Goal: Task Accomplishment & Management: Manage account settings

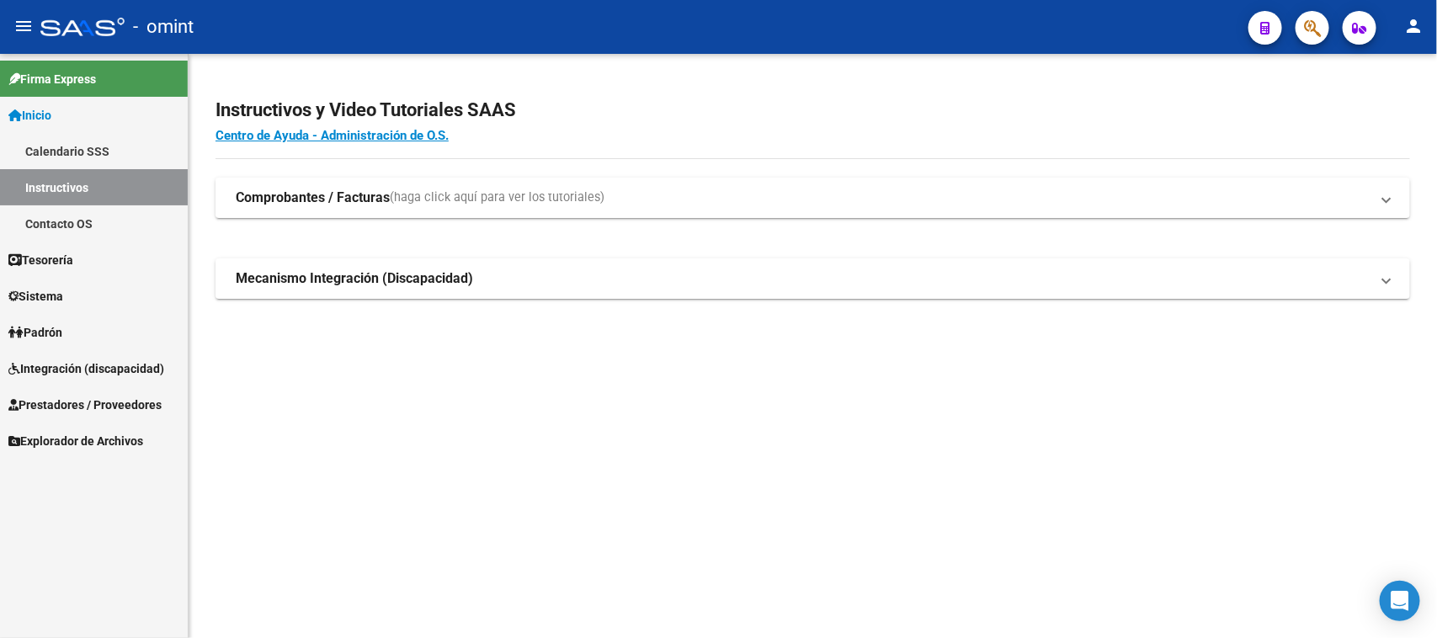
click at [90, 262] on link "Tesorería" at bounding box center [94, 260] width 188 height 36
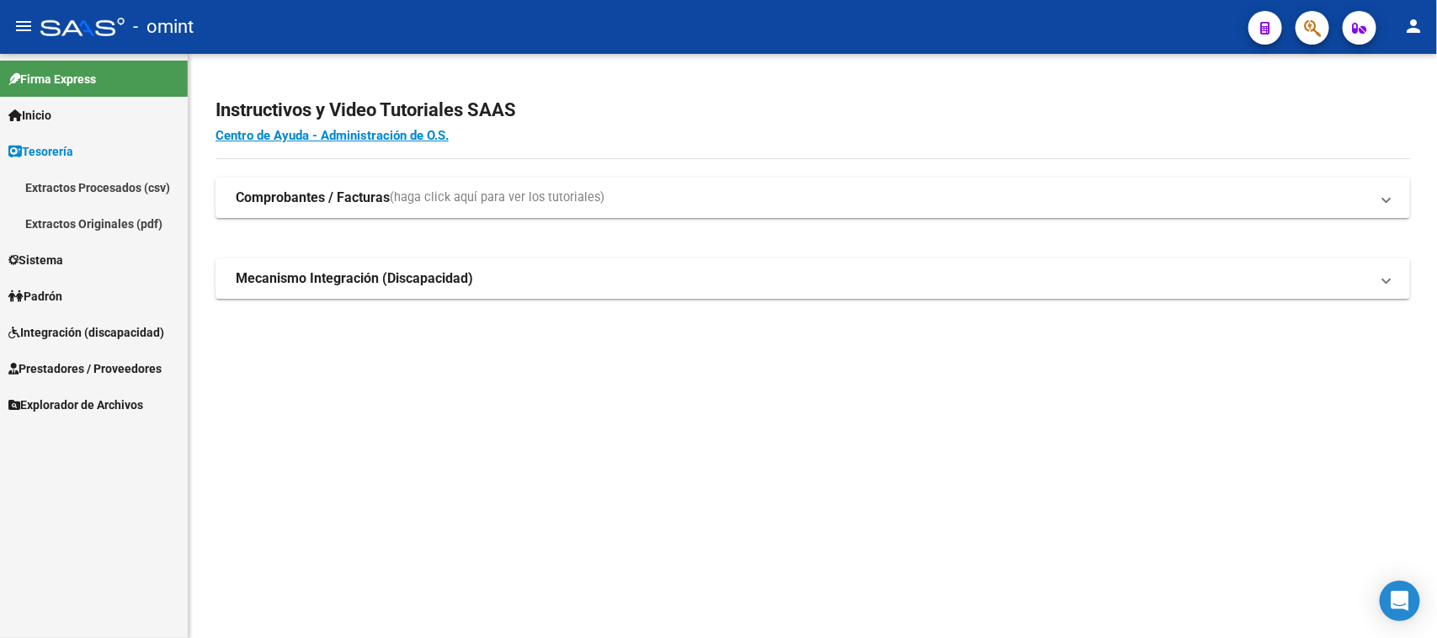
click at [88, 274] on link "Sistema" at bounding box center [94, 260] width 188 height 36
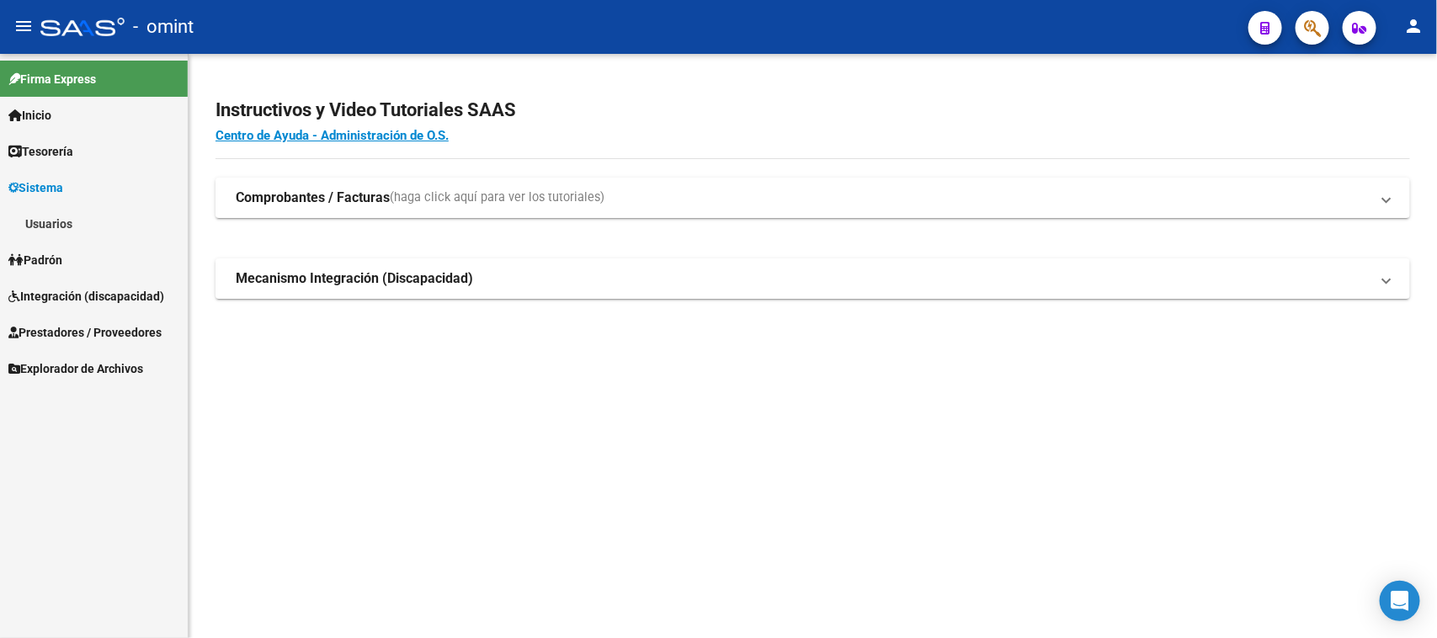
click at [77, 217] on link "Usuarios" at bounding box center [94, 223] width 188 height 36
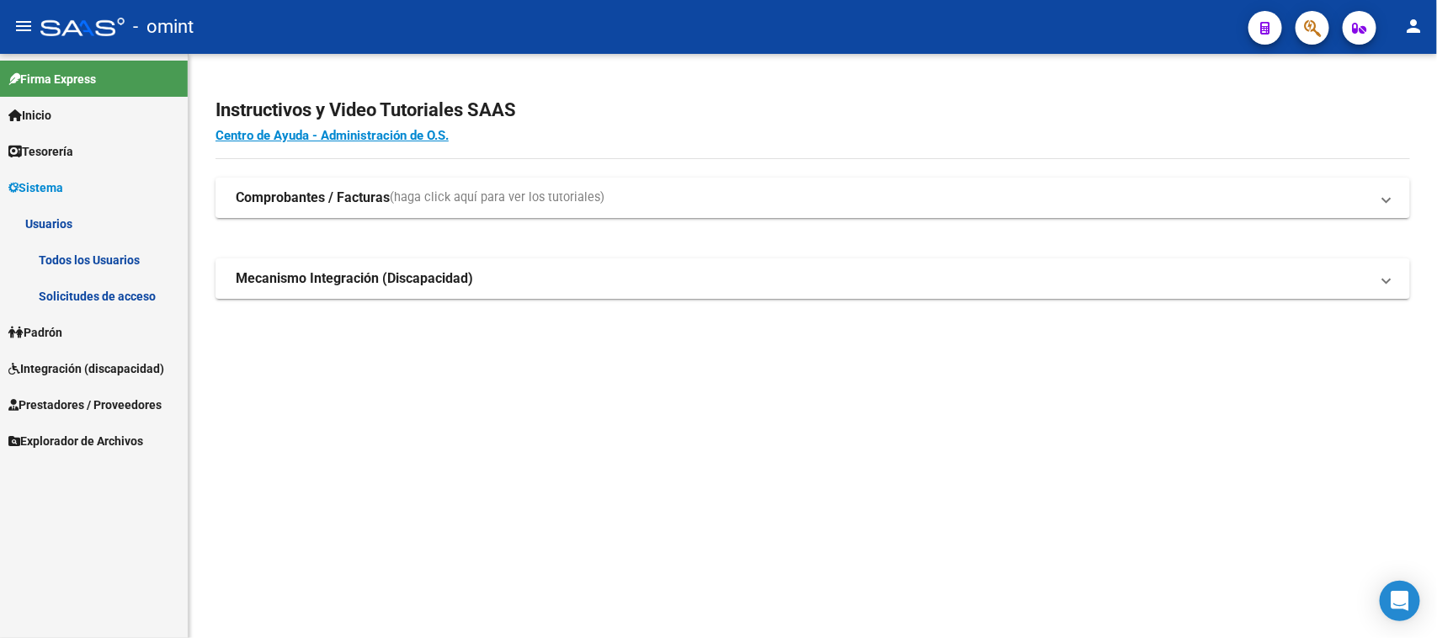
click at [70, 300] on link "Solicitudes de acceso" at bounding box center [94, 296] width 188 height 36
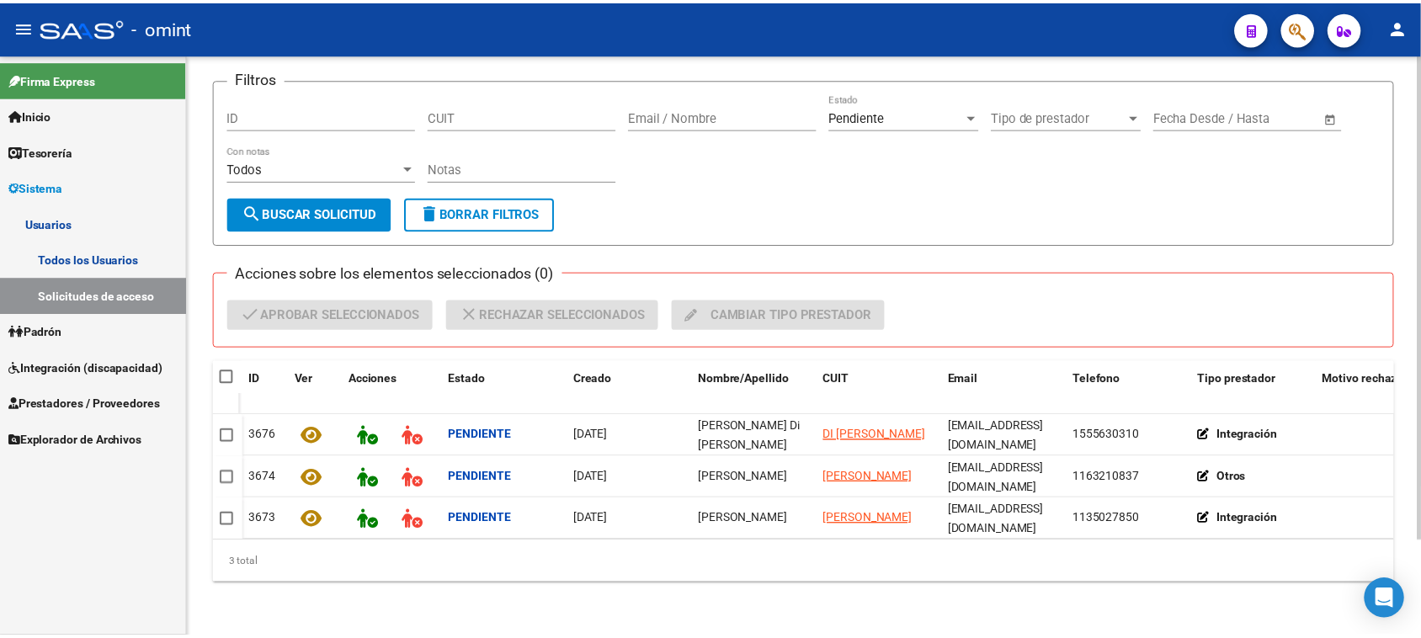
scroll to position [115, 0]
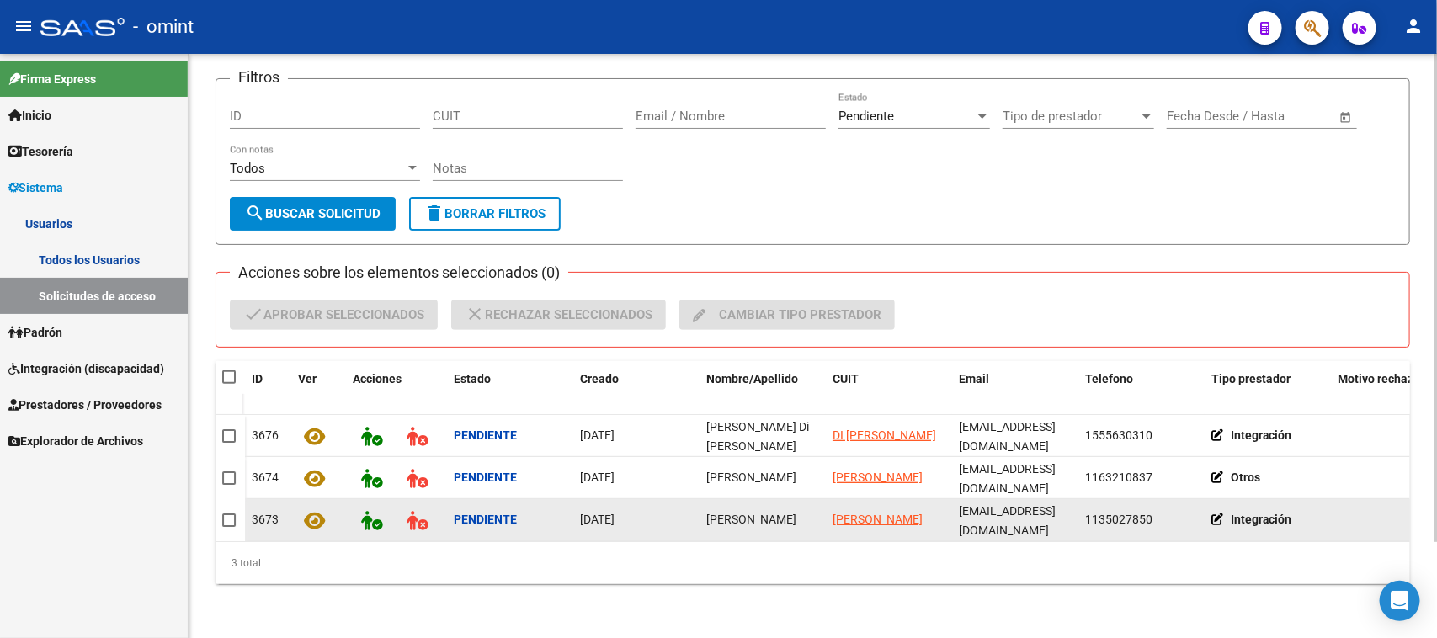
click at [722, 513] on span "[PERSON_NAME]" at bounding box center [751, 519] width 90 height 13
copy span "[PERSON_NAME]"
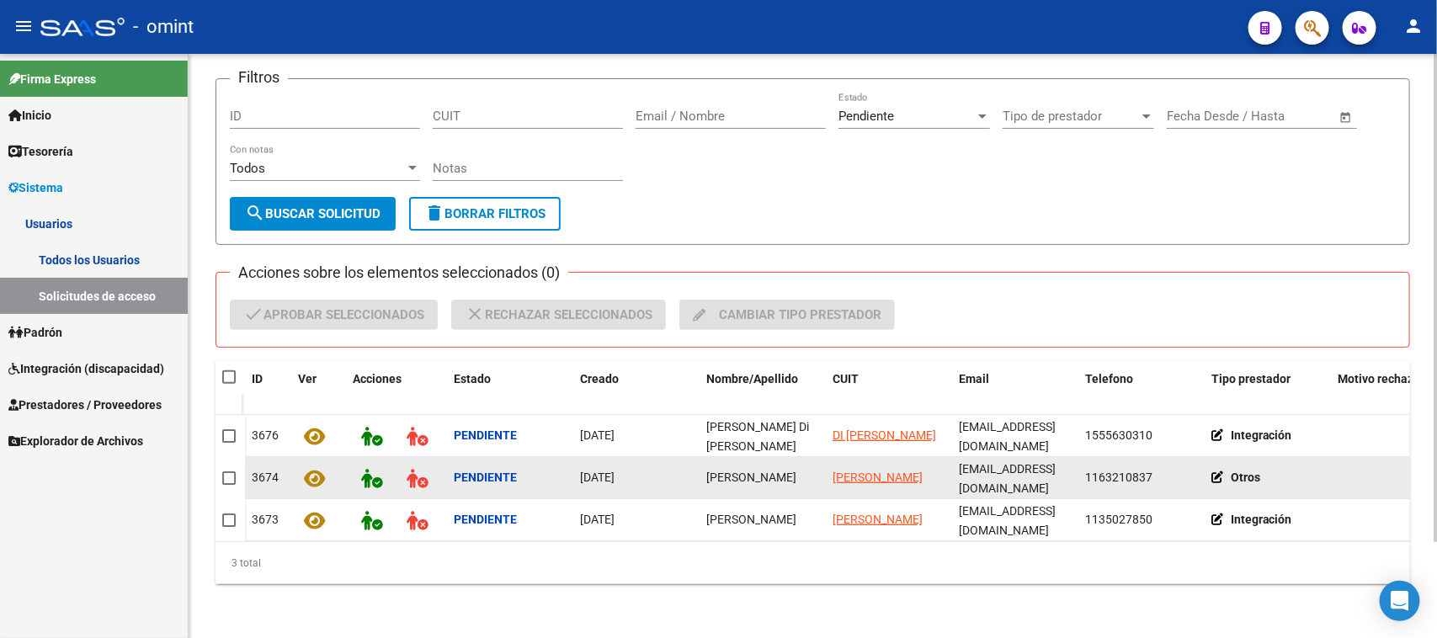
click at [717, 471] on span "[PERSON_NAME]" at bounding box center [751, 476] width 90 height 13
copy span "[PERSON_NAME]"
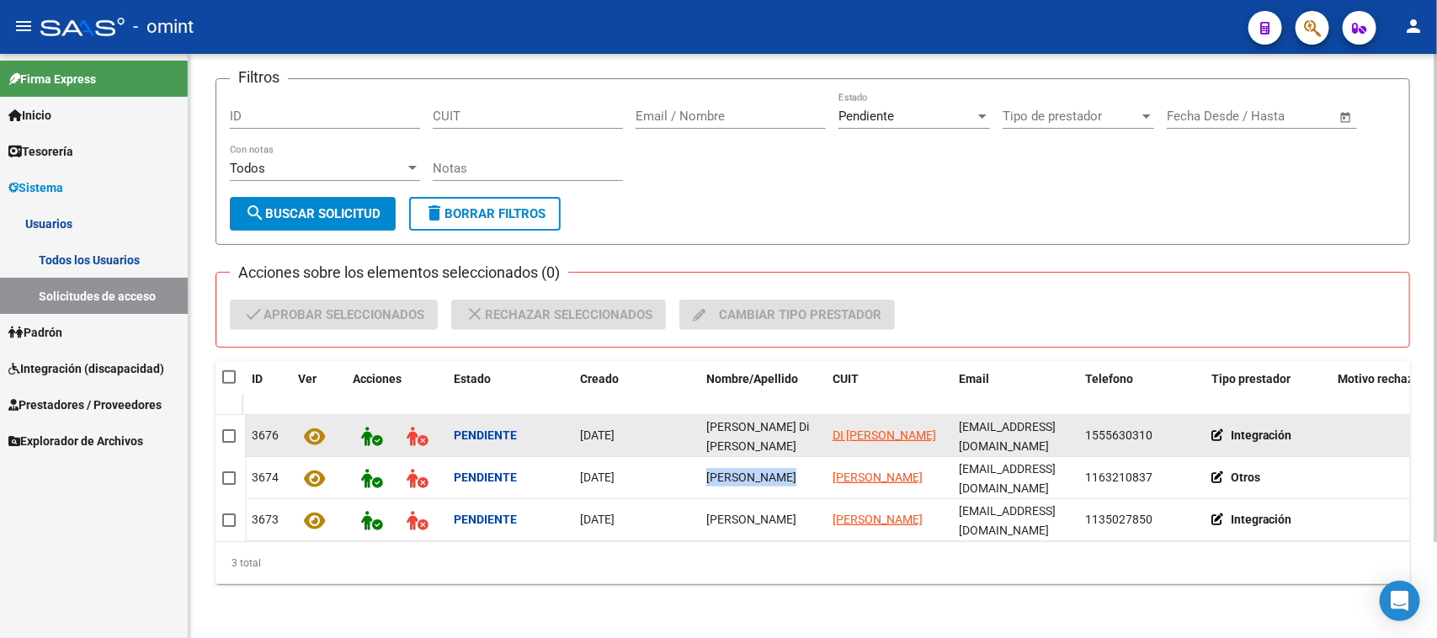
click at [734, 436] on datatable-body-cell "[PERSON_NAME] Di [PERSON_NAME]" at bounding box center [762, 435] width 126 height 41
copy span "[PERSON_NAME] Di [PERSON_NAME]"
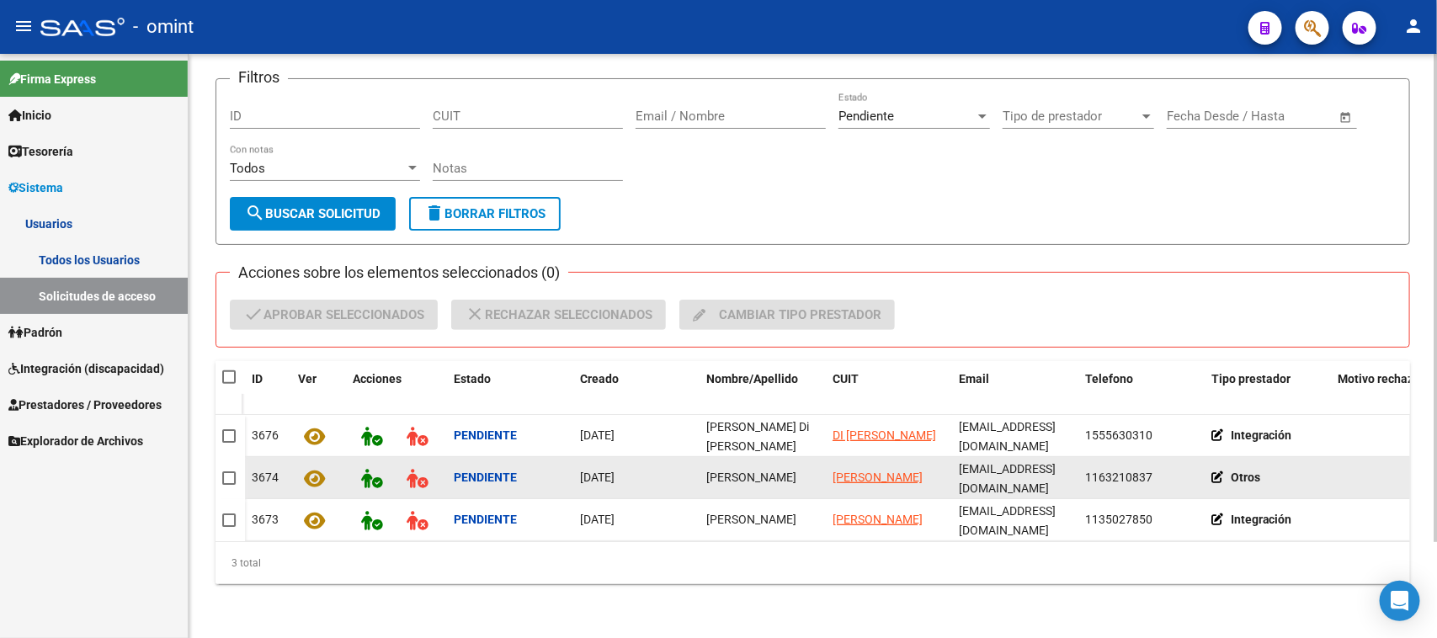
click at [1213, 471] on icon at bounding box center [1220, 477] width 19 height 12
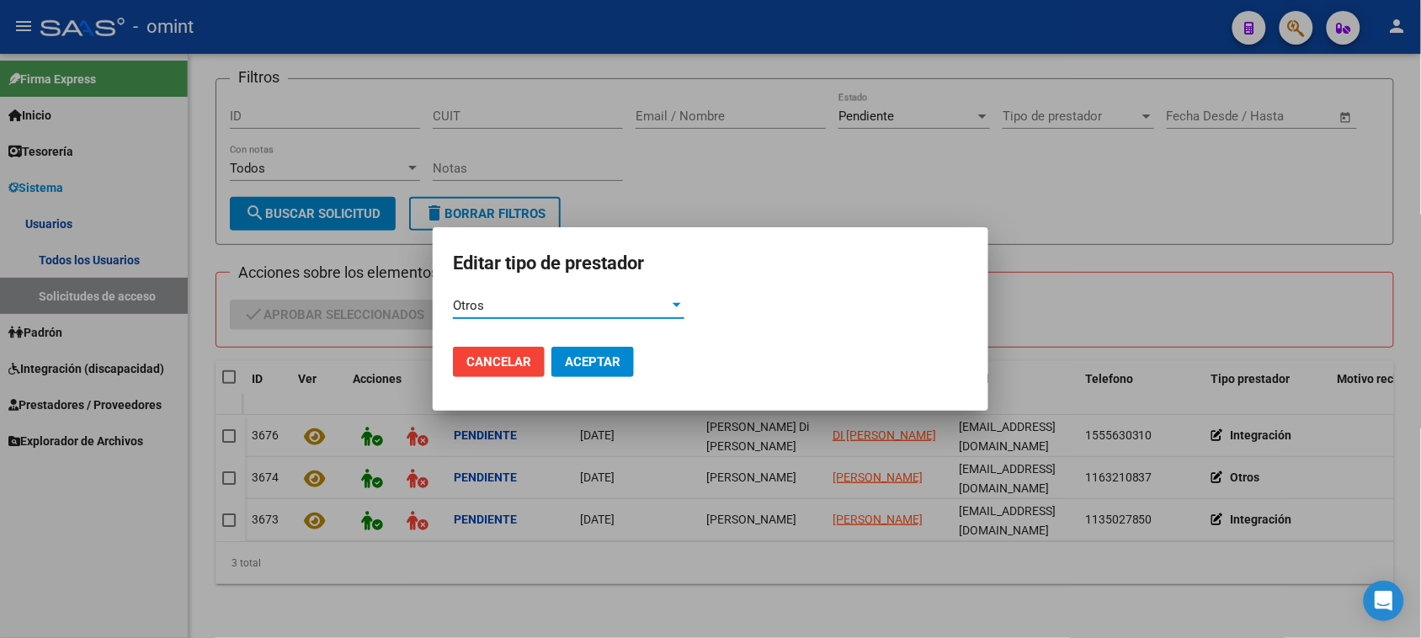
click at [527, 312] on div "Otros" at bounding box center [561, 305] width 216 height 15
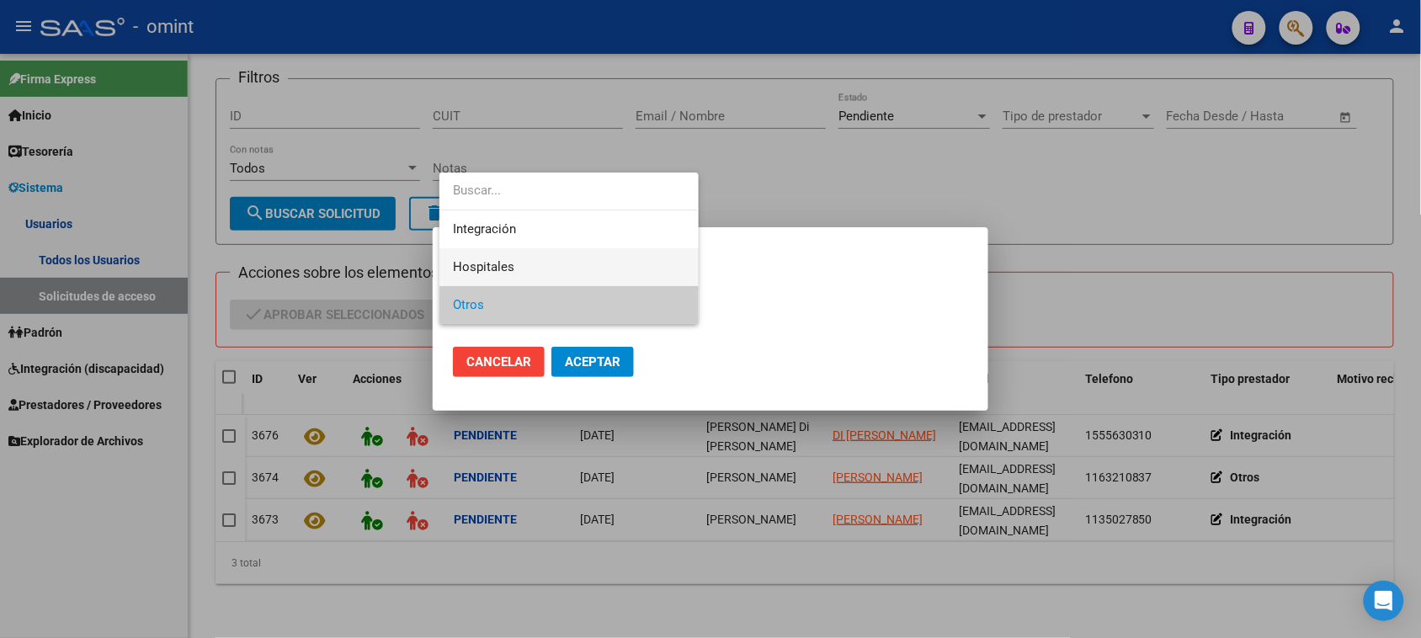
click at [534, 275] on span "Hospitales" at bounding box center [568, 267] width 231 height 38
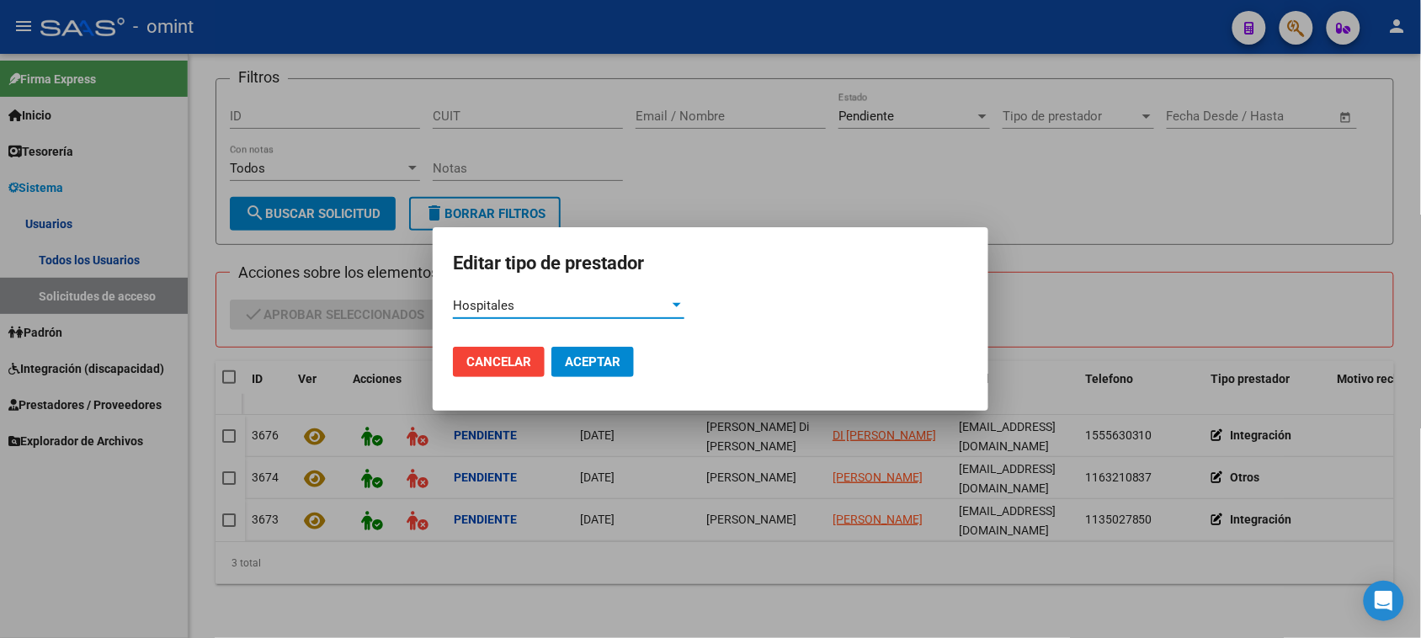
click at [523, 300] on div "Hospitales" at bounding box center [561, 305] width 216 height 15
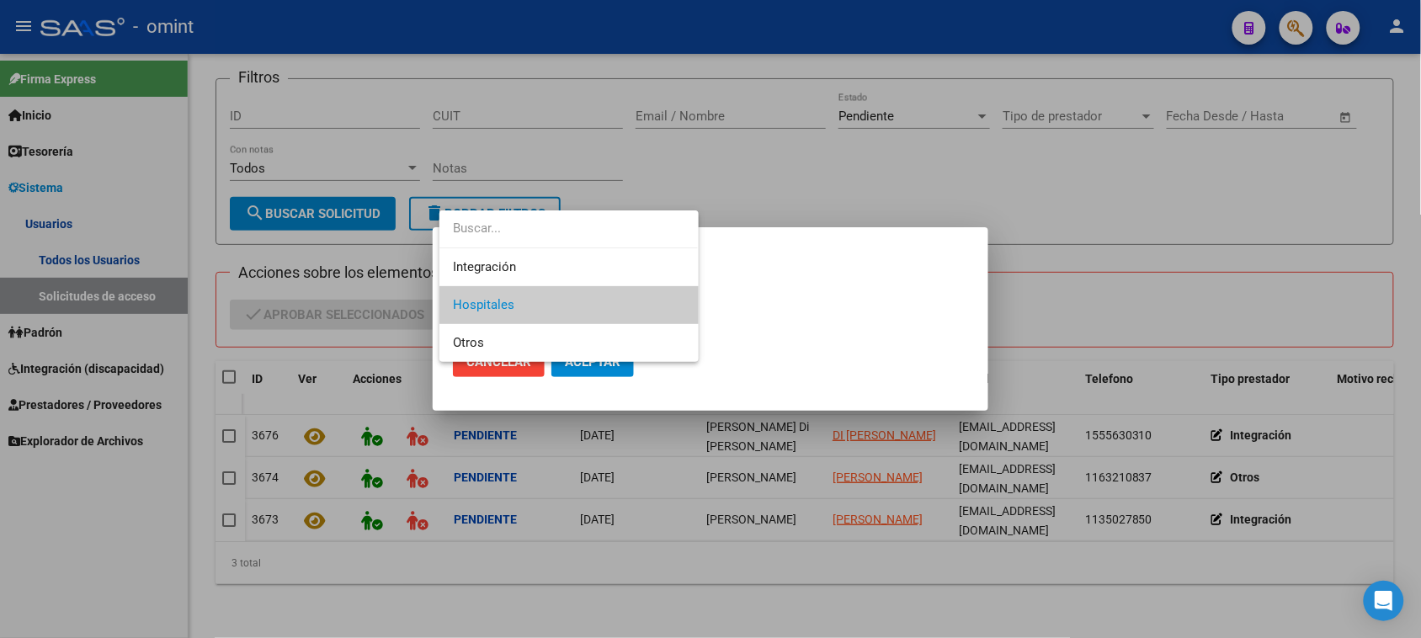
click at [539, 238] on input "dropdown search" at bounding box center [568, 229] width 258 height 38
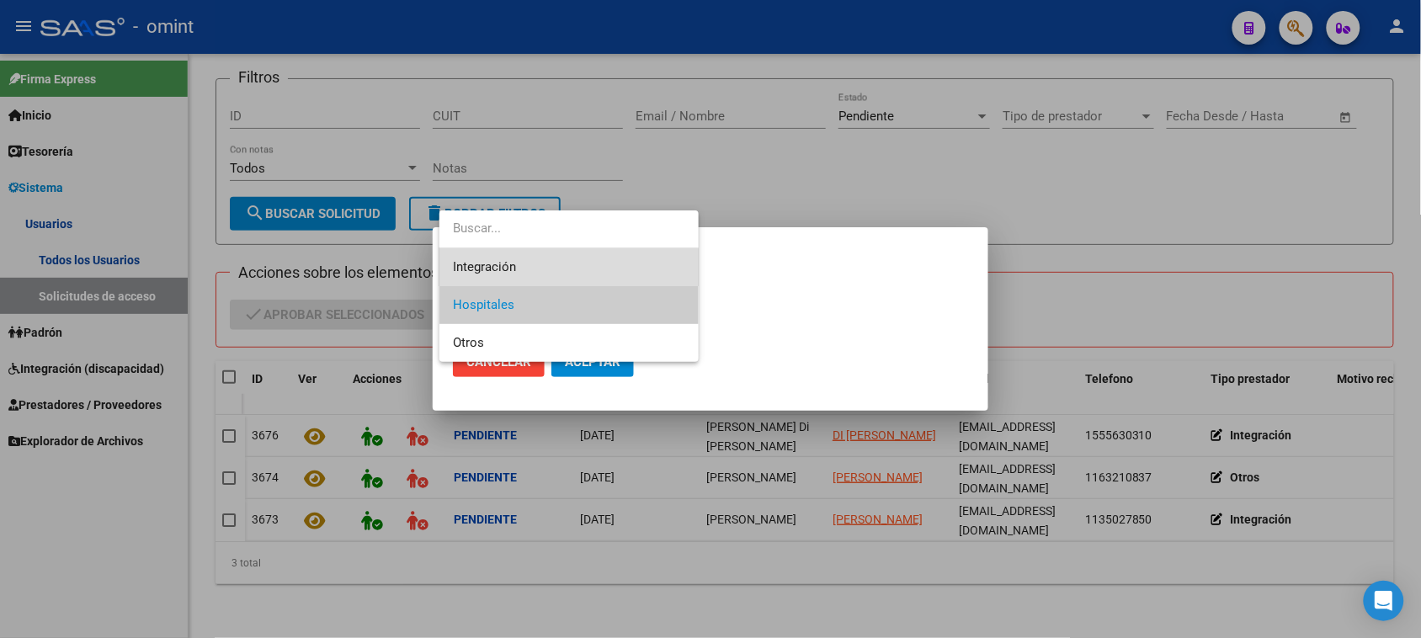
click at [520, 283] on span "Integración" at bounding box center [568, 267] width 231 height 38
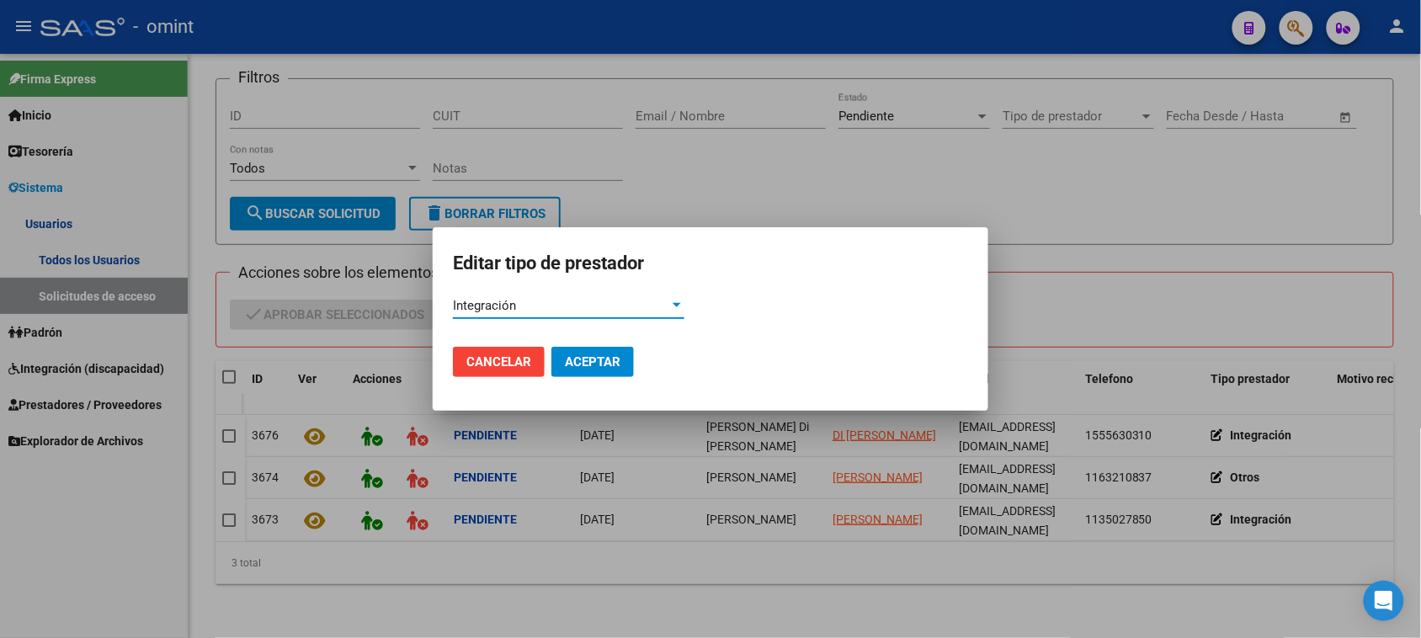
click at [587, 359] on span "Aceptar" at bounding box center [593, 361] width 56 height 15
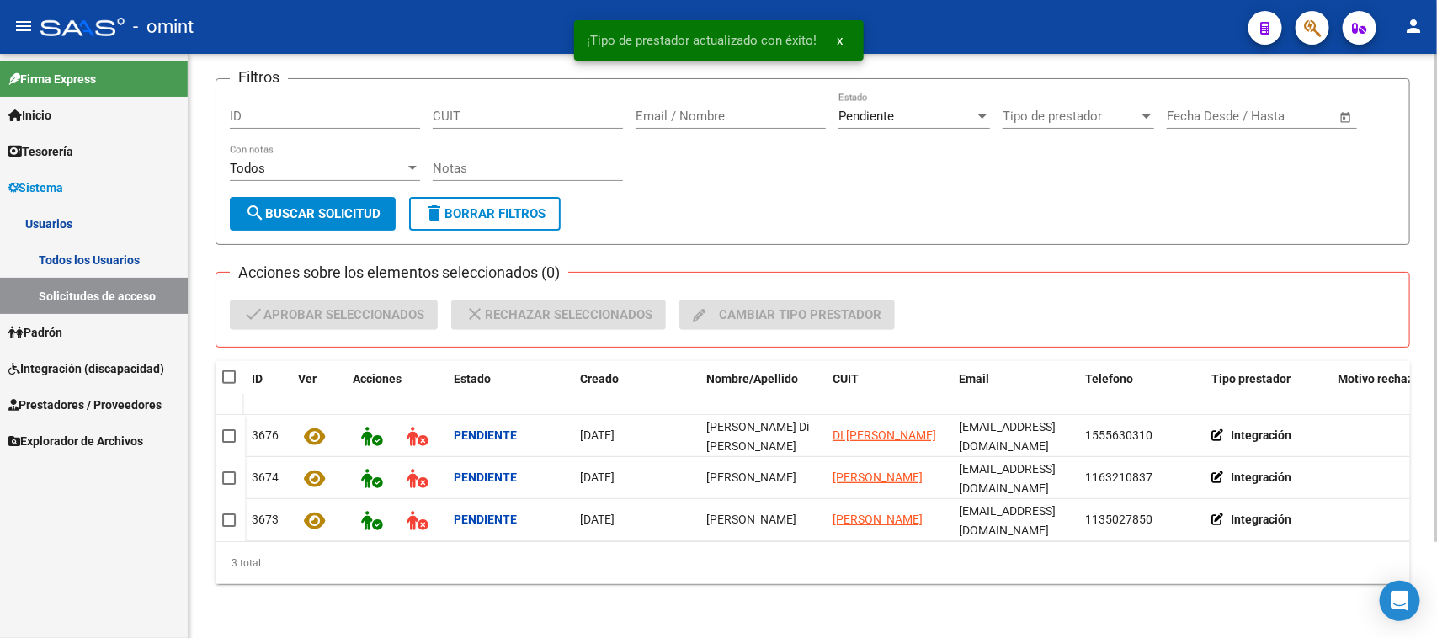
click at [232, 370] on span at bounding box center [228, 376] width 13 height 13
click at [229, 384] on input "checkbox" at bounding box center [228, 384] width 1 height 1
checkbox input "true"
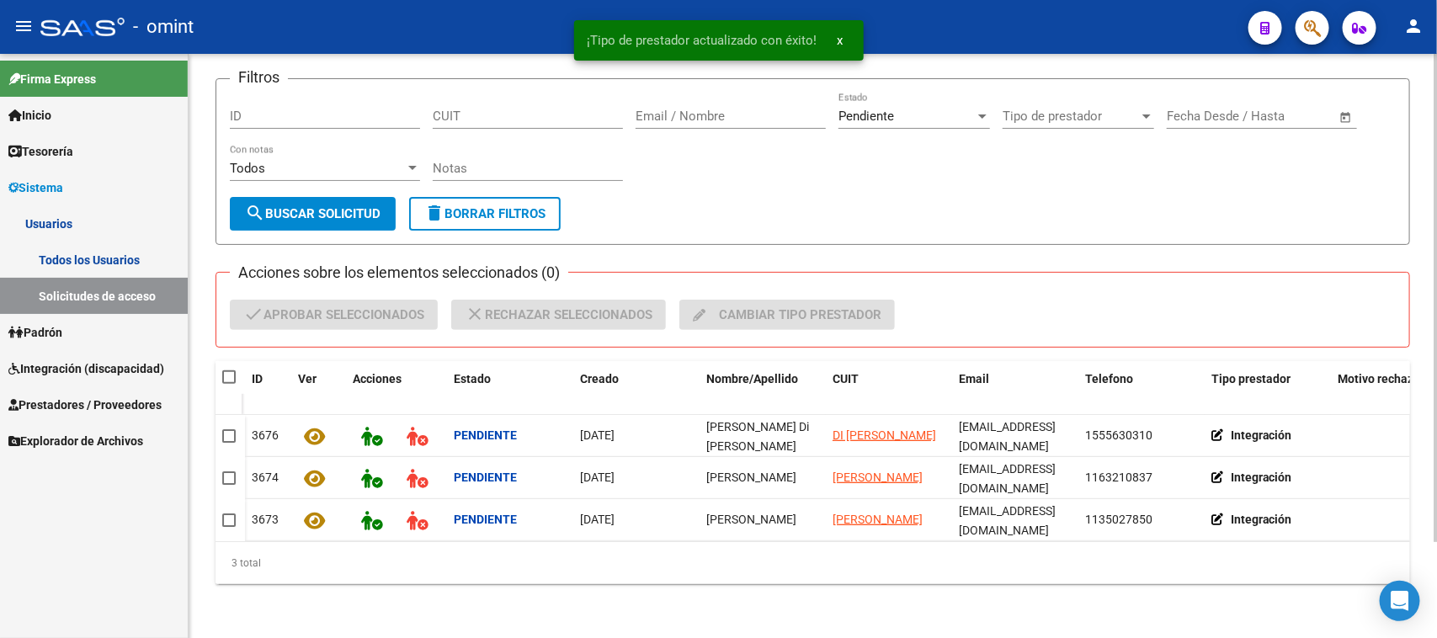
checkbox input "true"
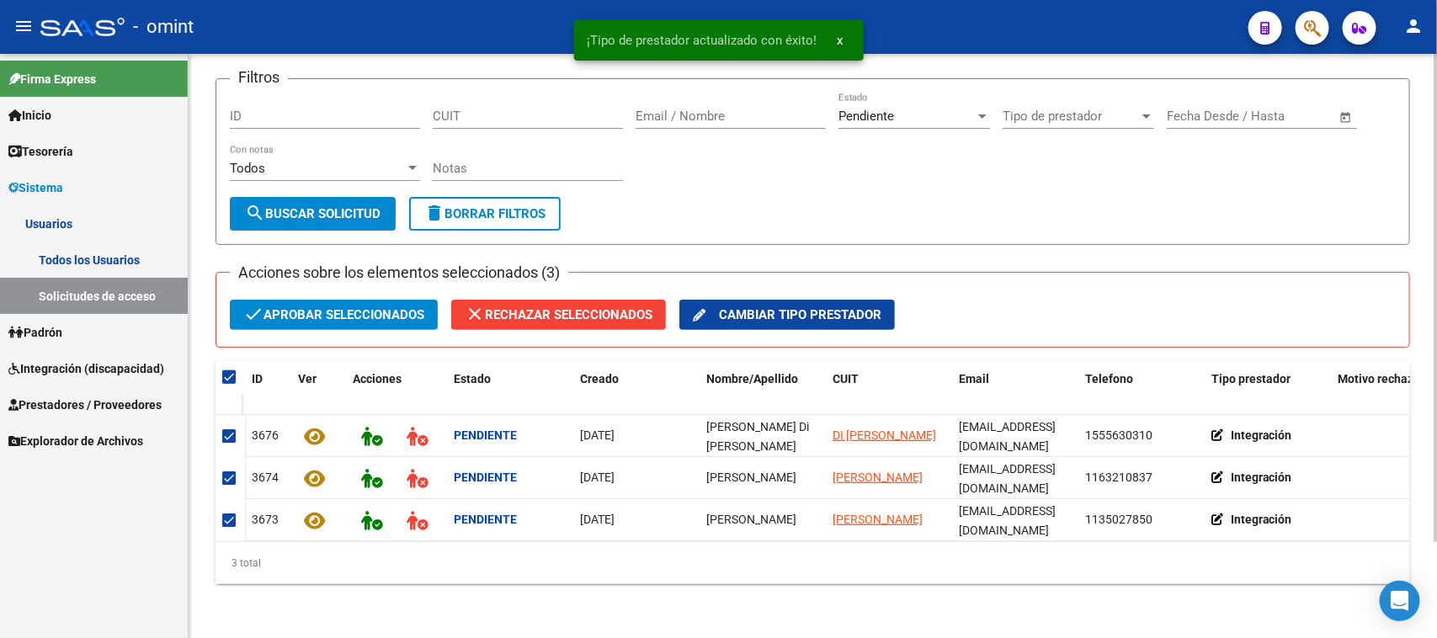
click at [321, 300] on span "check Aprobar seleccionados" at bounding box center [333, 315] width 181 height 30
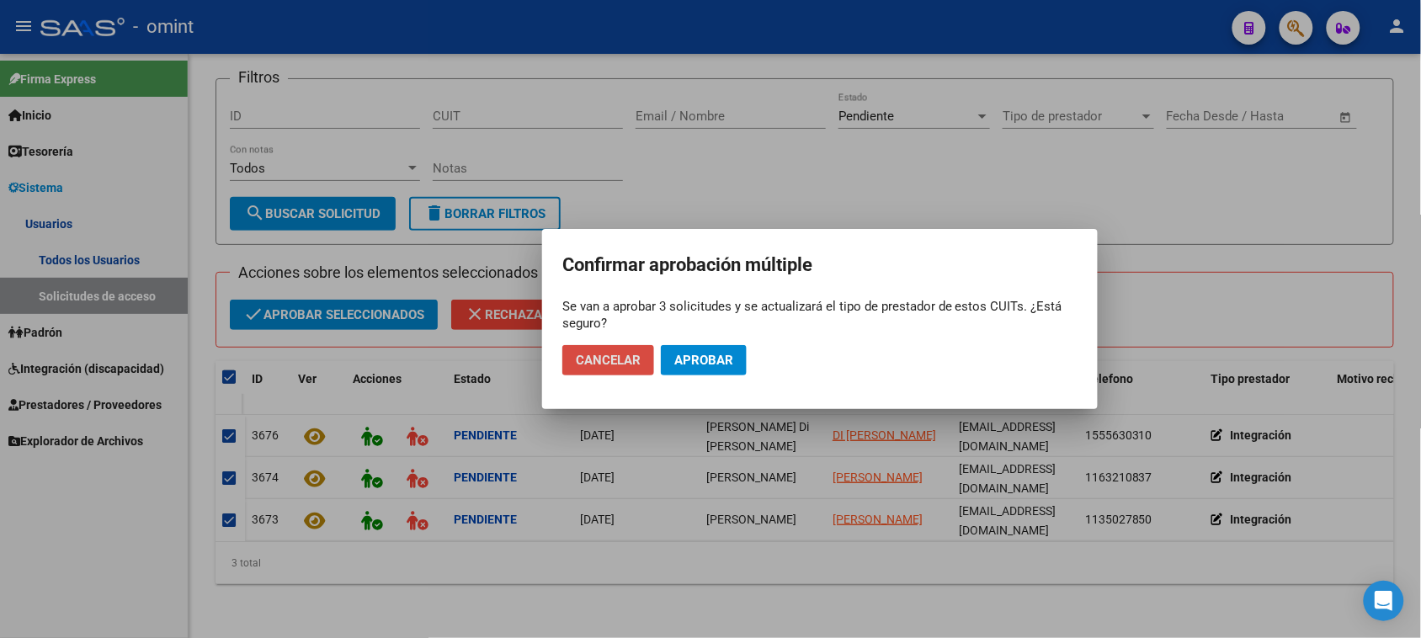
click at [610, 364] on span "Cancelar" at bounding box center [608, 360] width 65 height 15
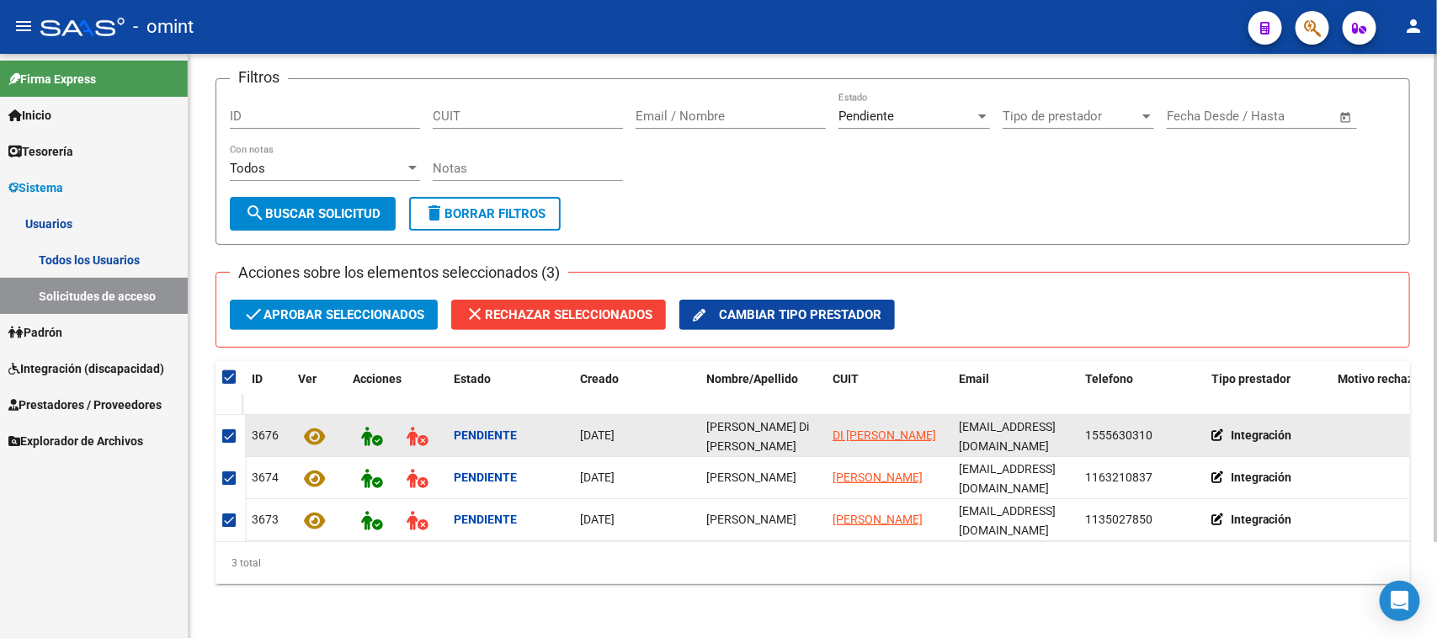
click at [305, 427] on icon at bounding box center [315, 436] width 21 height 19
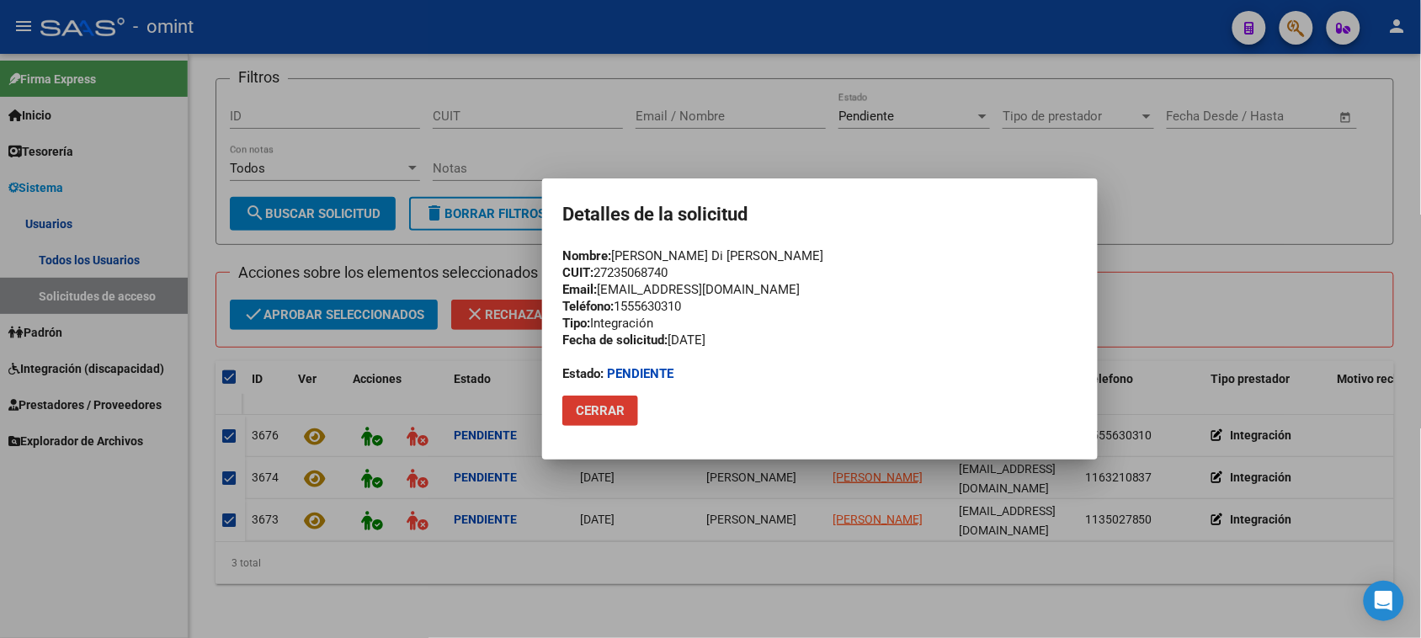
click at [614, 406] on span "Cerrar" at bounding box center [600, 410] width 49 height 15
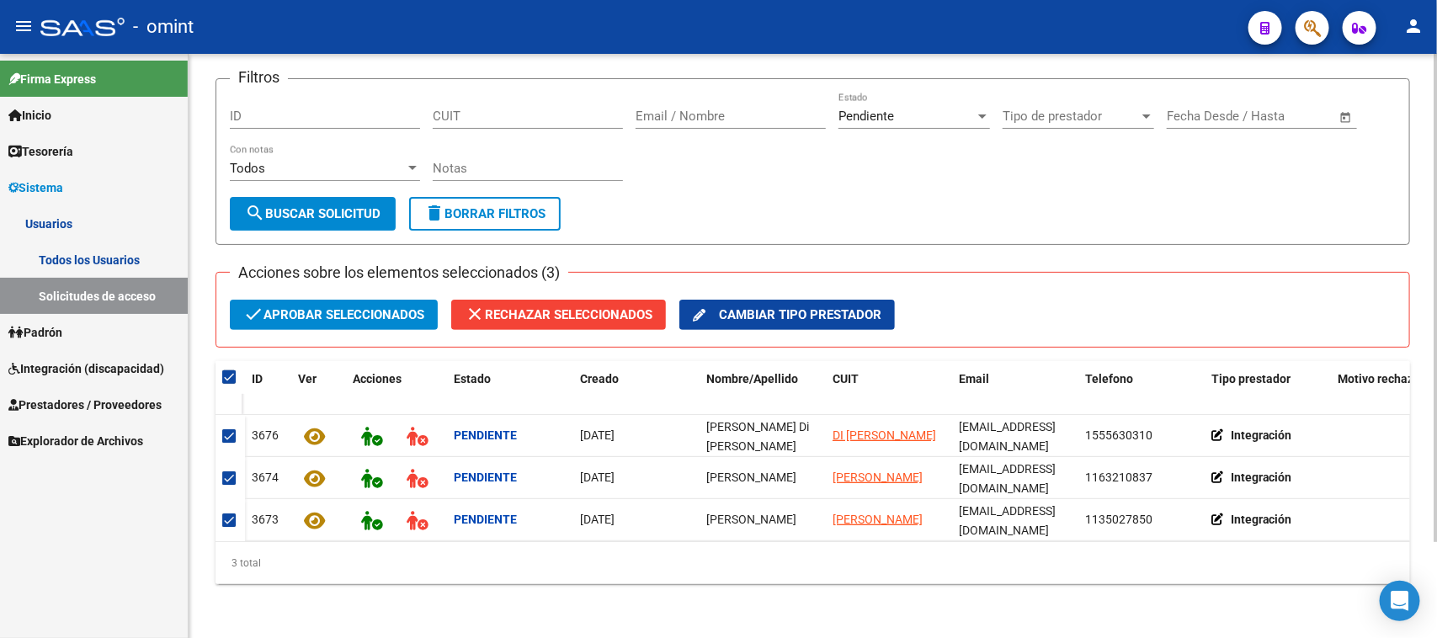
click at [299, 300] on span "check Aprobar seleccionados" at bounding box center [333, 315] width 181 height 30
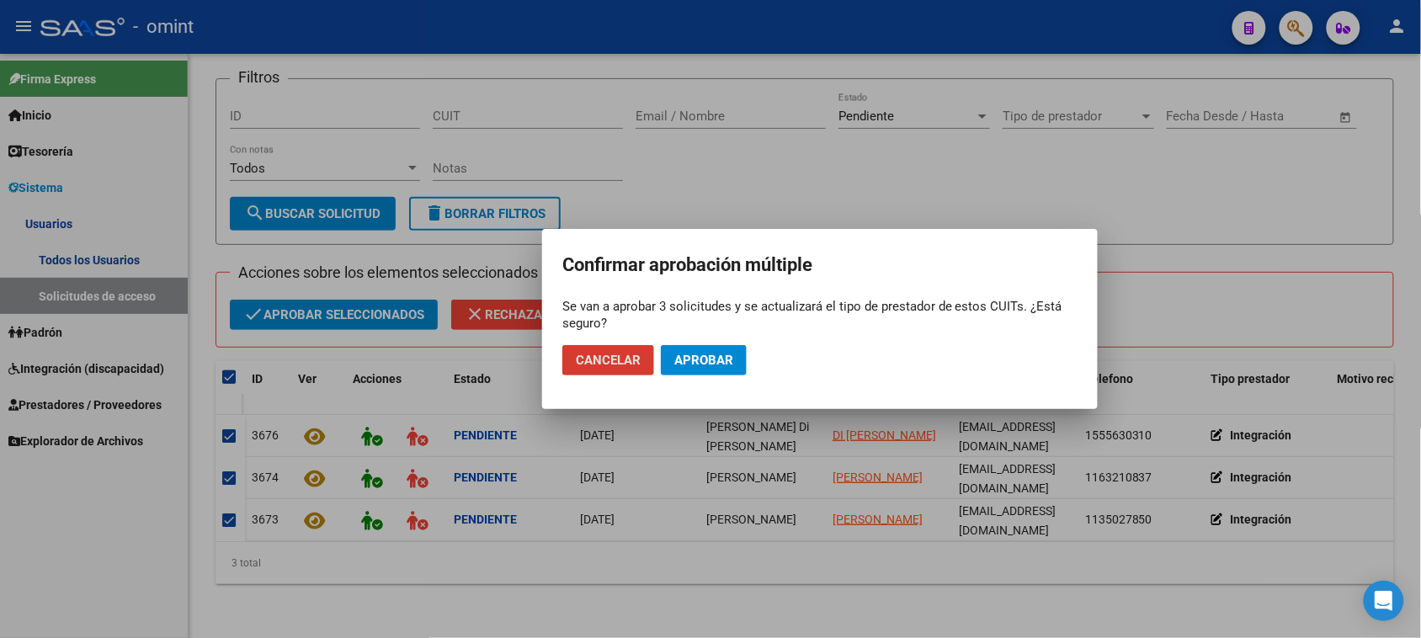
click at [696, 372] on button "Aprobar" at bounding box center [704, 360] width 86 height 30
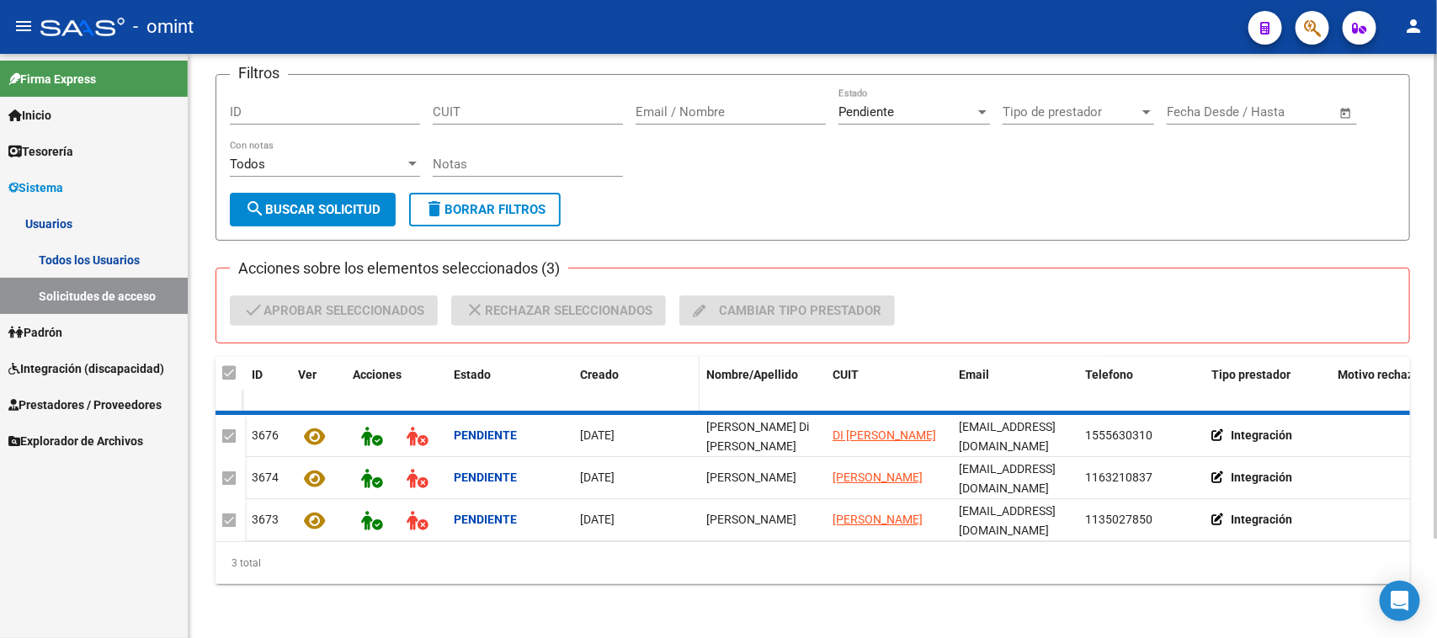
checkbox input "false"
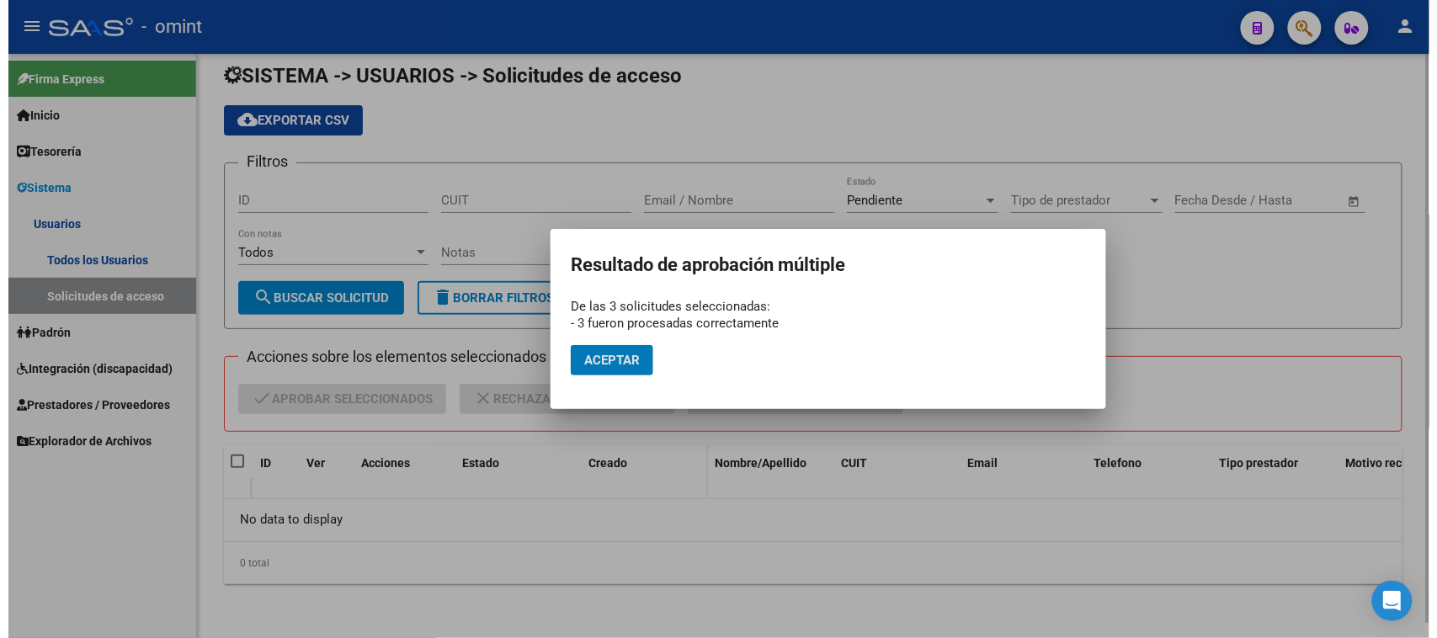
scroll to position [15, 0]
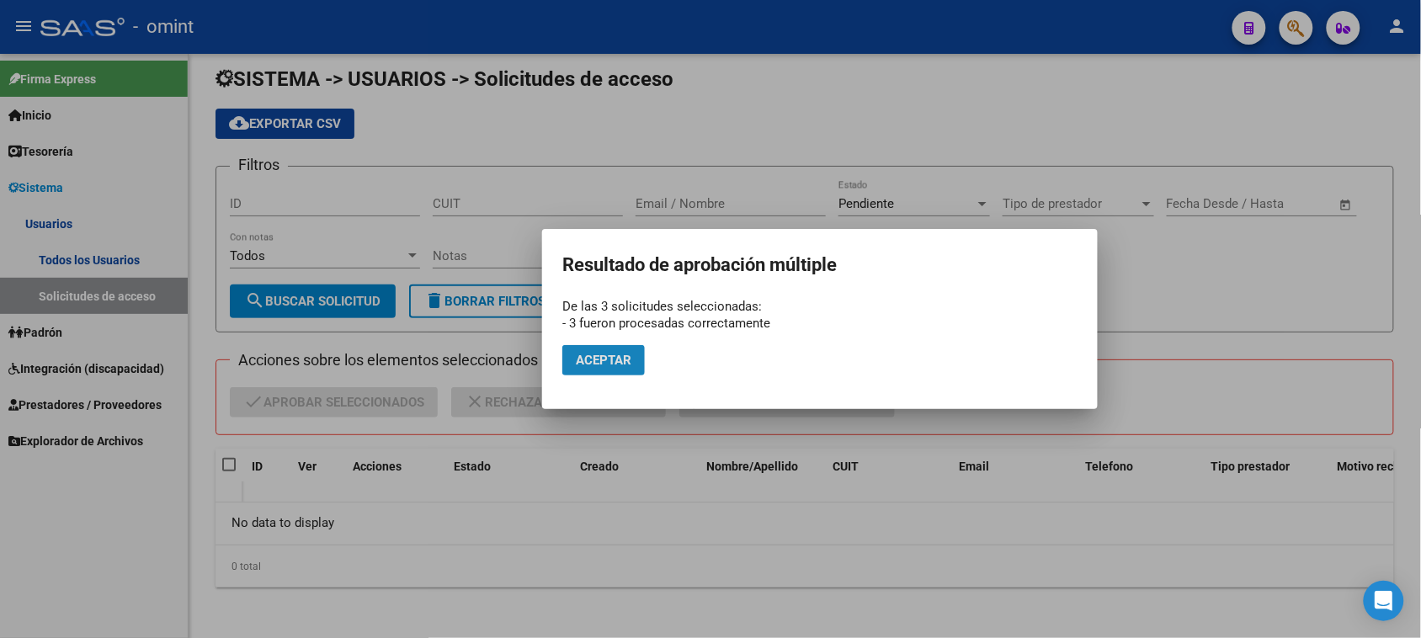
click at [625, 364] on span "Aceptar" at bounding box center [604, 360] width 56 height 15
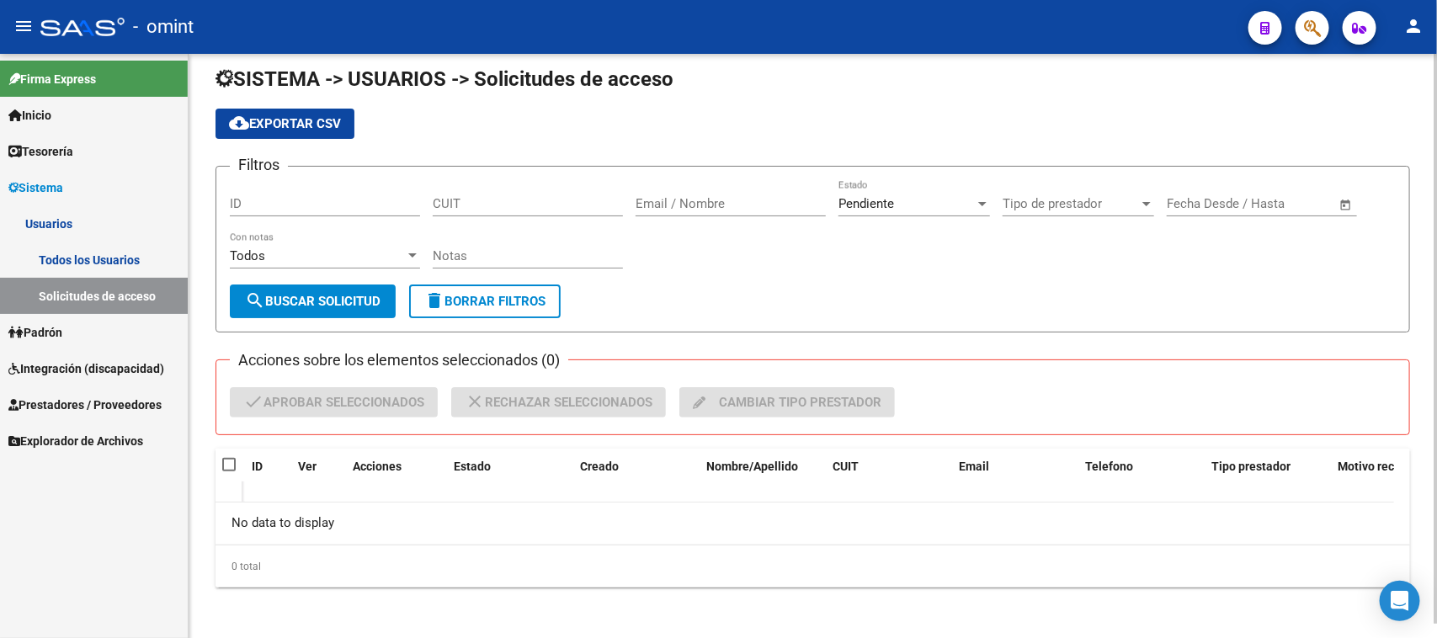
click at [472, 196] on input "CUIT" at bounding box center [528, 203] width 190 height 15
click at [676, 209] on input "Email / Nombre" at bounding box center [730, 203] width 190 height 15
paste input "[PERSON_NAME] Di [PERSON_NAME]"
click at [286, 278] on div "Todos Con notas" at bounding box center [325, 258] width 190 height 52
click at [287, 284] on button "search Buscar solicitud" at bounding box center [313, 301] width 166 height 34
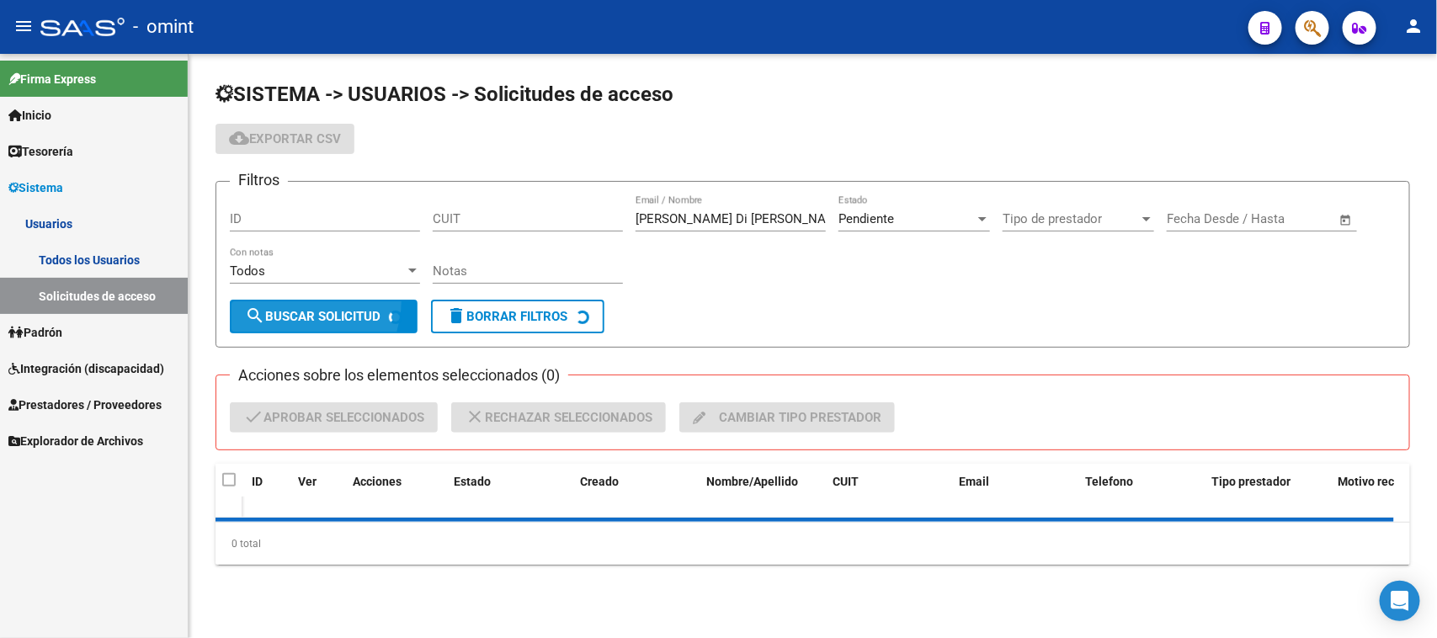
scroll to position [0, 0]
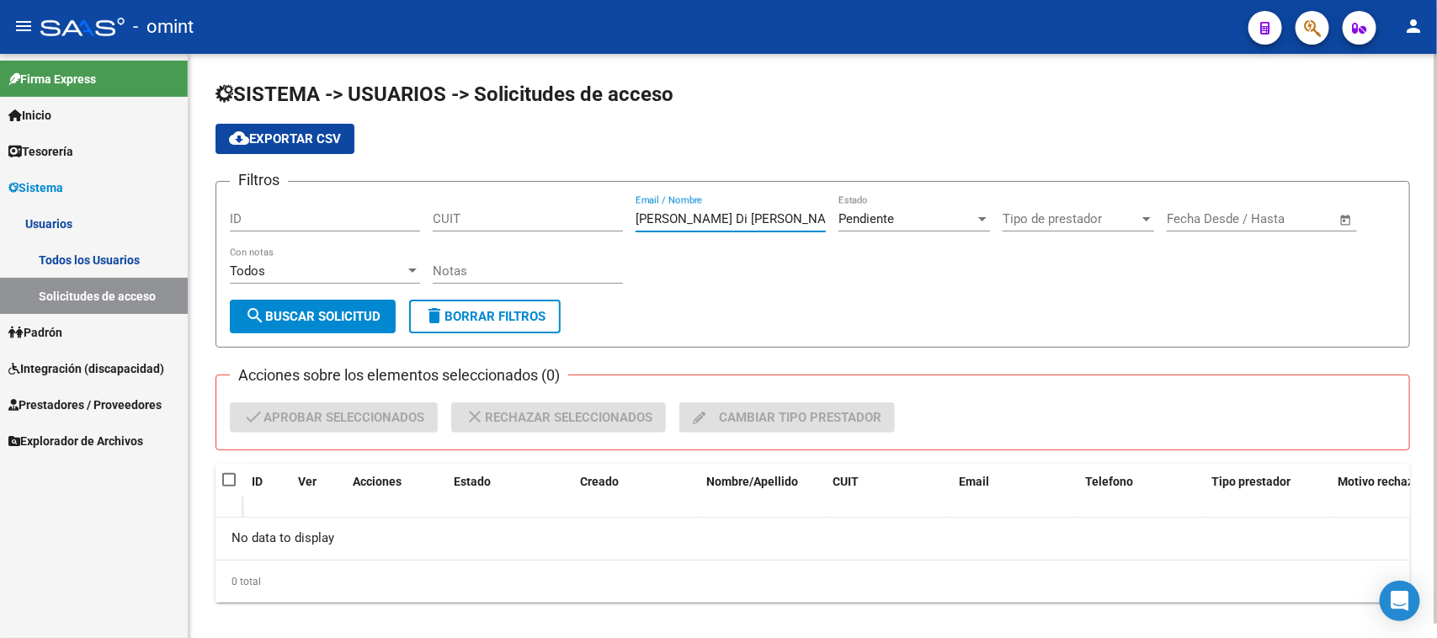
drag, startPoint x: 683, startPoint y: 220, endPoint x: 541, endPoint y: 221, distance: 141.4
click at [541, 221] on div "Filtros ID CUIT [PERSON_NAME] Di [PERSON_NAME] Email / Nombre Pendiente Estado …" at bounding box center [813, 247] width 1166 height 104
type input "[PERSON_NAME]"
click at [918, 227] on div "Pendiente Estado" at bounding box center [913, 213] width 151 height 36
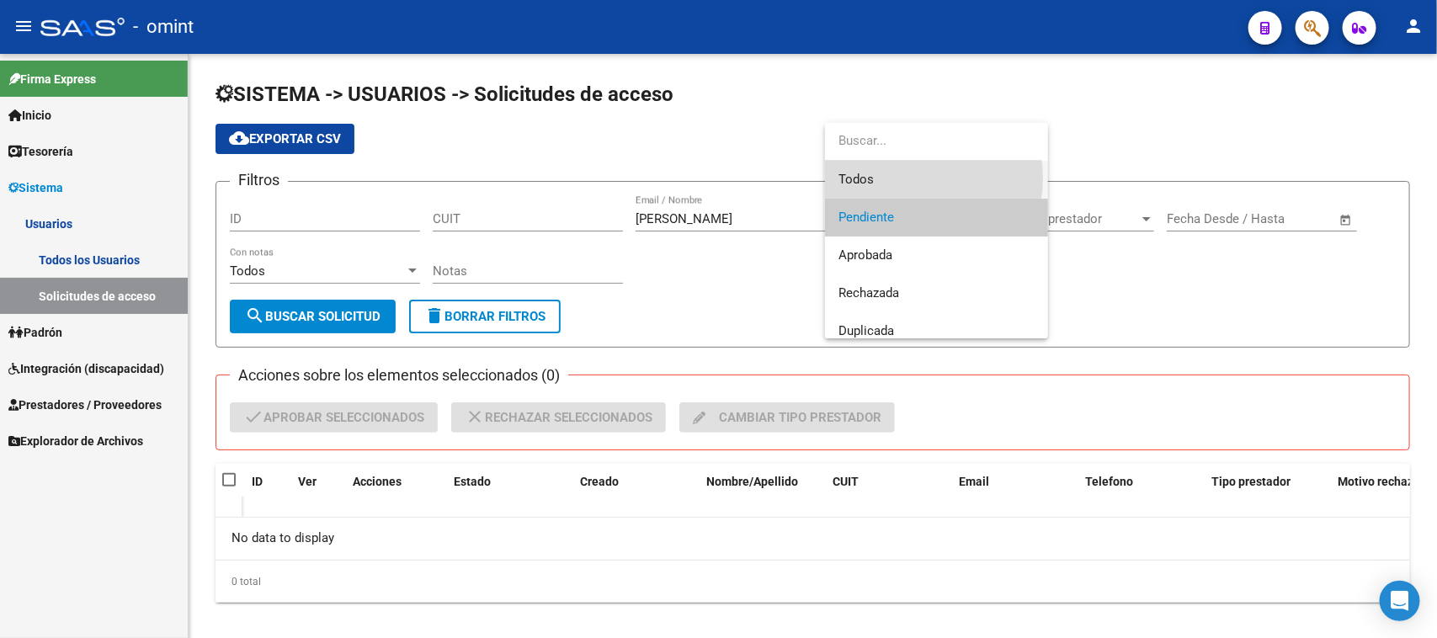
click at [905, 178] on span "Todos" at bounding box center [936, 180] width 196 height 38
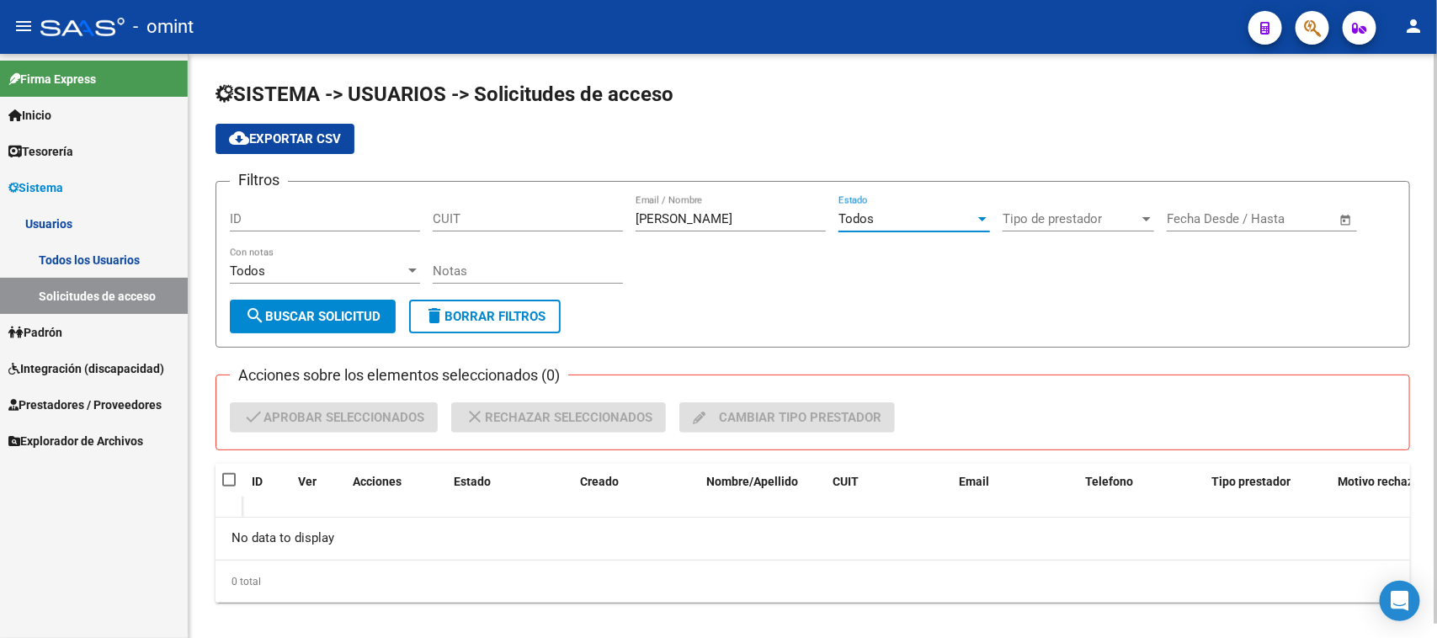
click at [325, 304] on button "search Buscar solicitud" at bounding box center [313, 317] width 166 height 34
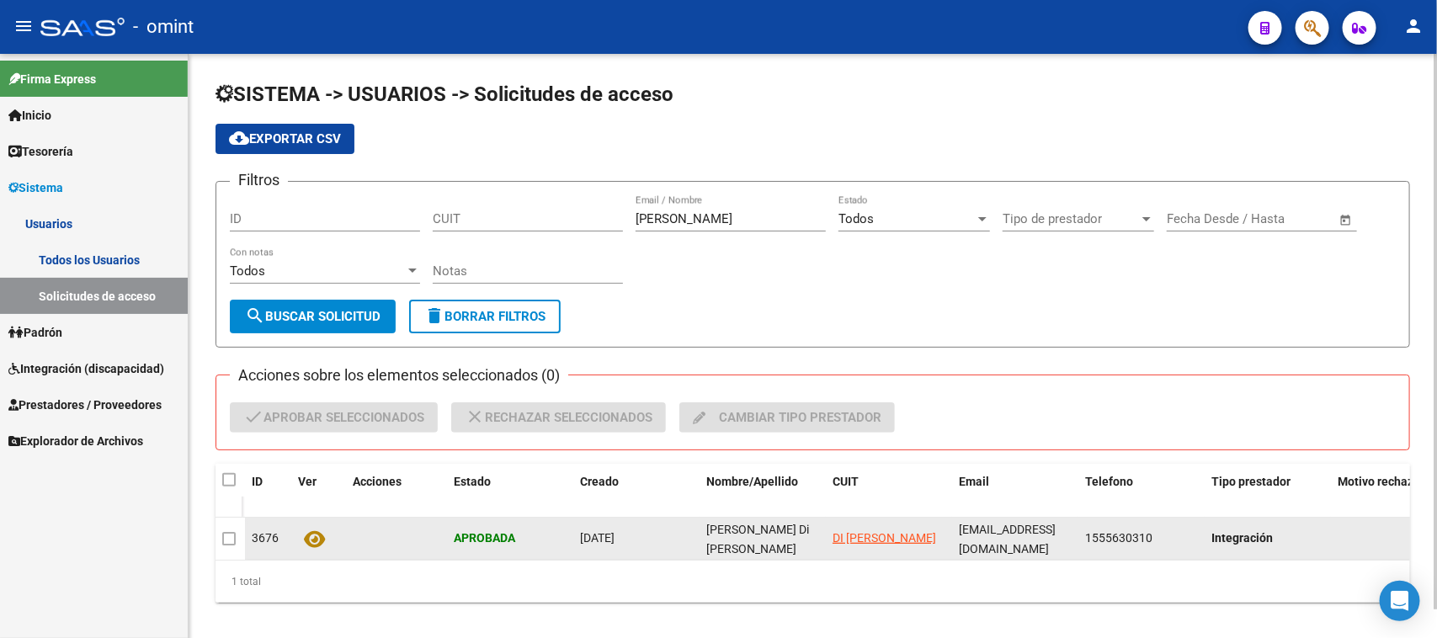
click at [309, 539] on icon at bounding box center [315, 538] width 21 height 19
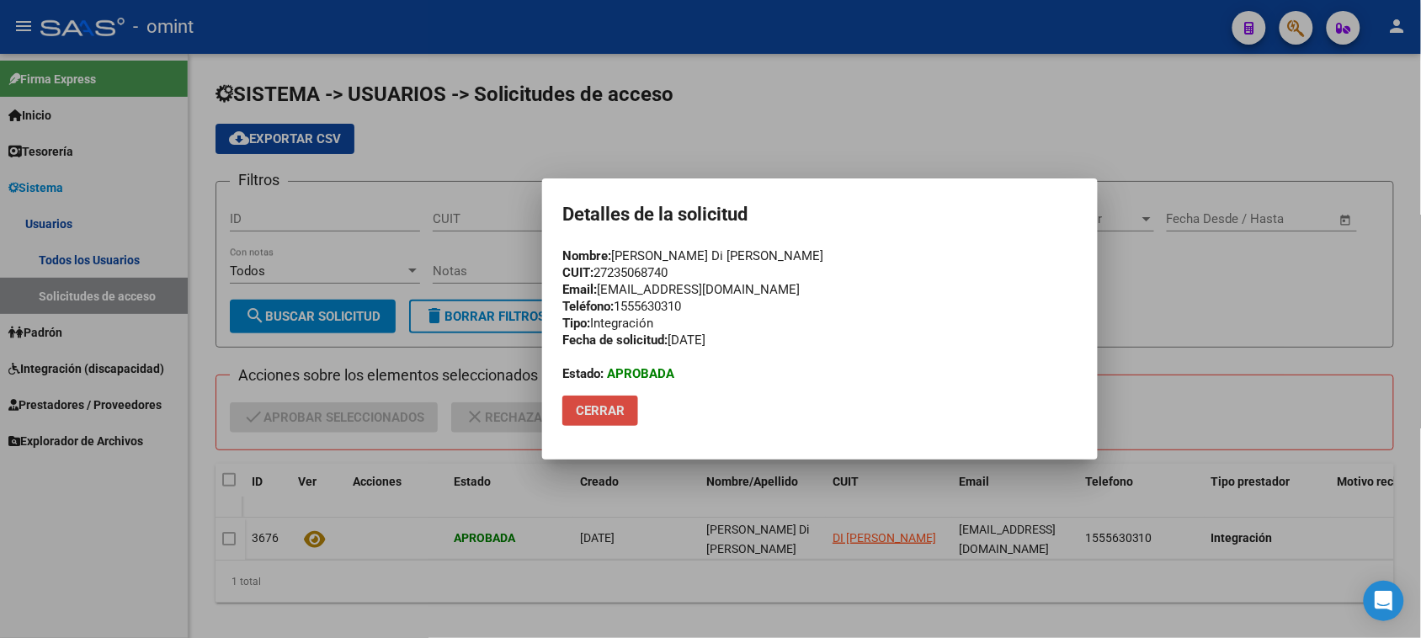
click at [608, 405] on span "Cerrar" at bounding box center [600, 410] width 49 height 15
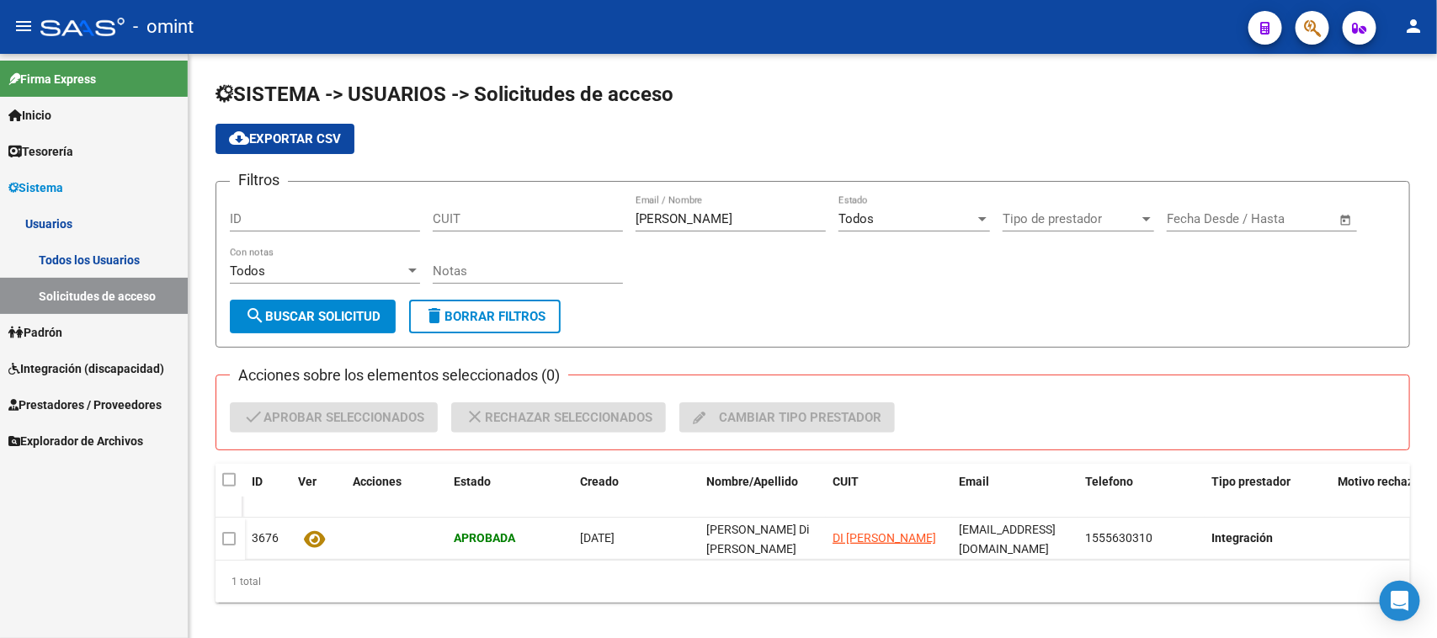
click at [80, 250] on link "Todos los Usuarios" at bounding box center [94, 260] width 188 height 36
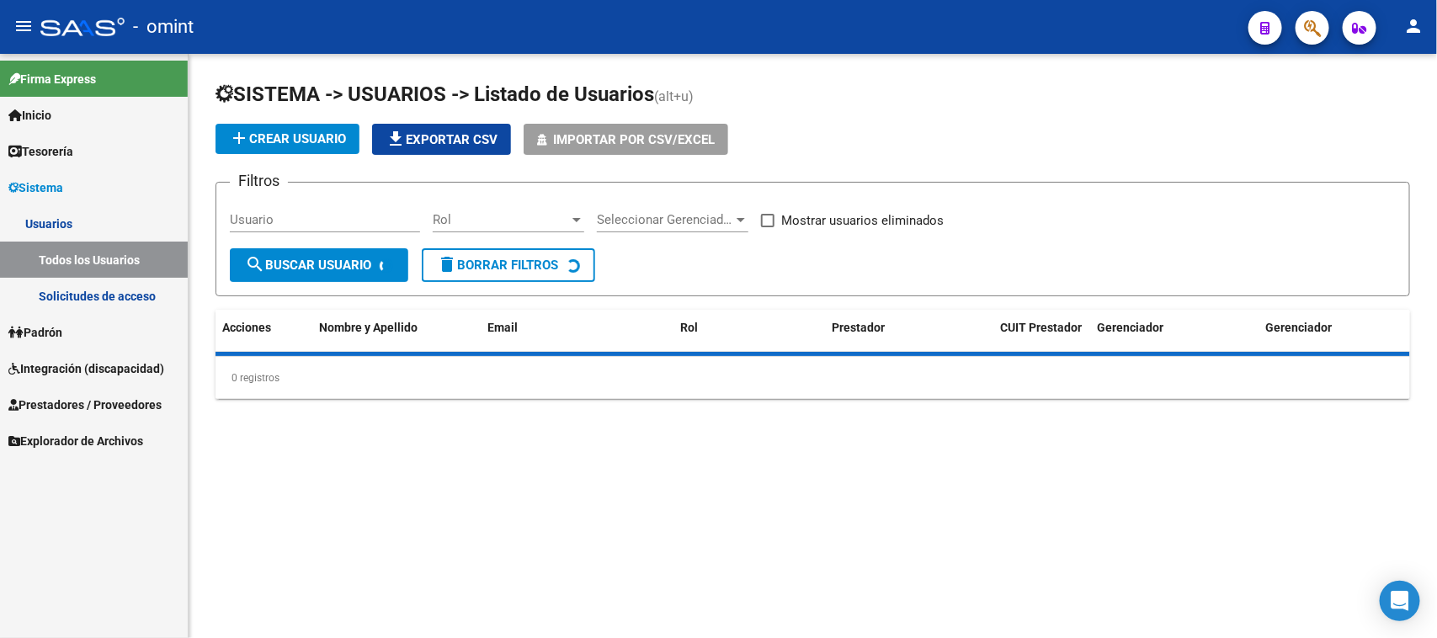
click at [314, 209] on div "Usuario" at bounding box center [325, 214] width 190 height 36
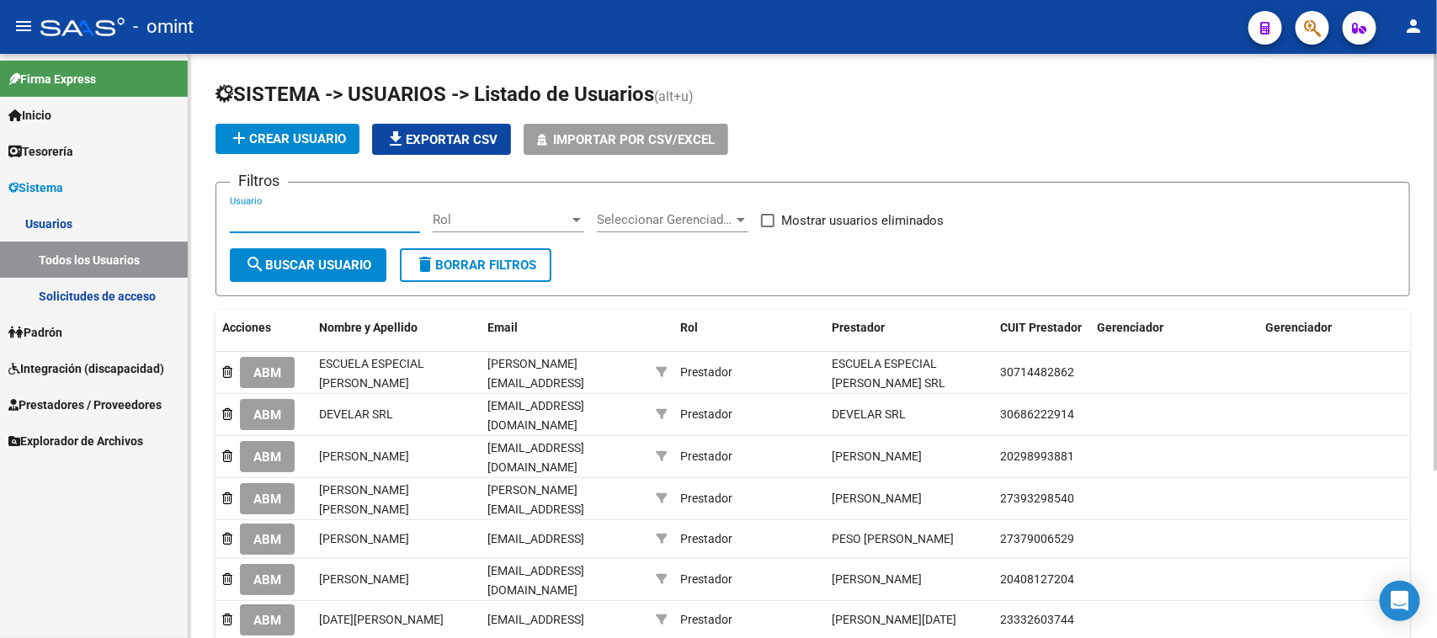
paste input "[PERSON_NAME] Di [PERSON_NAME]"
type input "[PERSON_NAME] Di [PERSON_NAME]"
click at [286, 265] on span "search Buscar Usuario" at bounding box center [308, 265] width 126 height 15
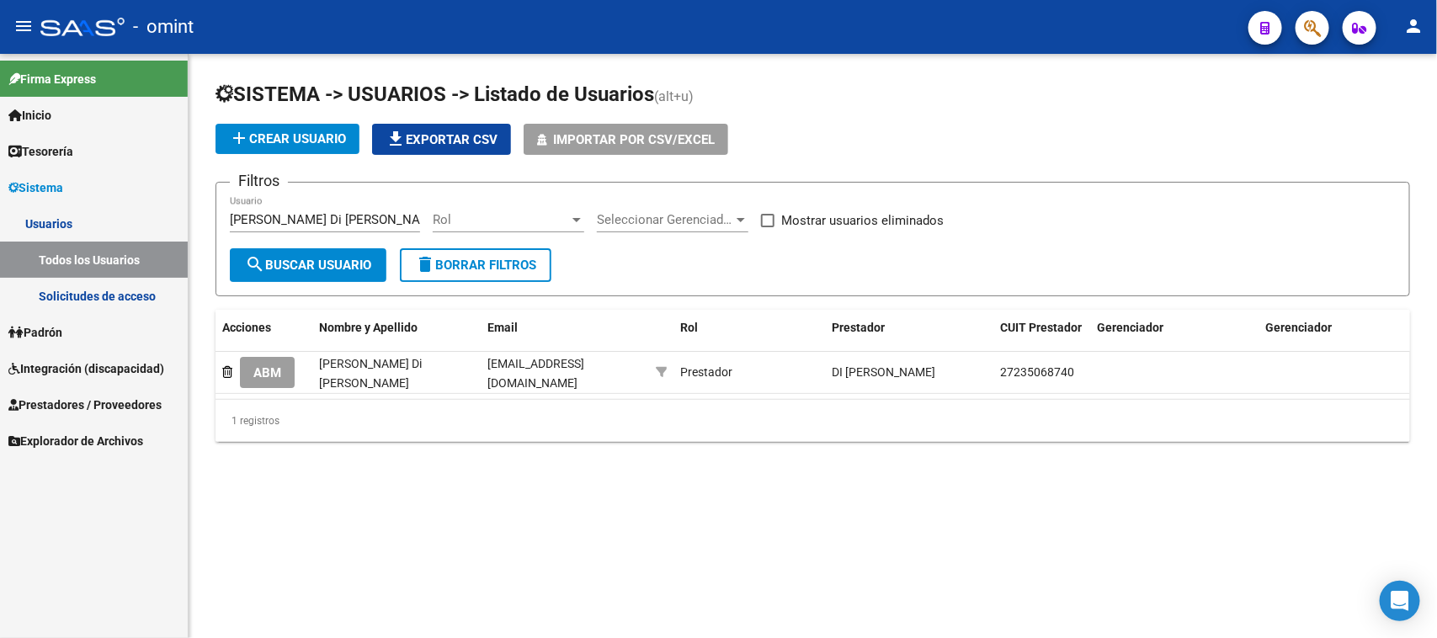
click at [258, 381] on button "ABM" at bounding box center [267, 372] width 55 height 31
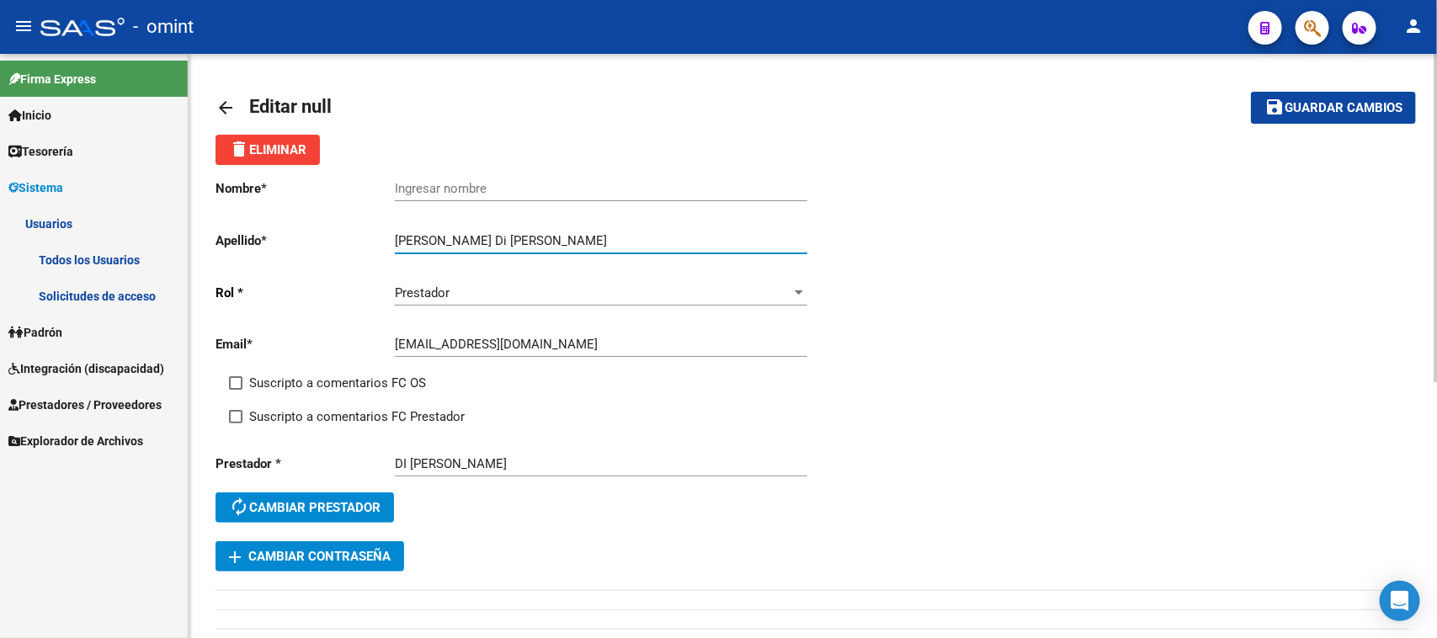
drag, startPoint x: 435, startPoint y: 236, endPoint x: 304, endPoint y: 251, distance: 132.2
click at [304, 251] on div "Nombre * Ingresar nombre Apellido * [PERSON_NAME] Di [PERSON_NAME] Ingresar ape…" at bounding box center [514, 353] width 598 height 376
type input "[PERSON_NAME]"
click at [476, 188] on input "Ingresar nombre" at bounding box center [601, 188] width 412 height 15
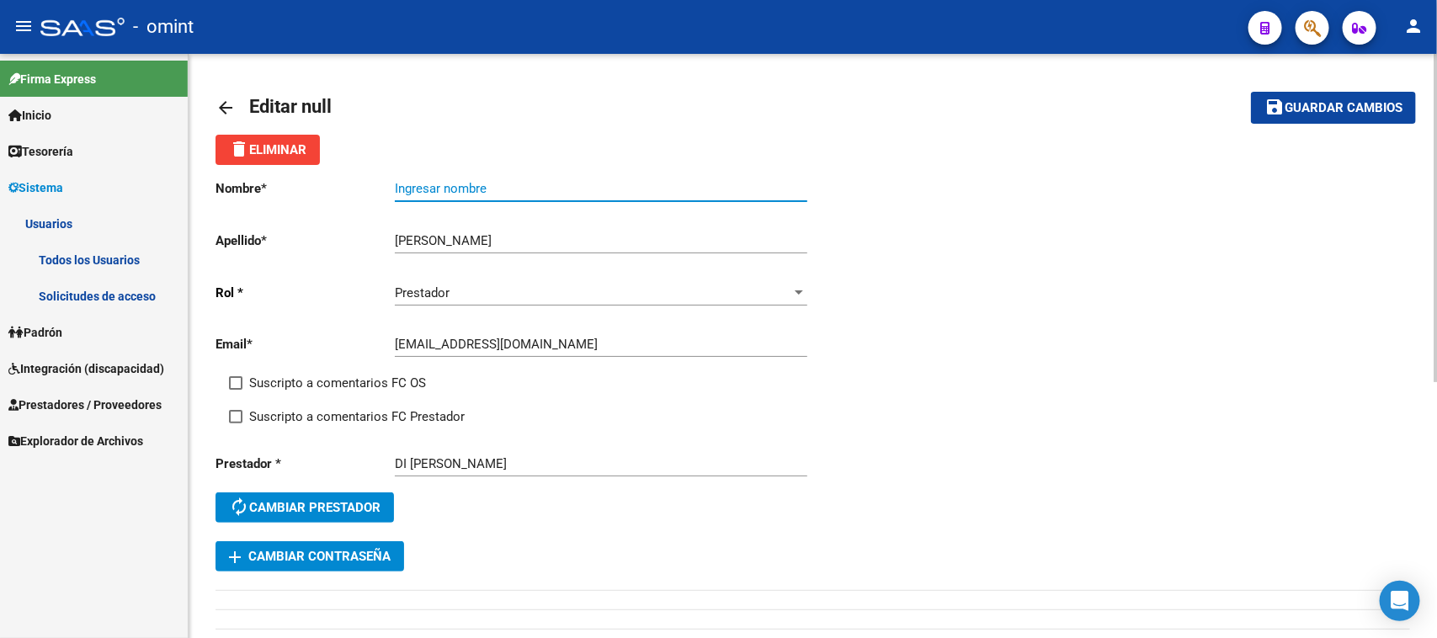
paste input "[PERSON_NAME]"
type input "[PERSON_NAME]"
click at [354, 376] on span "Suscripto a comentarios FC OS" at bounding box center [337, 383] width 177 height 20
click at [236, 390] on input "Suscripto a comentarios FC OS" at bounding box center [235, 390] width 1 height 1
checkbox input "true"
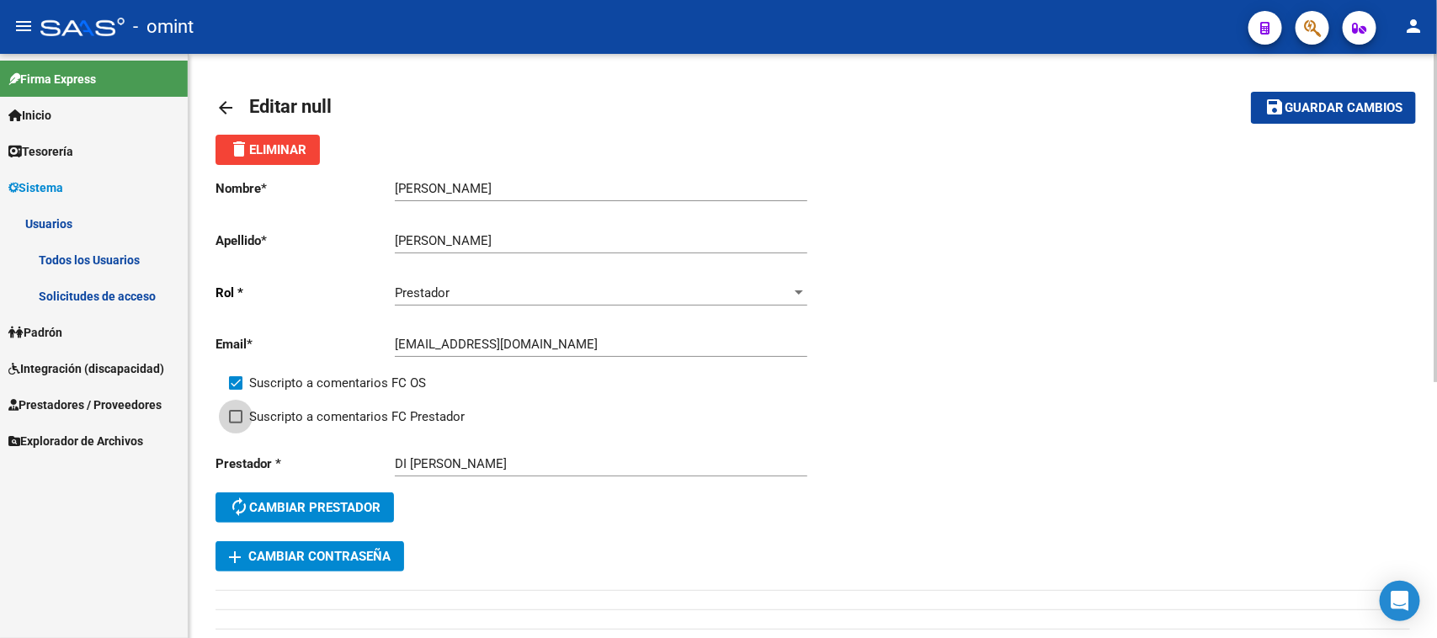
click at [354, 406] on span "Suscripto a comentarios FC Prestador" at bounding box center [356, 416] width 215 height 20
click at [236, 423] on input "Suscripto a comentarios FC Prestador" at bounding box center [235, 423] width 1 height 1
checkbox input "true"
click at [1436, 93] on div at bounding box center [1435, 218] width 4 height 328
click at [1279, 118] on button "save Guardar cambios" at bounding box center [1333, 107] width 165 height 31
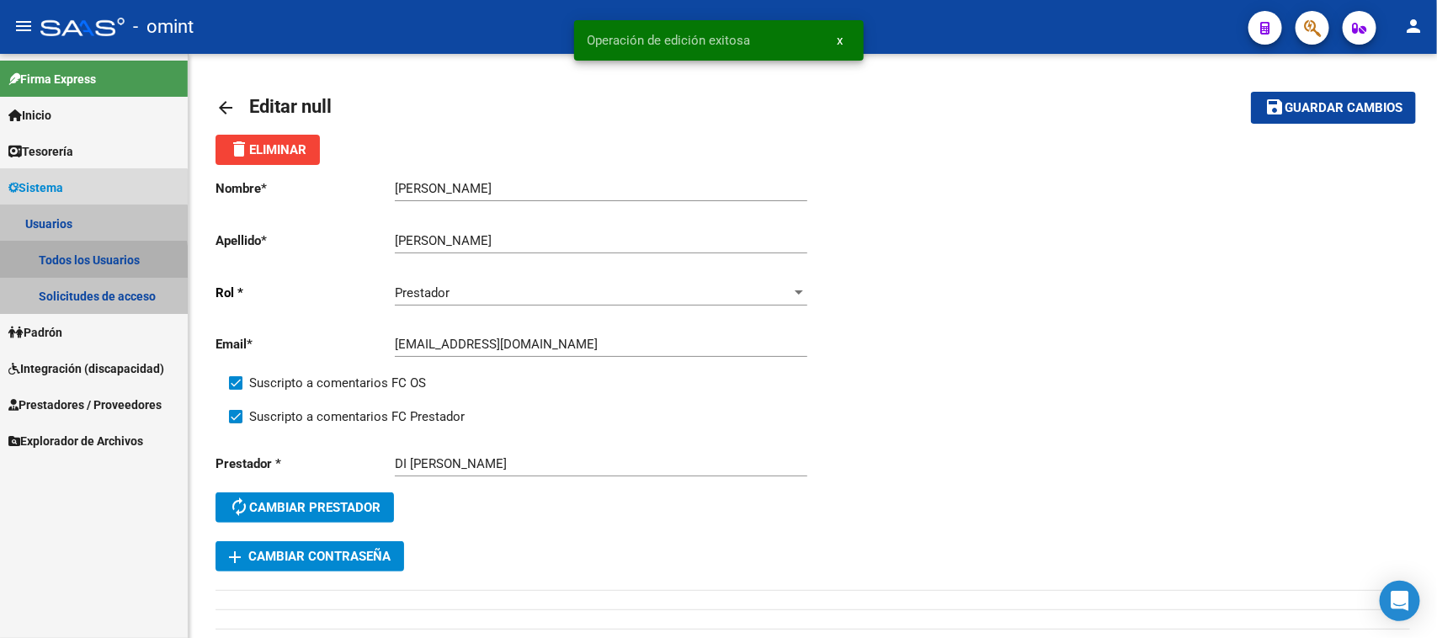
click at [57, 265] on link "Todos los Usuarios" at bounding box center [94, 260] width 188 height 36
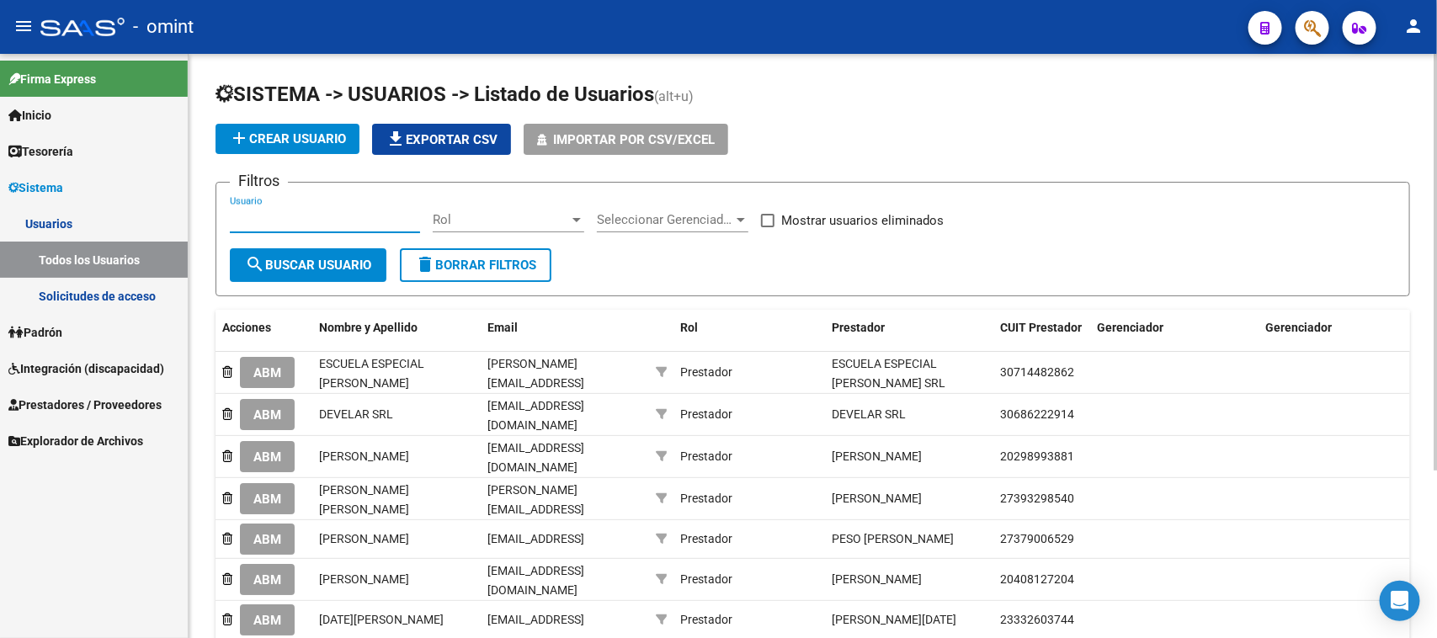
click at [282, 221] on input "Usuario" at bounding box center [325, 219] width 190 height 15
paste input "[PERSON_NAME]"
type input "[PERSON_NAME]"
click at [280, 242] on div "[PERSON_NAME] Usuario" at bounding box center [325, 222] width 190 height 52
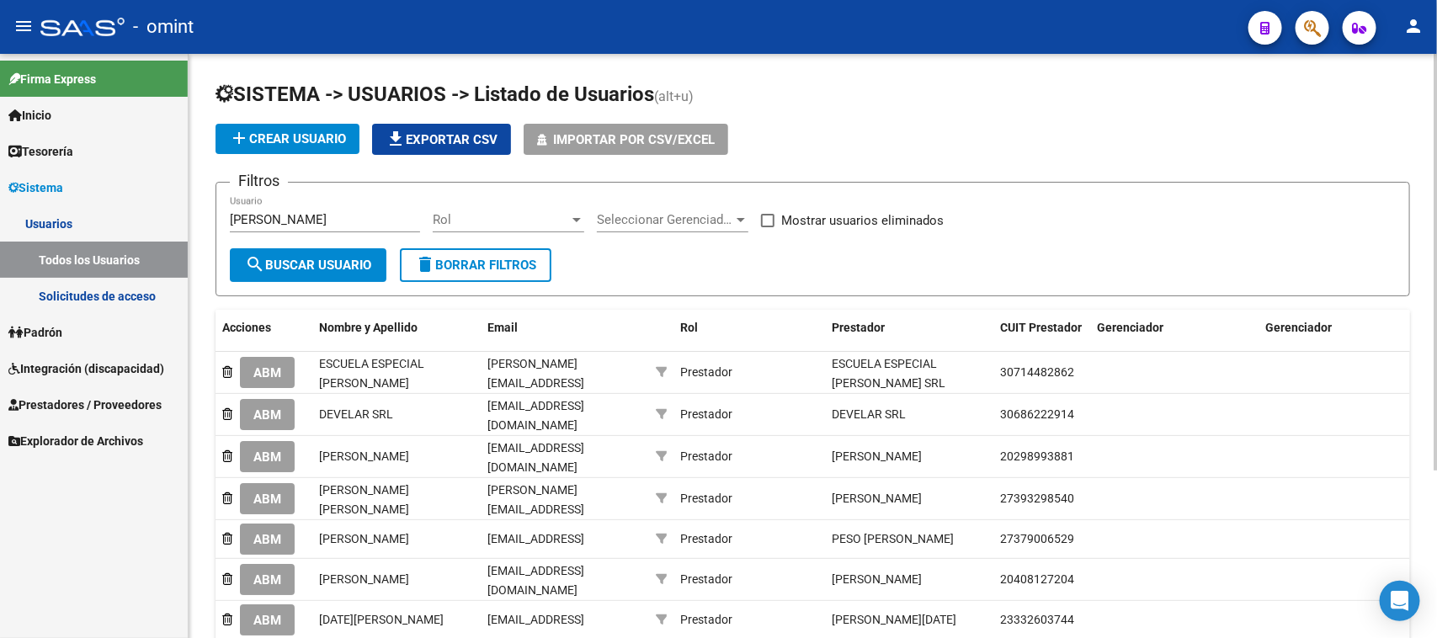
scroll to position [0, 0]
click at [279, 258] on span "search Buscar Usuario" at bounding box center [308, 265] width 126 height 15
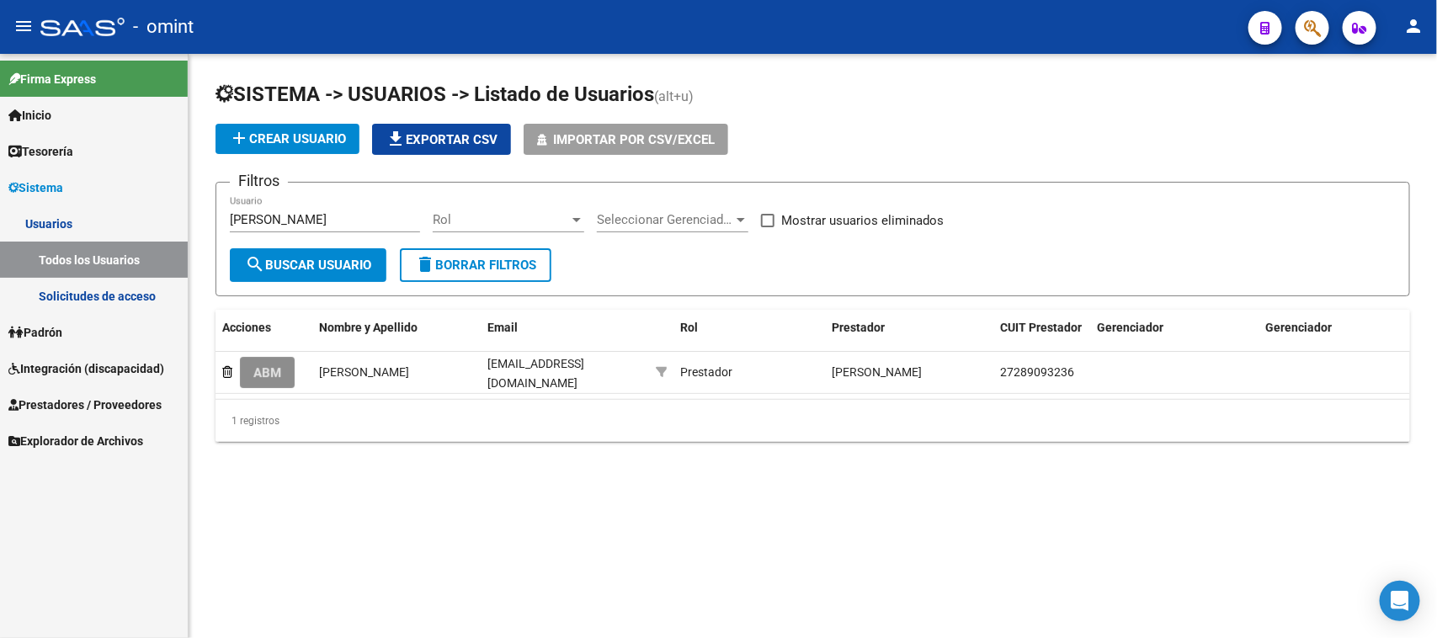
click at [270, 383] on button "ABM" at bounding box center [267, 372] width 55 height 31
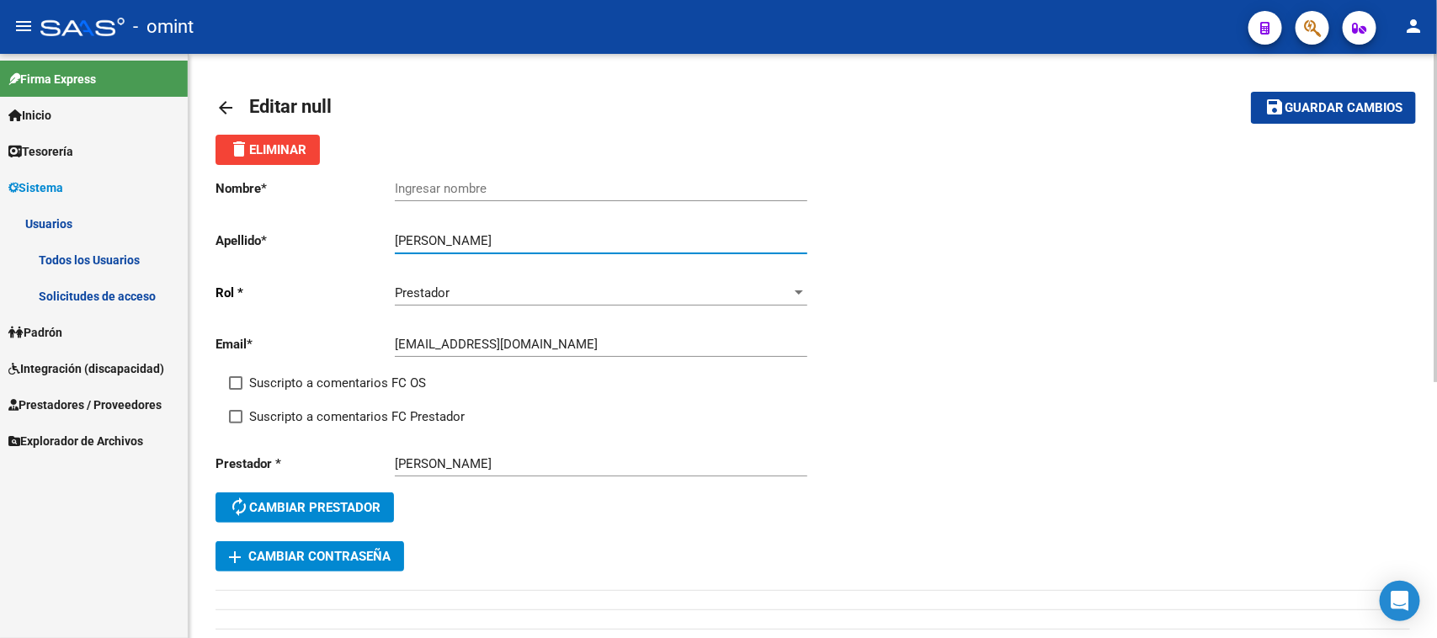
drag, startPoint x: 513, startPoint y: 241, endPoint x: 316, endPoint y: 238, distance: 197.8
click at [316, 238] on app-form-text-field "Apellido * [PERSON_NAME] Ingresar apellido" at bounding box center [510, 240] width 591 height 15
type input "[PERSON_NAME]"
click at [457, 183] on input "Ingresar nombre" at bounding box center [601, 188] width 412 height 15
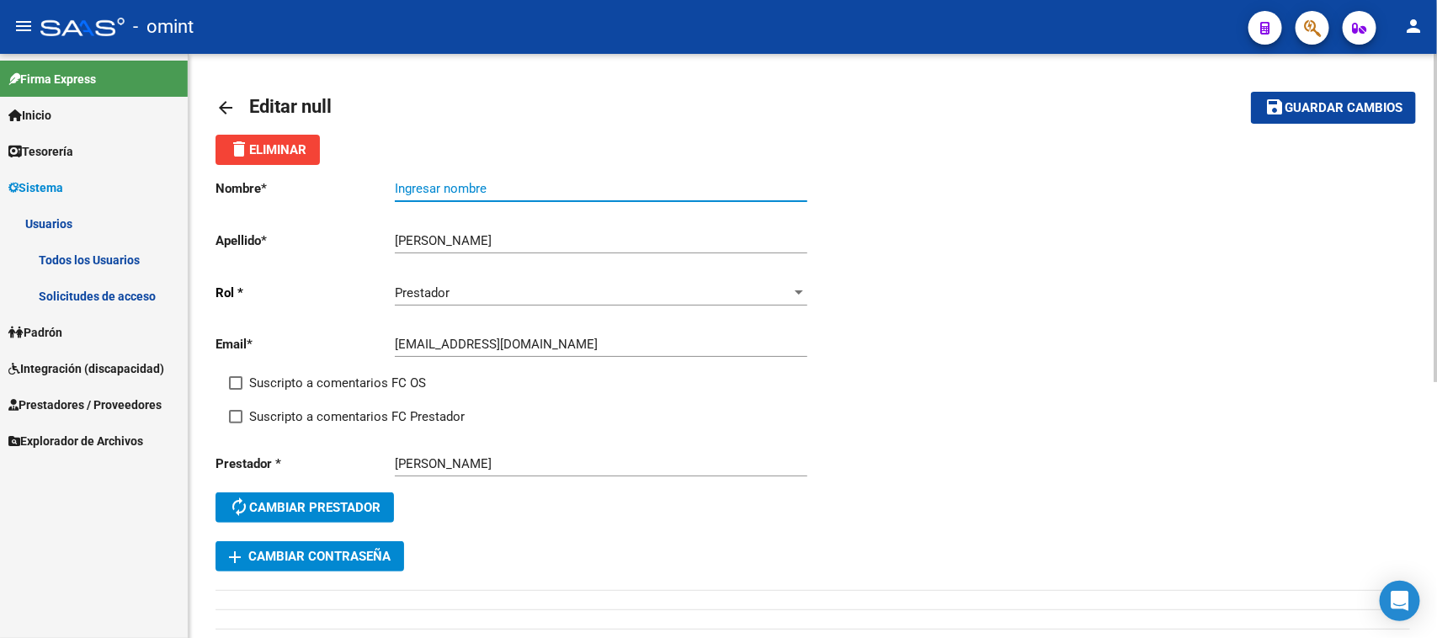
paste input "[PERSON_NAME]"
type input "[PERSON_NAME]"
click at [363, 388] on span "Suscripto a comentarios FC OS" at bounding box center [337, 383] width 177 height 20
click at [236, 390] on input "Suscripto a comentarios FC OS" at bounding box center [235, 390] width 1 height 1
checkbox input "true"
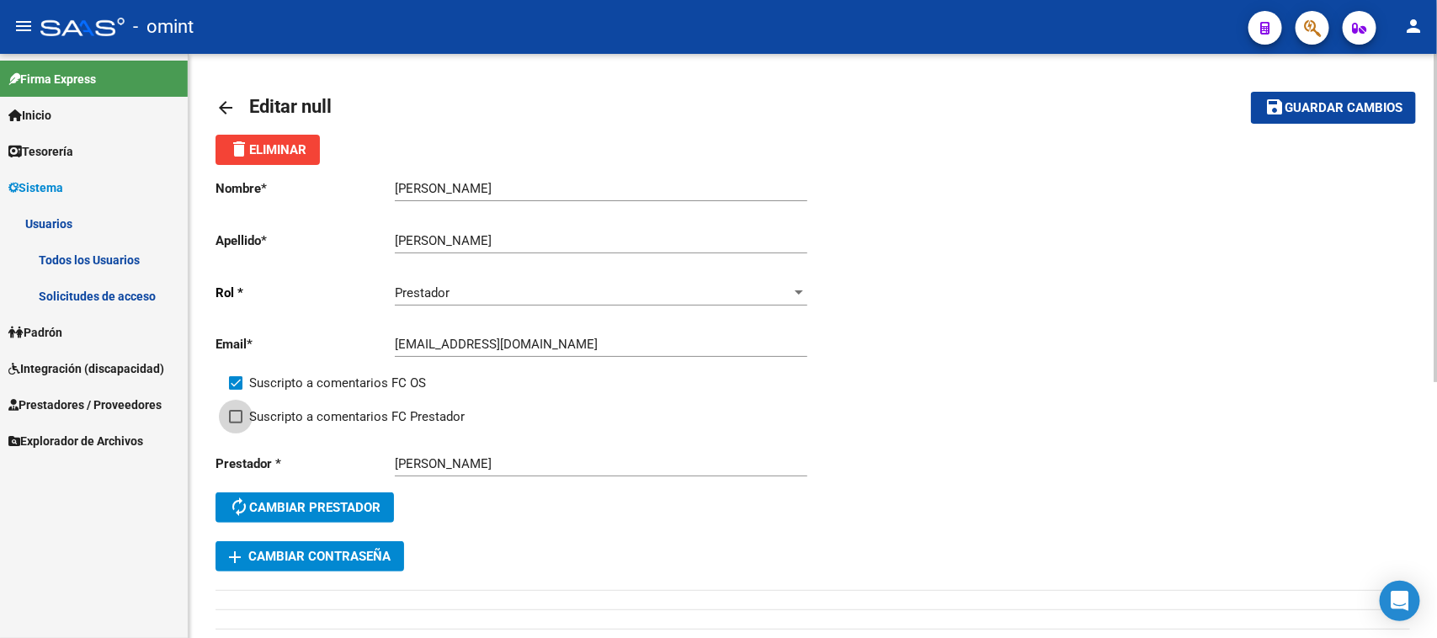
click at [369, 422] on span "Suscripto a comentarios FC Prestador" at bounding box center [356, 416] width 215 height 20
click at [236, 423] on input "Suscripto a comentarios FC Prestador" at bounding box center [235, 423] width 1 height 1
checkbox input "true"
click at [1336, 84] on mat-toolbar-row "save Guardar cambios" at bounding box center [1291, 108] width 251 height 54
drag, startPoint x: 1315, startPoint y: 115, endPoint x: 1297, endPoint y: 123, distance: 20.0
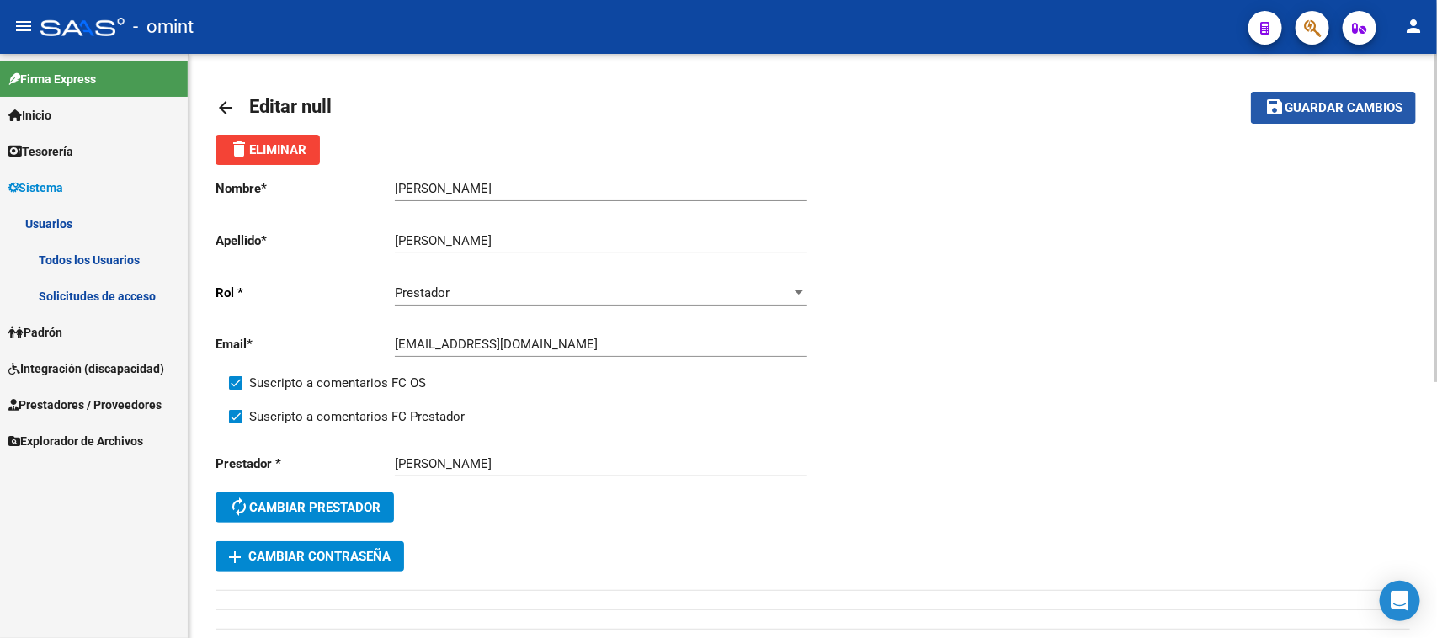
click at [1315, 116] on button "save Guardar cambios" at bounding box center [1333, 107] width 165 height 31
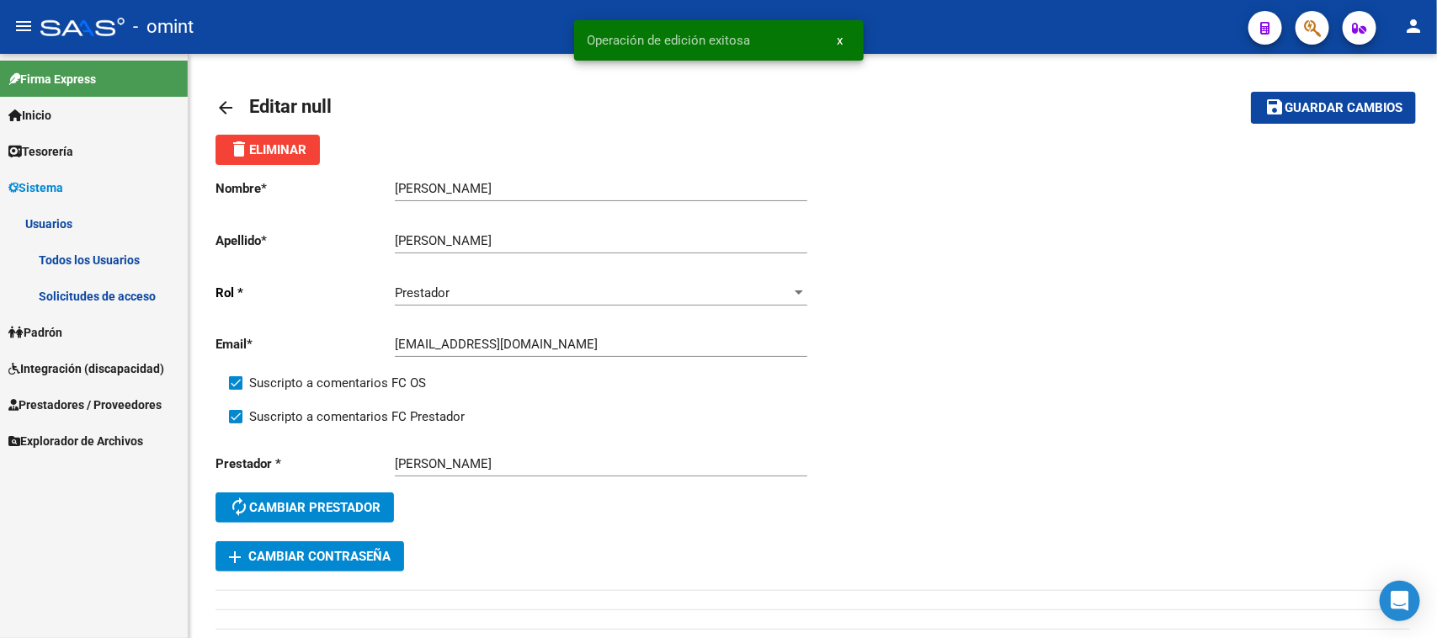
drag, startPoint x: 57, startPoint y: 258, endPoint x: 90, endPoint y: 253, distance: 33.2
click at [57, 257] on link "Todos los Usuarios" at bounding box center [94, 260] width 188 height 36
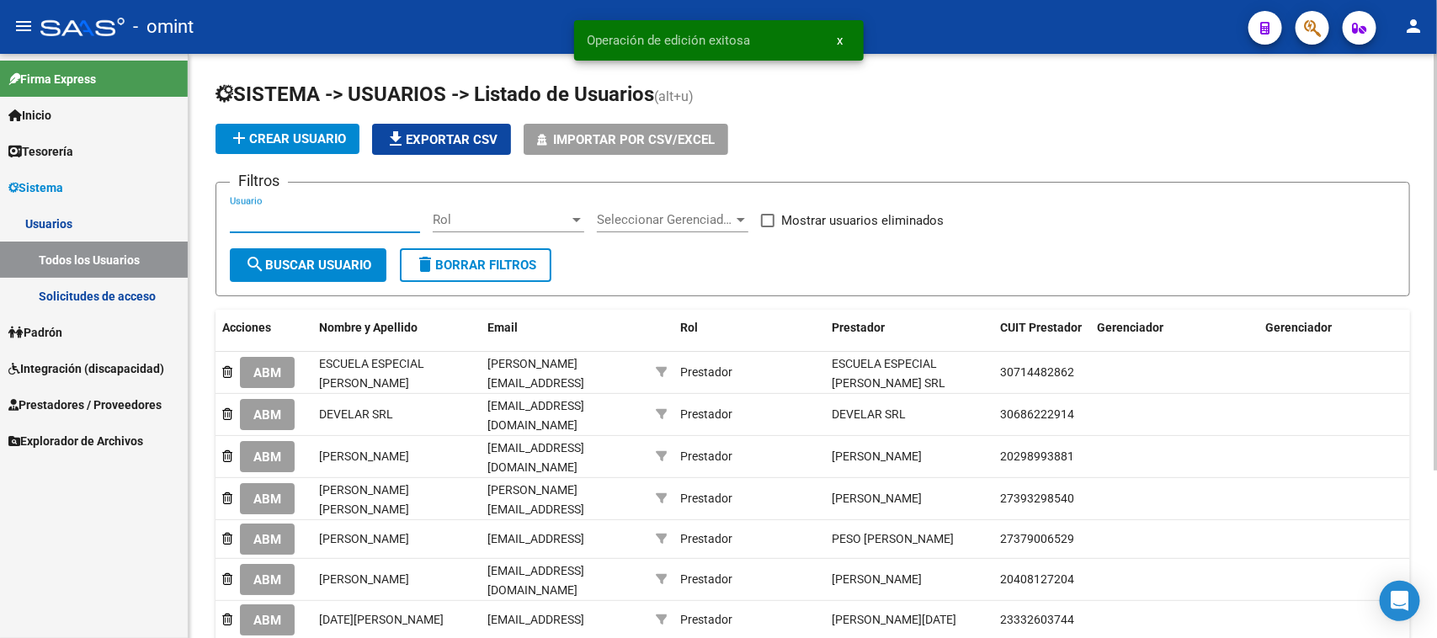
drag, startPoint x: 354, startPoint y: 213, endPoint x: 331, endPoint y: 244, distance: 39.0
click at [354, 212] on input "Usuario" at bounding box center [325, 219] width 190 height 15
paste input "[PERSON_NAME]"
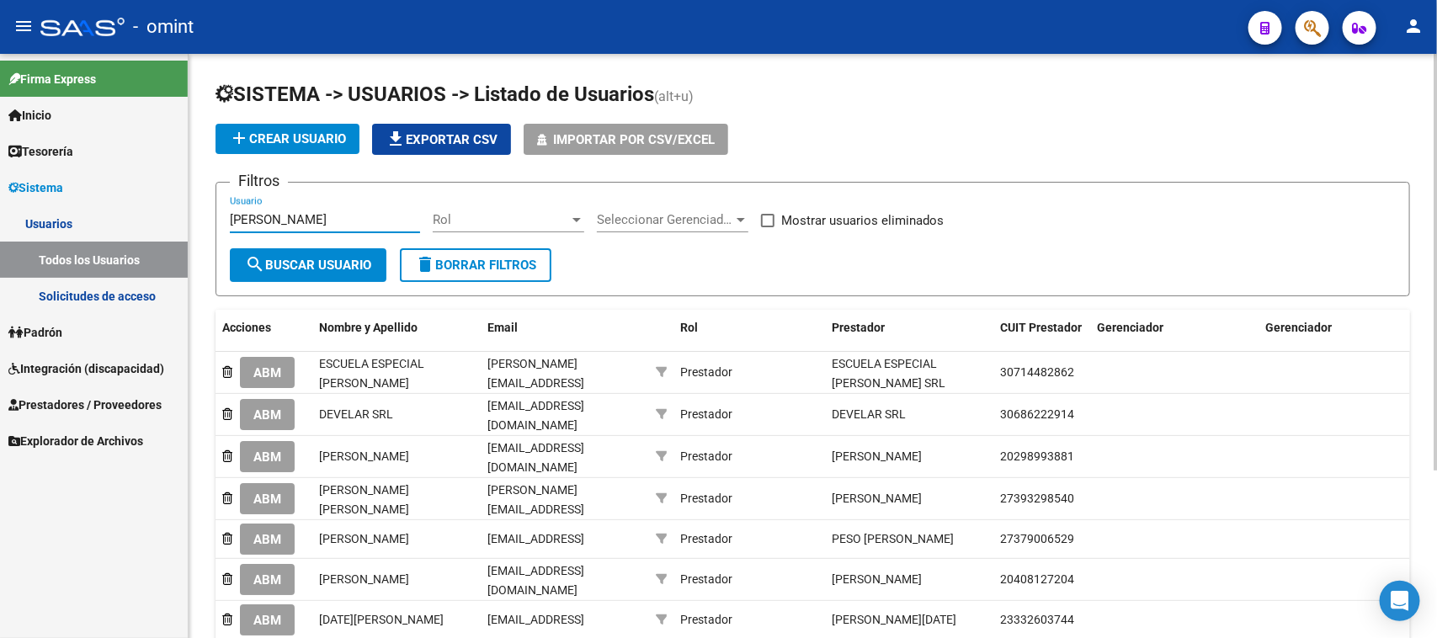
type input "[PERSON_NAME]"
drag, startPoint x: 331, startPoint y: 244, endPoint x: 334, endPoint y: 262, distance: 18.0
click at [331, 245] on div "[PERSON_NAME] Usuario" at bounding box center [325, 222] width 190 height 52
click at [334, 262] on span "search Buscar Usuario" at bounding box center [308, 265] width 126 height 15
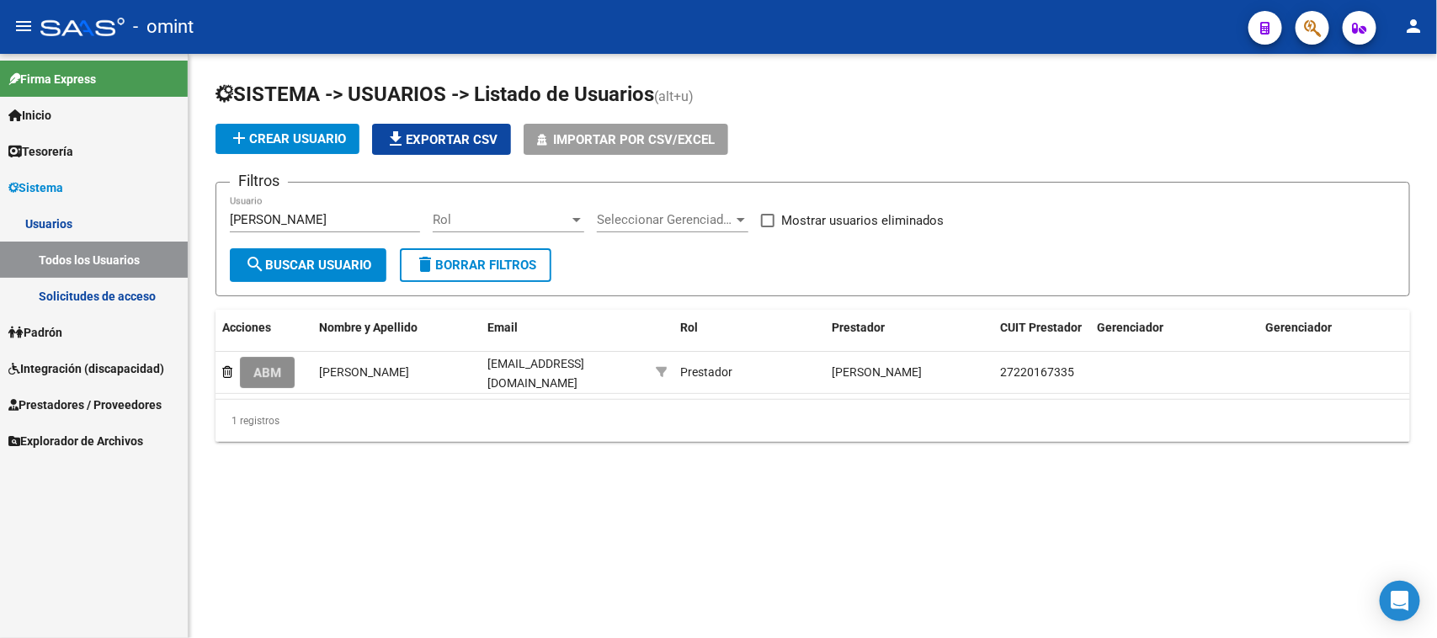
drag, startPoint x: 250, startPoint y: 370, endPoint x: 318, endPoint y: 384, distance: 69.5
click at [251, 370] on button "ABM" at bounding box center [267, 372] width 55 height 31
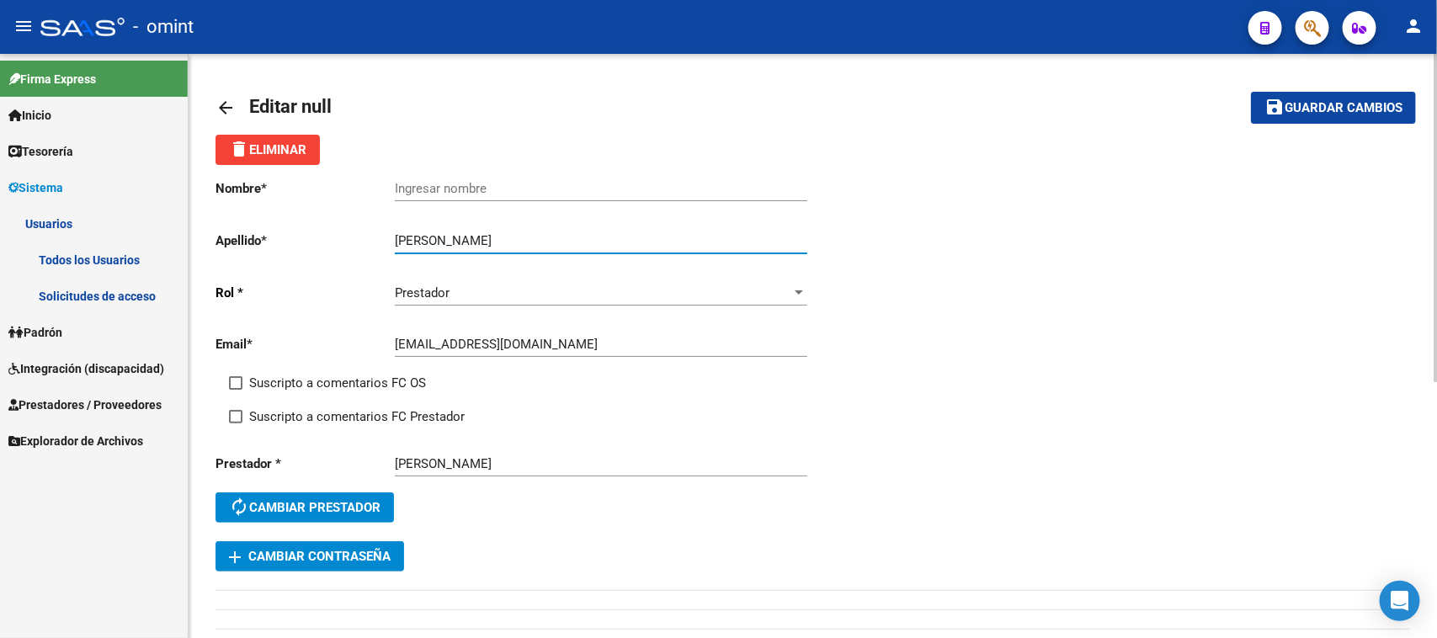
drag, startPoint x: 474, startPoint y: 233, endPoint x: 262, endPoint y: 246, distance: 212.5
click at [262, 246] on app-form-text-field "Apellido * [PERSON_NAME] Ingresar apellido" at bounding box center [510, 240] width 591 height 15
type input "[PERSON_NAME]"
click at [438, 178] on div "Ingresar nombre" at bounding box center [601, 183] width 412 height 36
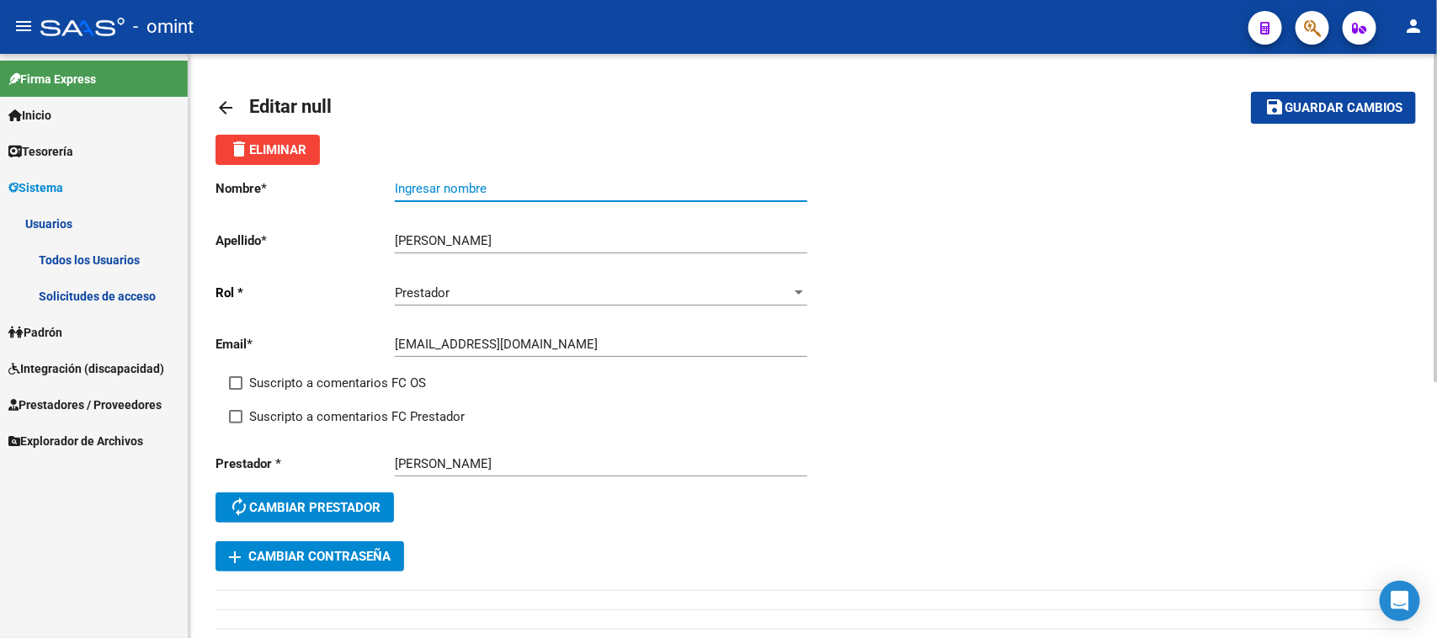
click at [432, 191] on input "Ingresar nombre" at bounding box center [601, 188] width 412 height 15
paste input "[PERSON_NAME]"
type input "[PERSON_NAME]"
click at [374, 368] on div "Email * [EMAIL_ADDRESS][DOMAIN_NAME] Ingresar email" at bounding box center [514, 347] width 598 height 52
click at [370, 367] on div "Email * [EMAIL_ADDRESS][DOMAIN_NAME] Ingresar email" at bounding box center [514, 347] width 598 height 52
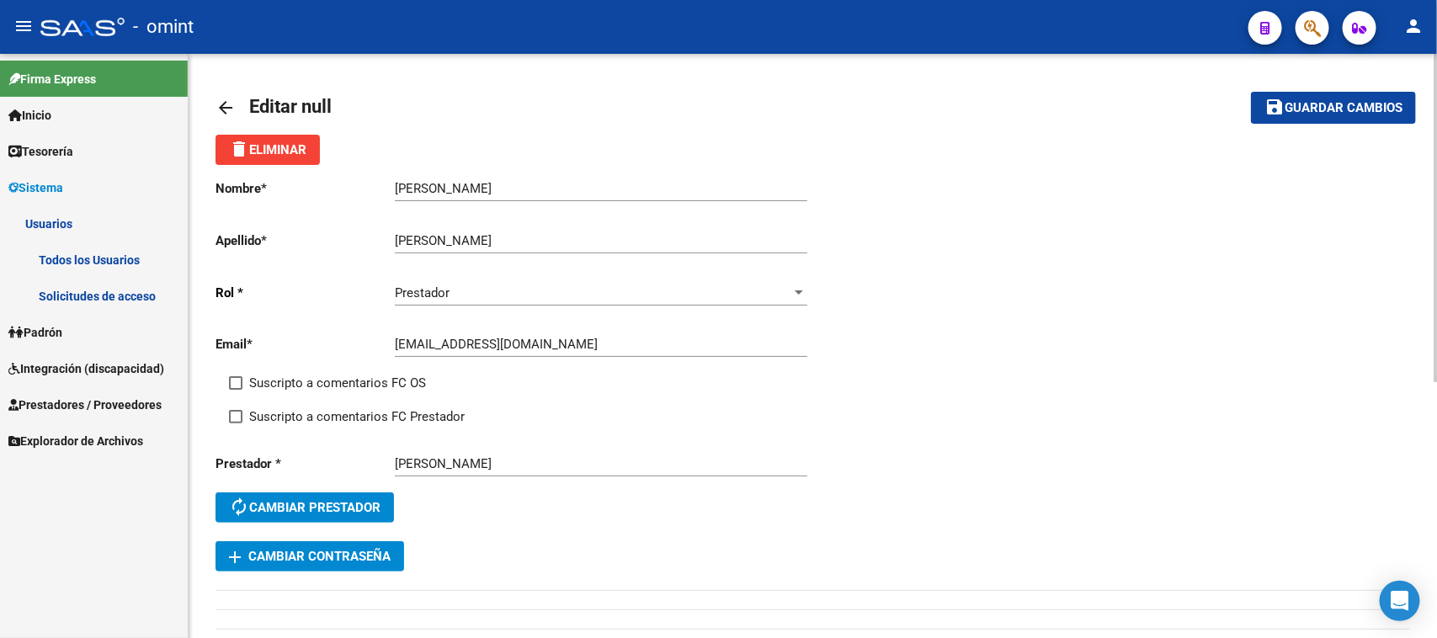
click at [366, 379] on span "Suscripto a comentarios FC OS" at bounding box center [337, 383] width 177 height 20
click at [236, 390] on input "Suscripto a comentarios FC OS" at bounding box center [235, 390] width 1 height 1
checkbox input "true"
click at [371, 415] on span "Suscripto a comentarios FC Prestador" at bounding box center [356, 416] width 215 height 20
click at [236, 423] on input "Suscripto a comentarios FC Prestador" at bounding box center [235, 423] width 1 height 1
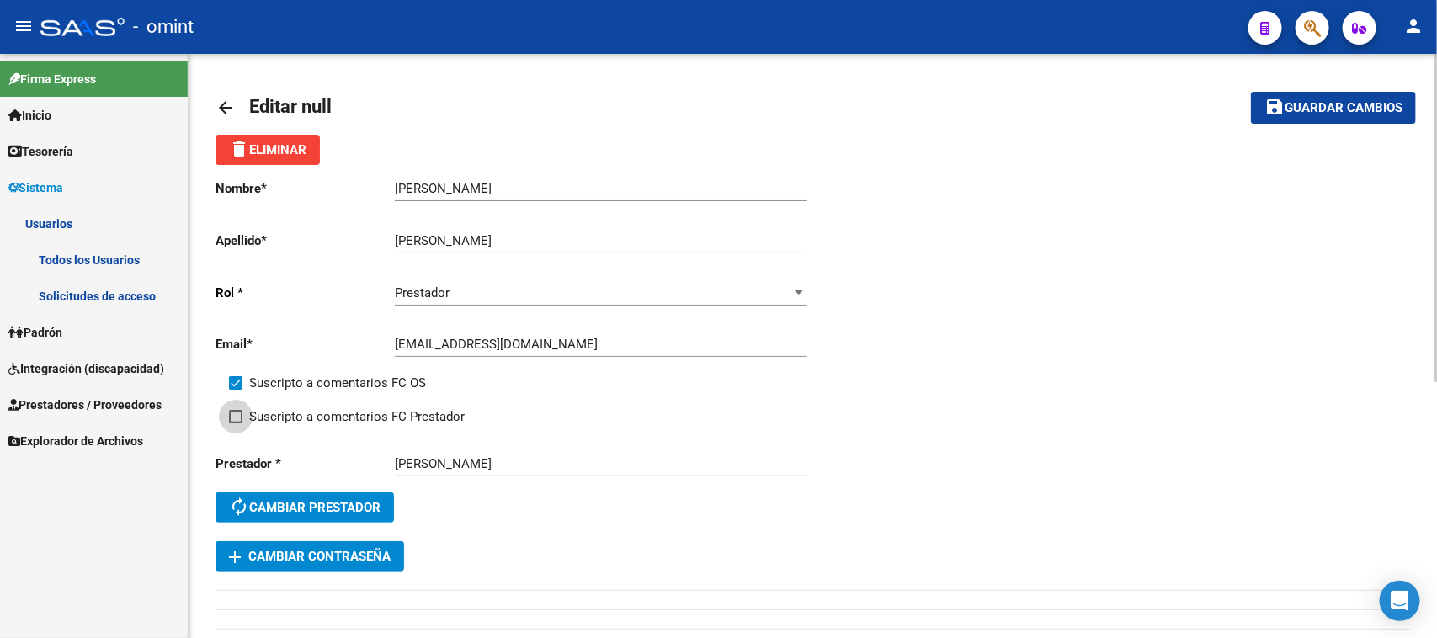
checkbox input "true"
click at [1298, 95] on button "save Guardar cambios" at bounding box center [1333, 107] width 165 height 31
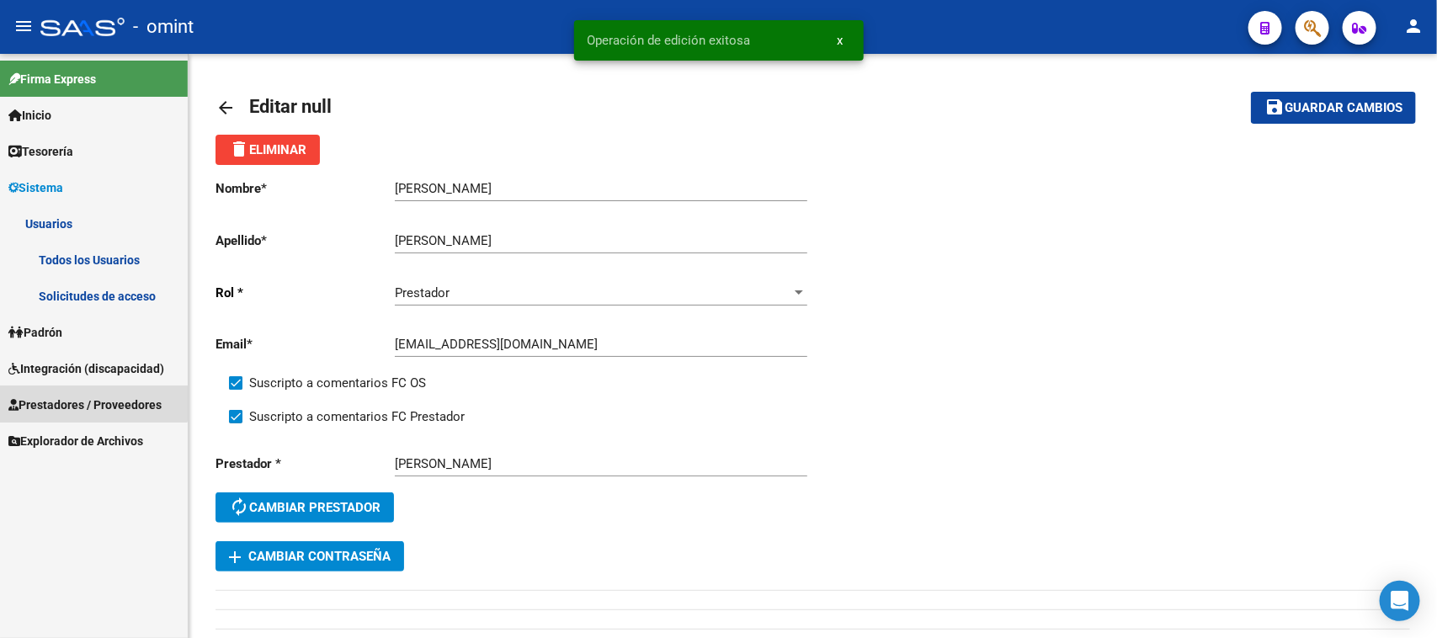
click at [85, 388] on link "Prestadores / Proveedores" at bounding box center [94, 404] width 188 height 36
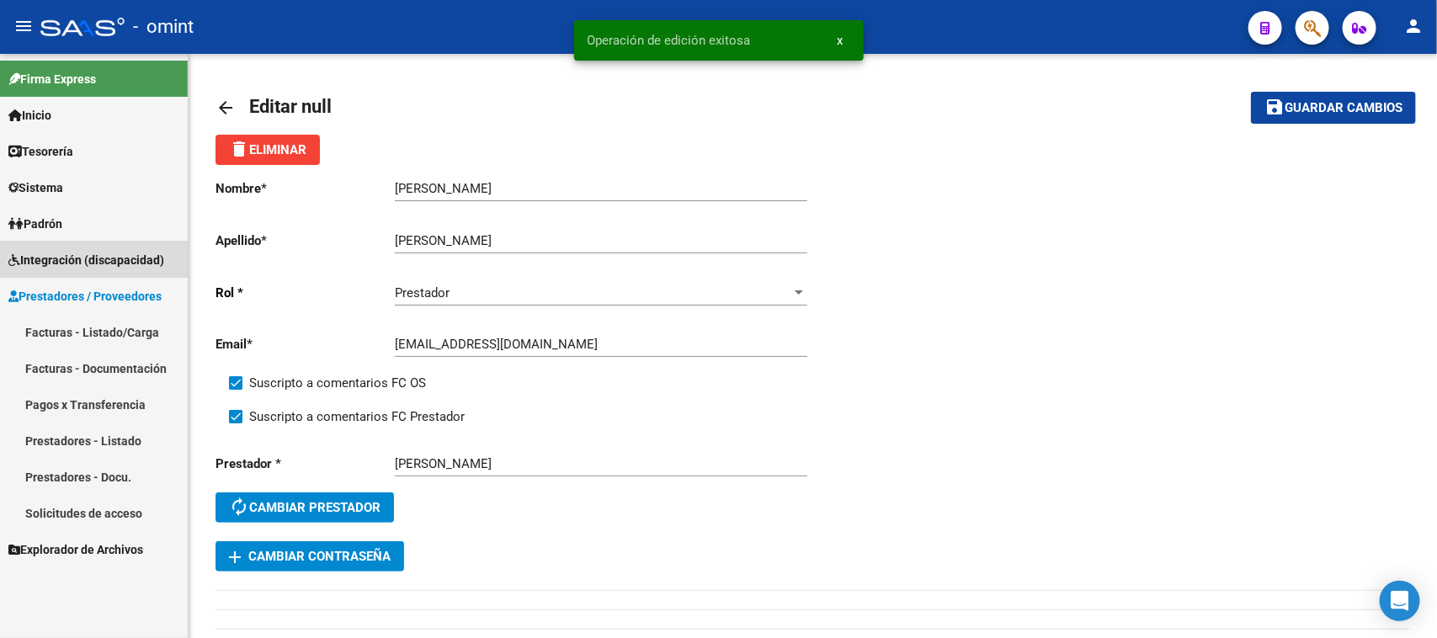
click at [97, 265] on span "Integración (discapacidad)" at bounding box center [86, 260] width 156 height 19
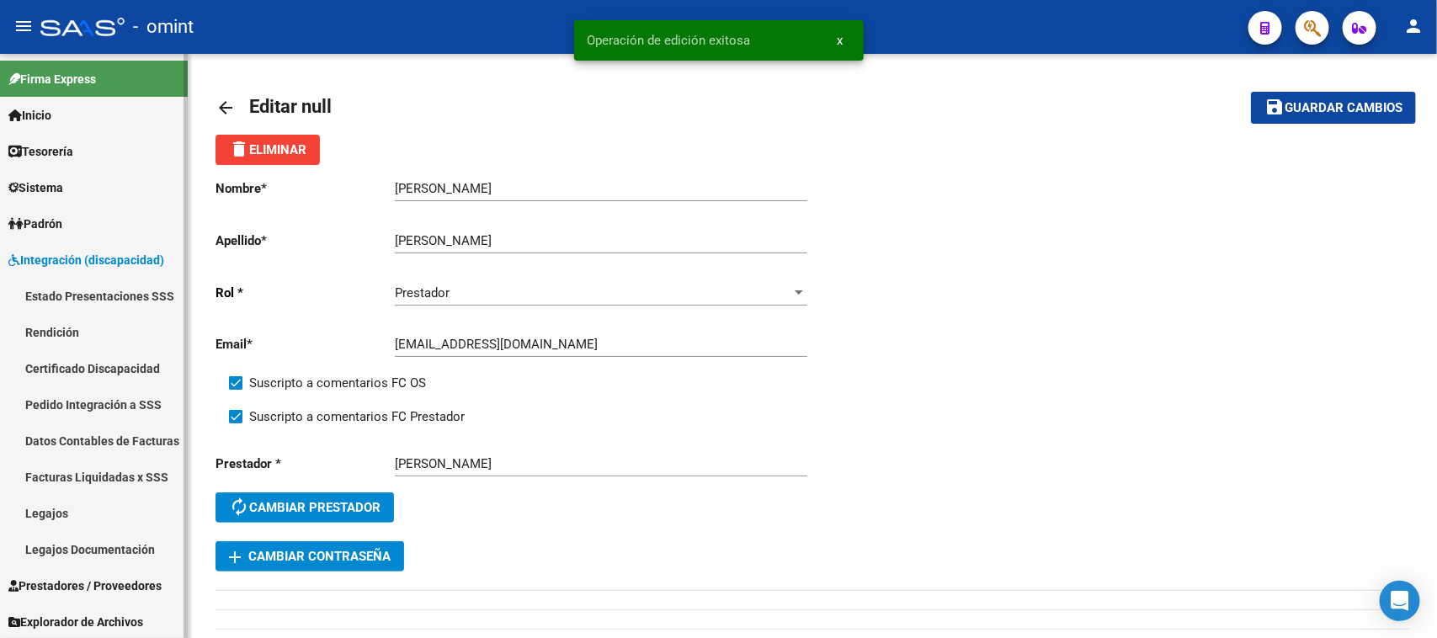
click at [120, 300] on link "Estado Presentaciones SSS" at bounding box center [94, 296] width 188 height 36
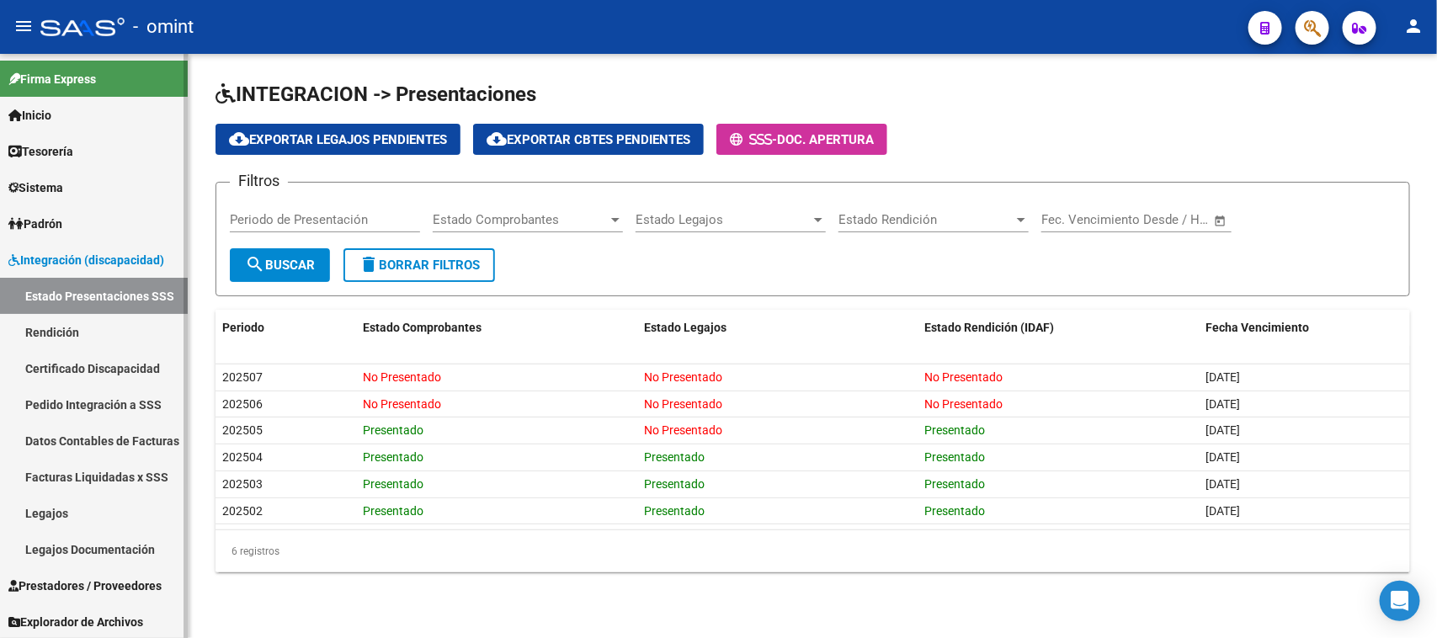
click at [45, 518] on link "Legajos" at bounding box center [94, 513] width 188 height 36
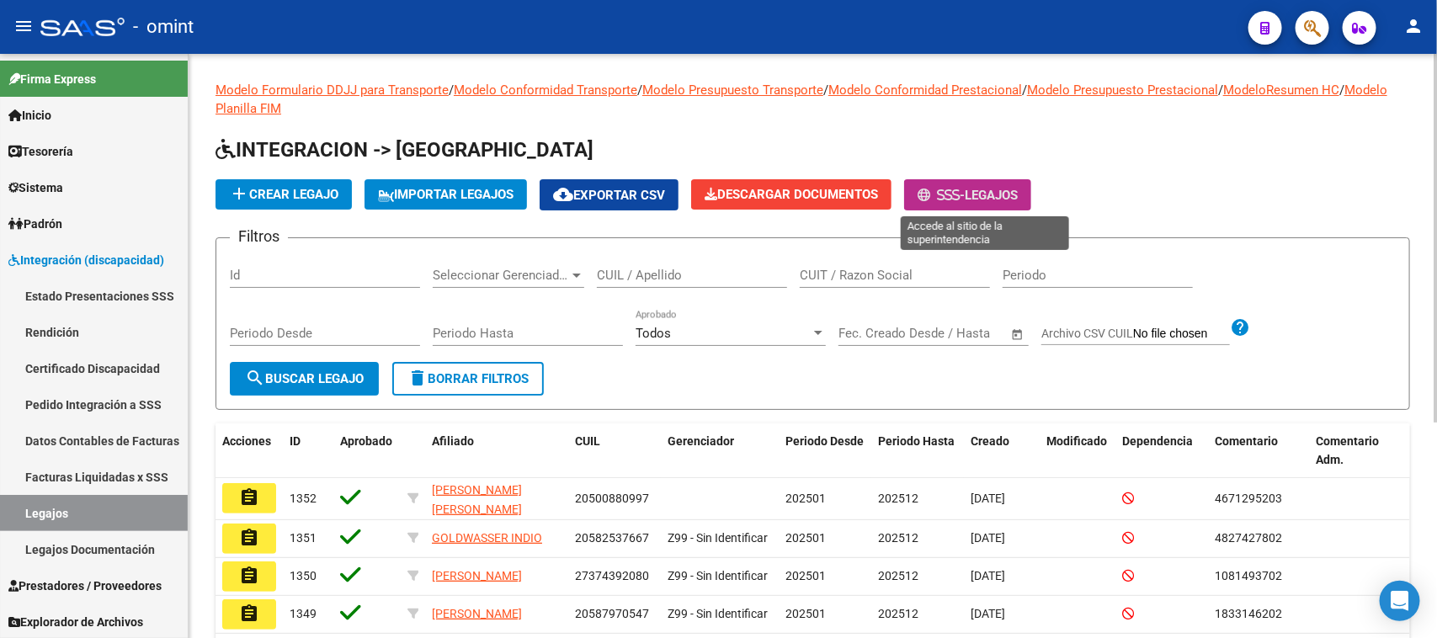
click at [1017, 188] on span "Legajos" at bounding box center [990, 195] width 53 height 15
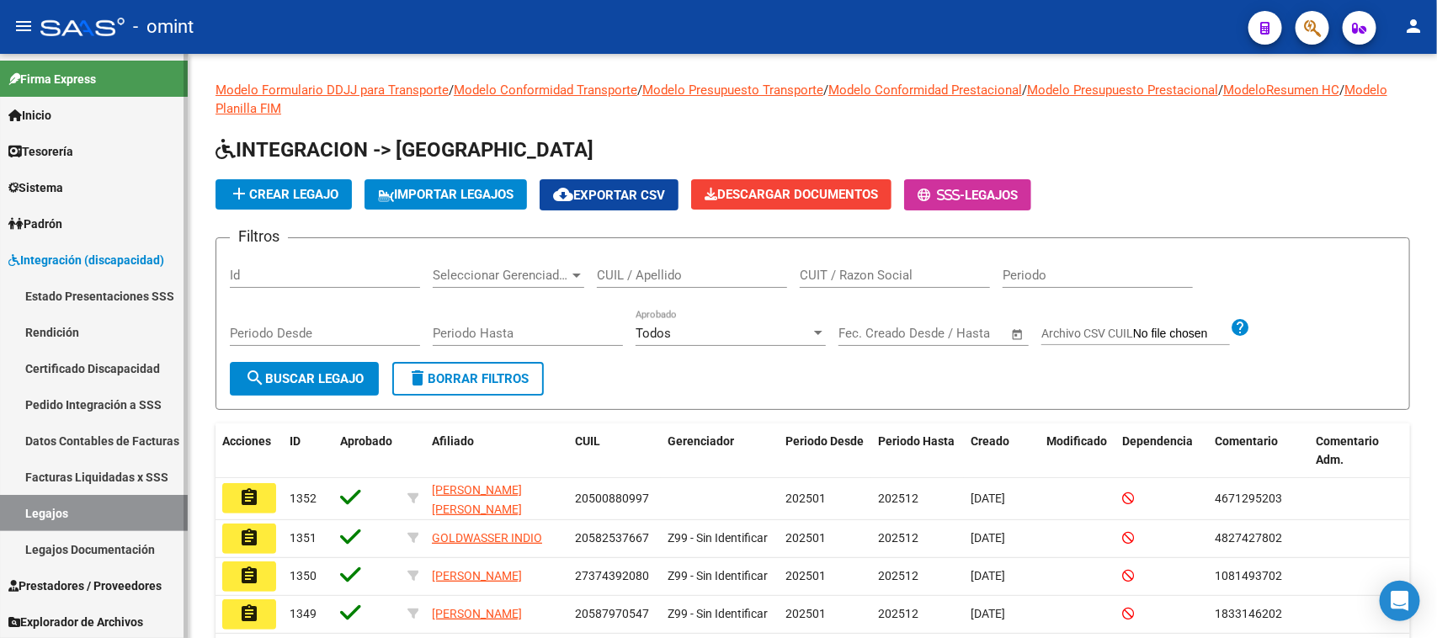
scroll to position [1, 0]
click at [82, 578] on span "Prestadores / Proveedores" at bounding box center [84, 585] width 153 height 19
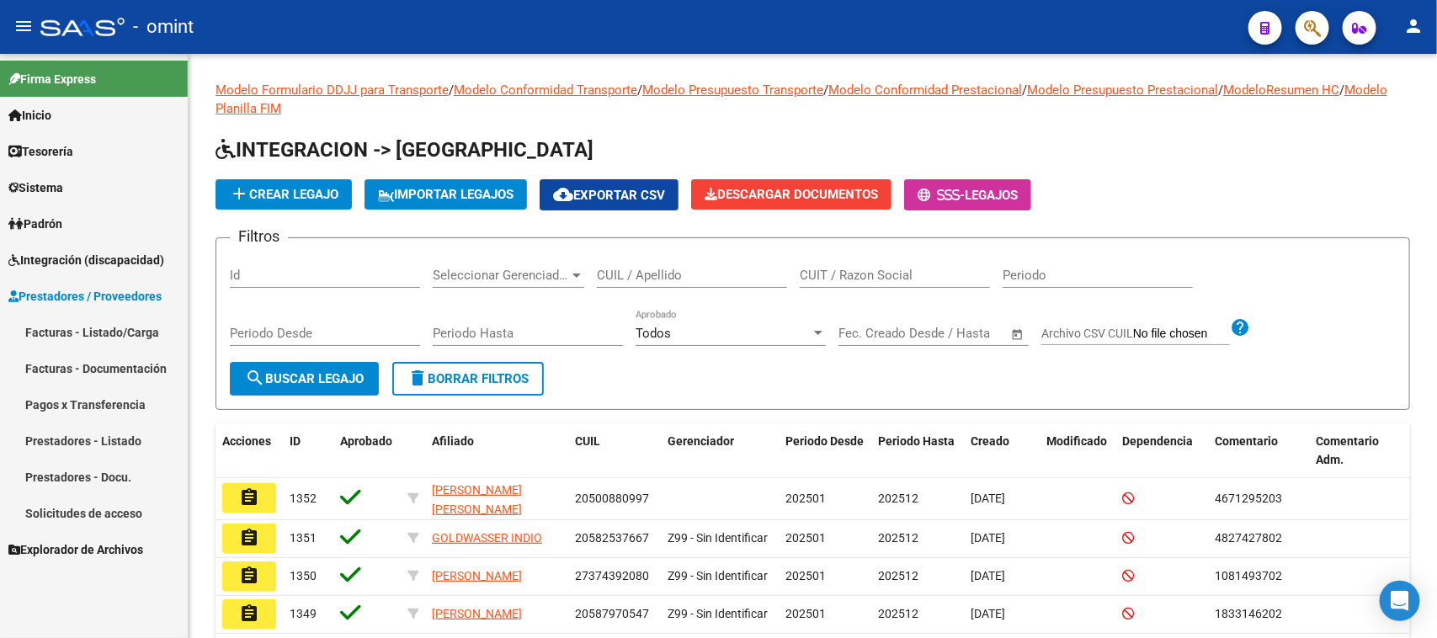
scroll to position [0, 0]
click at [97, 317] on link "Facturas - Listado/Carga" at bounding box center [94, 332] width 188 height 36
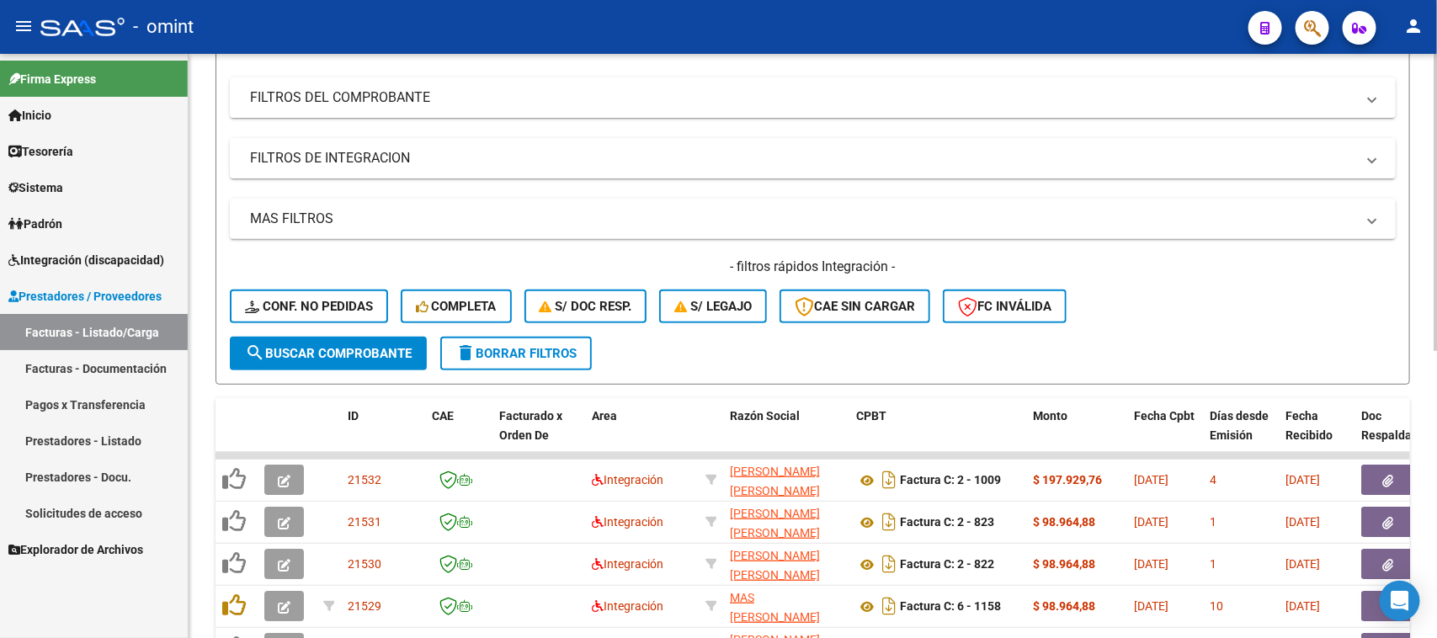
scroll to position [210, 0]
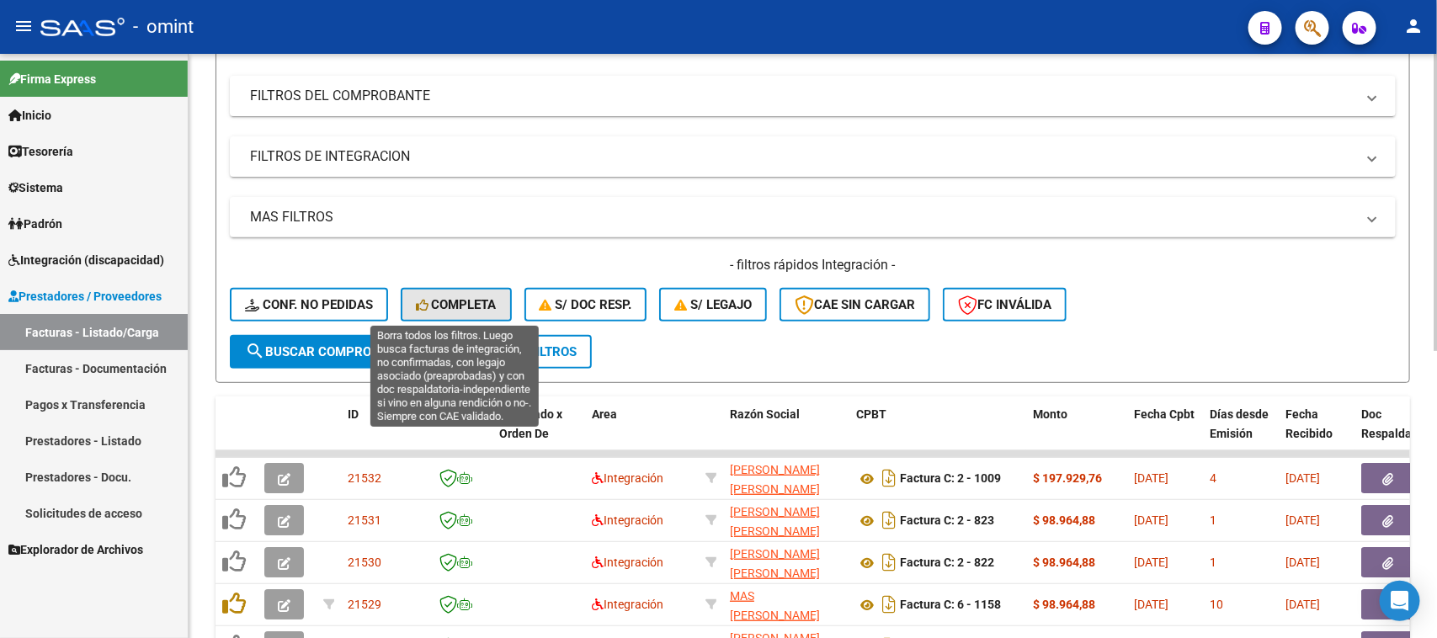
click at [446, 305] on span "Completa" at bounding box center [456, 304] width 81 height 15
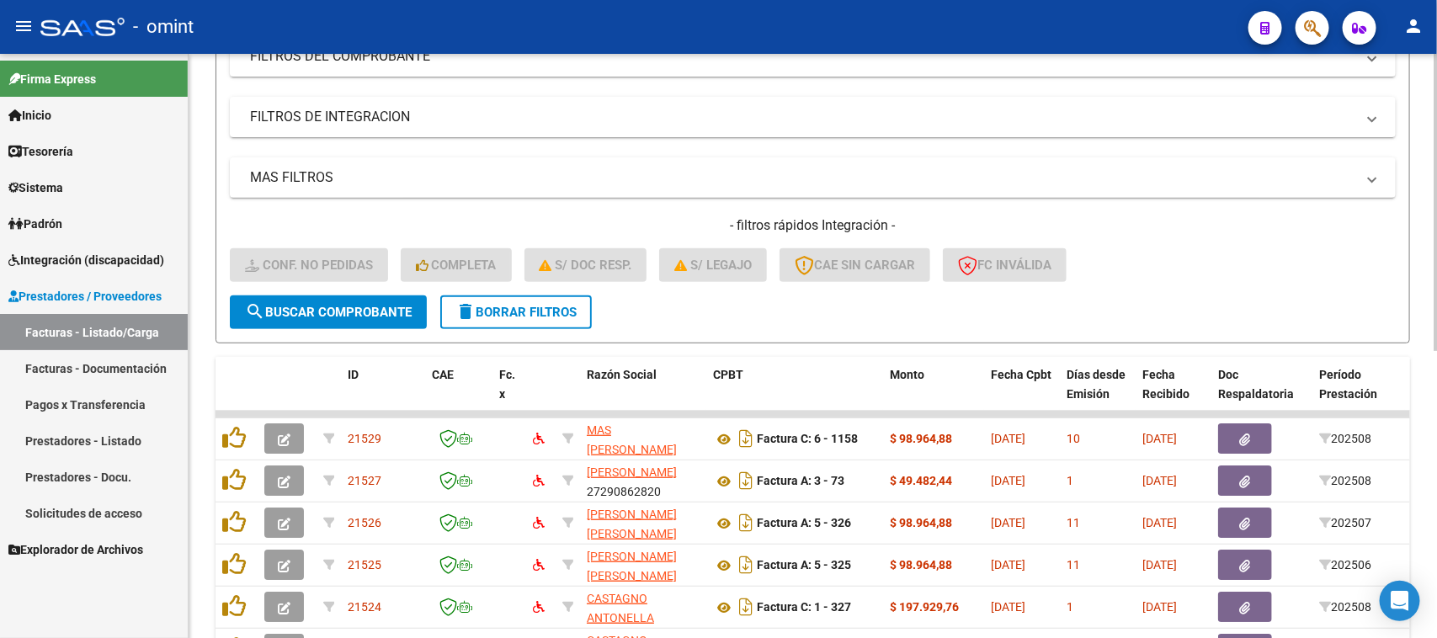
scroll to position [355, 0]
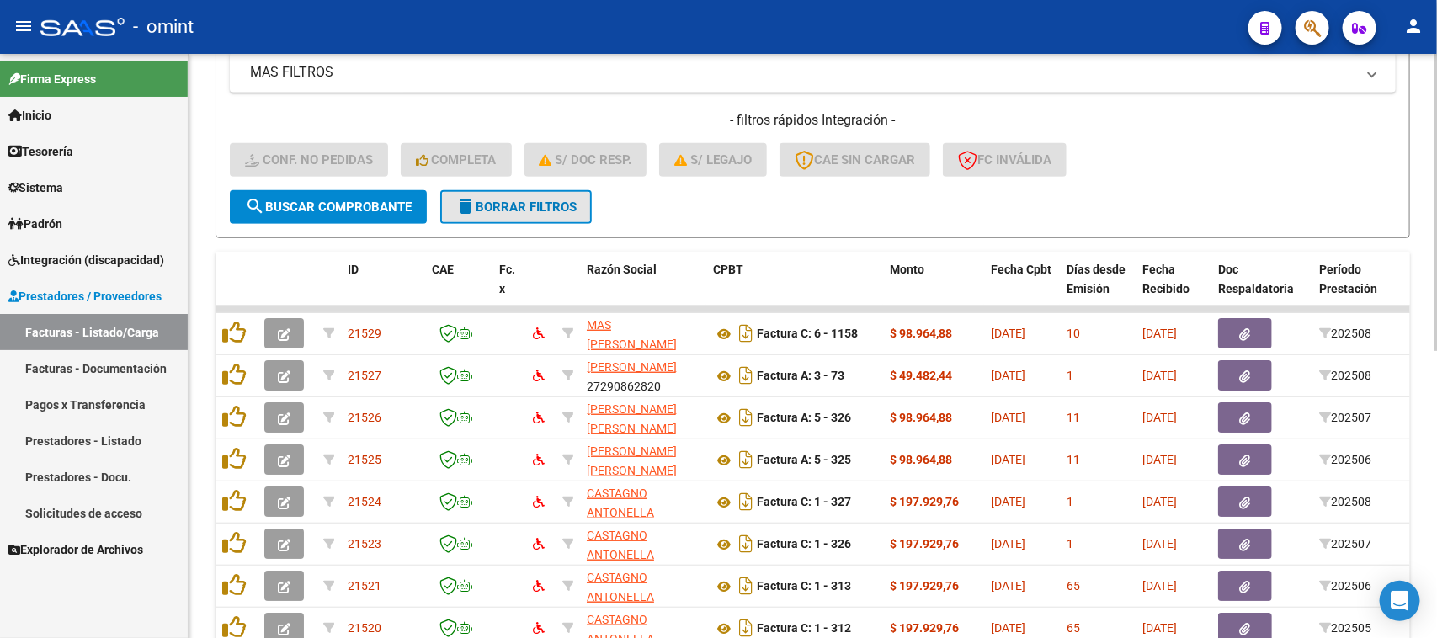
click at [490, 191] on button "delete Borrar Filtros" at bounding box center [515, 207] width 151 height 34
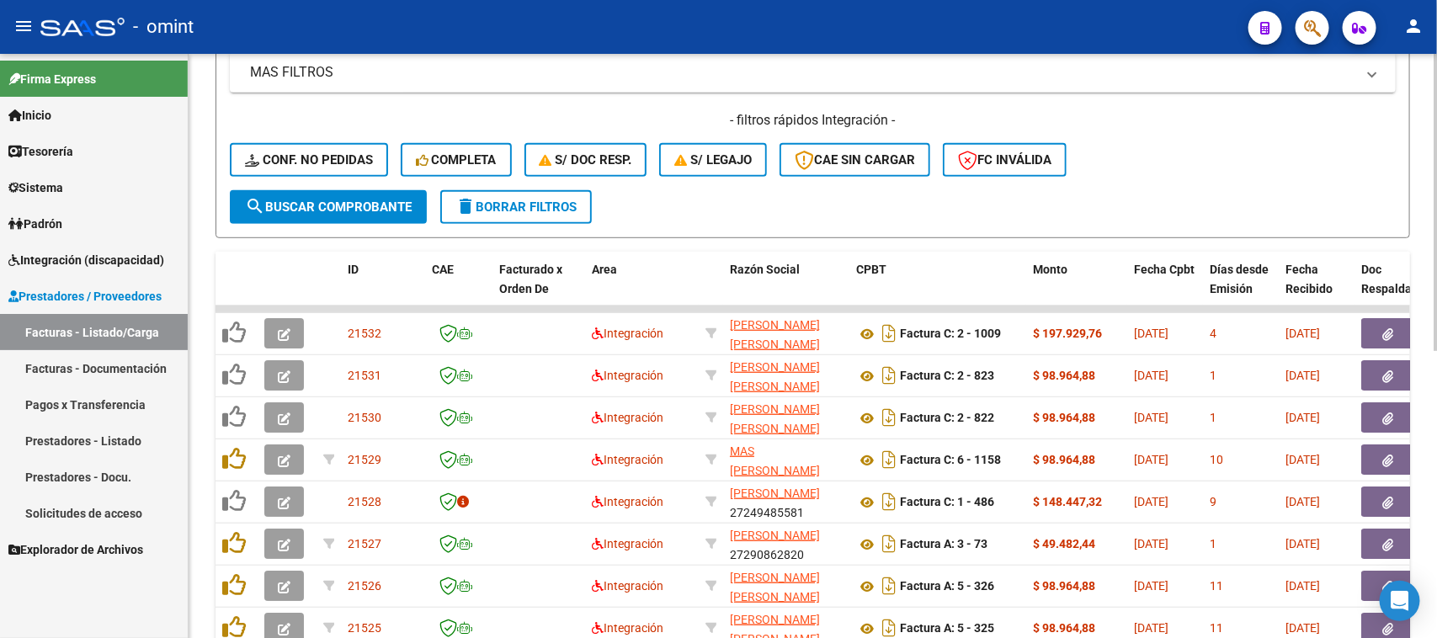
click at [603, 140] on div "- filtros rápidos Integración - Conf. no pedidas Completa S/ Doc Resp. S/ legaj…" at bounding box center [813, 150] width 1166 height 79
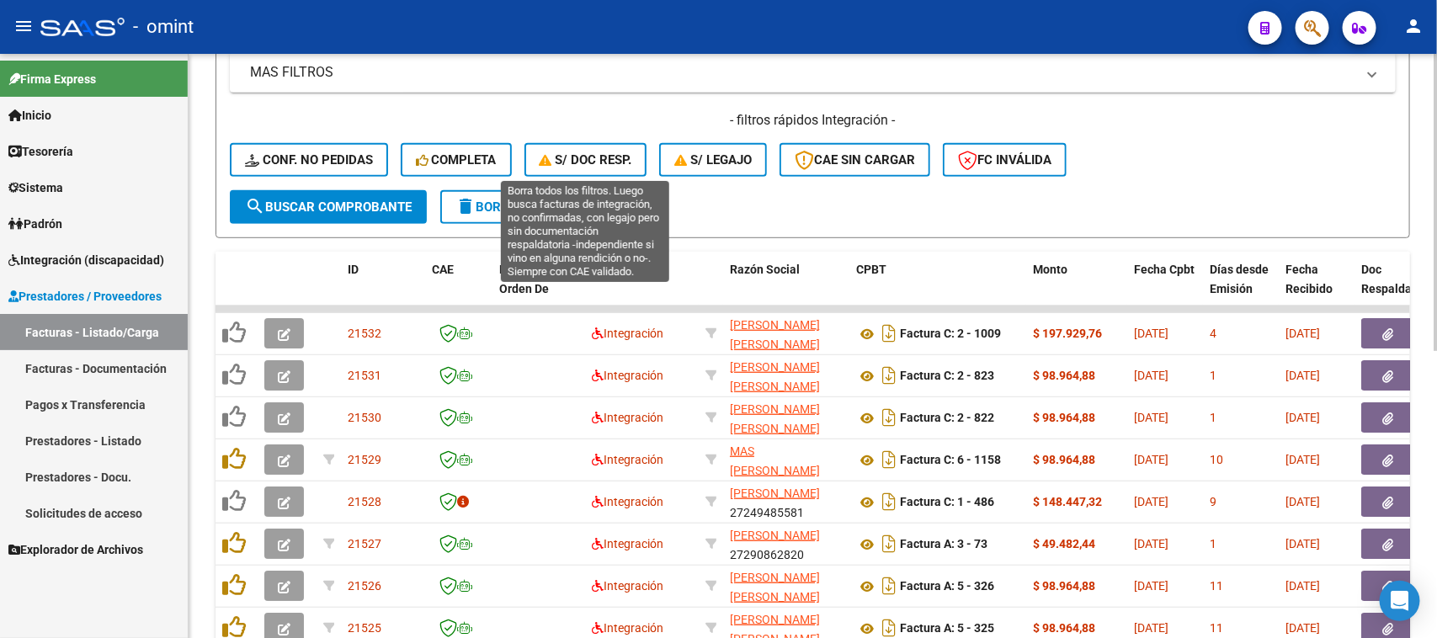
click at [594, 158] on span "S/ Doc Resp." at bounding box center [585, 159] width 93 height 15
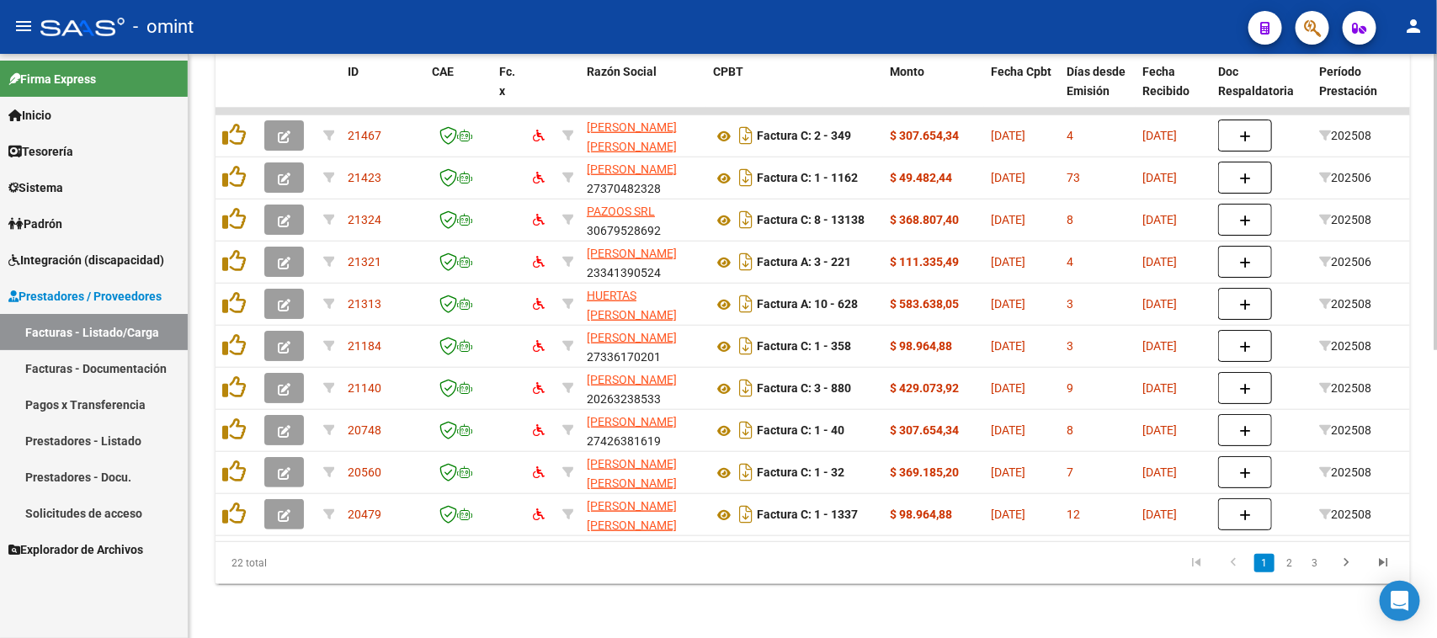
scroll to position [0, 1499]
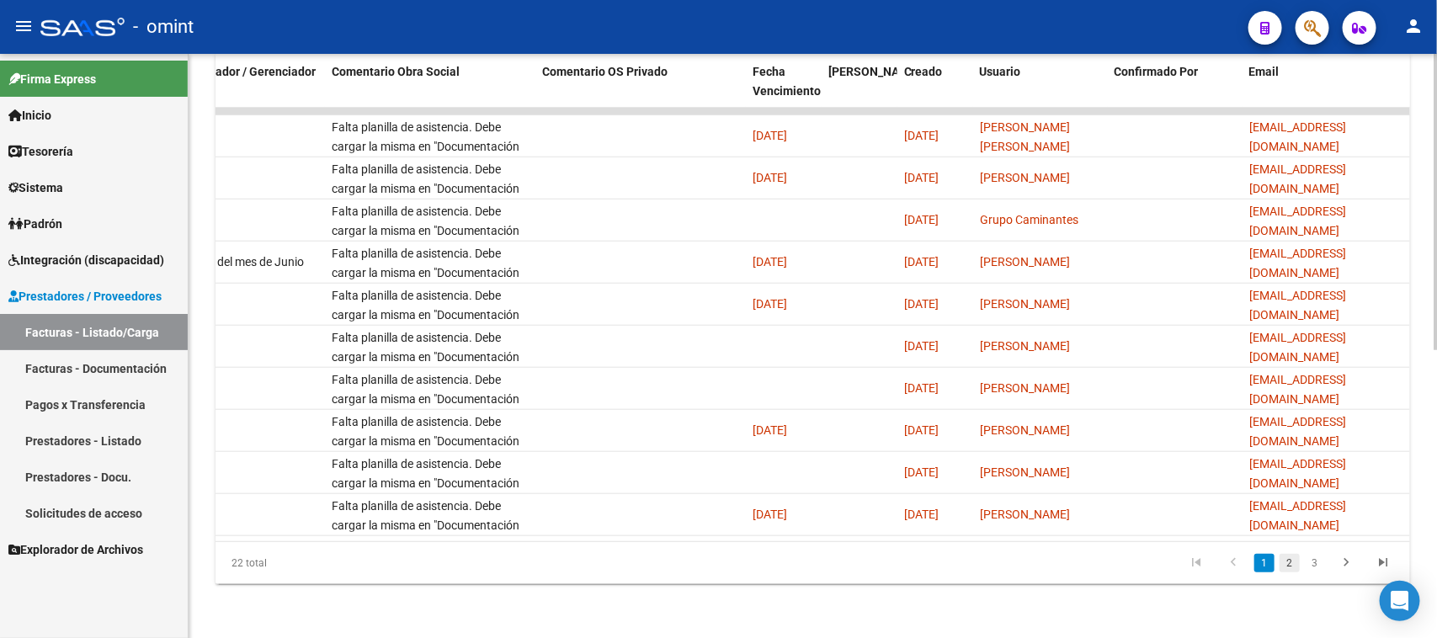
click at [1293, 569] on link "2" at bounding box center [1289, 563] width 20 height 19
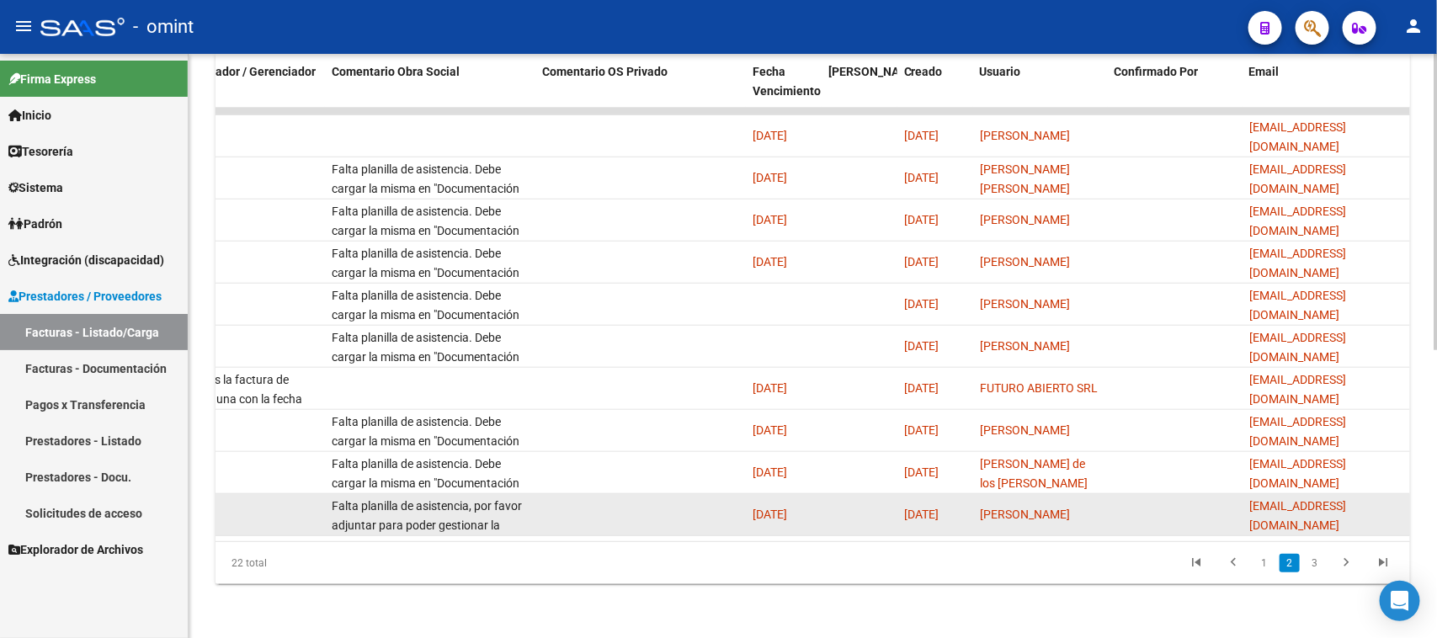
click at [468, 494] on datatable-body-cell "Falta planilla de asistencia, por favor adjuntar para poder gestionar la factur…" at bounding box center [430, 514] width 210 height 41
copy span "Falta planilla de asistencia, por favor adjuntar para poder gestionar la factur…"
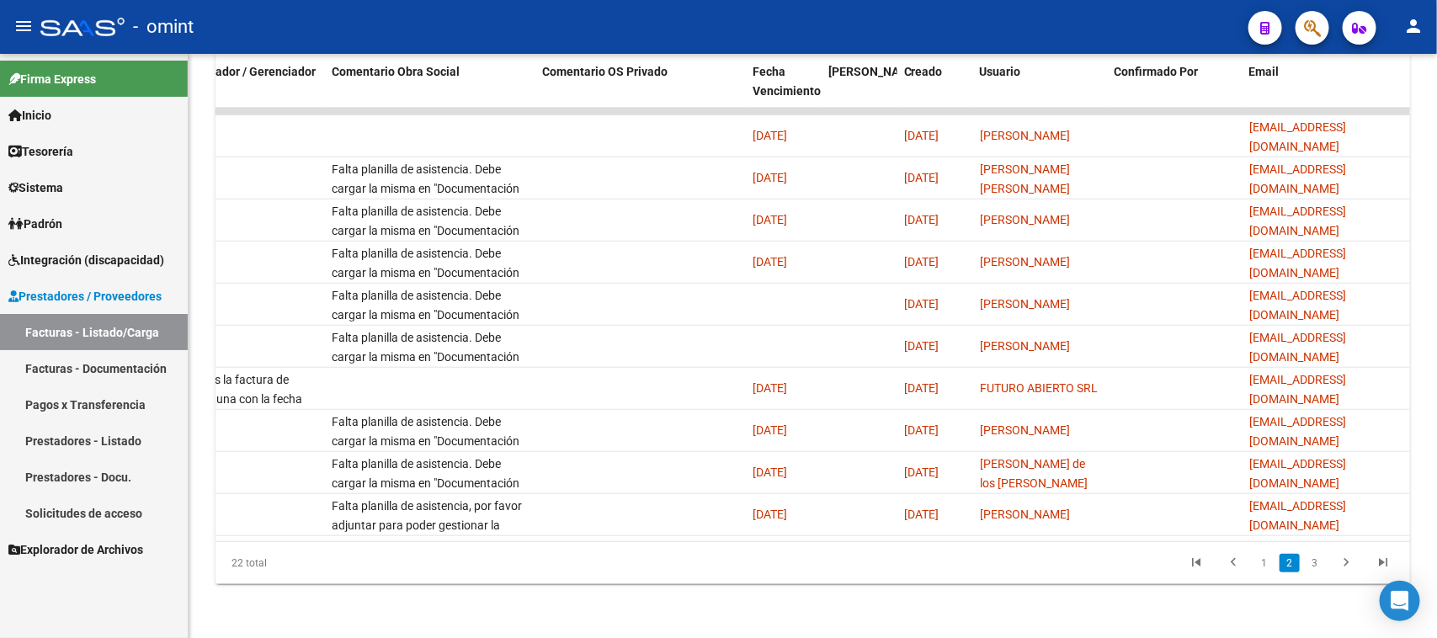
drag, startPoint x: 953, startPoint y: 541, endPoint x: 763, endPoint y: 543, distance: 190.2
click at [763, 543] on div "22 total 1 2 3" at bounding box center [812, 563] width 1194 height 42
drag, startPoint x: 958, startPoint y: 541, endPoint x: 818, endPoint y: 552, distance: 140.1
click at [818, 552] on div "22 total 1 2 3" at bounding box center [812, 563] width 1194 height 42
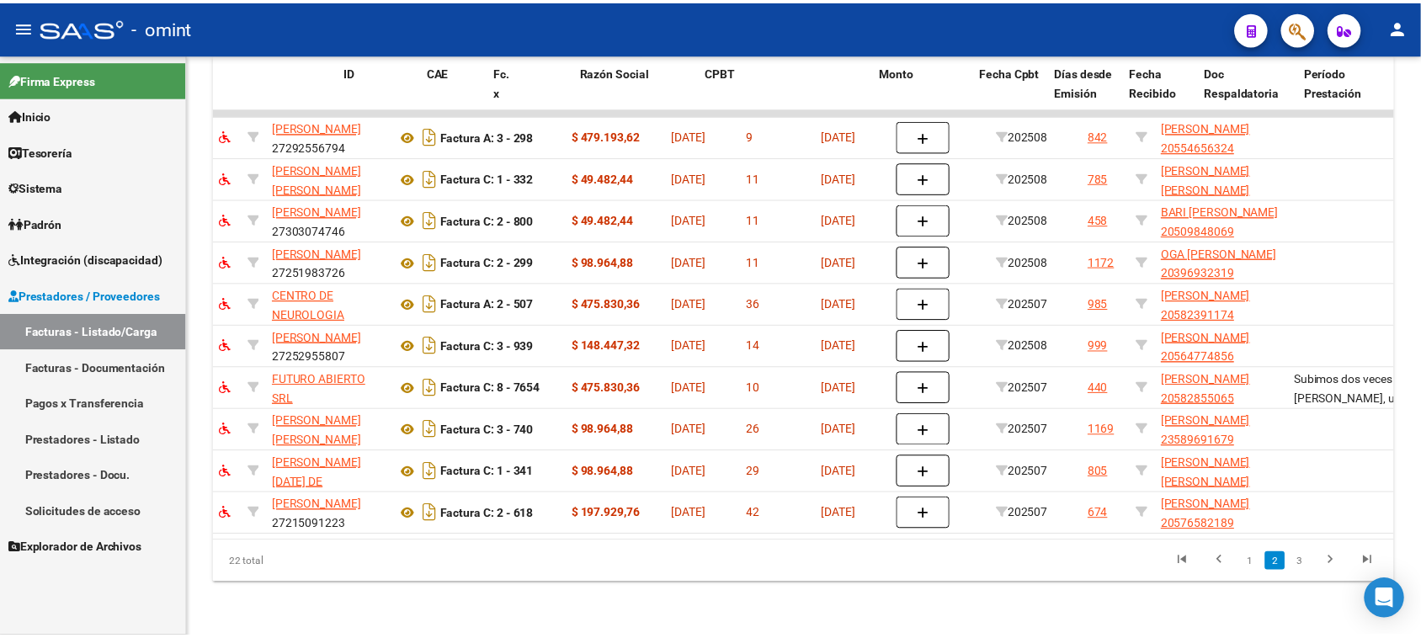
scroll to position [0, 0]
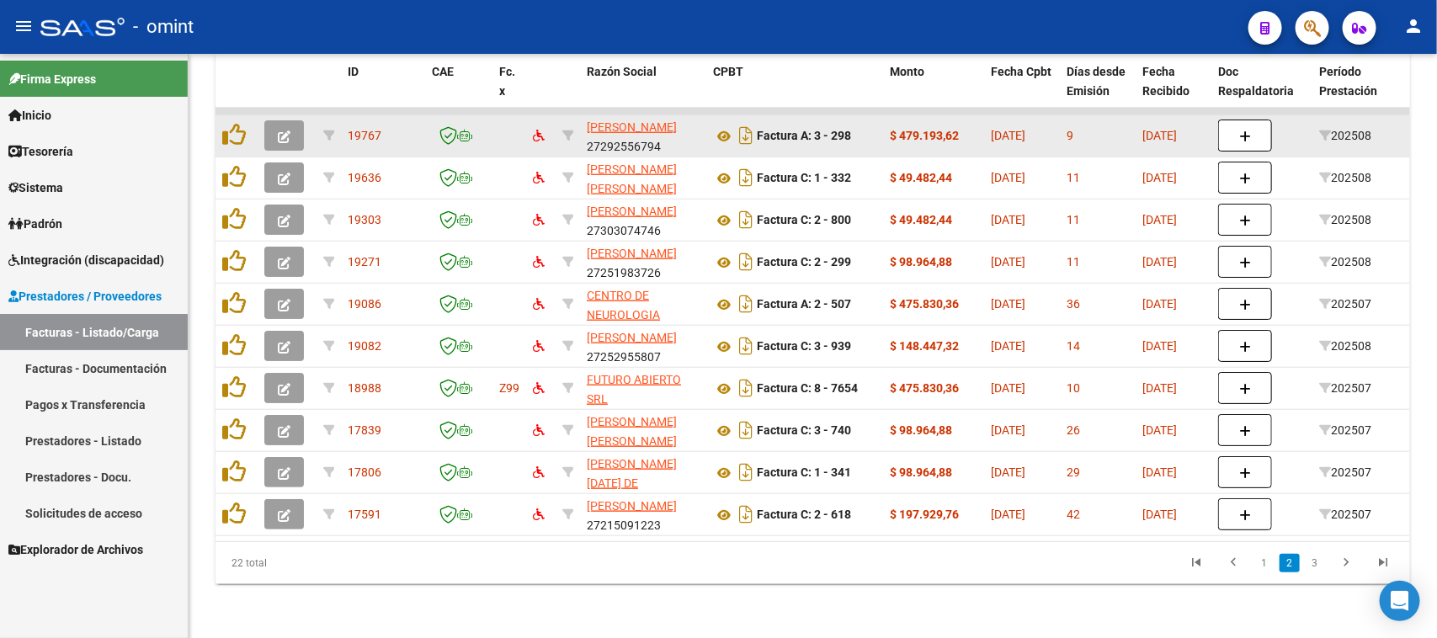
click at [271, 126] on button "button" at bounding box center [284, 135] width 40 height 30
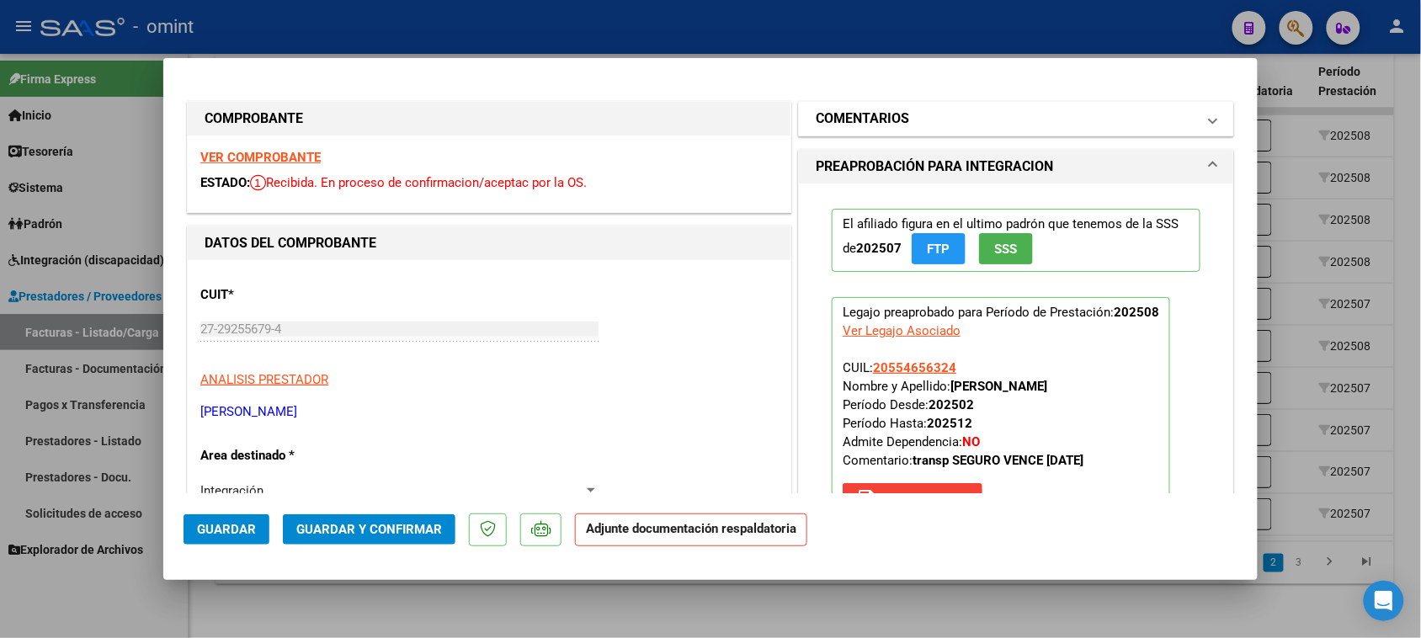
click at [868, 129] on mat-expansion-panel-header "COMENTARIOS" at bounding box center [1016, 119] width 434 height 34
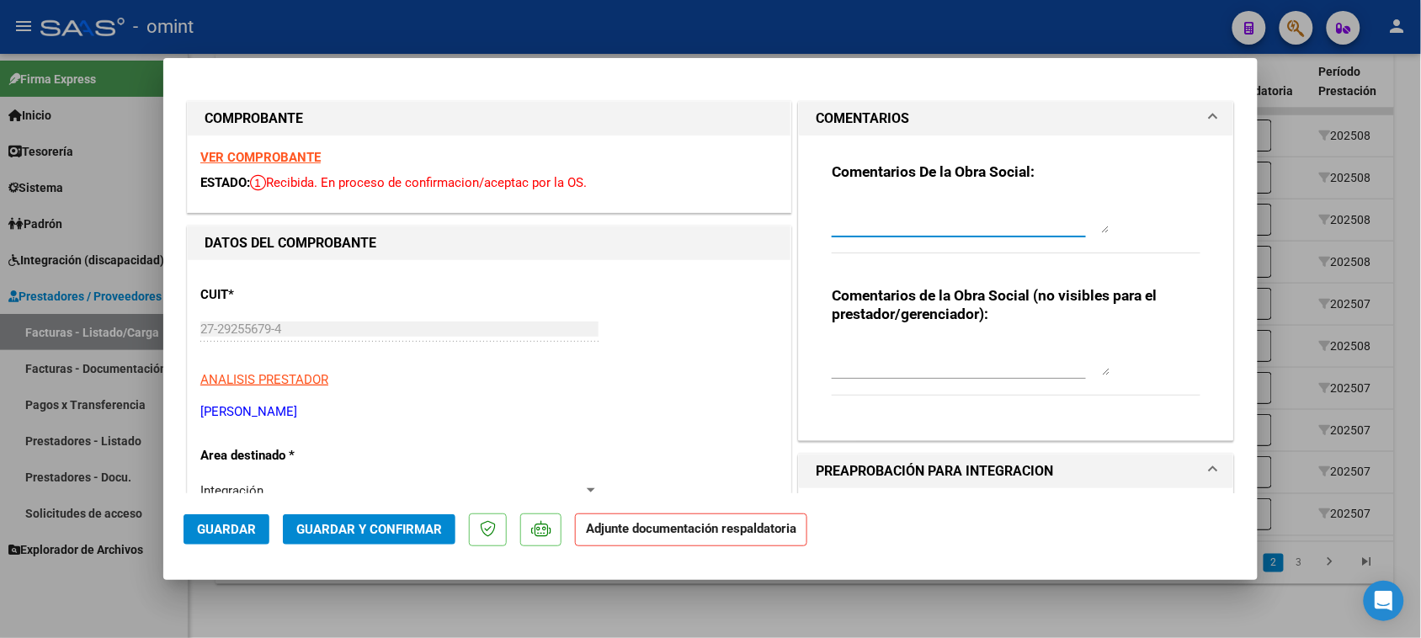
drag, startPoint x: 877, startPoint y: 200, endPoint x: 867, endPoint y: 221, distance: 23.3
click at [877, 202] on textarea at bounding box center [970, 216] width 278 height 34
paste textarea "Falta planilla de asistencia, por favor adjuntar para poder gestionar la factur…"
drag, startPoint x: 1004, startPoint y: 212, endPoint x: 752, endPoint y: 145, distance: 261.3
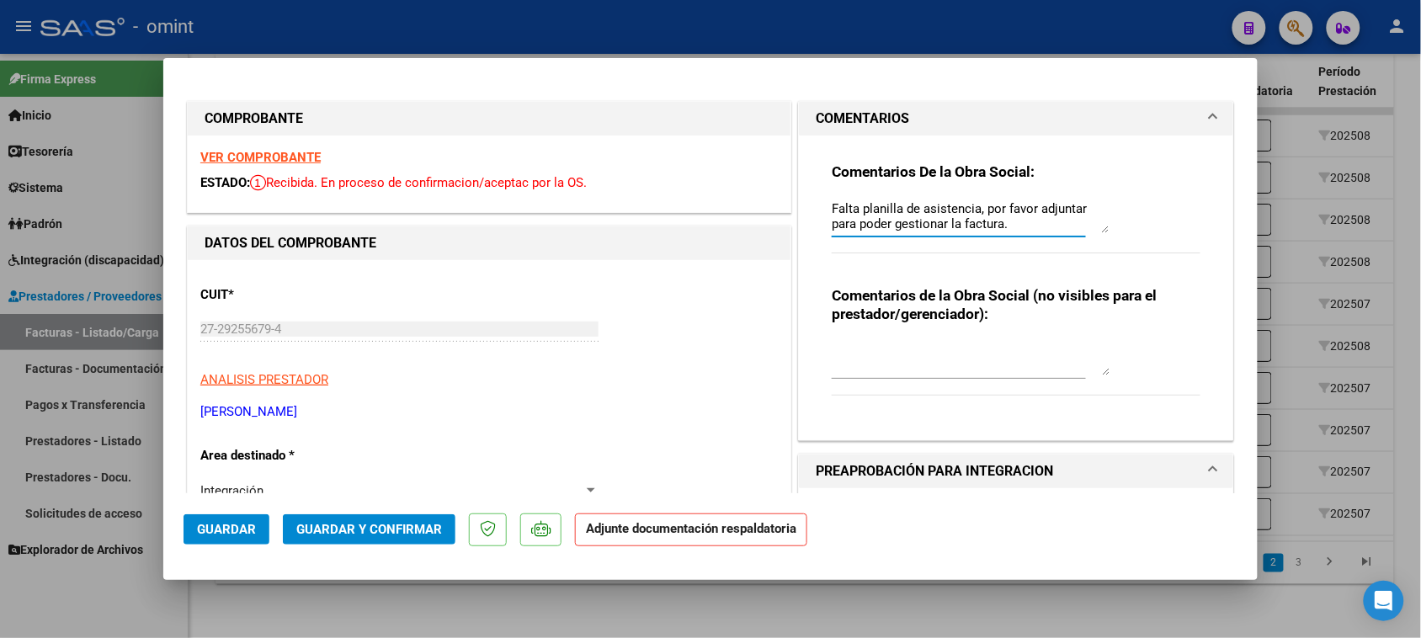
type textarea "Falta planilla de asistencia, por favor adjuntar para poder gestionar la factur…"
type input "$ 0,00"
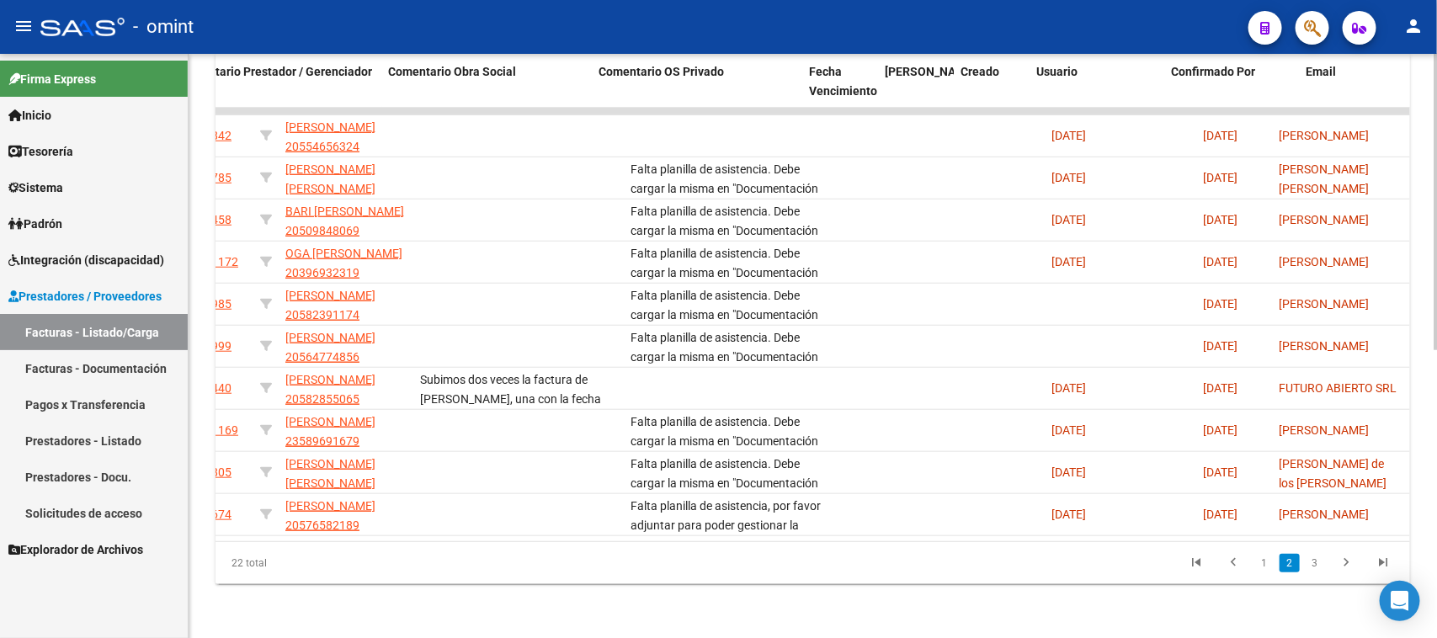
scroll to position [0, 1479]
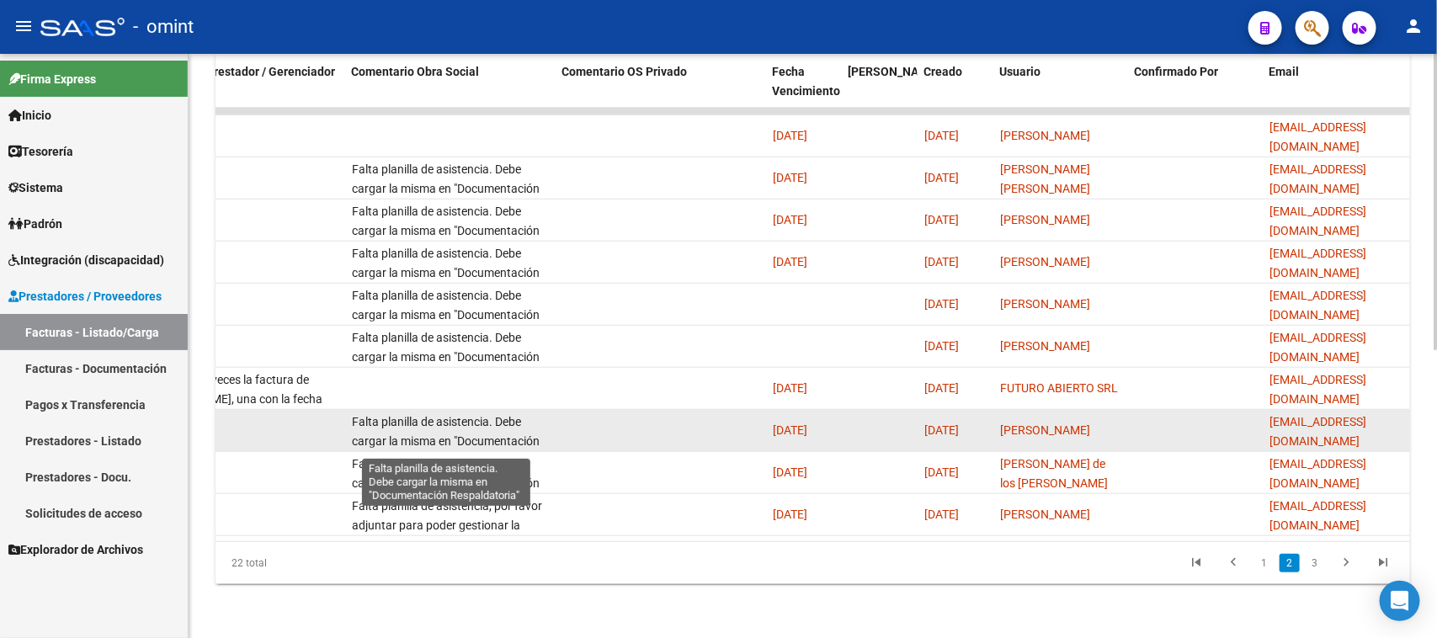
click at [460, 415] on span "Falta planilla de asistencia. Debe cargar la misma en "Documentación Respaldato…" at bounding box center [446, 441] width 188 height 52
copy span "Falta planilla de asistencia. Debe cargar la misma en "Documentación Respaldato…"
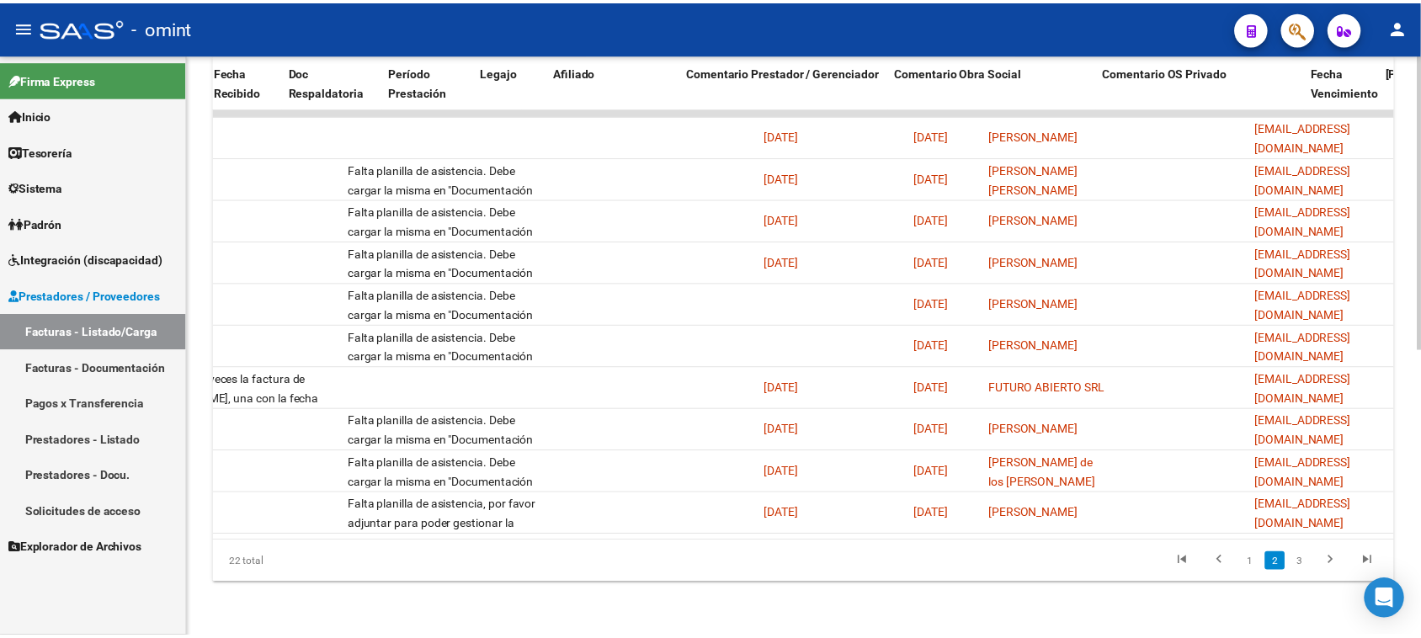
scroll to position [0, 0]
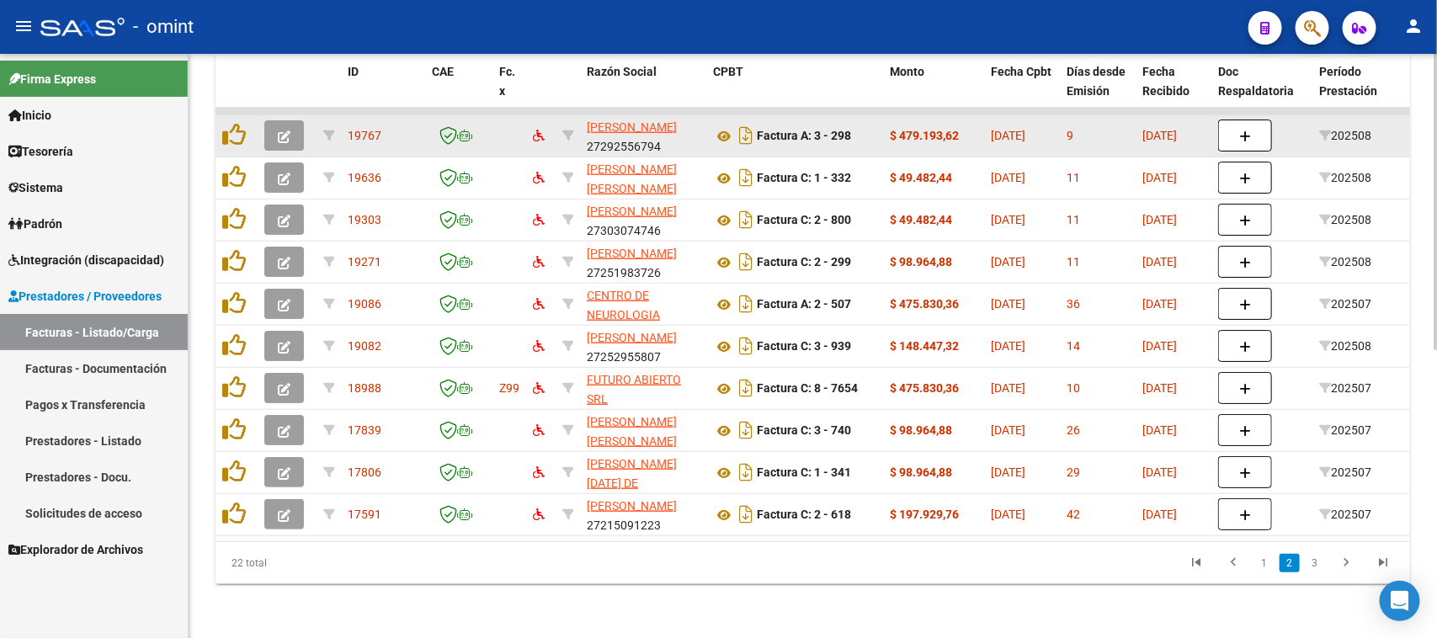
click at [271, 120] on button "button" at bounding box center [284, 135] width 40 height 30
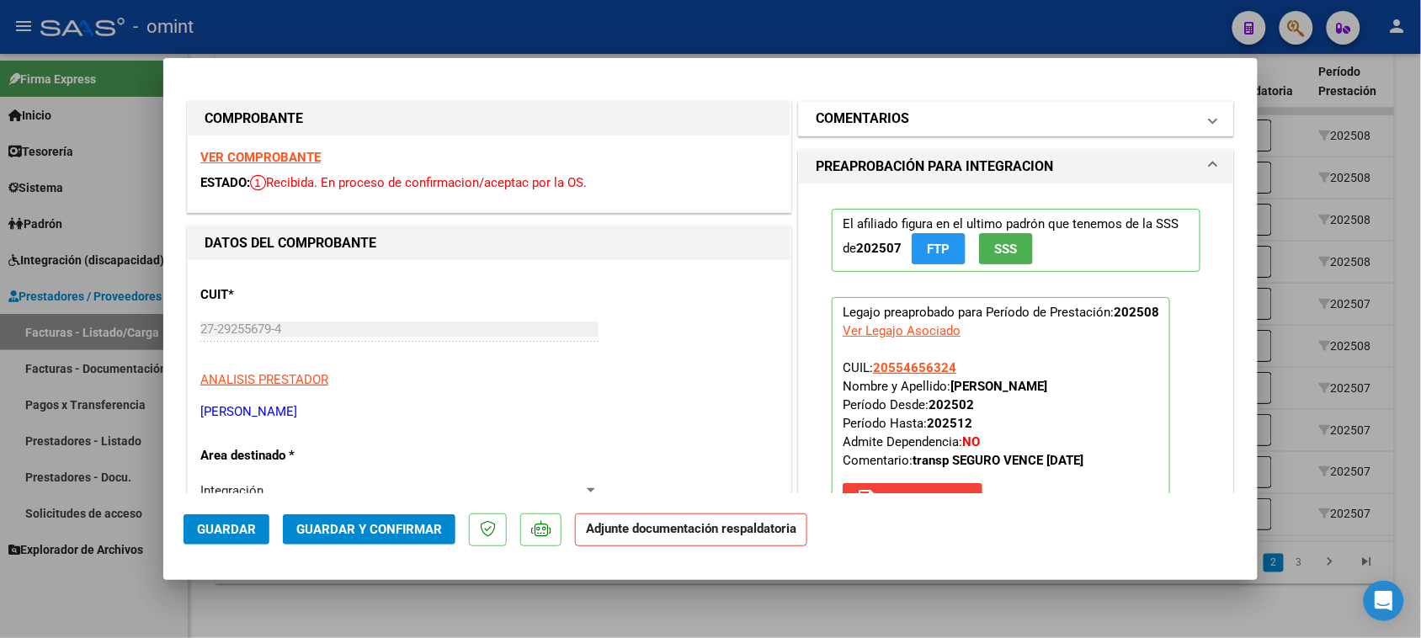
click at [920, 129] on mat-expansion-panel-header "COMENTARIOS" at bounding box center [1016, 119] width 434 height 34
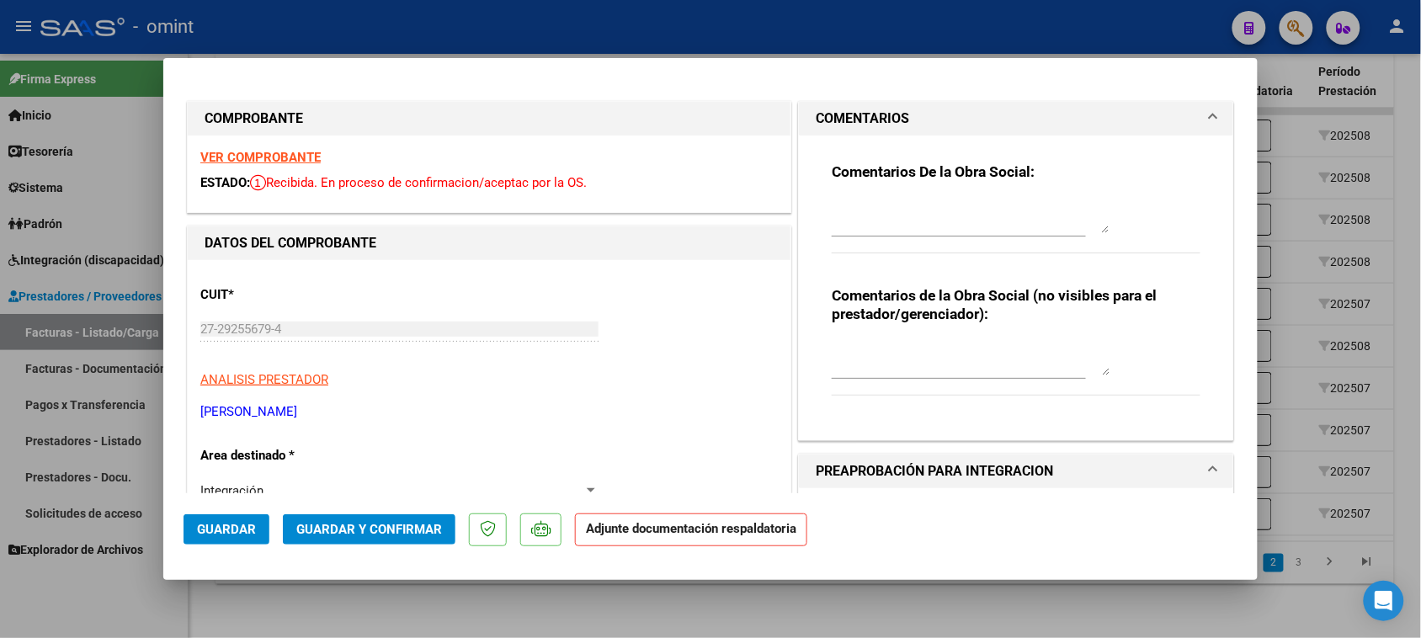
click at [907, 194] on div "Comentarios De la Obra Social:" at bounding box center [1015, 216] width 369 height 109
click at [901, 223] on textarea at bounding box center [970, 216] width 278 height 34
paste textarea "Falta planilla de asistencia. Debe cargar la misma en "Documentación Respaldato…"
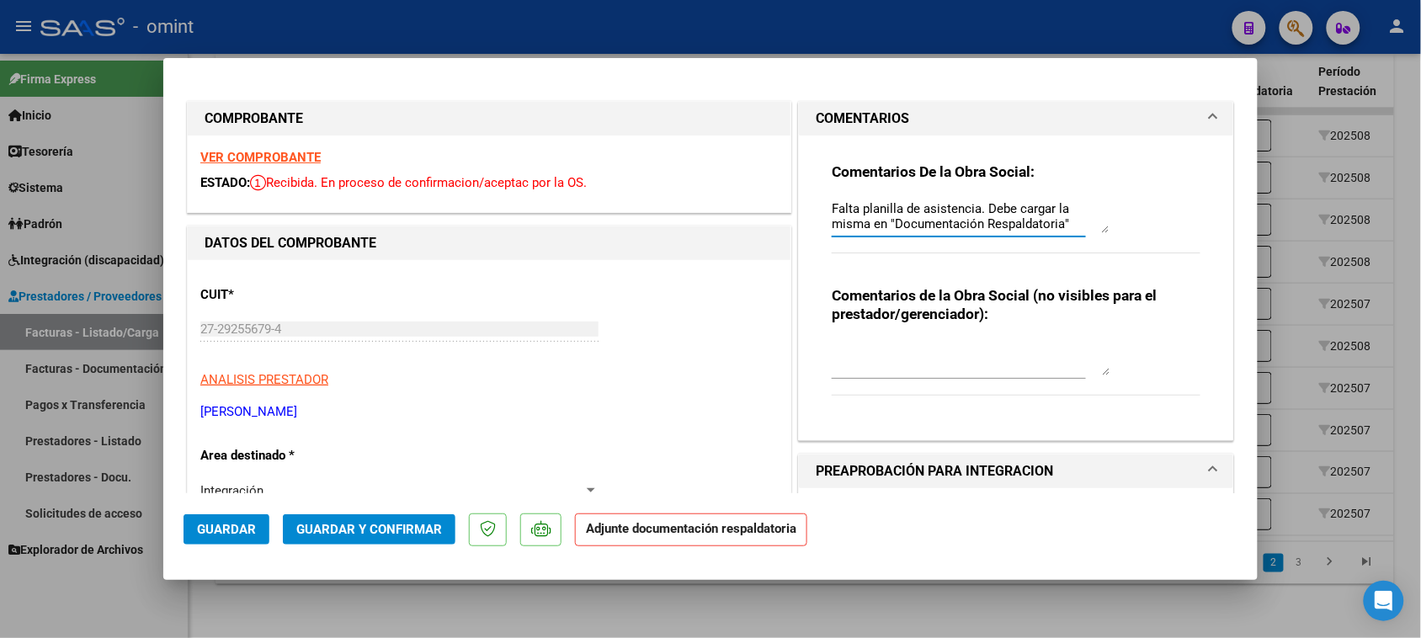
scroll to position [13, 0]
type textarea "Falta planilla de asistencia. Debe cargar la misma en "Documentación Respaldato…"
click at [213, 522] on span "Guardar" at bounding box center [226, 529] width 59 height 15
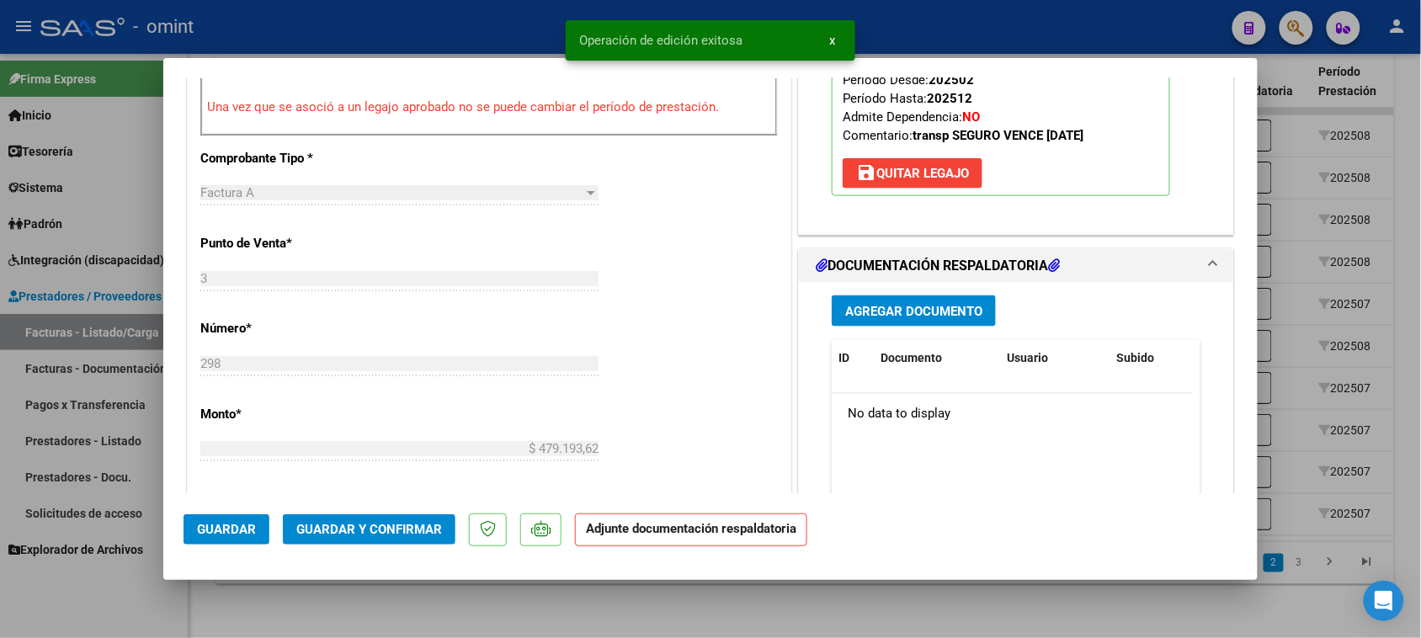
scroll to position [631, 0]
type input "$ 0,00"
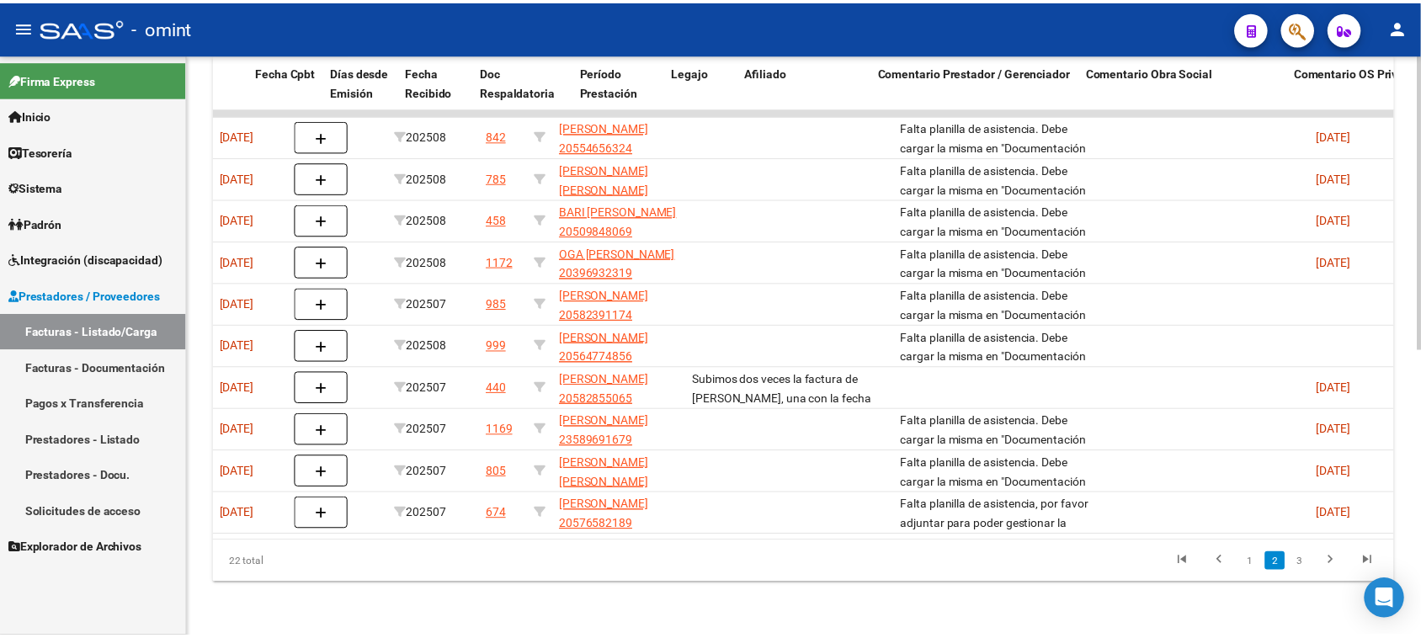
scroll to position [0, 0]
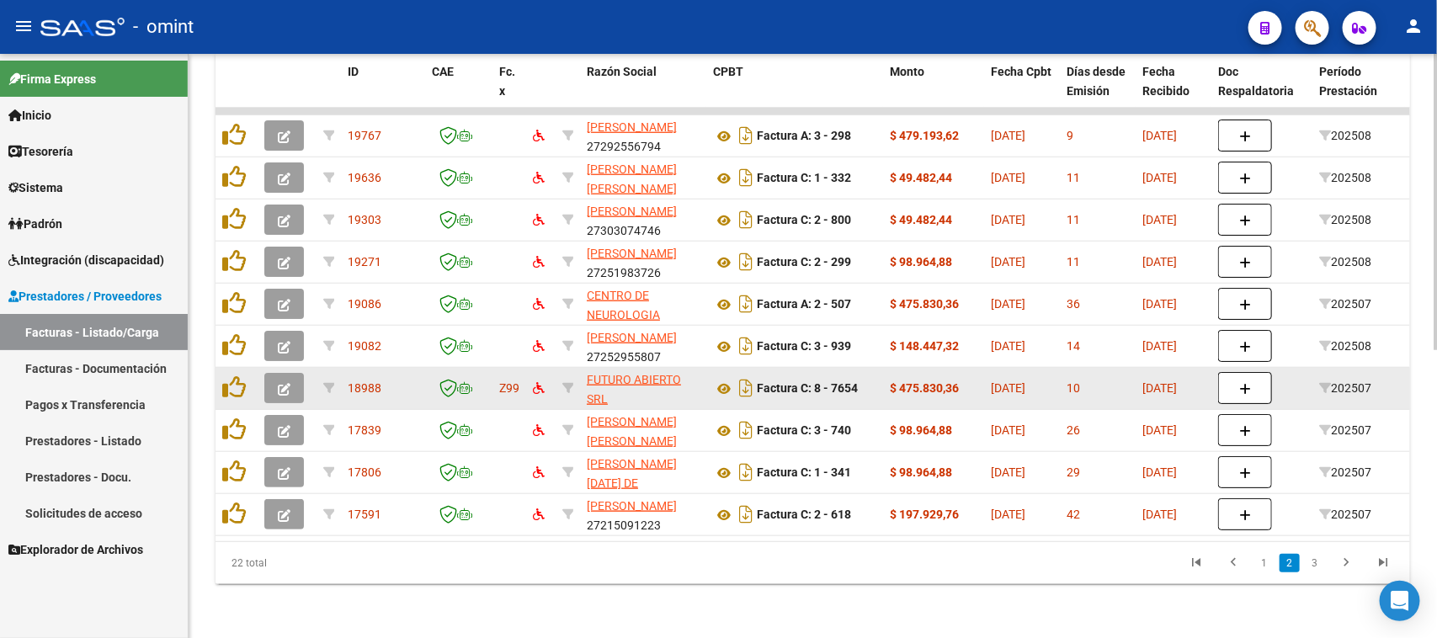
click at [272, 373] on button "button" at bounding box center [284, 388] width 40 height 30
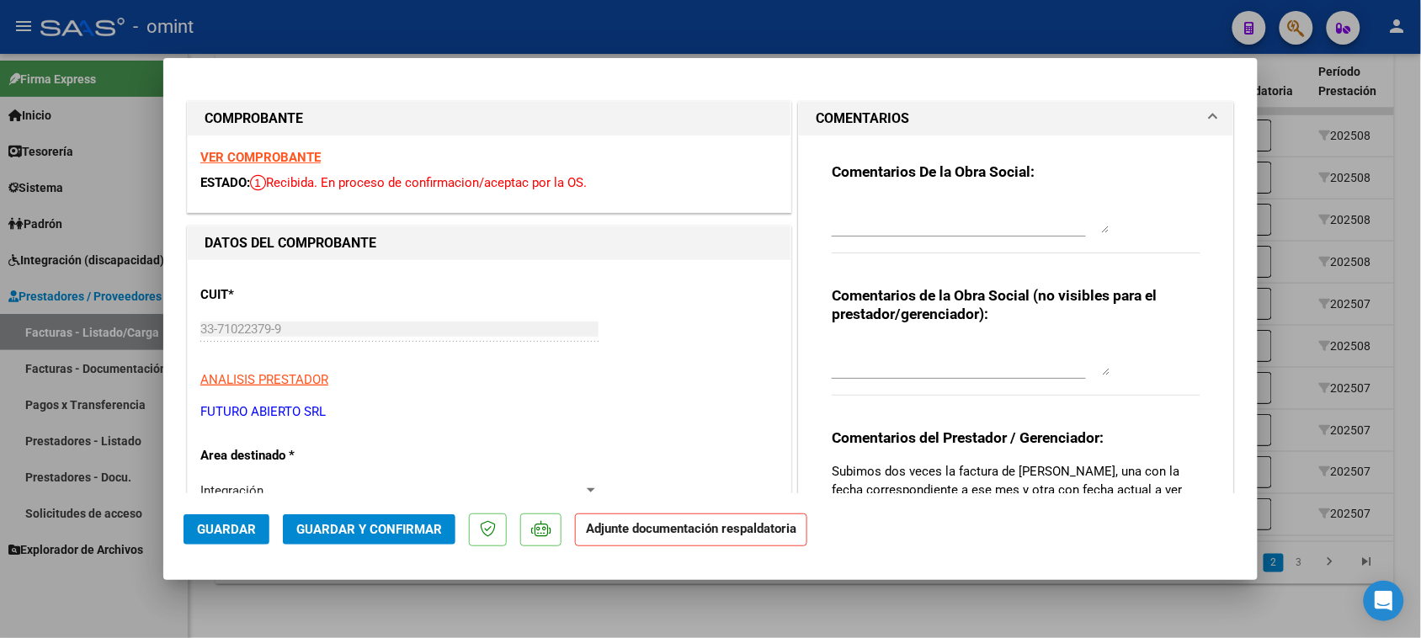
click at [916, 177] on strong "Comentarios De la Obra Social:" at bounding box center [932, 171] width 203 height 17
click at [914, 181] on h3 "Comentarios De la Obra Social:" at bounding box center [1015, 171] width 369 height 19
click at [900, 188] on div "Comentarios De la Obra Social:" at bounding box center [1015, 216] width 369 height 109
click at [895, 194] on div "Comentarios De la Obra Social:" at bounding box center [1015, 216] width 369 height 109
click at [890, 199] on textarea at bounding box center [970, 216] width 278 height 34
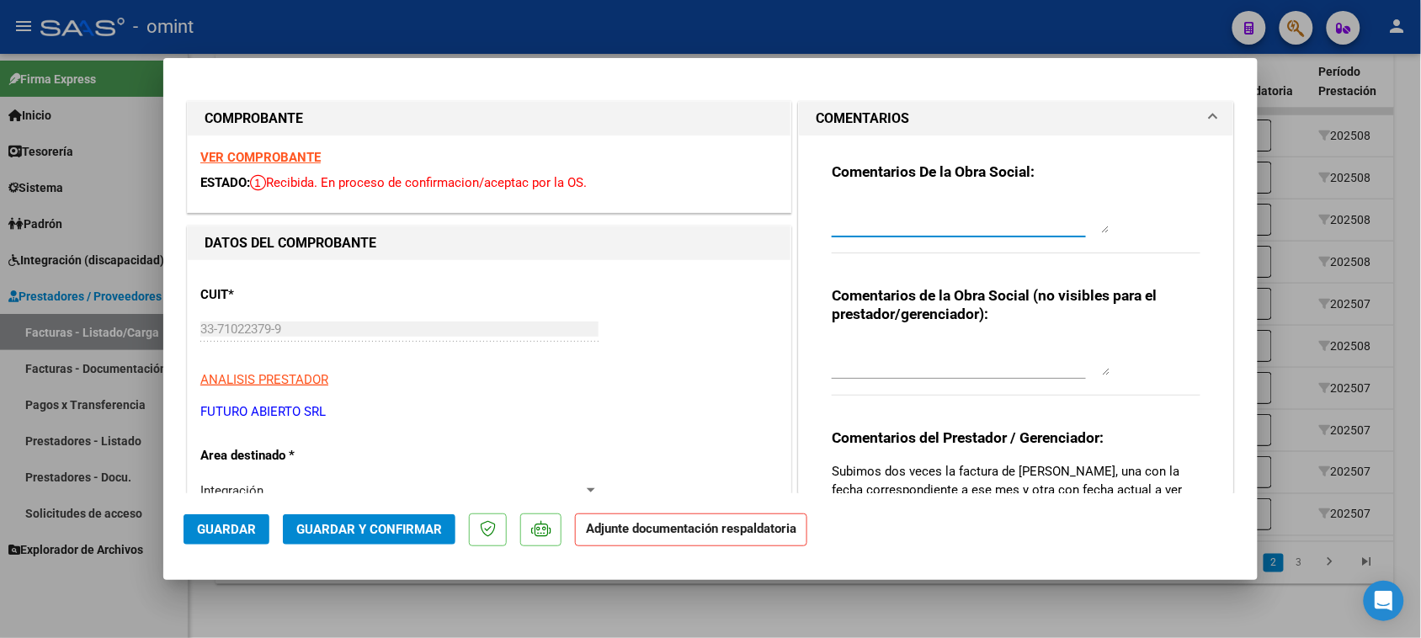
paste textarea "Falta planilla de asistencia. Debe cargar la misma en "Documentación Respaldato…"
type textarea "Falta planilla de asistencia. Debe cargar la misma en "Documentación Respaldato…"
click at [188, 528] on button "Guardar" at bounding box center [226, 529] width 86 height 30
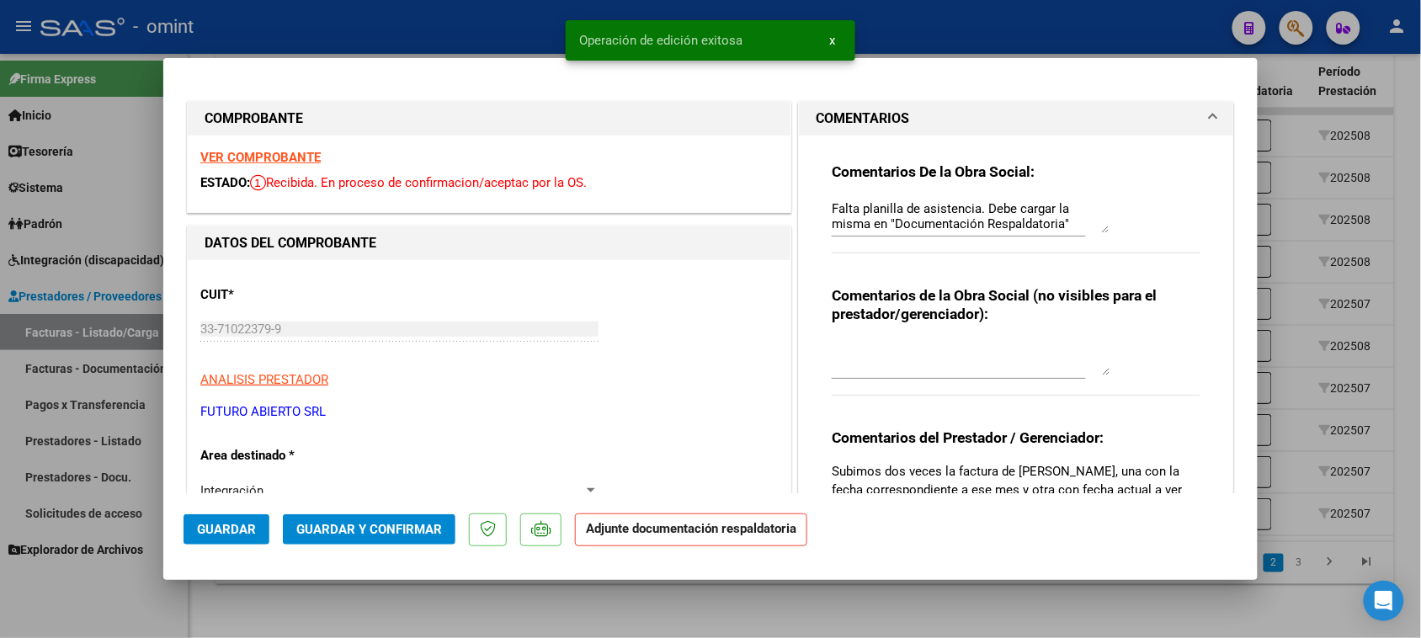
type input "$ 0,00"
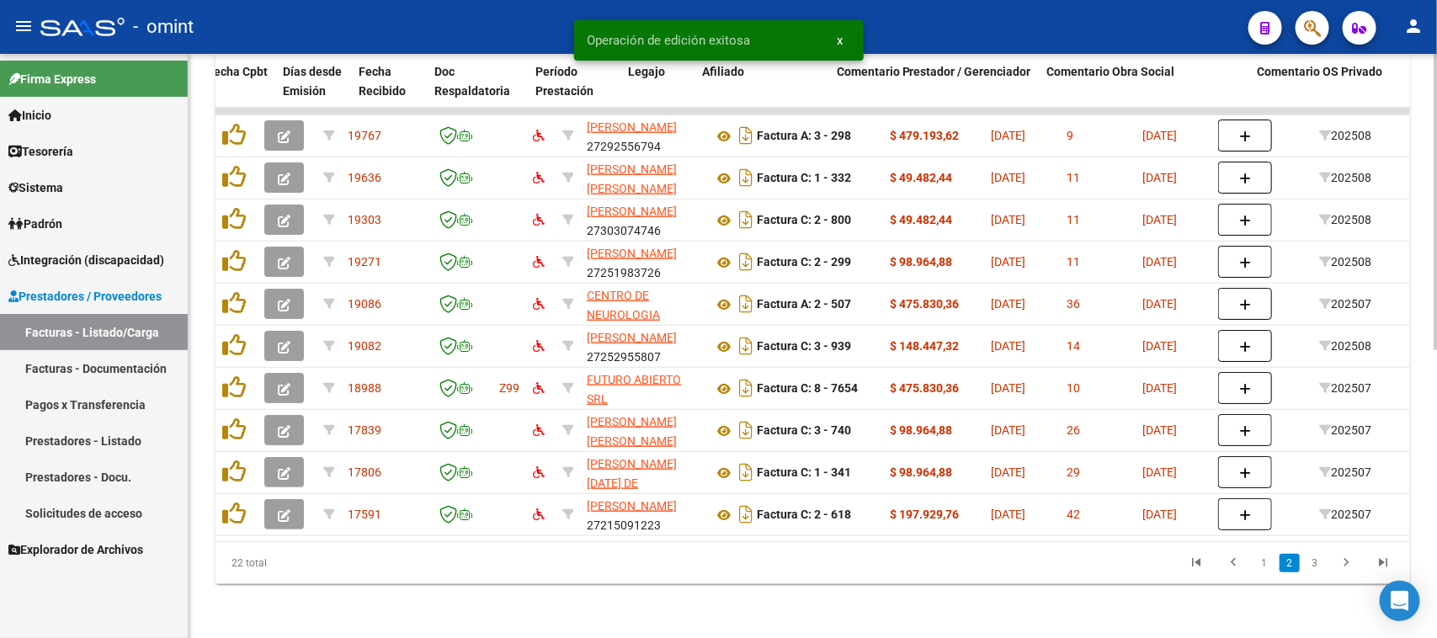
scroll to position [0, 1499]
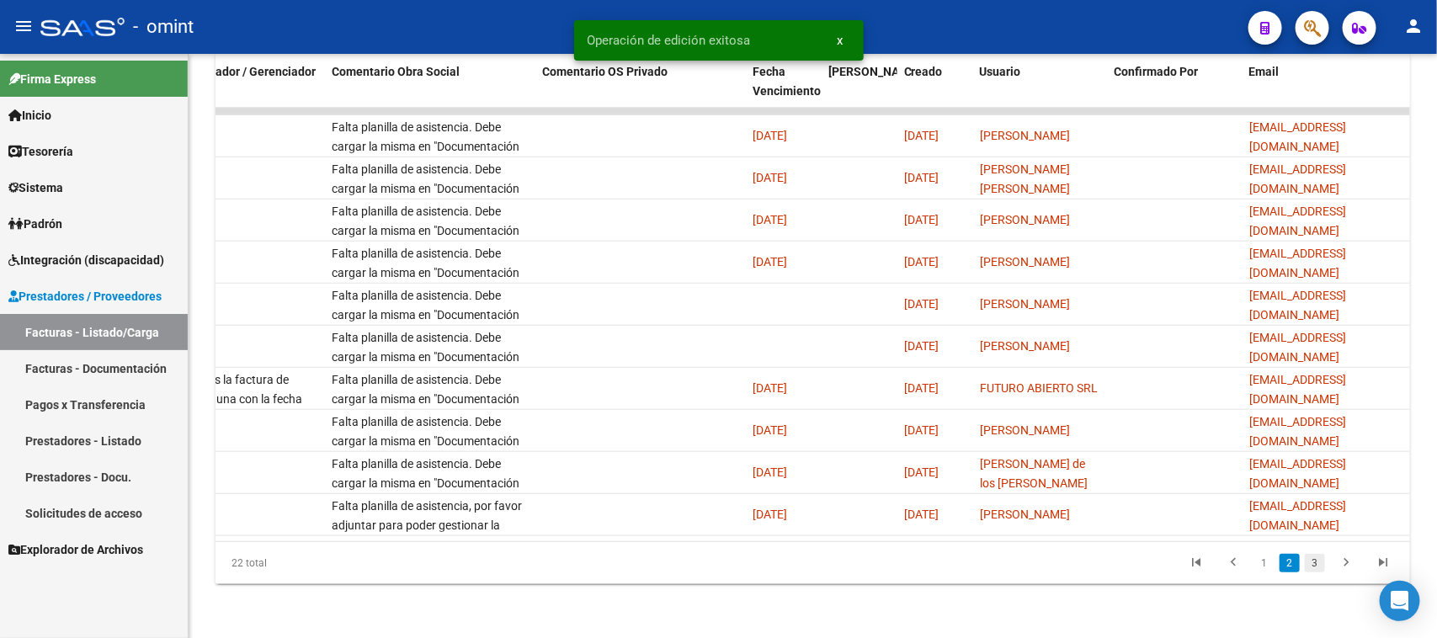
click at [1313, 561] on link "3" at bounding box center [1314, 563] width 20 height 19
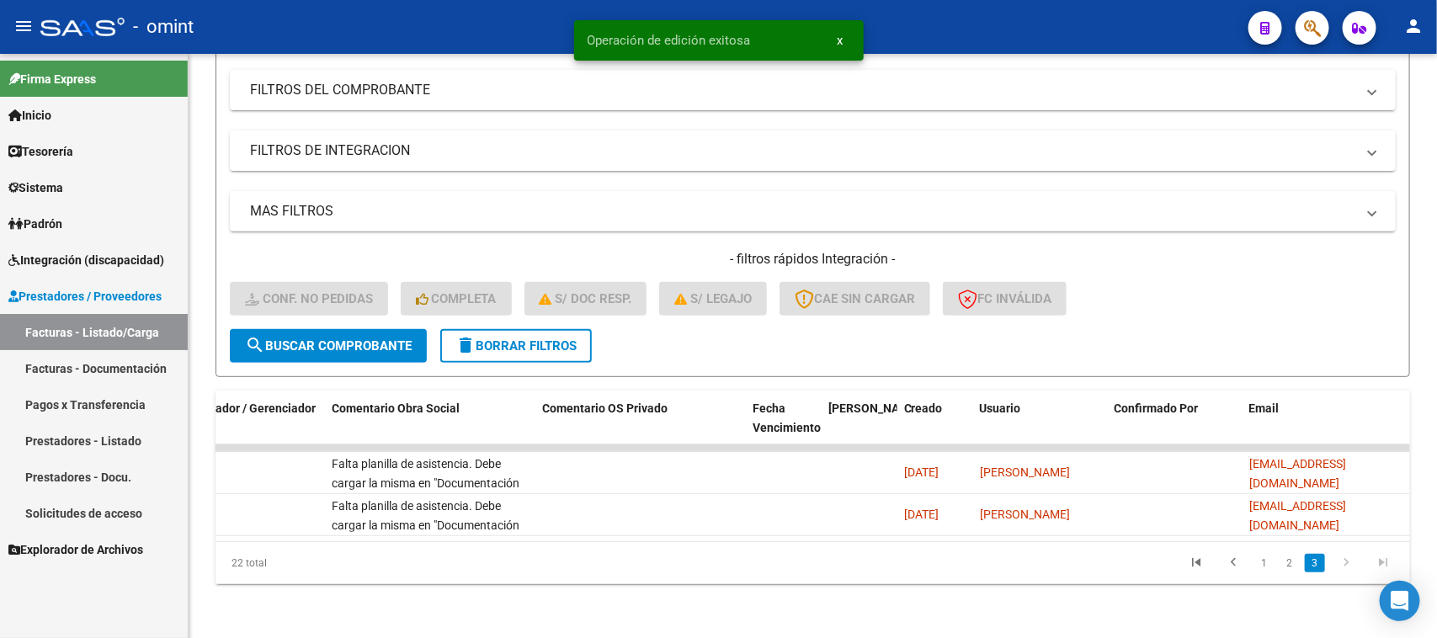
scroll to position [229, 0]
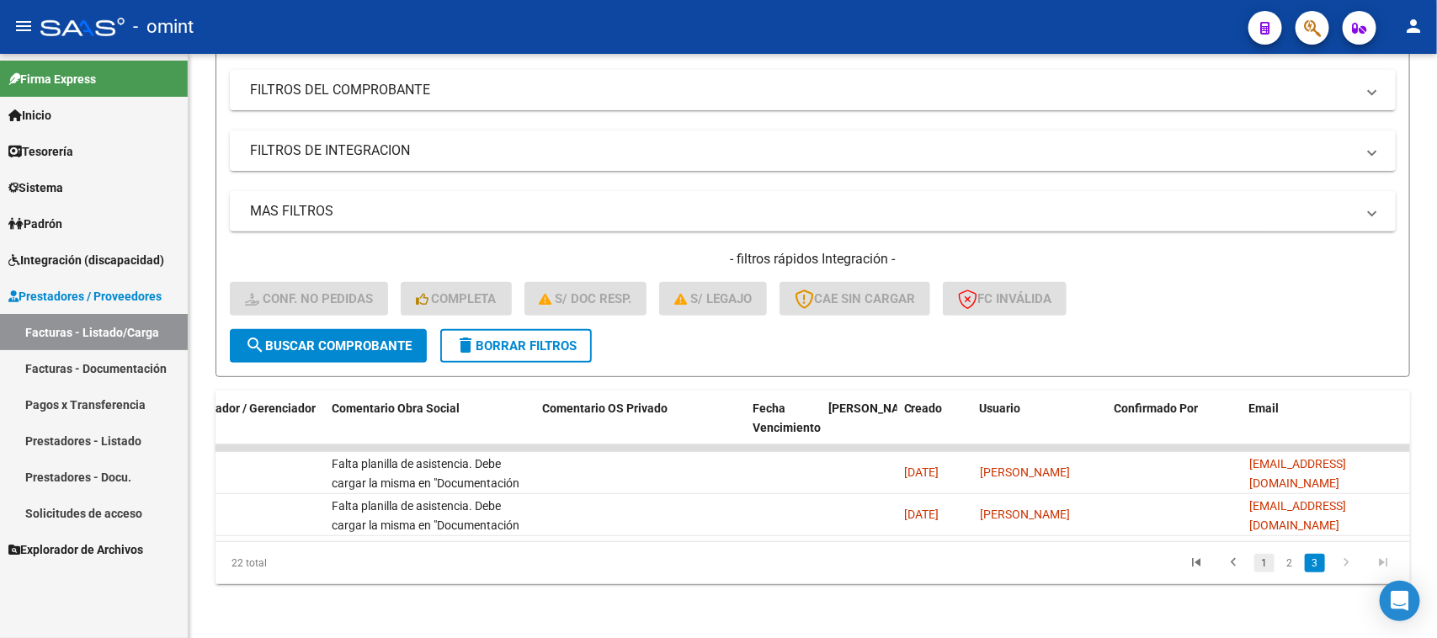
click at [1264, 566] on link "1" at bounding box center [1264, 563] width 20 height 19
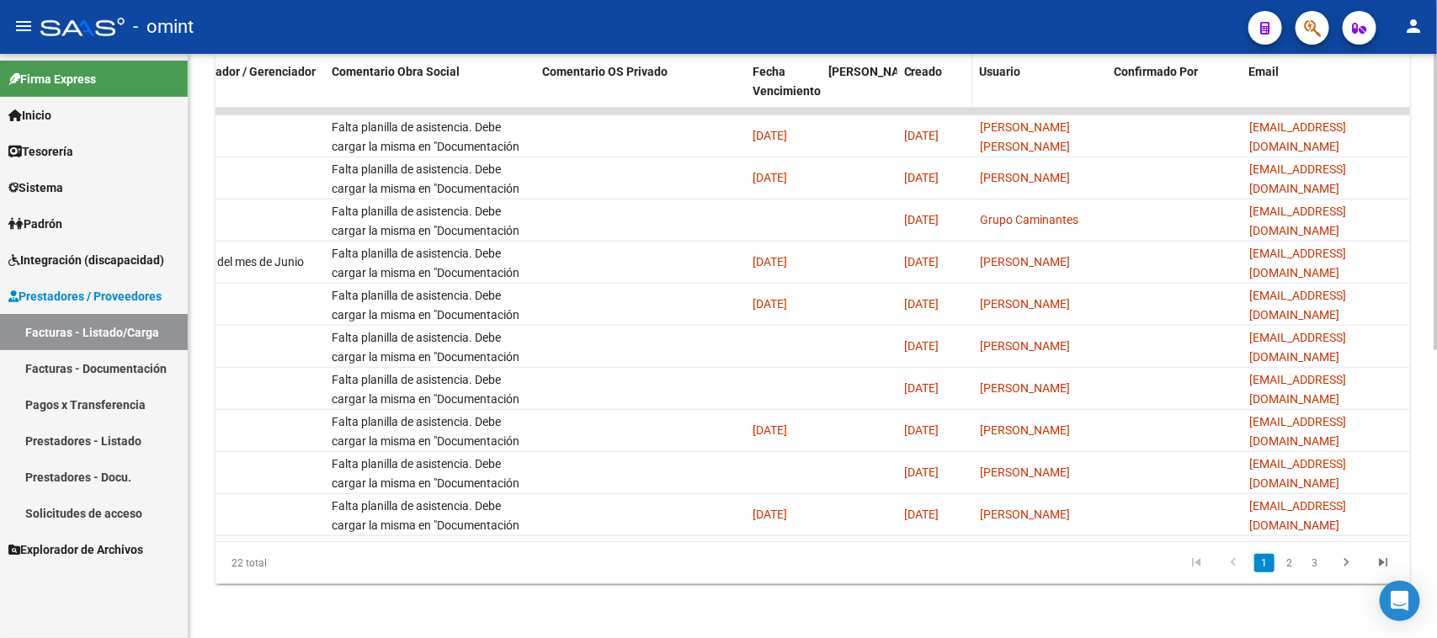
scroll to position [566, 0]
click at [1282, 562] on link "2" at bounding box center [1289, 563] width 20 height 19
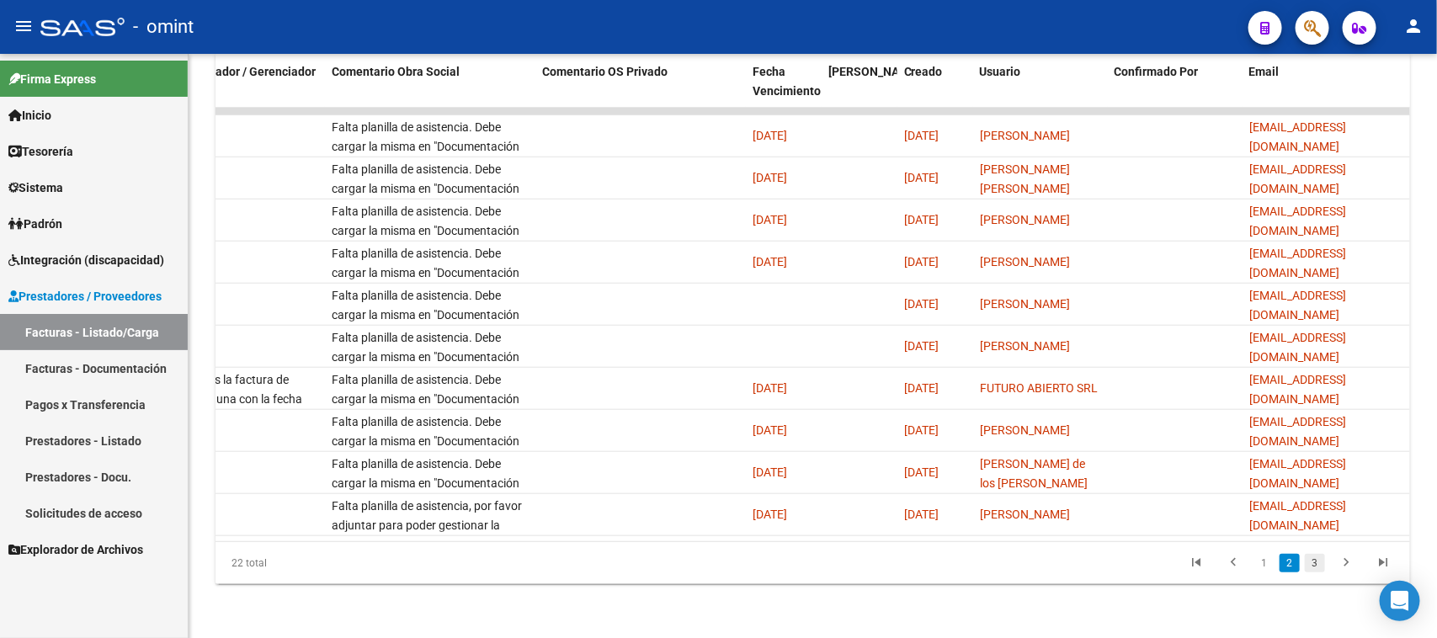
click at [1317, 566] on link "3" at bounding box center [1314, 563] width 20 height 19
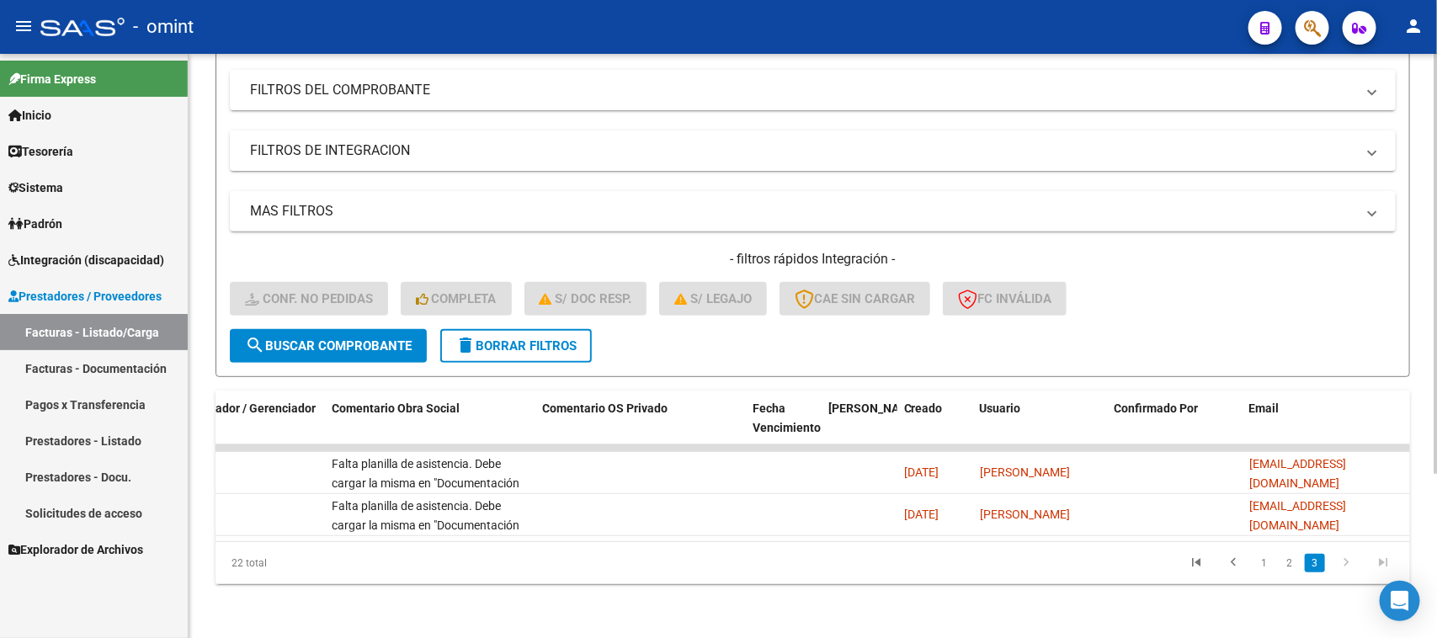
scroll to position [229, 0]
click at [515, 329] on button "delete Borrar Filtros" at bounding box center [515, 346] width 151 height 34
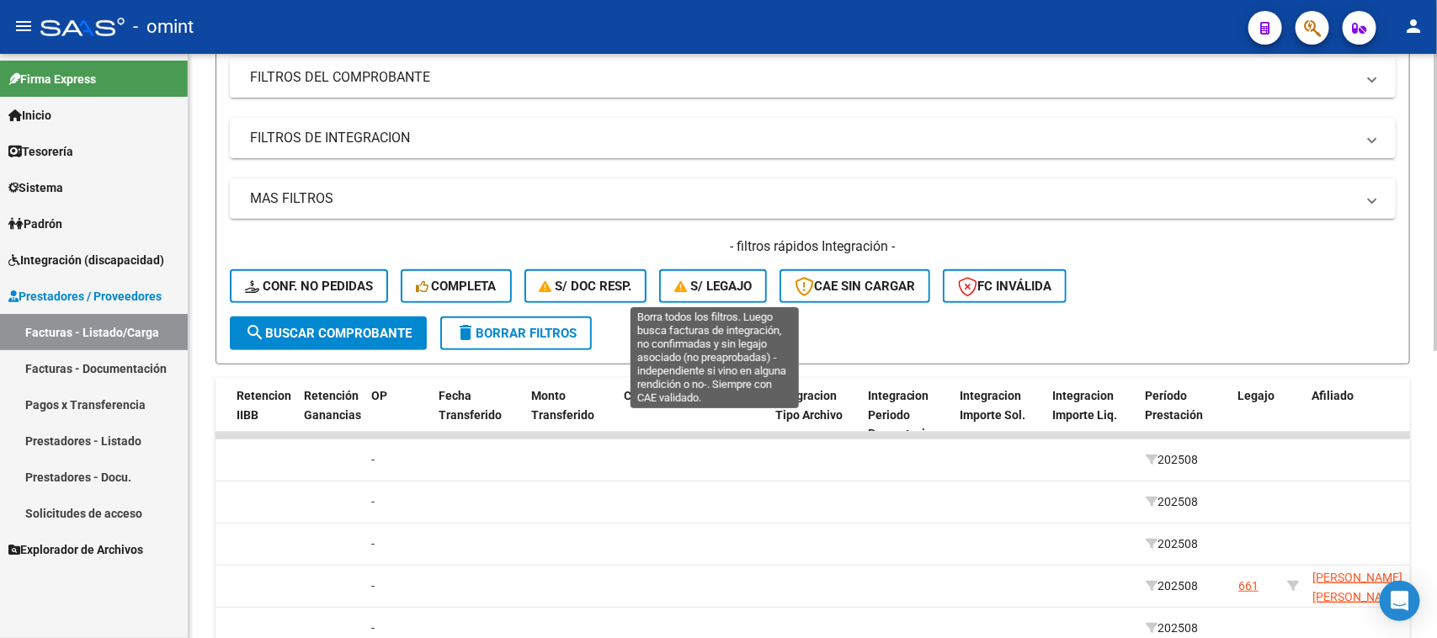
click at [729, 284] on span "S/ legajo" at bounding box center [712, 286] width 77 height 15
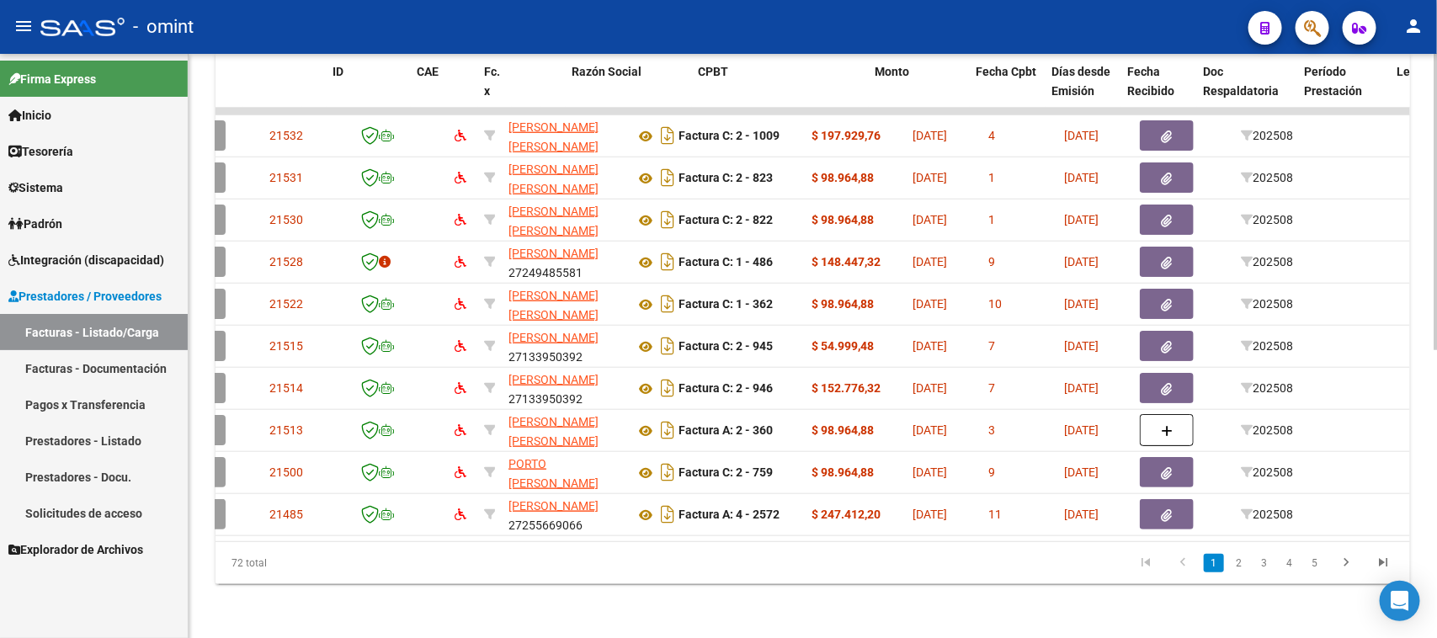
scroll to position [0, 0]
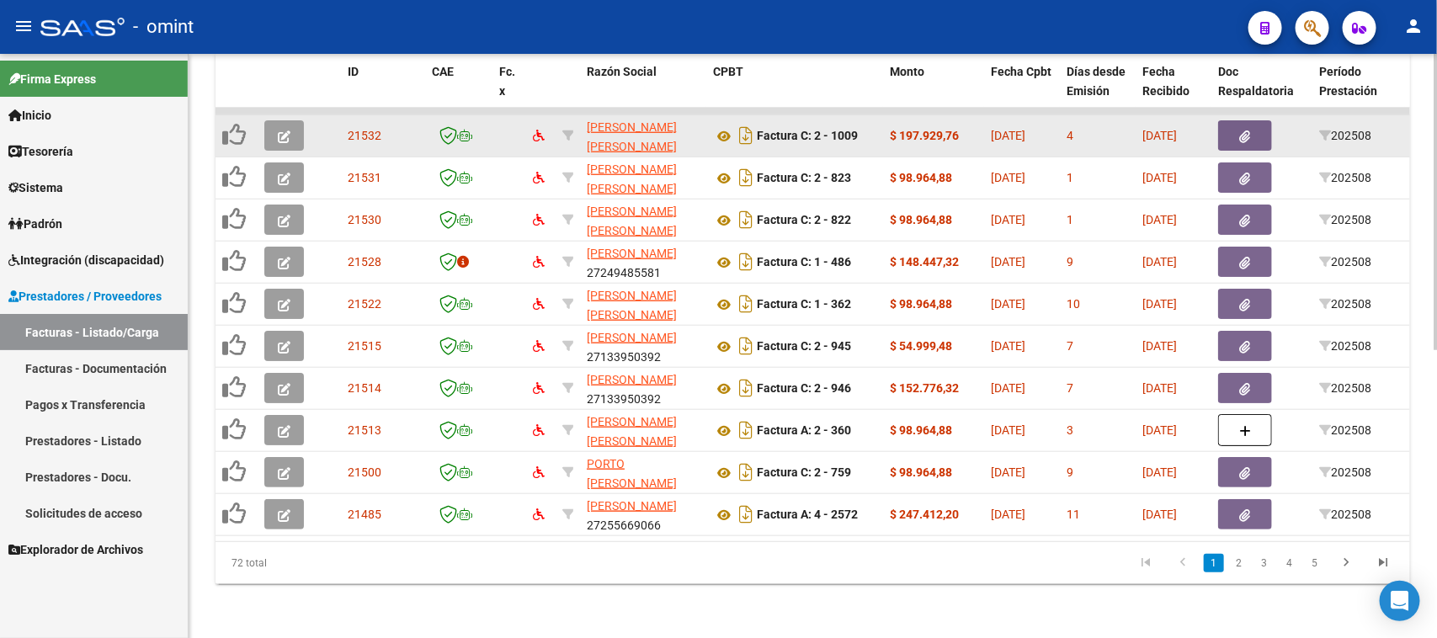
click at [291, 115] on datatable-body-cell at bounding box center [287, 135] width 59 height 41
click at [295, 120] on button "button" at bounding box center [284, 135] width 40 height 30
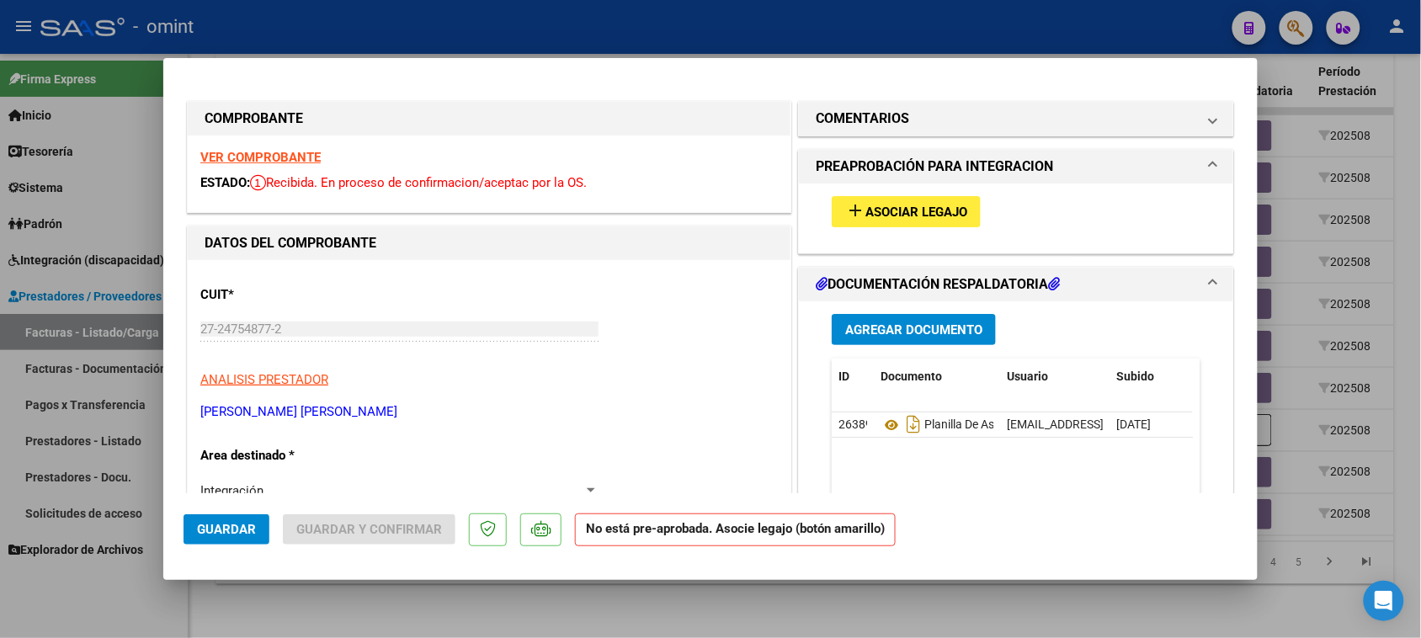
click at [844, 194] on div "add Asociar Legajo" at bounding box center [1016, 211] width 394 height 56
click at [275, 157] on strong "VER COMPROBANTE" at bounding box center [260, 157] width 120 height 15
click at [964, 212] on button "add Asociar Legajo" at bounding box center [905, 211] width 149 height 31
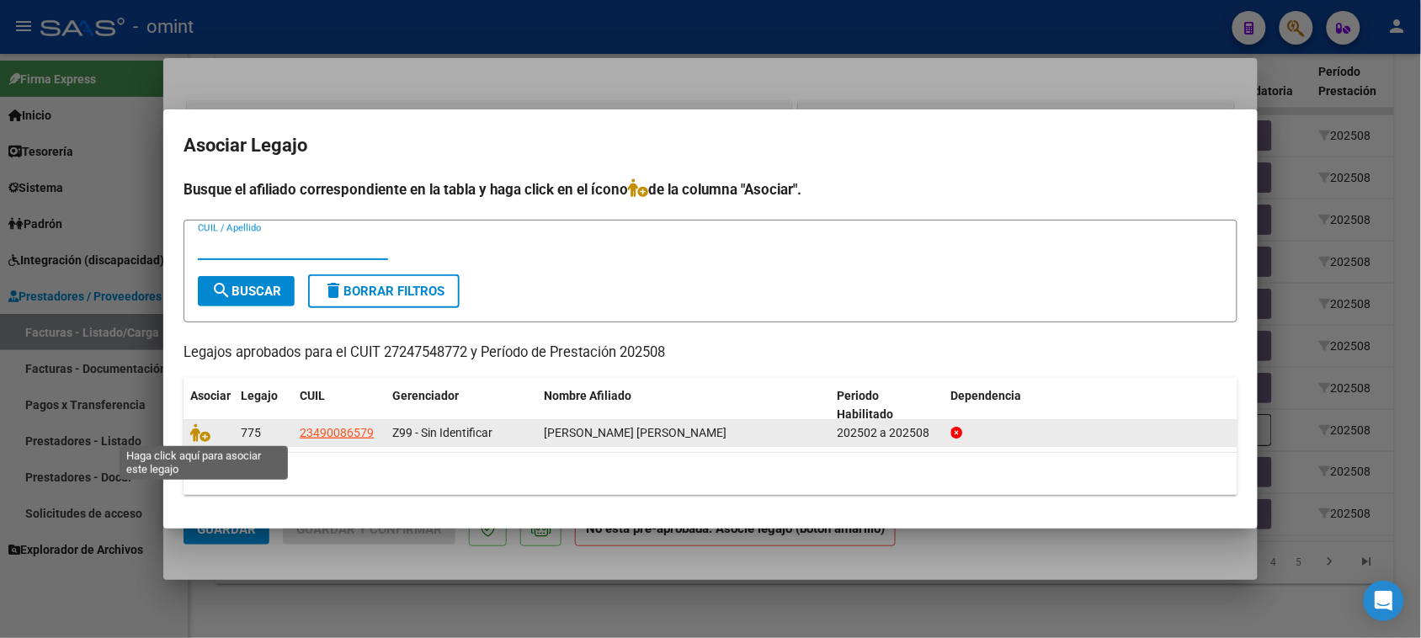
drag, startPoint x: 196, startPoint y: 433, endPoint x: 209, endPoint y: 433, distance: 12.6
click at [195, 433] on icon at bounding box center [200, 432] width 20 height 19
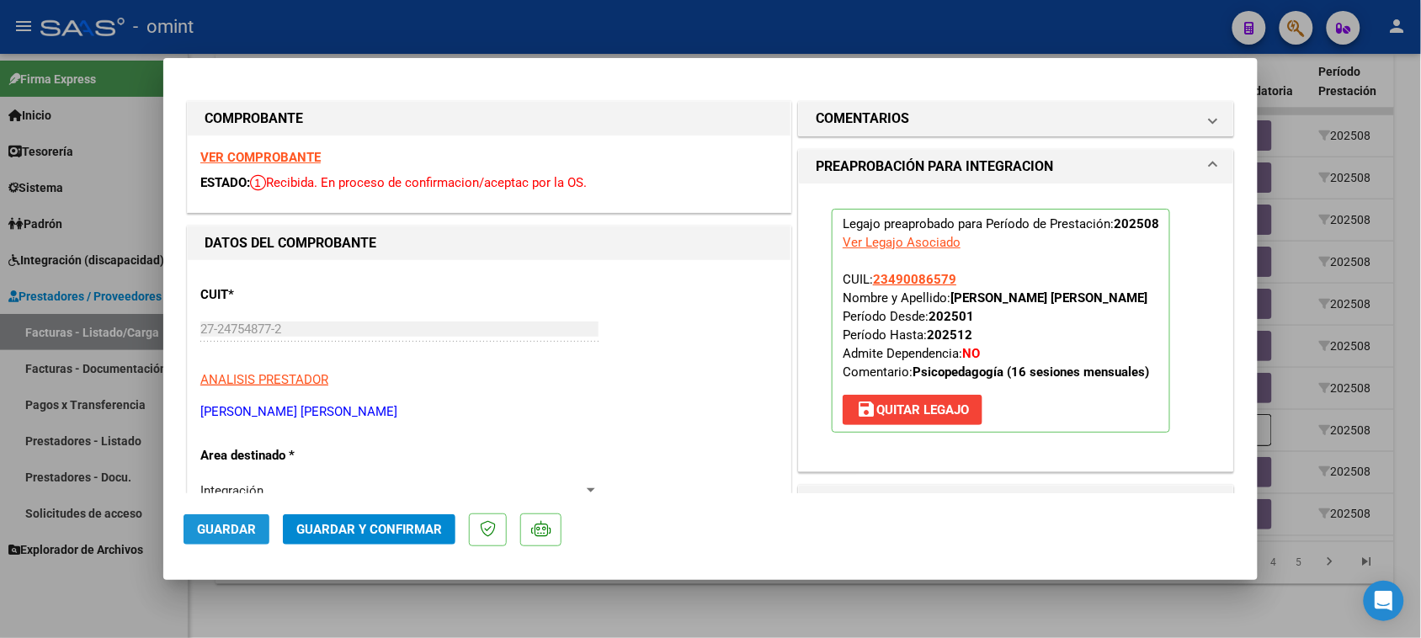
click at [228, 520] on button "Guardar" at bounding box center [226, 529] width 86 height 30
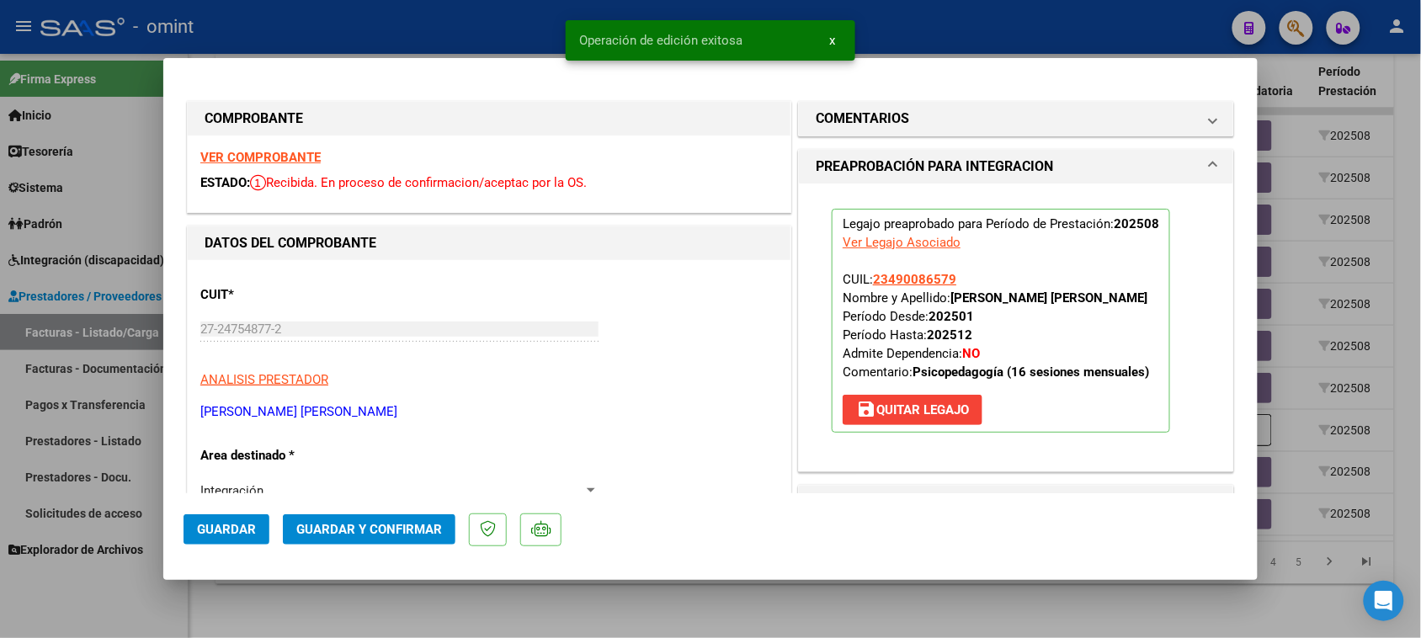
type input "$ 0,00"
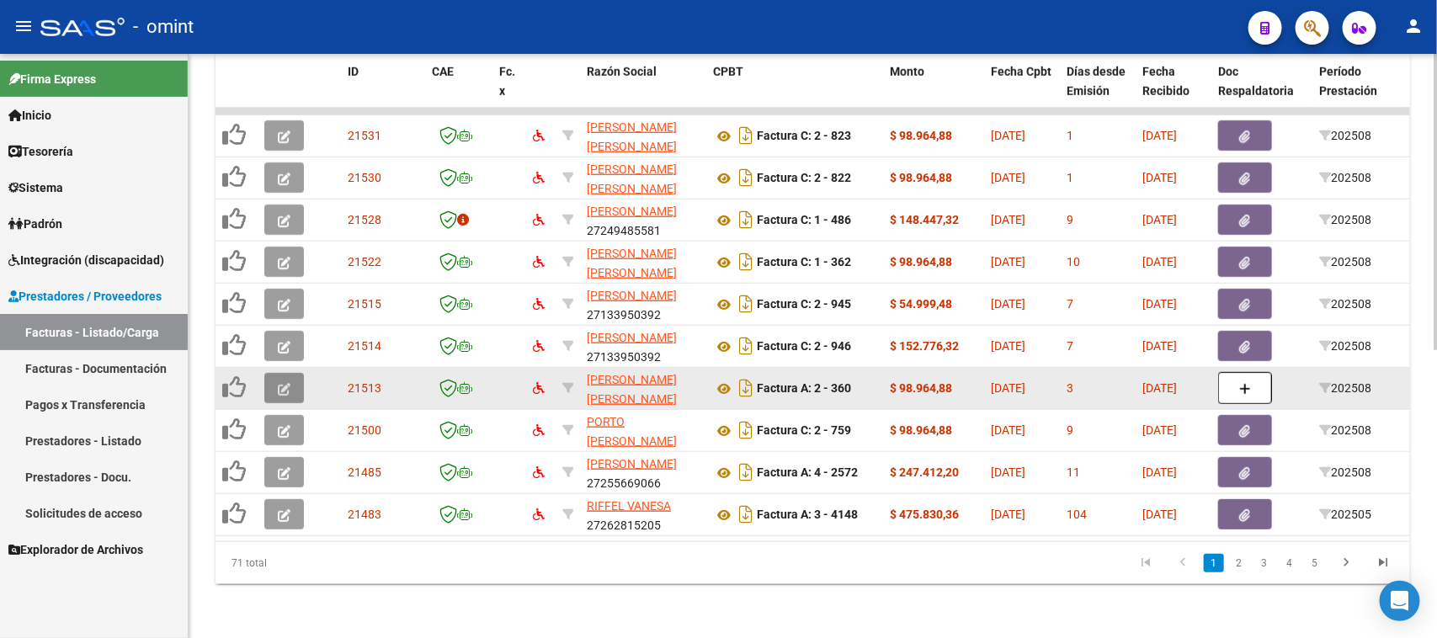
click at [289, 383] on icon "button" at bounding box center [284, 389] width 13 height 13
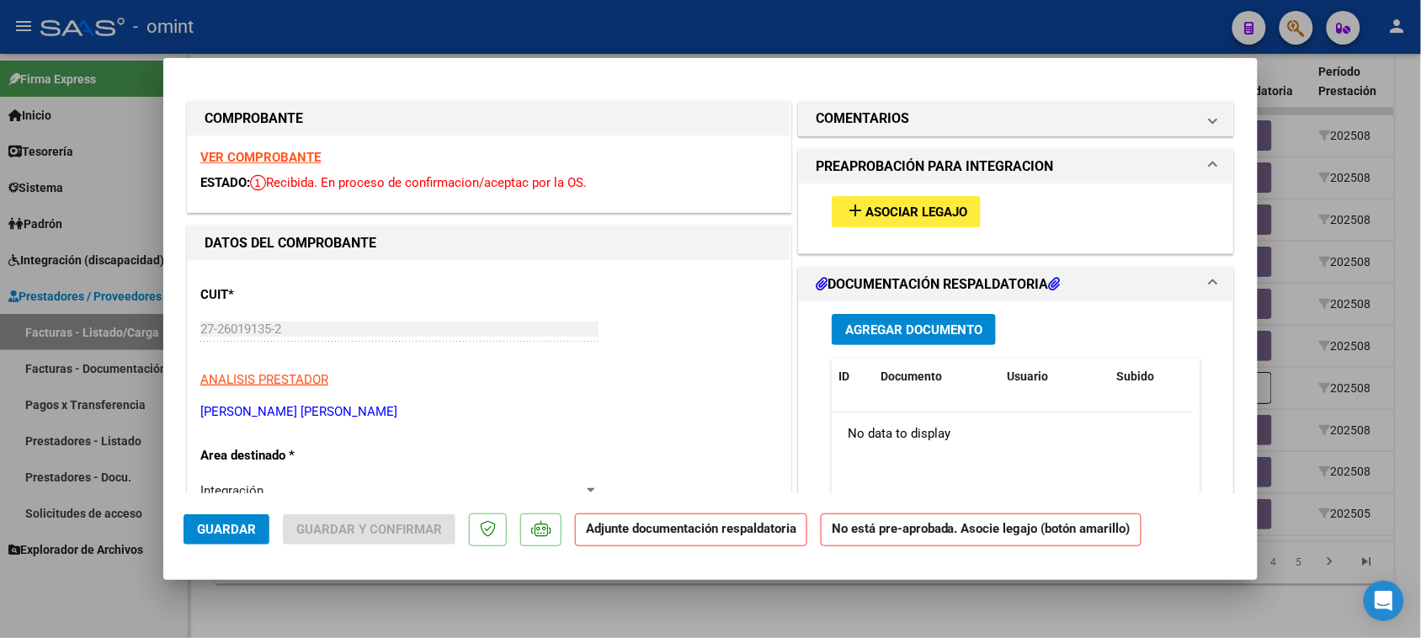
click at [287, 148] on div "VER COMPROBANTE ESTADO: Recibida. En proceso de confirmacion/aceptac por la OS." at bounding box center [489, 173] width 603 height 77
click at [300, 157] on strong "VER COMPROBANTE" at bounding box center [260, 157] width 120 height 15
click at [917, 200] on button "add Asociar Legajo" at bounding box center [905, 211] width 149 height 31
click at [1016, 112] on mat-panel-title "COMENTARIOS" at bounding box center [1005, 119] width 380 height 20
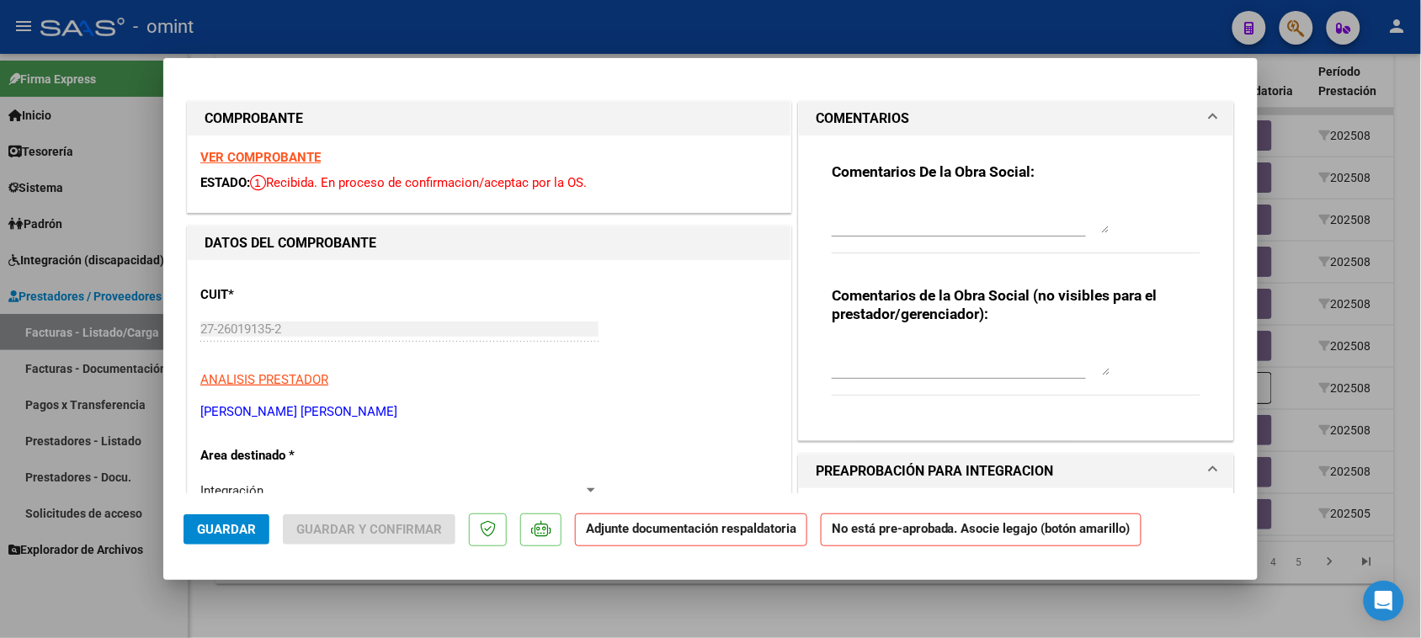
click at [948, 242] on div at bounding box center [958, 224] width 254 height 56
click at [948, 199] on textarea at bounding box center [970, 216] width 278 height 34
paste textarea "Falta planilla de asistencia. Debe cargar la misma en "Documentación Respaldato…"
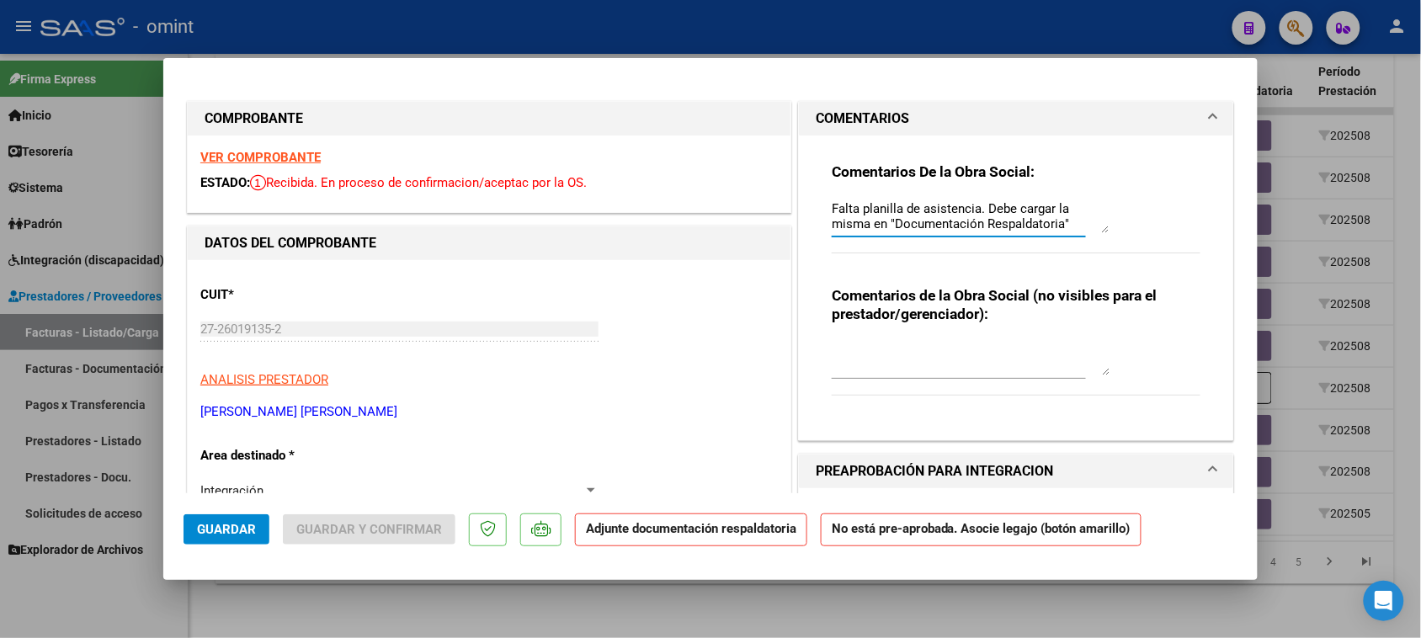
scroll to position [13, 0]
type textarea "Falta planilla de asistencia. Debe cargar la misma en "Documentación Respaldato…"
click at [232, 533] on span "Guardar" at bounding box center [226, 529] width 59 height 15
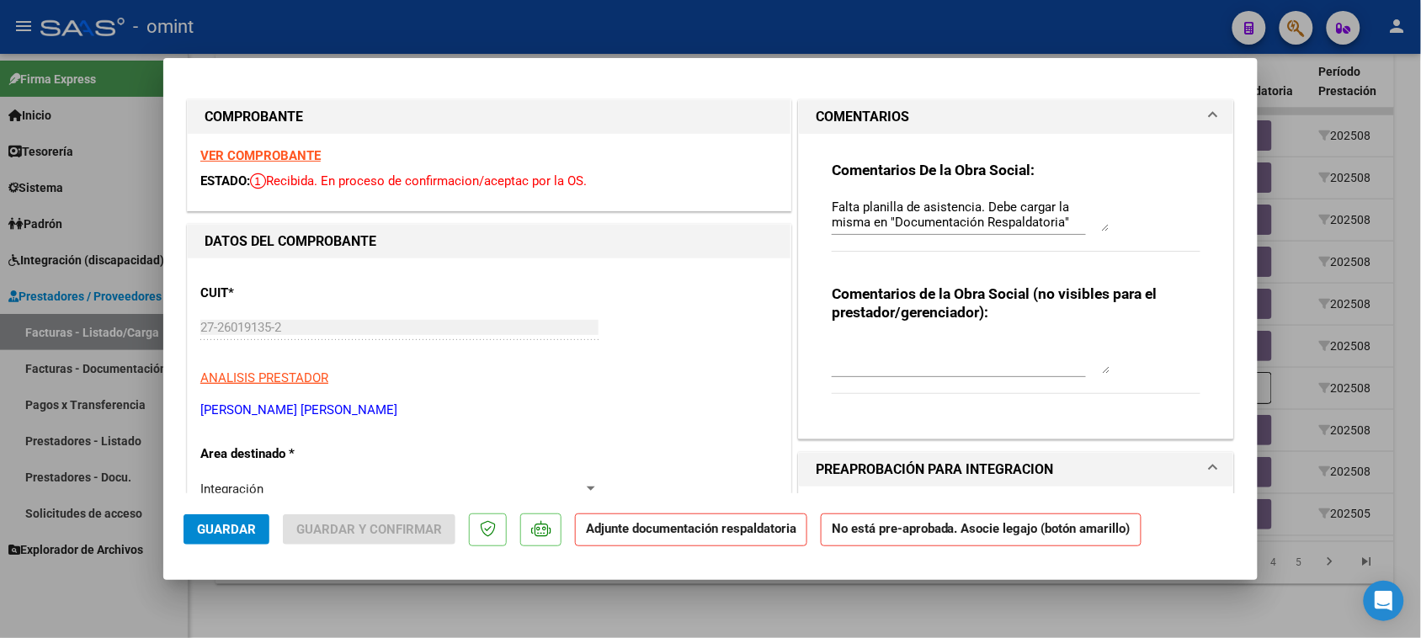
scroll to position [0, 0]
type input "$ 0,00"
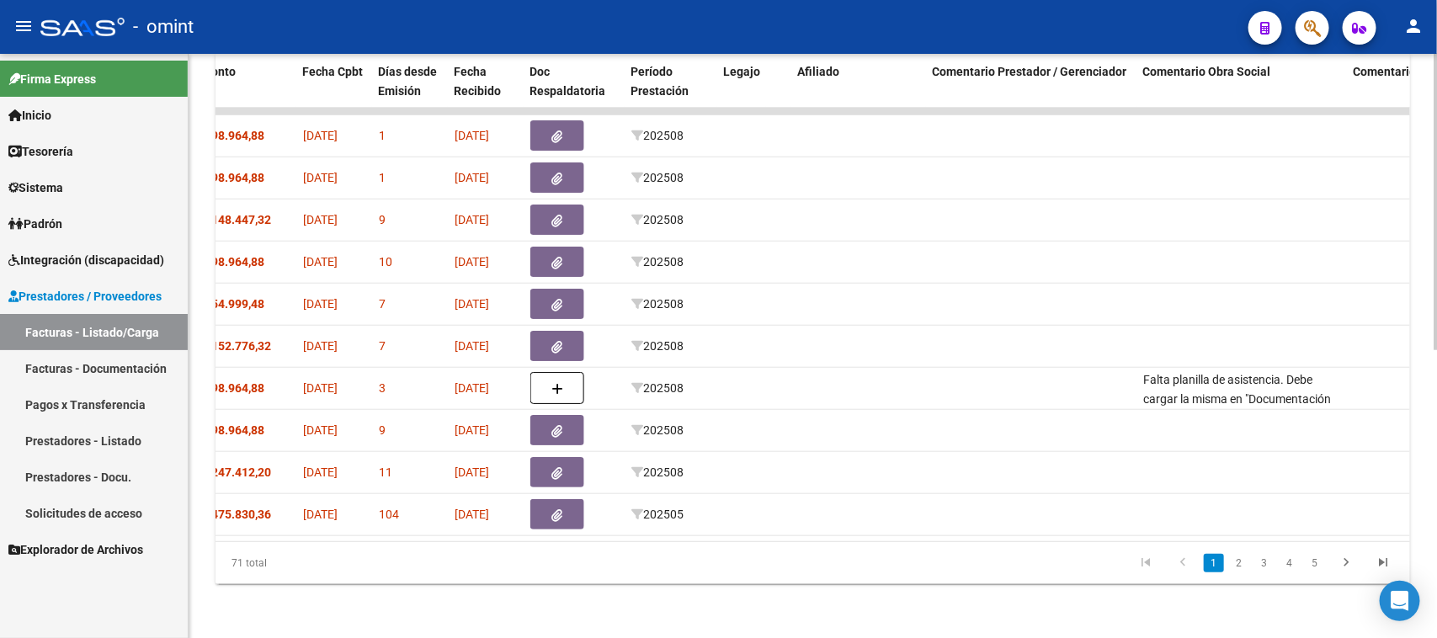
scroll to position [0, 894]
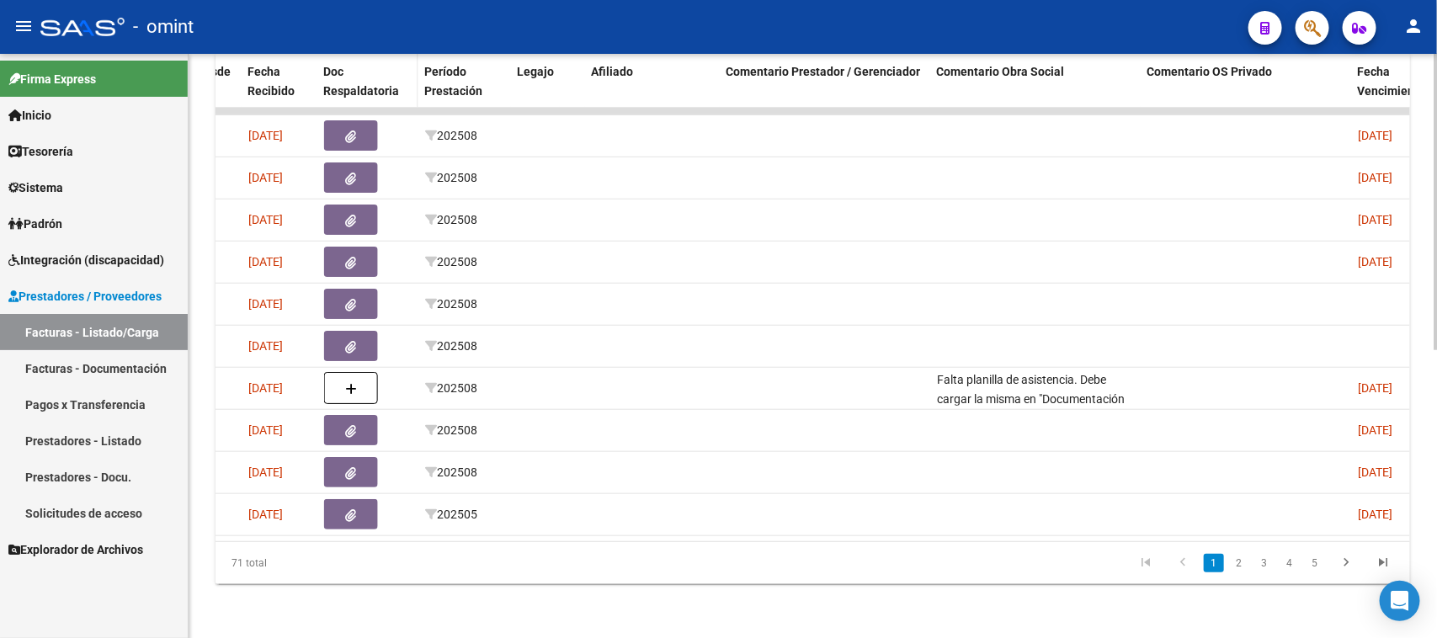
click at [354, 68] on span "Doc Respaldatoria" at bounding box center [362, 81] width 76 height 33
click at [1230, 554] on link "2" at bounding box center [1239, 563] width 20 height 19
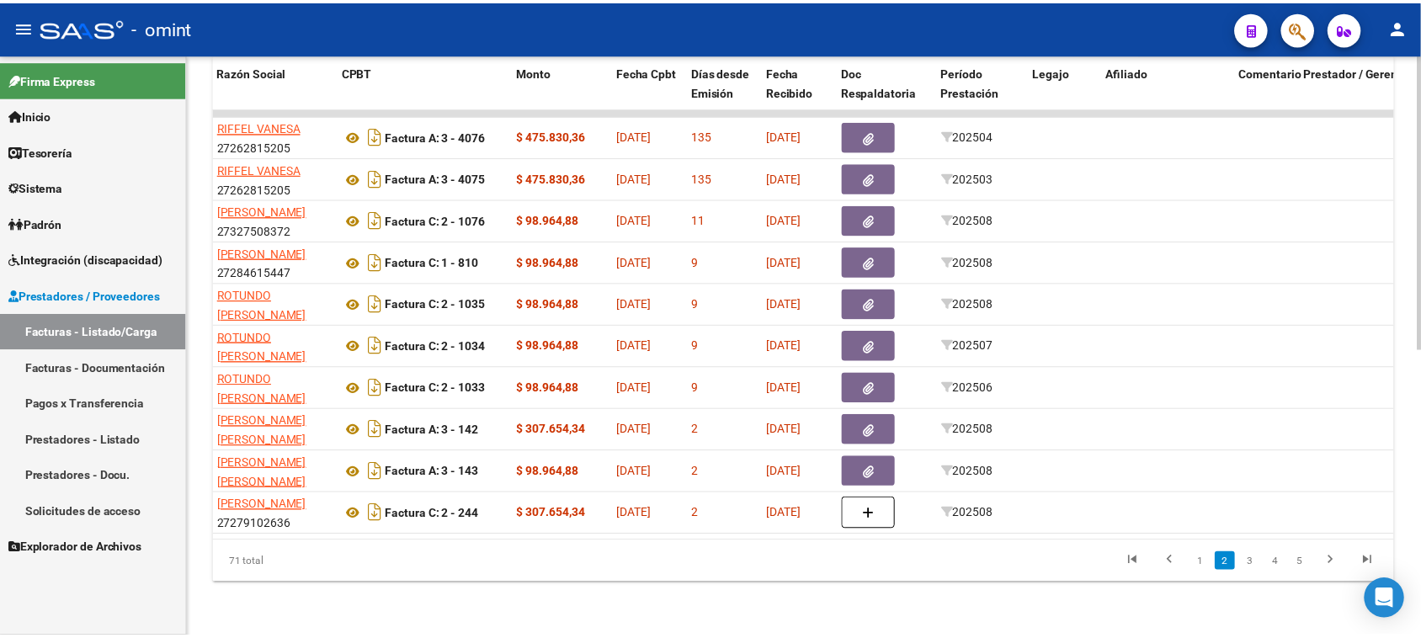
scroll to position [0, 0]
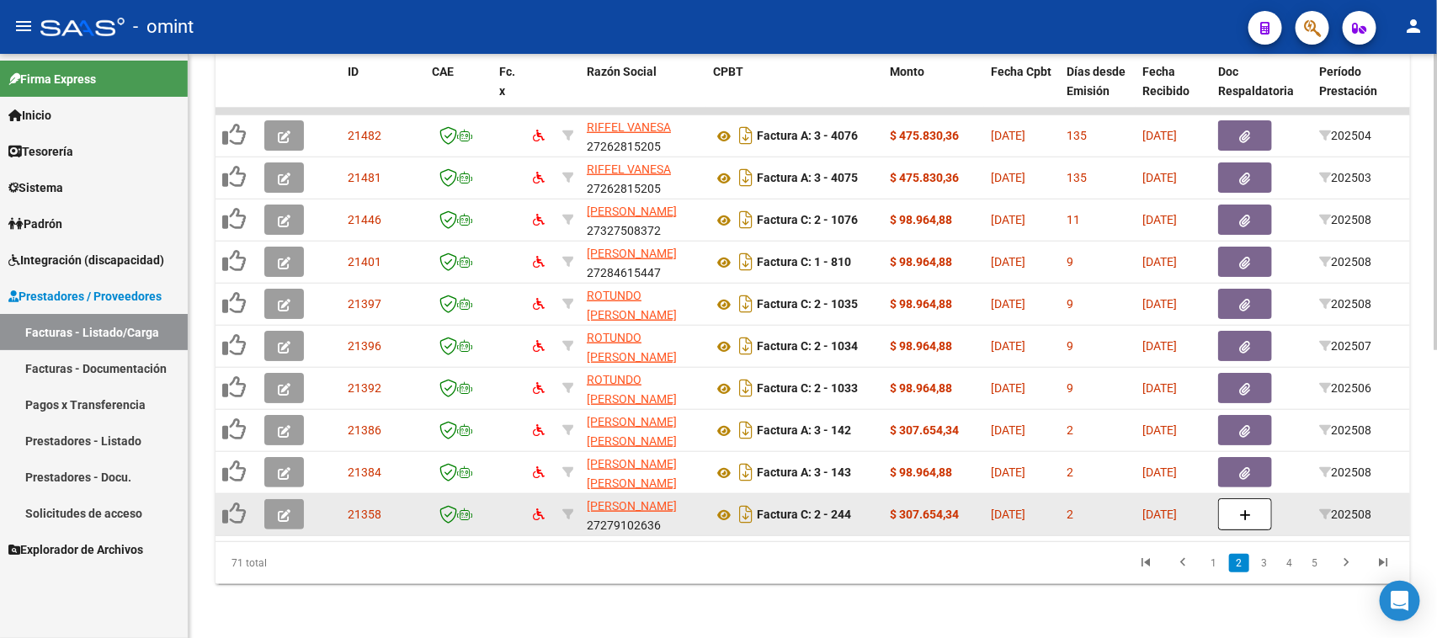
click at [292, 503] on button "button" at bounding box center [284, 514] width 40 height 30
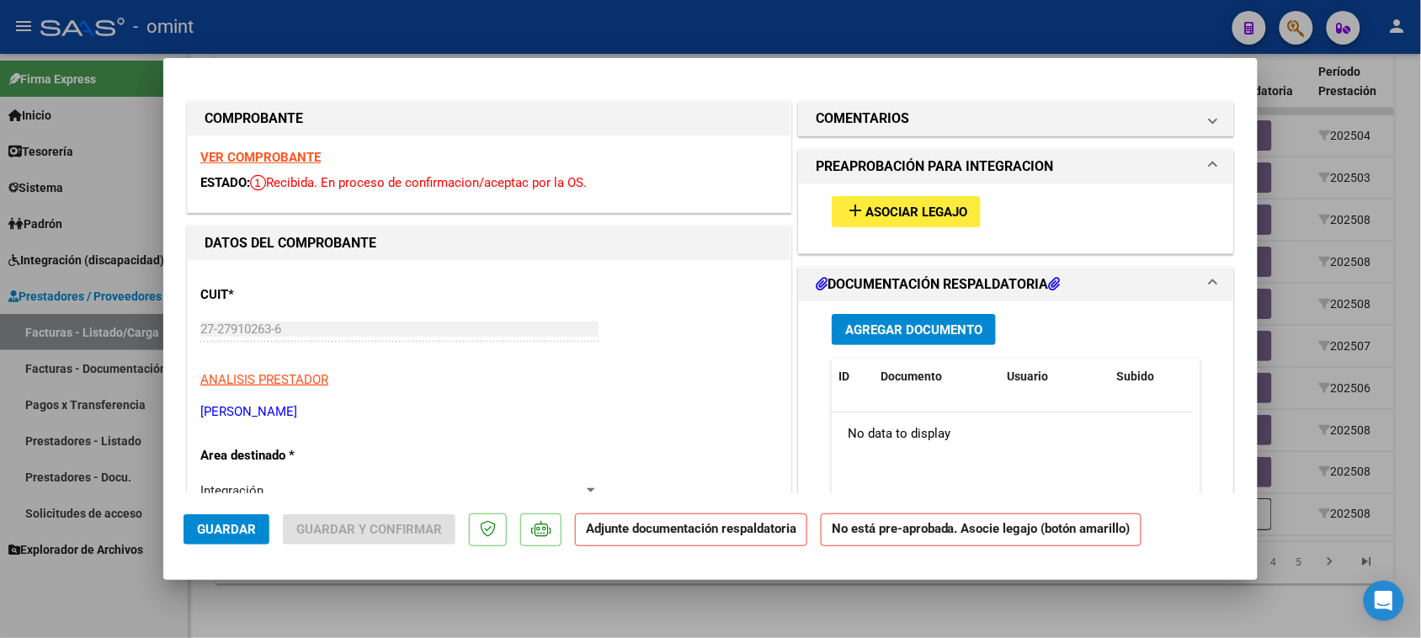
click at [864, 129] on mat-expansion-panel-header "COMENTARIOS" at bounding box center [1016, 119] width 434 height 34
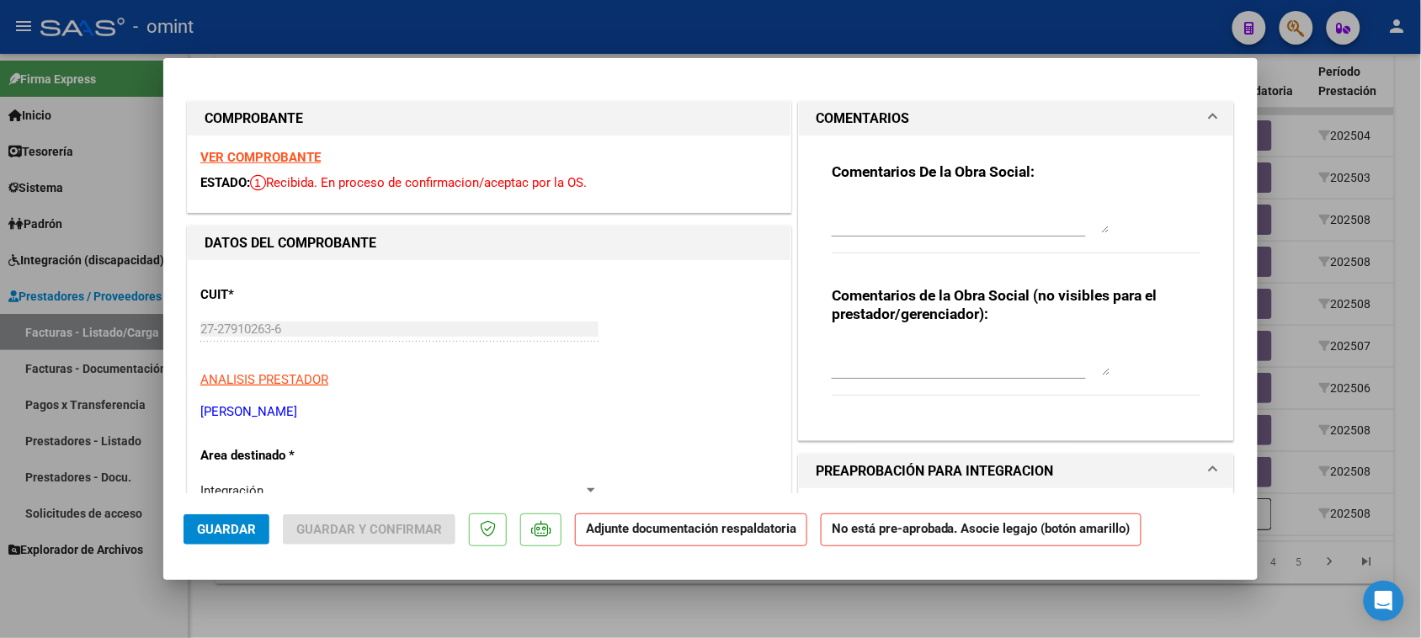
click at [848, 199] on div at bounding box center [970, 216] width 278 height 40
paste textarea "Falta planilla de asistencia. Debe cargar la misma en "Documentación Respaldato…"
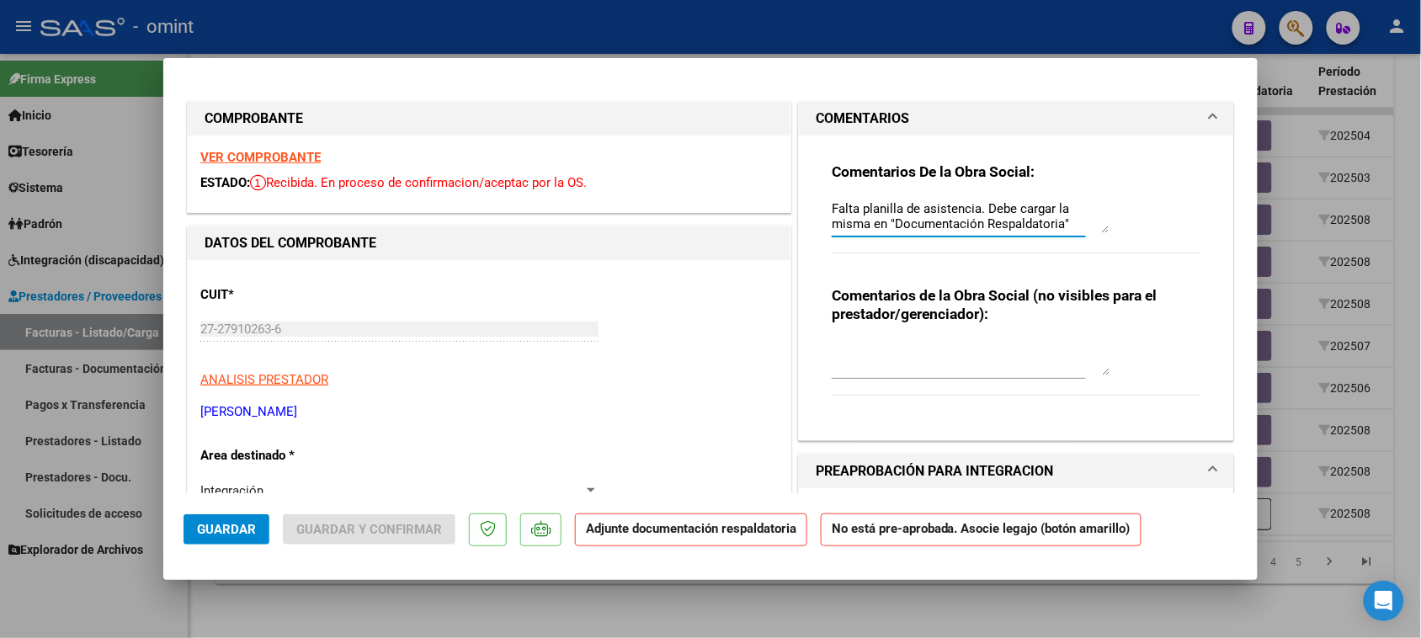
scroll to position [13, 0]
type textarea "Falta planilla de asistencia. Debe cargar la misma en "Documentación Respaldato…"
click at [220, 516] on button "Guardar" at bounding box center [226, 529] width 86 height 30
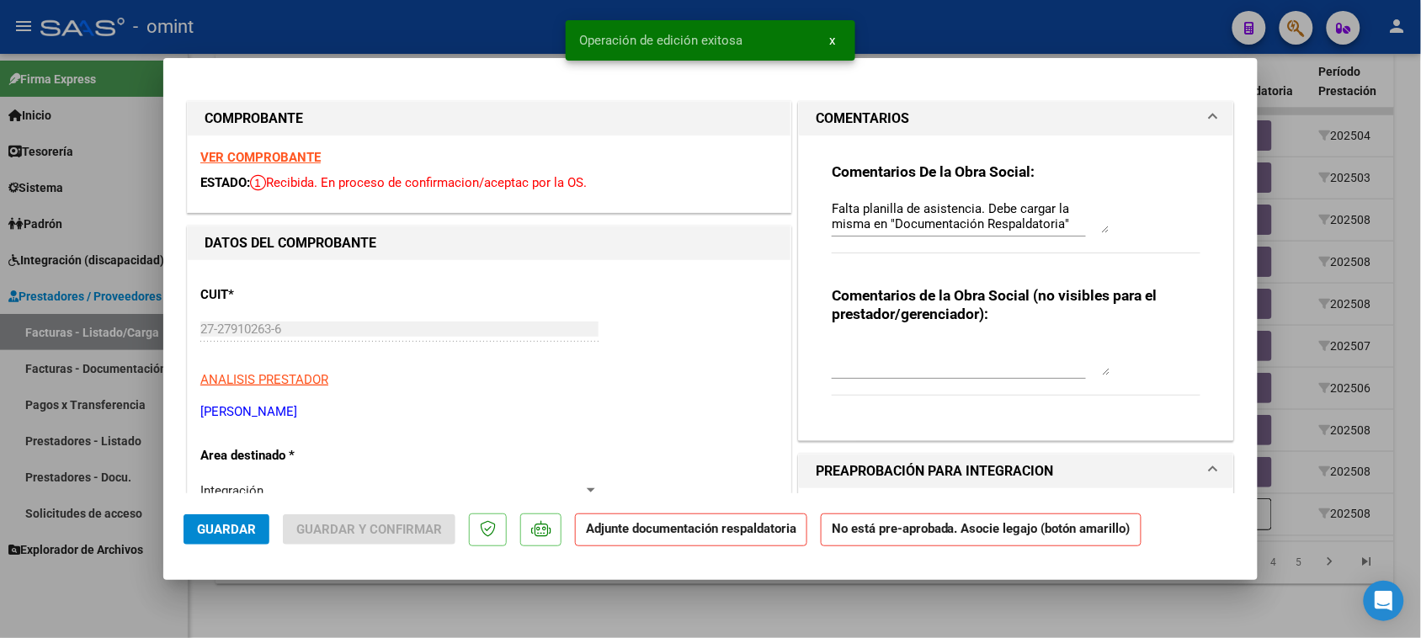
type input "$ 0,00"
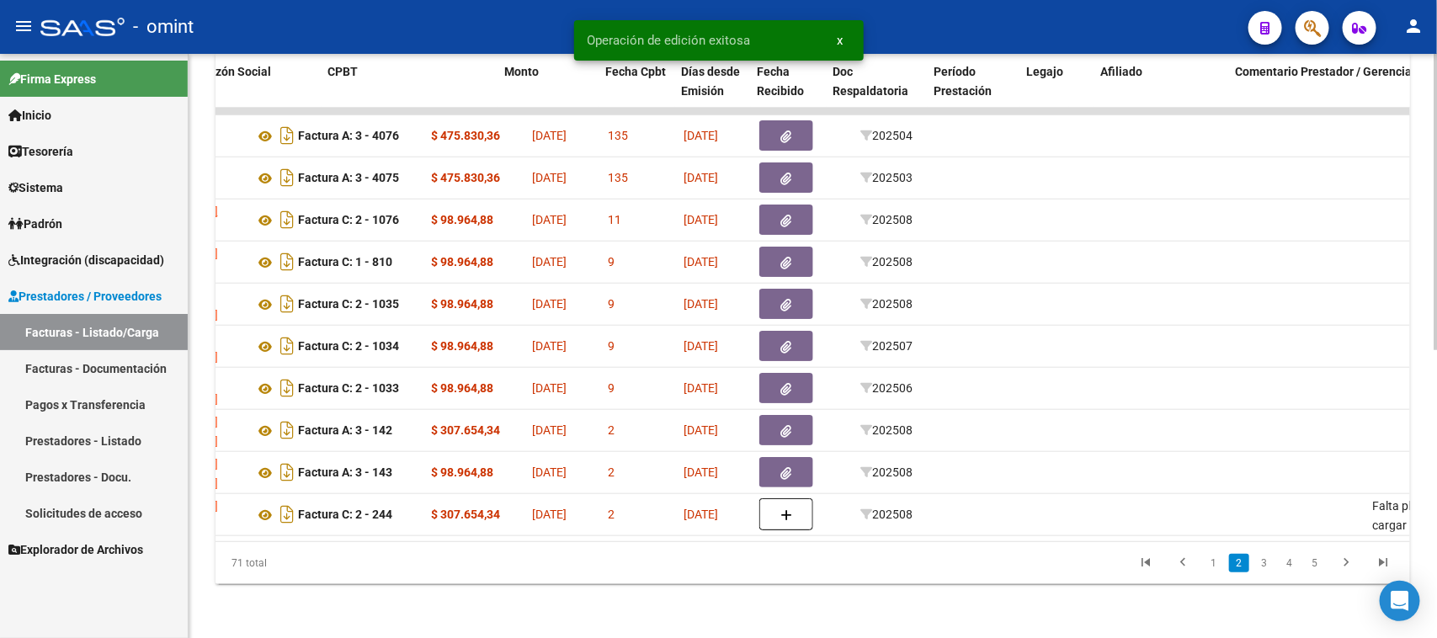
scroll to position [0, 482]
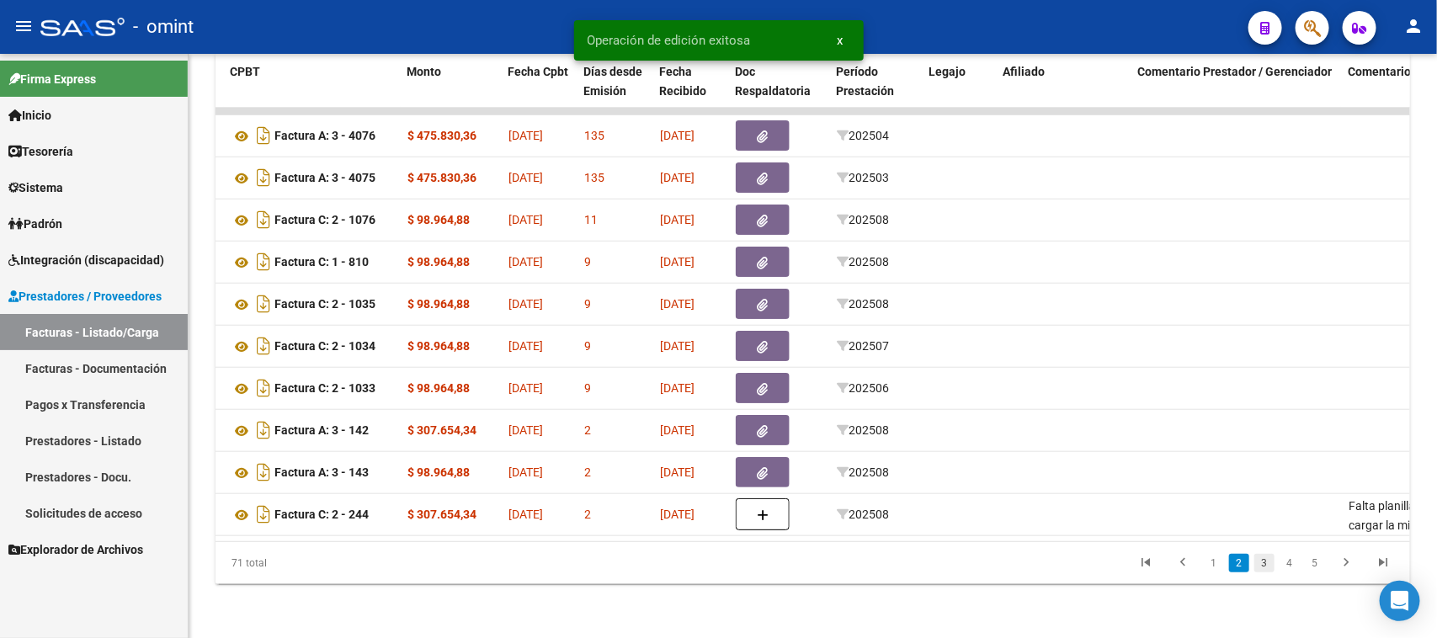
click at [1262, 560] on link "3" at bounding box center [1264, 563] width 20 height 19
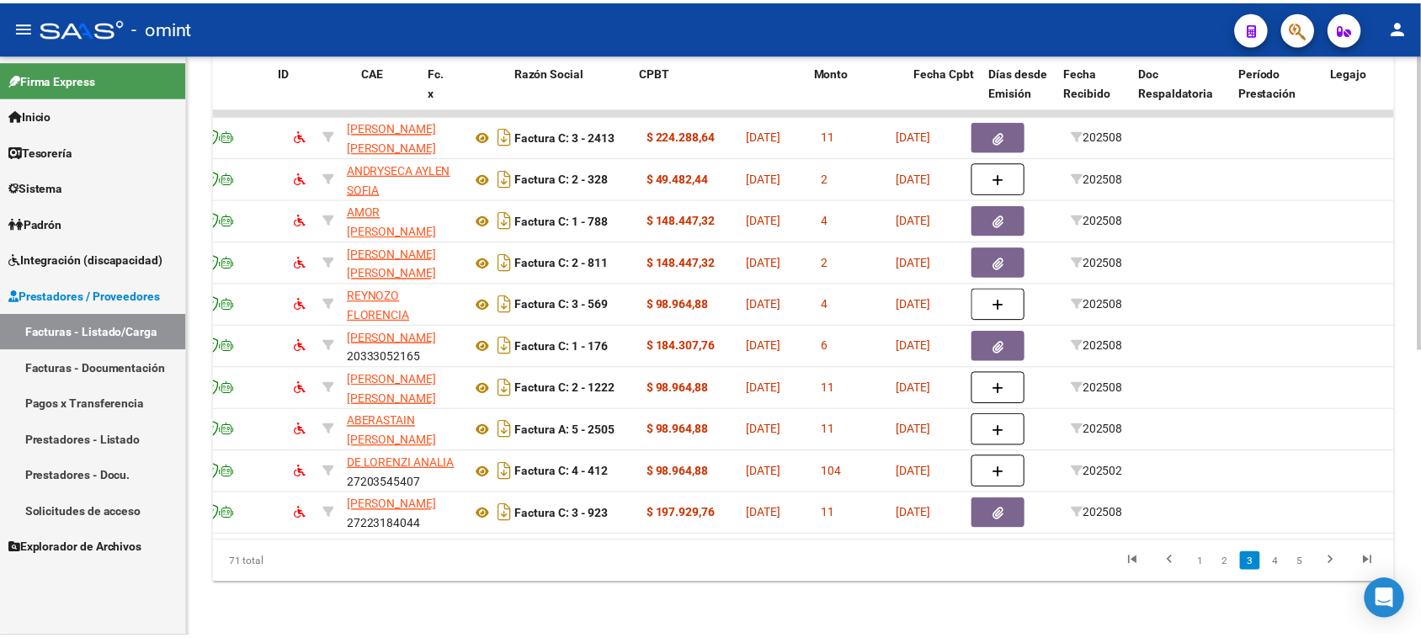
scroll to position [0, 0]
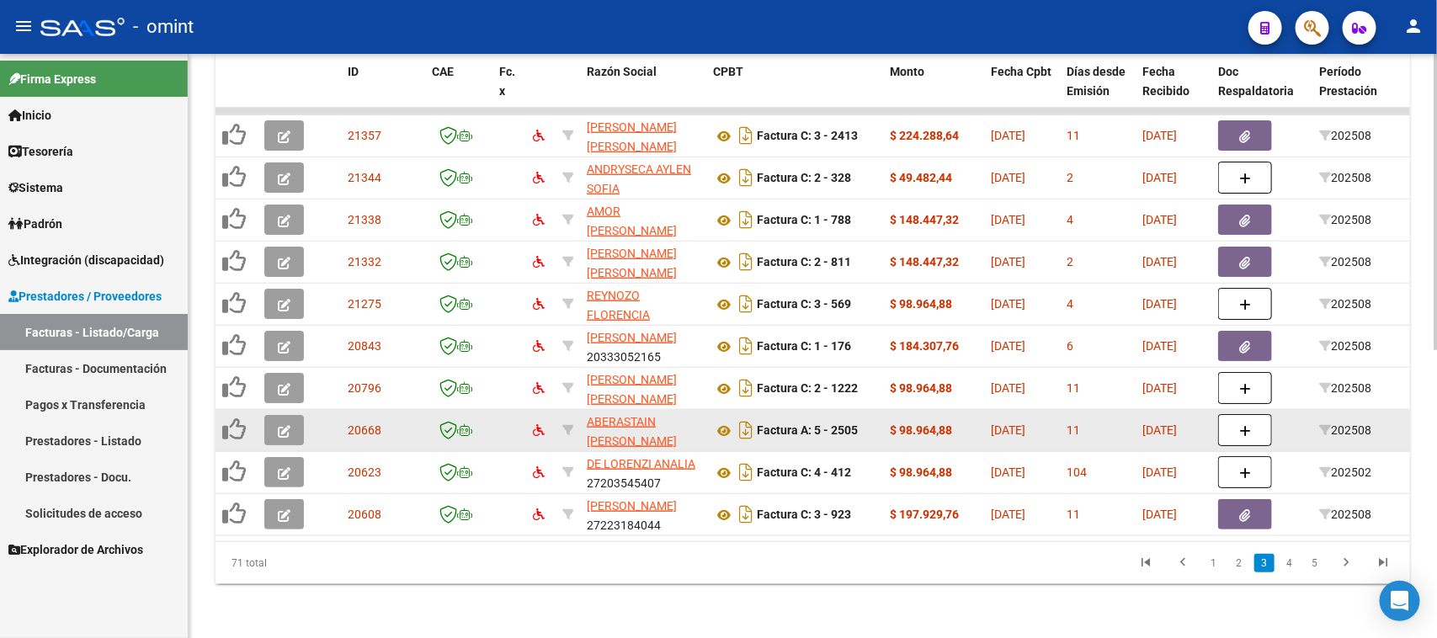
click at [293, 415] on button "button" at bounding box center [284, 430] width 40 height 30
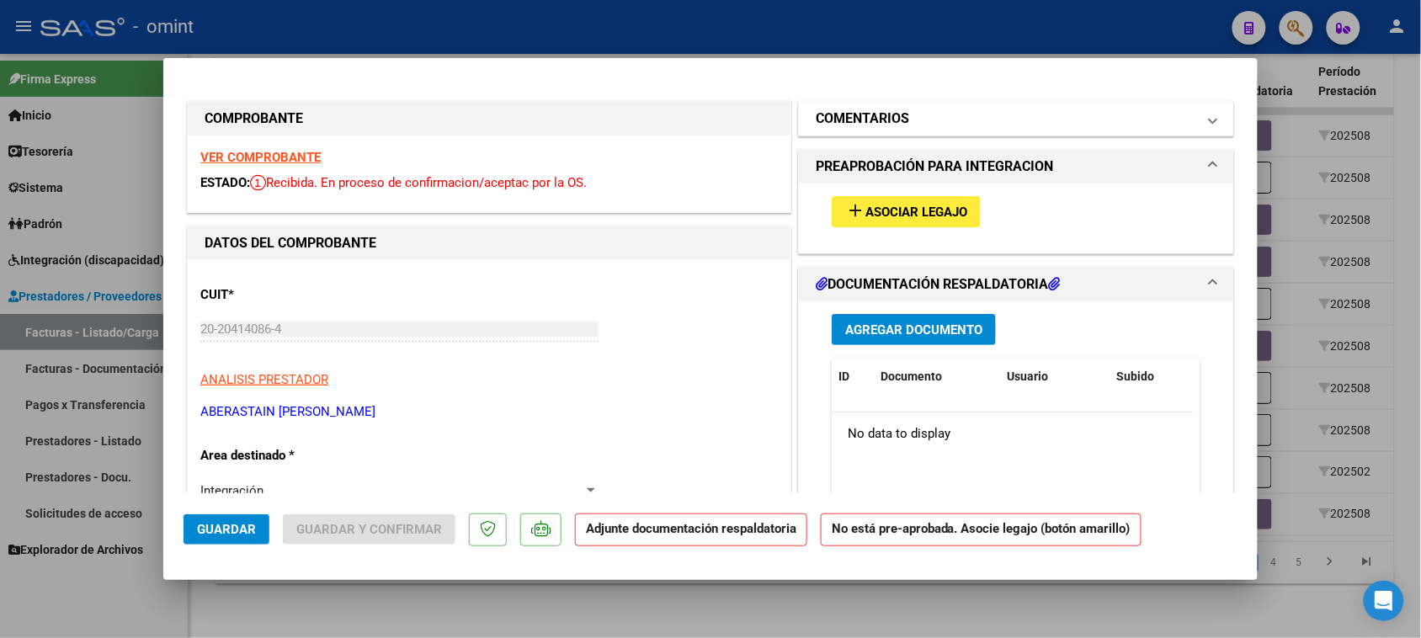
click at [838, 127] on h1 "COMENTARIOS" at bounding box center [861, 119] width 93 height 20
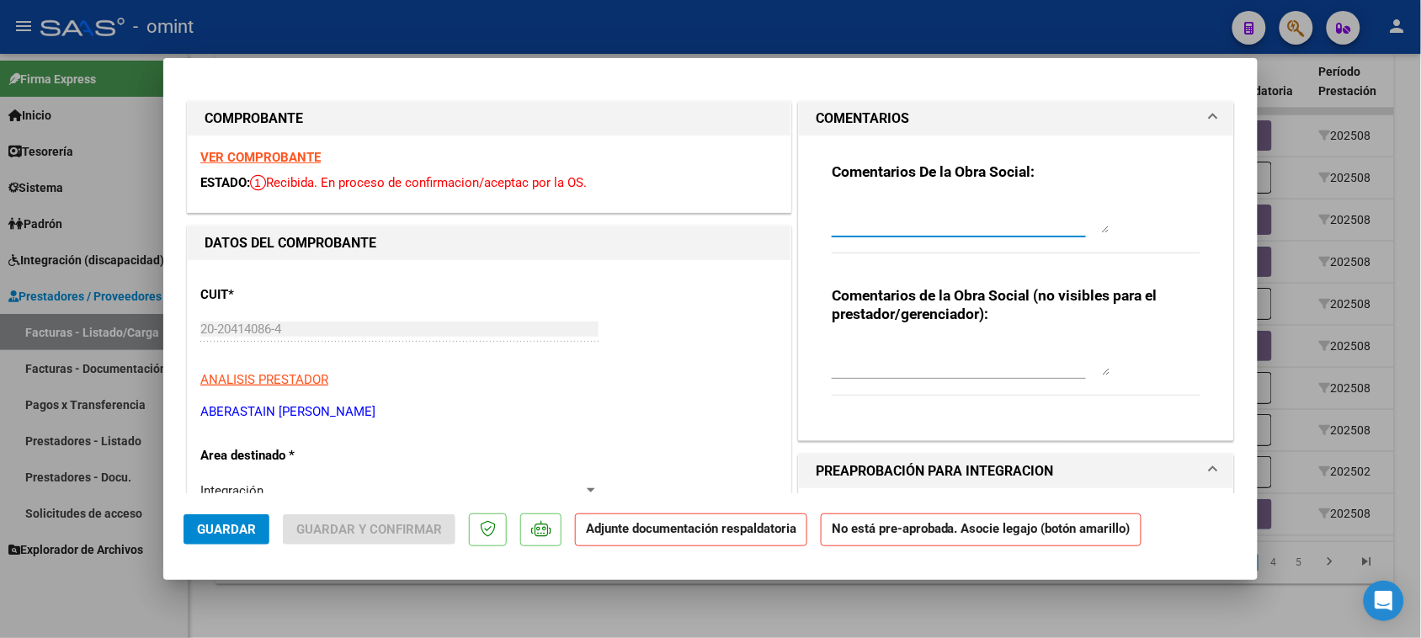
click at [884, 206] on textarea at bounding box center [970, 216] width 278 height 34
paste textarea "Falta planilla de asistencia. Debe cargar la misma en "Documentación Respaldato…"
type textarea "Falta planilla de asistencia. Debe cargar la misma en "Documentación Respaldato…"
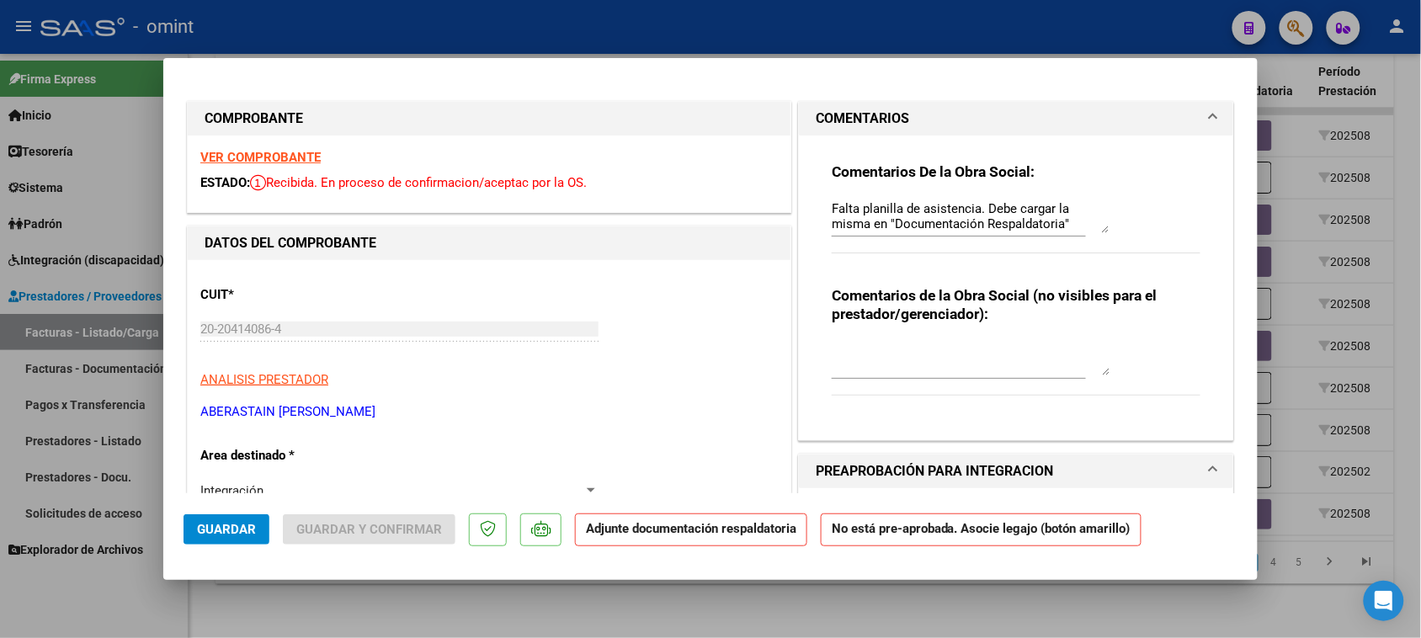
click at [195, 511] on mat-dialog-actions "Guardar Guardar y Confirmar Adjunte documentación respaldatoria No está pre-apr…" at bounding box center [710, 526] width 1054 height 66
click at [245, 520] on button "Guardar" at bounding box center [226, 529] width 86 height 30
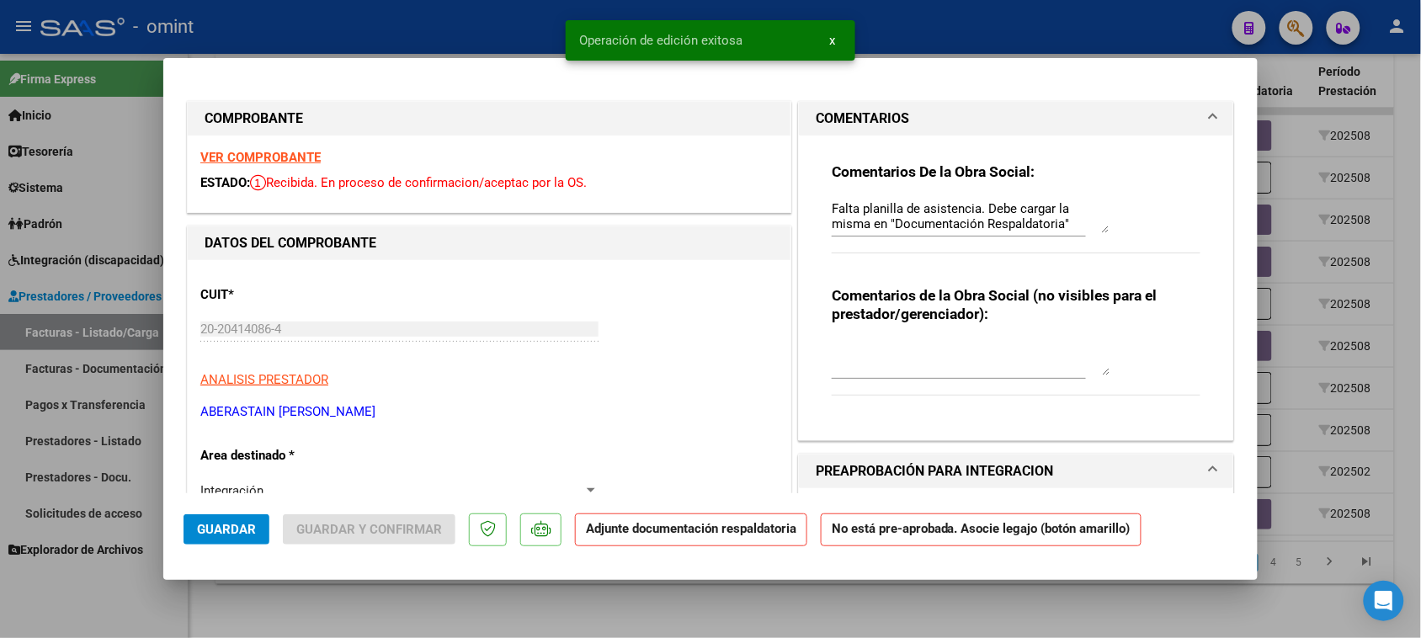
type input "$ 0,00"
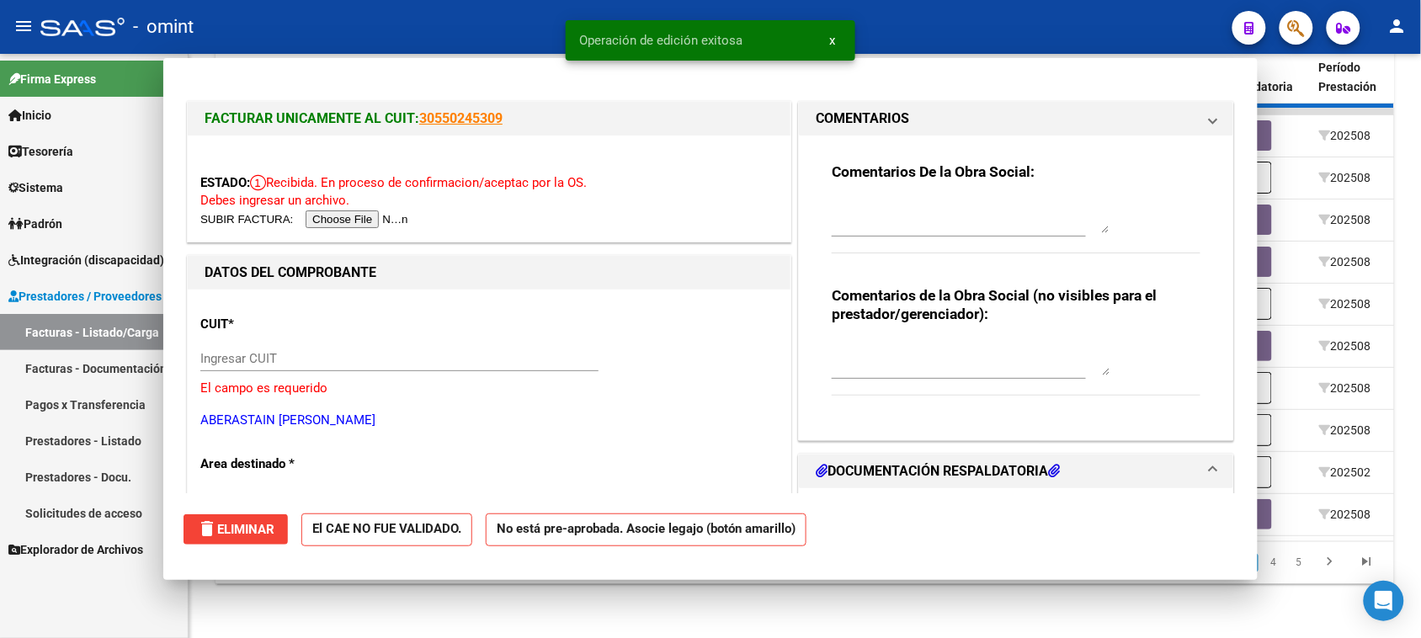
scroll to position [0, 0]
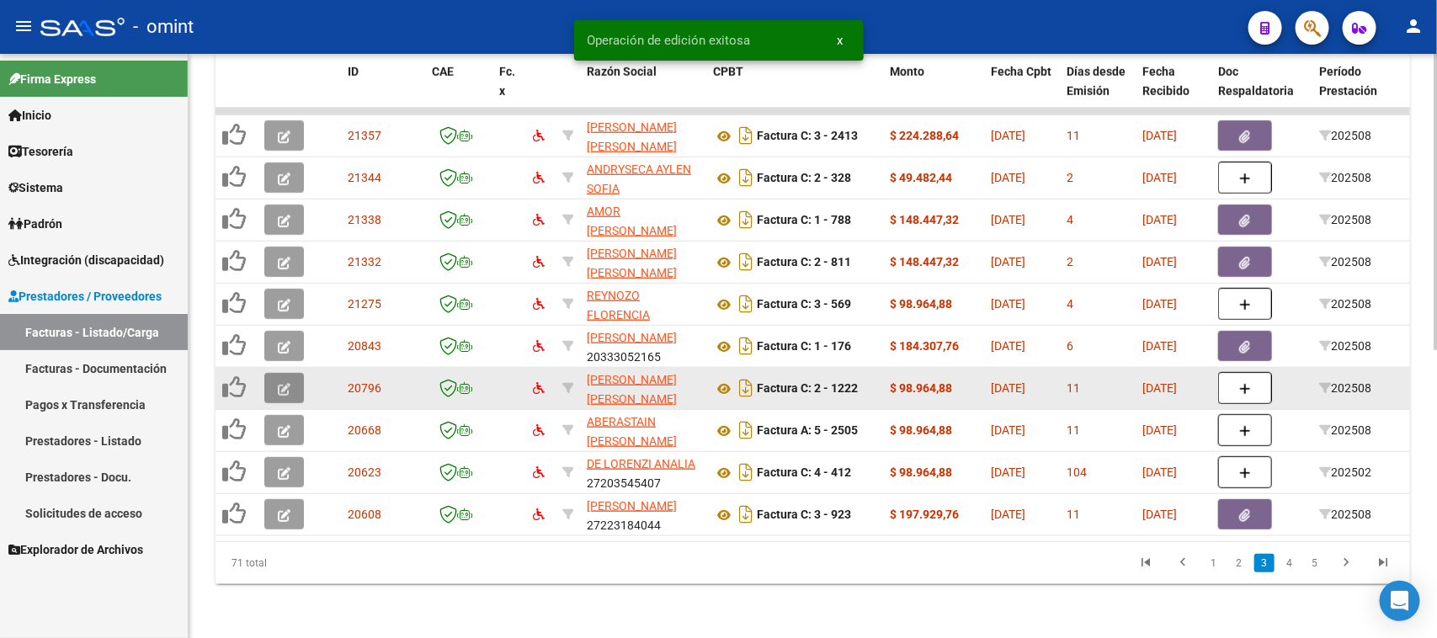
click at [280, 383] on icon "button" at bounding box center [284, 389] width 13 height 13
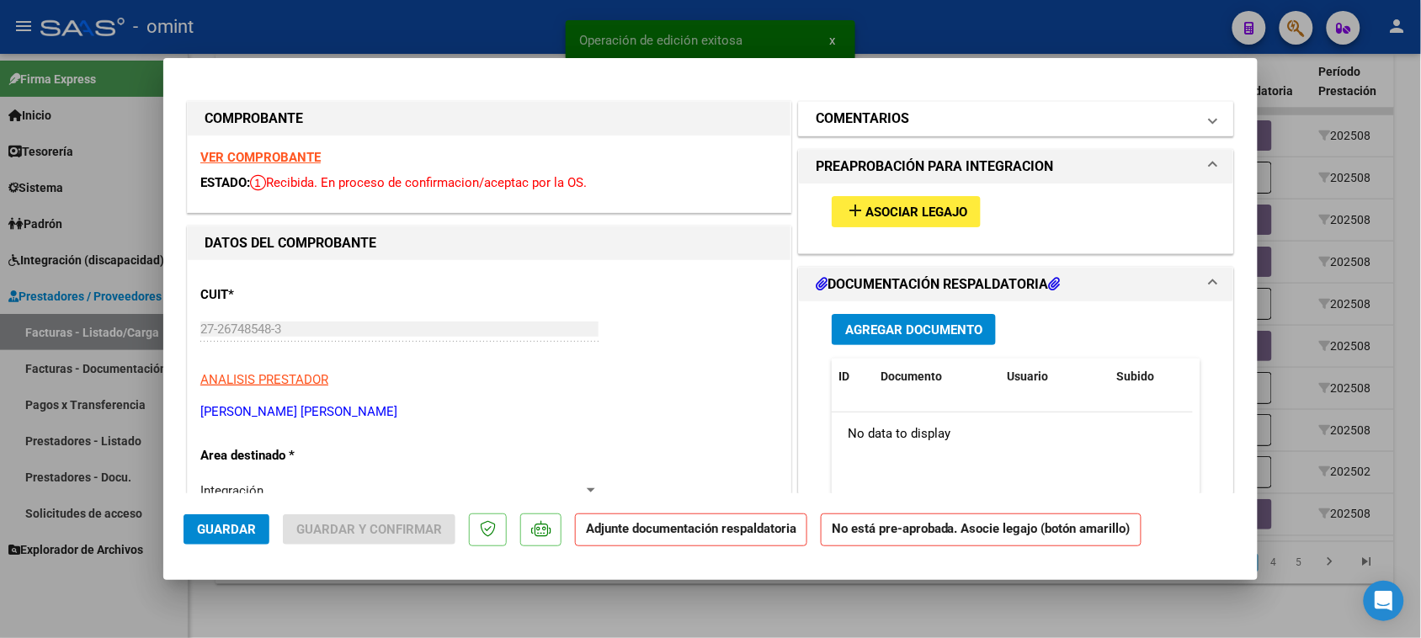
click at [917, 118] on mat-panel-title "COMENTARIOS" at bounding box center [1005, 119] width 380 height 20
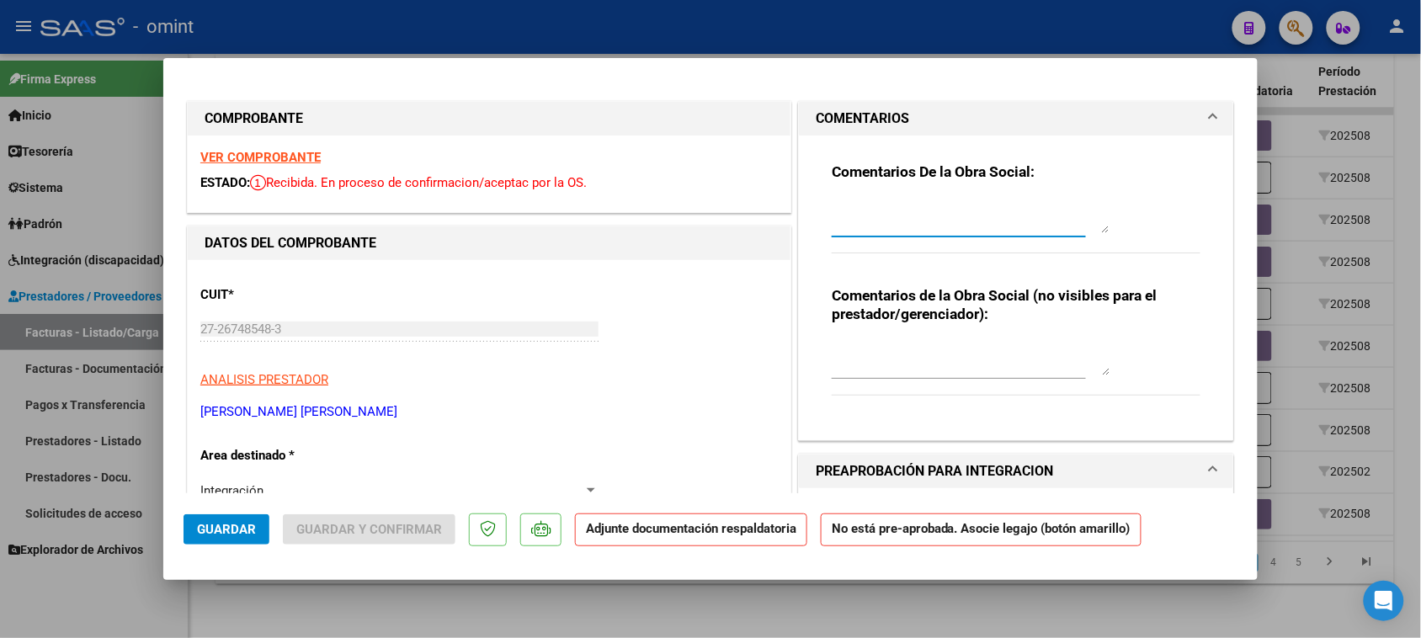
click at [899, 207] on textarea at bounding box center [970, 216] width 278 height 34
paste textarea "Falta planilla de asistencia. Debe cargar la misma en "Documentación Respaldato…"
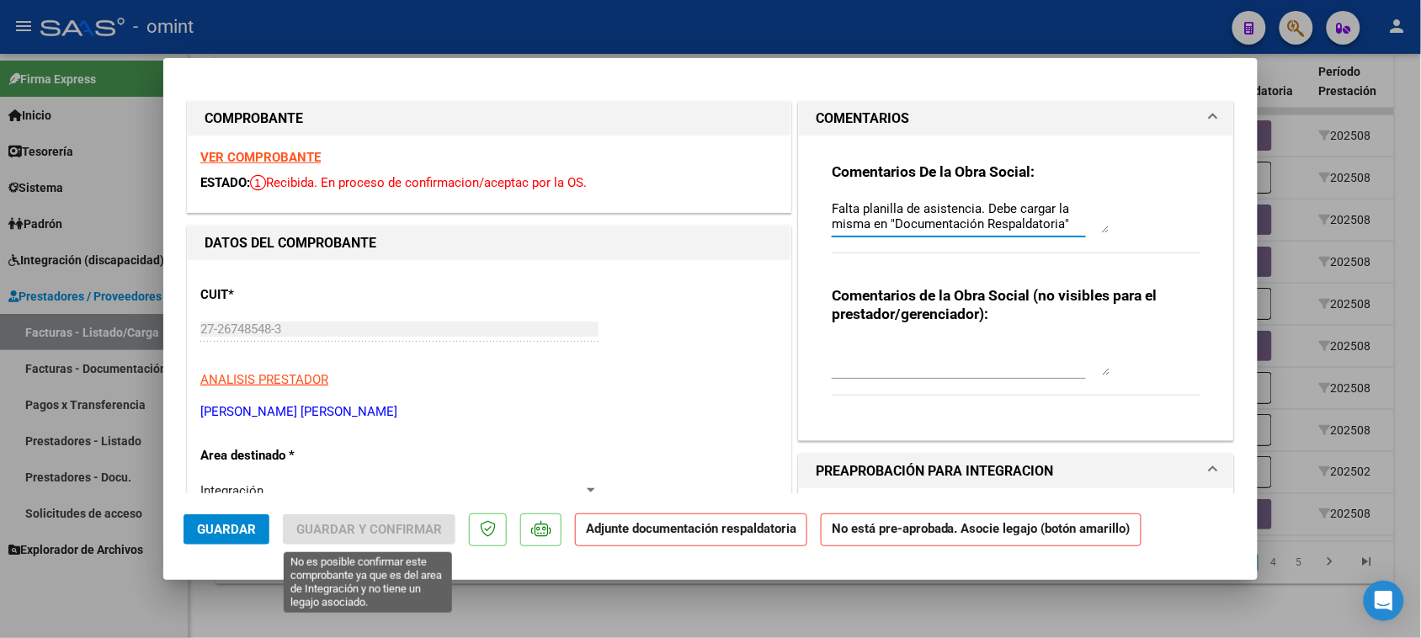
type textarea "Falta planilla de asistencia. Debe cargar la misma en "Documentación Respaldato…"
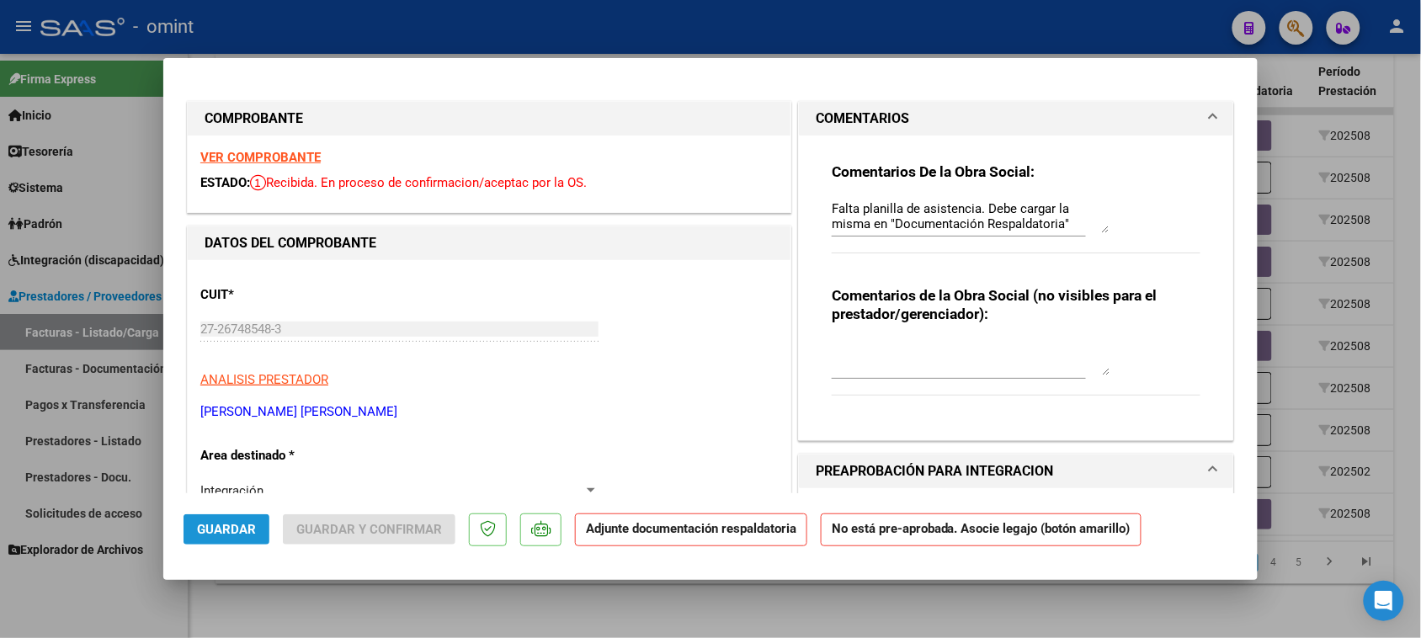
click at [242, 518] on button "Guardar" at bounding box center [226, 529] width 86 height 30
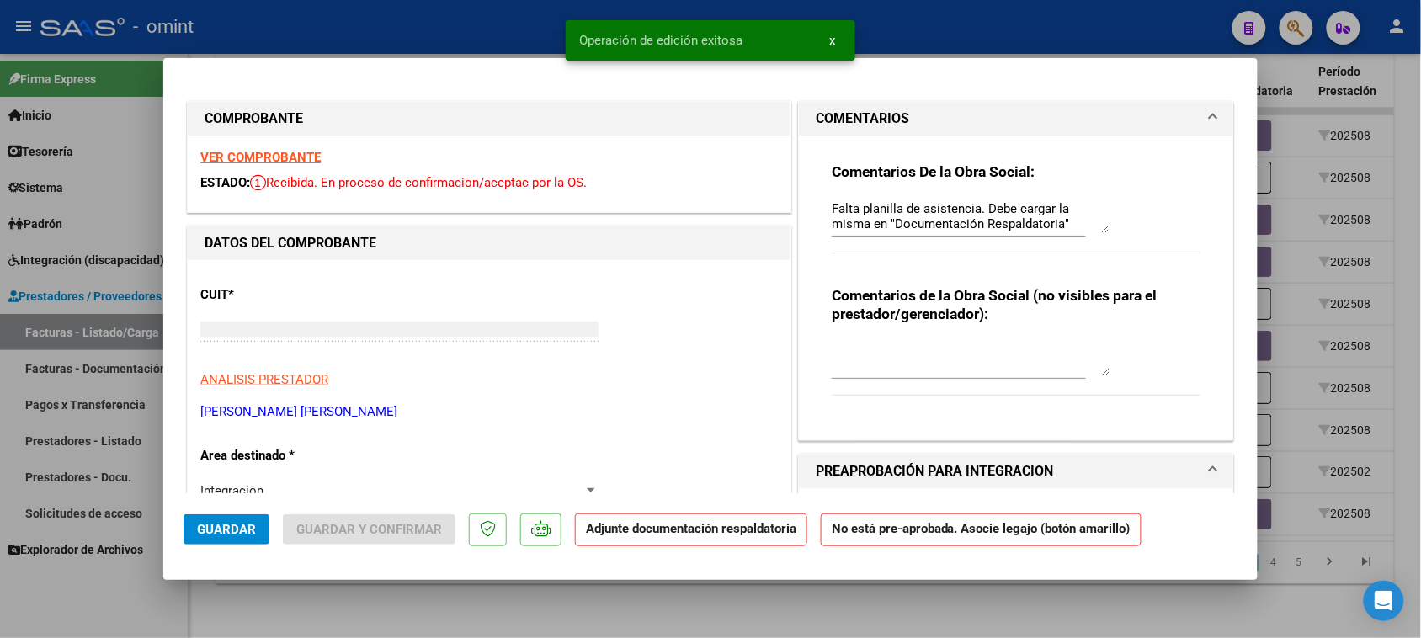
type input "$ 0,00"
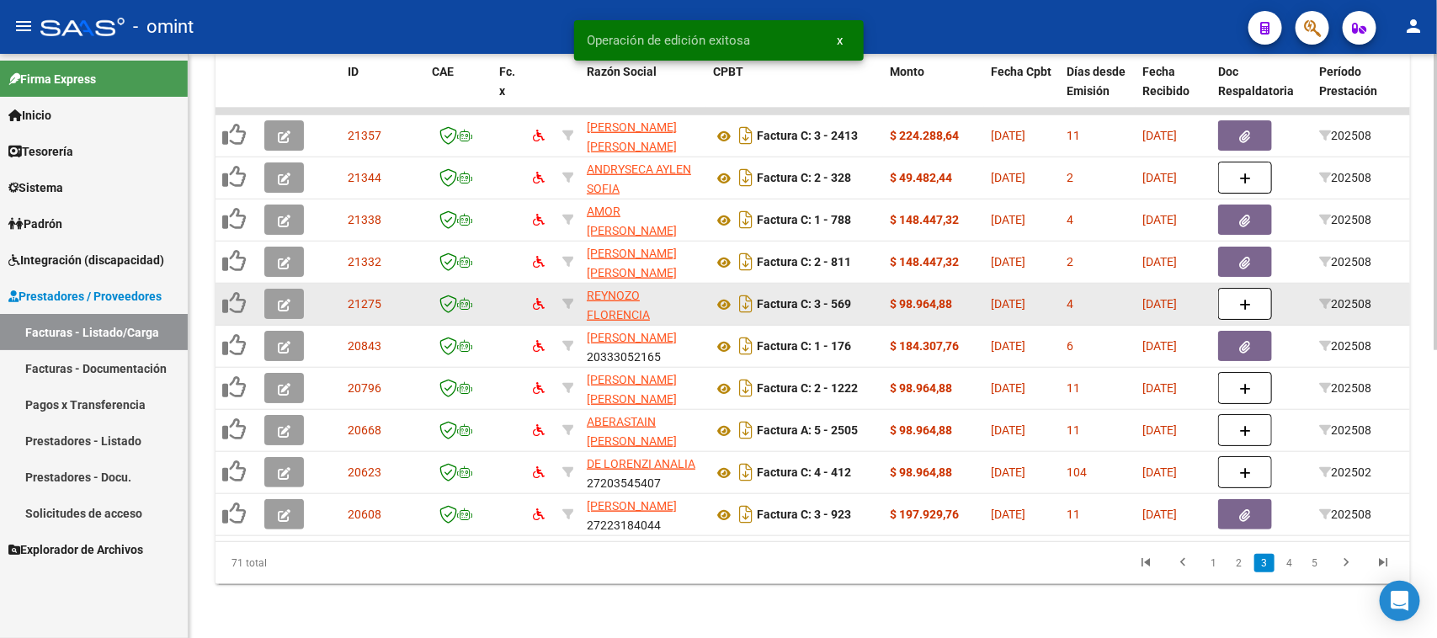
click at [286, 299] on icon "button" at bounding box center [284, 305] width 13 height 13
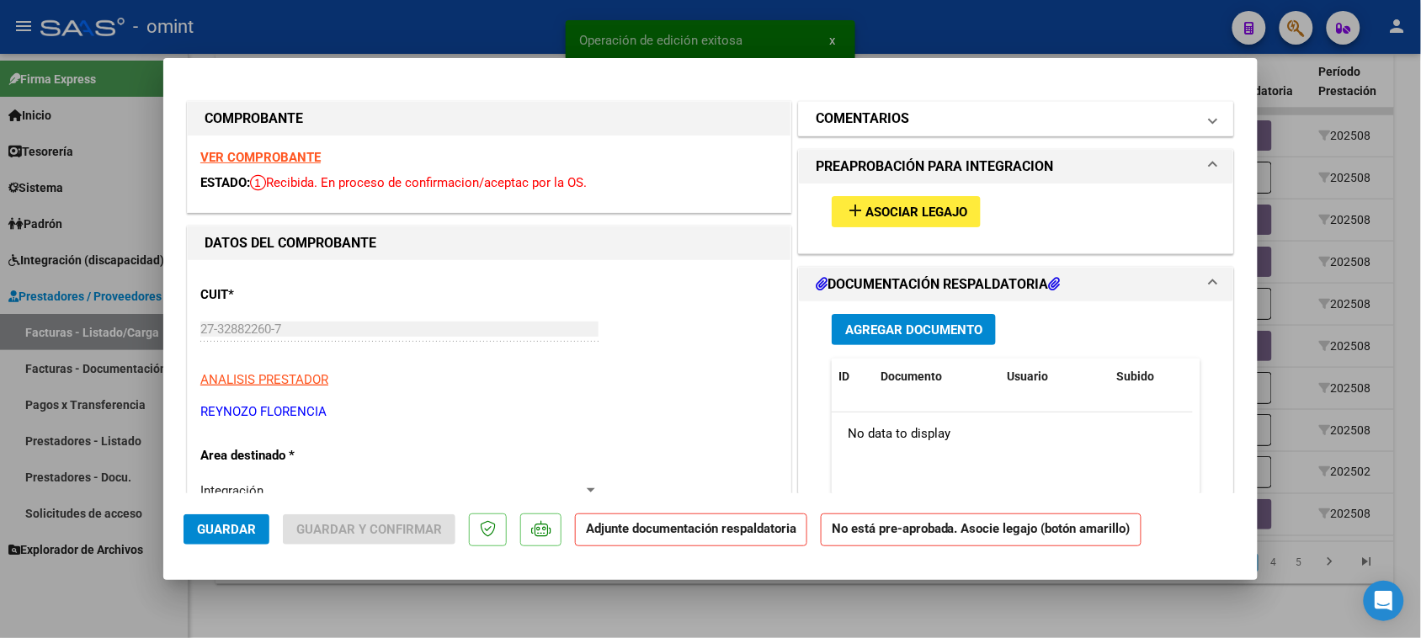
click at [931, 133] on mat-expansion-panel-header "COMENTARIOS" at bounding box center [1016, 119] width 434 height 34
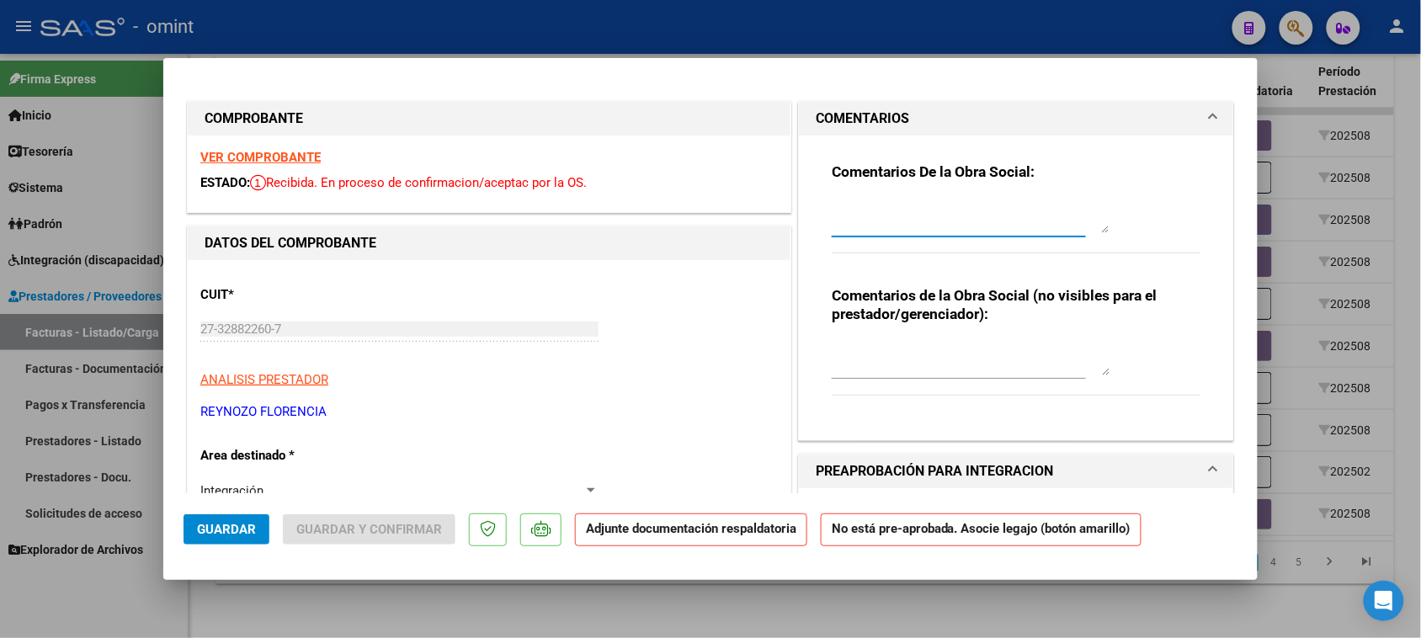
click at [898, 220] on textarea at bounding box center [970, 216] width 278 height 34
paste textarea "Falta planilla de asistencia. Debe cargar la misma en "Documentación Respaldato…"
type textarea "Falta planilla de asistencia. Debe cargar la misma en "Documentación Respaldato…"
drag, startPoint x: 234, startPoint y: 529, endPoint x: 247, endPoint y: 524, distance: 13.3
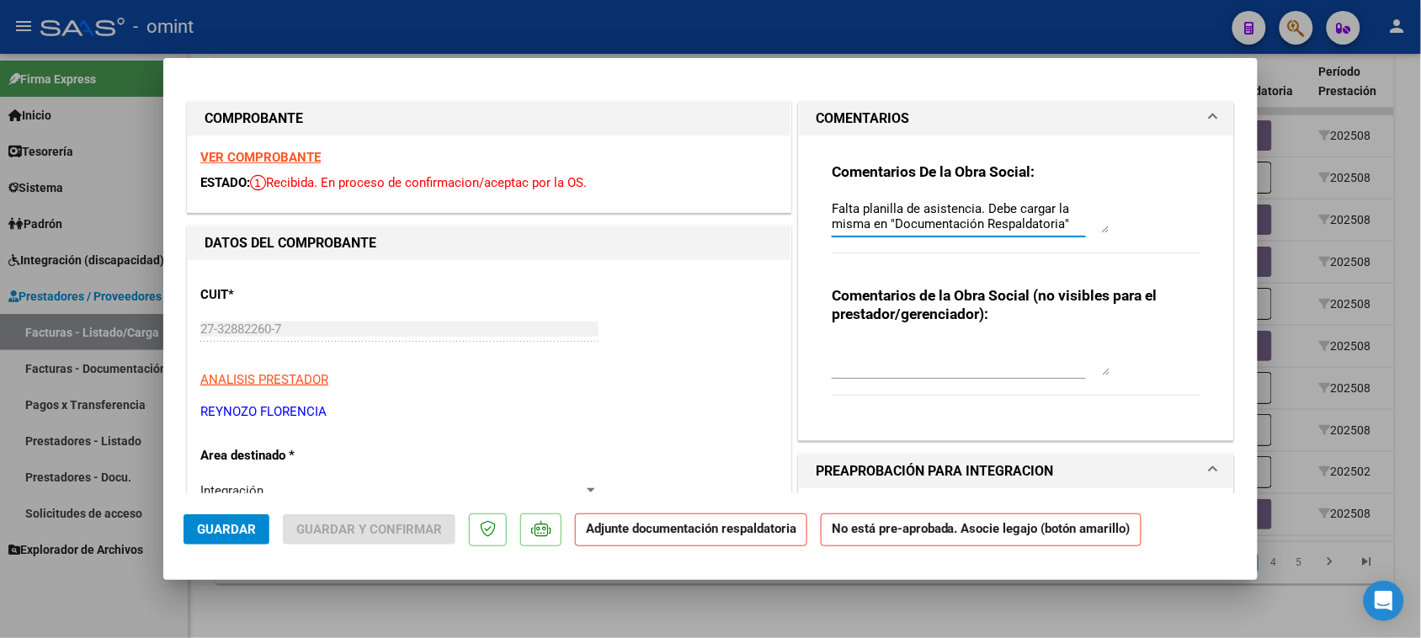
click at [233, 530] on span "Guardar" at bounding box center [226, 529] width 59 height 15
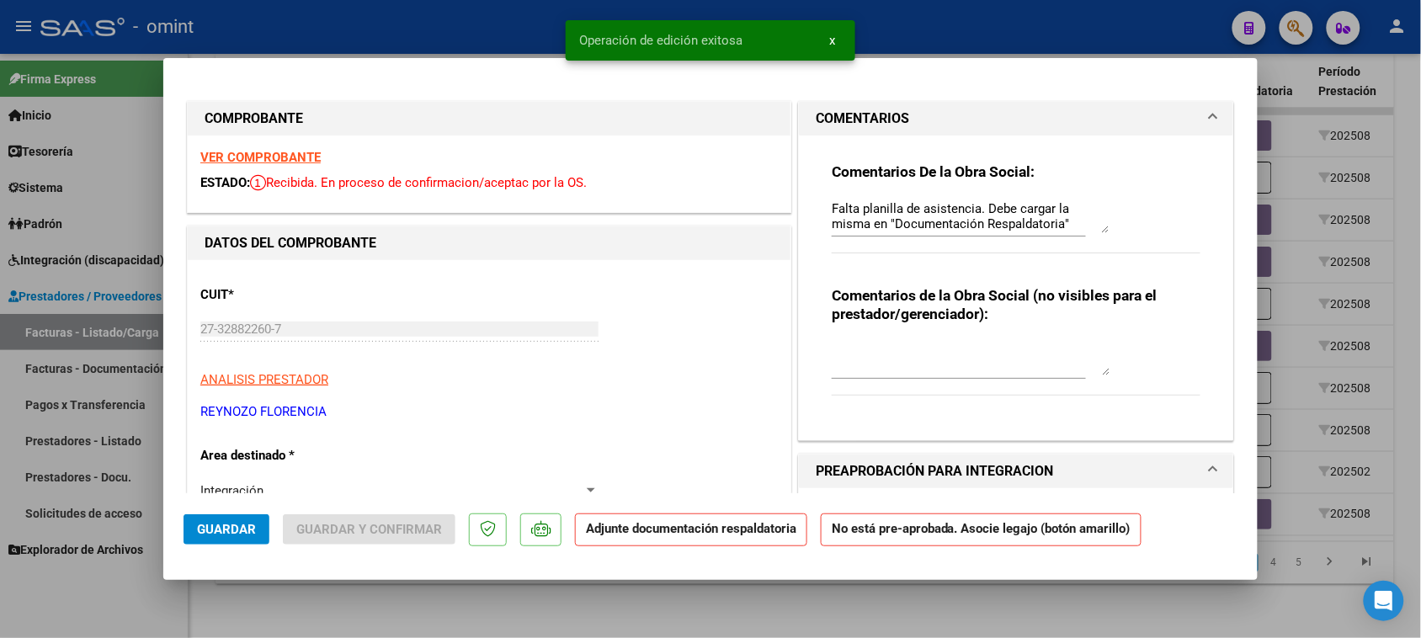
type input "$ 0,00"
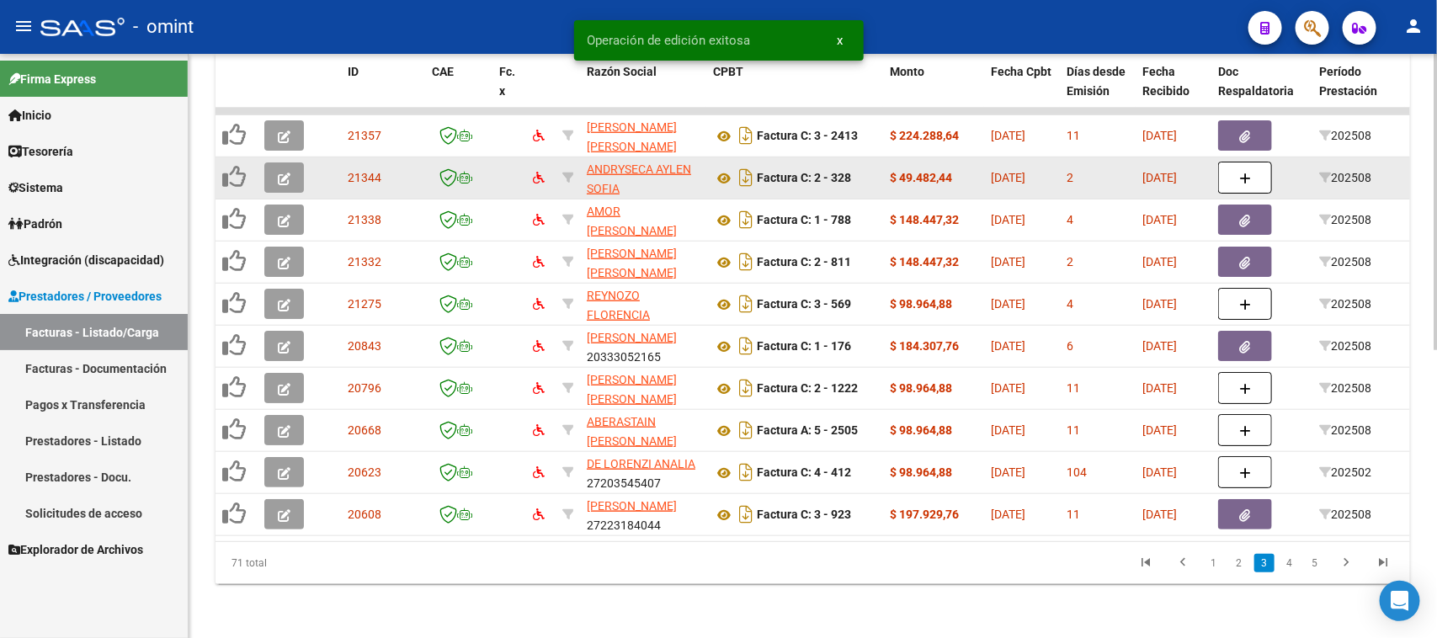
click at [274, 166] on button "button" at bounding box center [284, 177] width 40 height 30
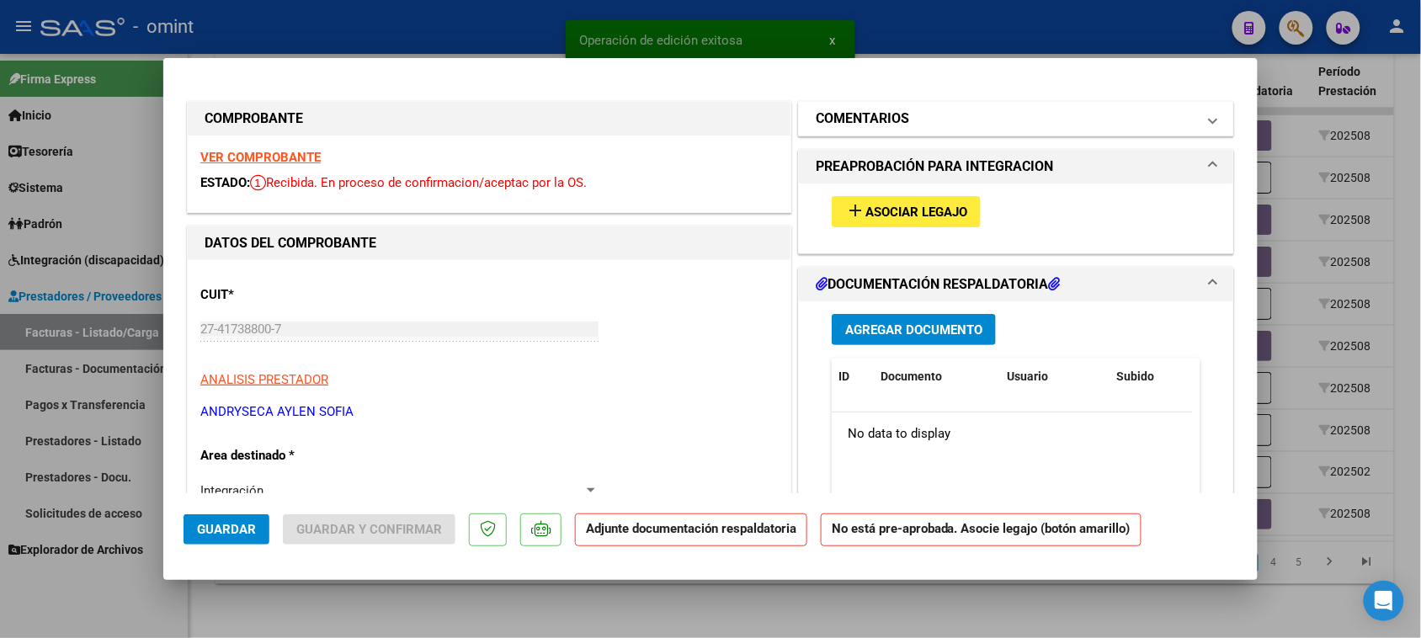
click at [928, 127] on mat-panel-title "COMENTARIOS" at bounding box center [1005, 119] width 380 height 20
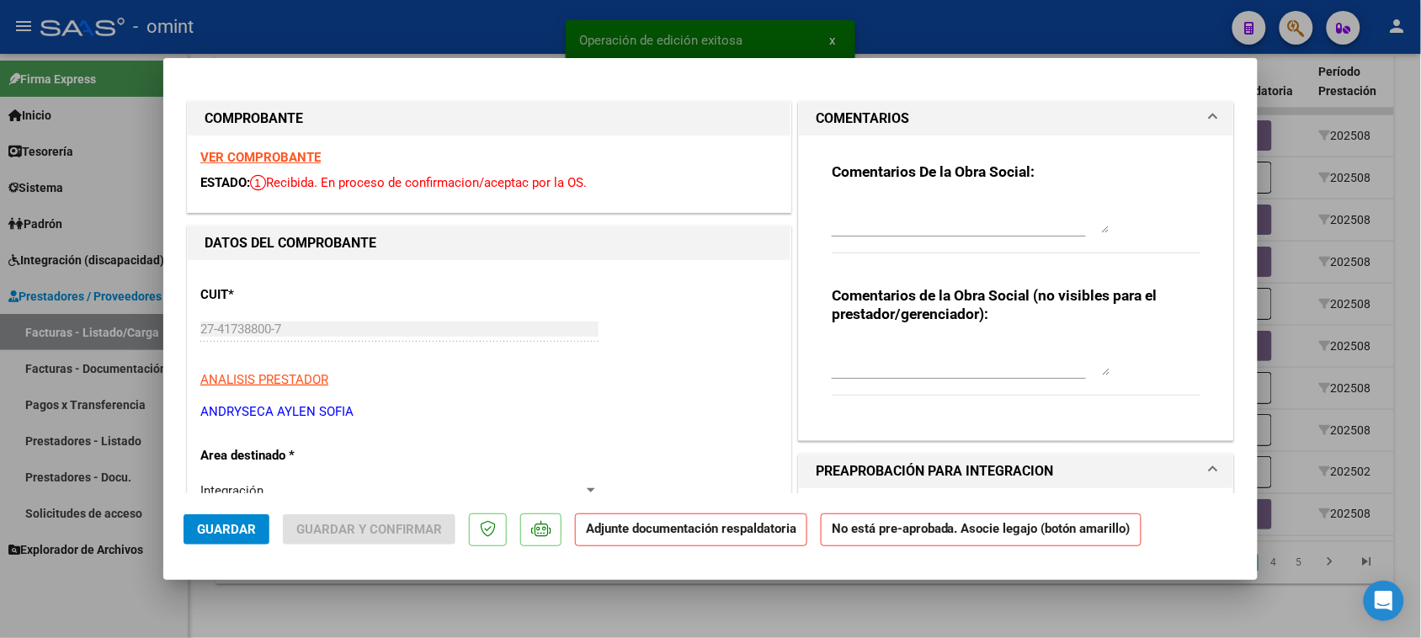
click at [884, 209] on textarea at bounding box center [970, 216] width 278 height 34
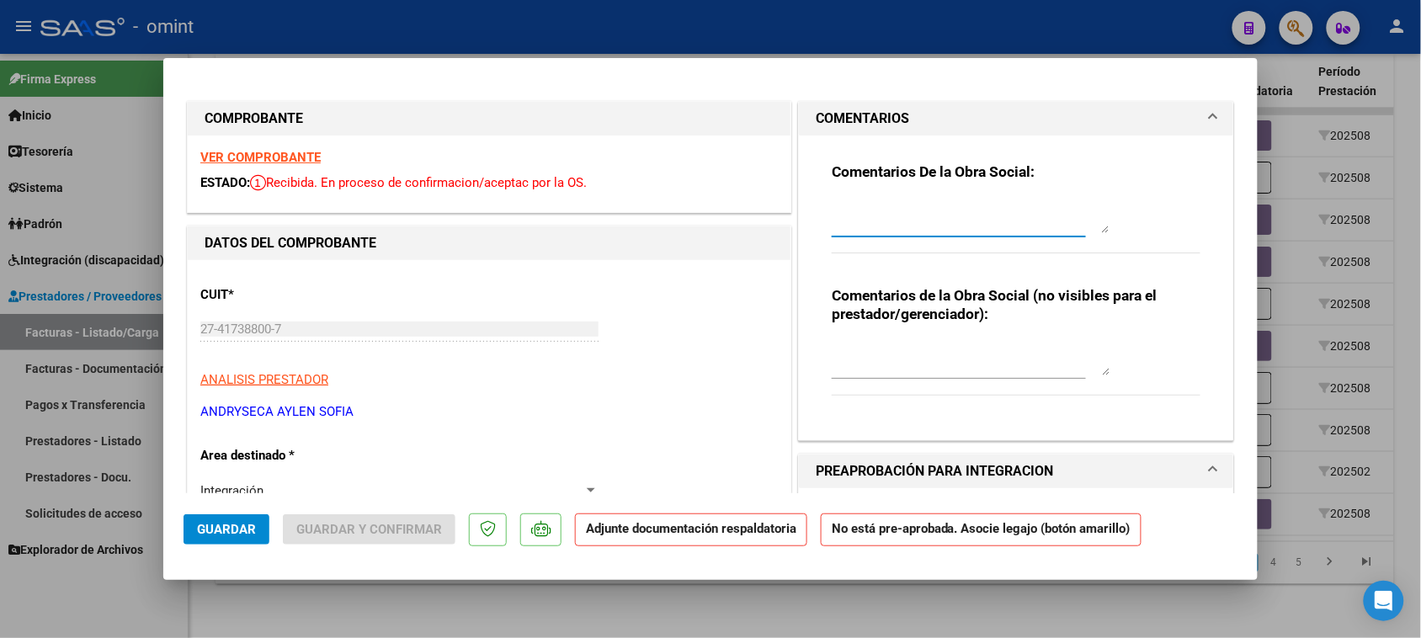
paste textarea "Falta planilla de asistencia. Debe cargar la misma en "Documentación Respaldato…"
type textarea "Falta planilla de asistencia. Debe cargar la misma en "Documentación Respaldato…"
click at [231, 535] on span "Guardar" at bounding box center [226, 529] width 59 height 15
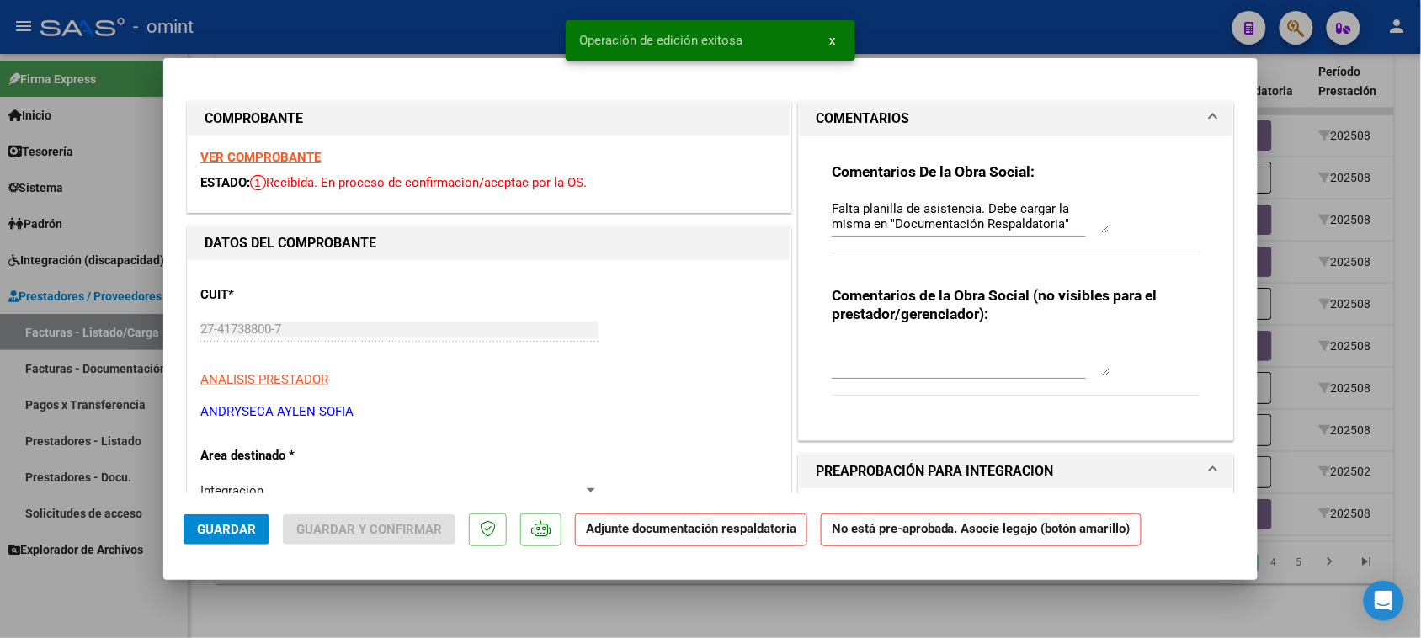
type input "$ 0,00"
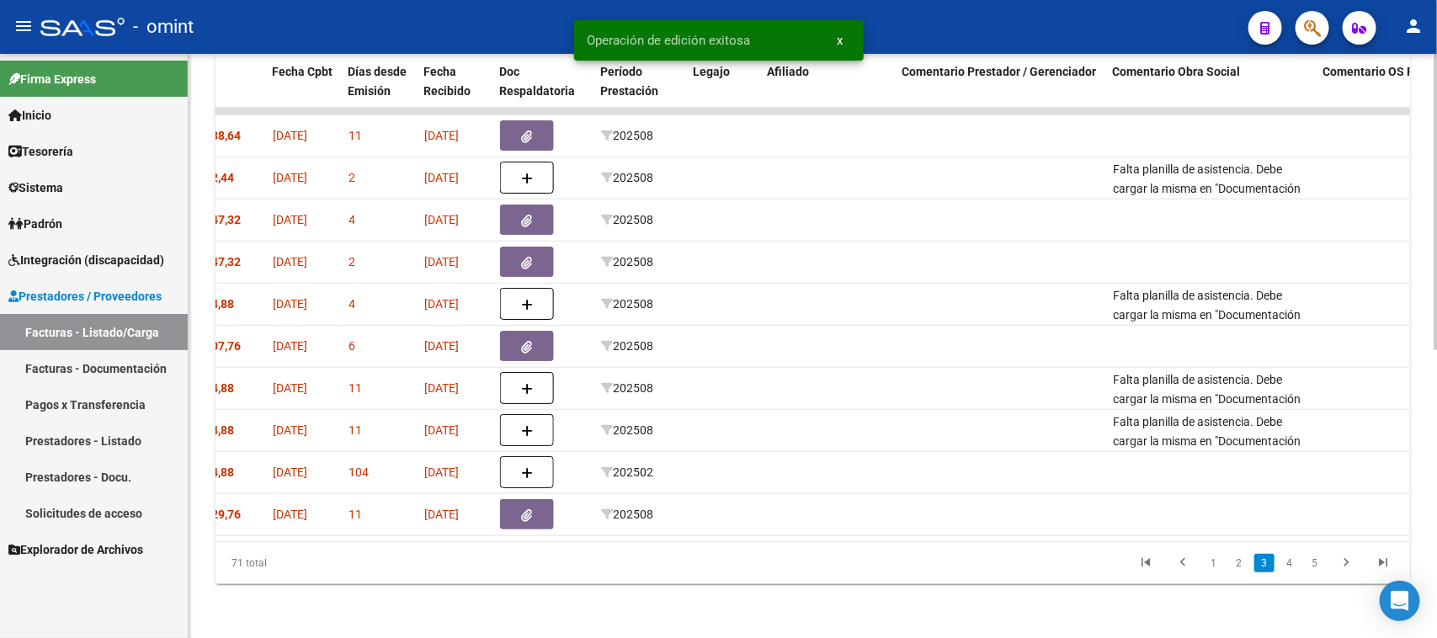
scroll to position [0, 728]
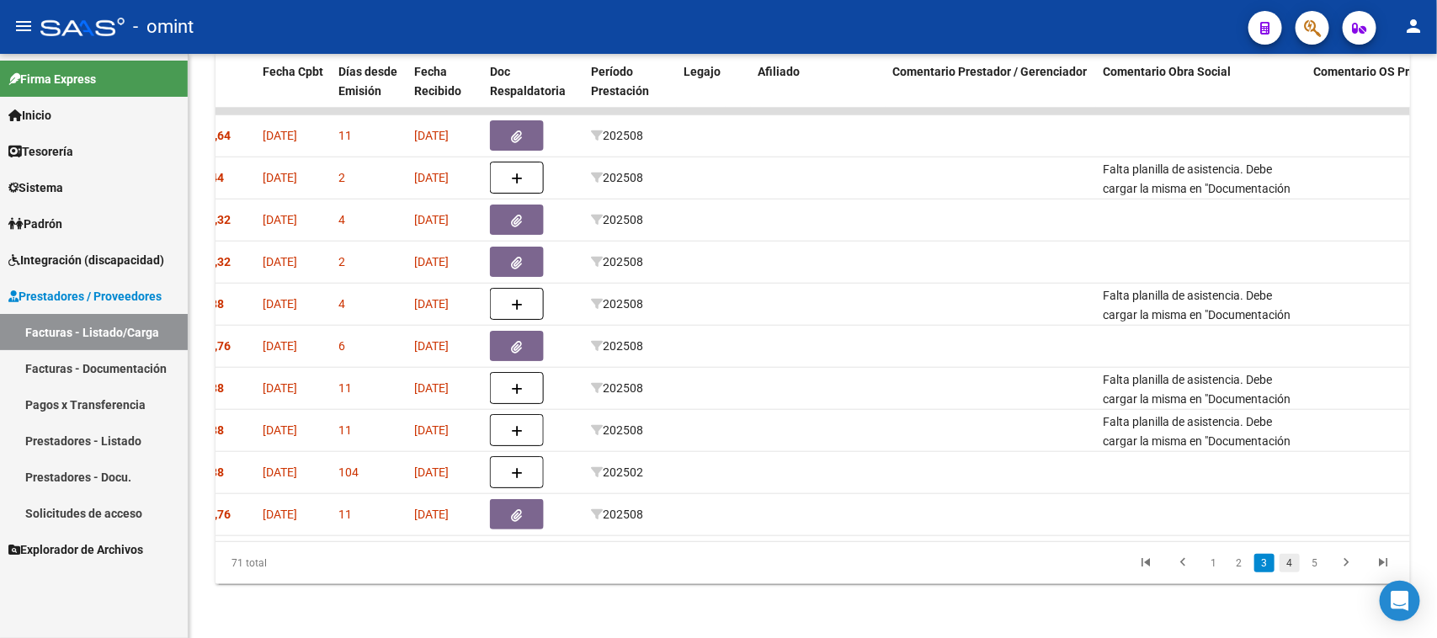
click at [1294, 566] on link "4" at bounding box center [1289, 563] width 20 height 19
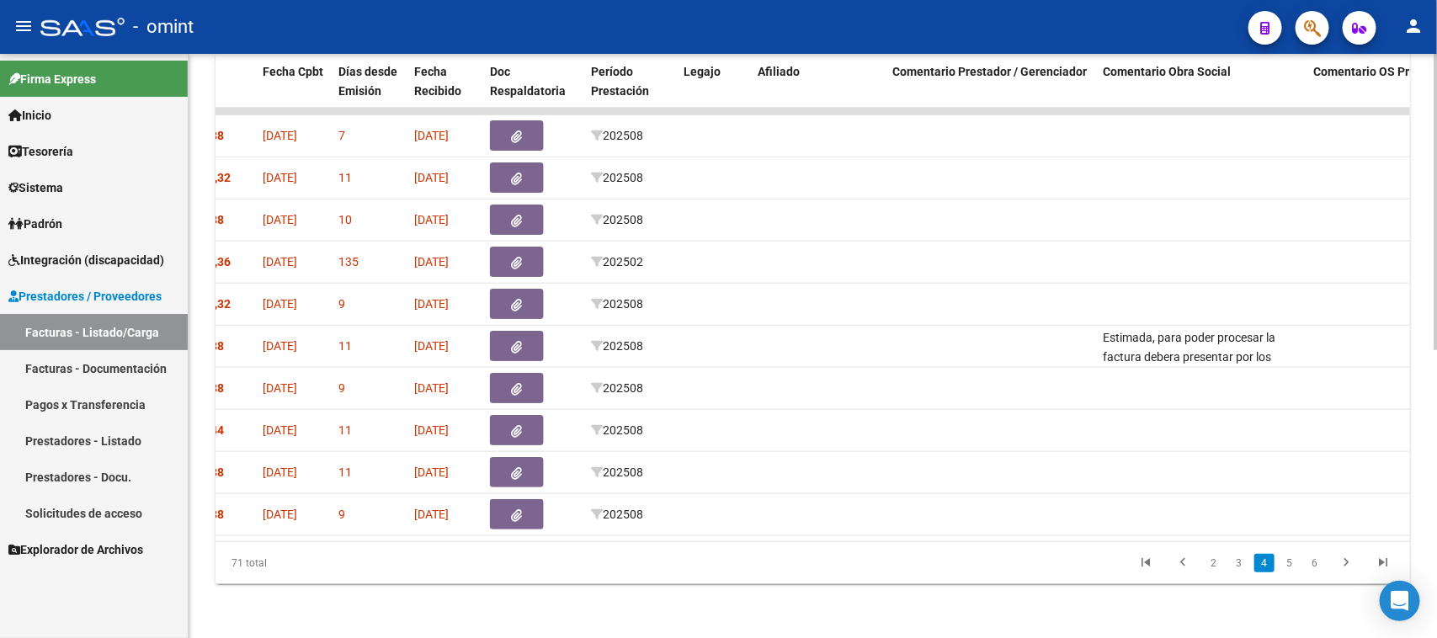
click at [1293, 569] on link "5" at bounding box center [1289, 563] width 20 height 19
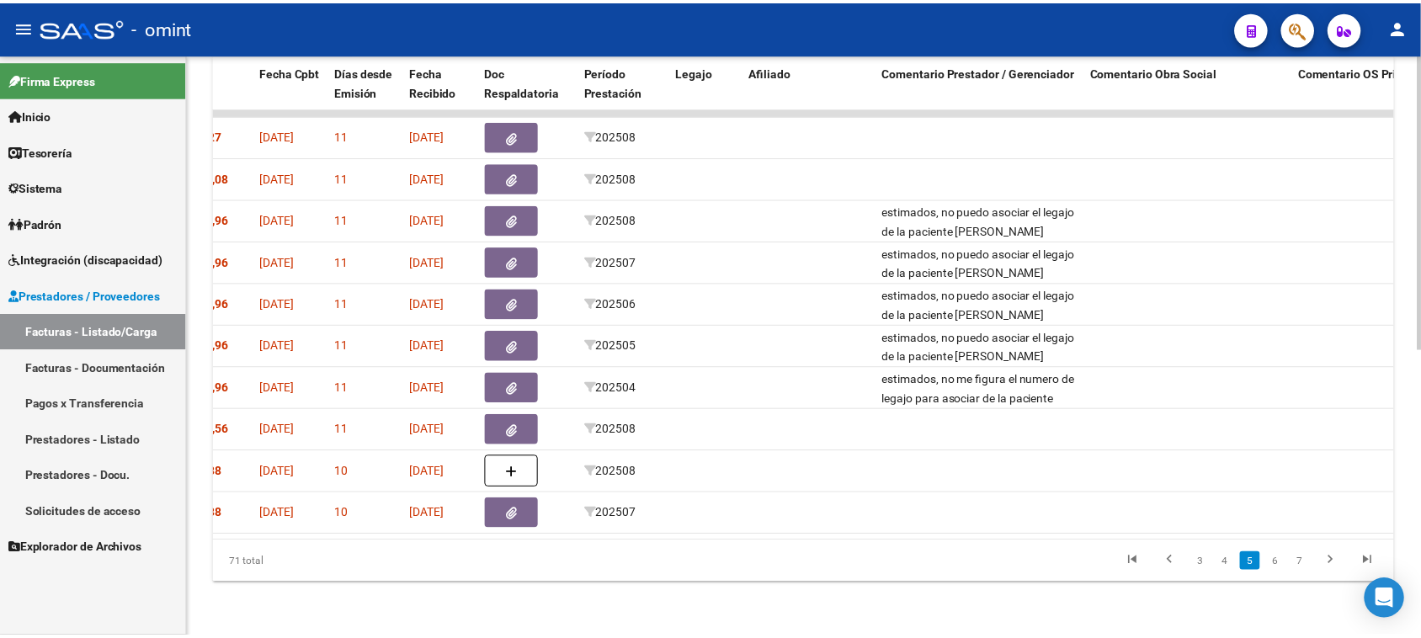
scroll to position [0, 0]
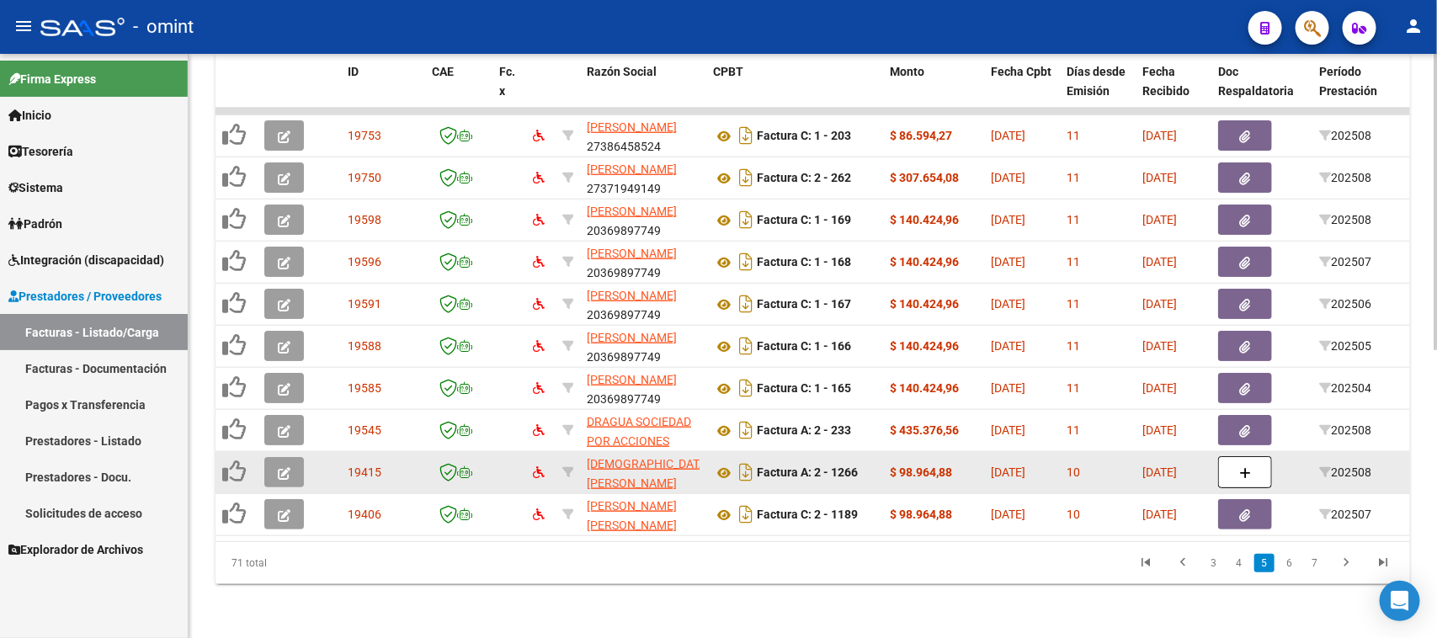
click at [283, 465] on span "button" at bounding box center [284, 472] width 13 height 15
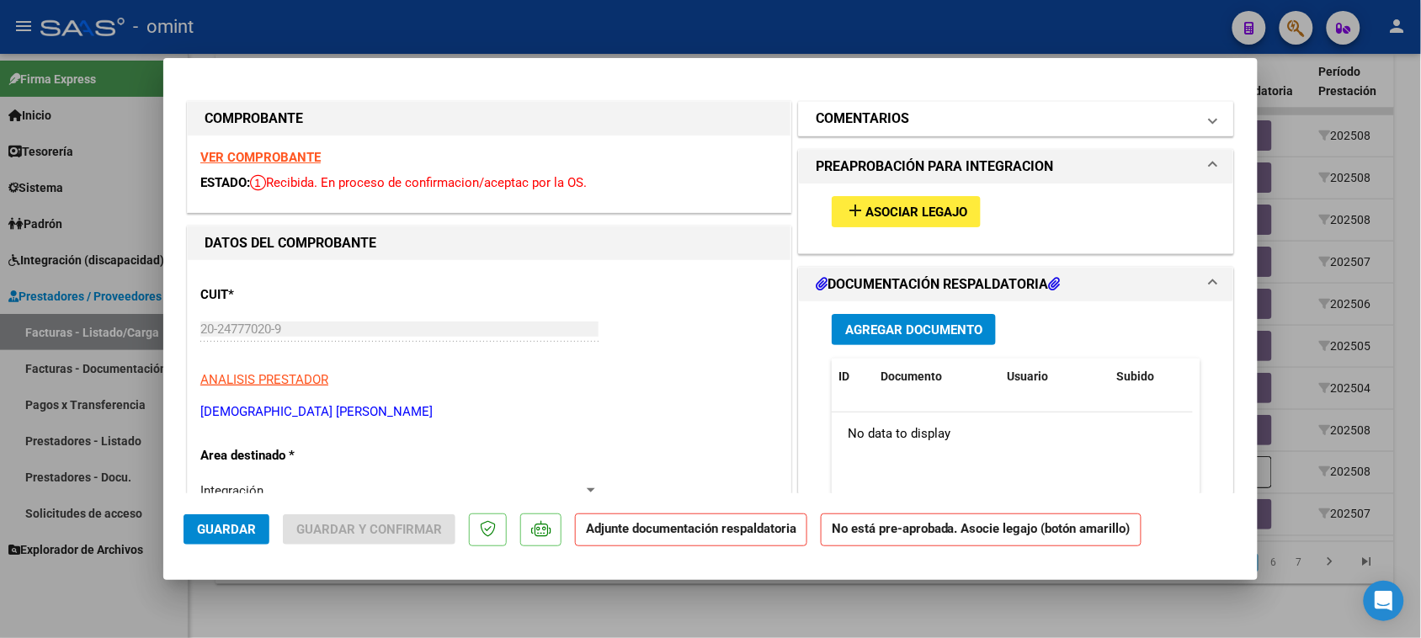
click at [927, 124] on mat-panel-title "COMENTARIOS" at bounding box center [1005, 119] width 380 height 20
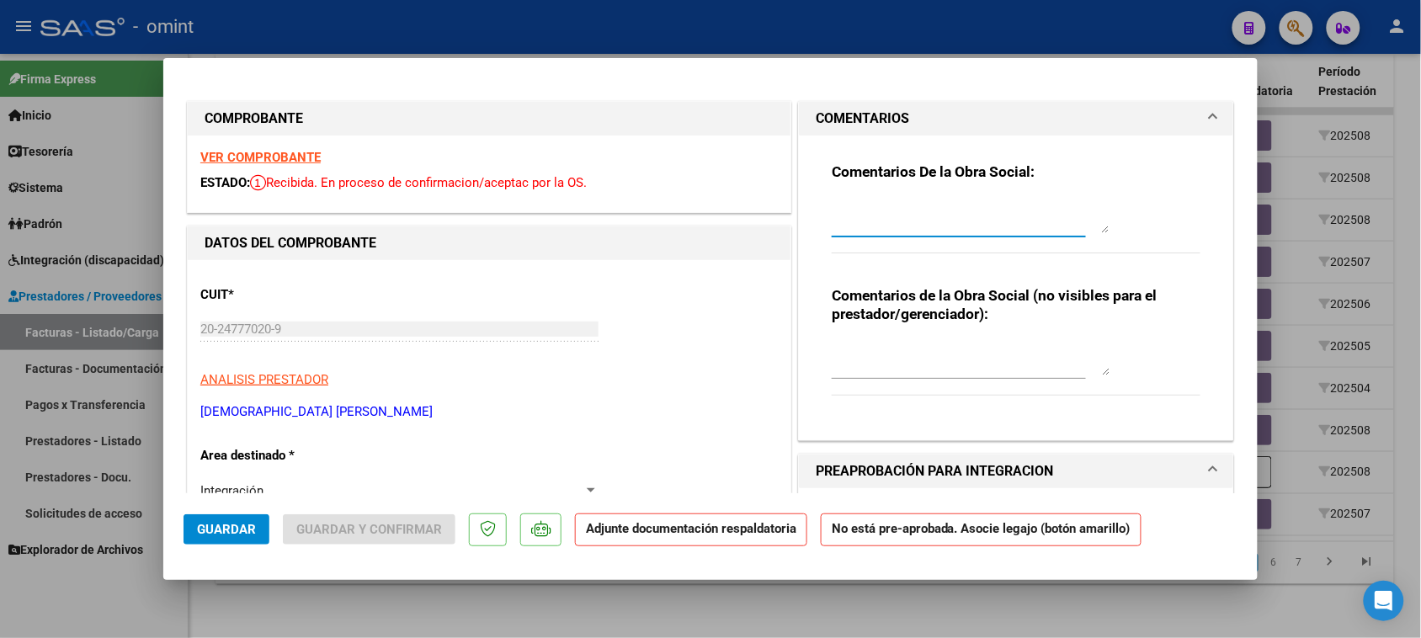
click at [896, 209] on textarea at bounding box center [970, 216] width 278 height 34
paste textarea "Falta planilla de asistencia. Debe cargar la misma en "Documentación Respaldato…"
type textarea "Falta planilla de asistencia. Debe cargar la misma en "Documentación Respaldato…"
click at [258, 519] on button "Guardar" at bounding box center [226, 529] width 86 height 30
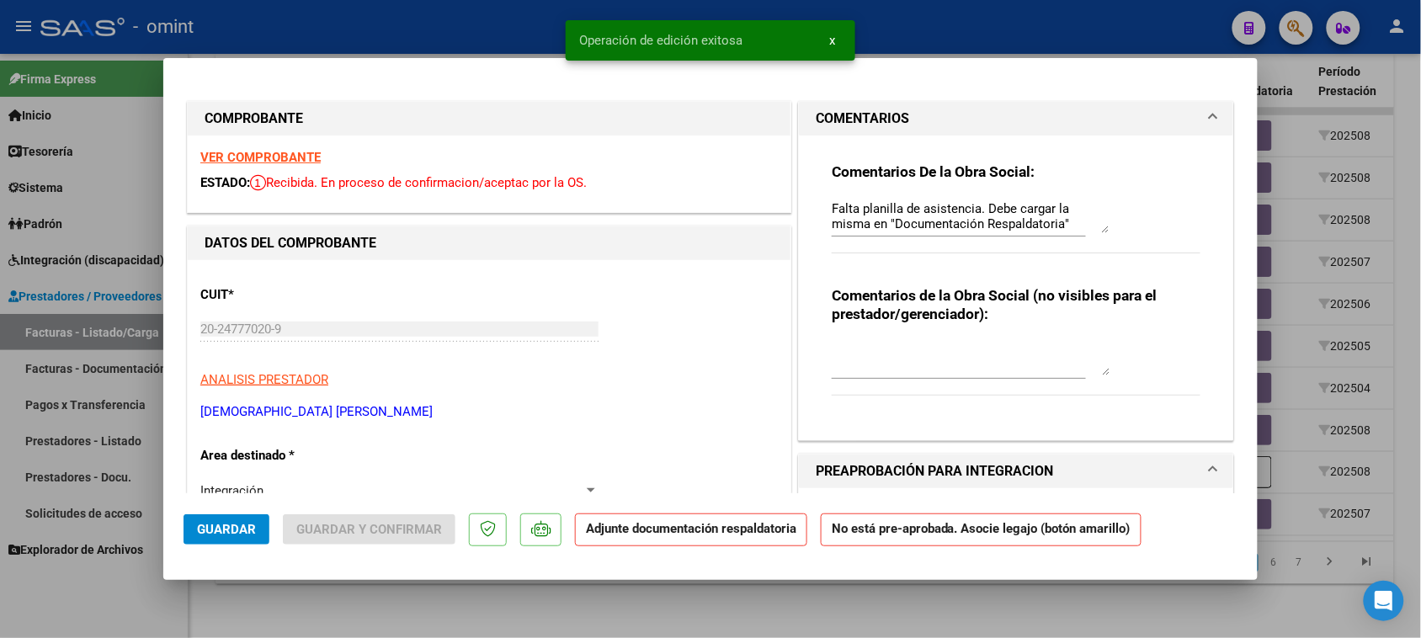
type input "$ 0,00"
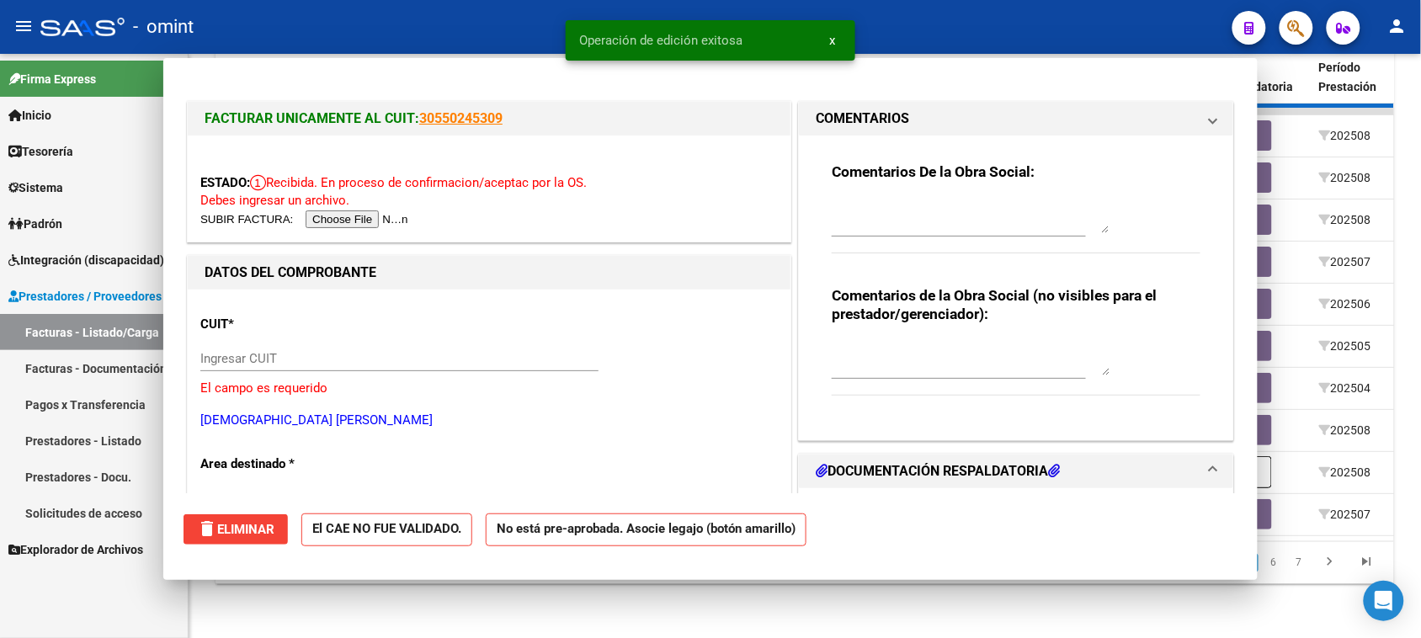
scroll to position [0, 0]
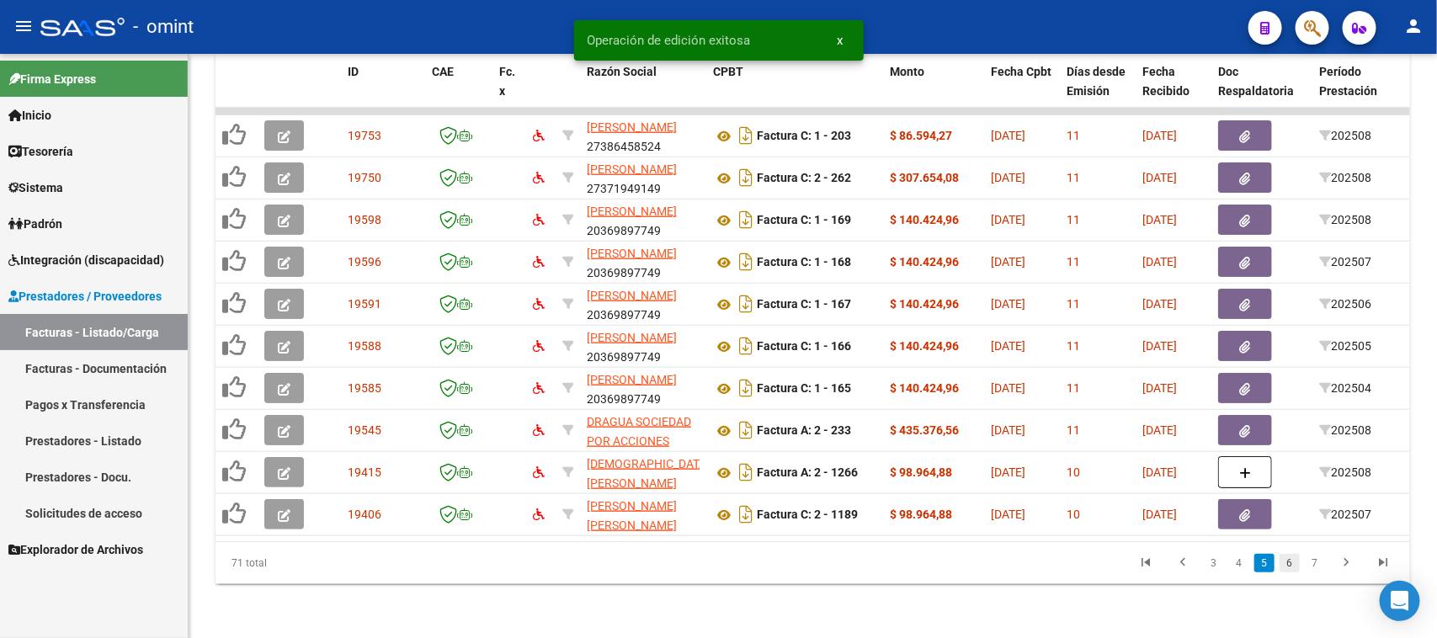
click at [1286, 571] on link "6" at bounding box center [1289, 563] width 20 height 19
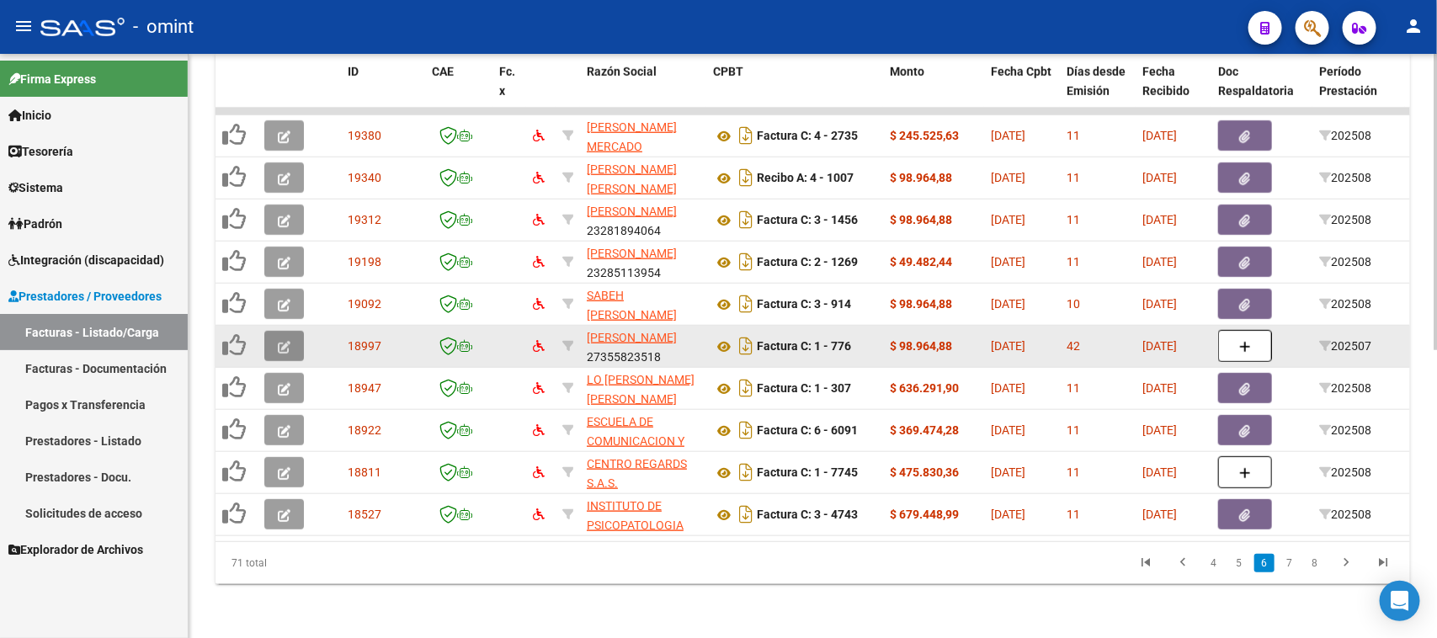
click at [279, 341] on icon "button" at bounding box center [284, 347] width 13 height 13
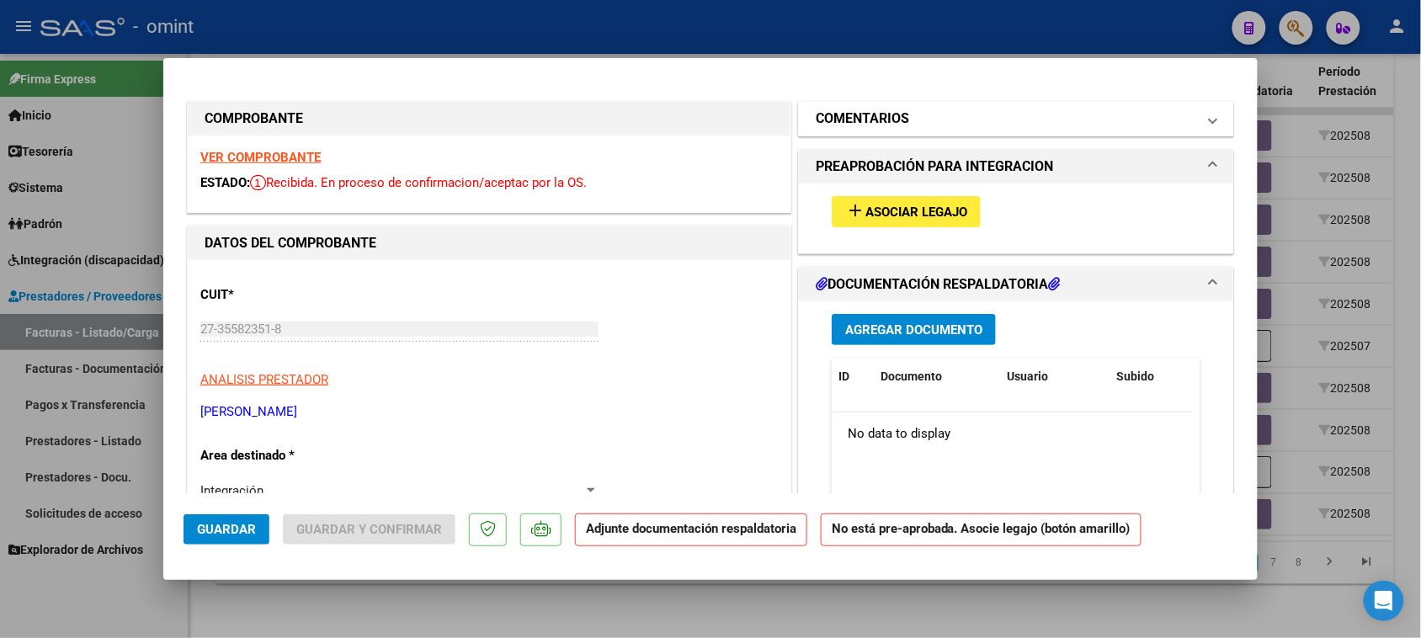
click at [886, 126] on h1 "COMENTARIOS" at bounding box center [861, 119] width 93 height 20
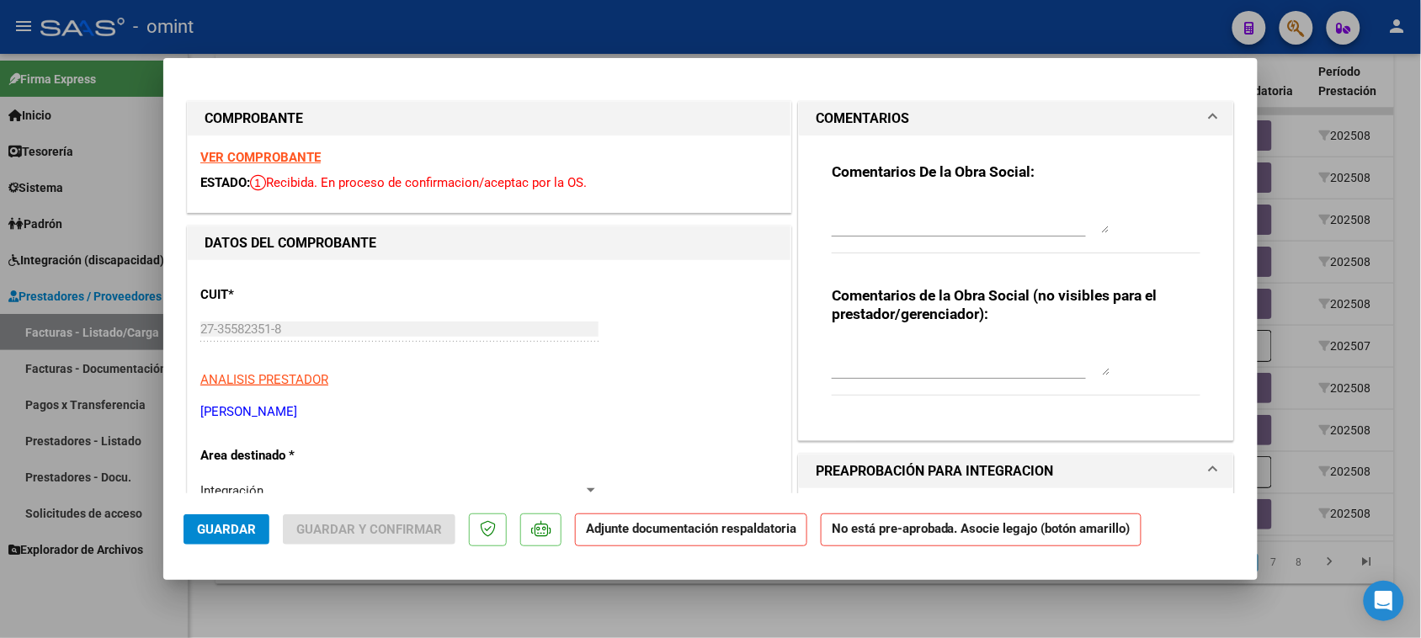
drag, startPoint x: 873, startPoint y: 190, endPoint x: 879, endPoint y: 210, distance: 21.3
click at [877, 199] on div "Comentarios De la Obra Social:" at bounding box center [1015, 216] width 369 height 109
click at [880, 210] on textarea at bounding box center [970, 216] width 278 height 34
paste textarea "Falta planilla de asistencia. Debe cargar la misma en "Documentación Respaldato…"
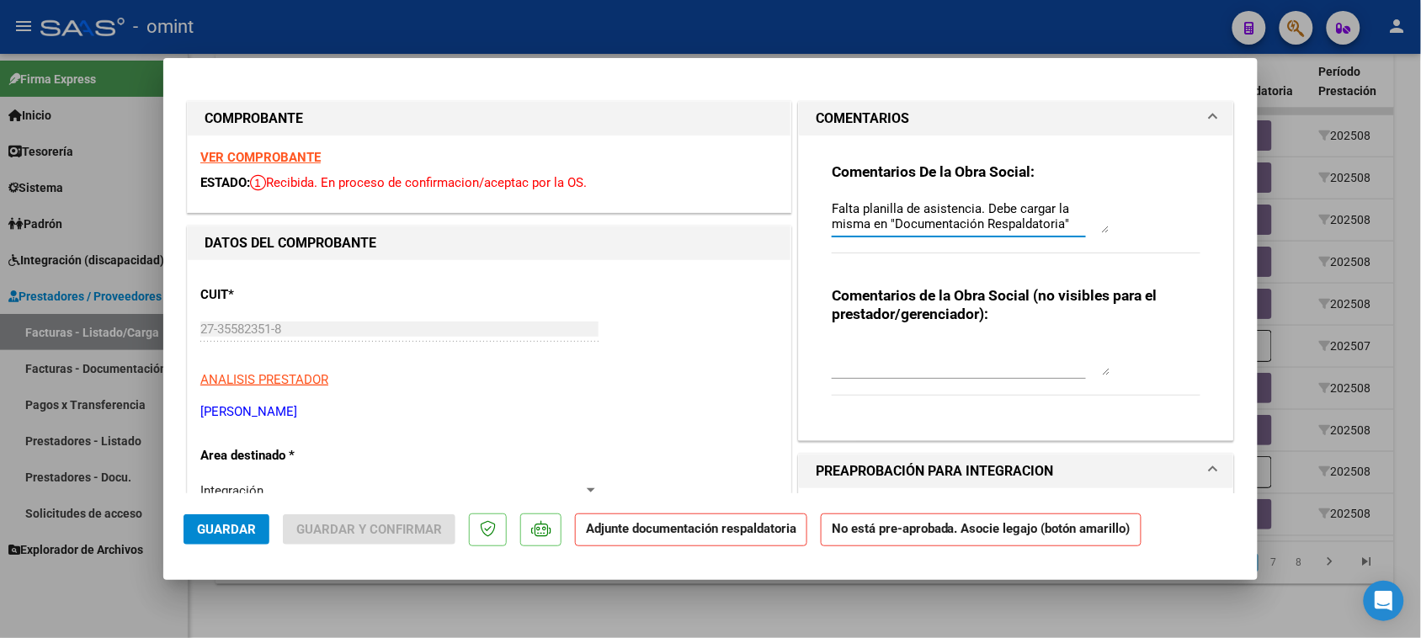
scroll to position [13, 0]
type textarea "Falta planilla de asistencia. Debe cargar la misma en "Documentación Respaldato…"
click at [237, 531] on span "Guardar" at bounding box center [226, 529] width 59 height 15
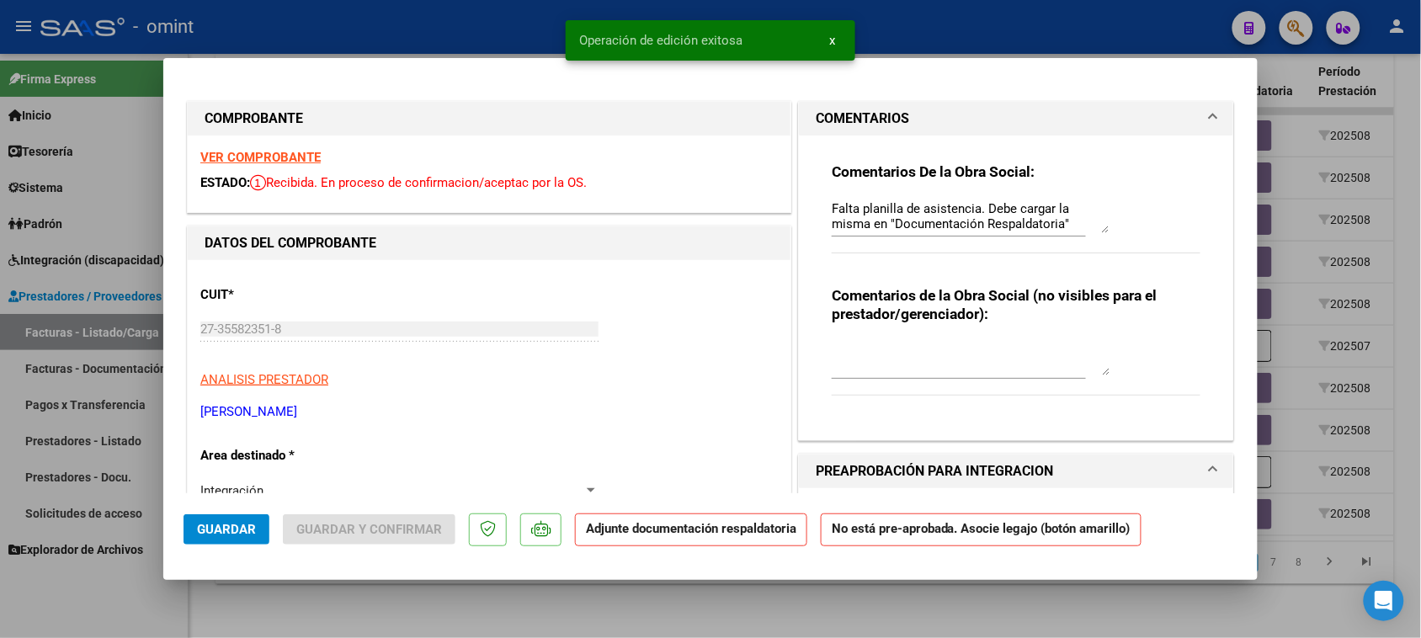
type input "$ 0,00"
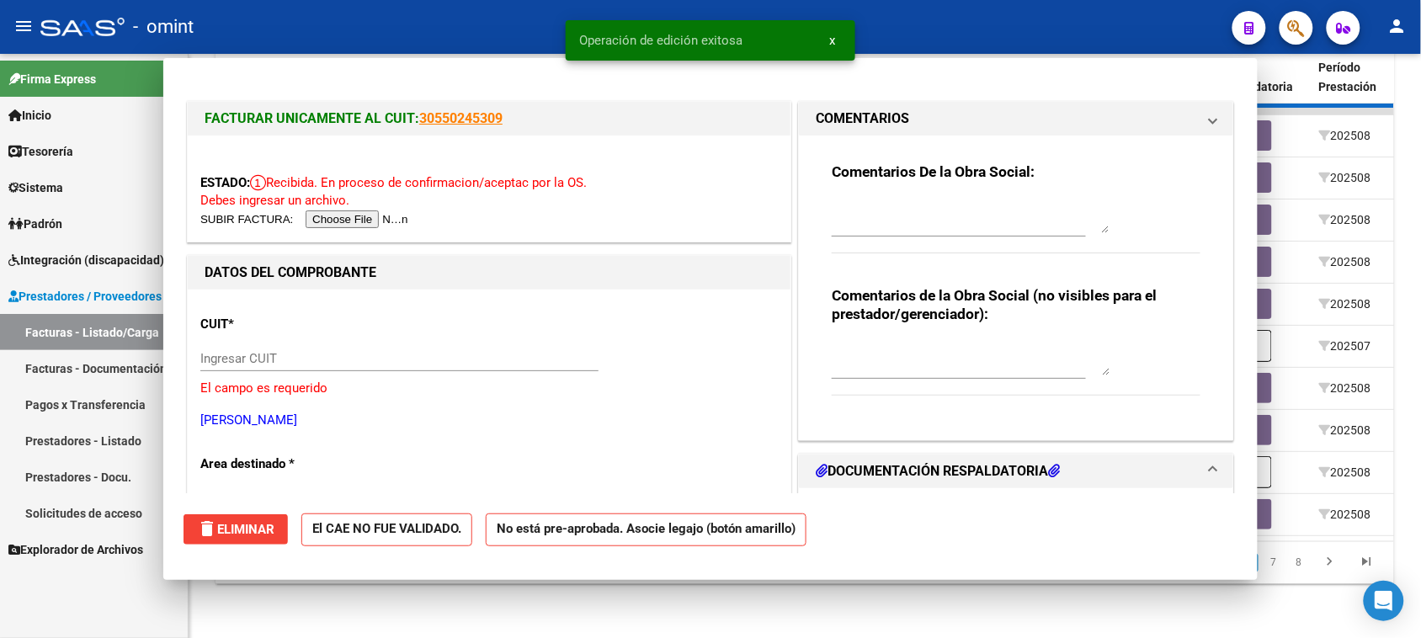
scroll to position [0, 0]
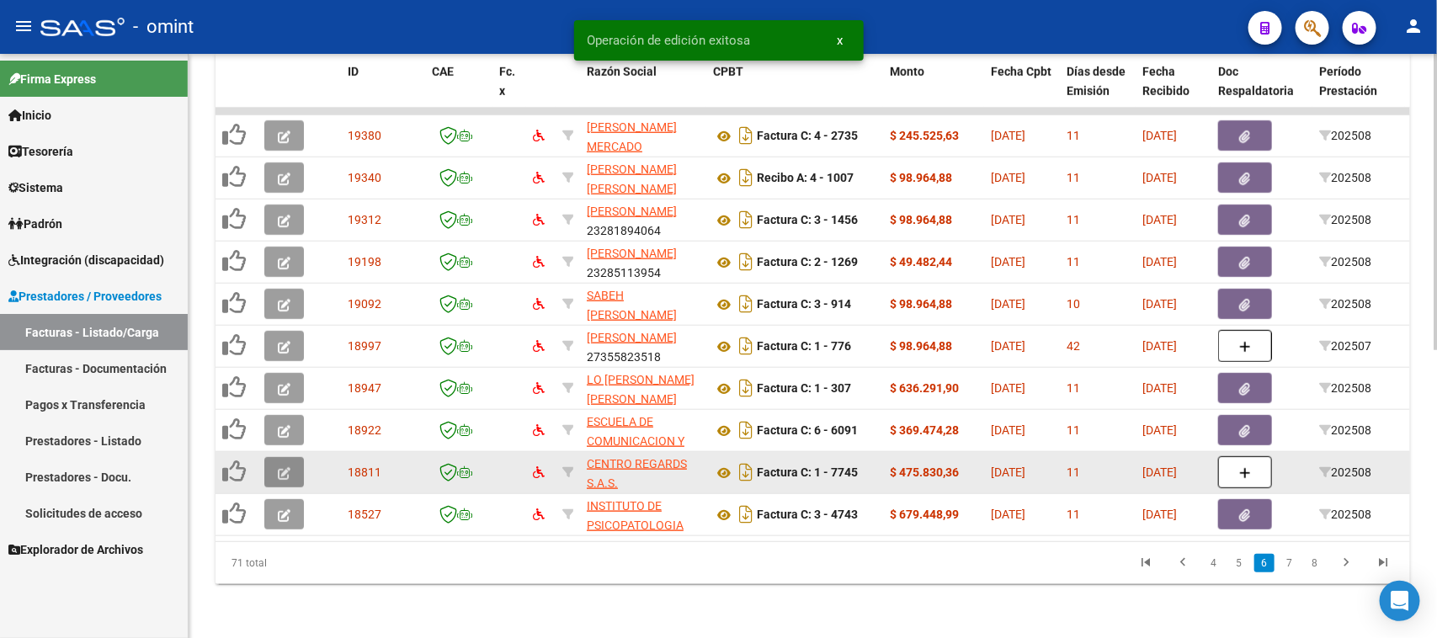
click at [274, 459] on button "button" at bounding box center [284, 472] width 40 height 30
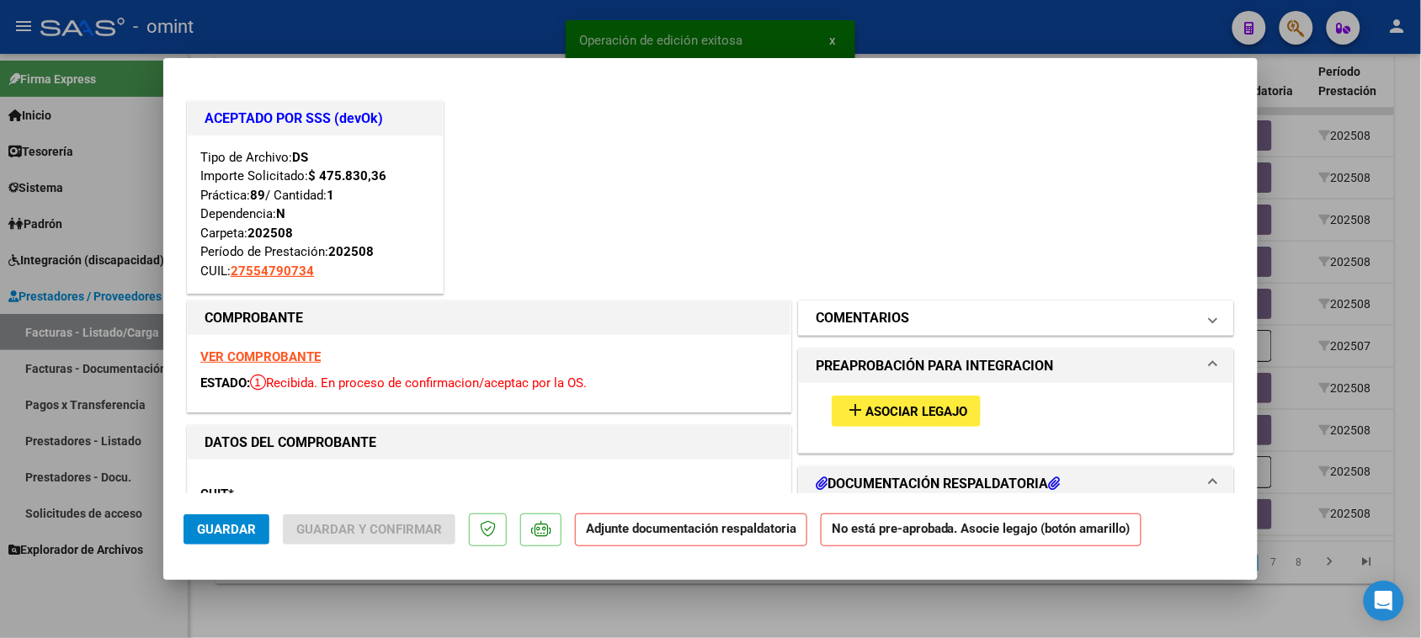
click at [851, 326] on h1 "COMENTARIOS" at bounding box center [861, 318] width 93 height 20
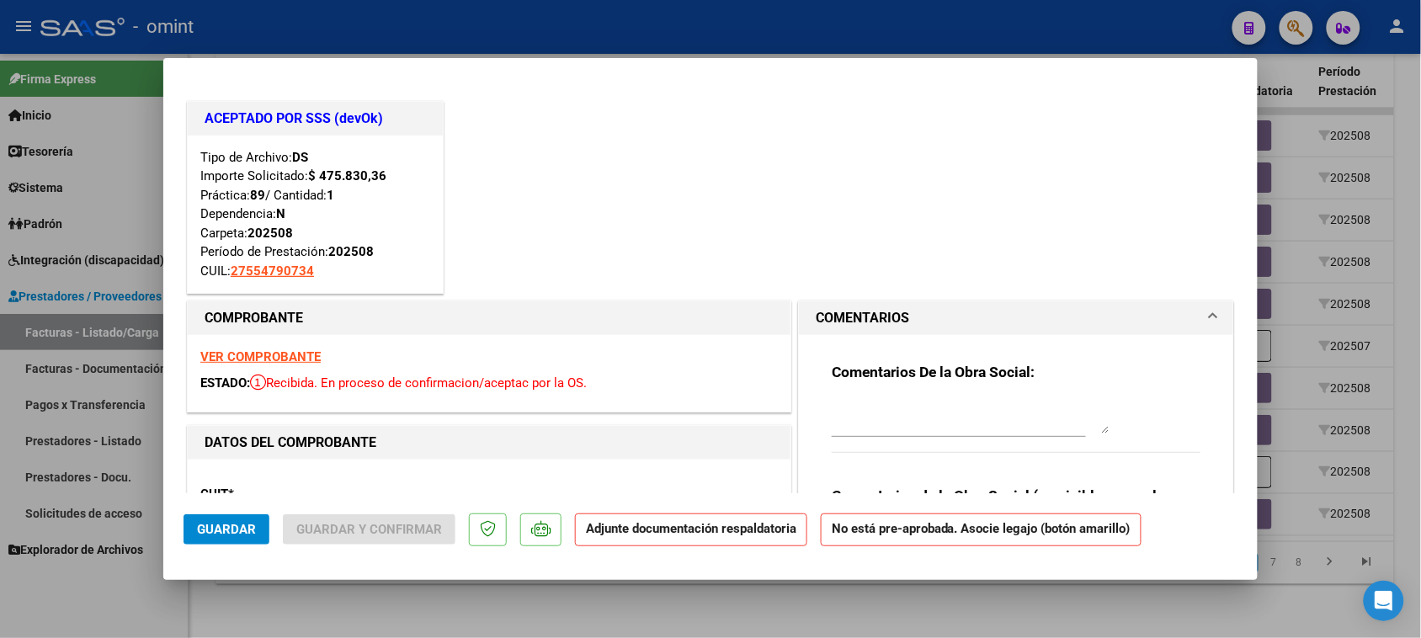
click at [860, 410] on textarea at bounding box center [970, 417] width 278 height 34
paste textarea "Falta planilla de asistencia. Debe cargar la misma en "Documentación Respaldato…"
type textarea "Falta planilla de asistencia. Debe cargar la misma en "Documentación Respaldato…"
click at [233, 541] on button "Guardar" at bounding box center [226, 529] width 86 height 30
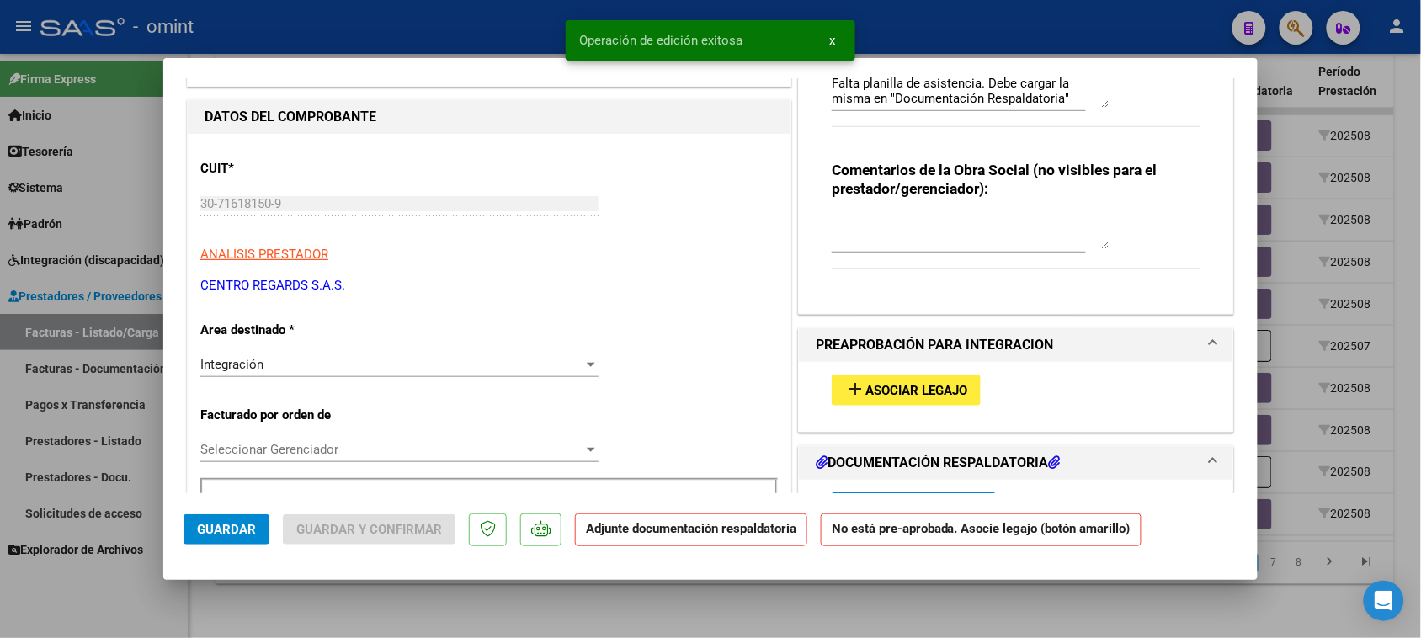
scroll to position [421, 0]
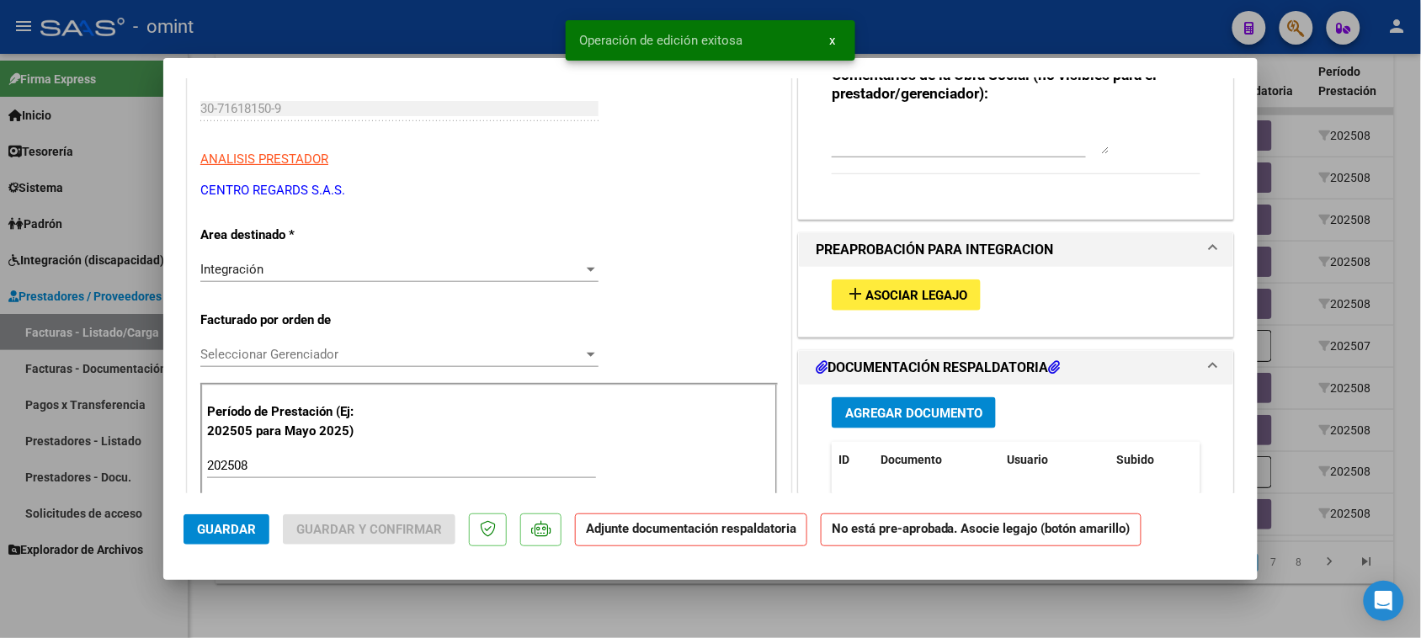
type input "$ 0,00"
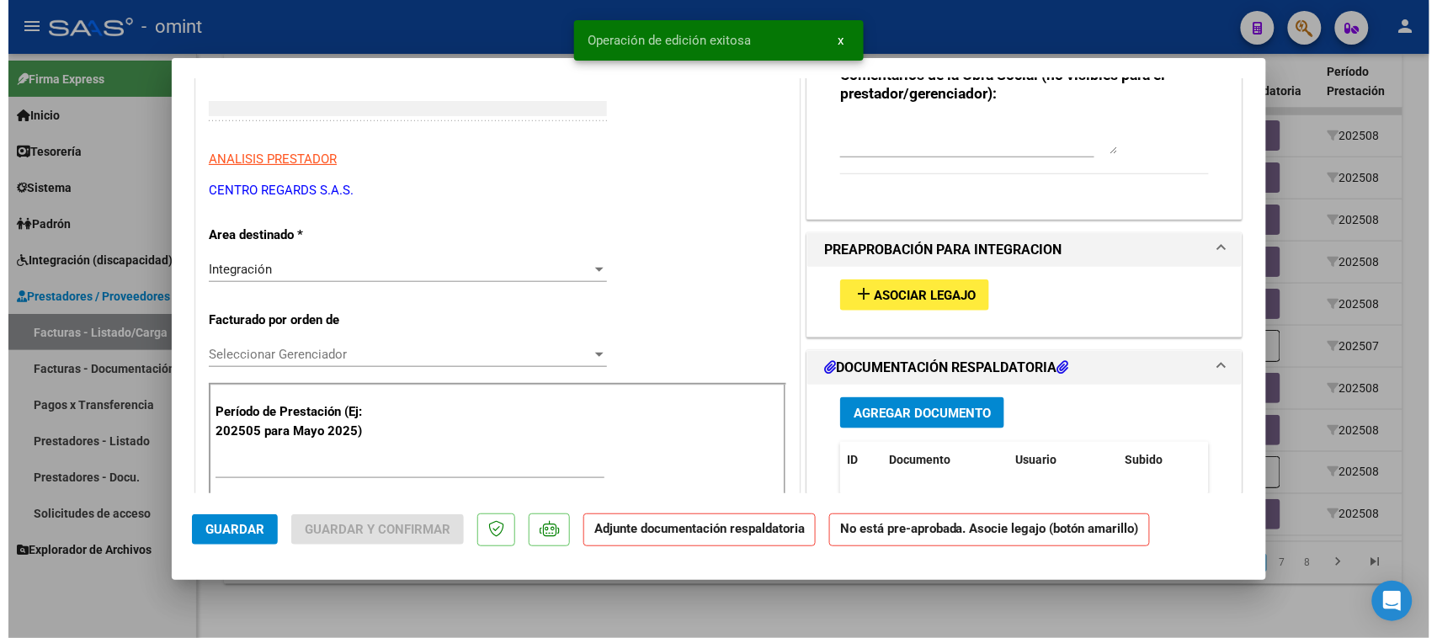
scroll to position [250, 0]
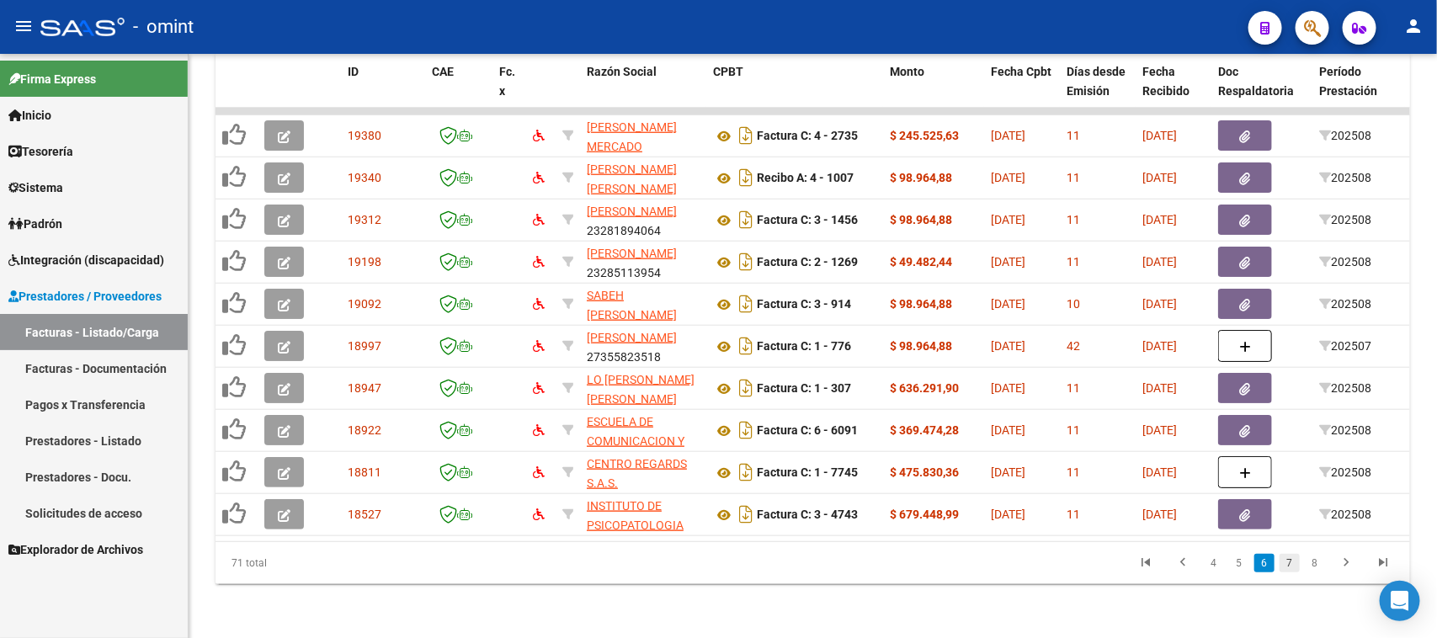
click at [1288, 566] on link "7" at bounding box center [1289, 563] width 20 height 19
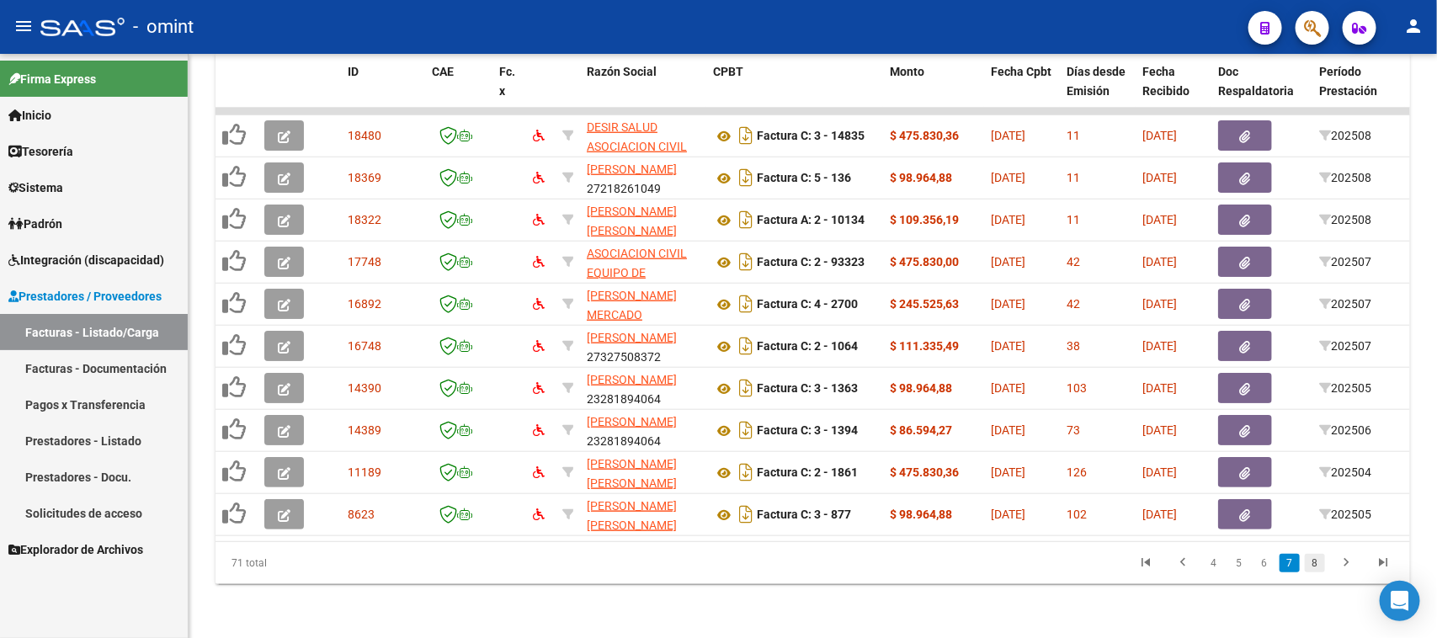
click at [1313, 566] on link "8" at bounding box center [1314, 563] width 20 height 19
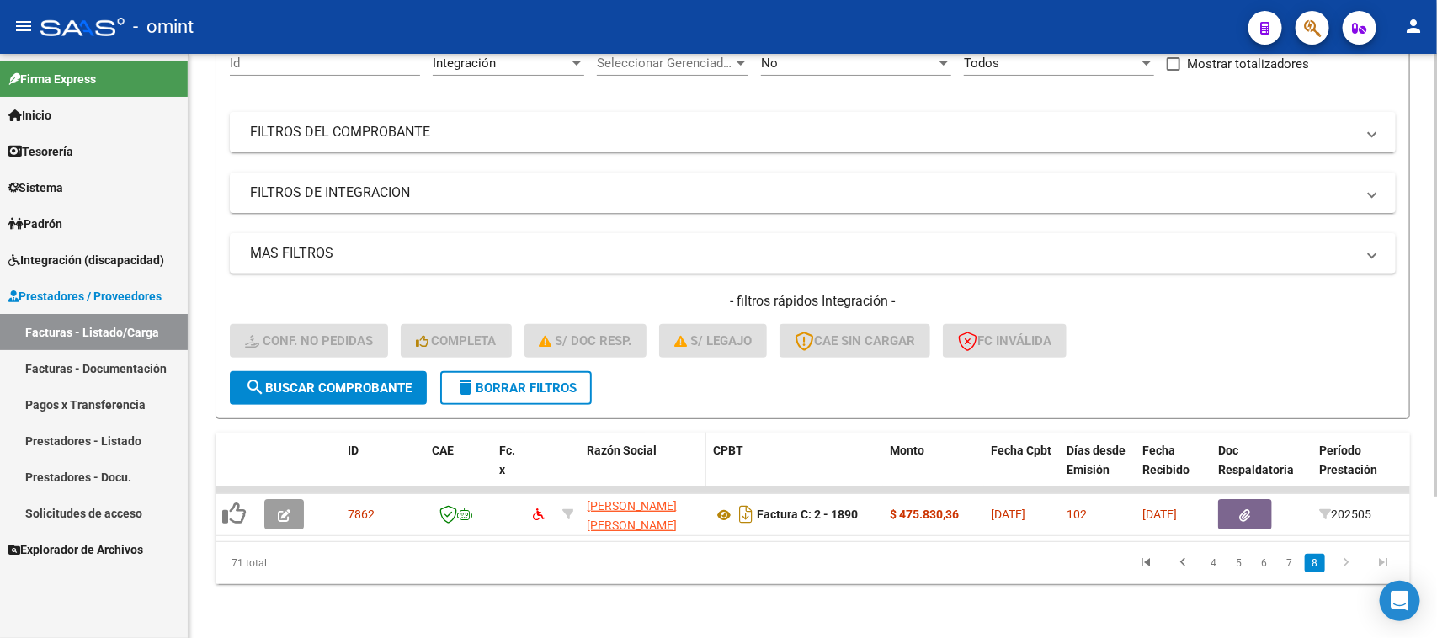
scroll to position [82, 0]
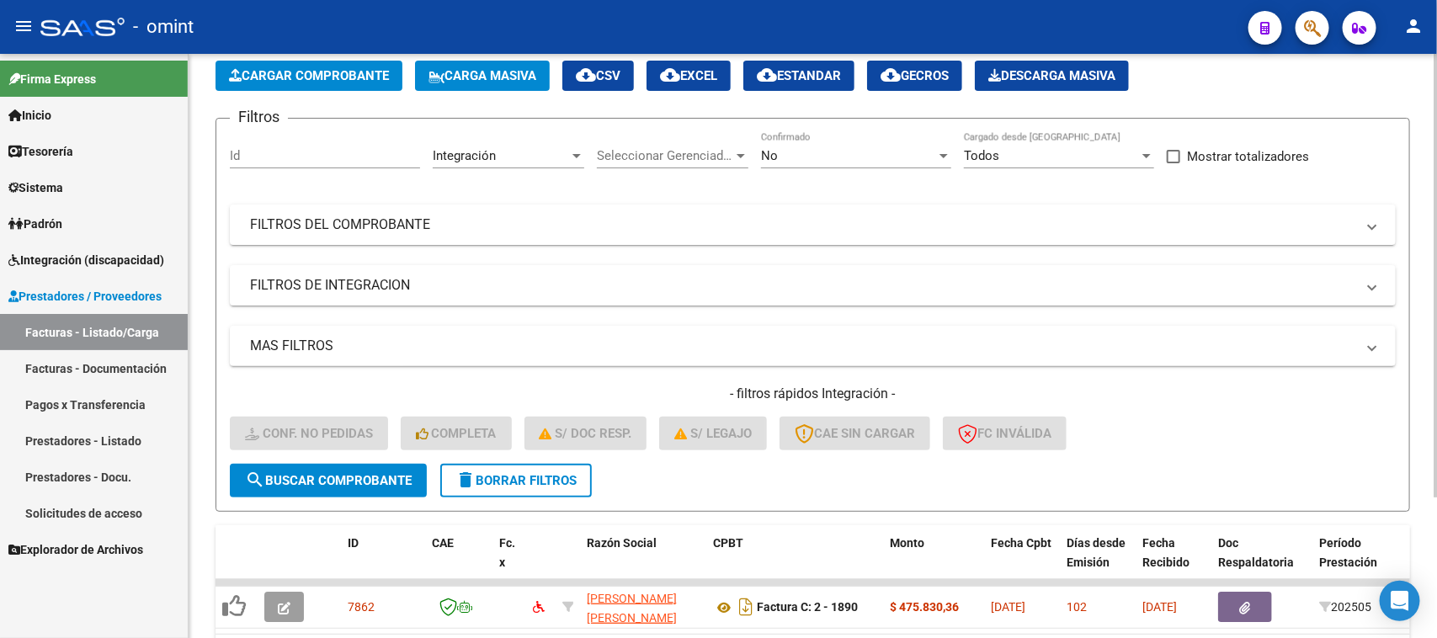
drag, startPoint x: 516, startPoint y: 465, endPoint x: 572, endPoint y: 478, distance: 58.0
click at [515, 467] on button "delete Borrar Filtros" at bounding box center [515, 481] width 151 height 34
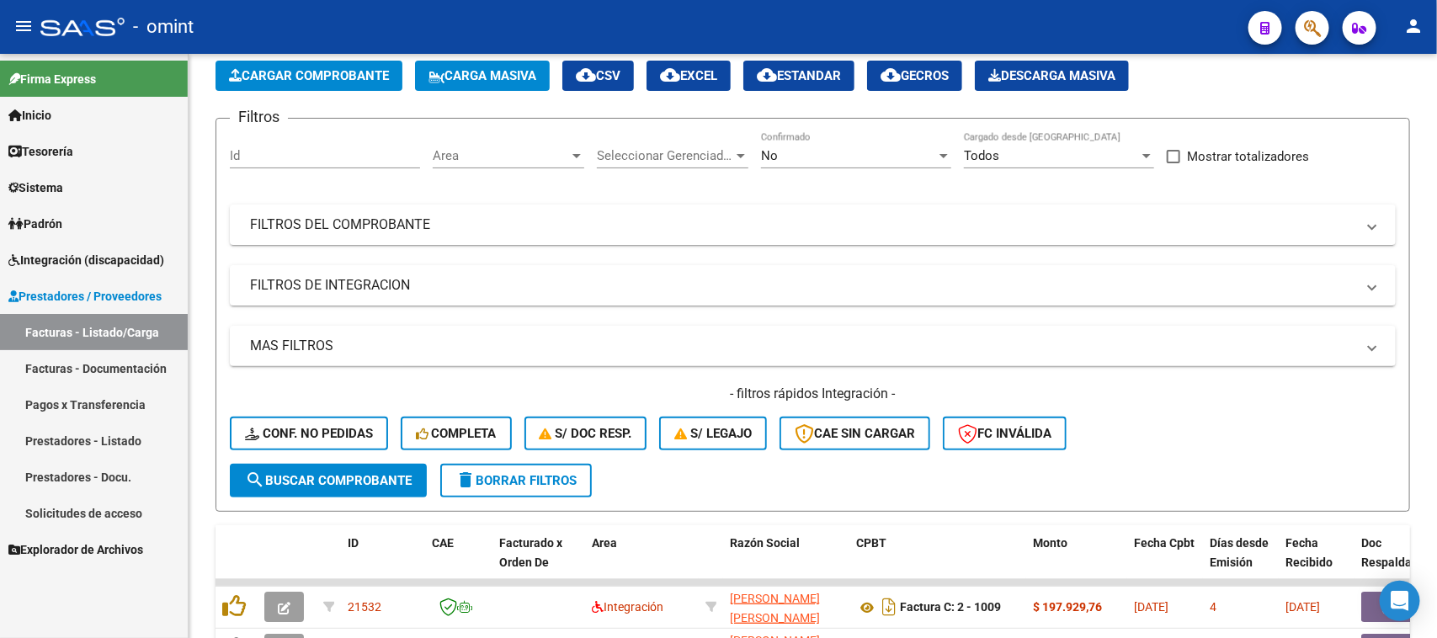
click at [129, 261] on span "Integración (discapacidad)" at bounding box center [86, 260] width 156 height 19
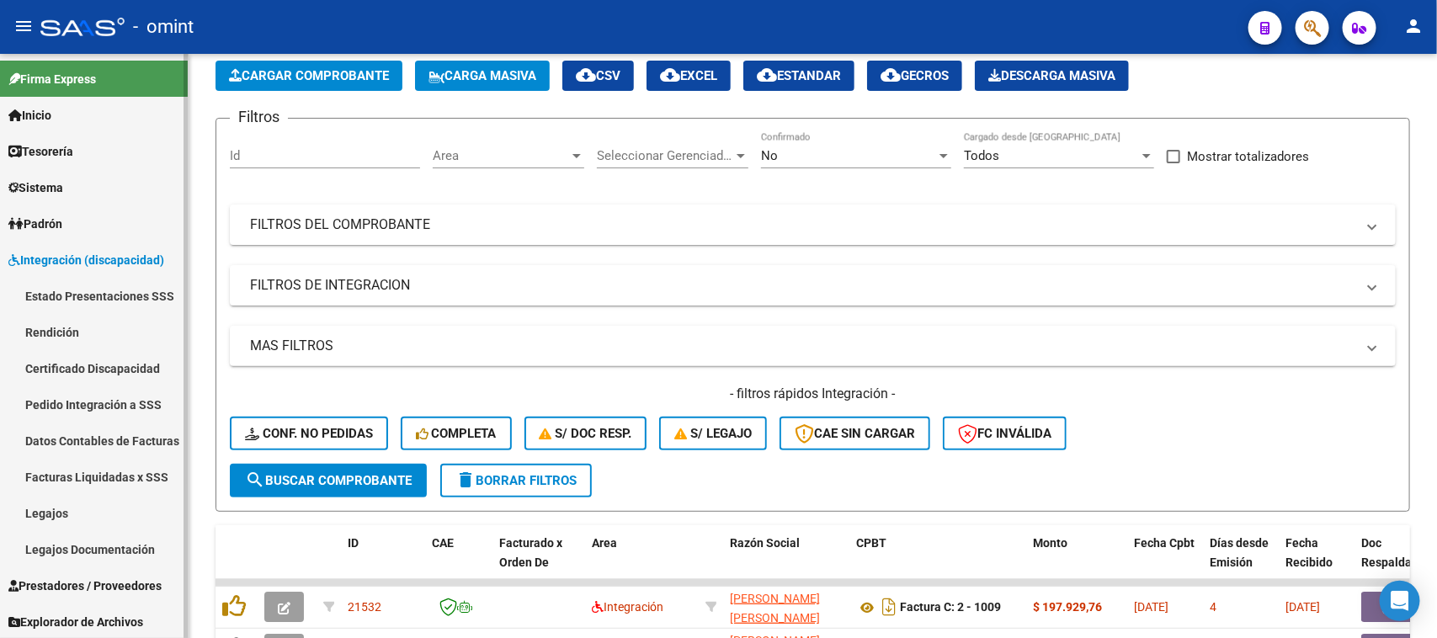
click at [60, 502] on link "Legajos" at bounding box center [94, 513] width 188 height 36
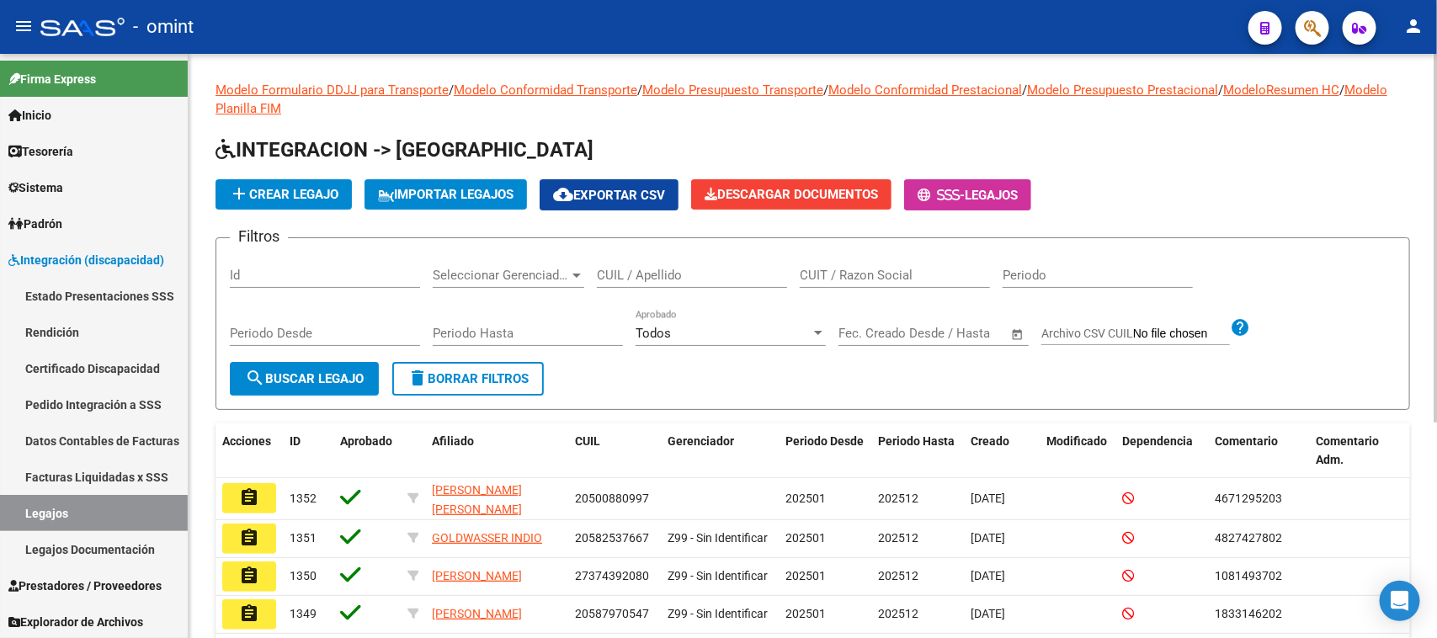
click at [688, 263] on div "CUIL / Apellido" at bounding box center [692, 270] width 190 height 36
type input "CORTES LO"
click at [337, 376] on span "search Buscar Legajo" at bounding box center [304, 378] width 119 height 15
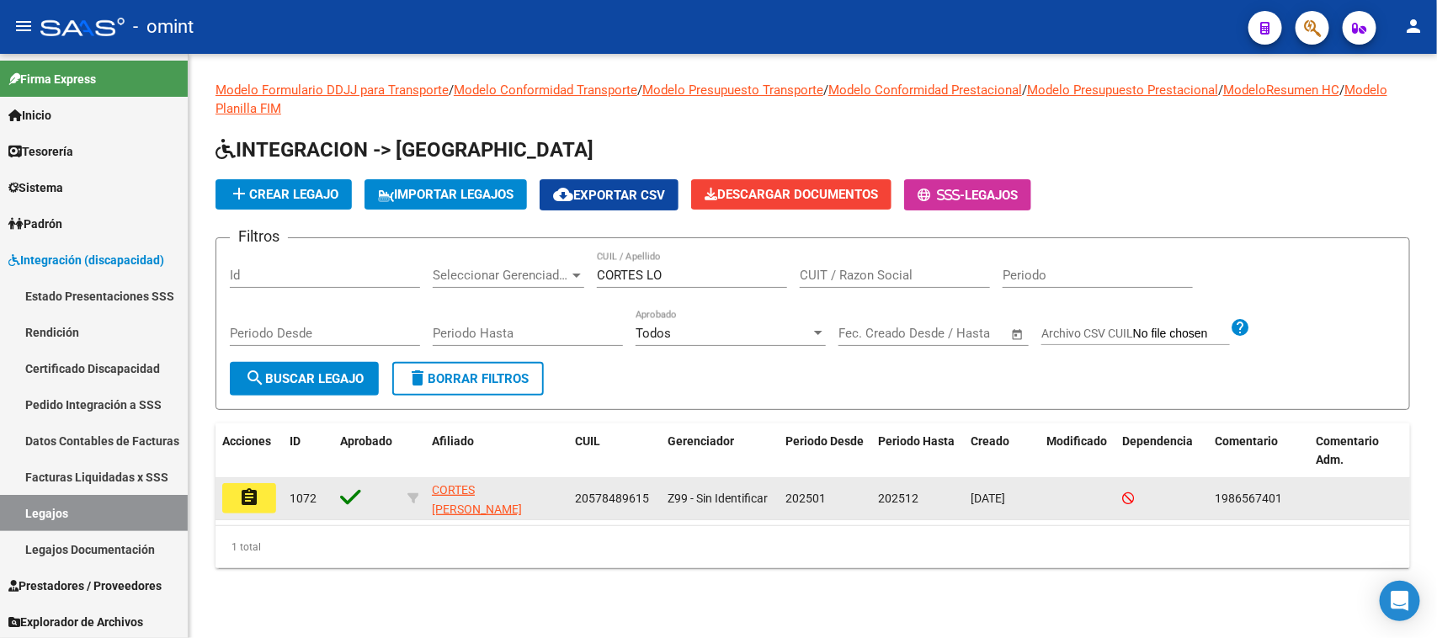
click at [248, 493] on mat-icon "assignment" at bounding box center [249, 497] width 20 height 20
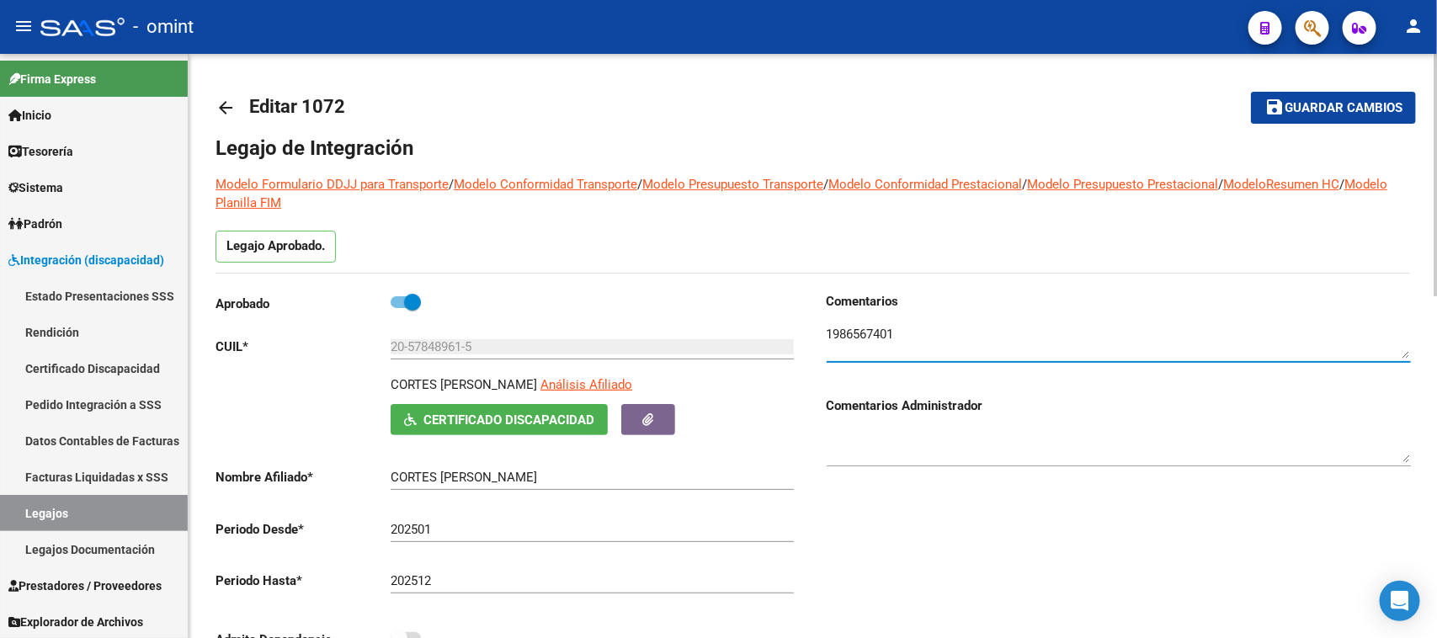
click at [879, 334] on textarea at bounding box center [1118, 342] width 584 height 34
click at [120, 509] on link "Legajos" at bounding box center [94, 513] width 188 height 36
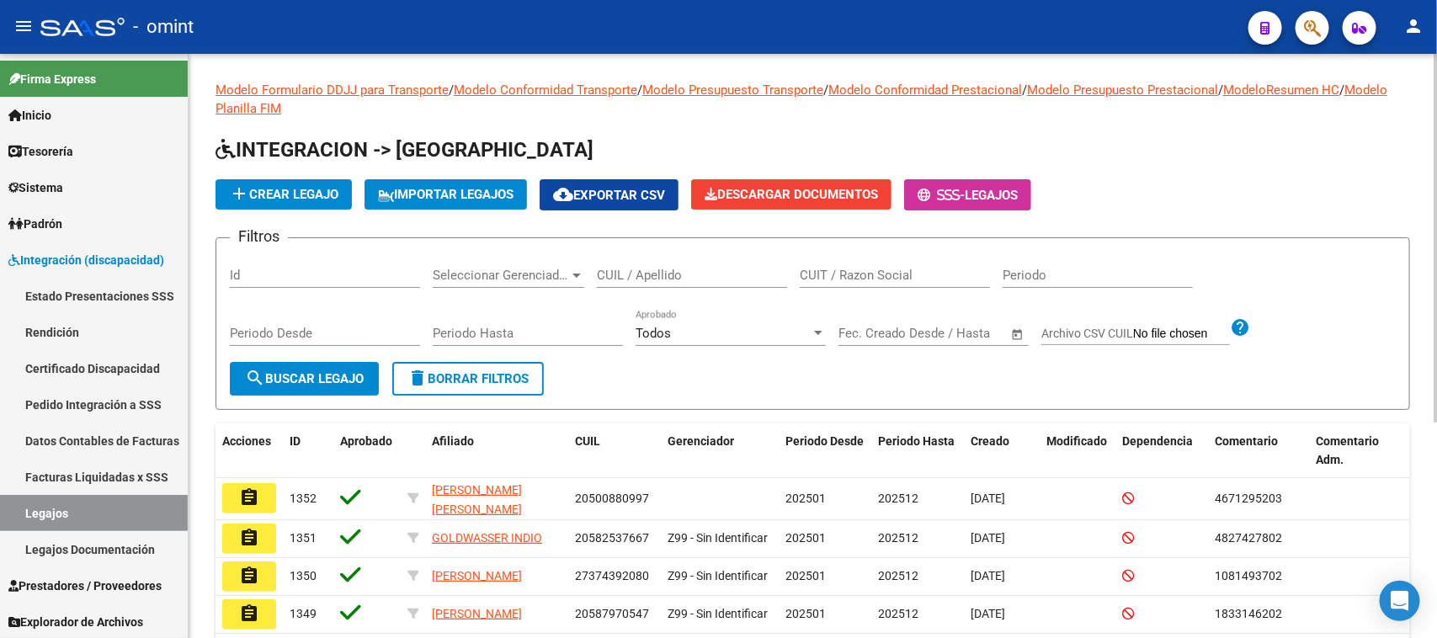
click at [756, 263] on div "CUIL / Apellido" at bounding box center [692, 270] width 190 height 36
type input "VERSA"
click at [310, 352] on div "Periodo Desde" at bounding box center [325, 336] width 190 height 52
click at [311, 354] on div "Periodo Desde" at bounding box center [325, 336] width 190 height 52
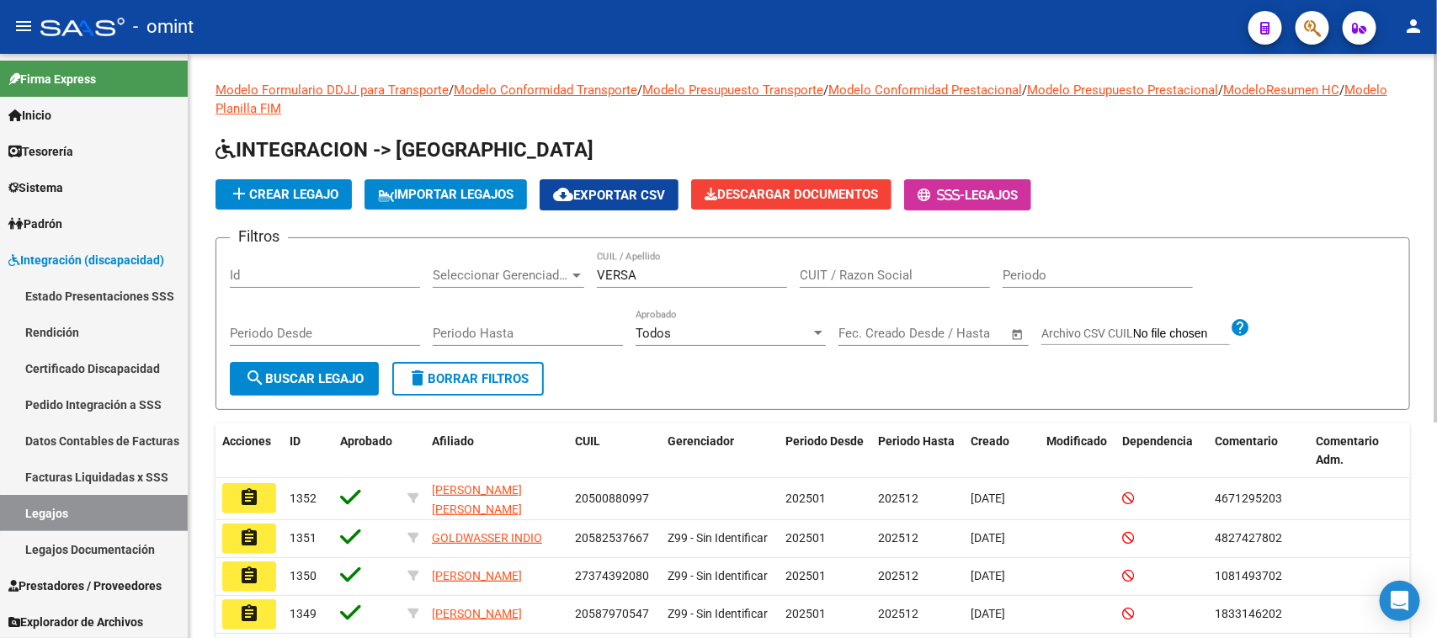
click at [313, 364] on button "search Buscar Legajo" at bounding box center [304, 379] width 149 height 34
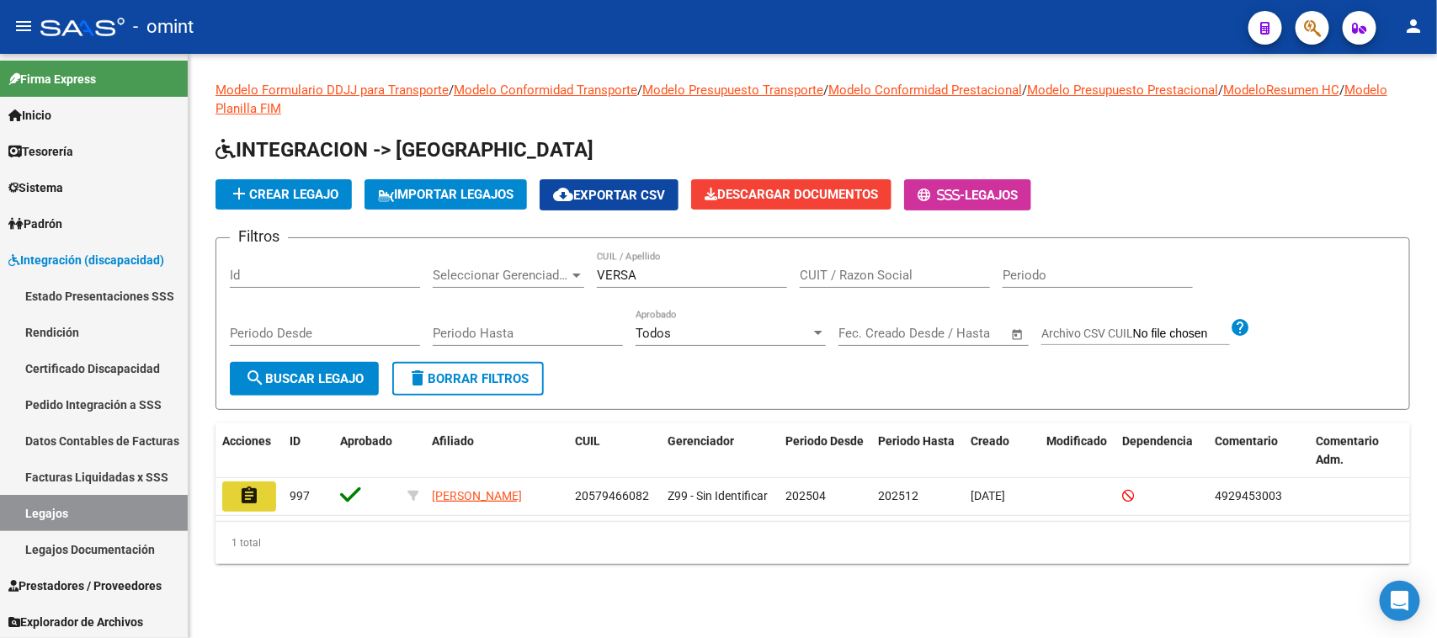
drag, startPoint x: 245, startPoint y: 490, endPoint x: 604, endPoint y: 428, distance: 364.7
click at [244, 490] on mat-icon "assignment" at bounding box center [249, 496] width 20 height 20
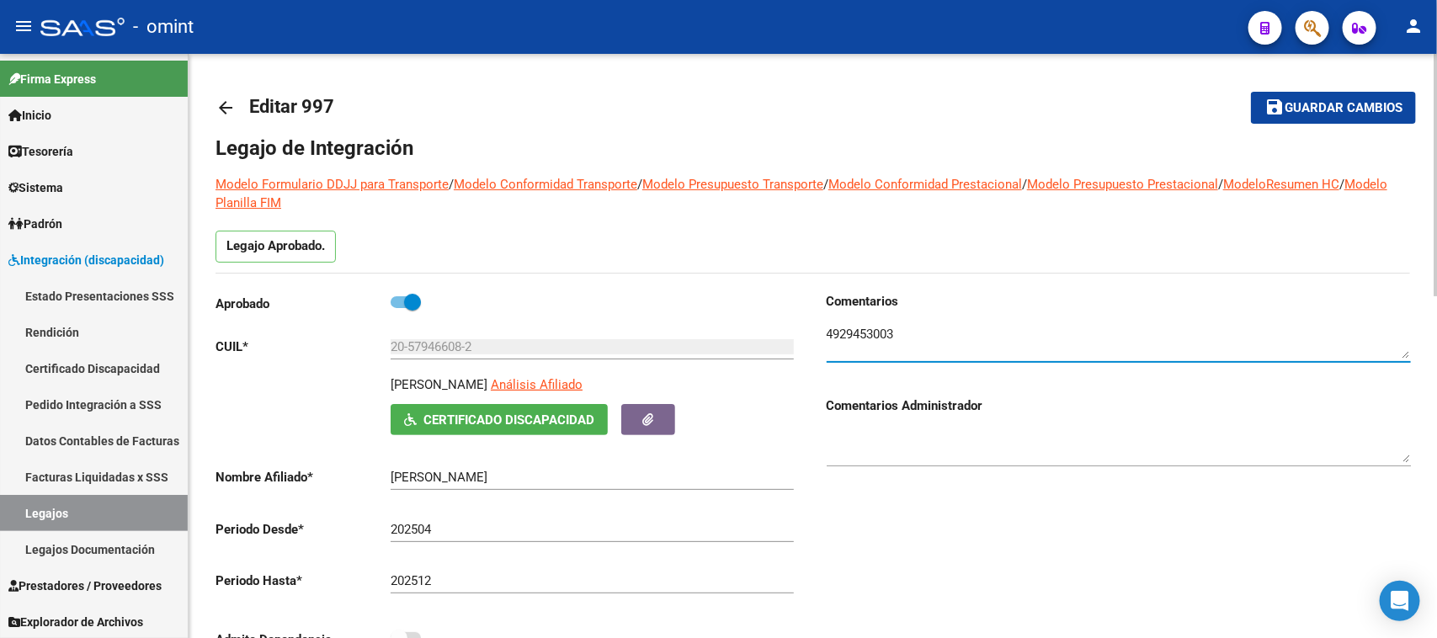
click at [853, 339] on textarea at bounding box center [1118, 342] width 584 height 34
click at [431, 338] on div "20-57946608-2 Ingresar CUIL" at bounding box center [591, 341] width 403 height 36
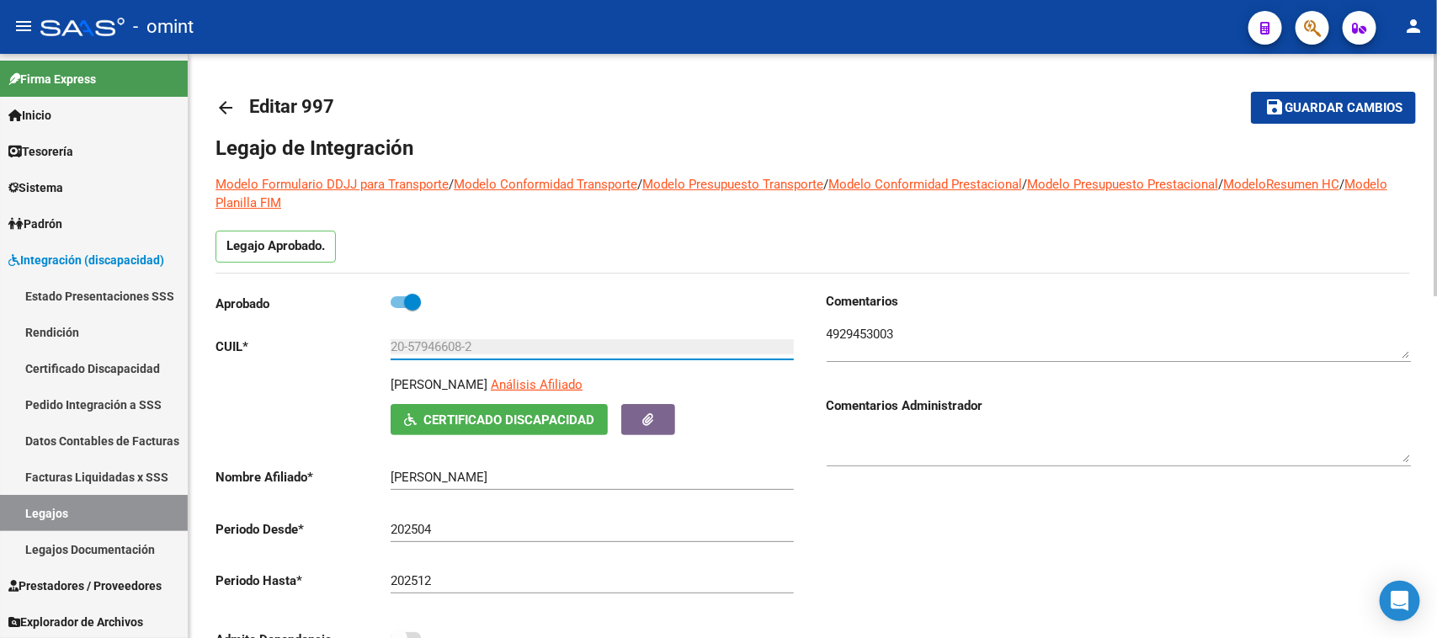
click at [433, 338] on div "20-57946608-2 Ingresar CUIL" at bounding box center [591, 341] width 403 height 36
click at [433, 343] on input "20-57946608-2" at bounding box center [591, 346] width 403 height 15
click at [433, 346] on input "20-57946608-2" at bounding box center [591, 346] width 403 height 15
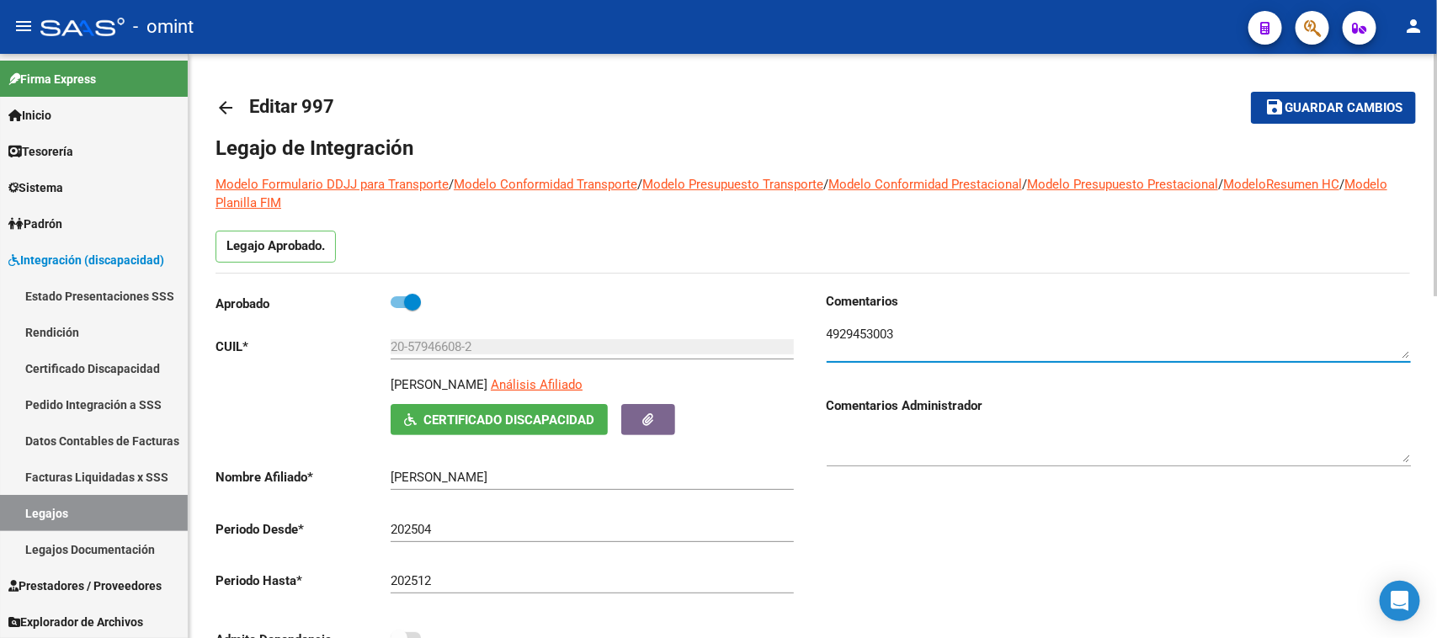
click at [875, 329] on textarea at bounding box center [1118, 342] width 584 height 34
click at [848, 339] on textarea at bounding box center [1118, 342] width 584 height 34
paste textarea "04530"
click at [899, 322] on div at bounding box center [1118, 336] width 584 height 51
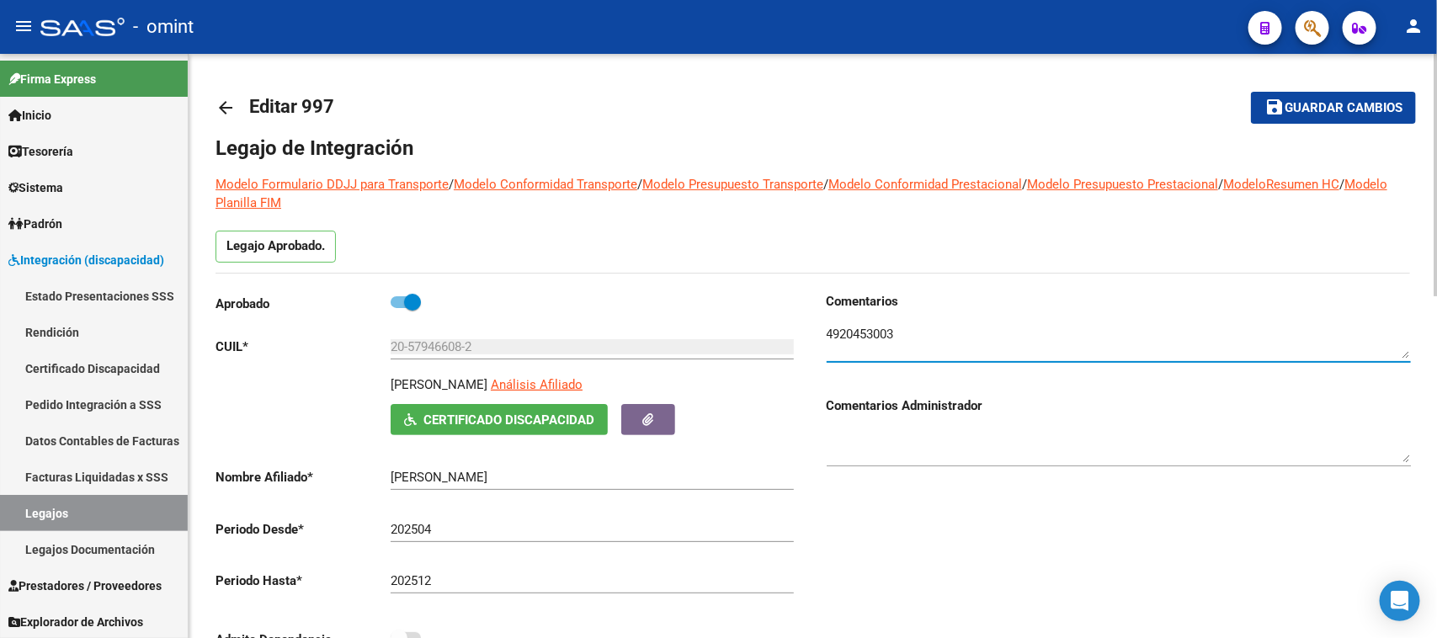
type textarea "4920453003"
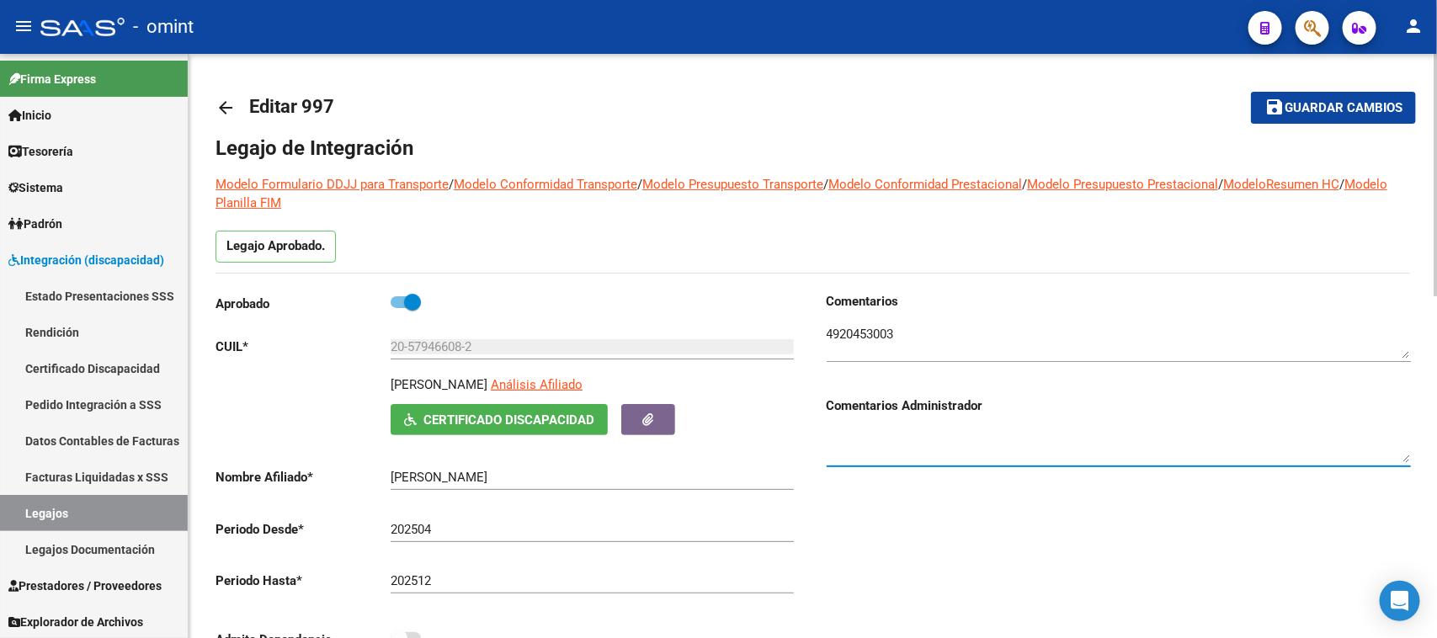
click at [1348, 120] on mat-toolbar-row "save Guardar cambios" at bounding box center [1291, 108] width 251 height 54
click at [1348, 111] on span "Guardar cambios" at bounding box center [1343, 108] width 118 height 15
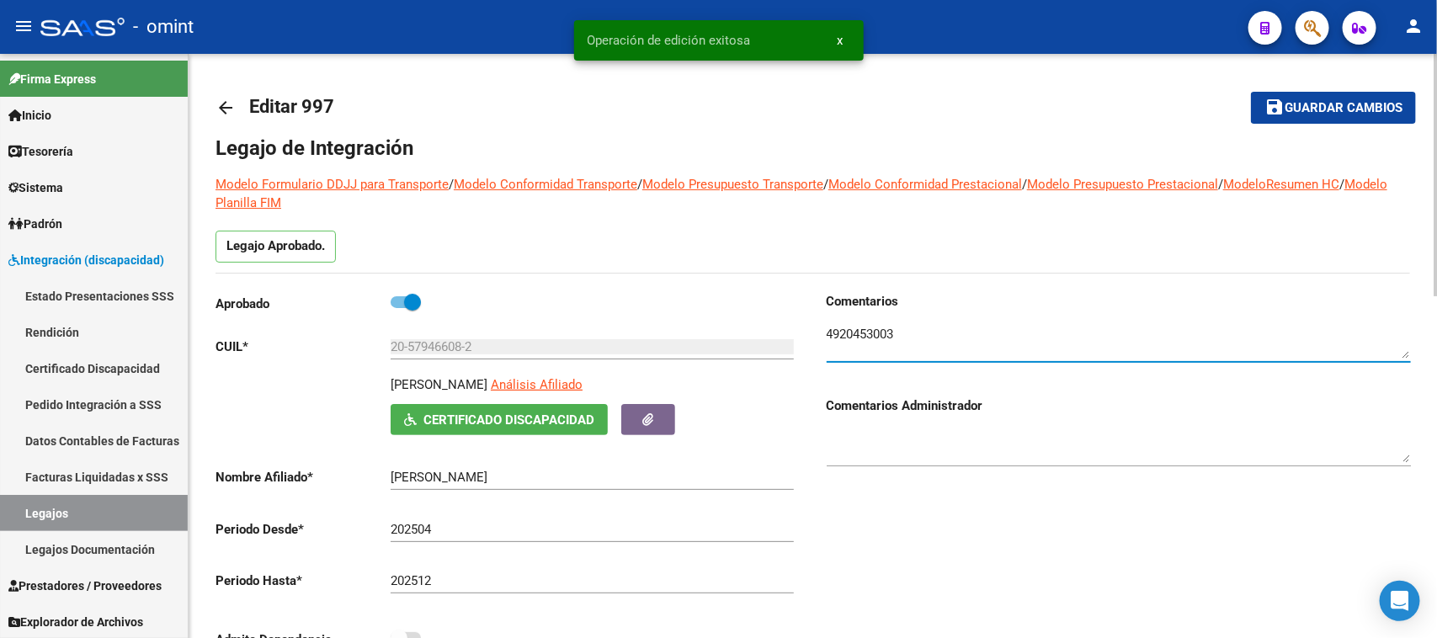
click at [847, 335] on textarea at bounding box center [1118, 342] width 584 height 34
click at [844, 334] on textarea at bounding box center [1118, 342] width 584 height 34
click at [842, 325] on textarea at bounding box center [1118, 342] width 584 height 34
click at [842, 328] on textarea at bounding box center [1118, 342] width 584 height 34
click at [842, 329] on textarea at bounding box center [1118, 342] width 584 height 34
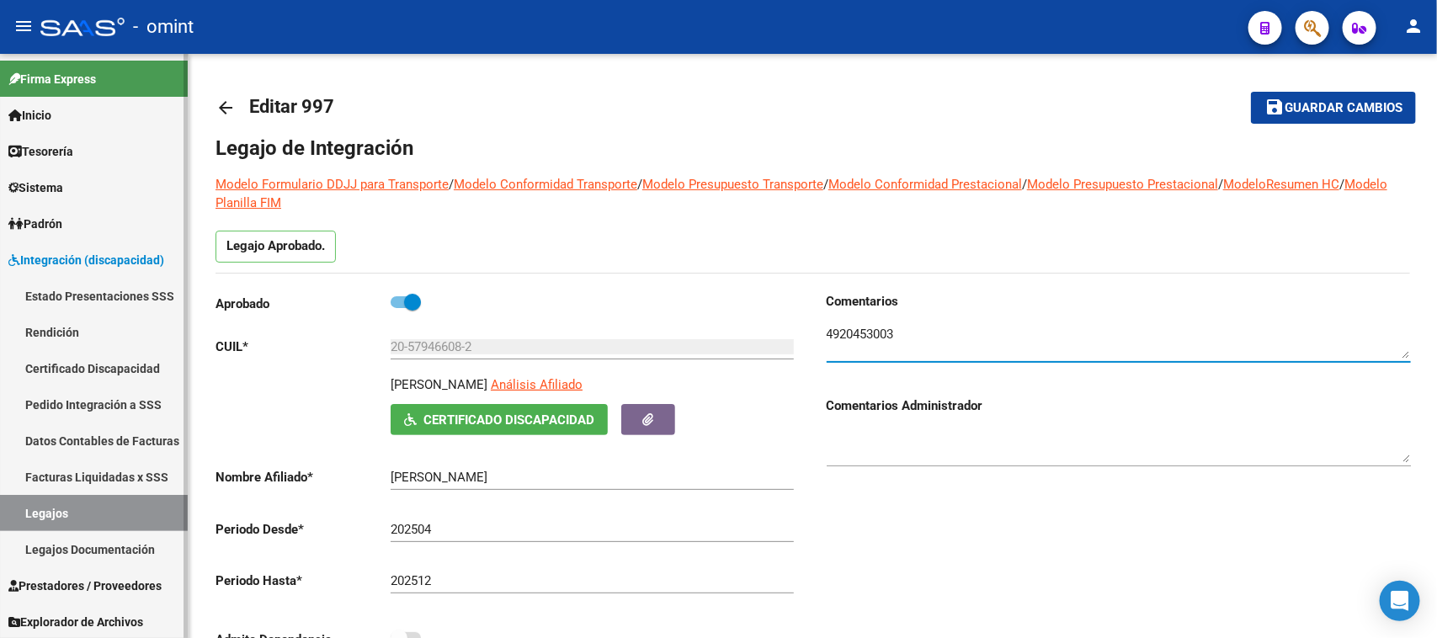
click at [56, 498] on link "Legajos" at bounding box center [94, 513] width 188 height 36
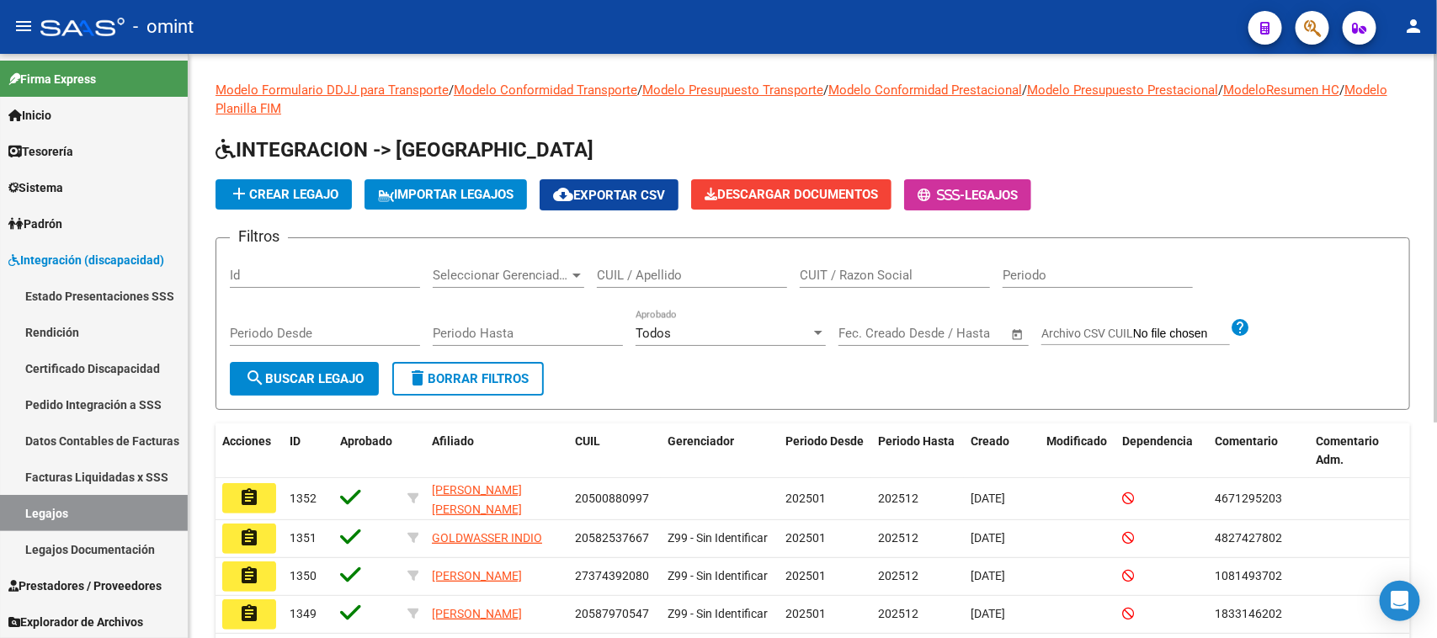
click at [661, 270] on input "CUIL / Apellido" at bounding box center [692, 275] width 190 height 15
type input "FERRE"
click at [359, 383] on span "search Buscar Legajo" at bounding box center [304, 378] width 119 height 15
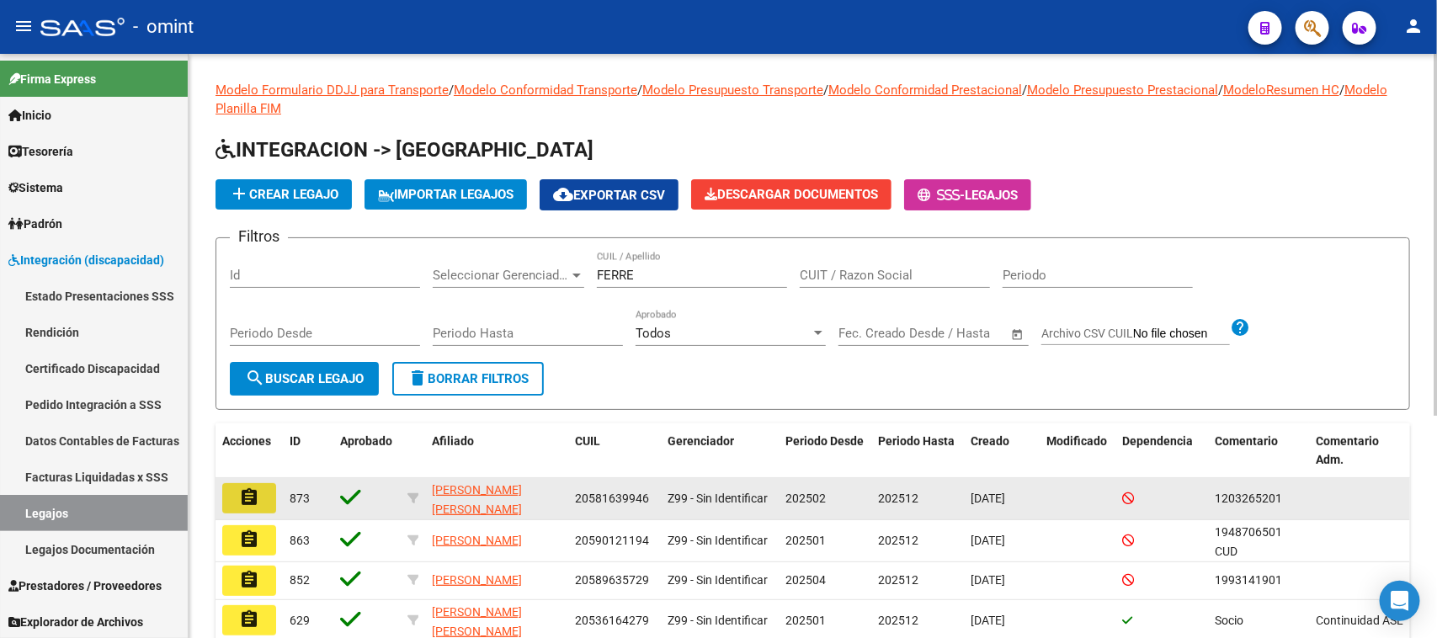
click at [267, 485] on button "assignment" at bounding box center [249, 498] width 54 height 30
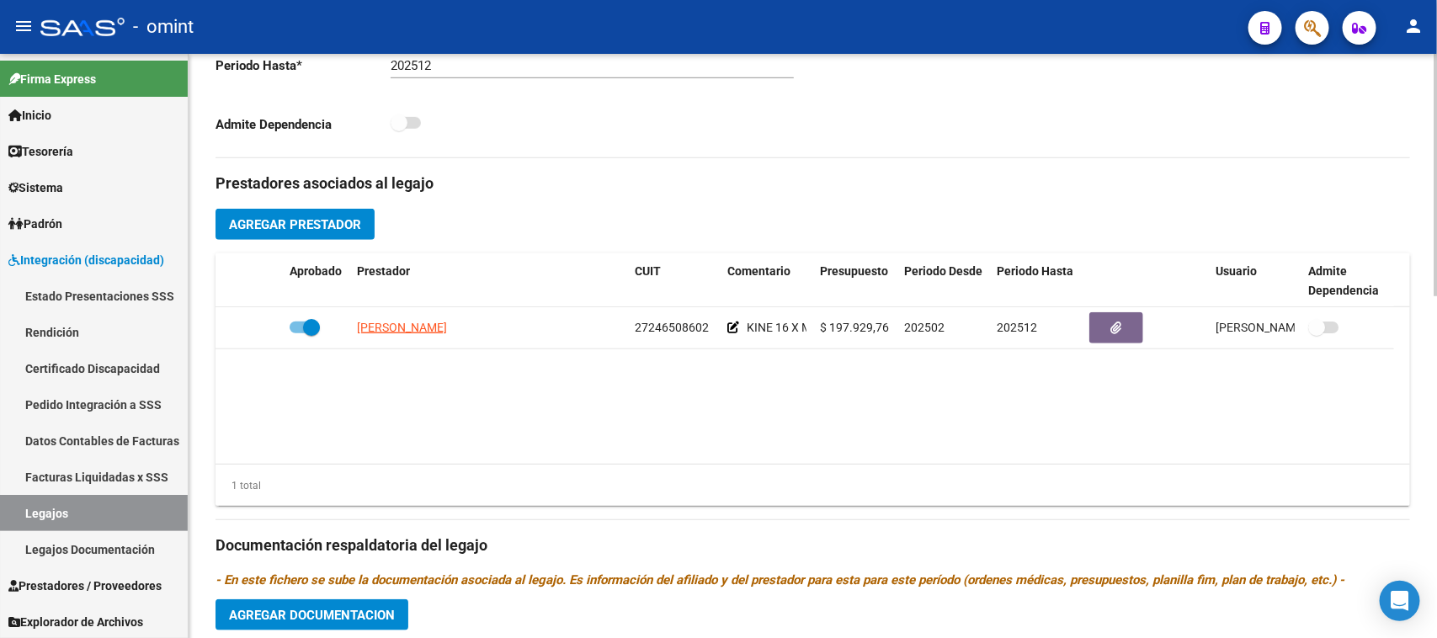
scroll to position [526, 0]
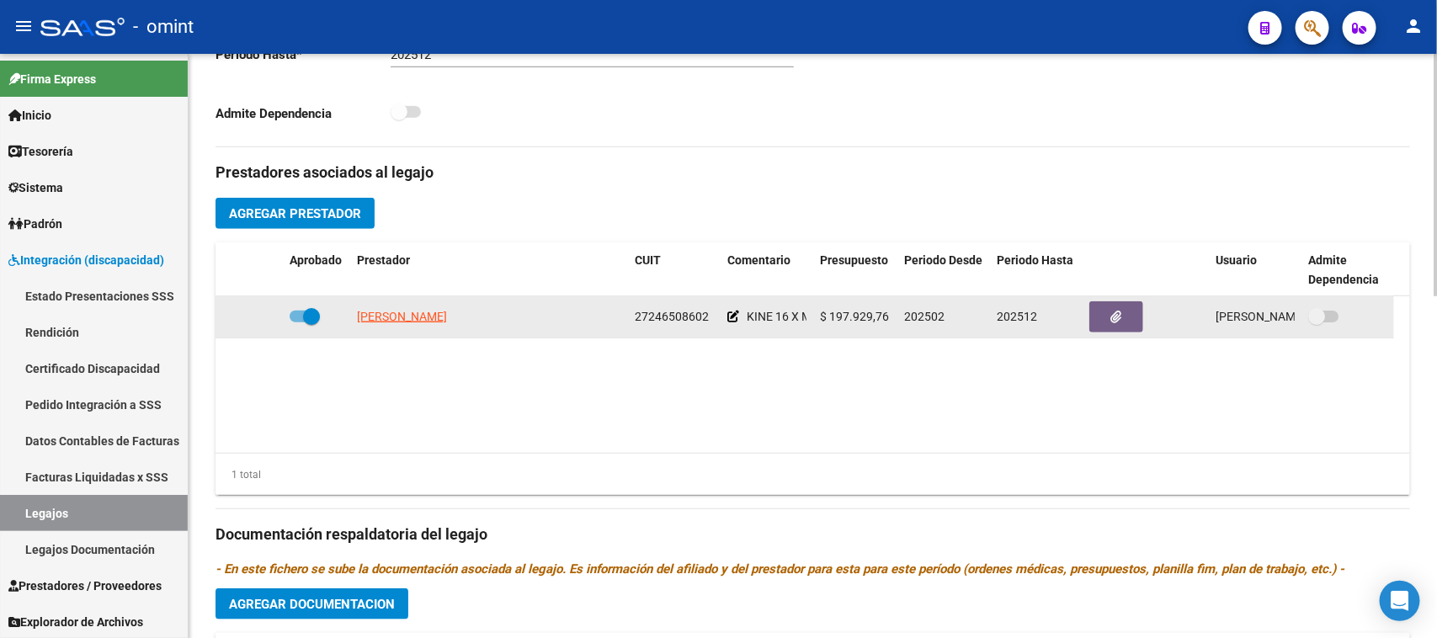
click at [1108, 308] on button "button" at bounding box center [1116, 316] width 54 height 31
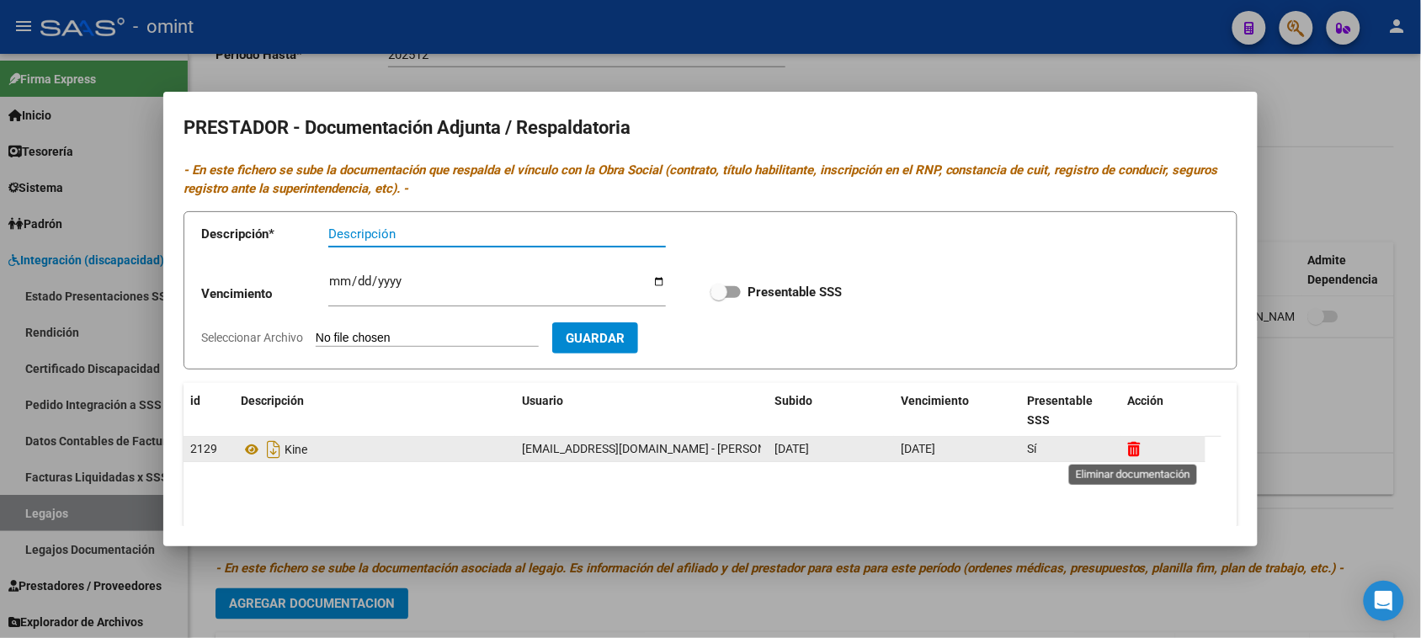
click at [1139, 449] on icon at bounding box center [1134, 449] width 13 height 16
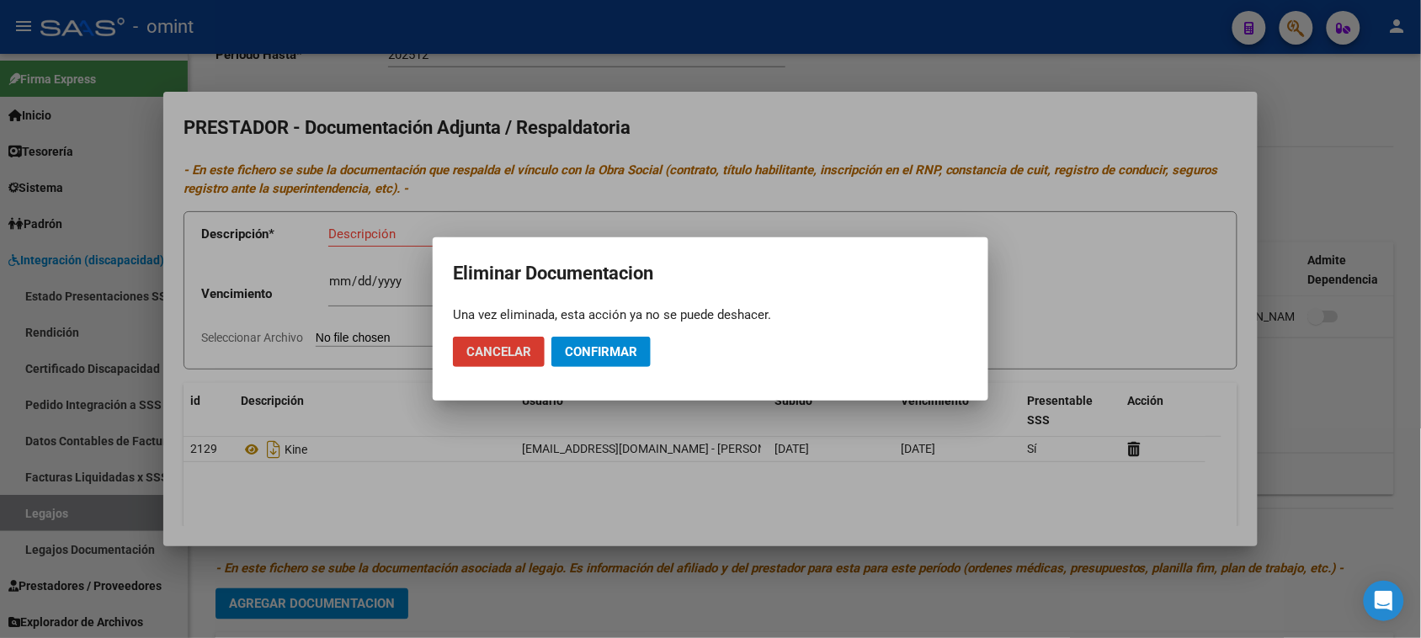
drag, startPoint x: 608, startPoint y: 352, endPoint x: 620, endPoint y: 352, distance: 11.8
click at [608, 352] on span "Confirmar" at bounding box center [601, 351] width 72 height 15
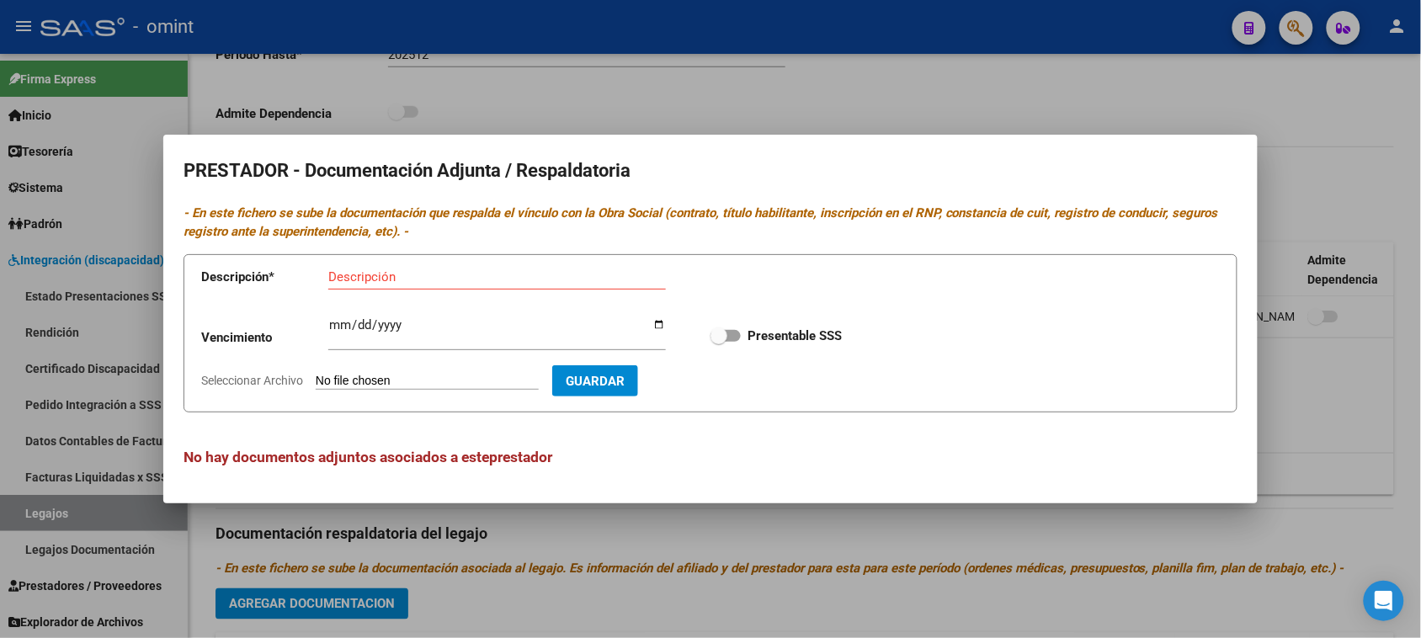
click at [380, 274] on input "Descripción" at bounding box center [496, 276] width 337 height 15
paste input "Título/RNP/CBU/ARCA"
type input "Título/RNP/CBU/ARCA"
type input "[DATE]"
click at [718, 342] on input "Presentable SSS" at bounding box center [718, 342] width 1 height 1
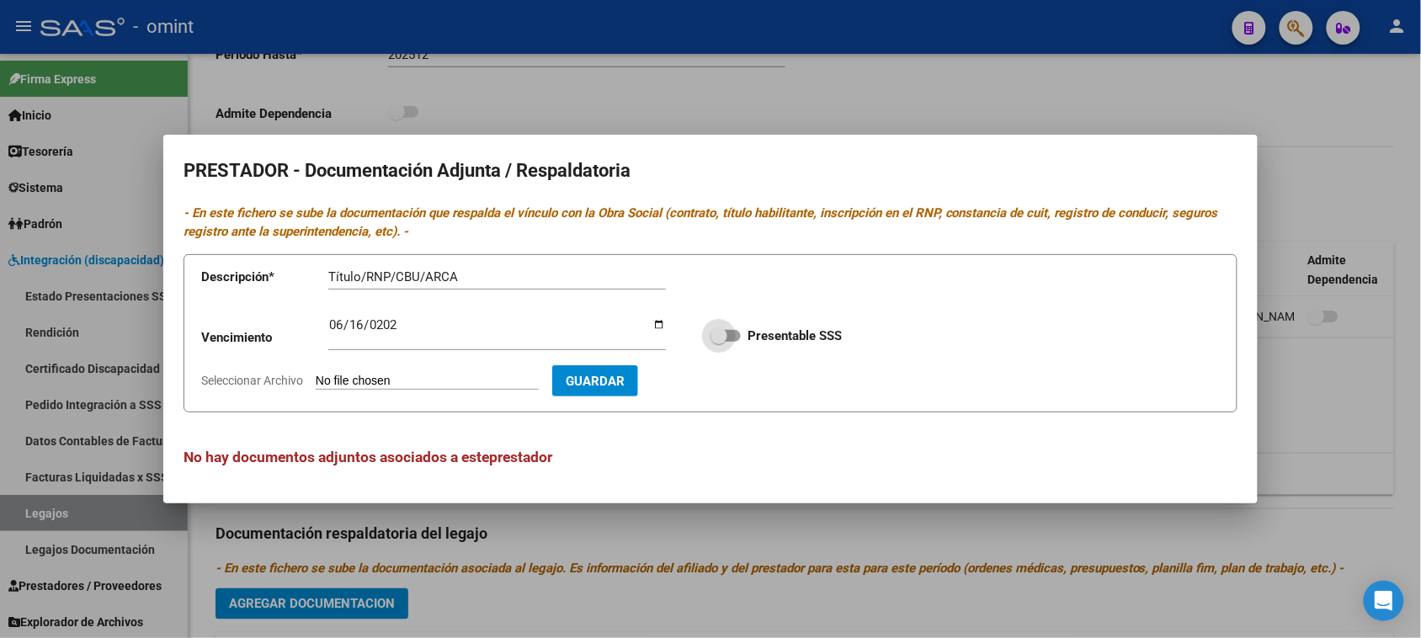
checkbox input "true"
type input "C:\fakepath\KINE.pdf"
click at [722, 380] on span "Guardar" at bounding box center [692, 381] width 59 height 15
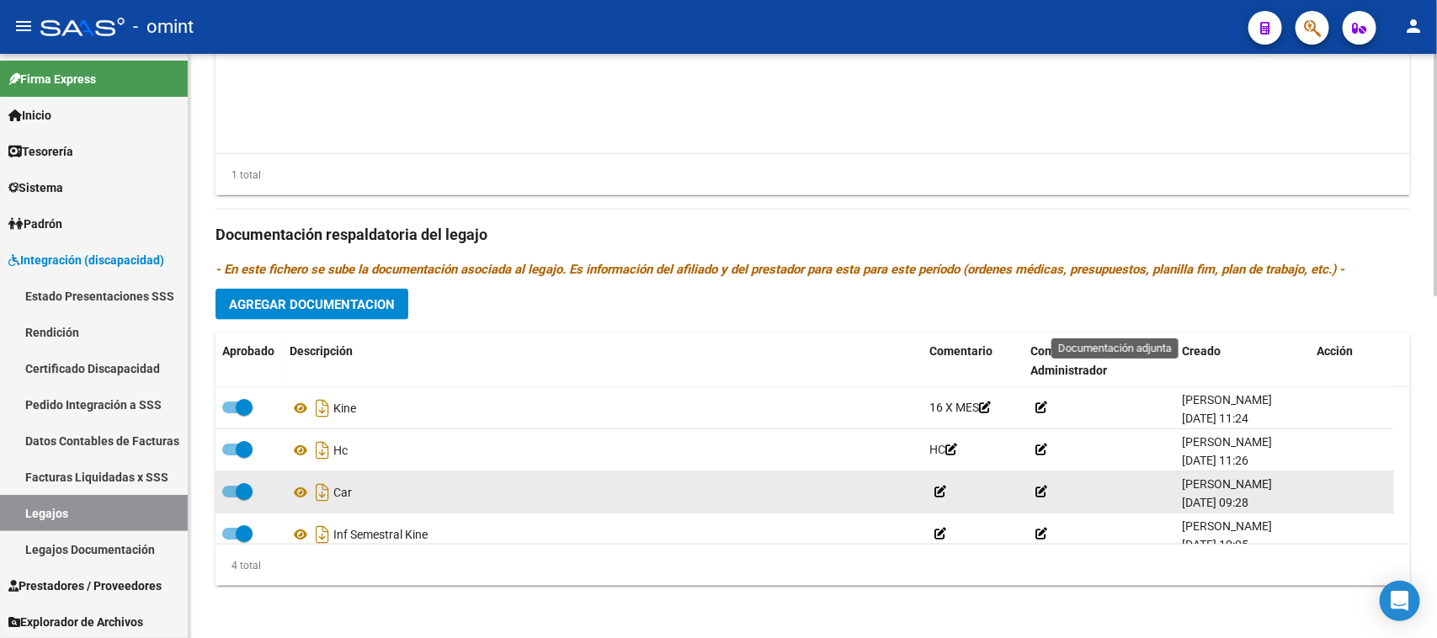
scroll to position [18, 0]
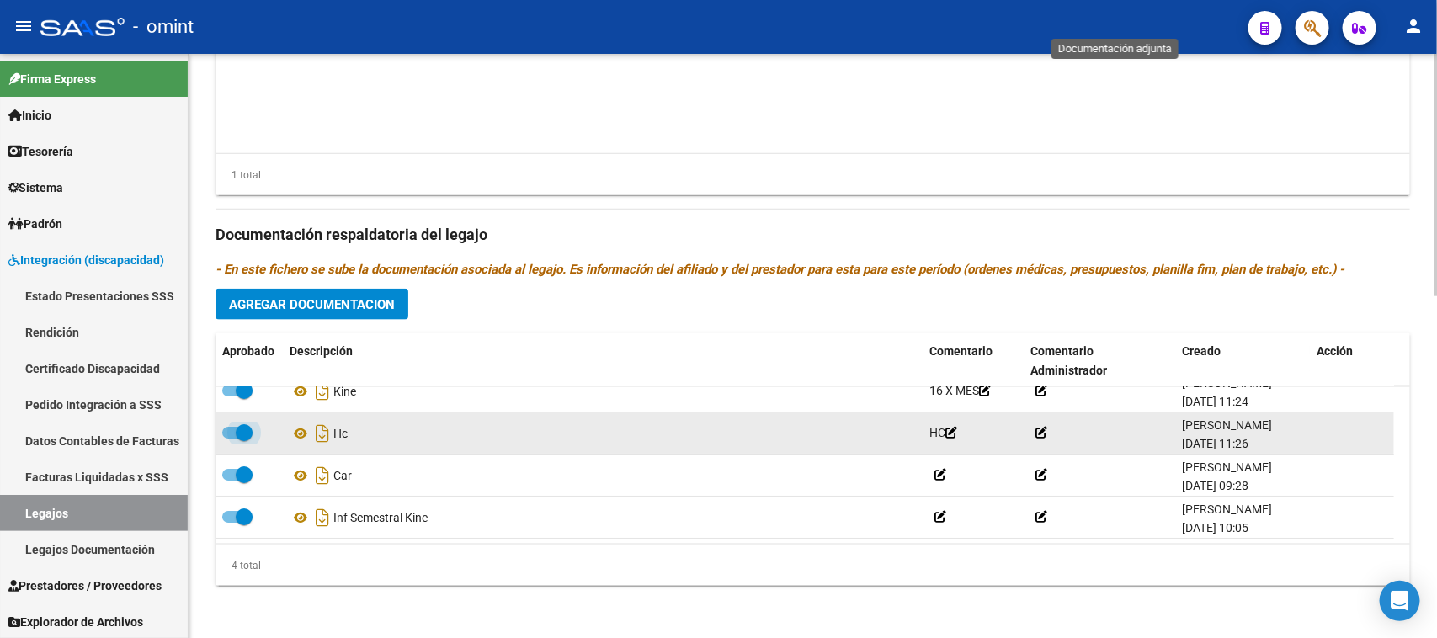
click at [237, 429] on span at bounding box center [244, 432] width 17 height 17
click at [231, 438] on input "checkbox" at bounding box center [230, 438] width 1 height 1
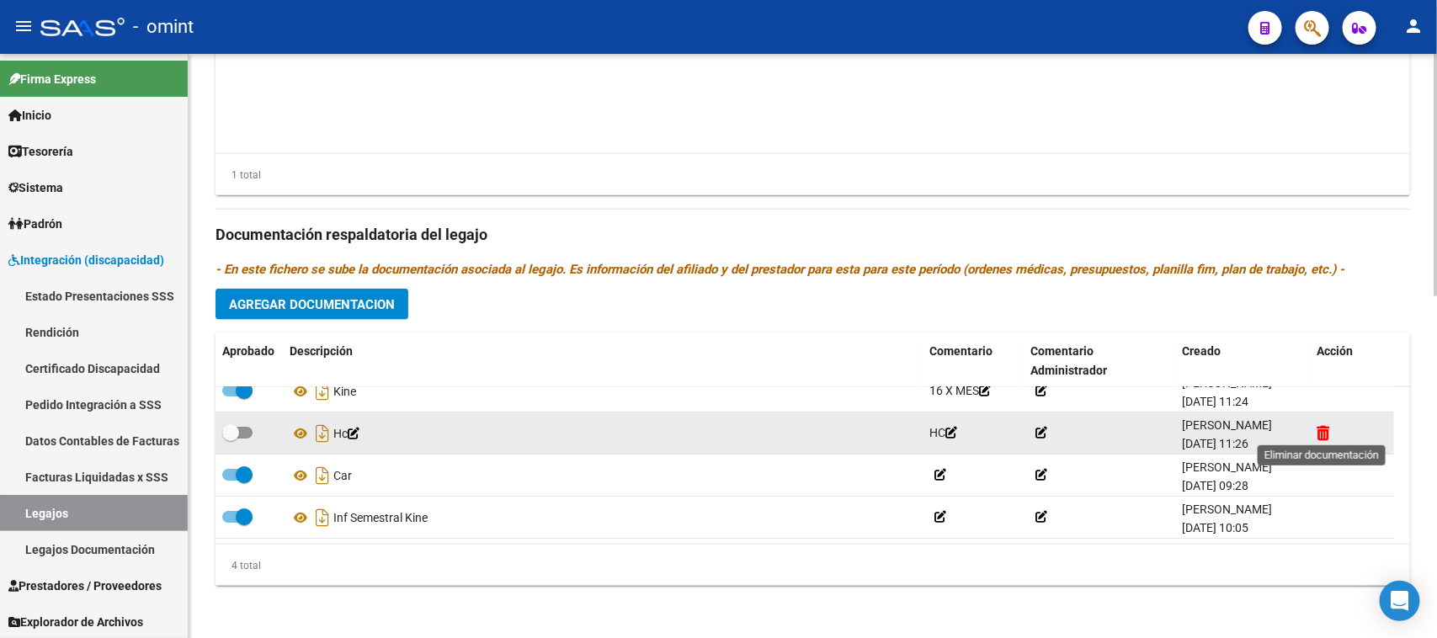
click at [1321, 435] on icon at bounding box center [1322, 433] width 13 height 16
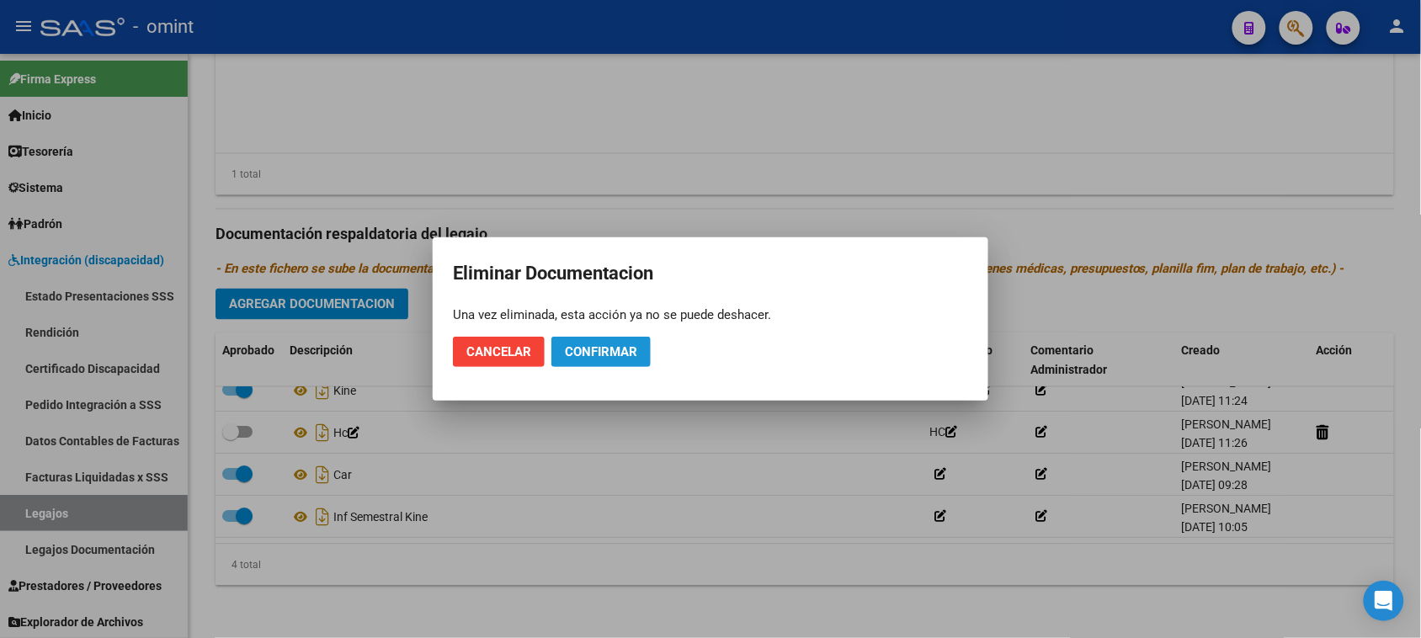
click at [600, 362] on button "Confirmar" at bounding box center [600, 352] width 99 height 30
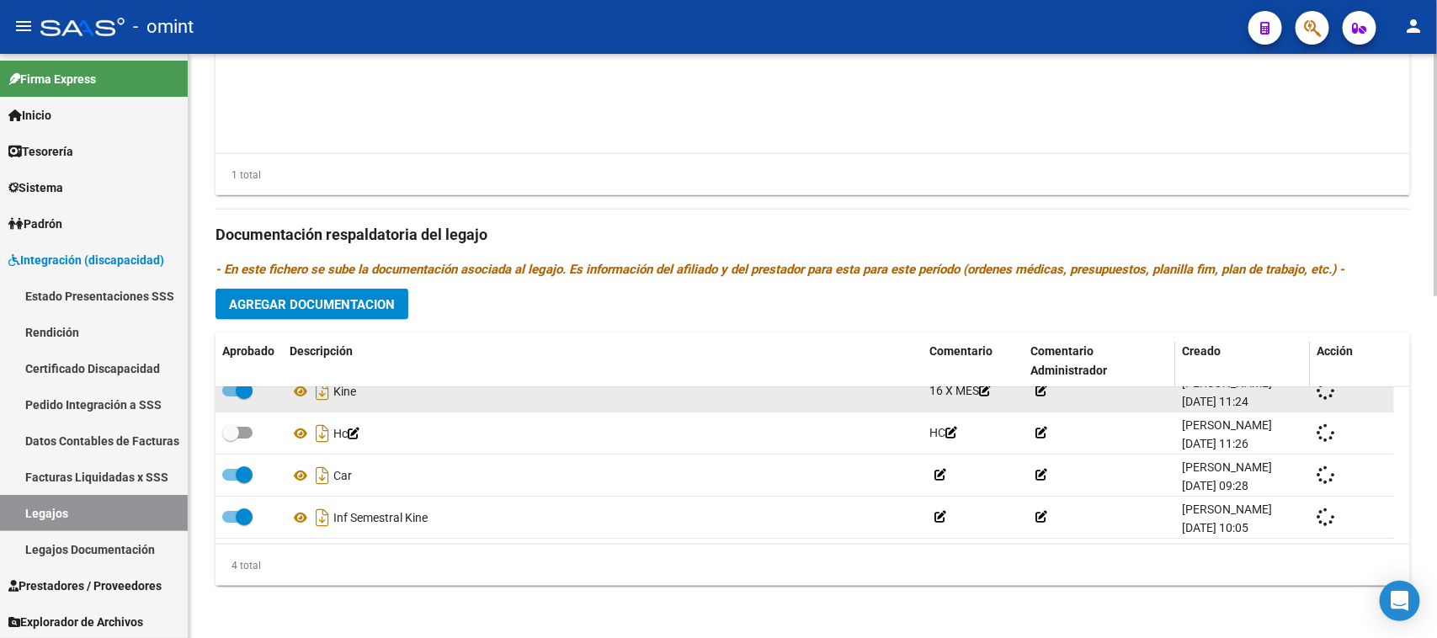
checkbox input "true"
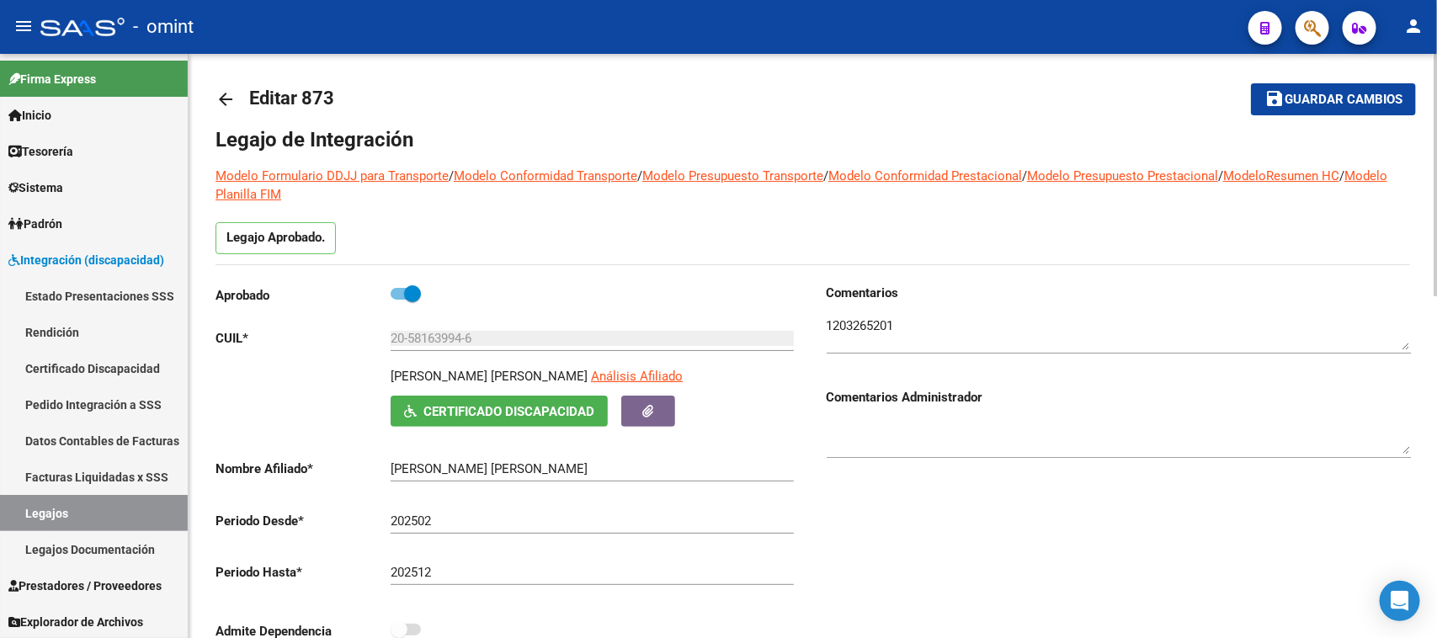
scroll to position [0, 0]
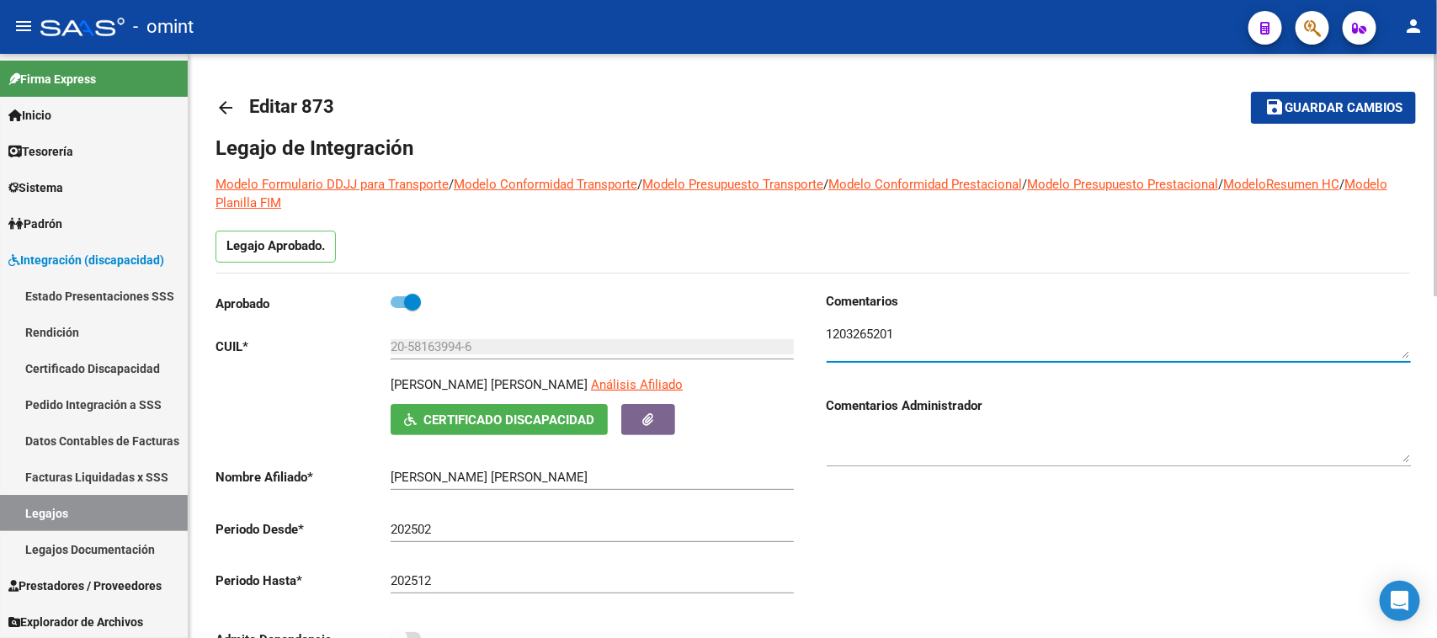
click at [857, 337] on textarea at bounding box center [1118, 342] width 584 height 34
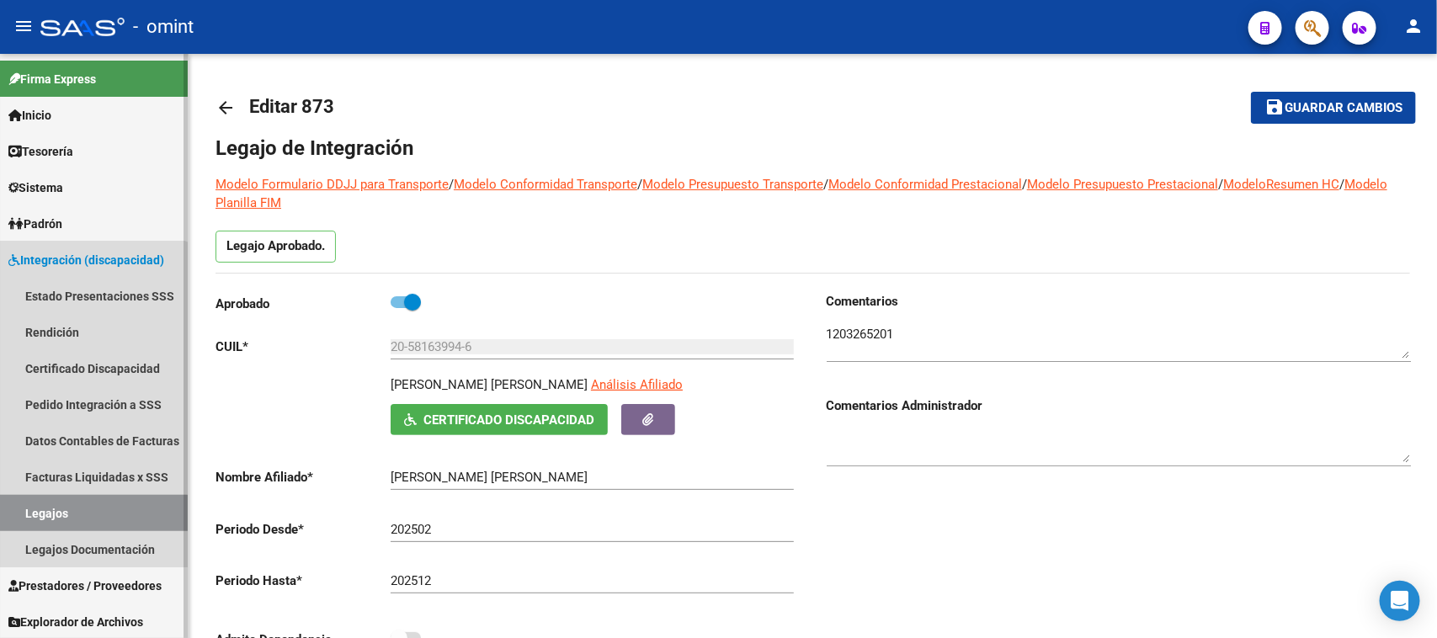
click at [82, 515] on link "Legajos" at bounding box center [94, 513] width 188 height 36
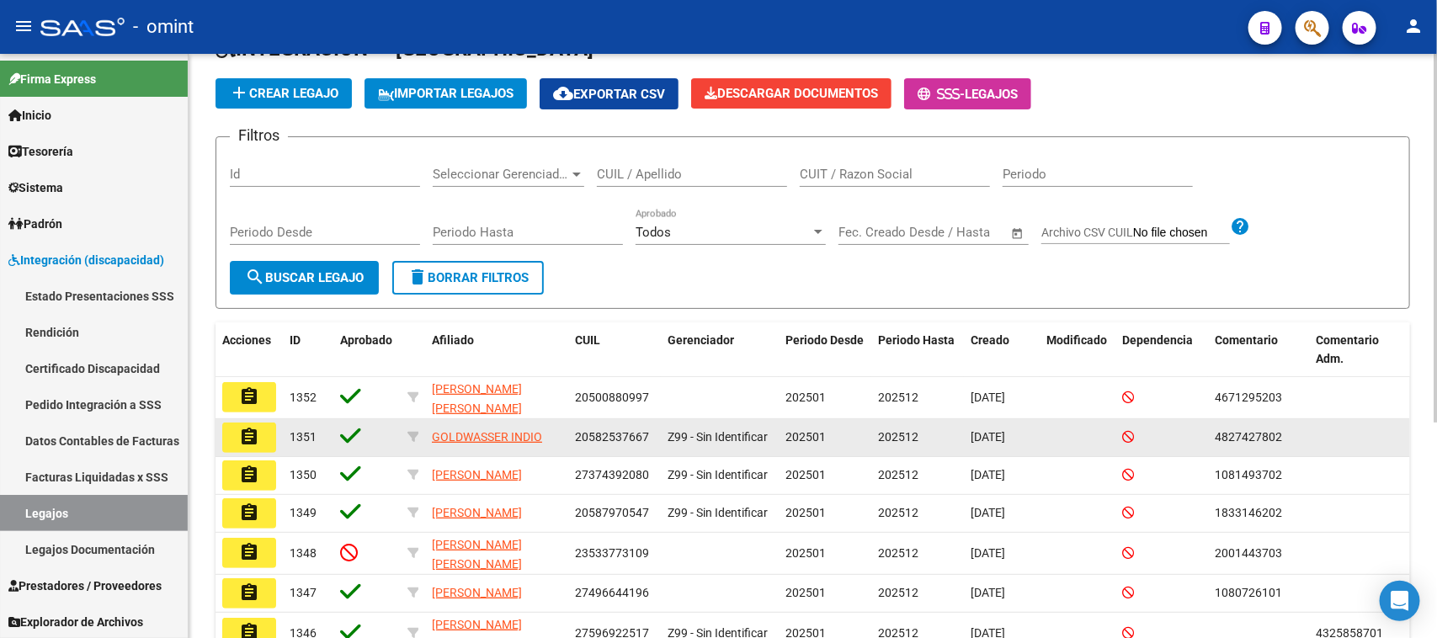
scroll to position [105, 0]
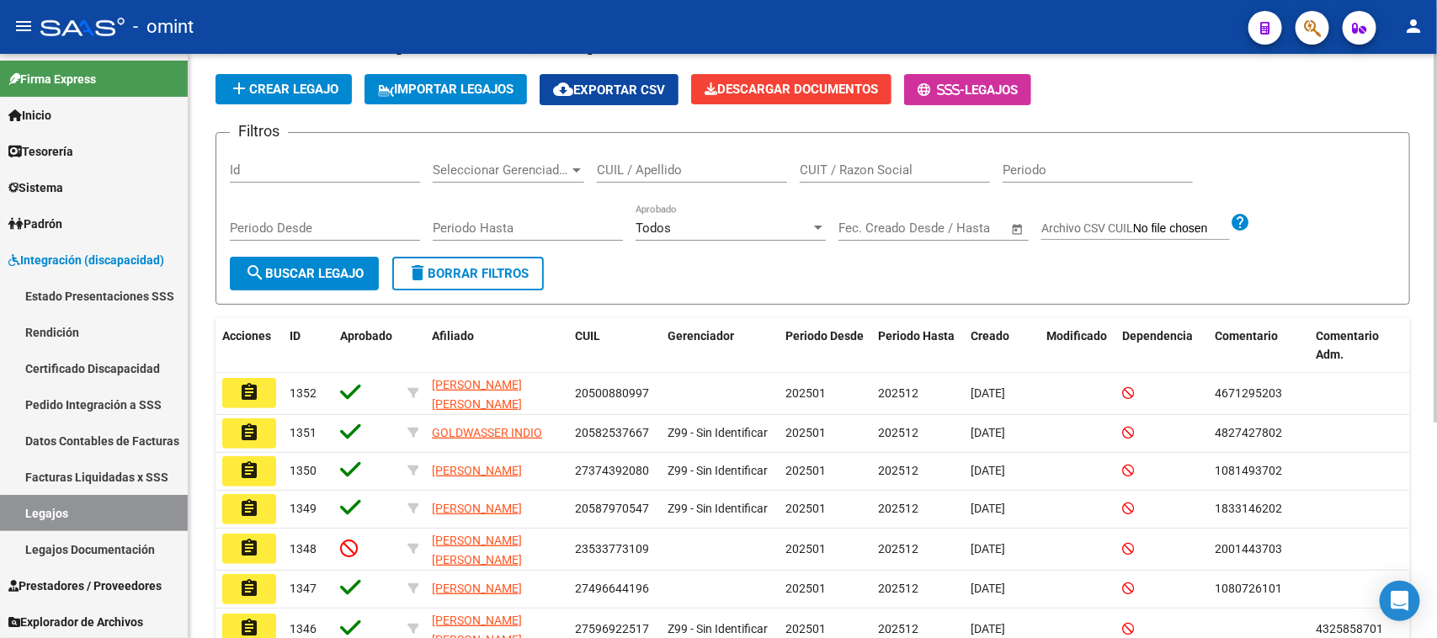
click at [677, 158] on div "CUIL / Apellido" at bounding box center [692, 164] width 190 height 36
type input "[PERSON_NAME] FA"
click at [343, 268] on span "search Buscar Legajo" at bounding box center [304, 273] width 119 height 15
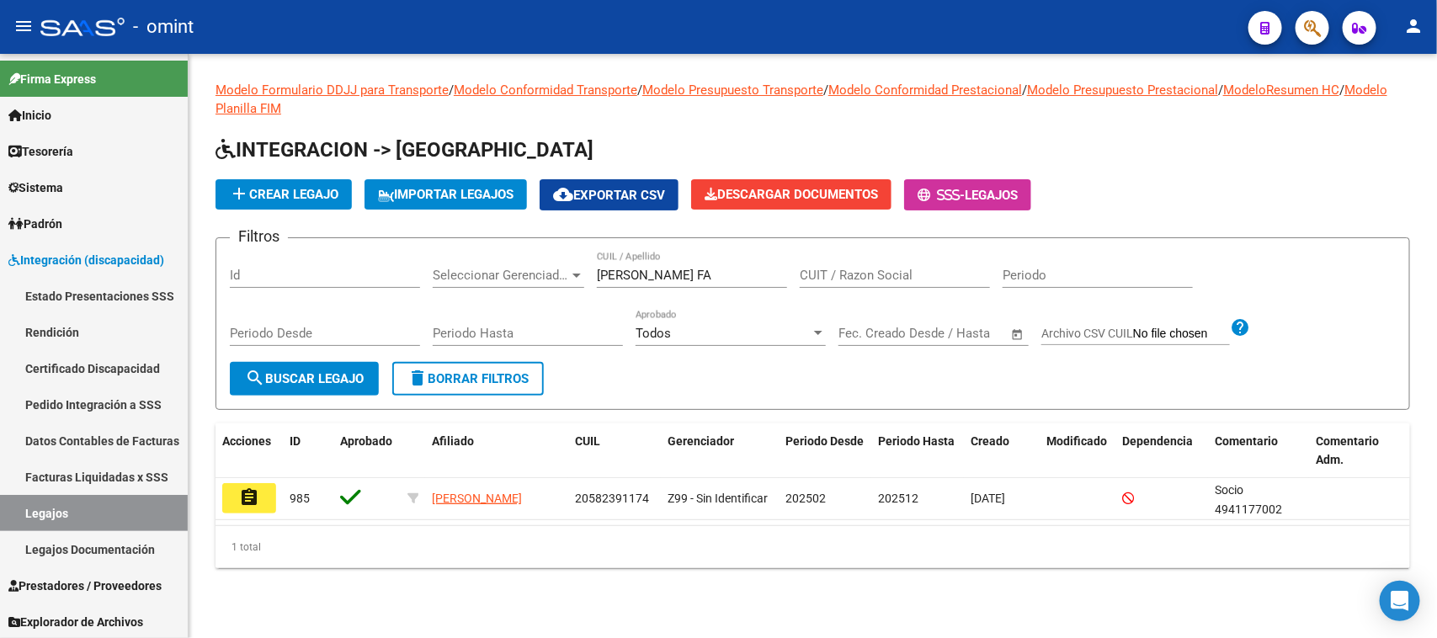
scroll to position [0, 0]
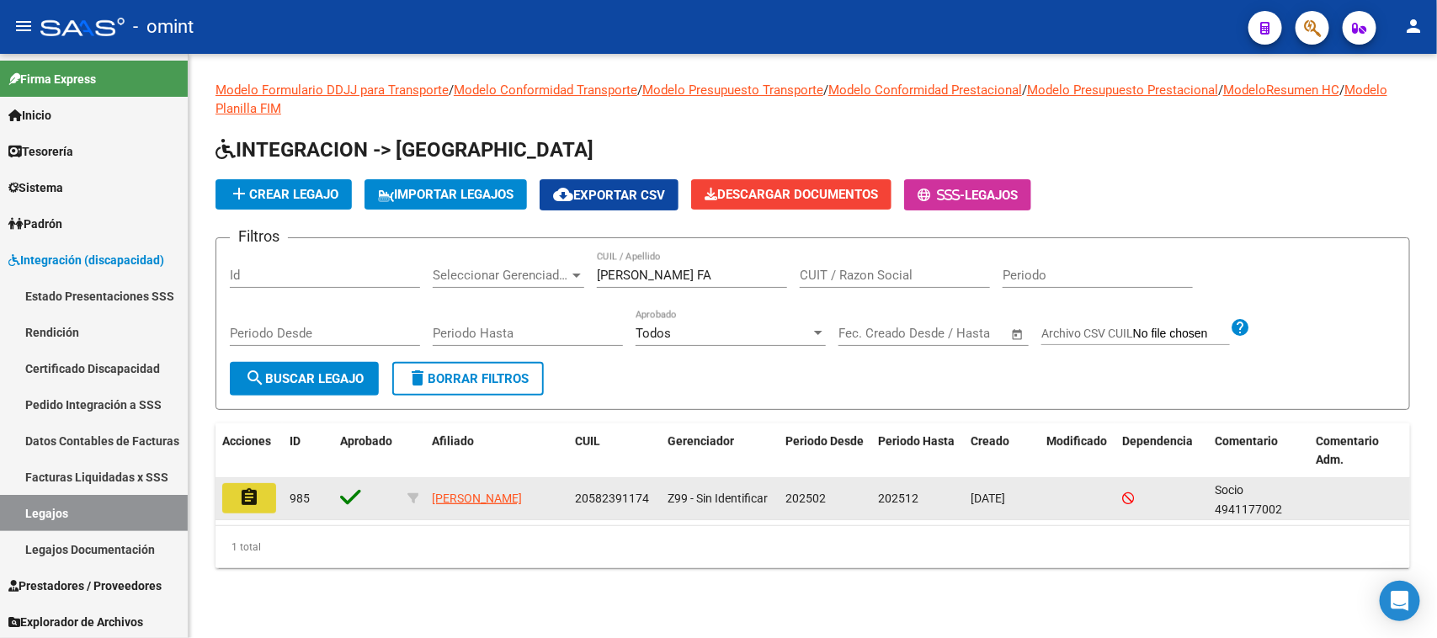
click at [270, 492] on button "assignment" at bounding box center [249, 498] width 54 height 30
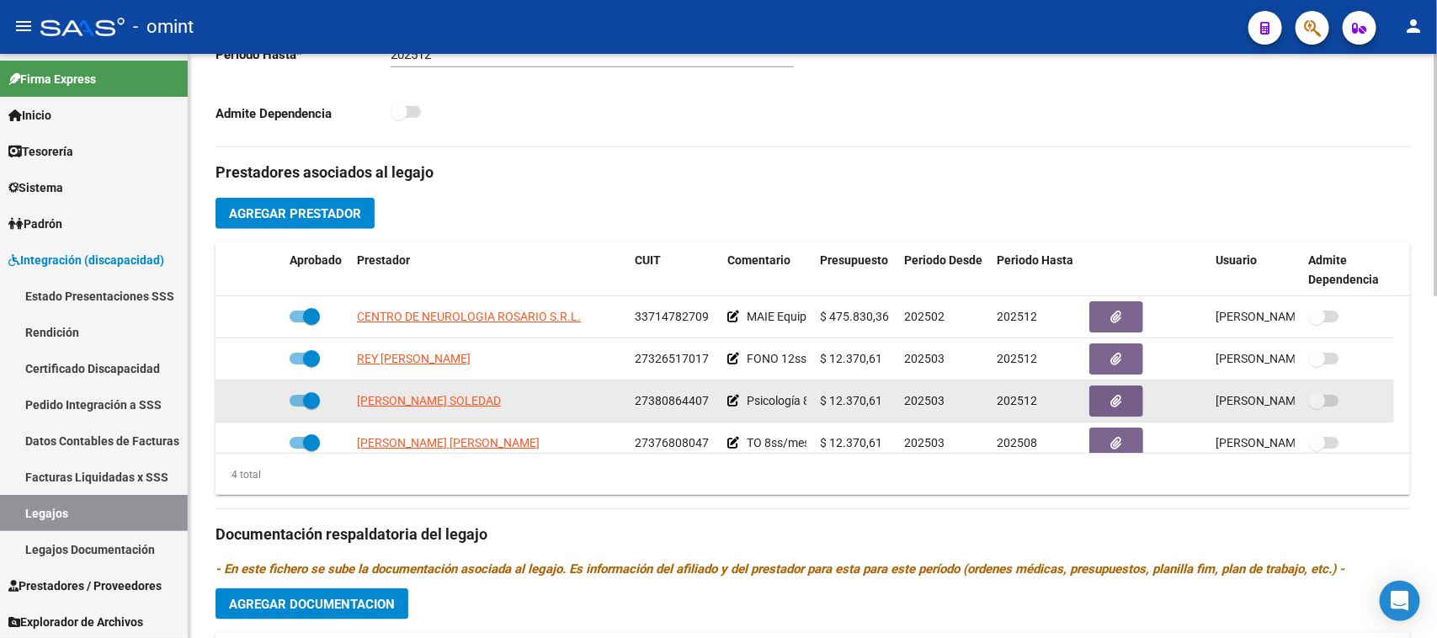
scroll to position [18, 0]
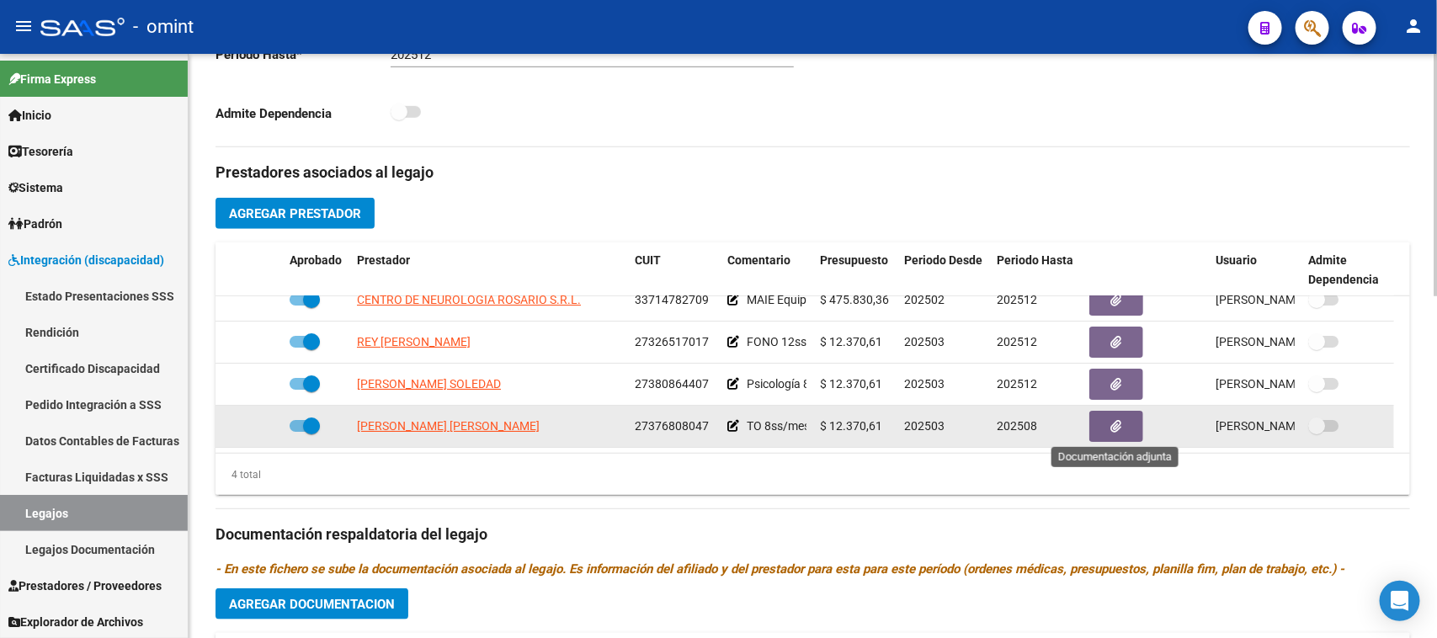
click at [1138, 436] on button "button" at bounding box center [1116, 426] width 54 height 31
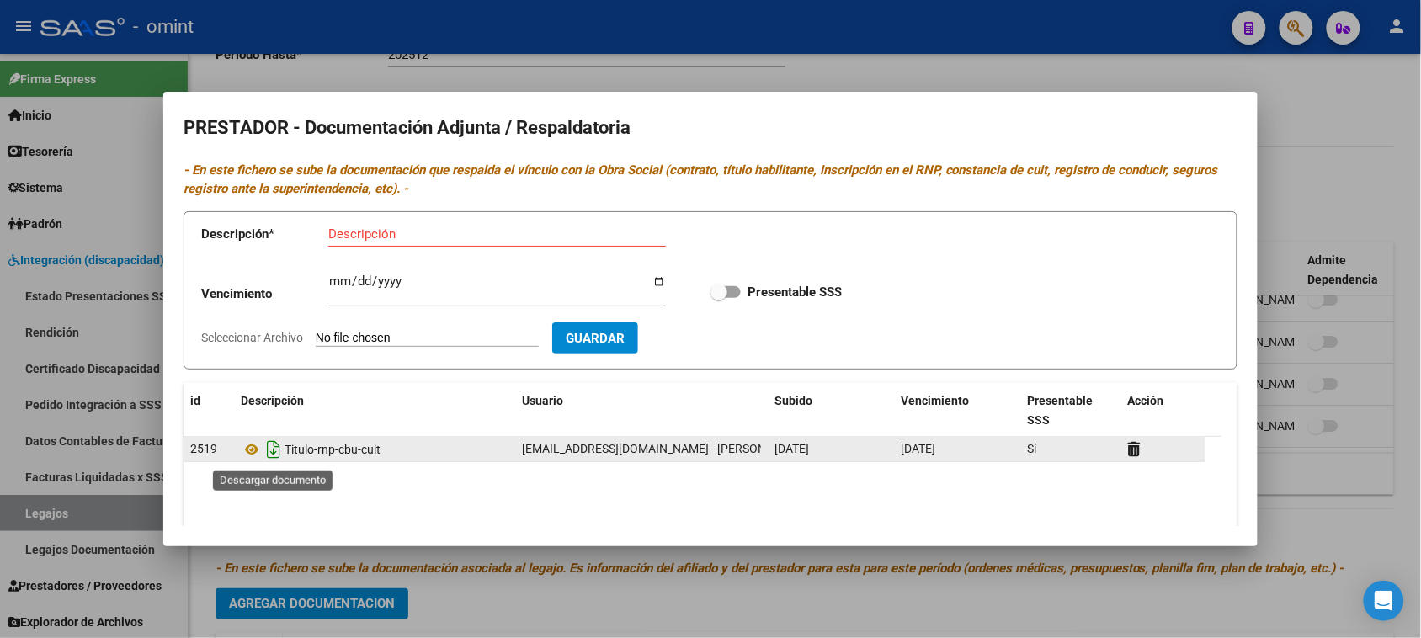
click at [284, 459] on icon "Descargar documento" at bounding box center [274, 449] width 22 height 27
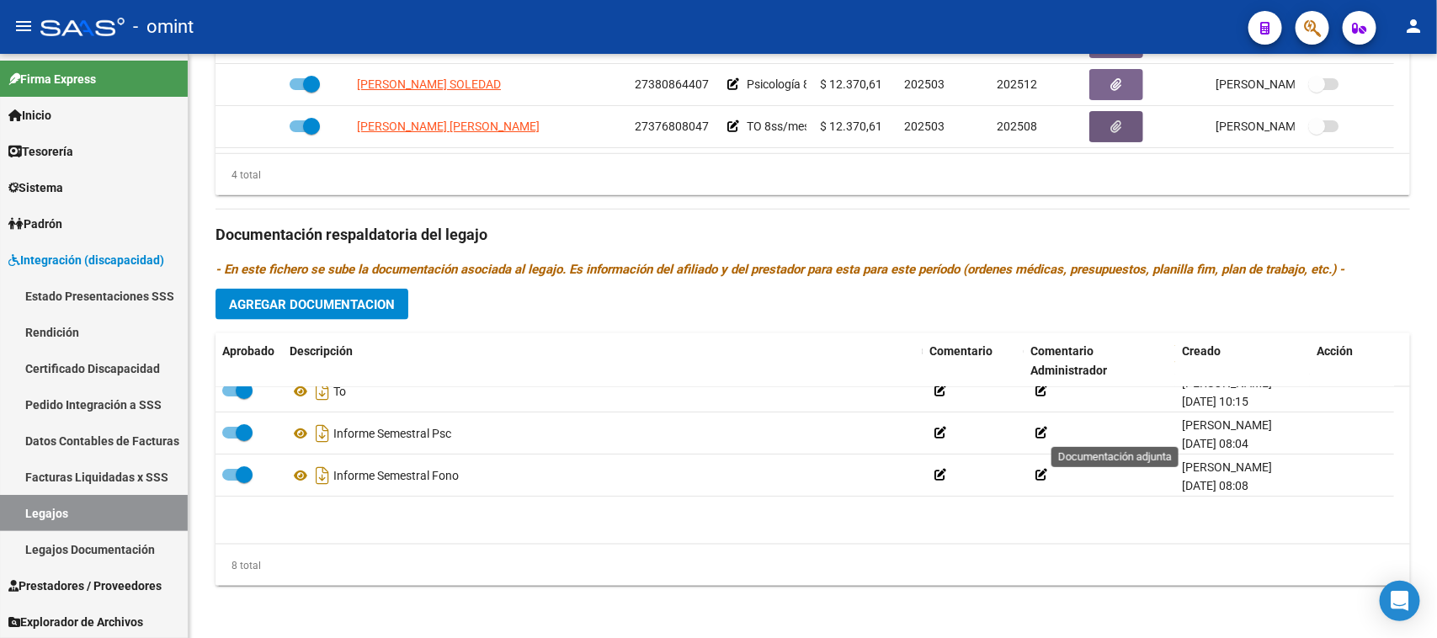
scroll to position [186, 0]
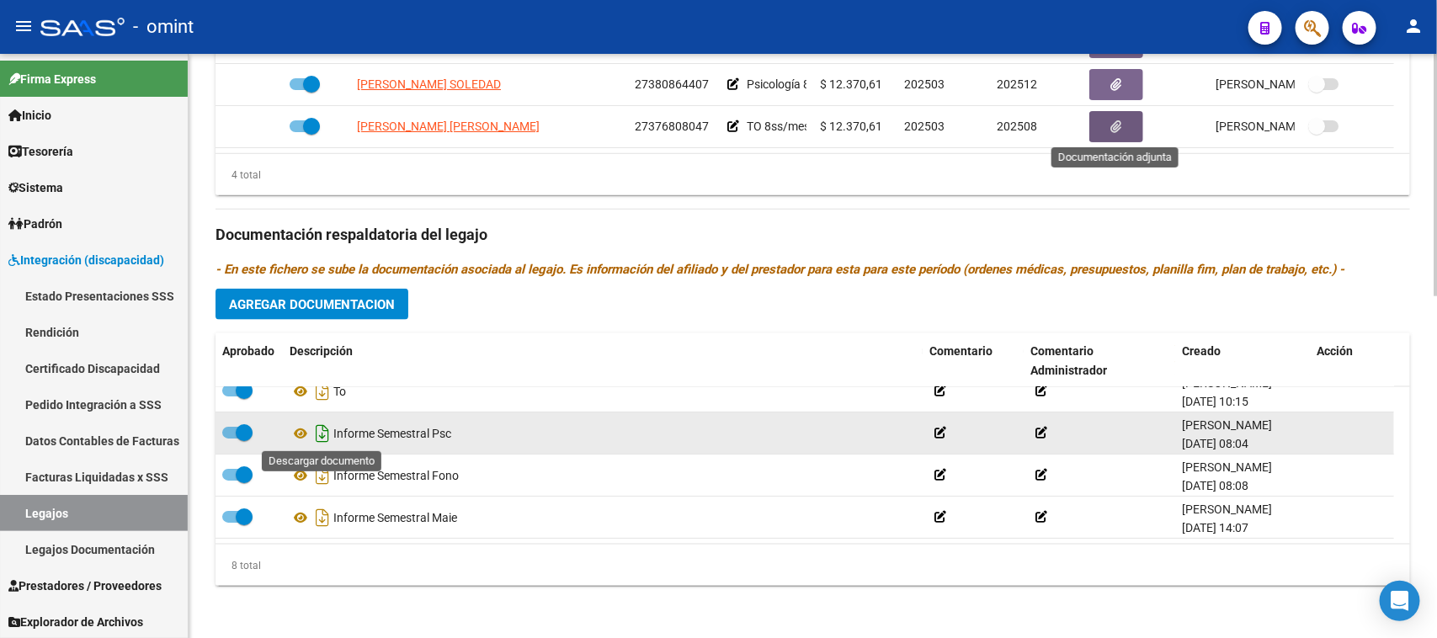
click at [317, 432] on icon "Descargar documento" at bounding box center [322, 433] width 22 height 27
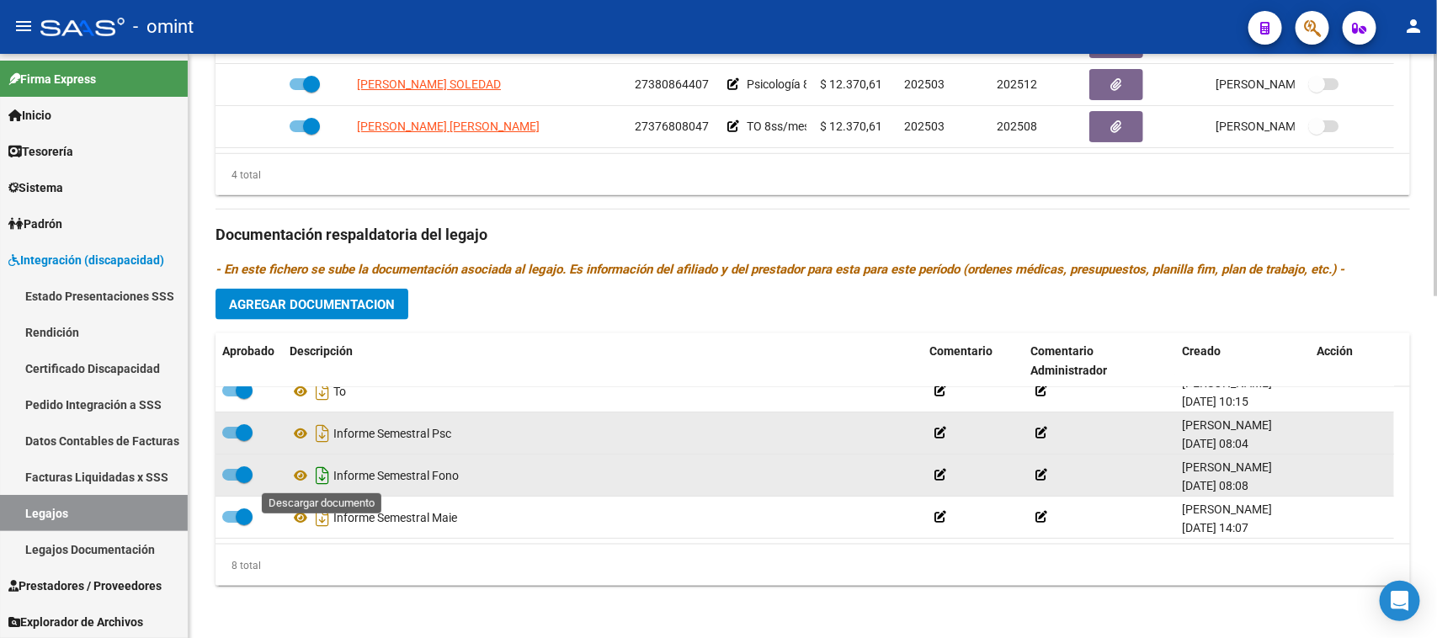
click at [318, 468] on icon "Descargar documento" at bounding box center [322, 475] width 22 height 27
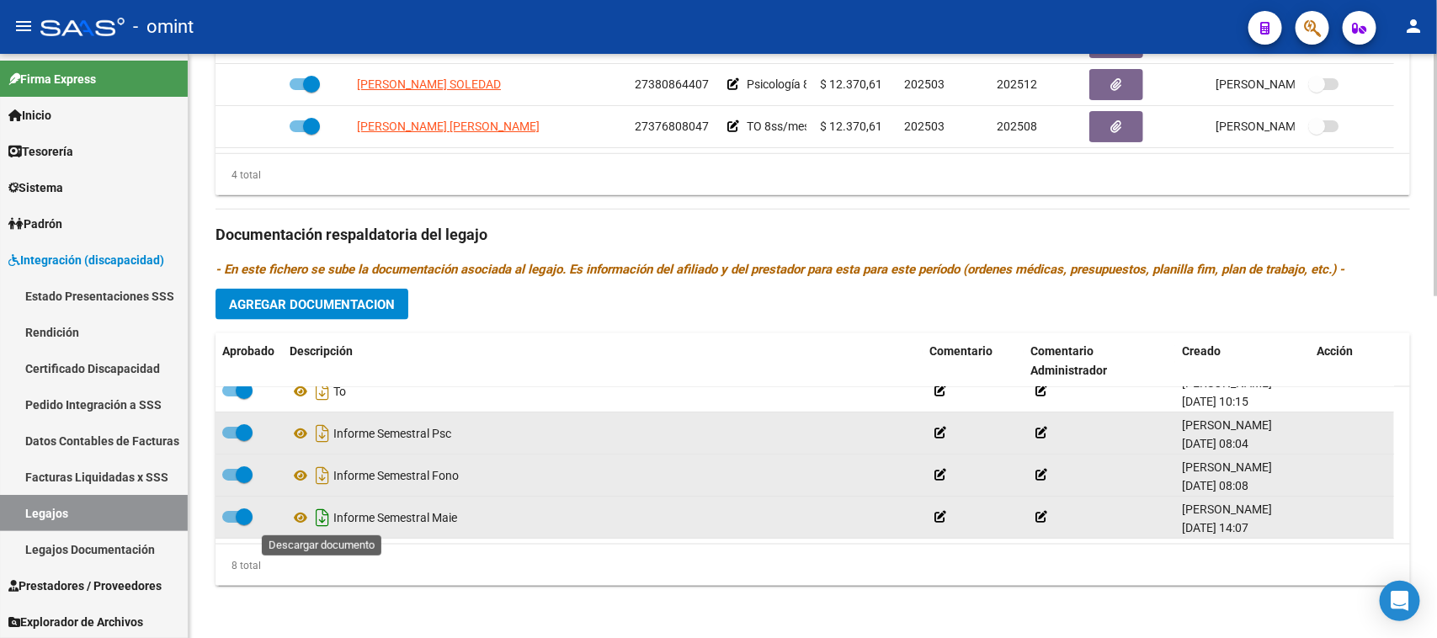
click at [316, 520] on icon "Descargar documento" at bounding box center [322, 517] width 22 height 27
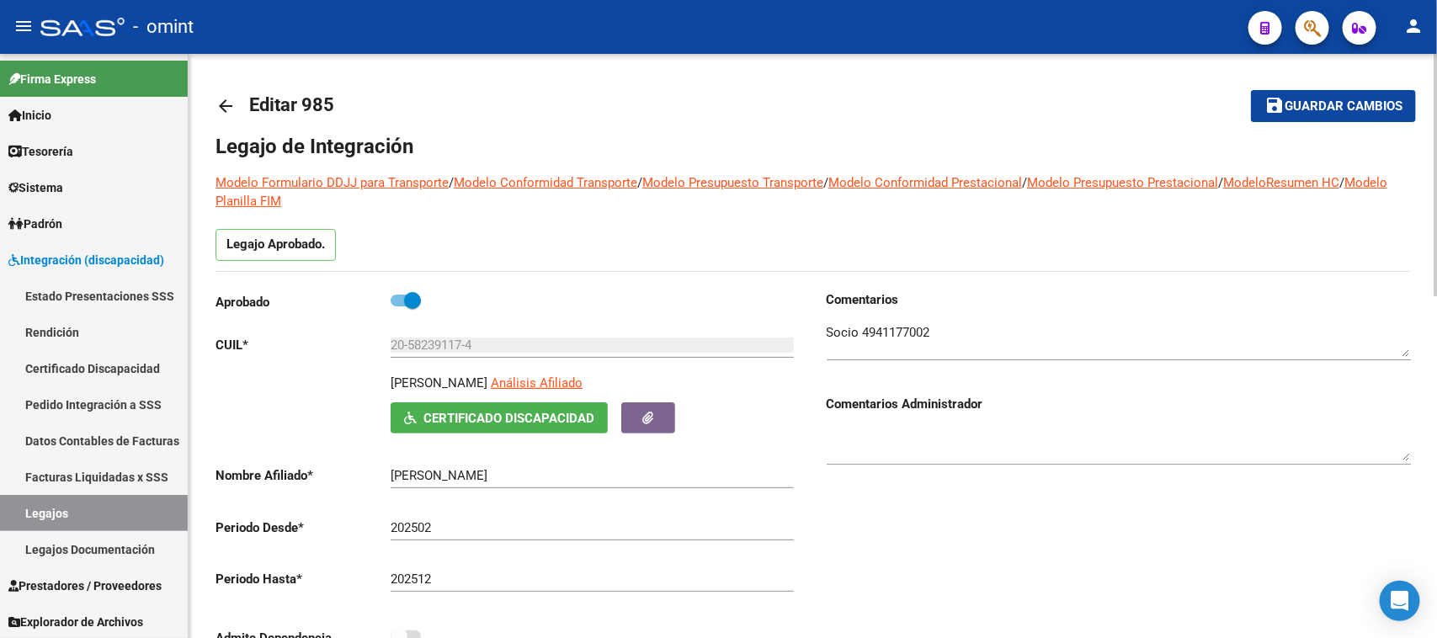
scroll to position [0, 0]
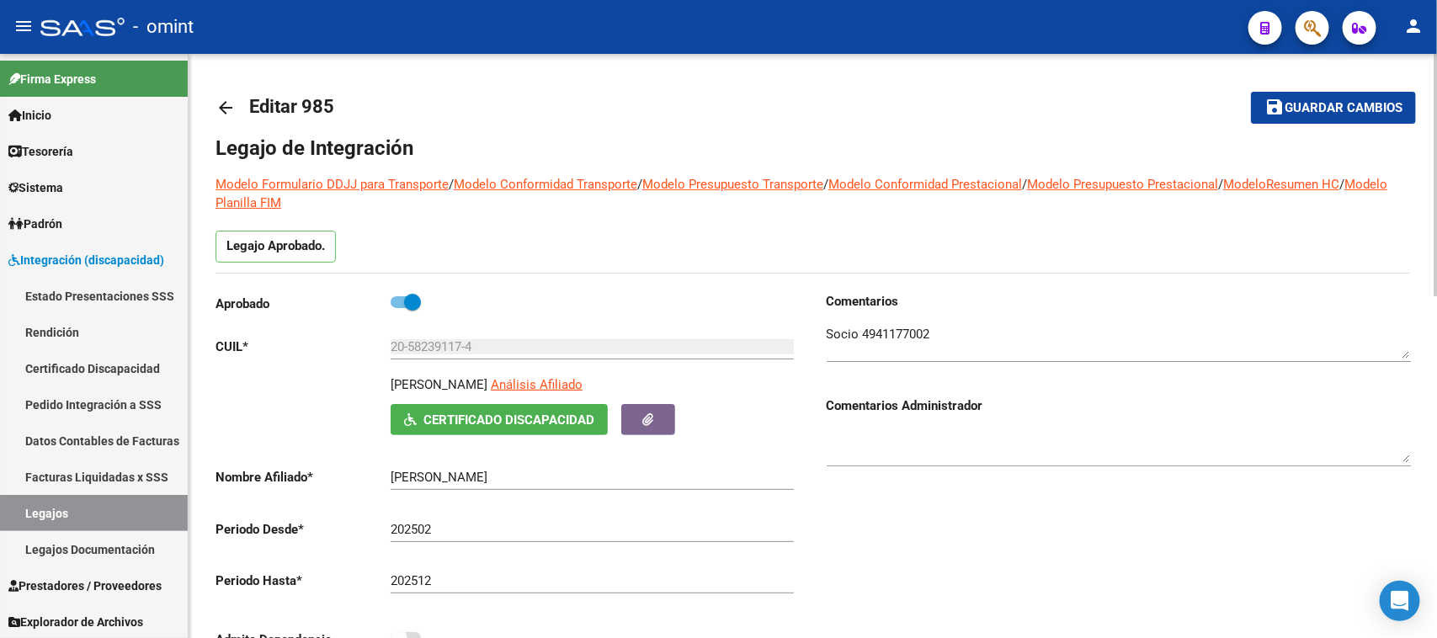
click at [876, 343] on textarea at bounding box center [1118, 342] width 584 height 34
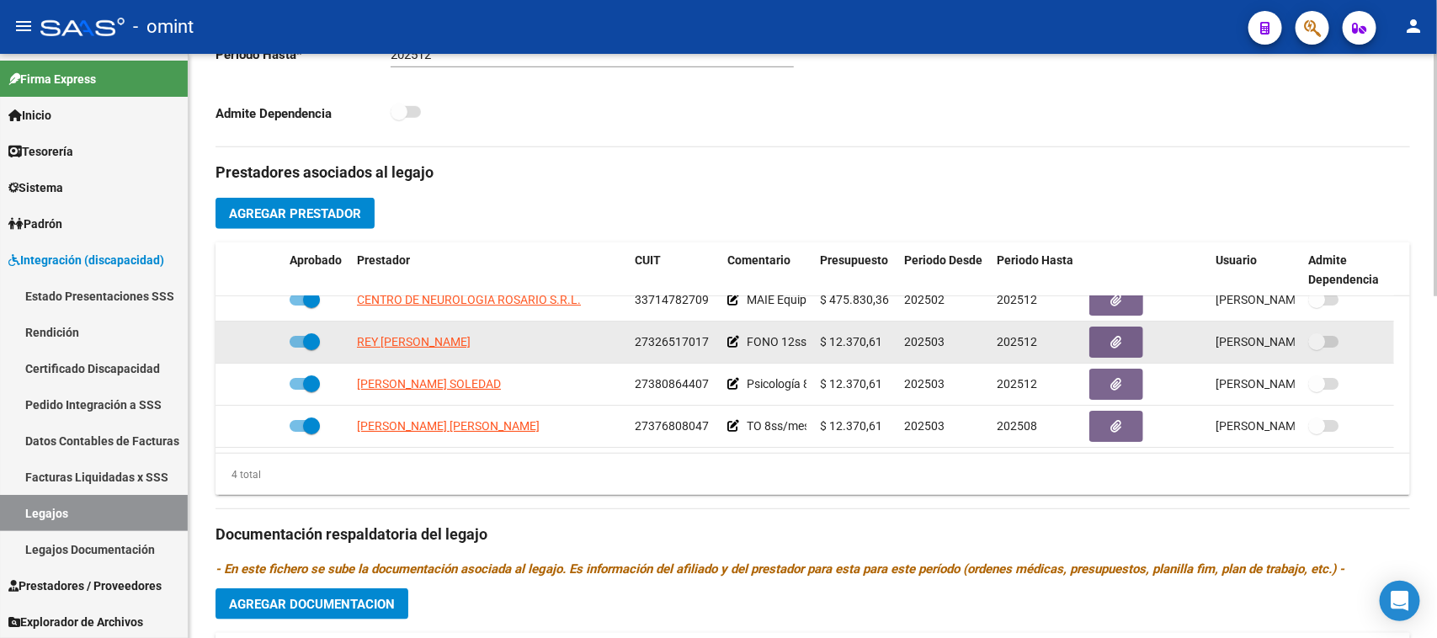
scroll to position [631, 0]
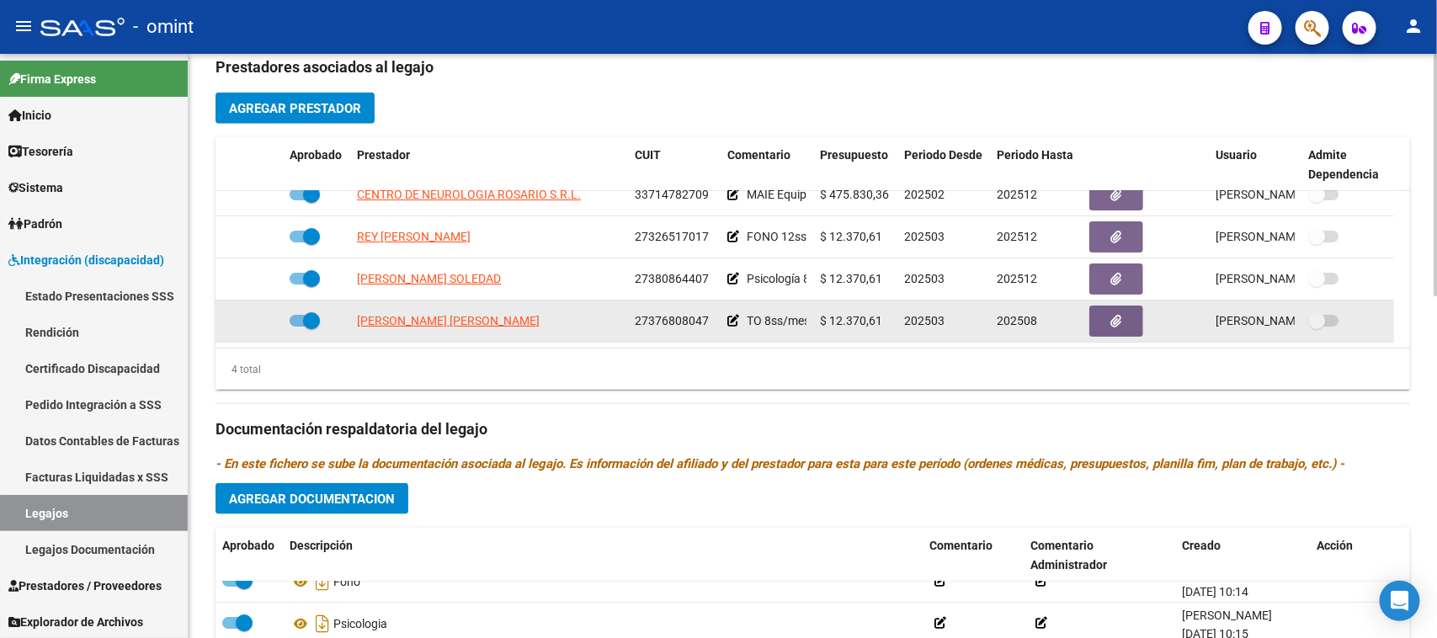
click at [304, 321] on span at bounding box center [311, 320] width 17 height 17
click at [298, 327] on input "checkbox" at bounding box center [297, 327] width 1 height 1
checkbox input "false"
click at [263, 321] on icon at bounding box center [258, 321] width 12 height 12
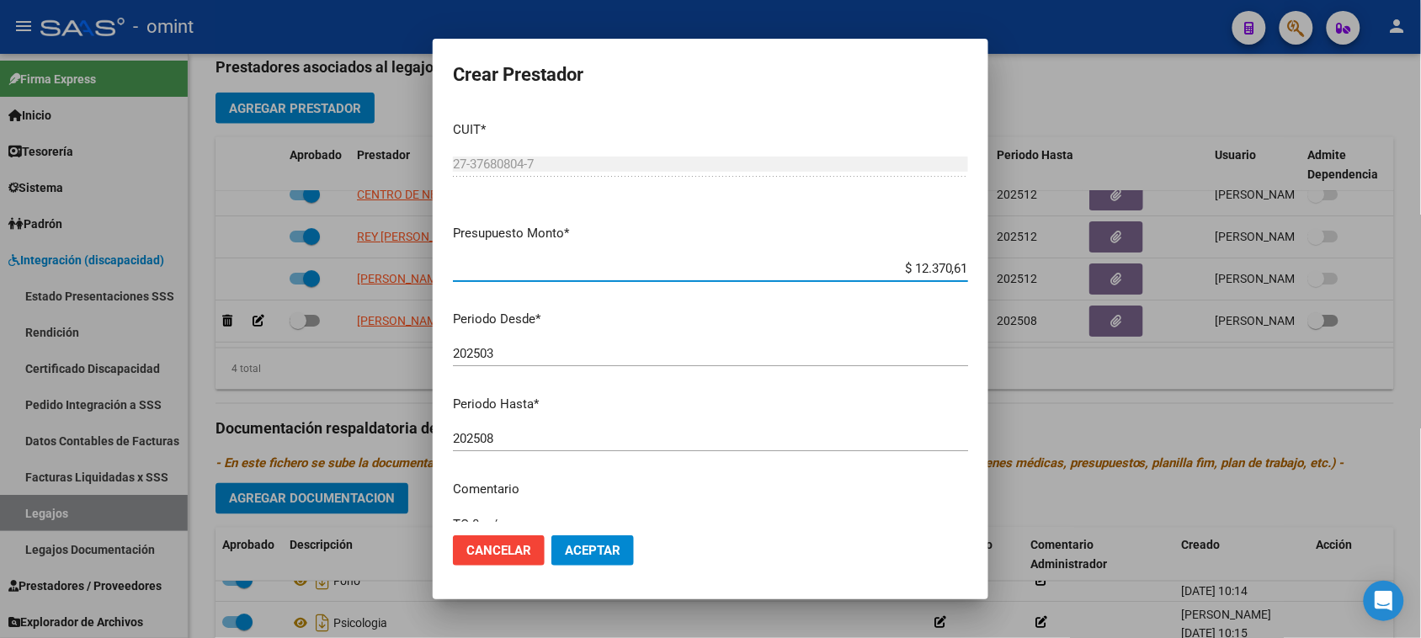
click at [644, 443] on input "202508" at bounding box center [710, 438] width 515 height 15
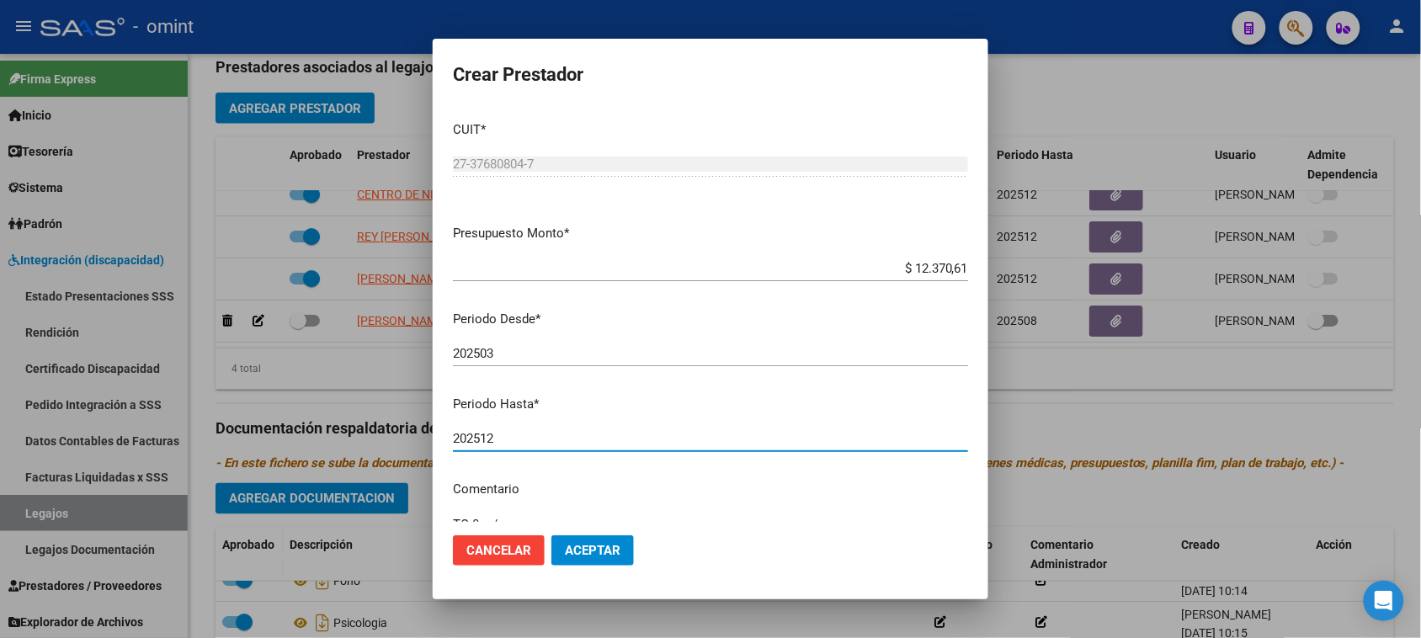
type input "202512"
click at [591, 541] on button "Aceptar" at bounding box center [592, 550] width 82 height 30
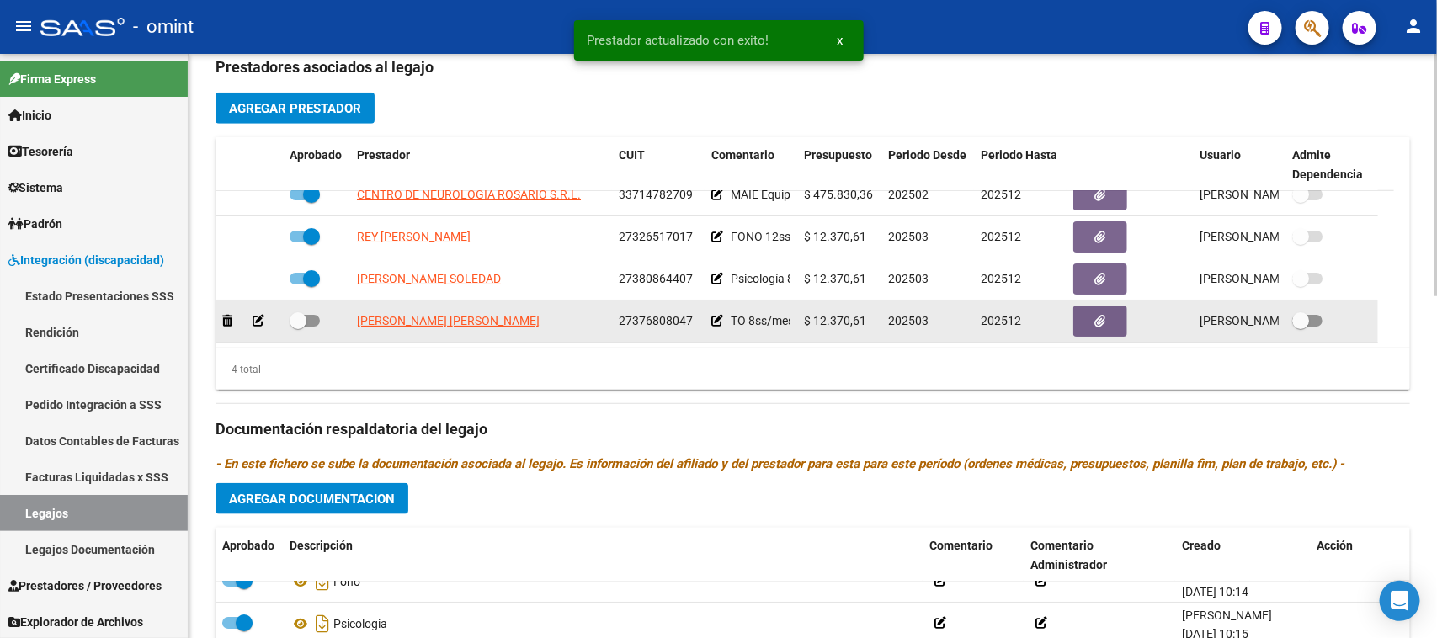
click at [320, 313] on div at bounding box center [316, 322] width 54 height 22
click at [305, 322] on span at bounding box center [304, 321] width 30 height 12
click at [298, 327] on input "checkbox" at bounding box center [297, 327] width 1 height 1
checkbox input "true"
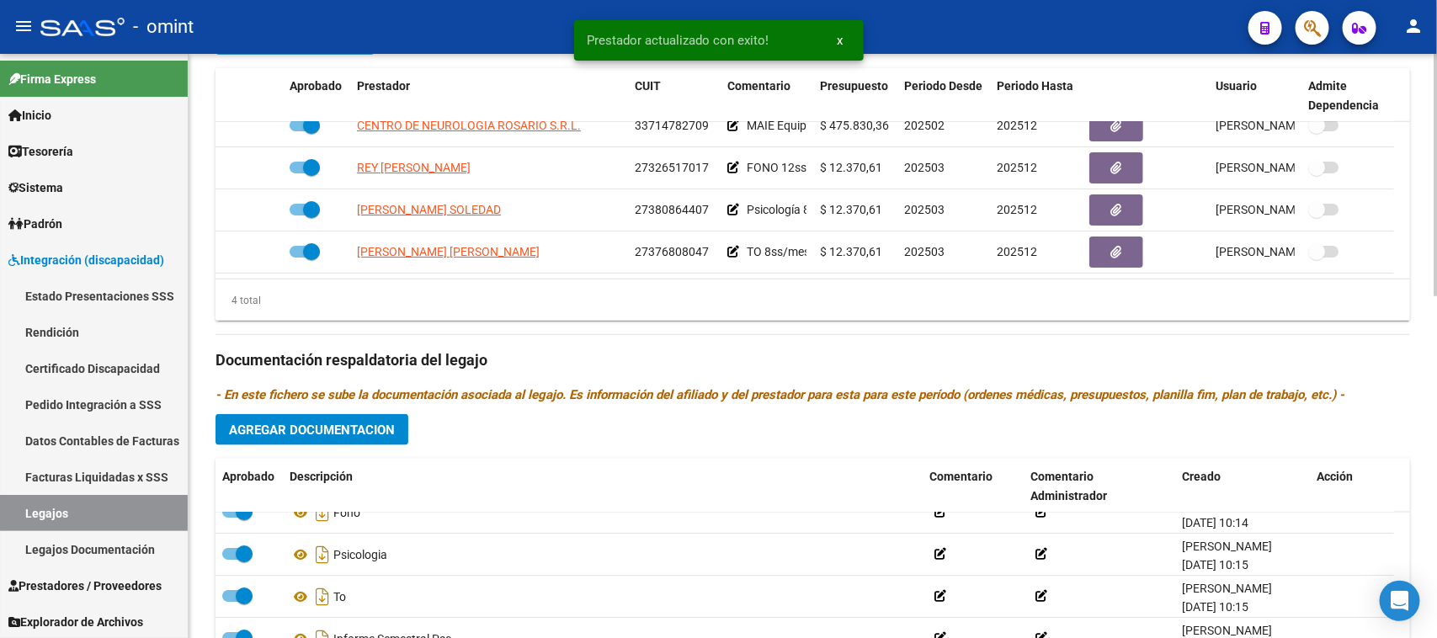
scroll to position [826, 0]
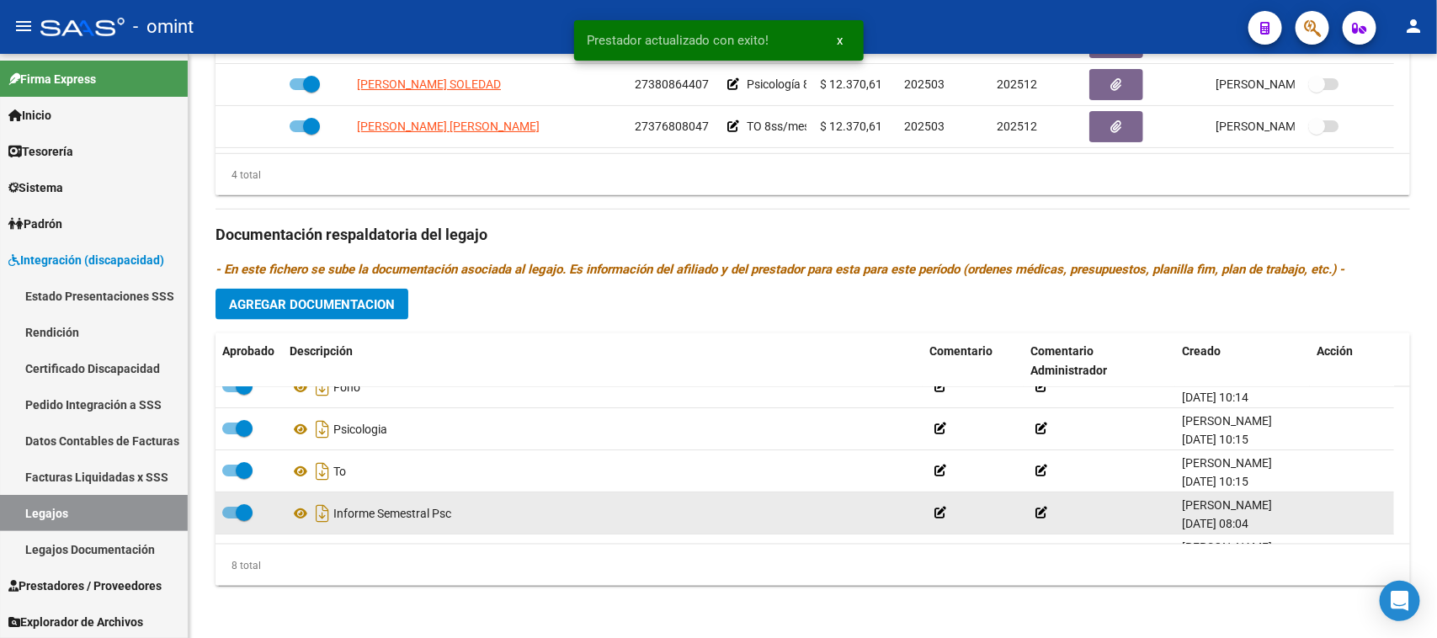
click at [388, 514] on div "Informe Semestral Psc" at bounding box center [602, 513] width 626 height 27
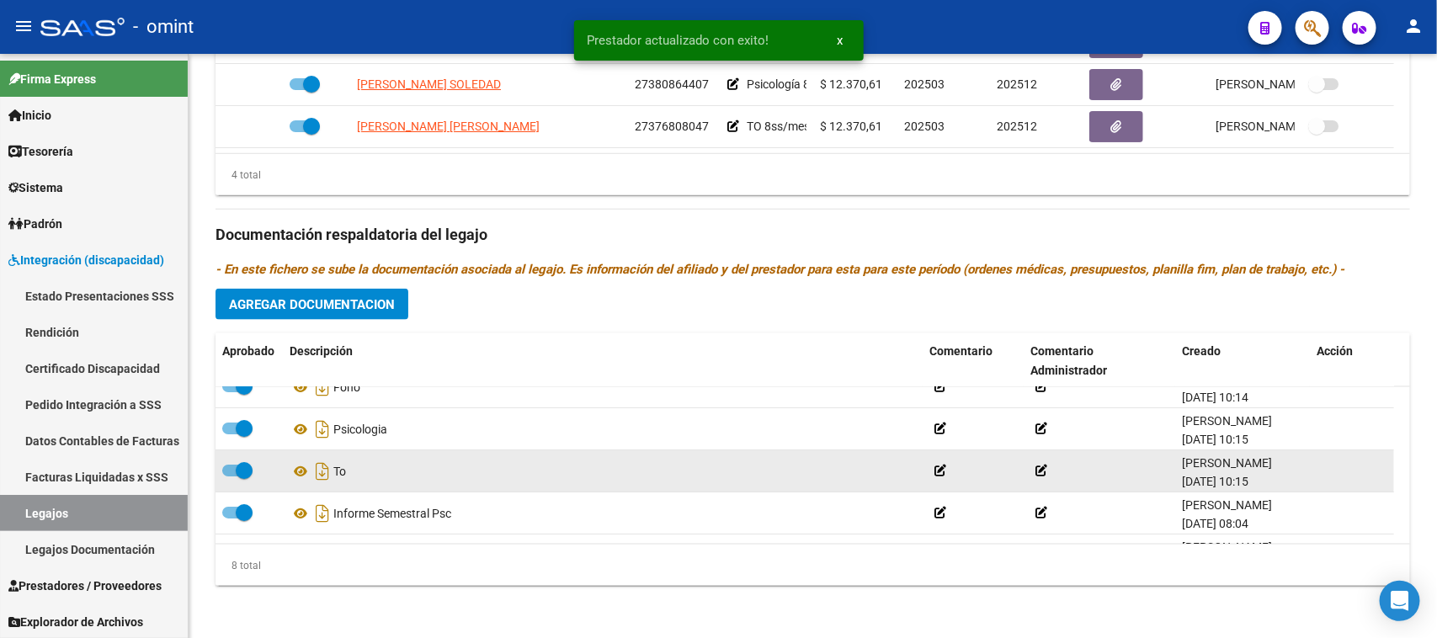
copy div "Informe Semestral Psc"
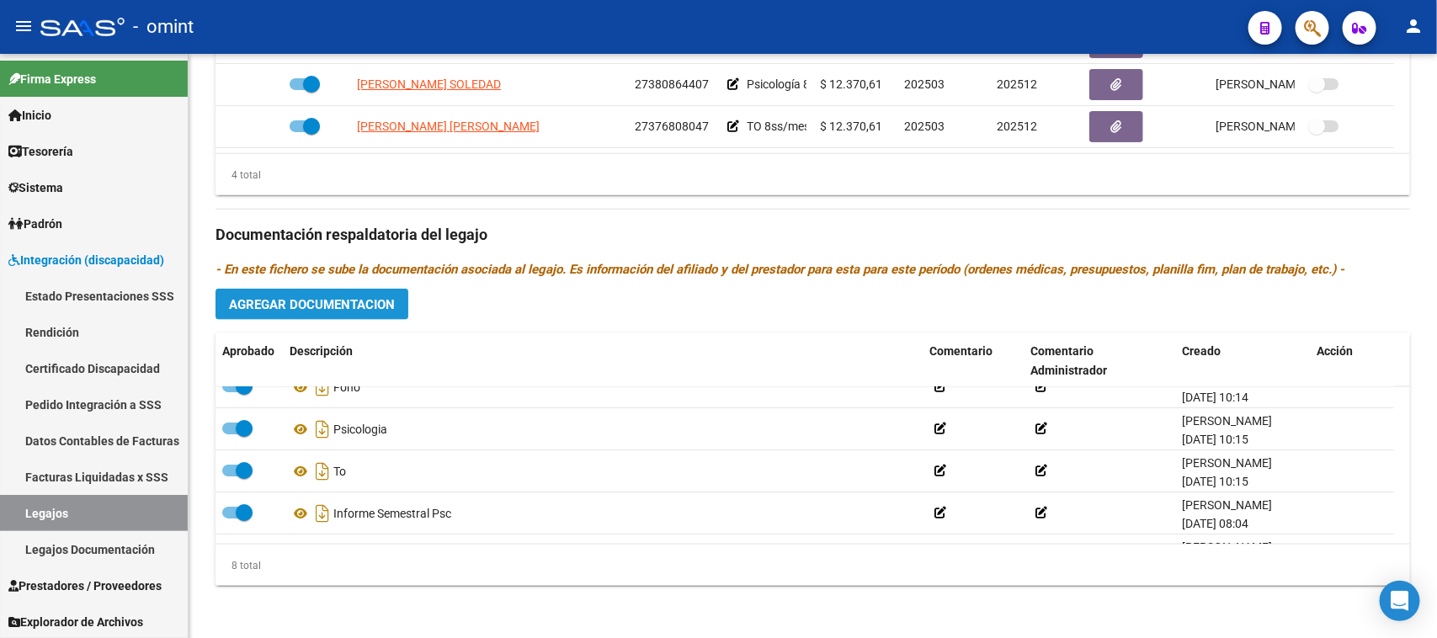
click at [316, 303] on span "Agregar Documentacion" at bounding box center [312, 304] width 166 height 15
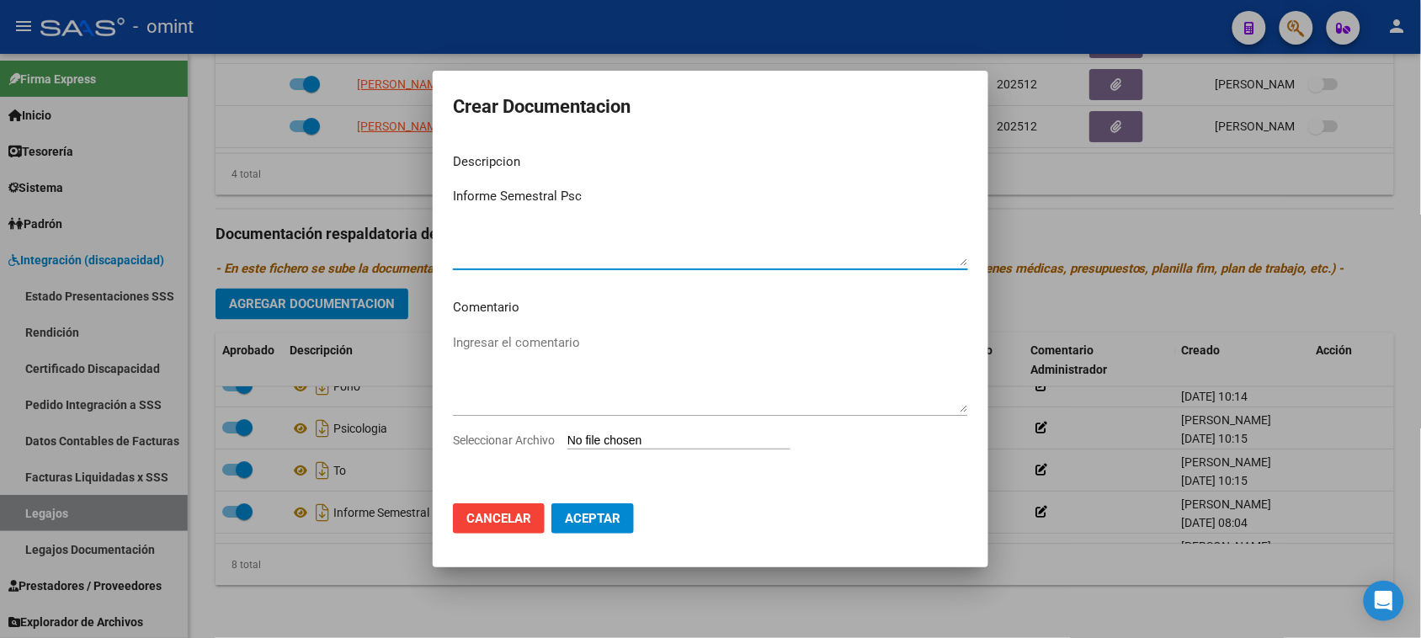
click at [573, 200] on textarea "Informe Semestral Psc" at bounding box center [710, 226] width 515 height 79
click at [572, 200] on textarea "Informe Semestral Psc" at bounding box center [710, 226] width 515 height 79
type textarea "Informe Semestral TO"
type input "C:\fakepath\4941177002_25081404010_form048.pdf"
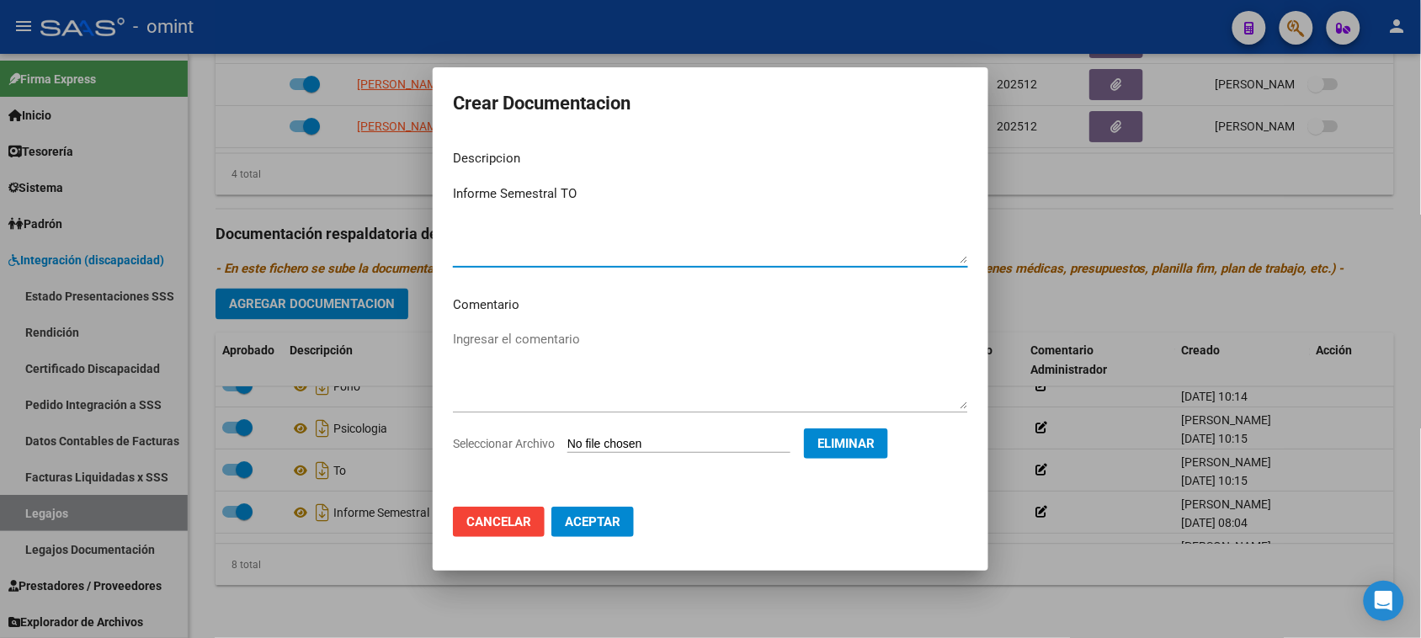
click at [610, 519] on span "Aceptar" at bounding box center [593, 521] width 56 height 15
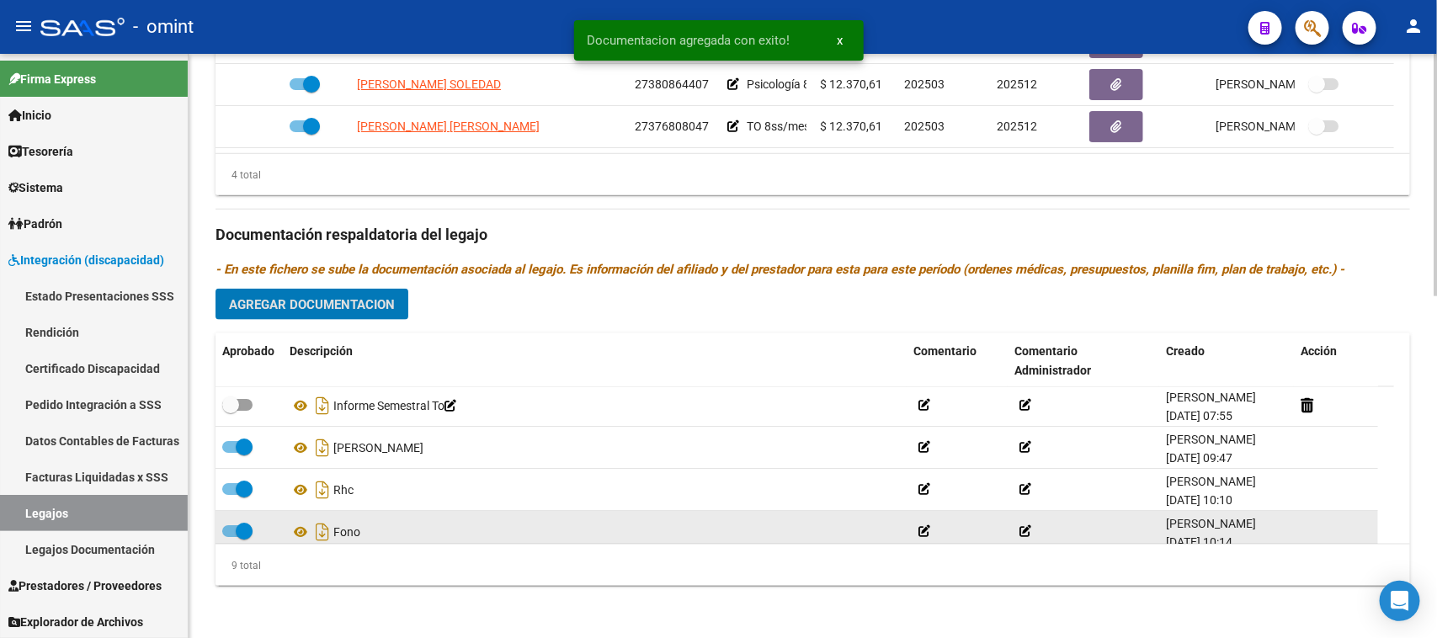
scroll to position [0, 0]
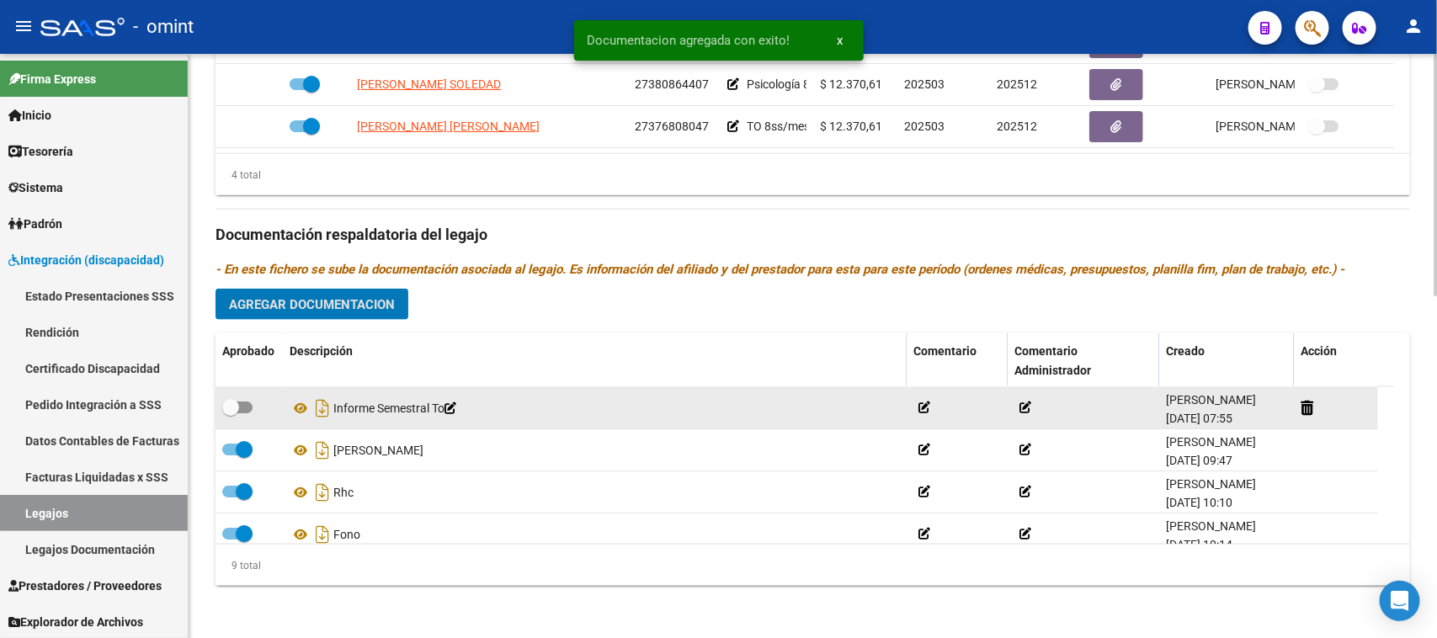
click at [250, 406] on span at bounding box center [237, 407] width 30 height 12
click at [231, 413] on input "checkbox" at bounding box center [230, 413] width 1 height 1
checkbox input "true"
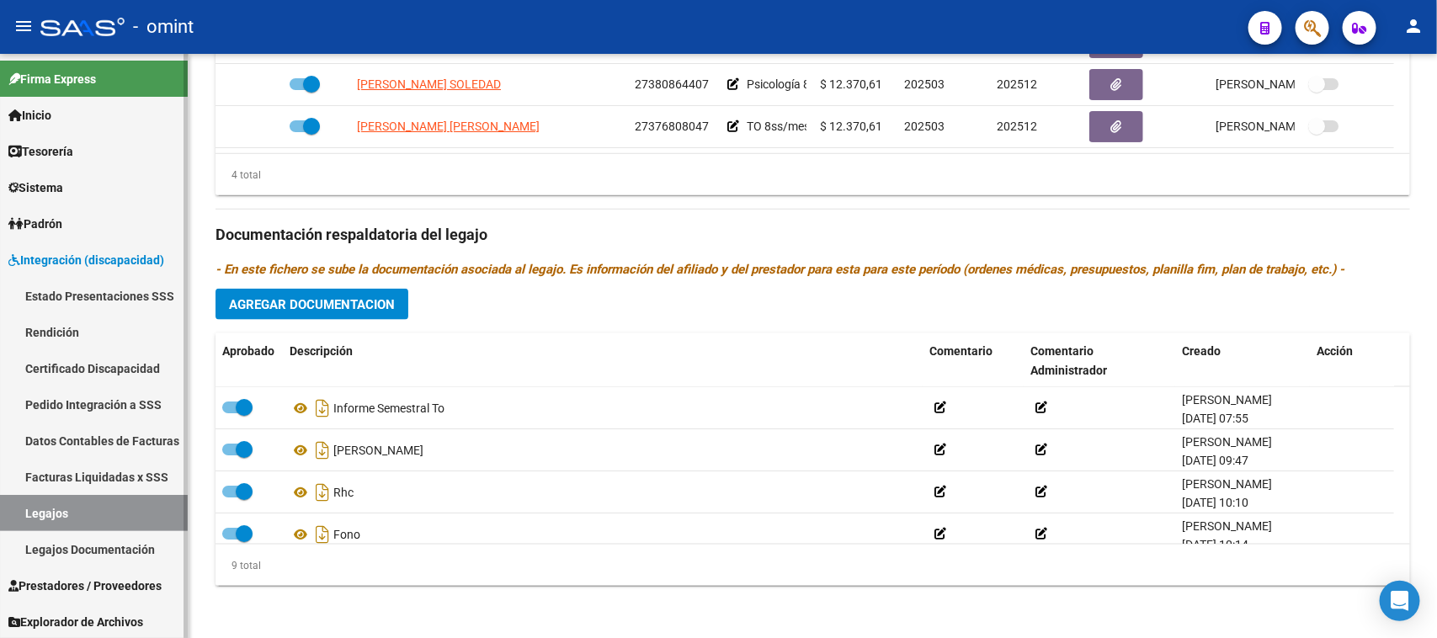
click at [115, 519] on link "Legajos" at bounding box center [94, 513] width 188 height 36
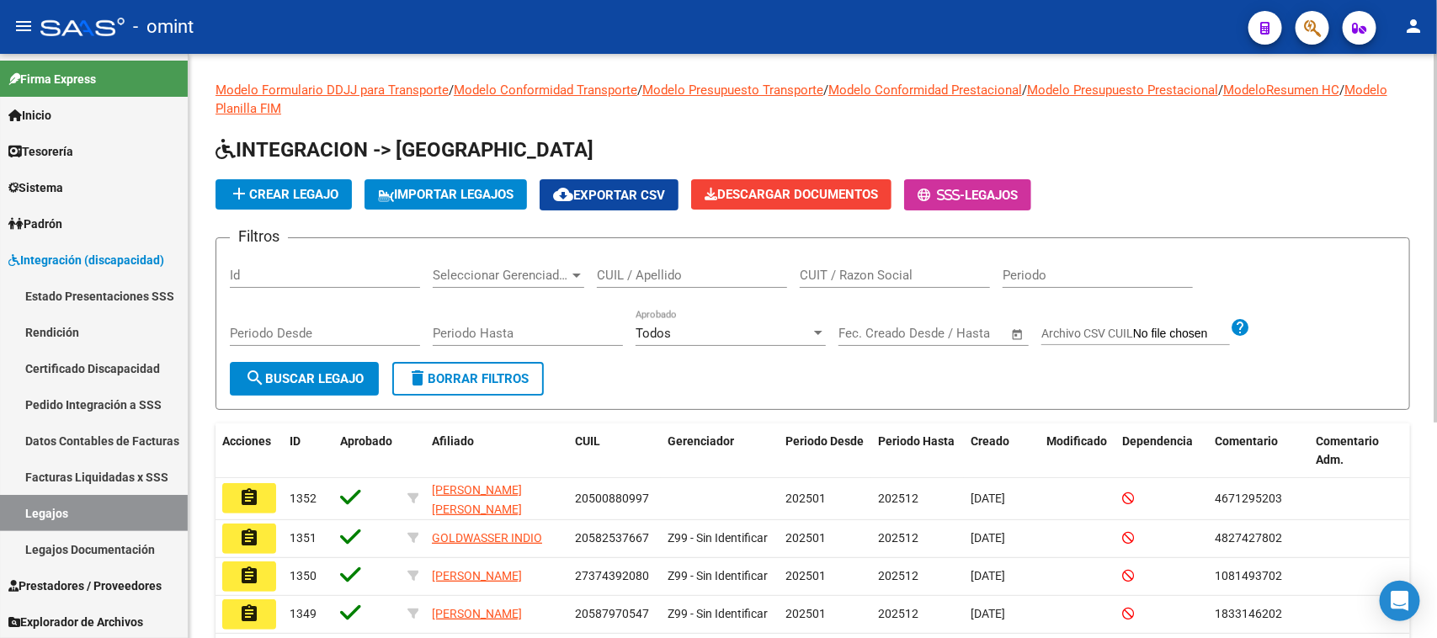
click at [725, 283] on div "CUIL / Apellido" at bounding box center [692, 270] width 190 height 36
type input "[PERSON_NAME]"
click at [321, 371] on span "search Buscar Legajo" at bounding box center [304, 378] width 119 height 15
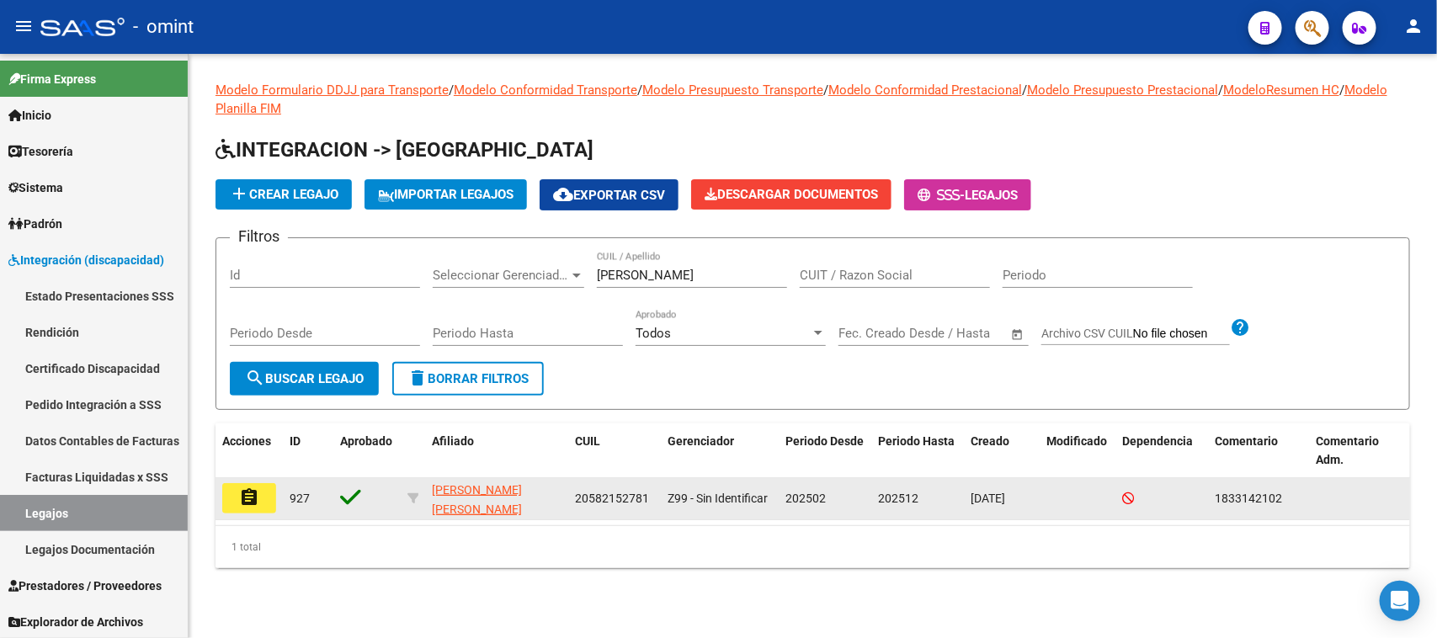
click at [232, 503] on button "assignment" at bounding box center [249, 498] width 54 height 30
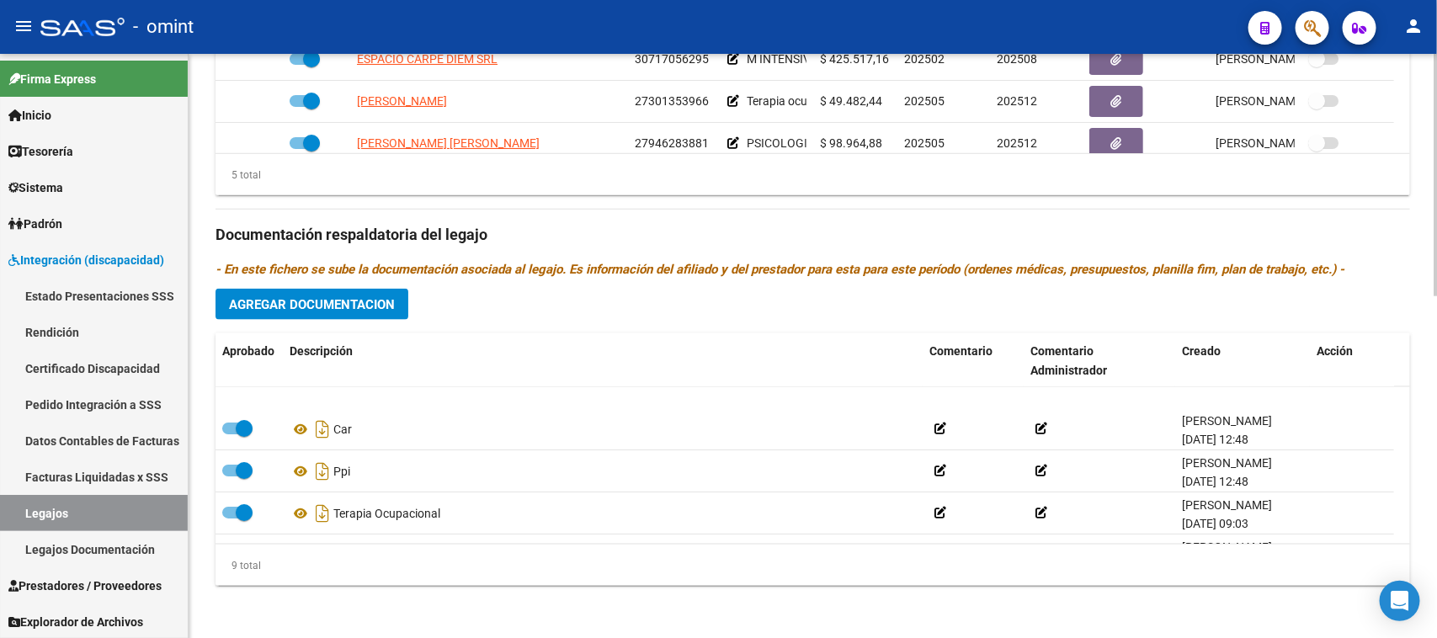
scroll to position [210, 0]
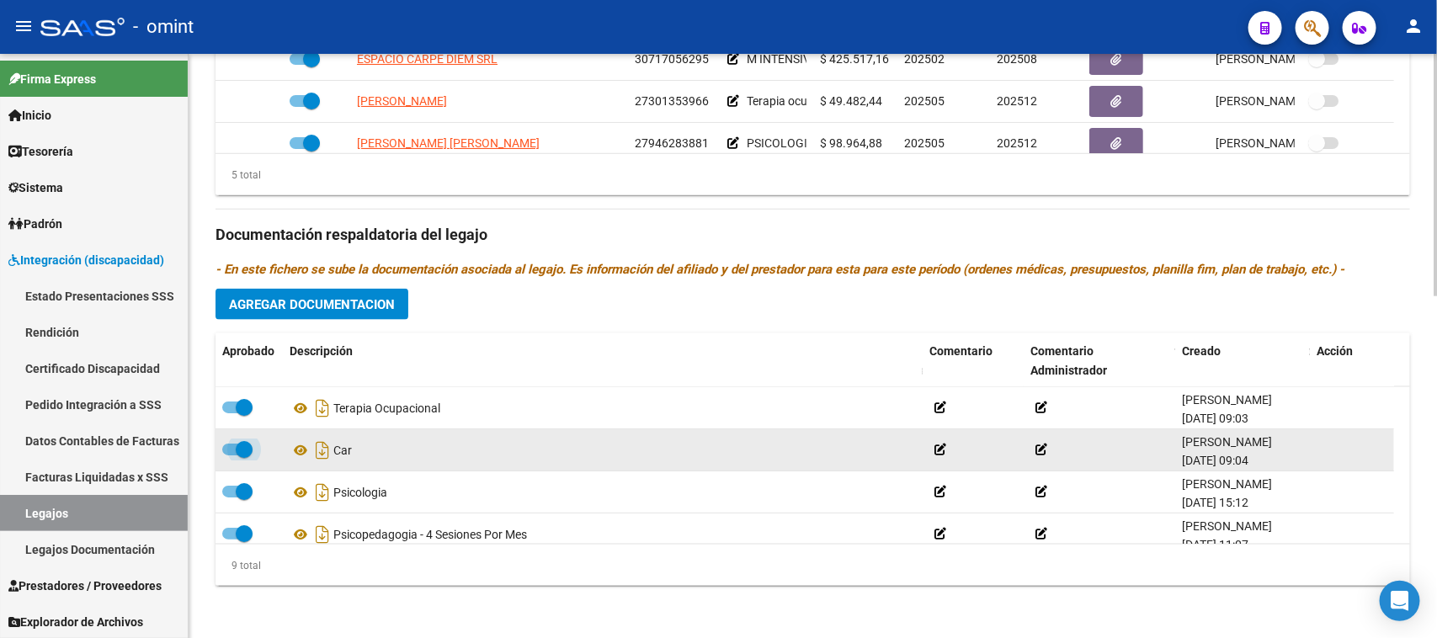
click at [251, 444] on span at bounding box center [244, 449] width 17 height 17
click at [231, 455] on input "checkbox" at bounding box center [230, 455] width 1 height 1
click at [1327, 451] on icon at bounding box center [1322, 450] width 13 height 16
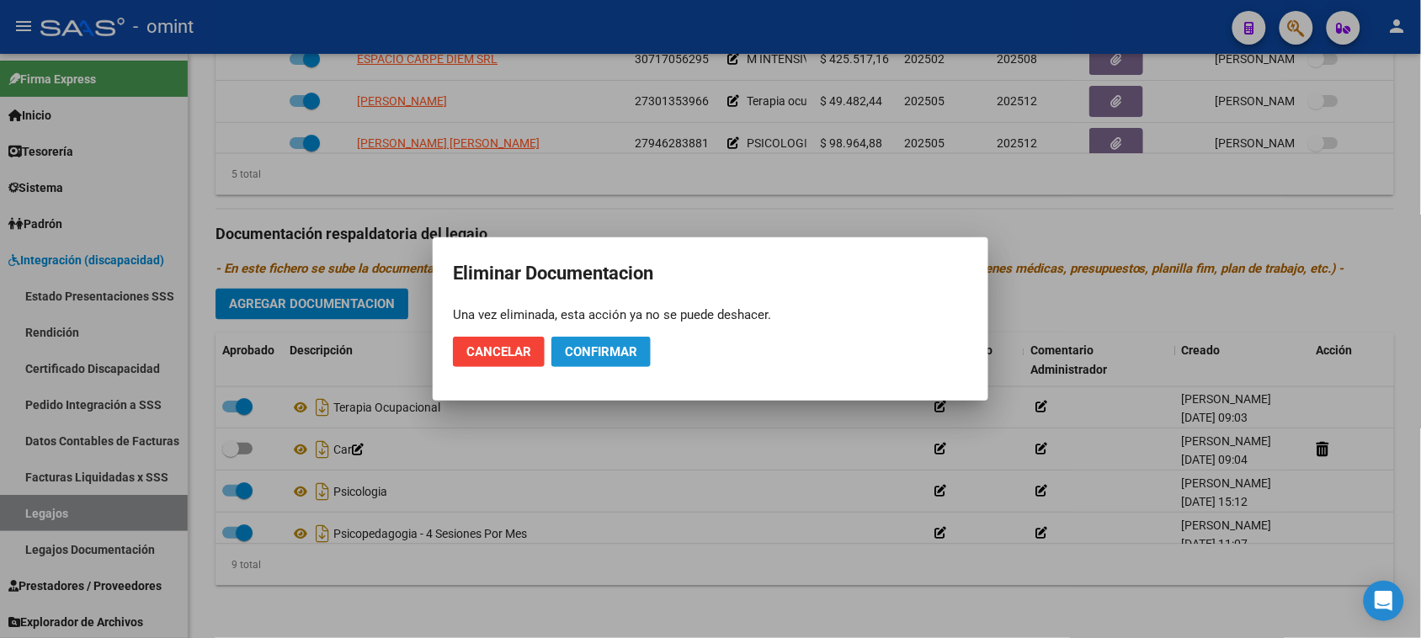
click at [620, 353] on span "Confirmar" at bounding box center [601, 351] width 72 height 15
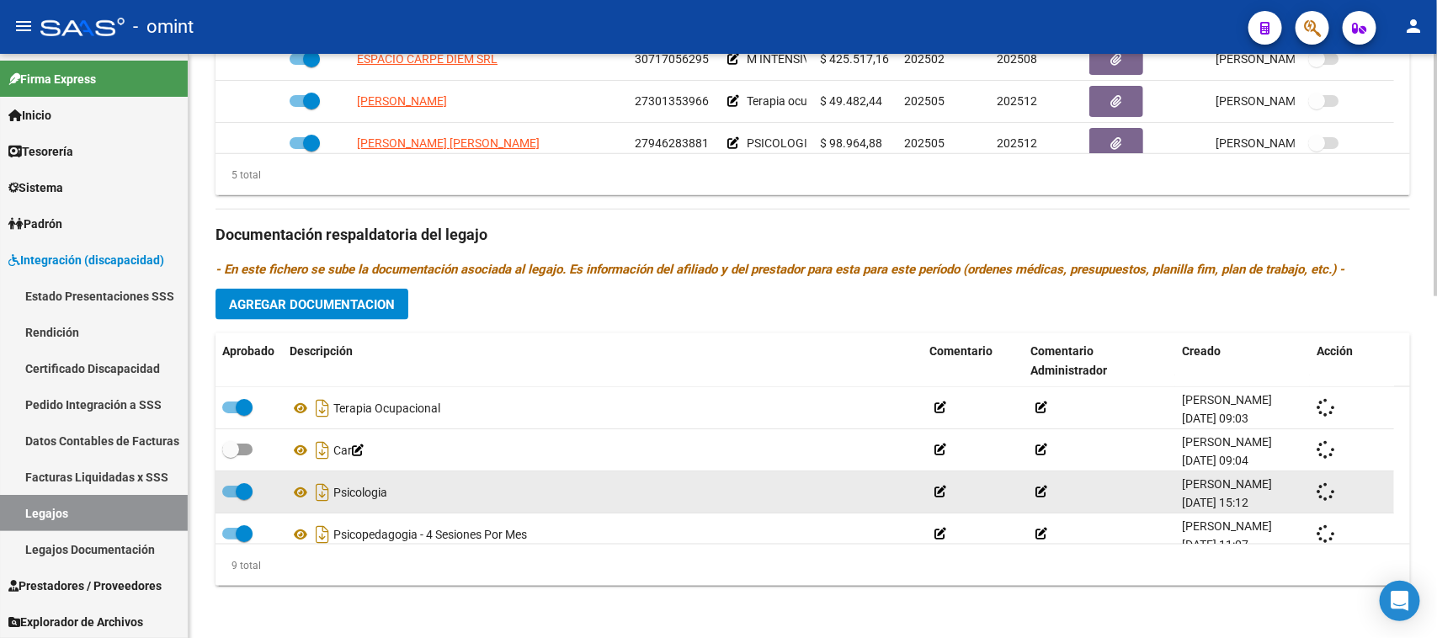
checkbox input "true"
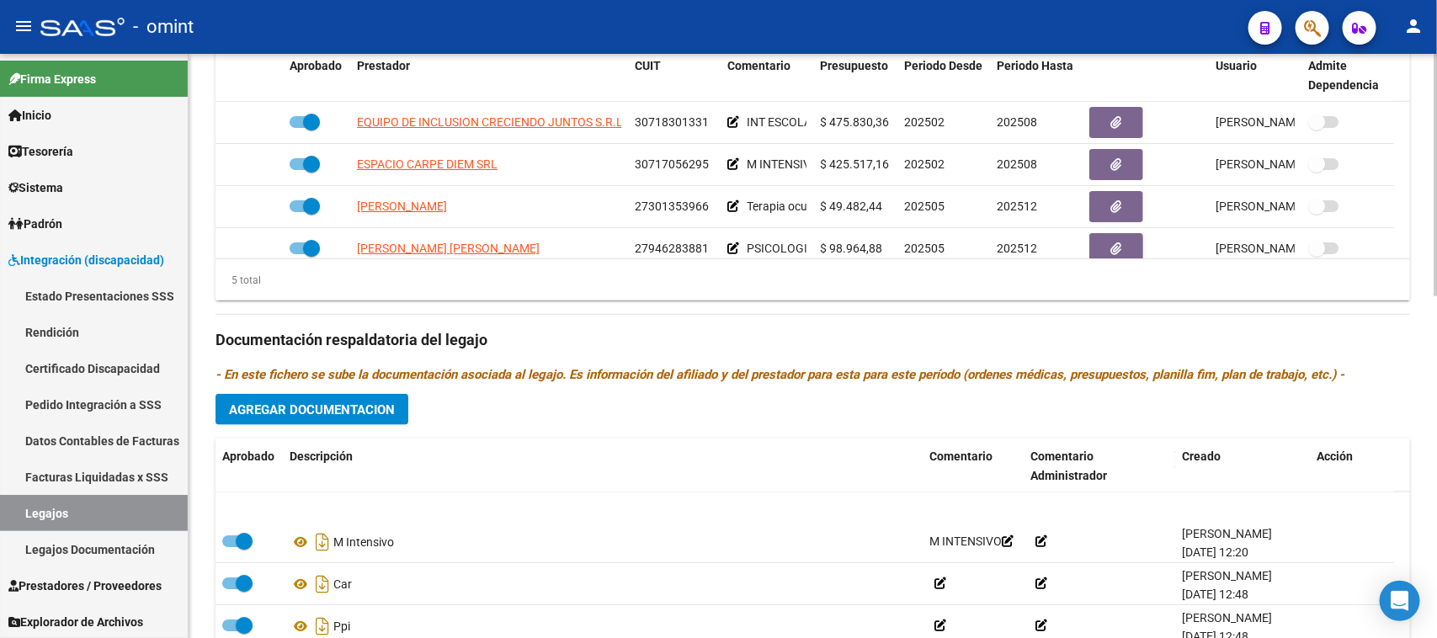
scroll to position [105, 0]
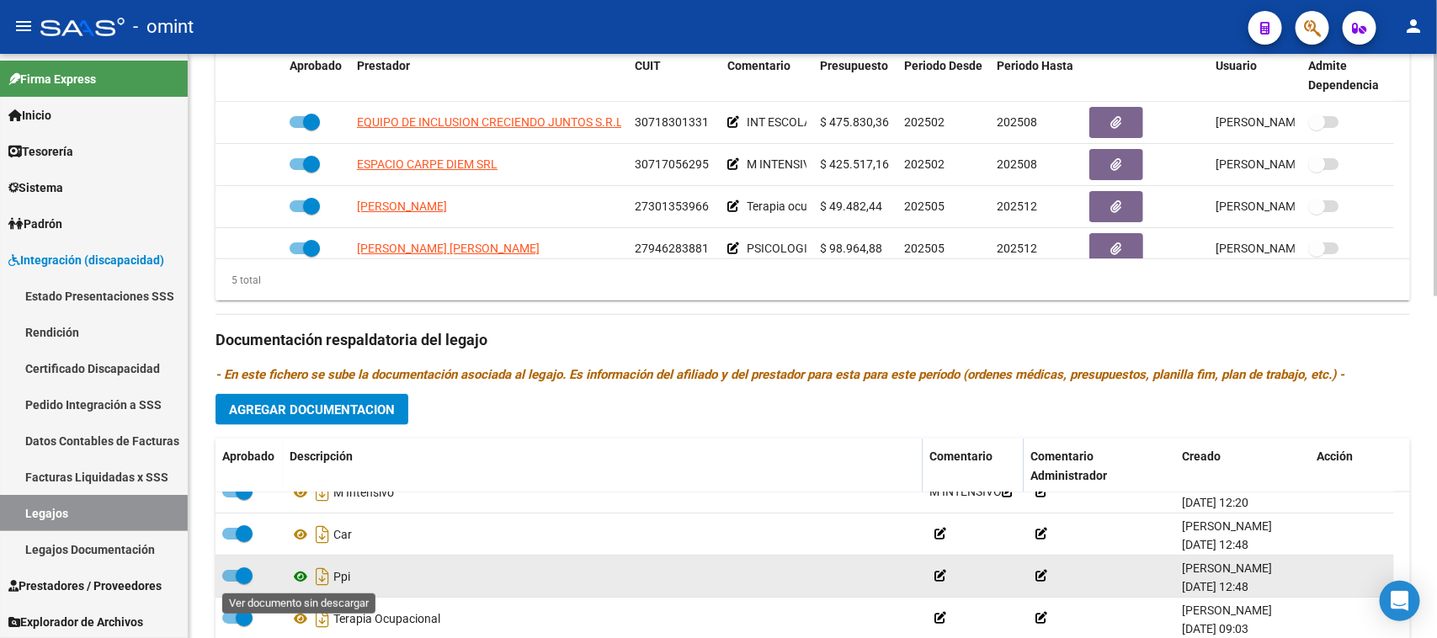
click at [297, 576] on icon at bounding box center [300, 576] width 22 height 20
click at [240, 572] on span at bounding box center [244, 575] width 17 height 17
click at [231, 582] on input "checkbox" at bounding box center [230, 582] width 1 height 1
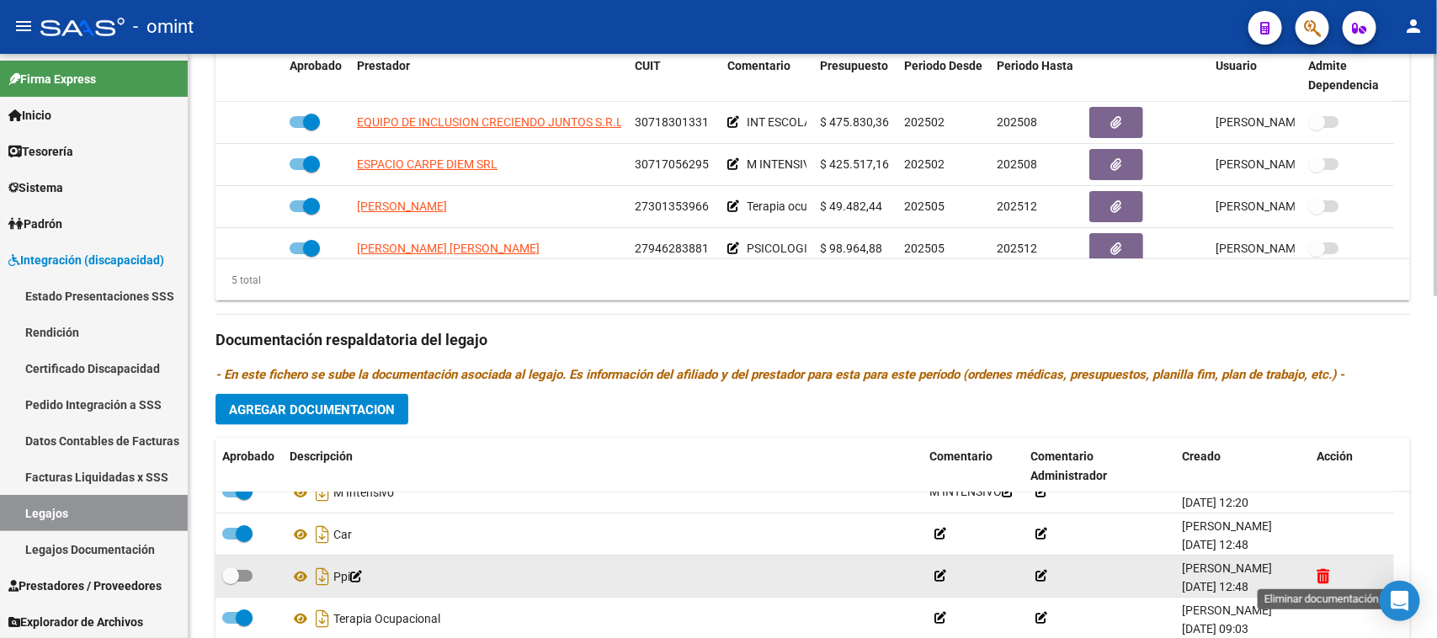
click at [1319, 576] on icon at bounding box center [1322, 576] width 13 height 16
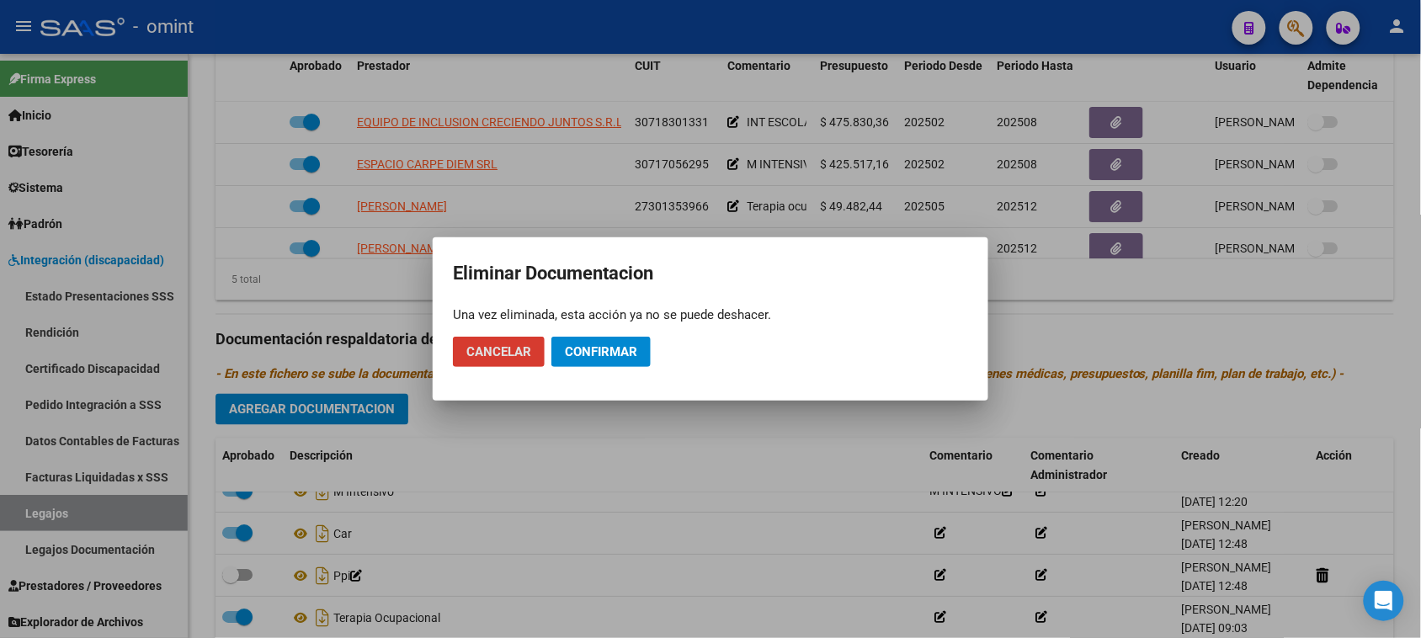
click at [578, 354] on span "Confirmar" at bounding box center [601, 351] width 72 height 15
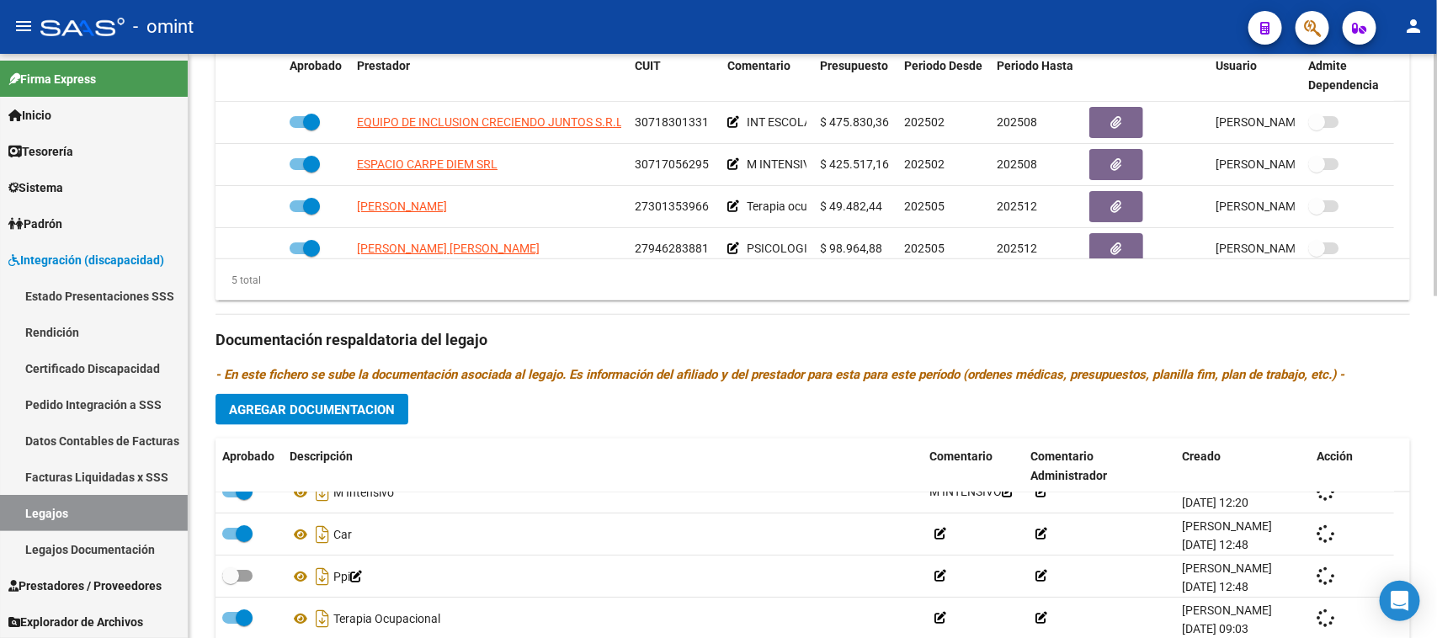
checkbox input "true"
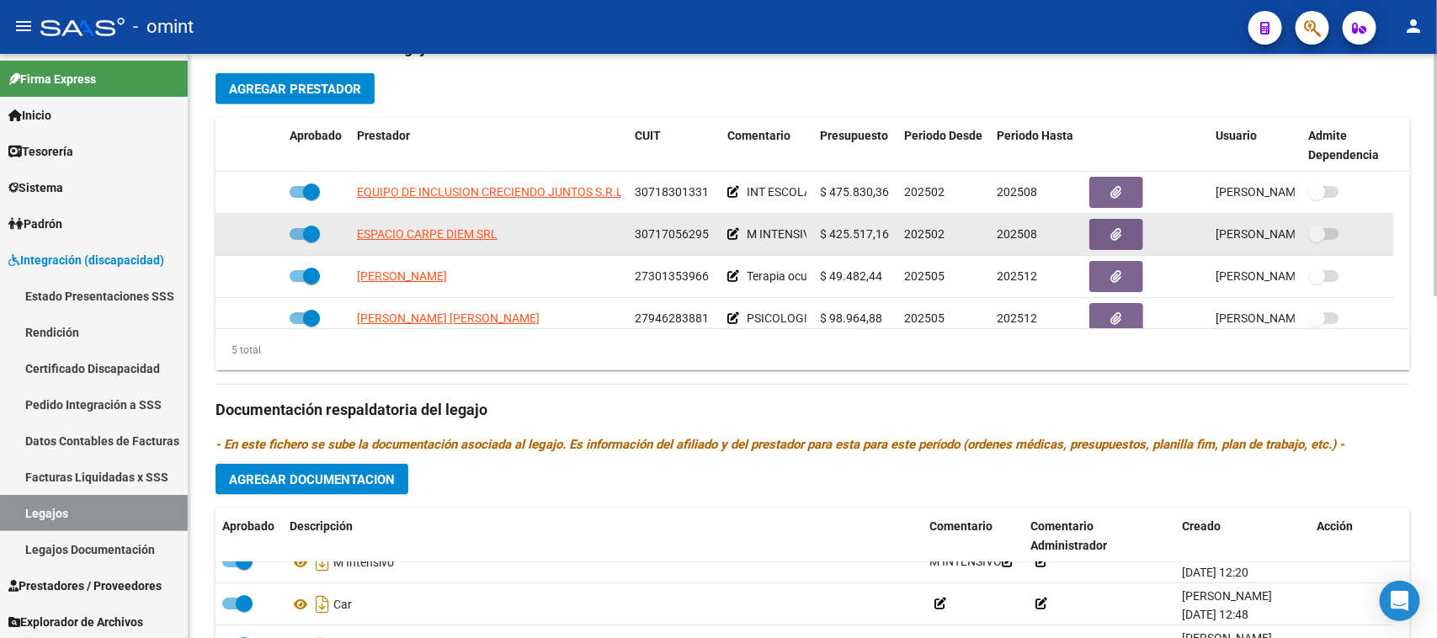
scroll to position [615, 0]
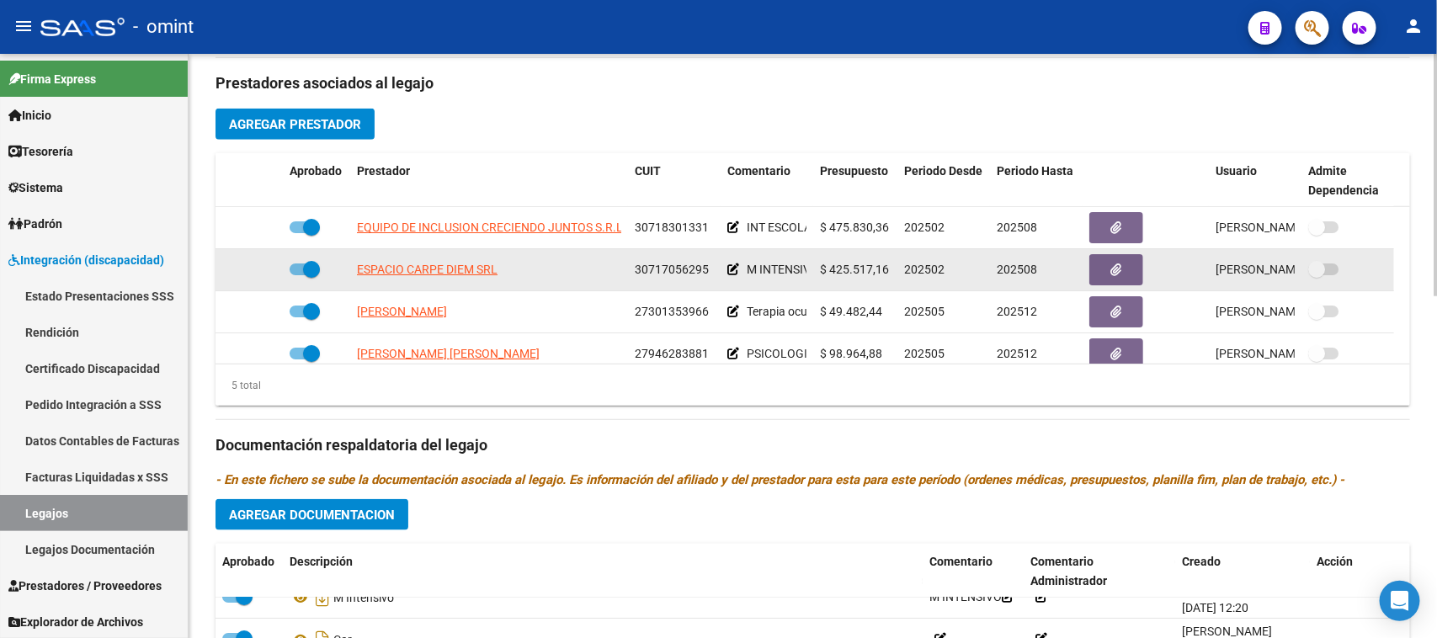
click at [292, 263] on span at bounding box center [304, 269] width 30 height 12
click at [297, 275] on input "checkbox" at bounding box center [297, 275] width 1 height 1
checkbox input "false"
click at [262, 270] on icon at bounding box center [258, 269] width 12 height 12
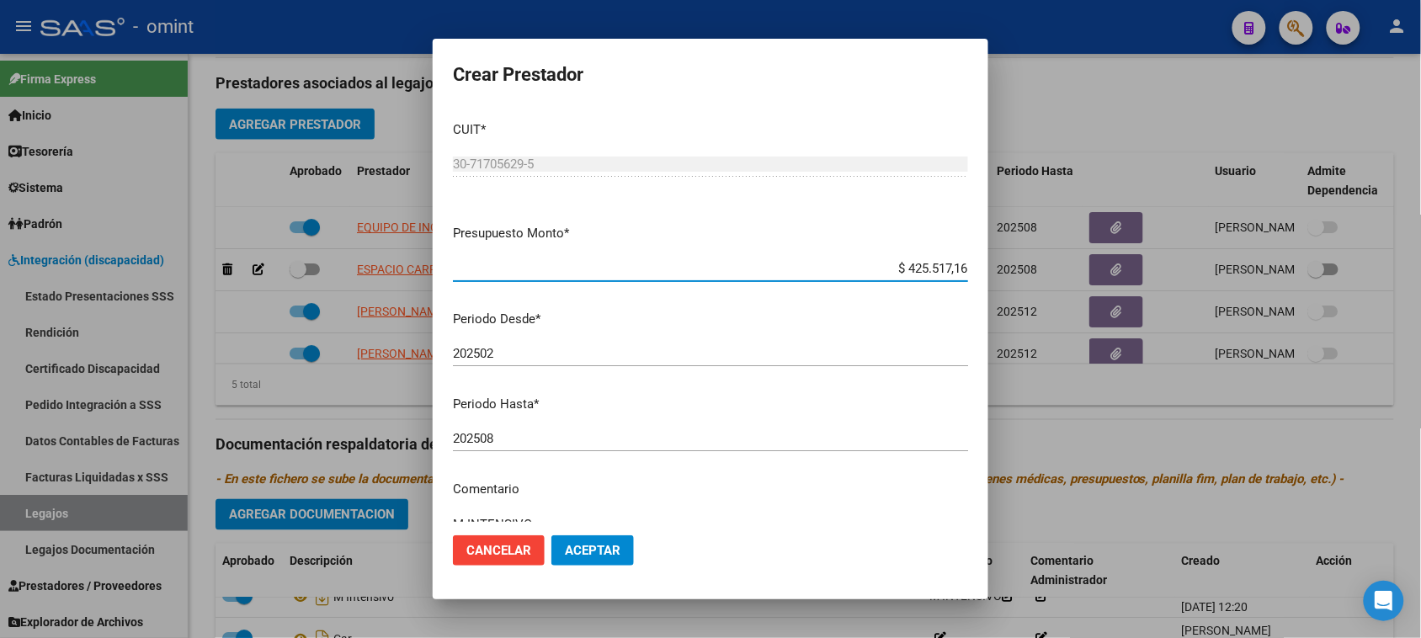
click at [575, 440] on input "202508" at bounding box center [710, 438] width 515 height 15
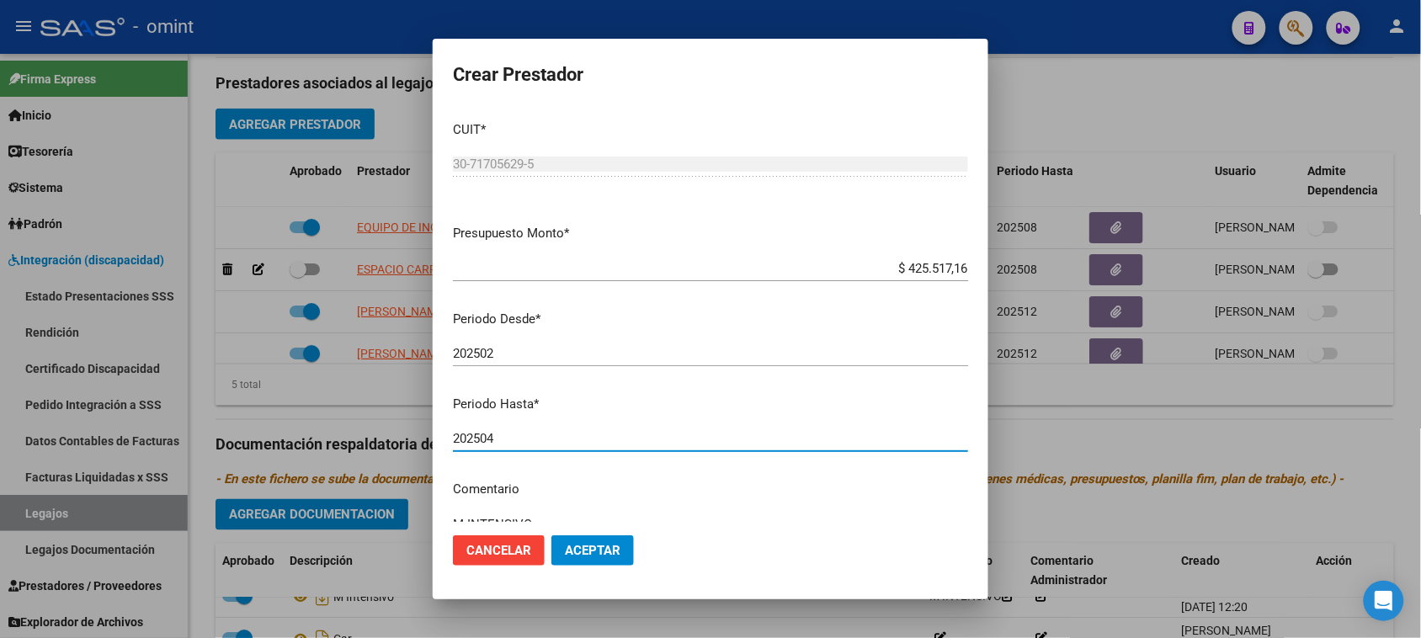
type input "202504"
click at [590, 550] on span "Aceptar" at bounding box center [593, 550] width 56 height 15
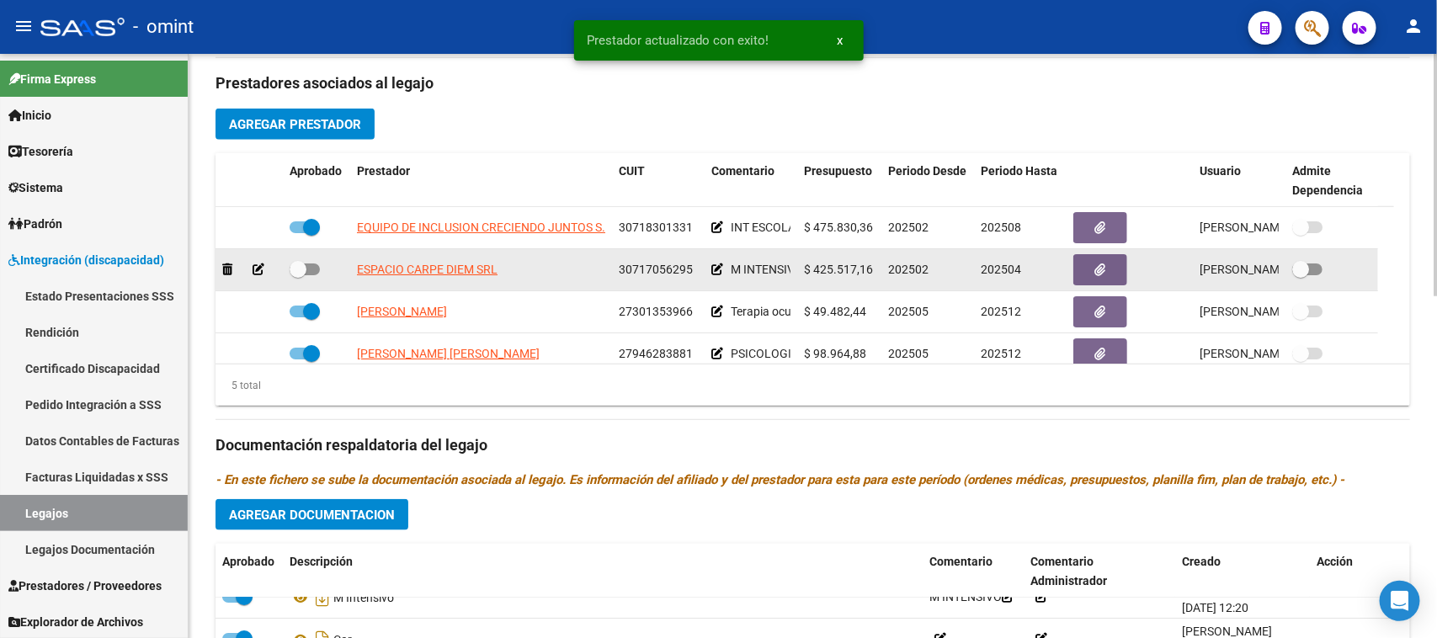
click at [304, 263] on span at bounding box center [297, 269] width 17 height 17
click at [298, 275] on input "checkbox" at bounding box center [297, 275] width 1 height 1
checkbox input "true"
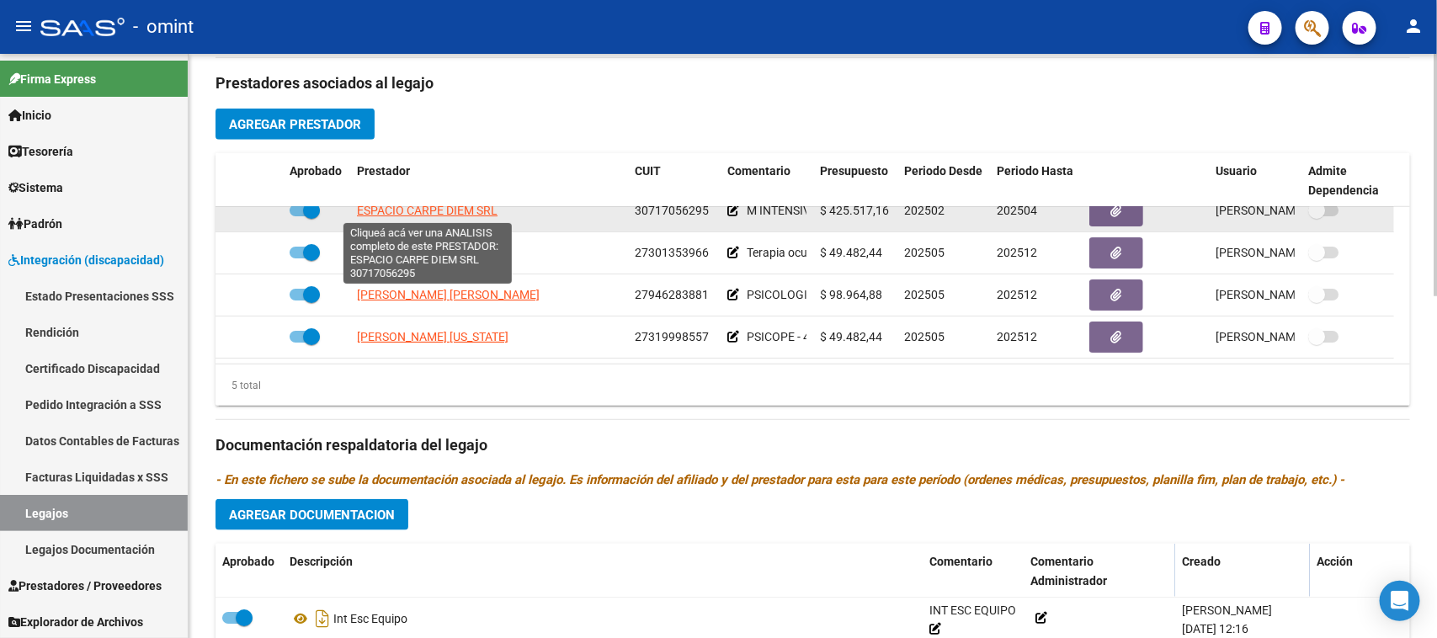
click at [428, 208] on span "ESPACIO CARPE DIEM SRL" at bounding box center [427, 210] width 141 height 13
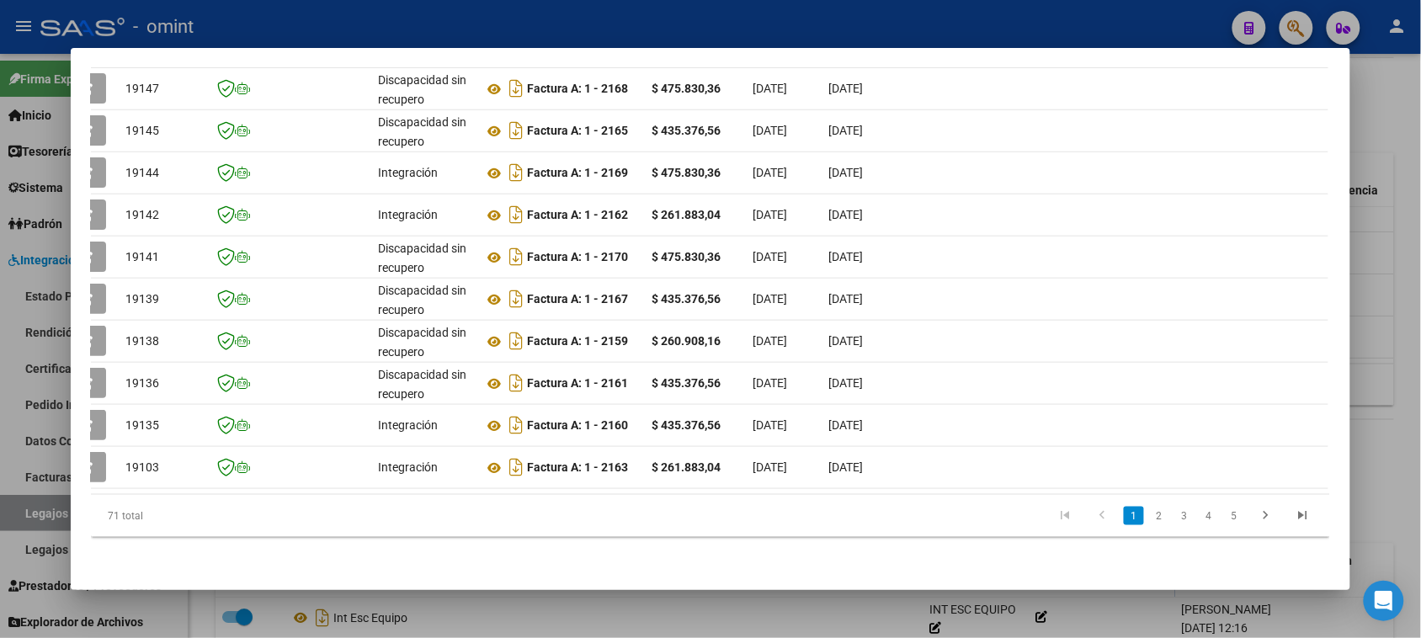
scroll to position [0, 0]
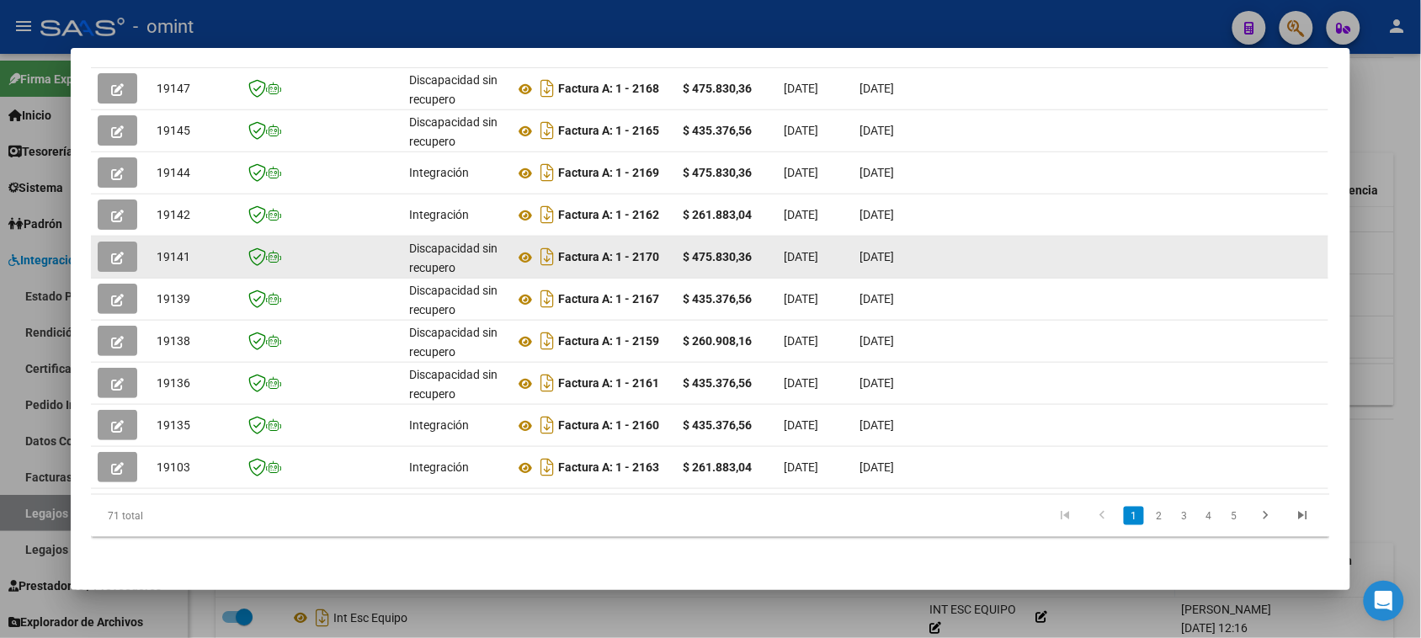
click at [98, 242] on button "button" at bounding box center [118, 257] width 40 height 30
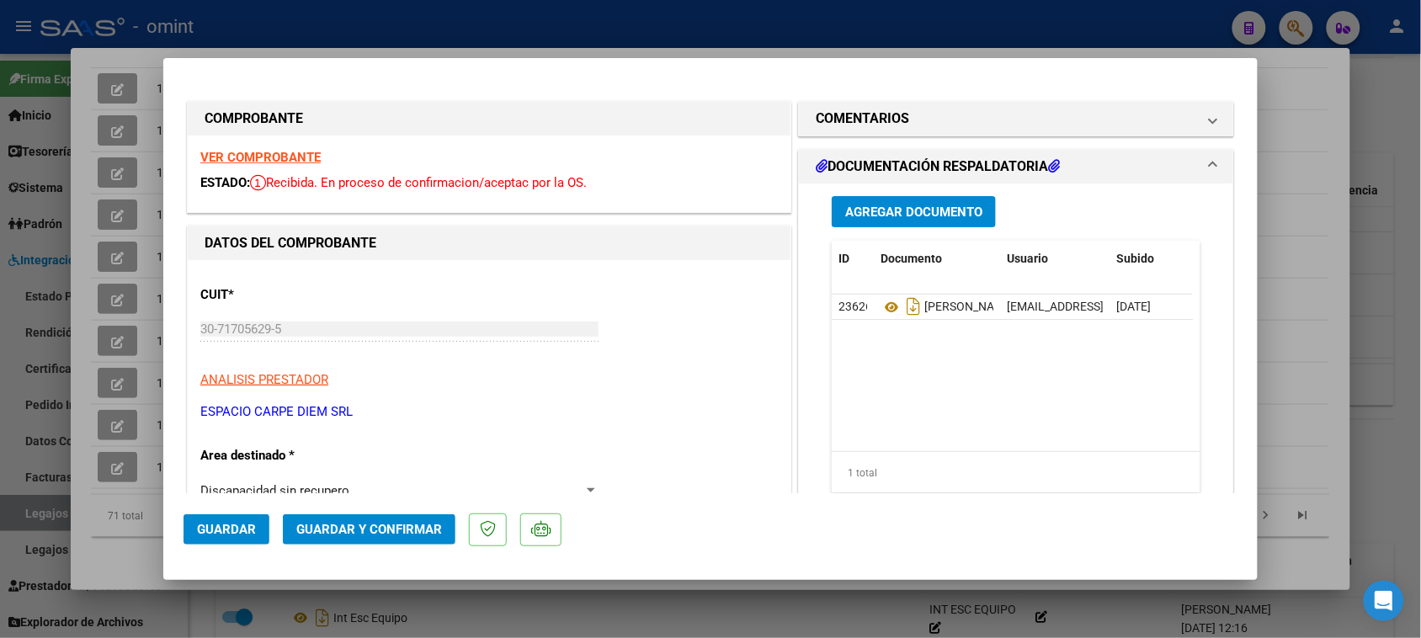
click at [290, 150] on strong "VER COMPROBANTE" at bounding box center [260, 157] width 120 height 15
type input "$ 0,00"
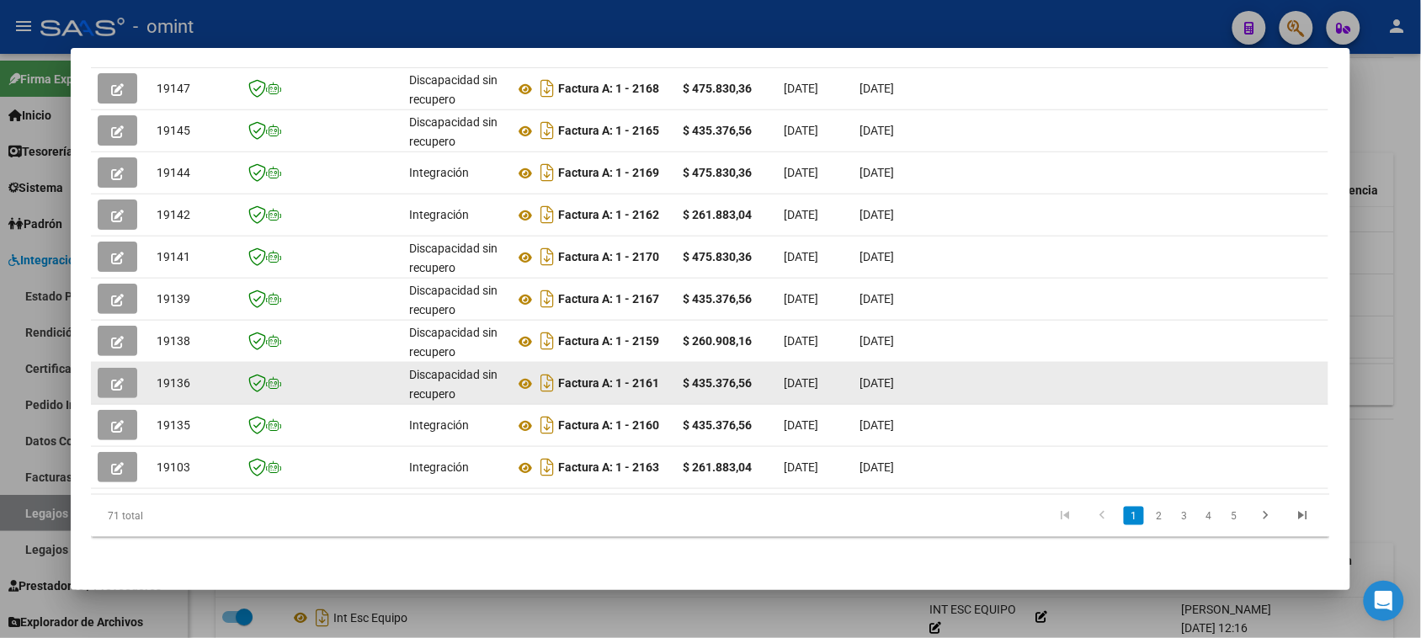
scroll to position [337, 0]
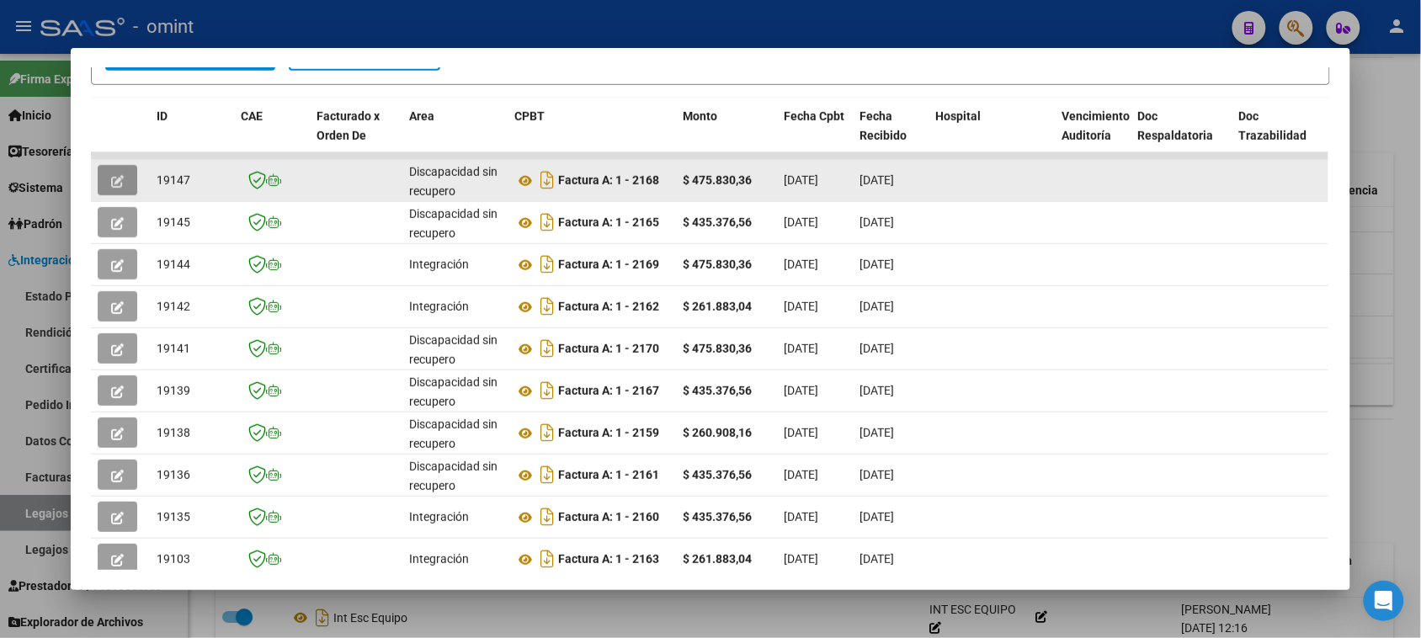
click at [102, 183] on button "button" at bounding box center [118, 180] width 40 height 30
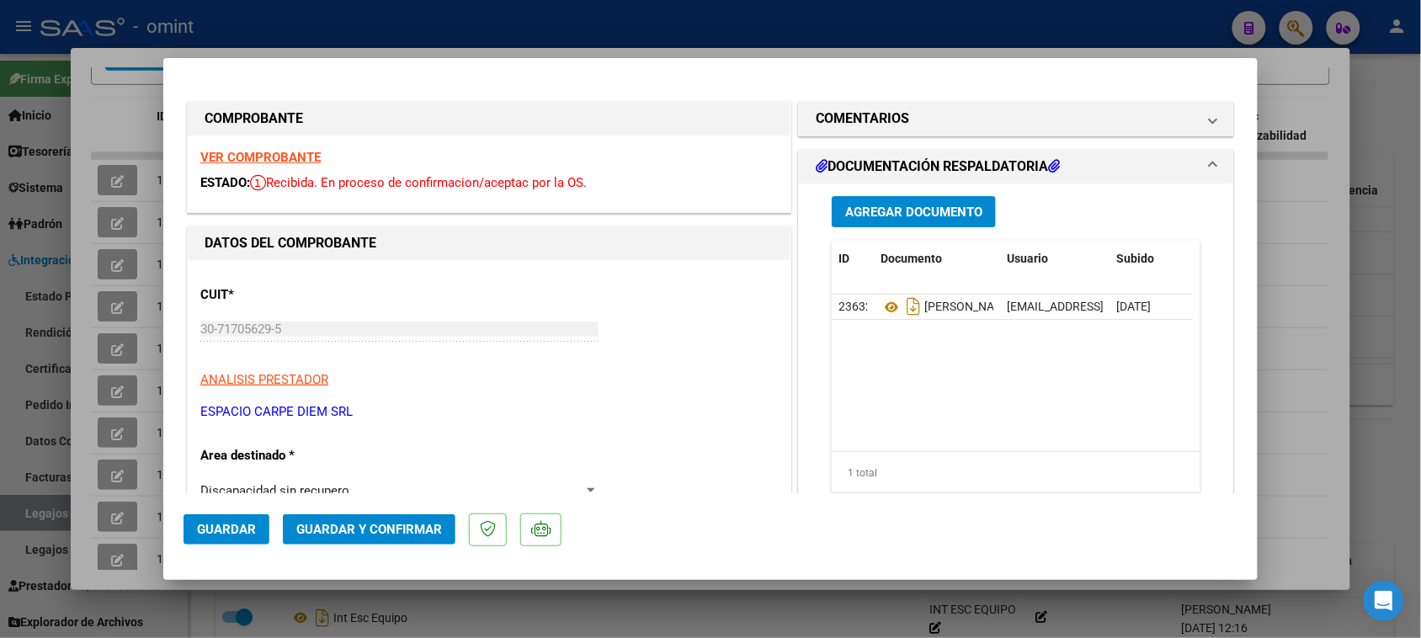
click at [314, 157] on strong "VER COMPROBANTE" at bounding box center [260, 157] width 120 height 15
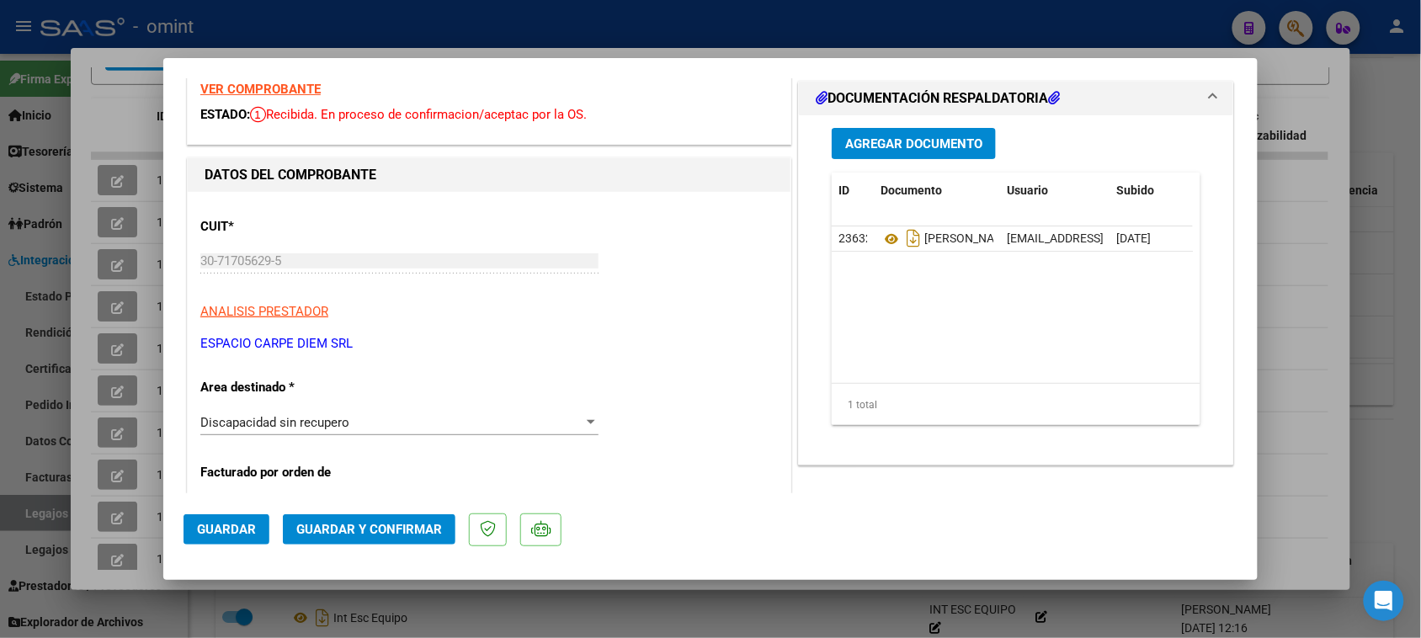
scroll to position [105, 0]
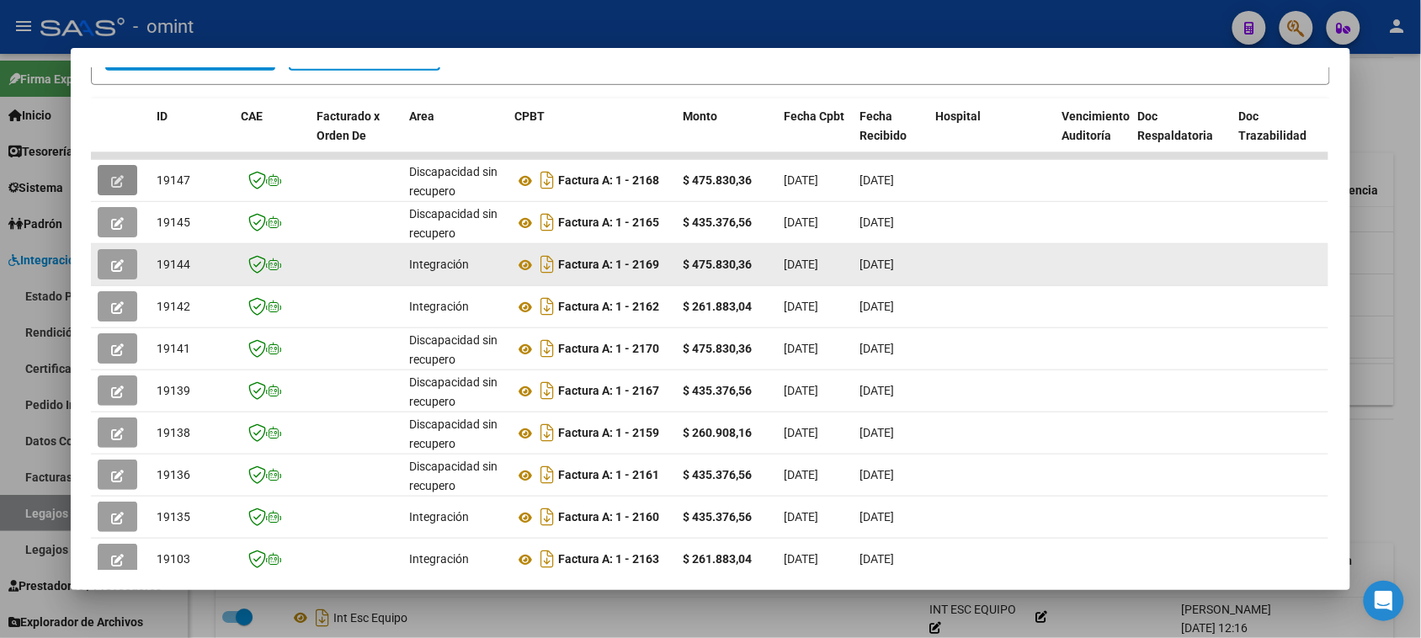
click at [122, 263] on button "button" at bounding box center [118, 264] width 40 height 30
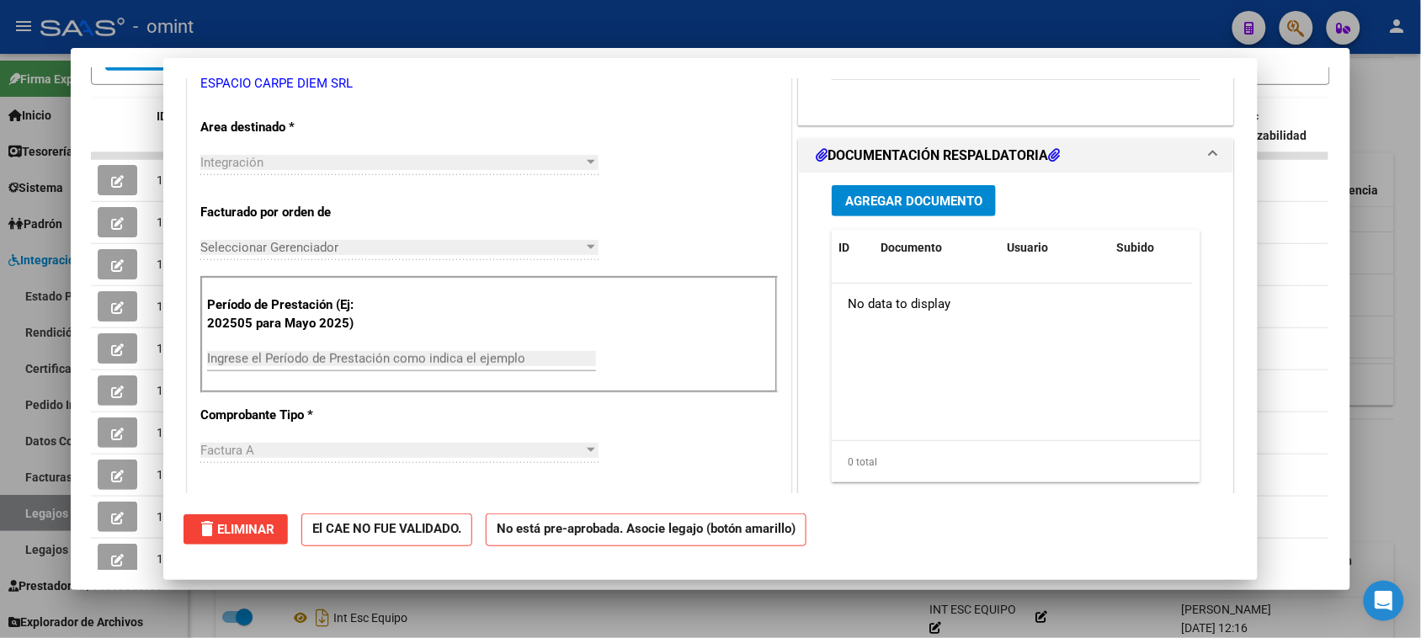
scroll to position [0, 0]
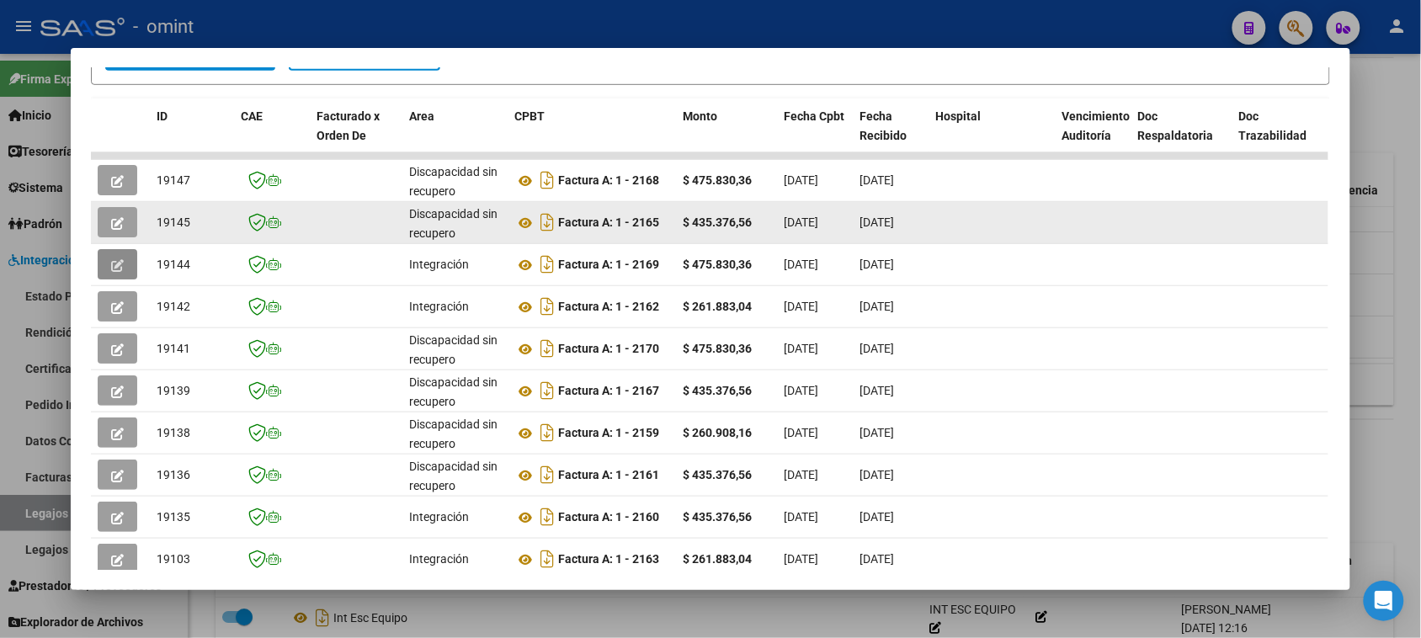
click at [111, 220] on icon "button" at bounding box center [117, 223] width 13 height 13
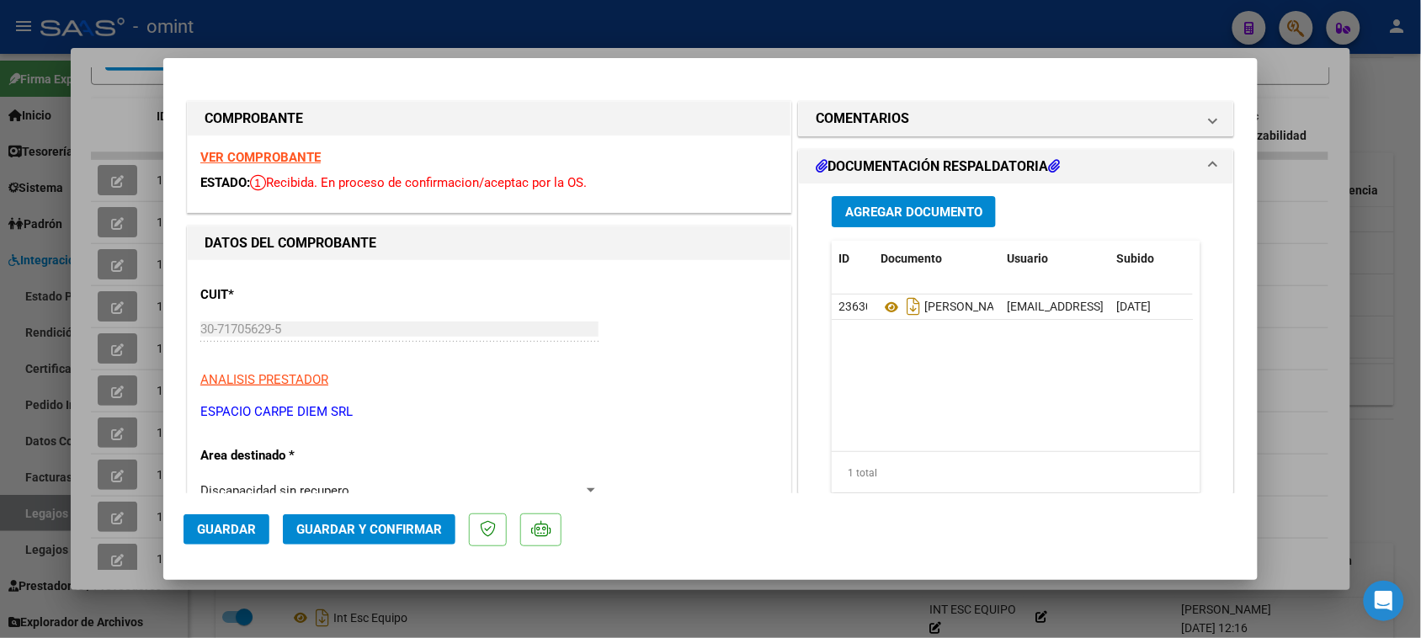
click at [299, 158] on strong "VER COMPROBANTE" at bounding box center [260, 157] width 120 height 15
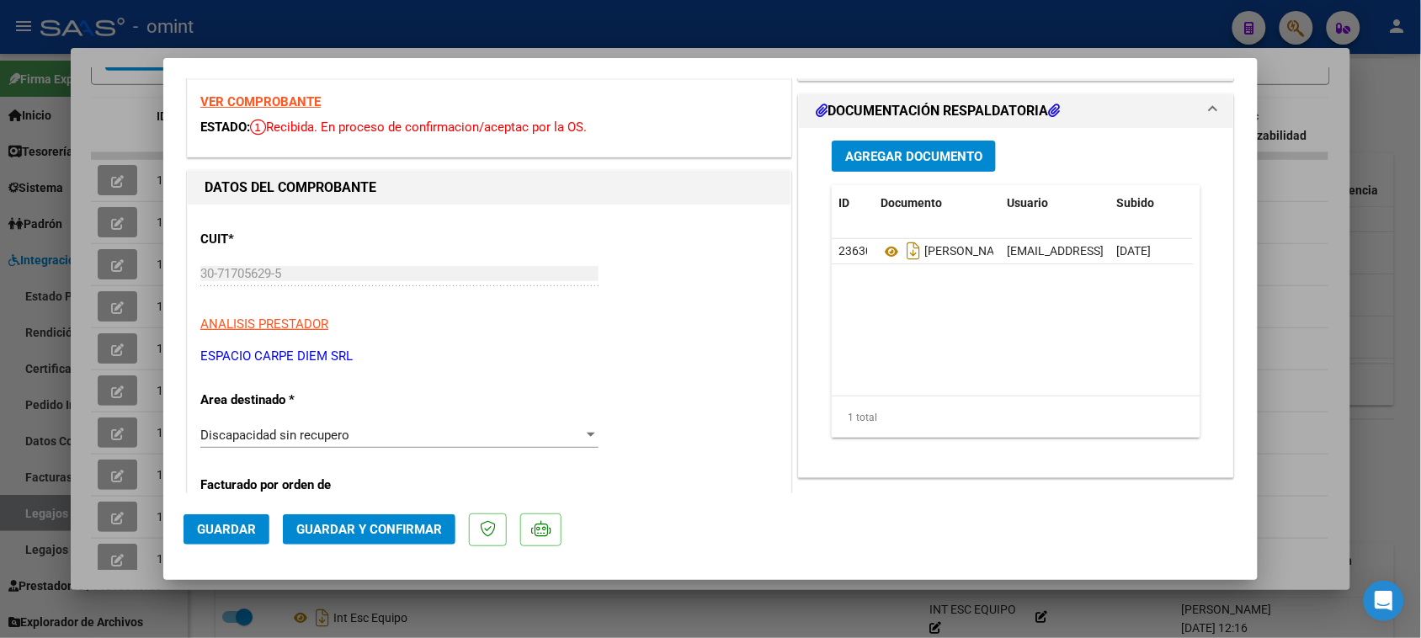
scroll to position [105, 0]
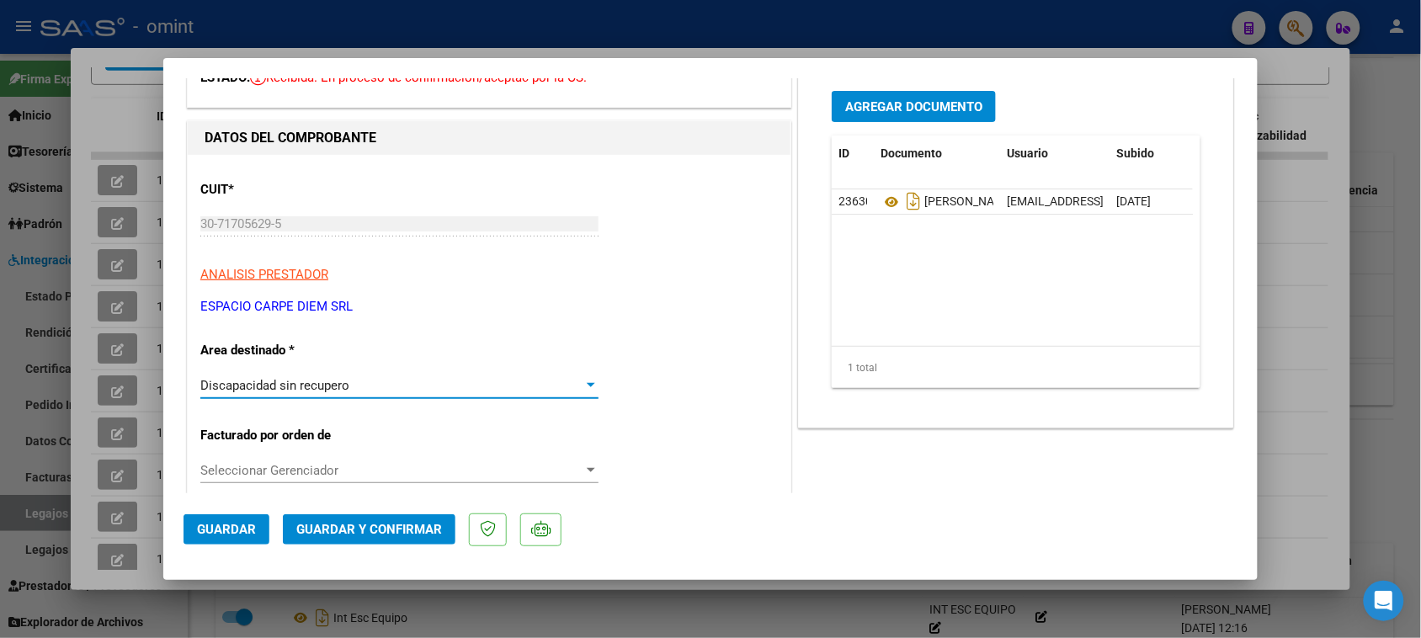
click at [310, 378] on span "Discapacidad sin recupero" at bounding box center [274, 385] width 149 height 15
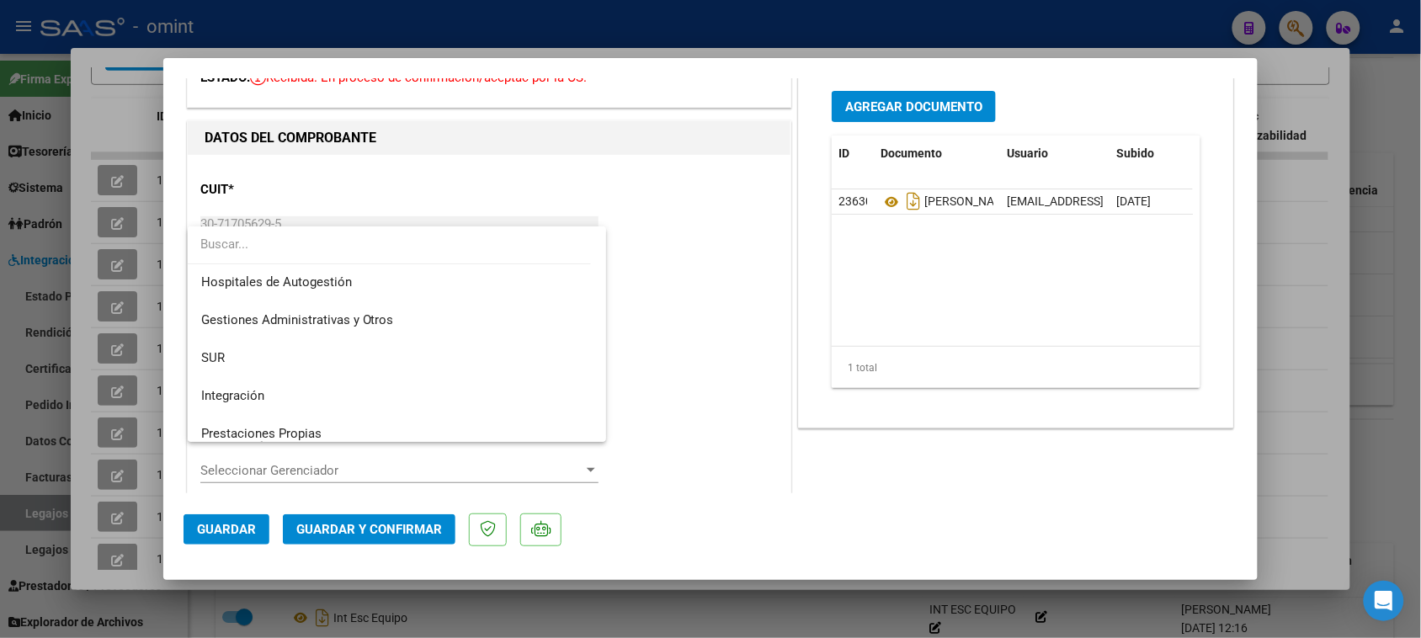
scroll to position [0, 0]
click at [313, 384] on span "Integración" at bounding box center [397, 397] width 392 height 38
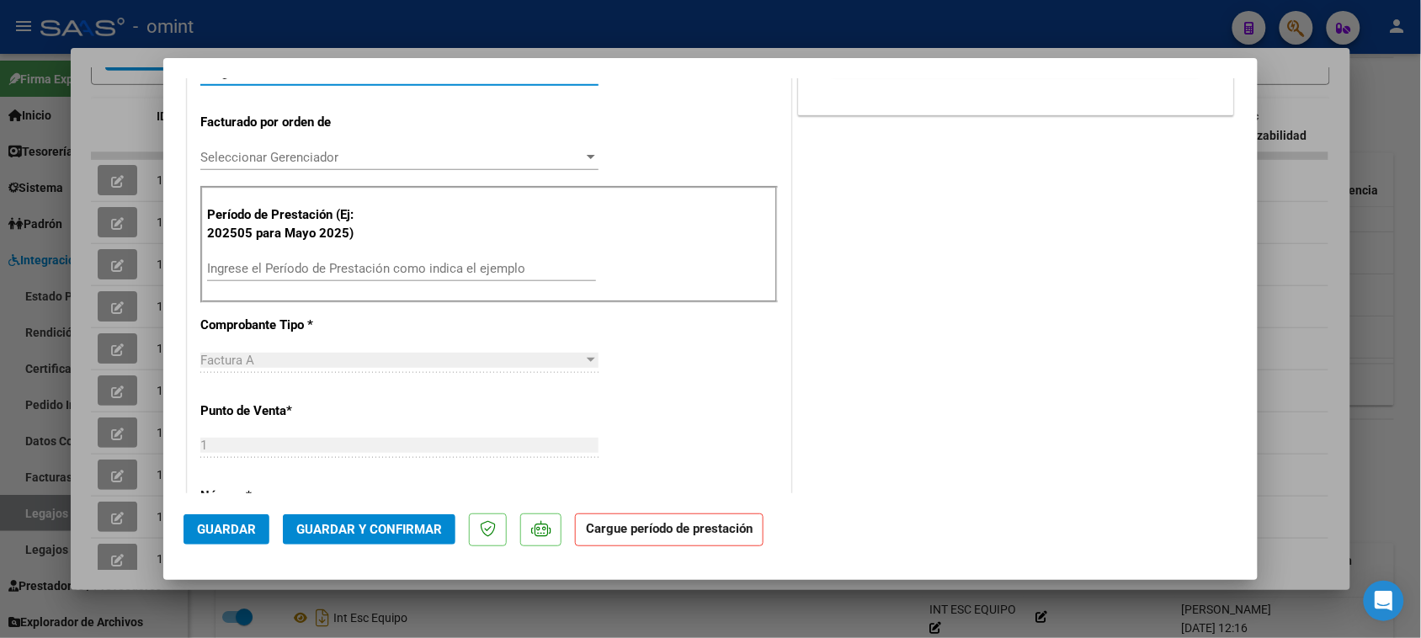
scroll to position [421, 0]
click at [366, 266] on input "Ingrese el Período de Prestación como indica el ejemplo" at bounding box center [401, 265] width 389 height 15
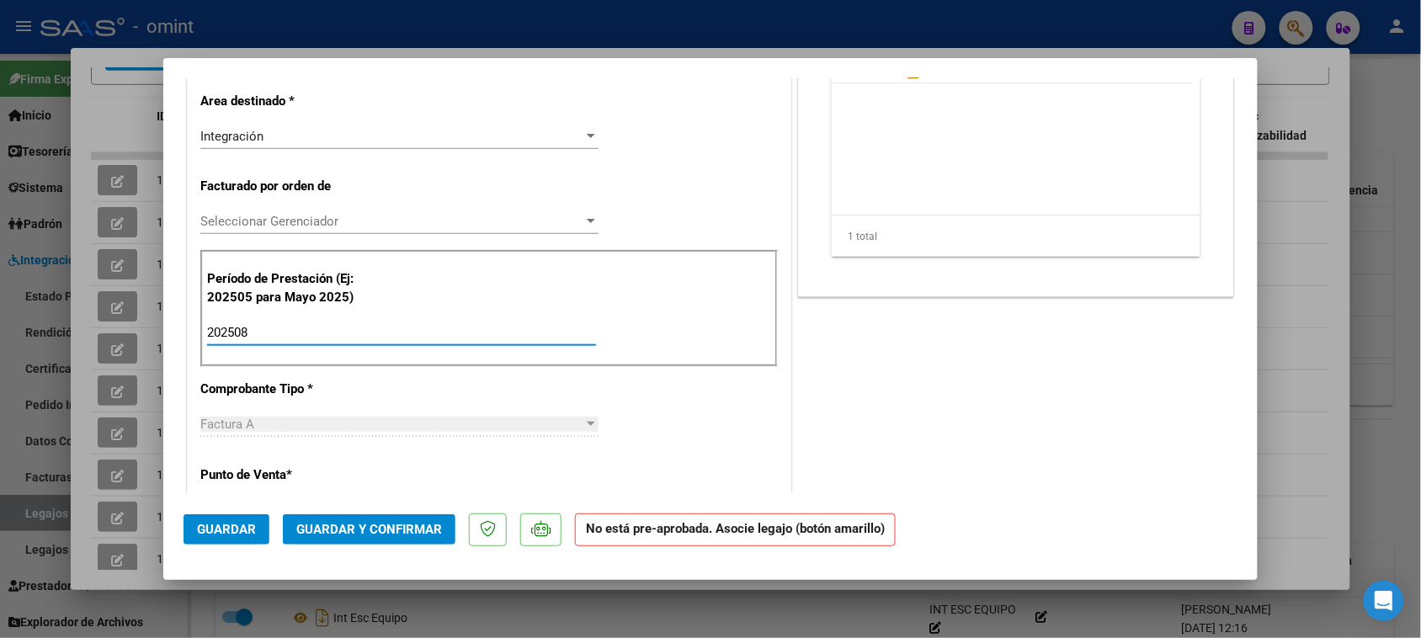
scroll to position [105, 0]
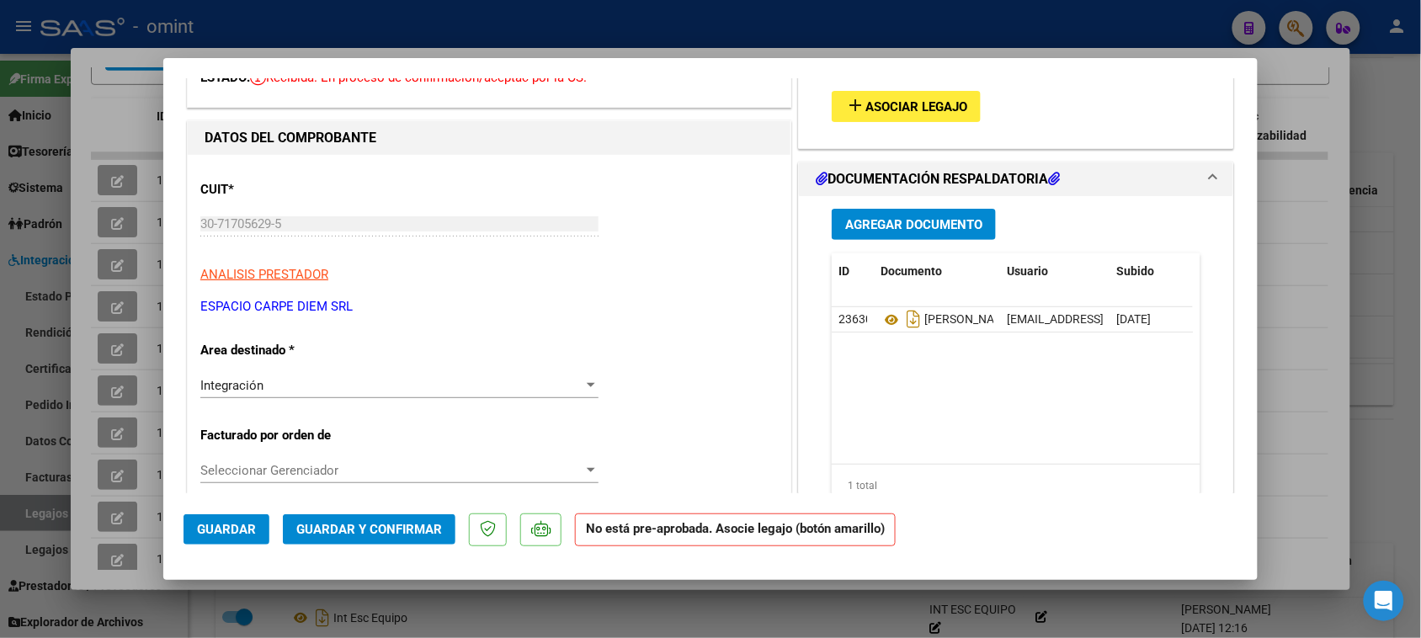
click at [906, 110] on span "Asociar Legajo" at bounding box center [916, 106] width 102 height 15
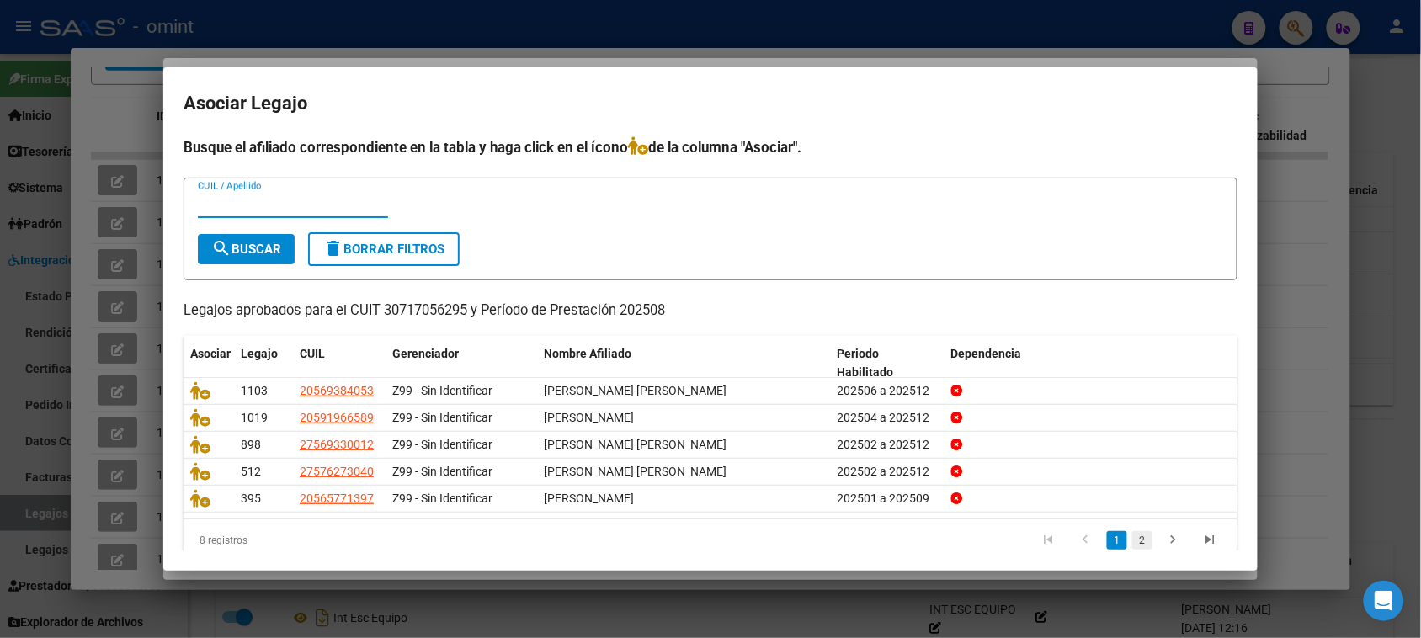
drag, startPoint x: 1132, startPoint y: 534, endPoint x: 619, endPoint y: 440, distance: 521.9
click at [1132, 534] on link "2" at bounding box center [1142, 540] width 20 height 19
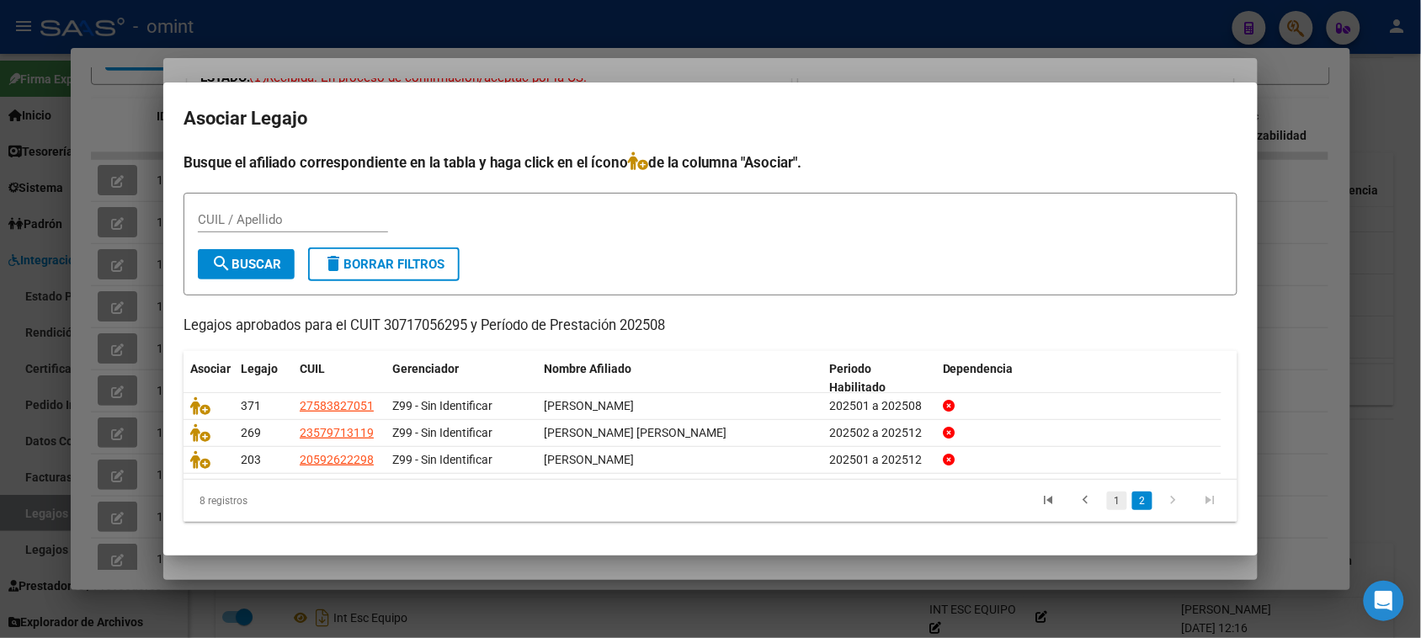
click at [1113, 499] on link "1" at bounding box center [1117, 500] width 20 height 19
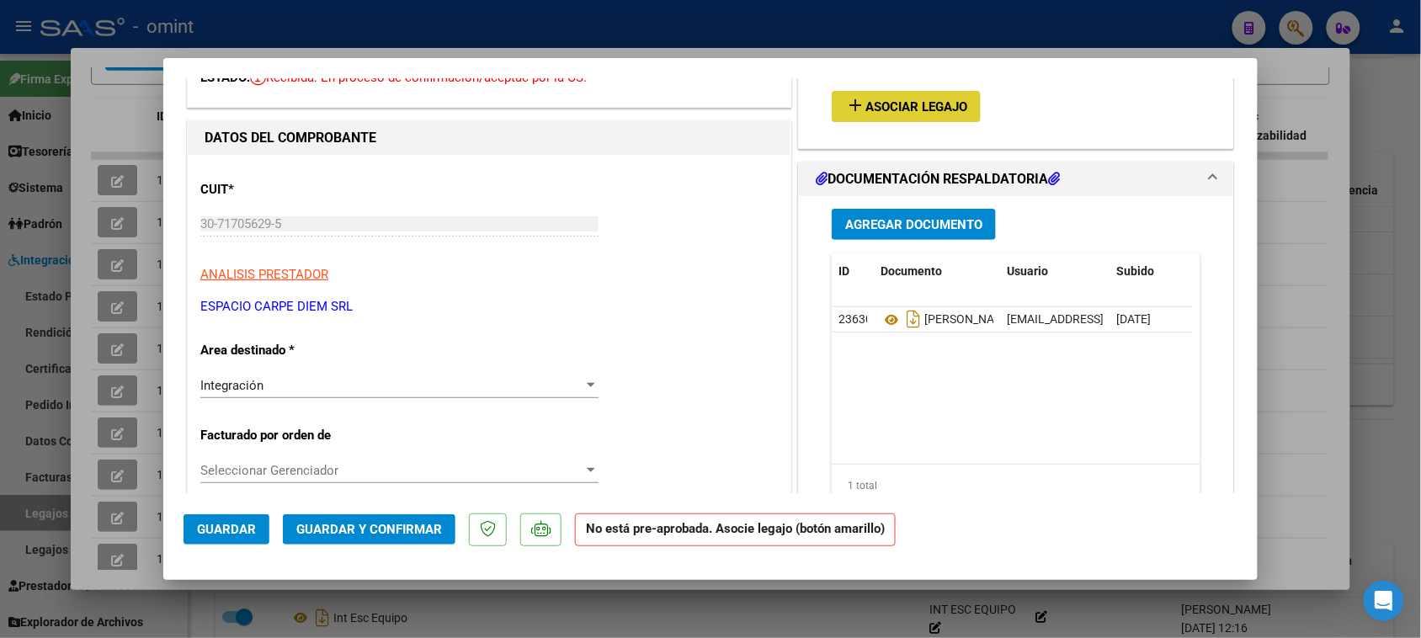
click at [230, 532] on span "Guardar" at bounding box center [226, 529] width 59 height 15
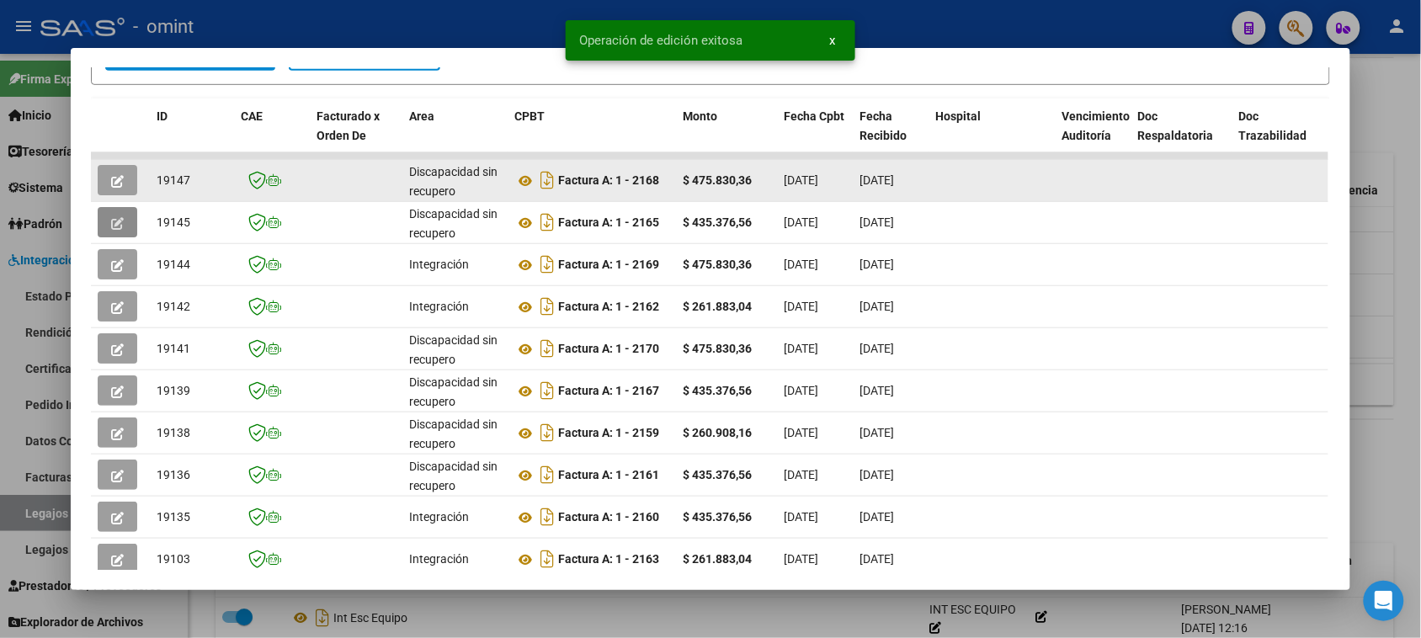
click at [106, 187] on button "button" at bounding box center [118, 180] width 40 height 30
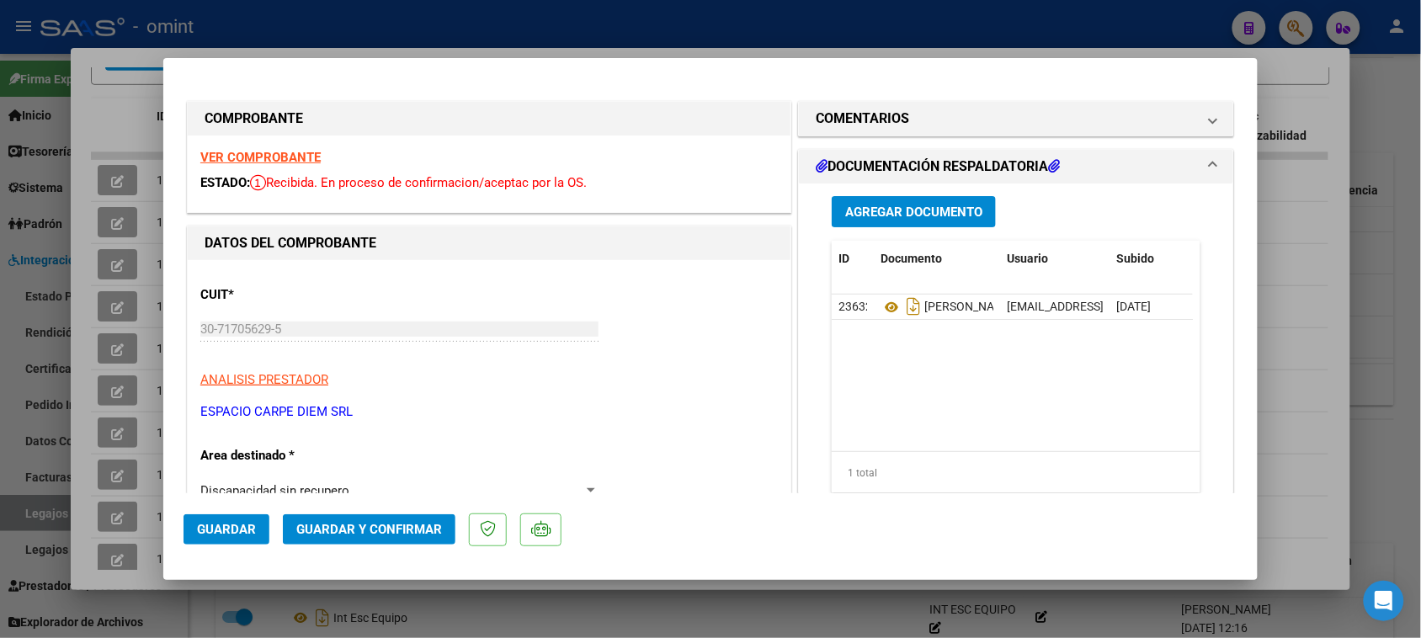
click at [284, 150] on strong "VER COMPROBANTE" at bounding box center [260, 157] width 120 height 15
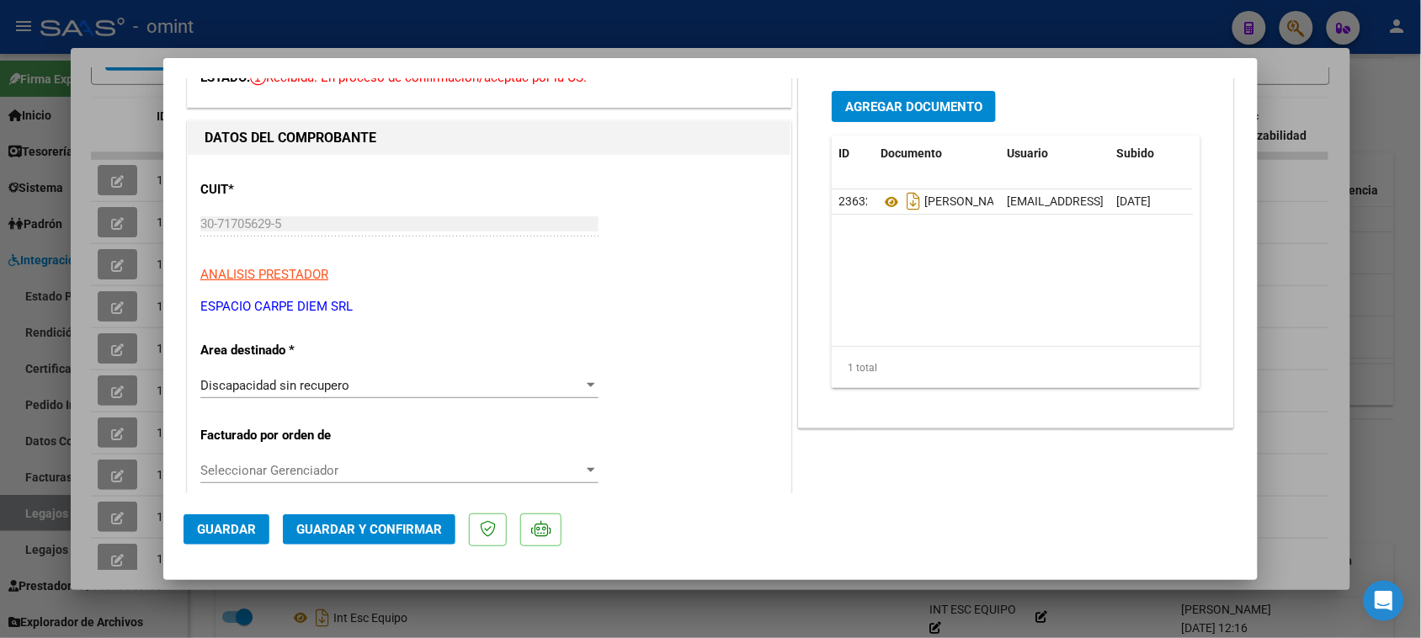
click at [349, 380] on div "Discapacidad sin recupero" at bounding box center [391, 385] width 383 height 15
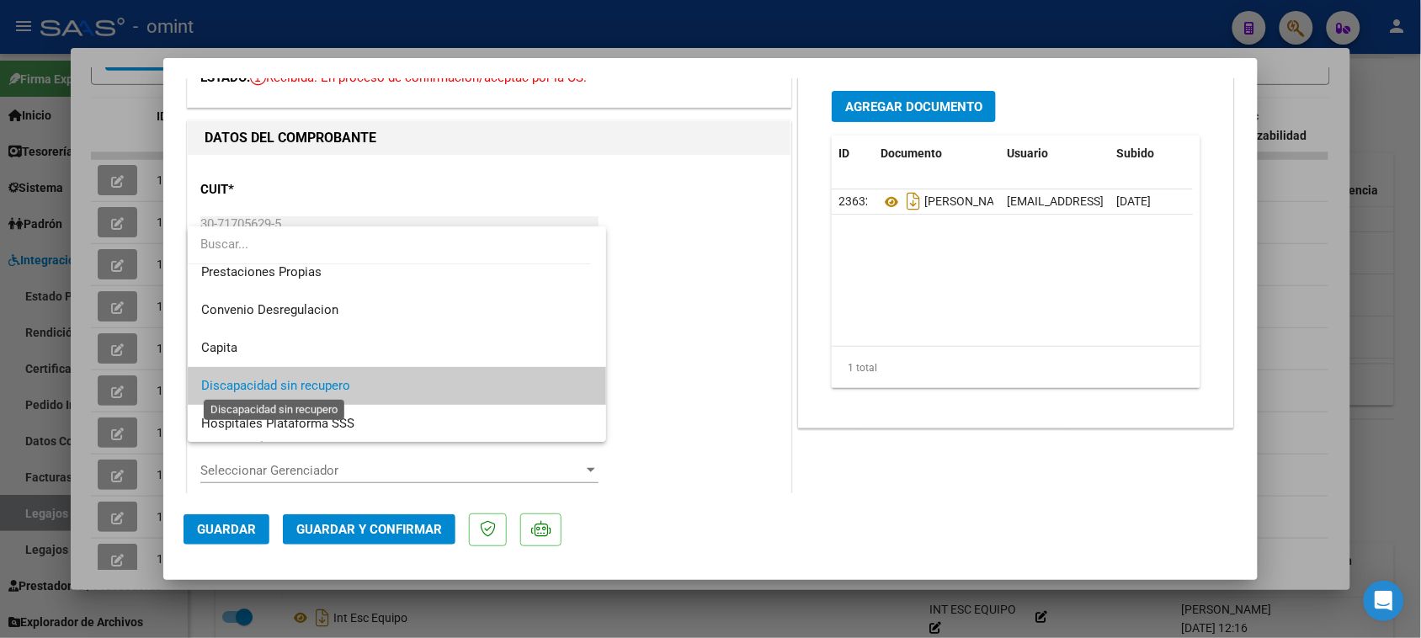
scroll to position [57, 0]
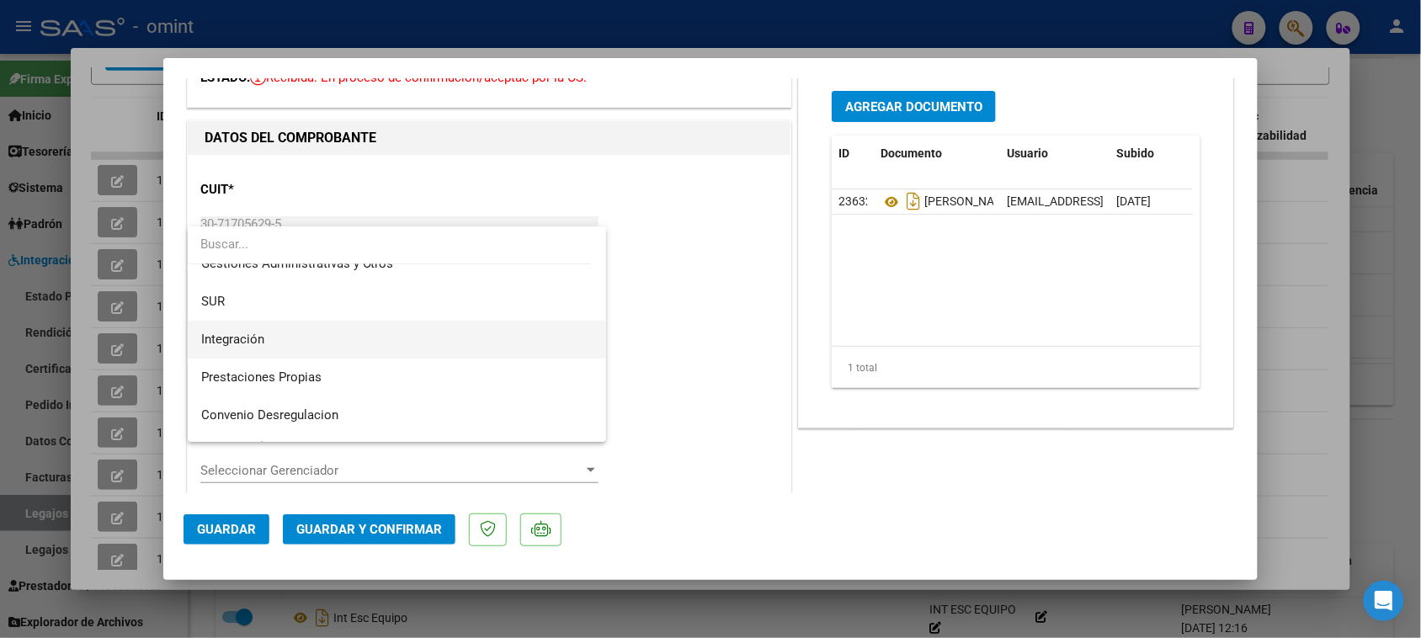
click at [352, 348] on span "Integración" at bounding box center [397, 340] width 392 height 38
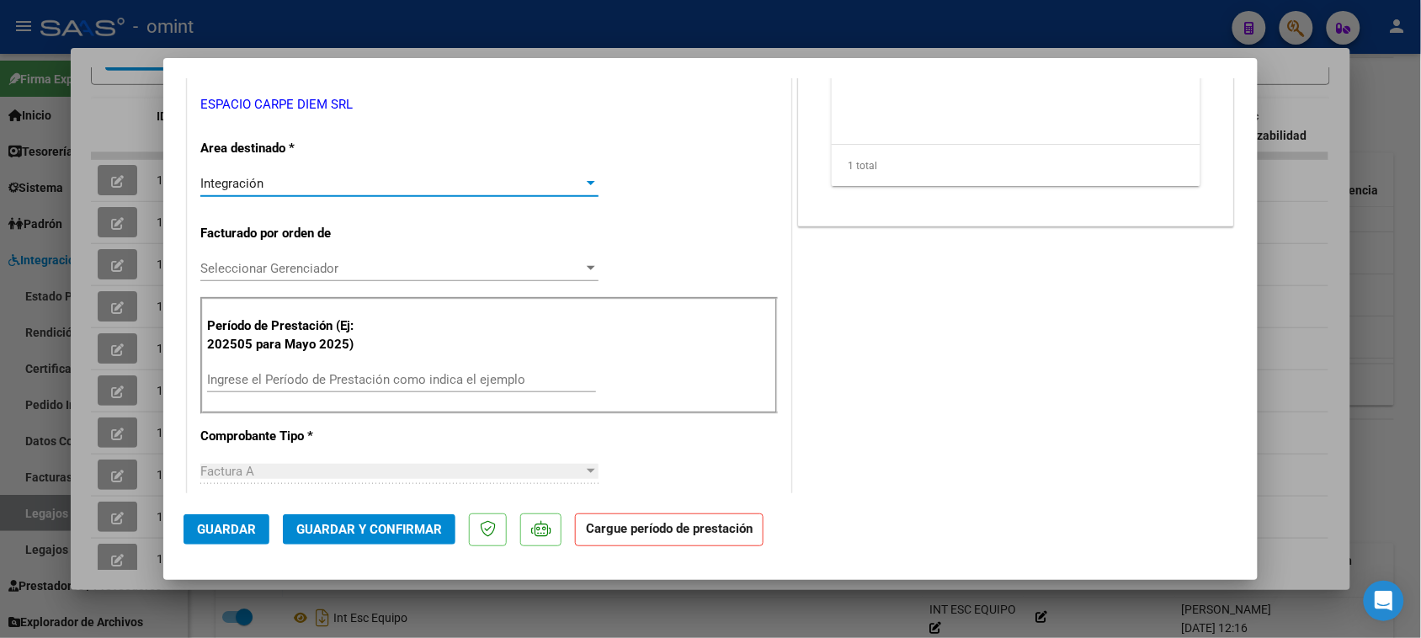
scroll to position [316, 0]
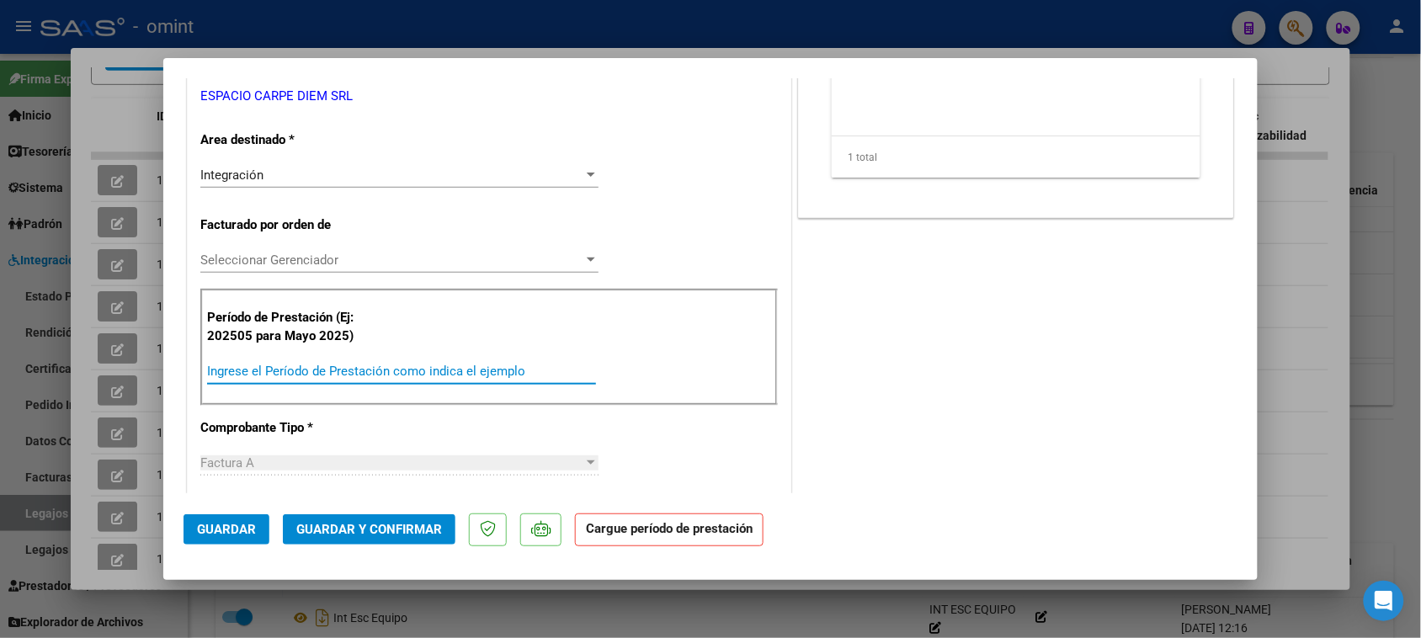
click at [362, 375] on input "Ingrese el Período de Prestación como indica el ejemplo" at bounding box center [401, 371] width 389 height 15
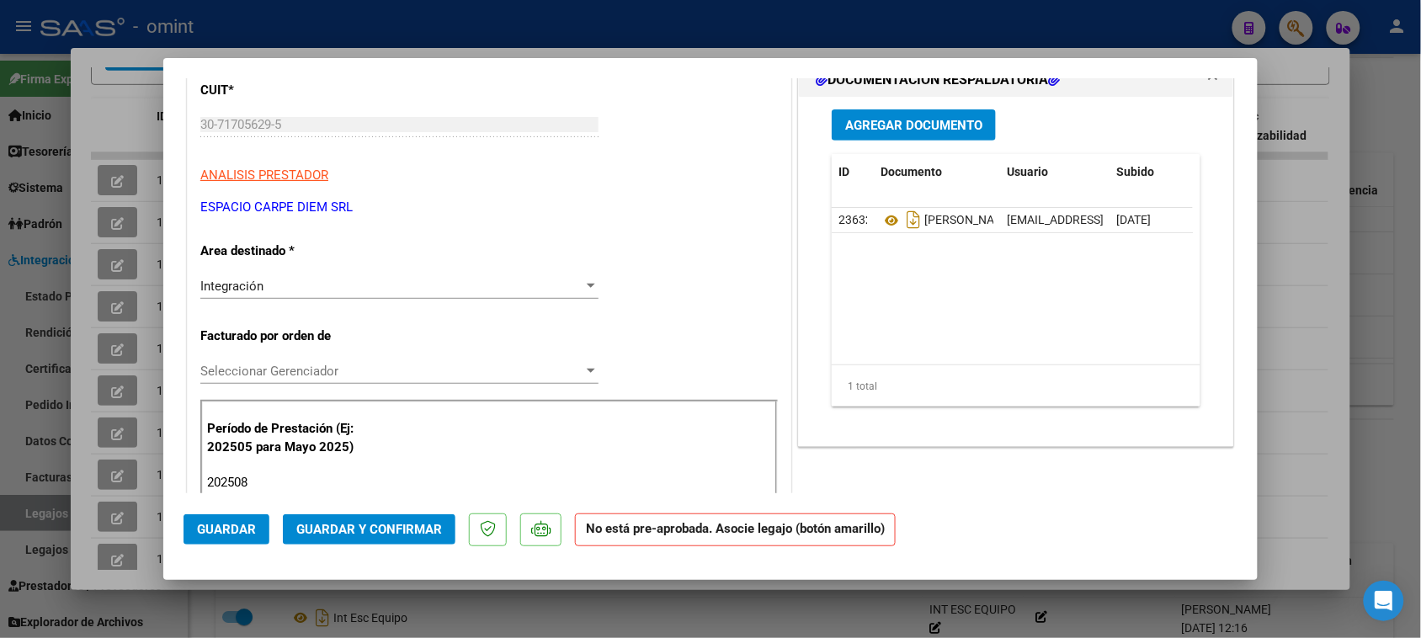
scroll to position [0, 0]
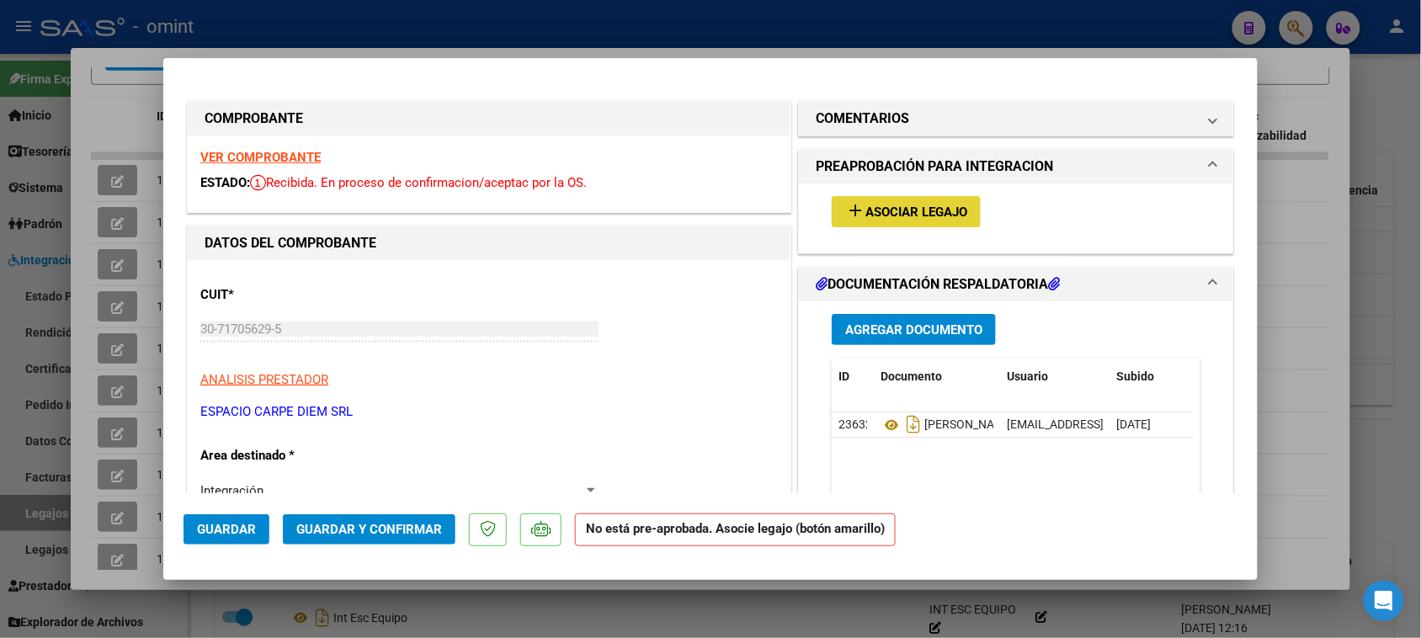
click at [903, 200] on button "add Asociar Legajo" at bounding box center [905, 211] width 149 height 31
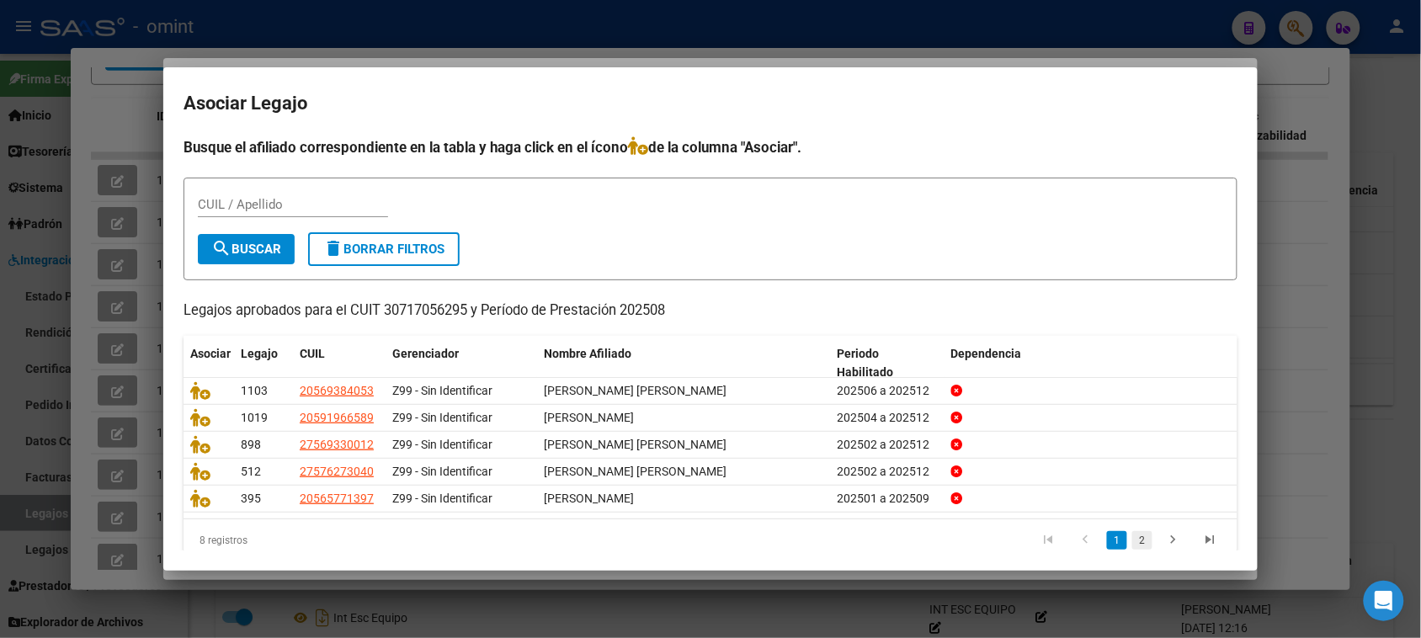
click at [1132, 539] on link "2" at bounding box center [1142, 540] width 20 height 19
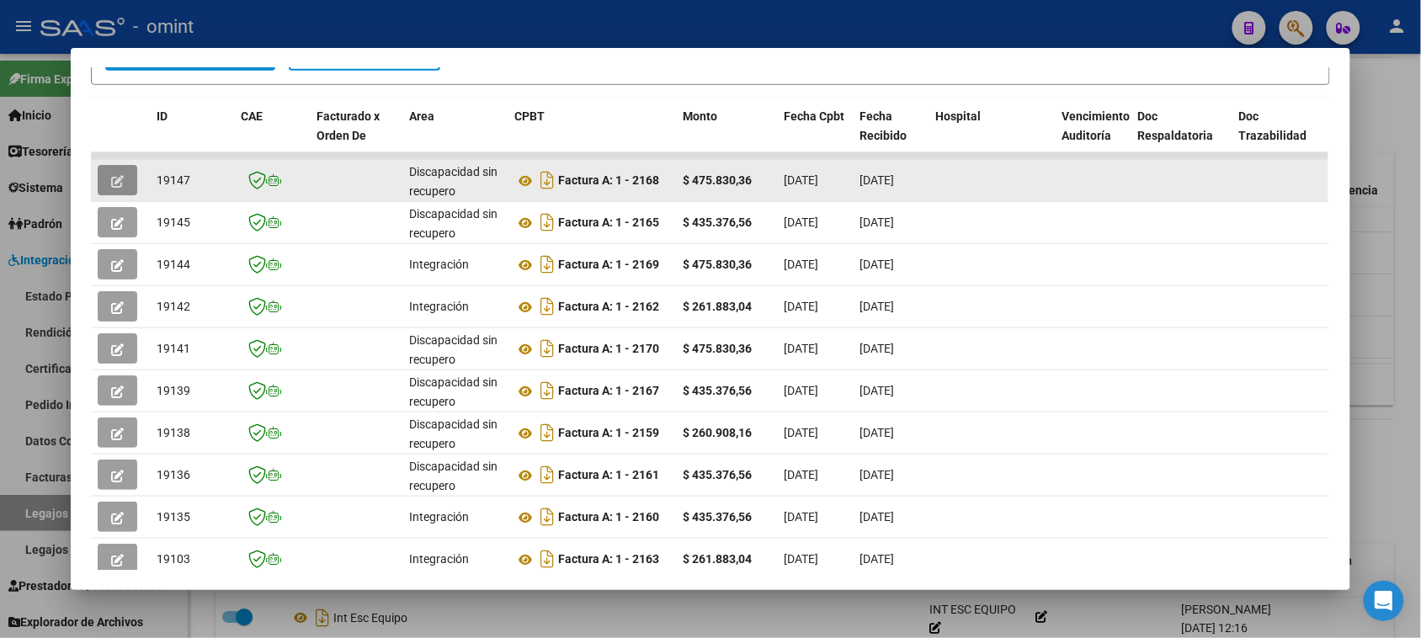
click at [123, 177] on button "button" at bounding box center [118, 180] width 40 height 30
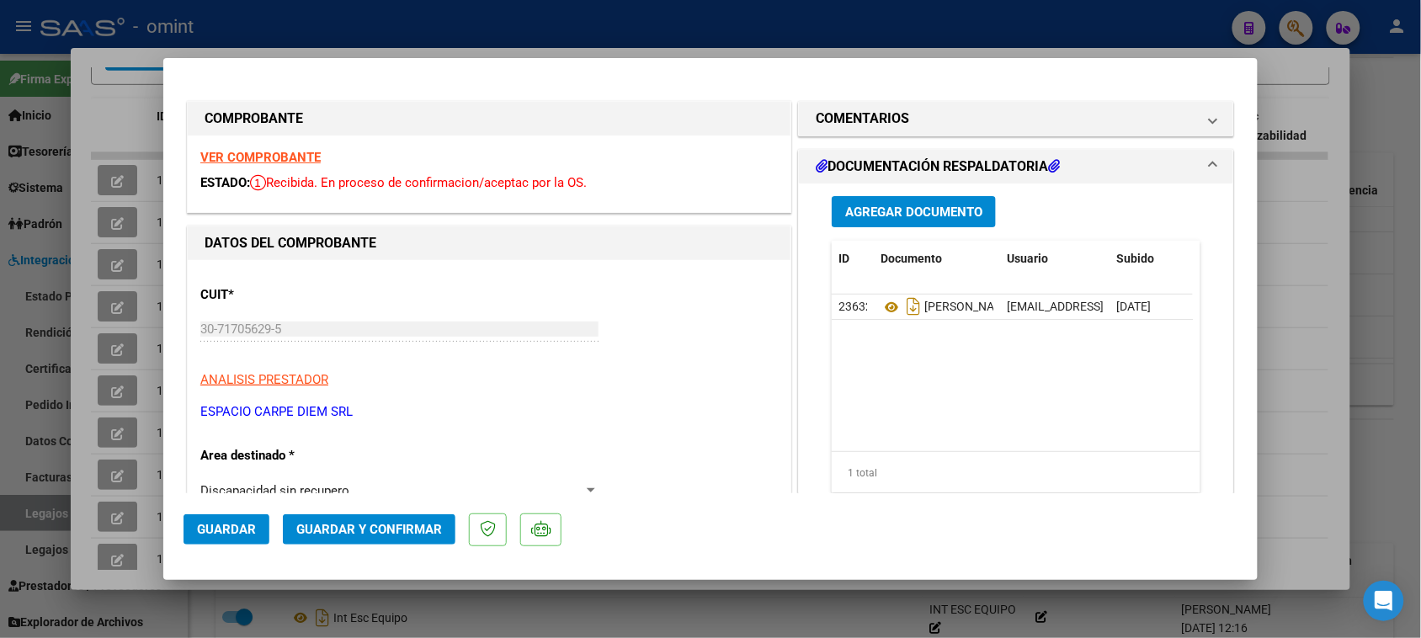
click at [434, 492] on div "Discapacidad sin recupero" at bounding box center [391, 490] width 383 height 15
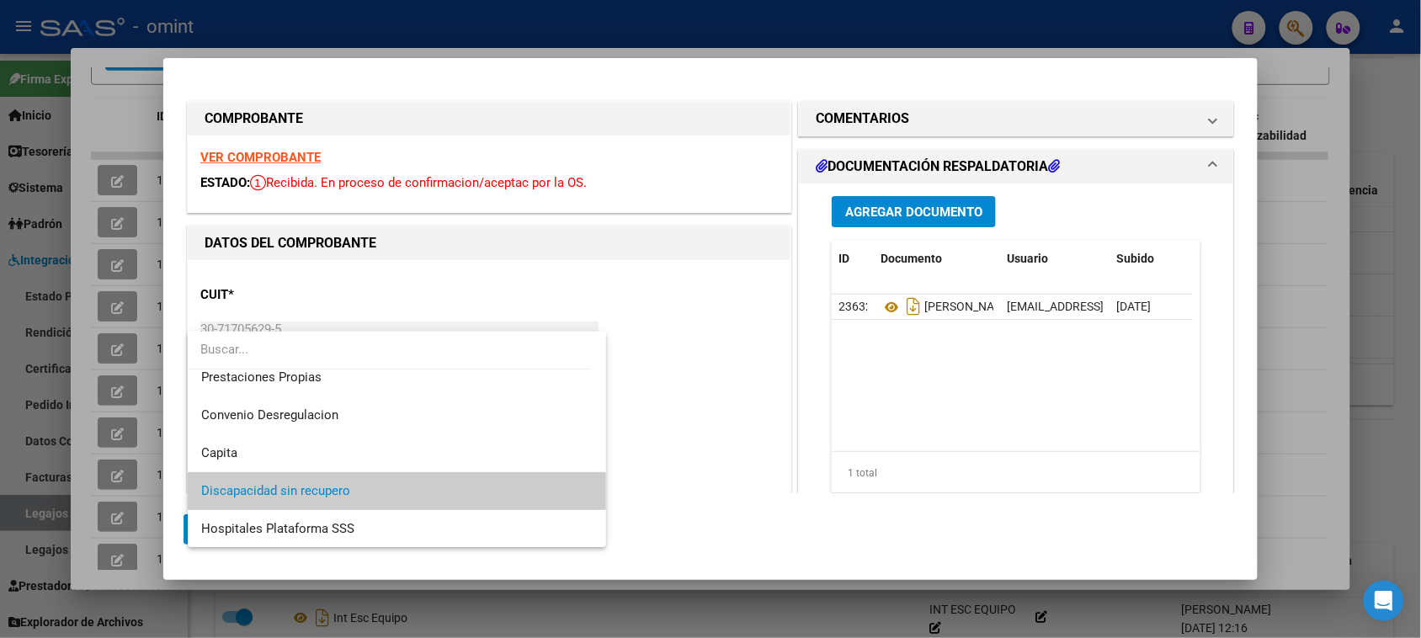
scroll to position [57, 0]
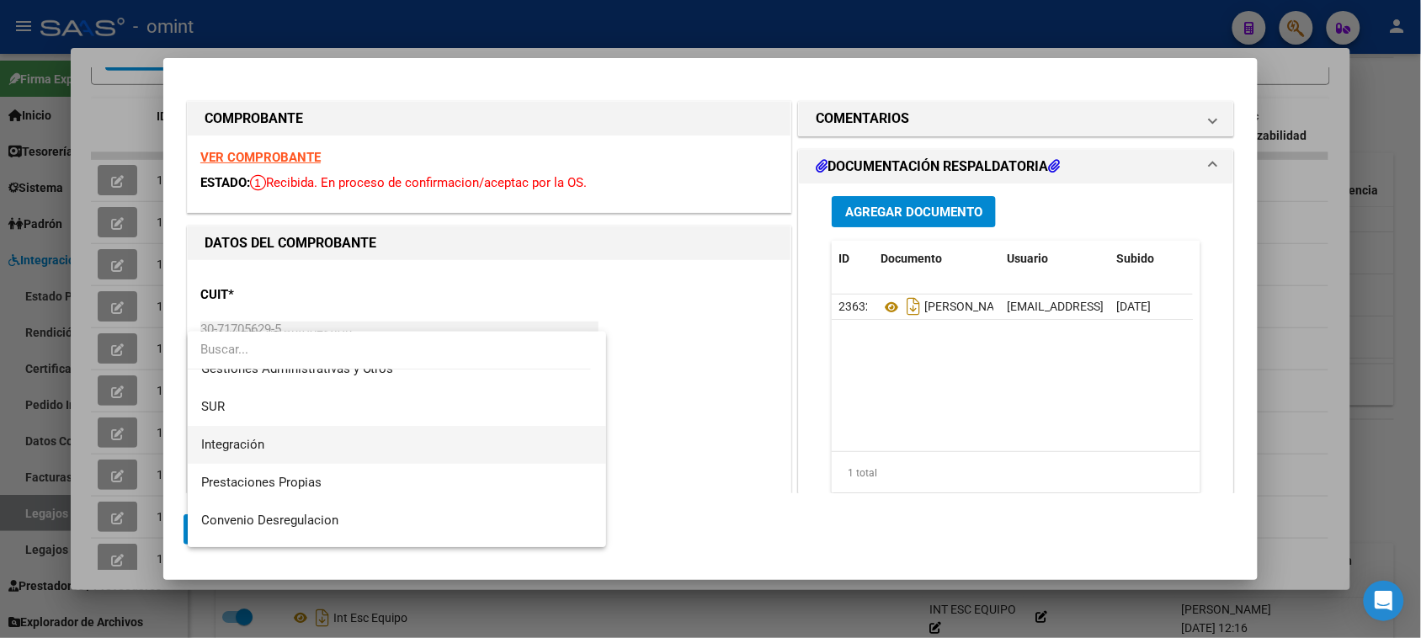
click at [438, 455] on span "Integración" at bounding box center [397, 445] width 392 height 38
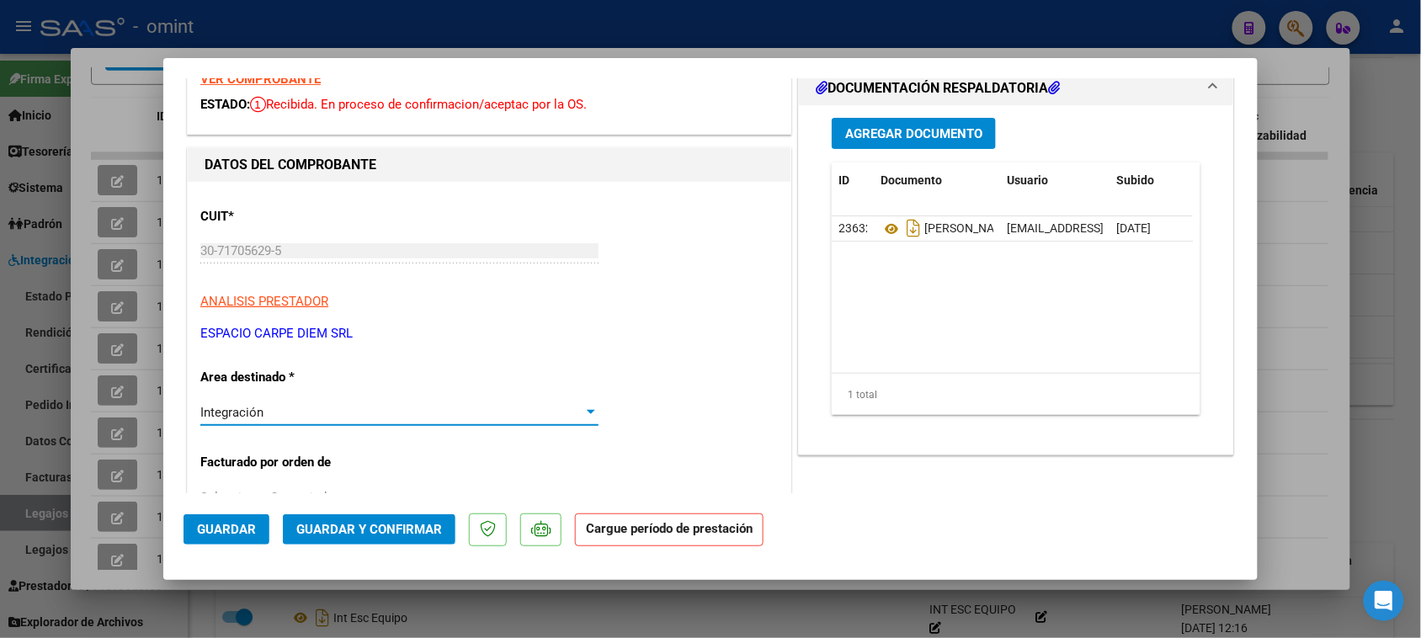
scroll to position [316, 0]
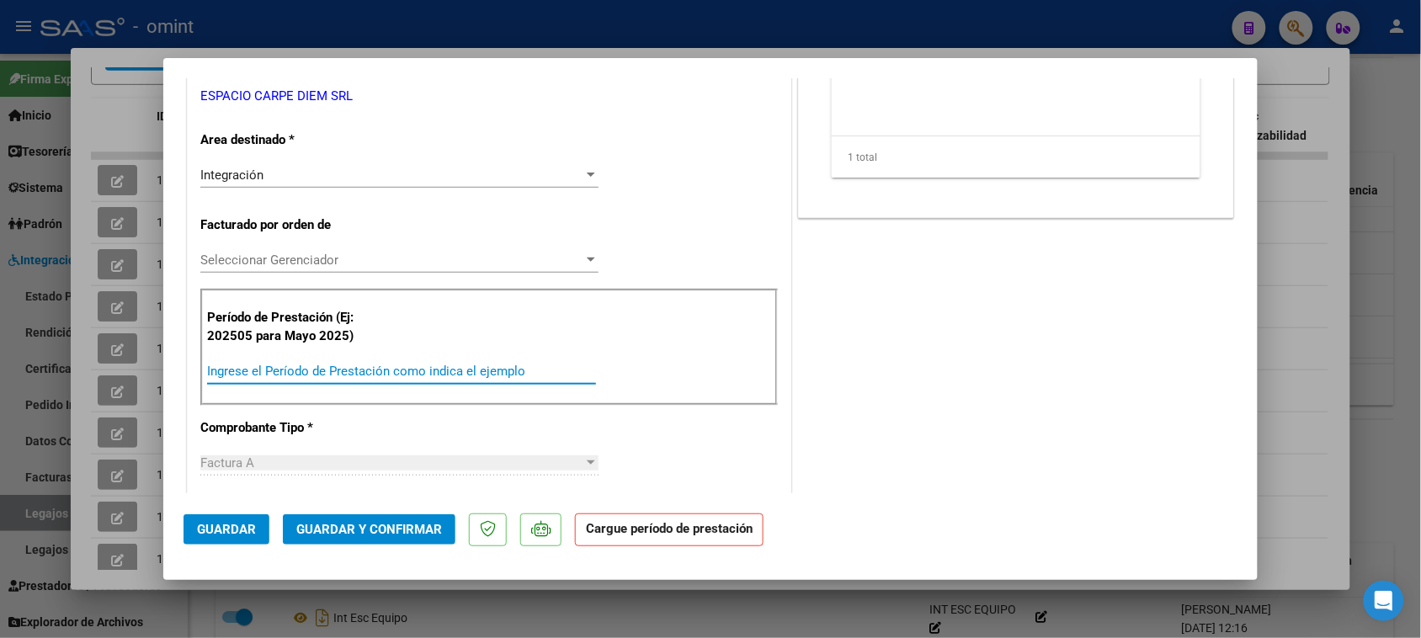
click at [449, 368] on input "Ingrese el Período de Prestación como indica el ejemplo" at bounding box center [401, 371] width 389 height 15
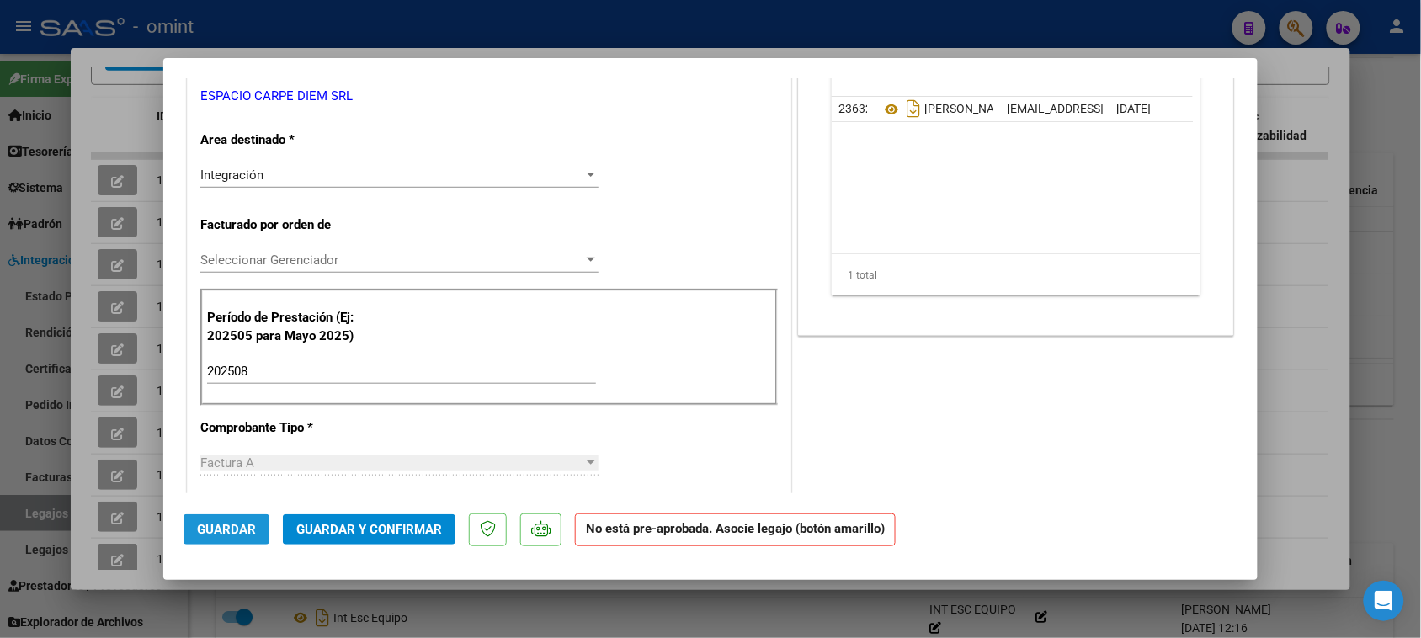
click at [226, 540] on button "Guardar" at bounding box center [226, 529] width 86 height 30
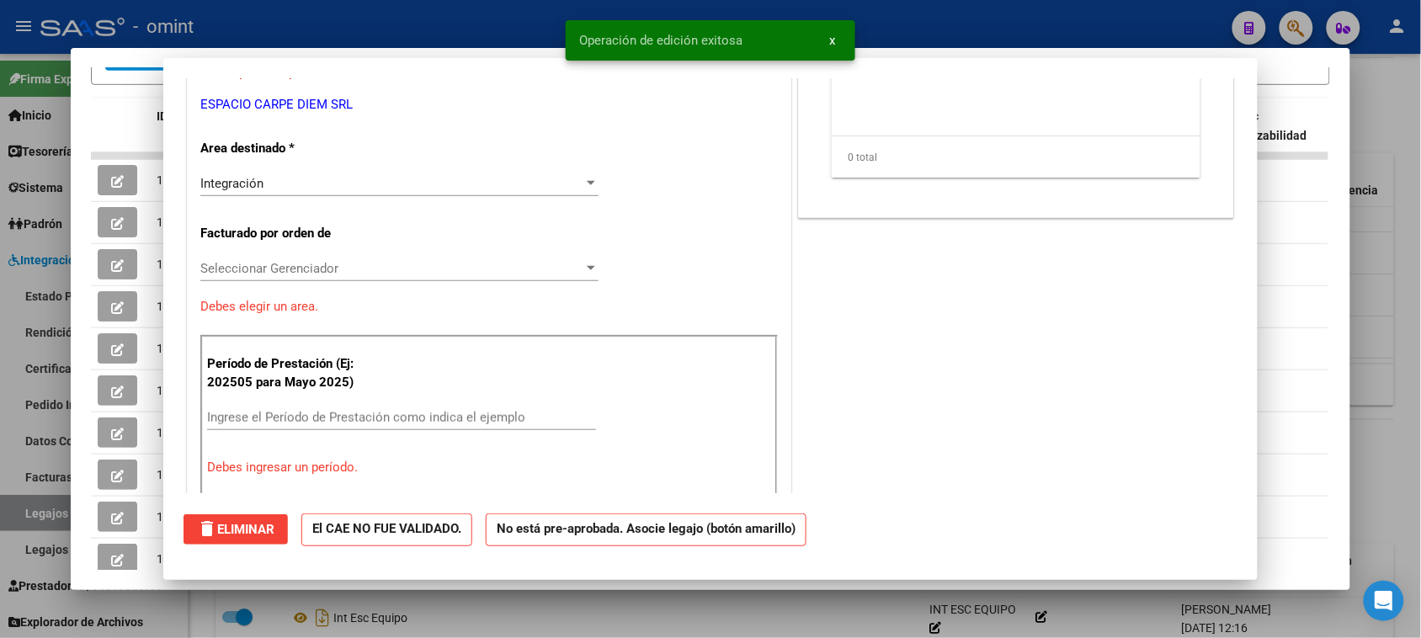
scroll to position [0, 0]
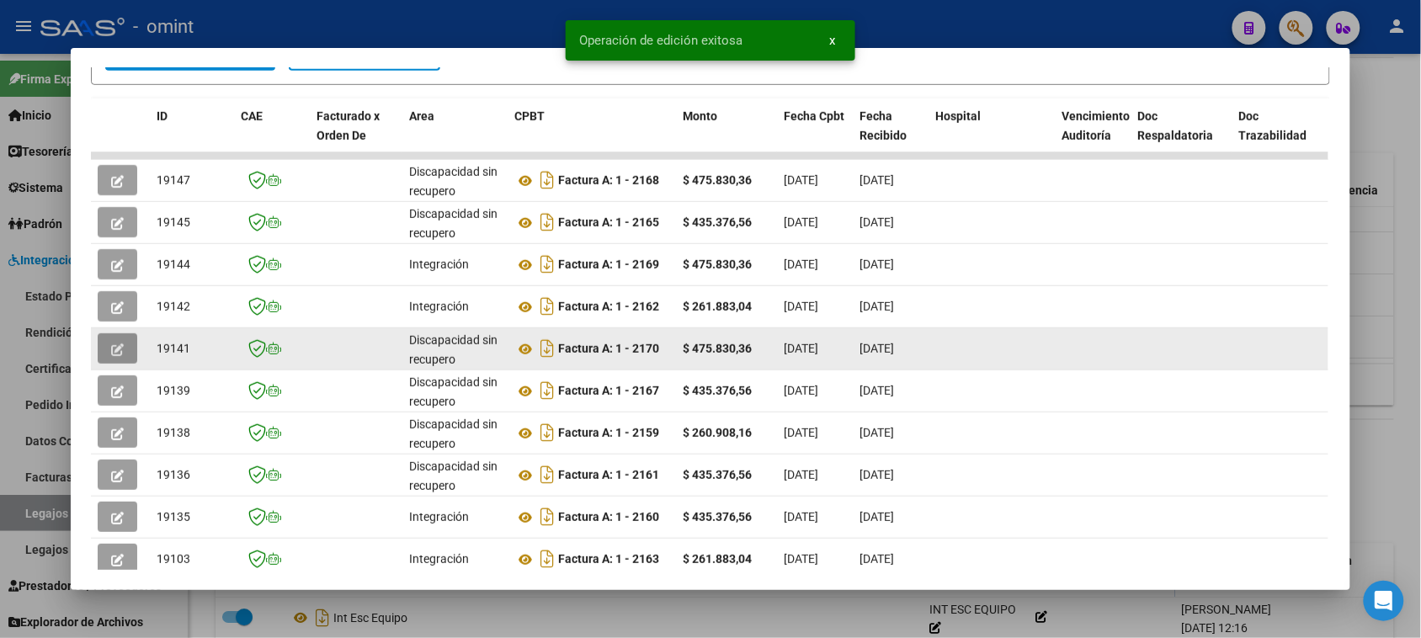
click at [124, 351] on button "button" at bounding box center [118, 348] width 40 height 30
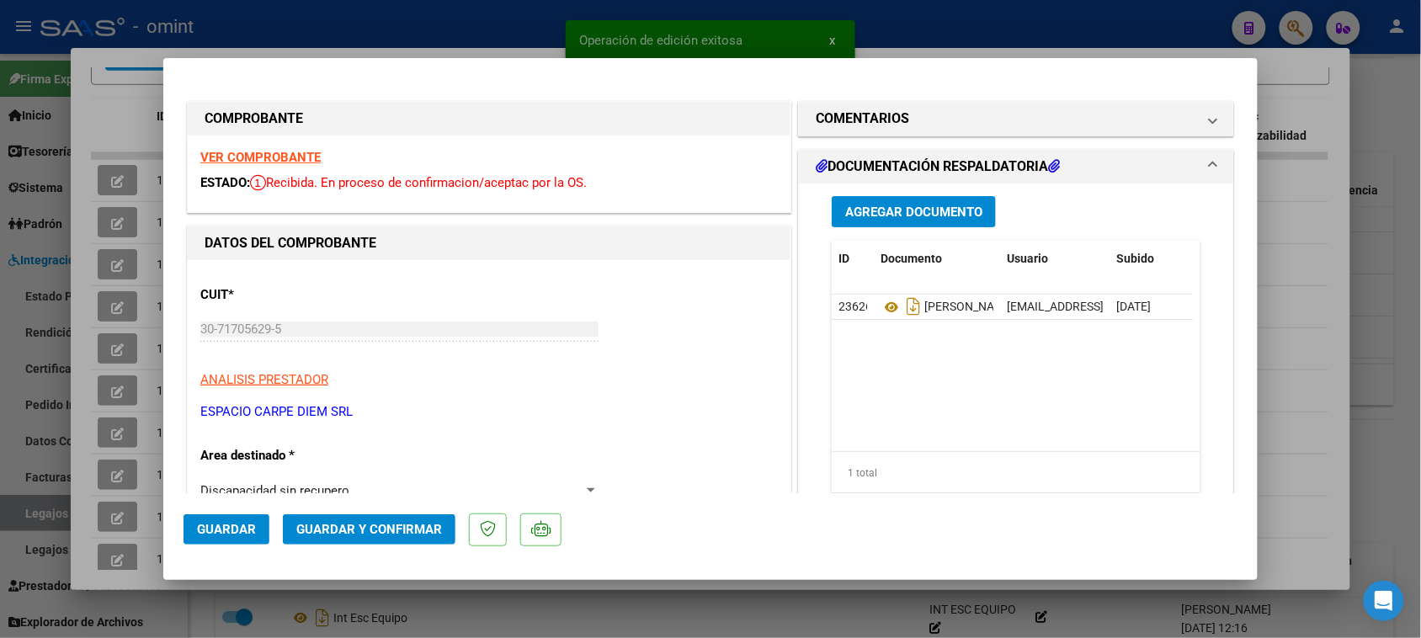
click at [301, 153] on strong "VER COMPROBANTE" at bounding box center [260, 157] width 120 height 15
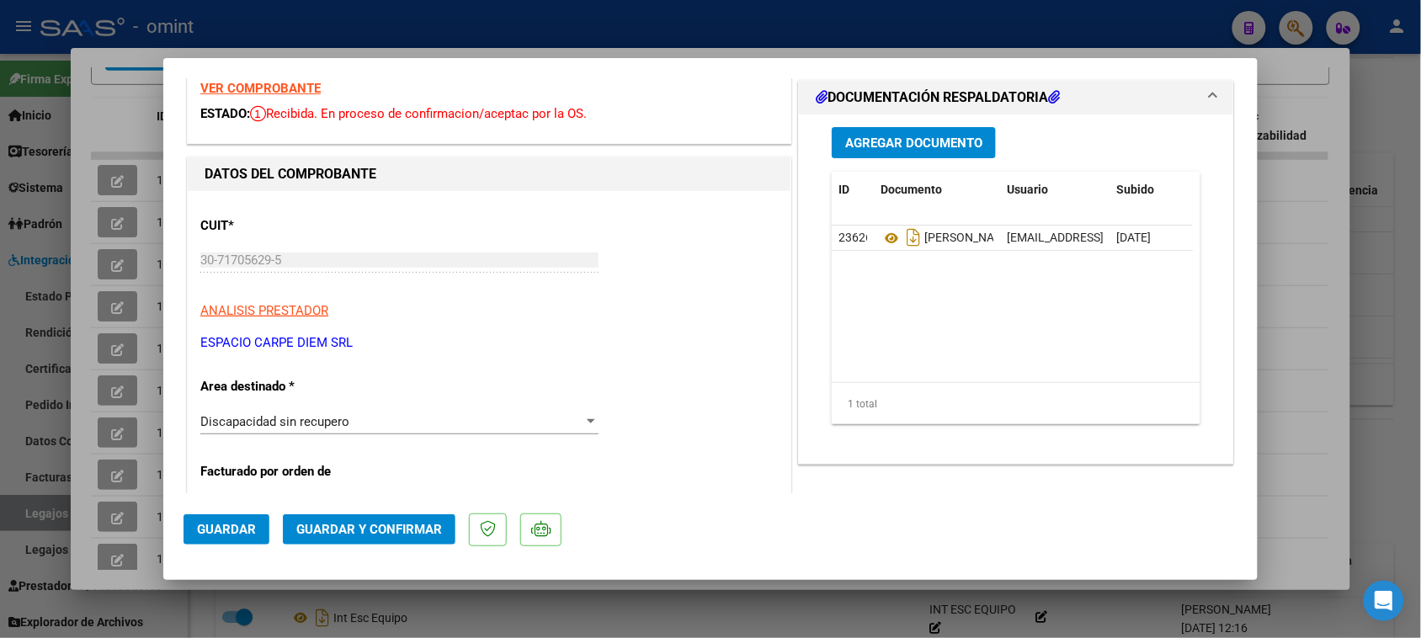
scroll to position [105, 0]
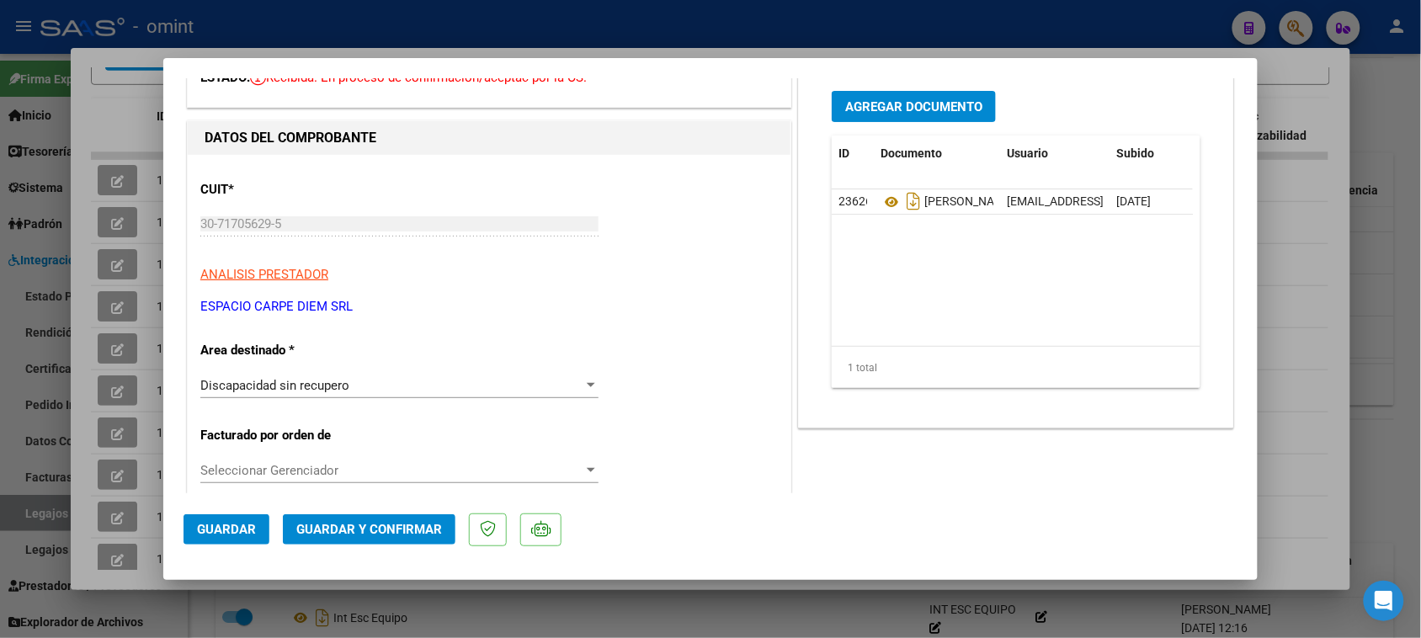
click at [391, 373] on div "Discapacidad sin recupero Seleccionar Area" at bounding box center [399, 385] width 398 height 25
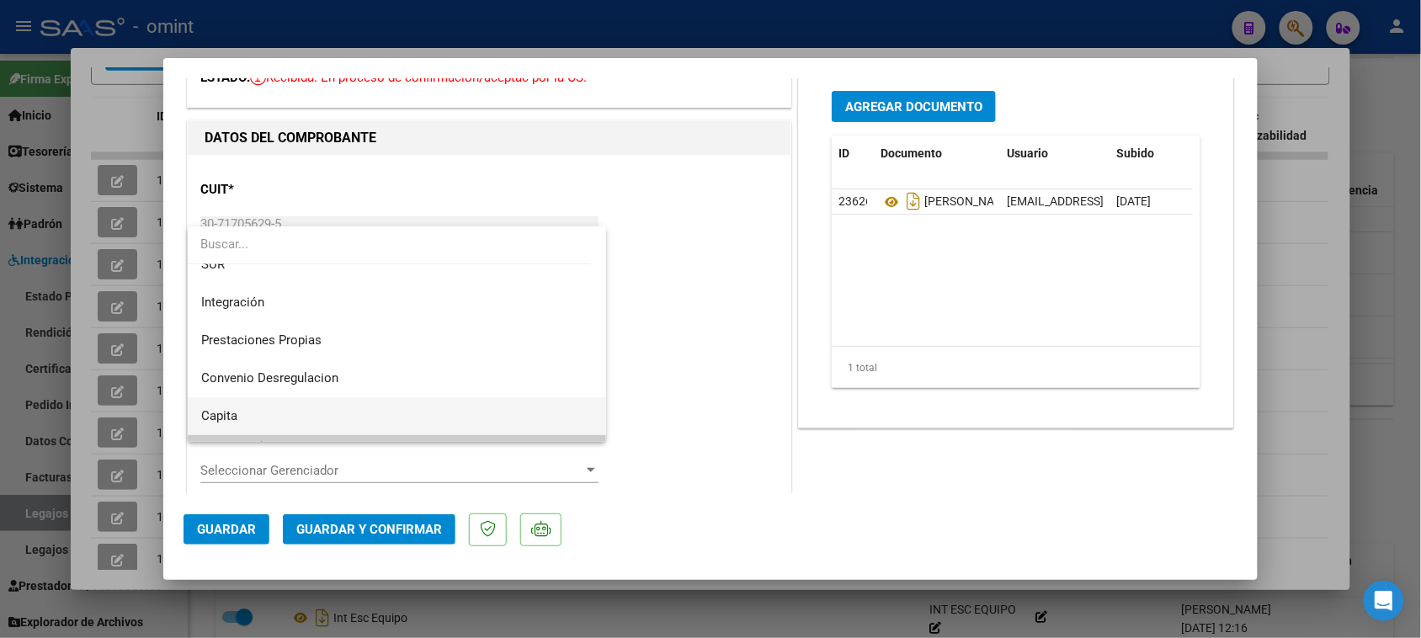
scroll to position [57, 0]
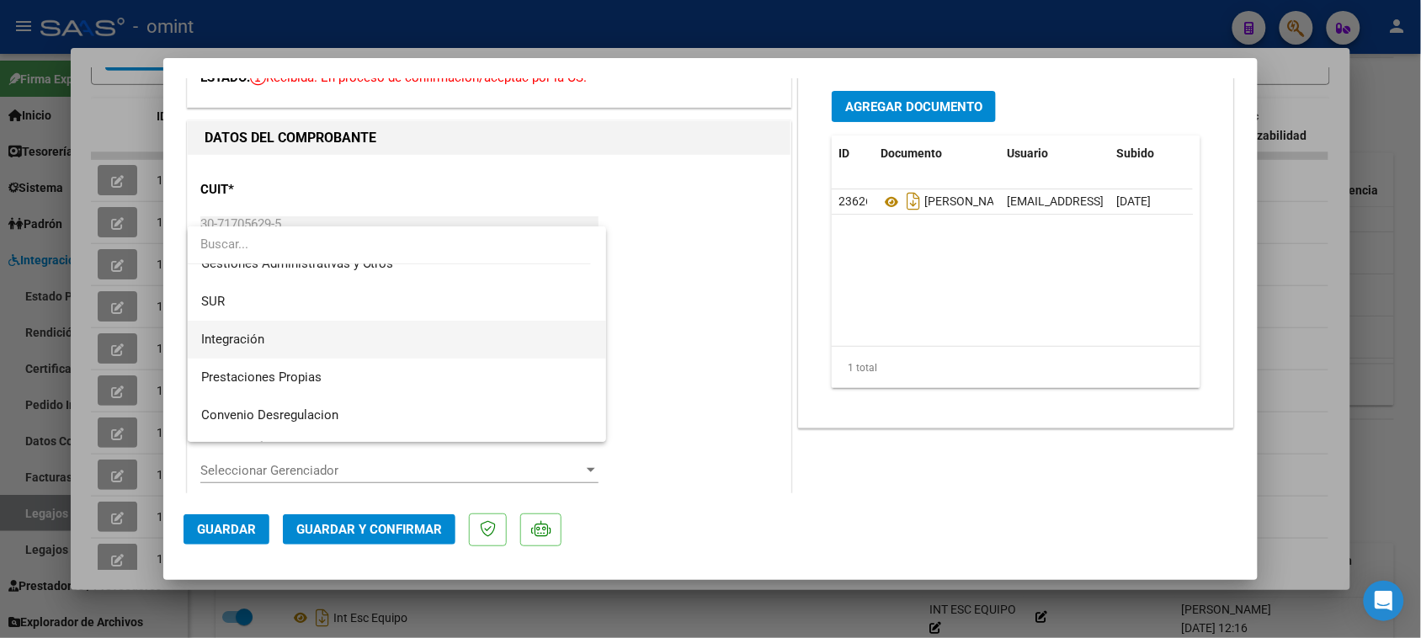
click at [396, 346] on span "Integración" at bounding box center [397, 340] width 392 height 38
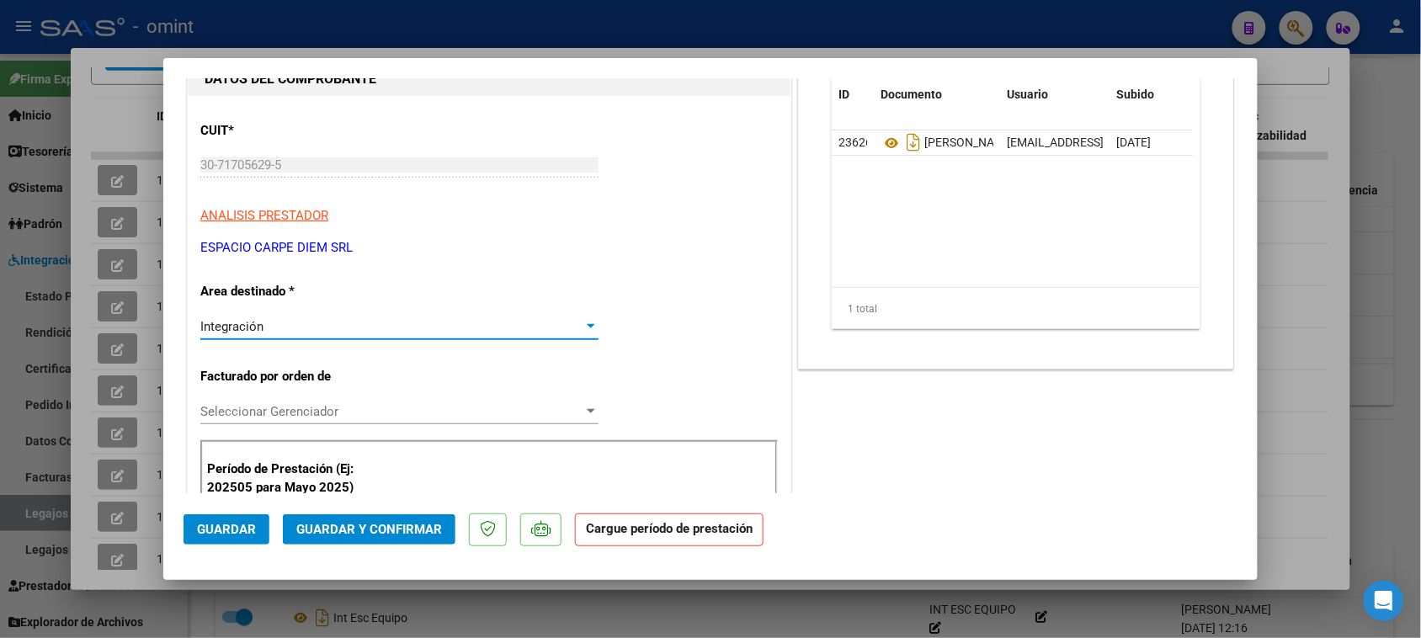
scroll to position [210, 0]
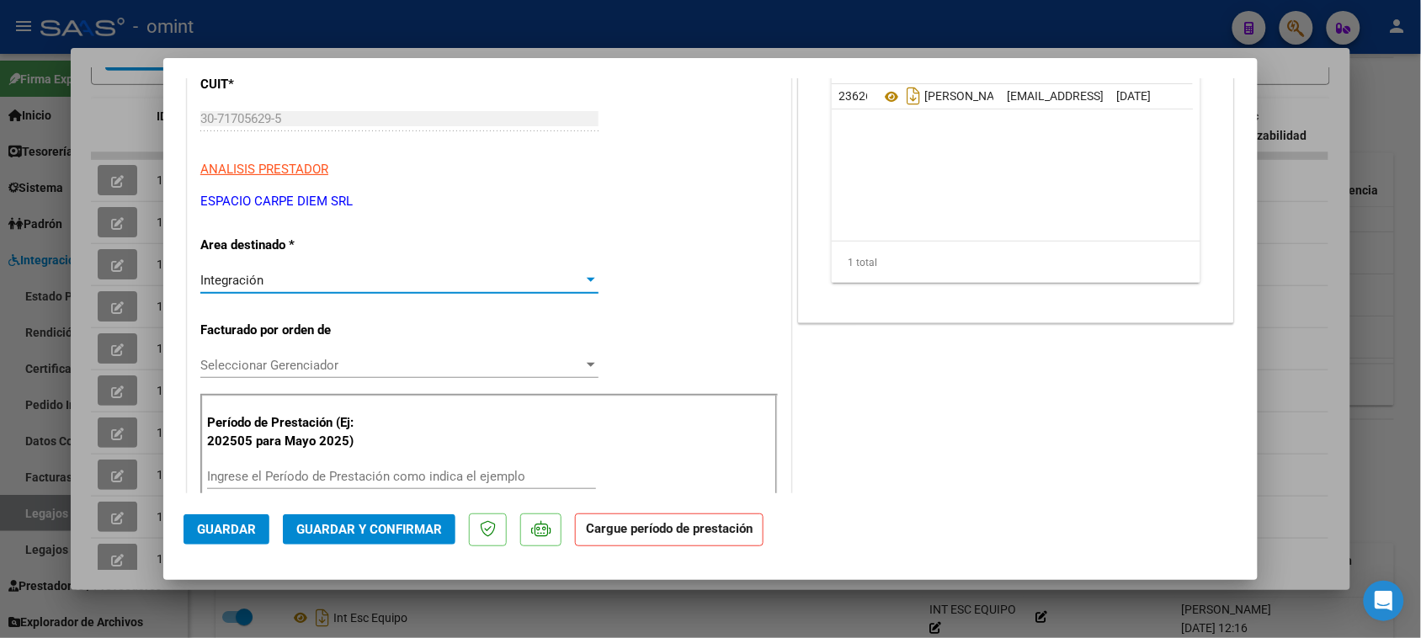
click at [375, 455] on div "Período de Prestación (Ej: 202505 para [DATE]) Ingrese el Período de Prestación…" at bounding box center [488, 453] width 577 height 118
click at [372, 461] on div "Período de Prestación (Ej: 202505 para [DATE]) Ingrese el Período de Prestación…" at bounding box center [488, 453] width 577 height 118
click at [373, 477] on input "Ingrese el Período de Prestación como indica el ejemplo" at bounding box center [401, 476] width 389 height 15
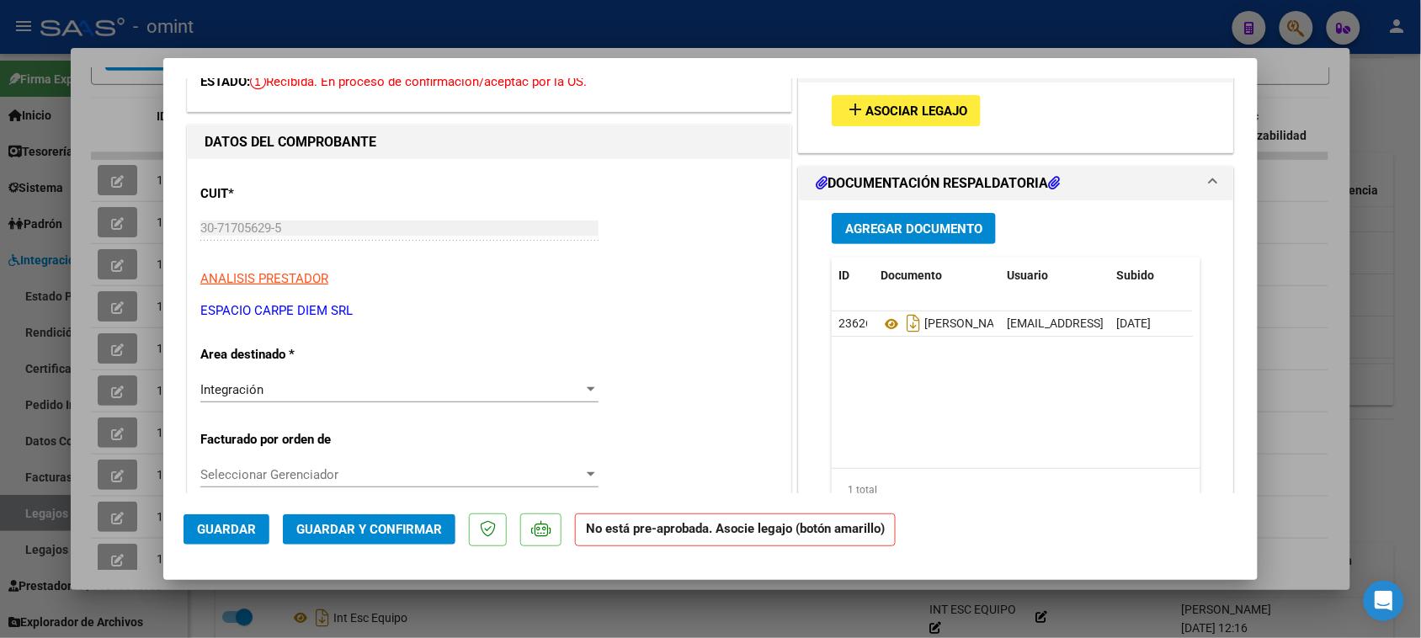
scroll to position [0, 0]
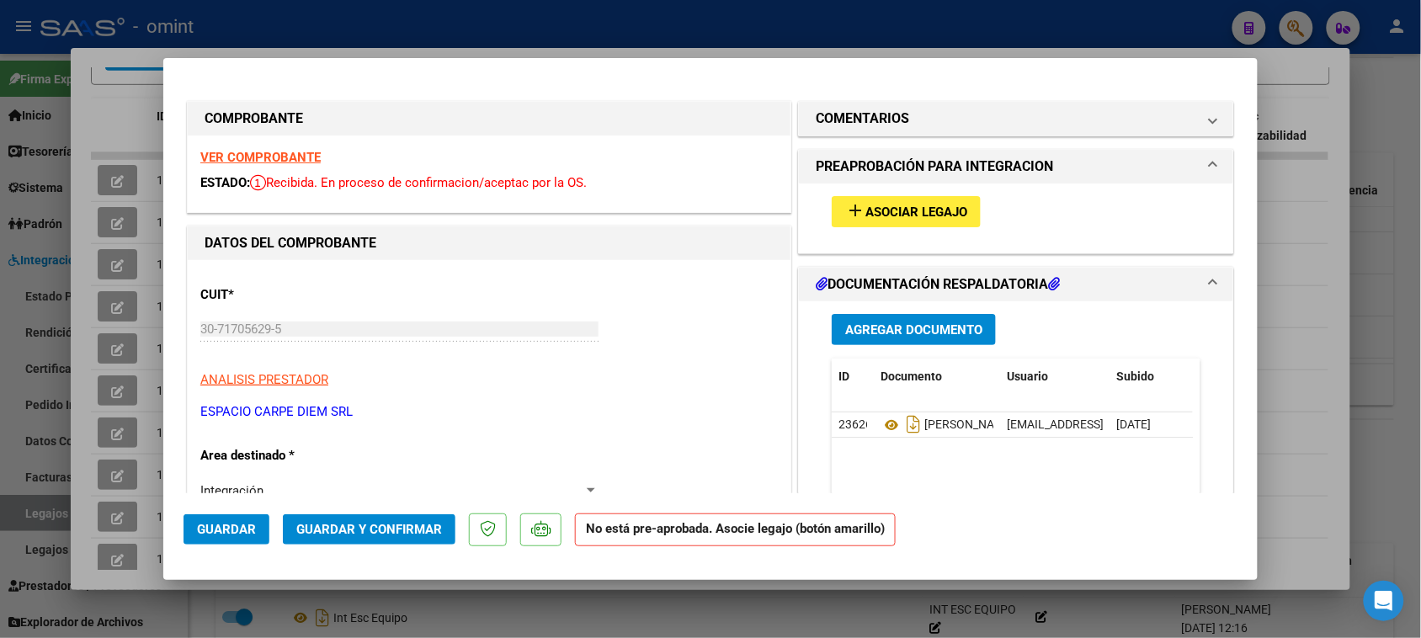
click at [852, 204] on mat-icon "add" at bounding box center [855, 210] width 20 height 20
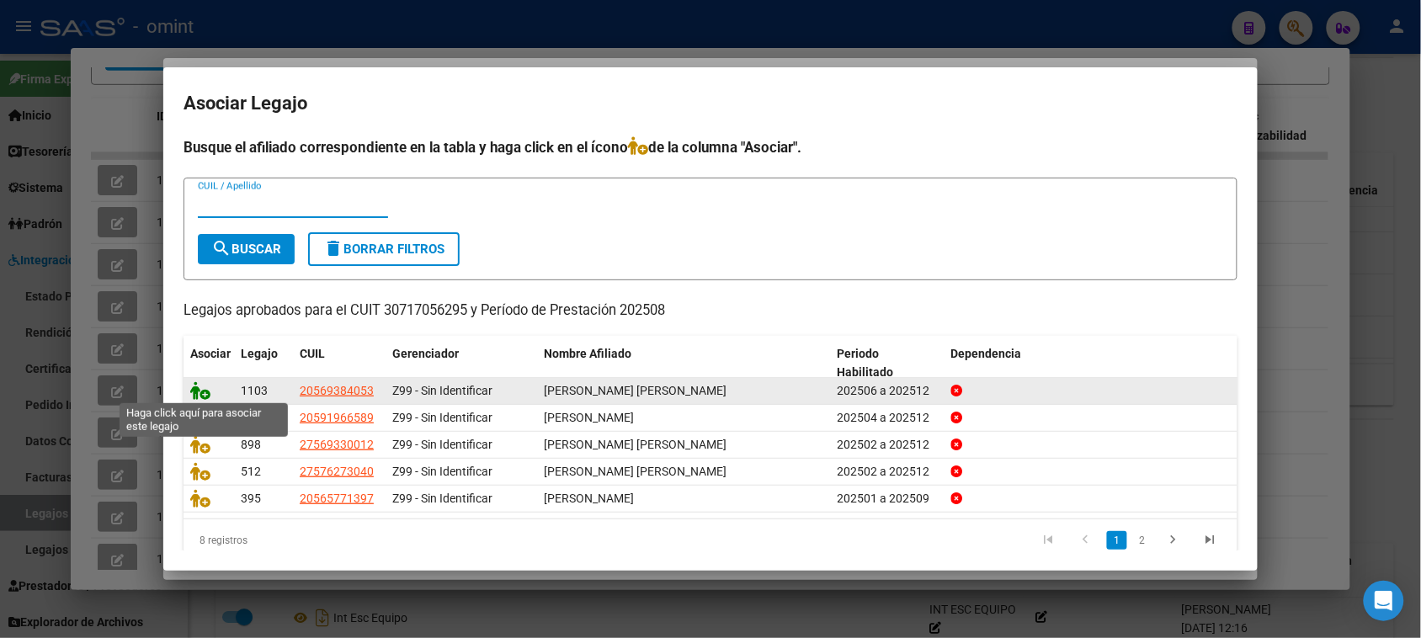
click at [208, 388] on icon at bounding box center [200, 390] width 20 height 19
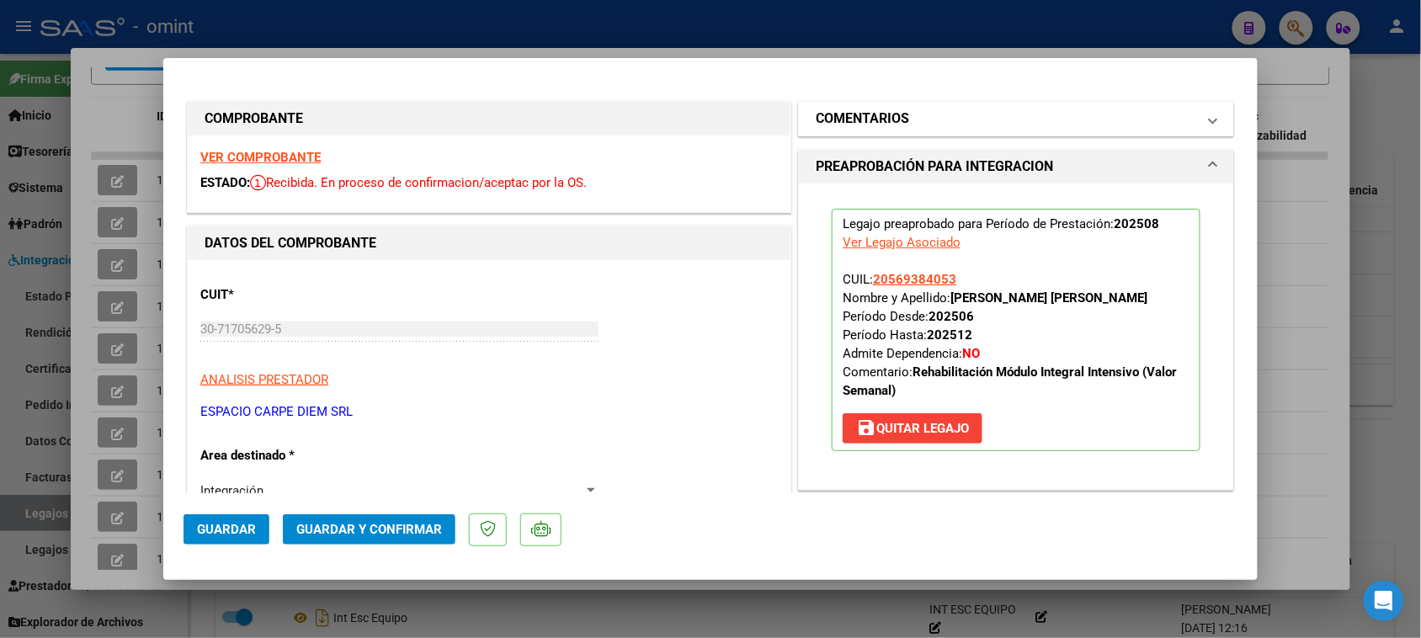
click at [1012, 114] on mat-panel-title "COMENTARIOS" at bounding box center [1005, 119] width 380 height 20
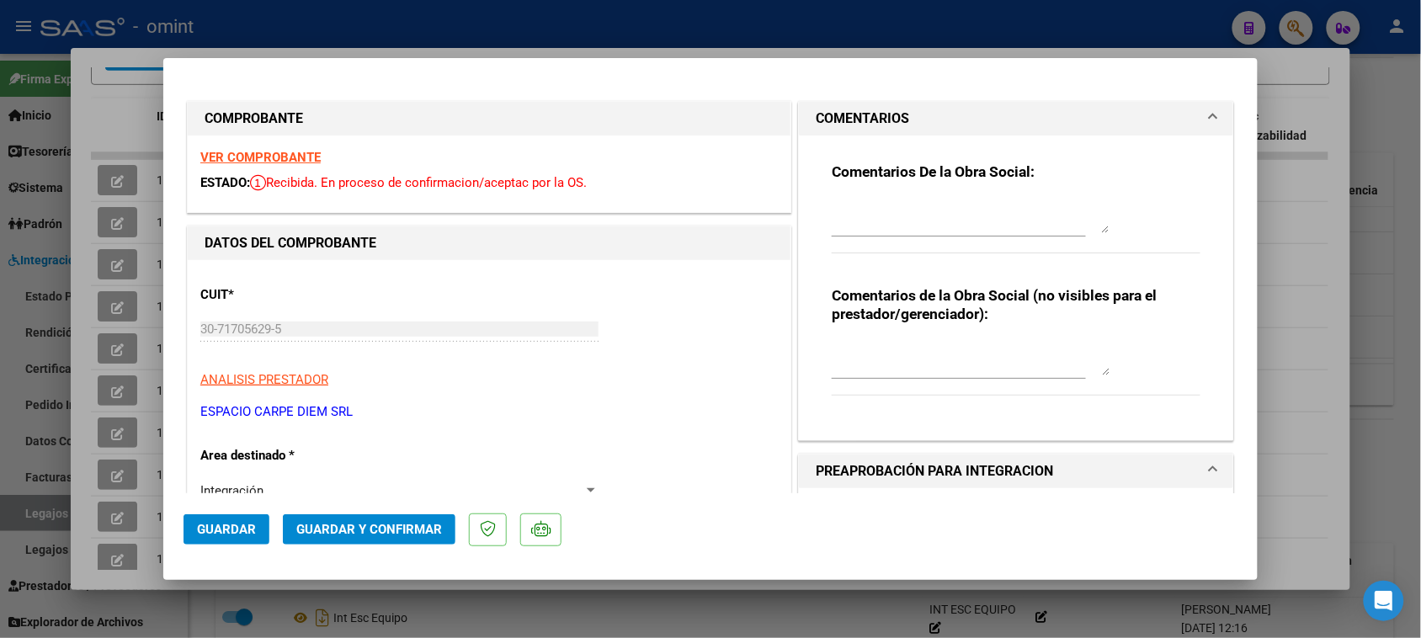
click at [962, 213] on textarea at bounding box center [970, 216] width 278 height 34
paste textarea "Recuerde debe cargar sus facturaciones seleccionando únicamente el área "Integr…"
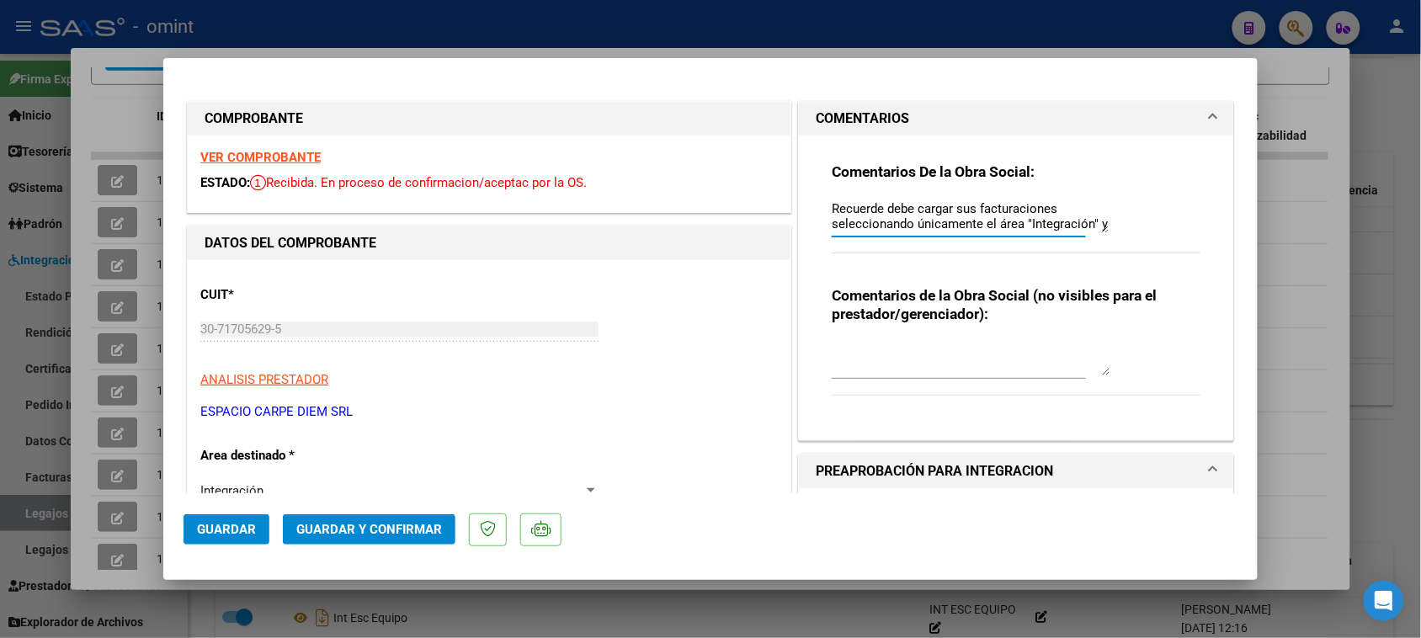
scroll to position [13, 0]
click at [217, 519] on button "Guardar" at bounding box center [226, 529] width 86 height 30
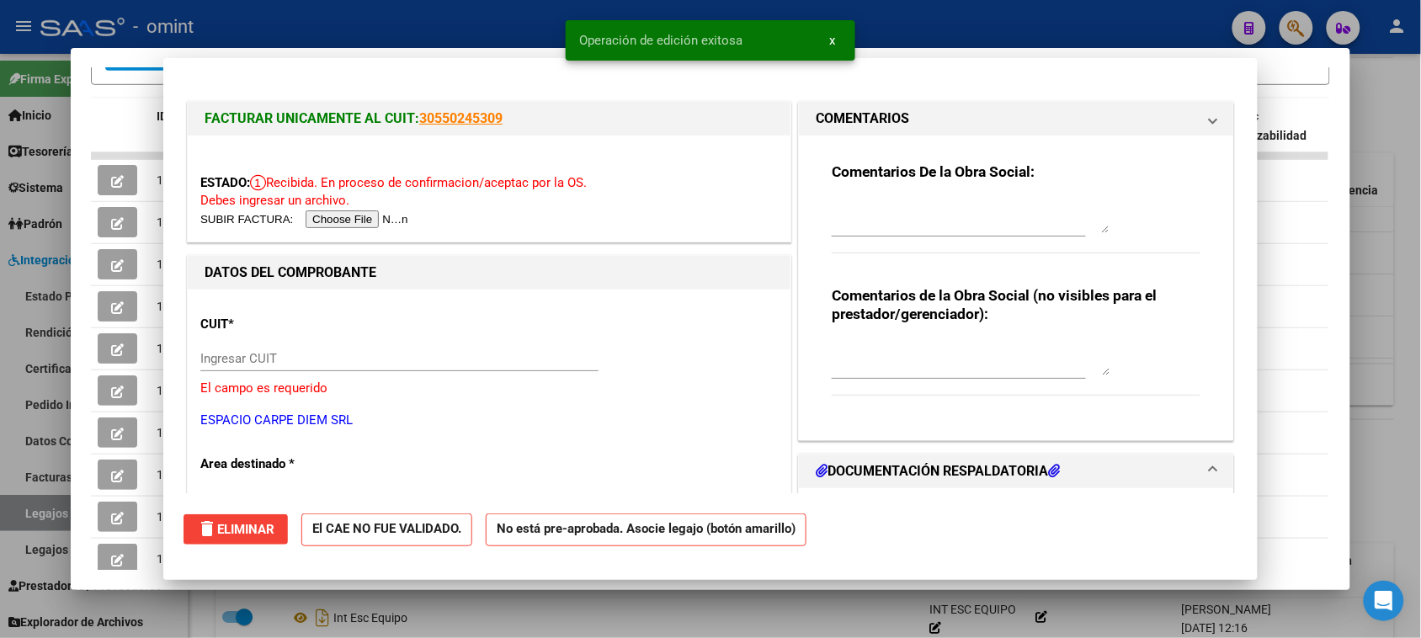
scroll to position [0, 0]
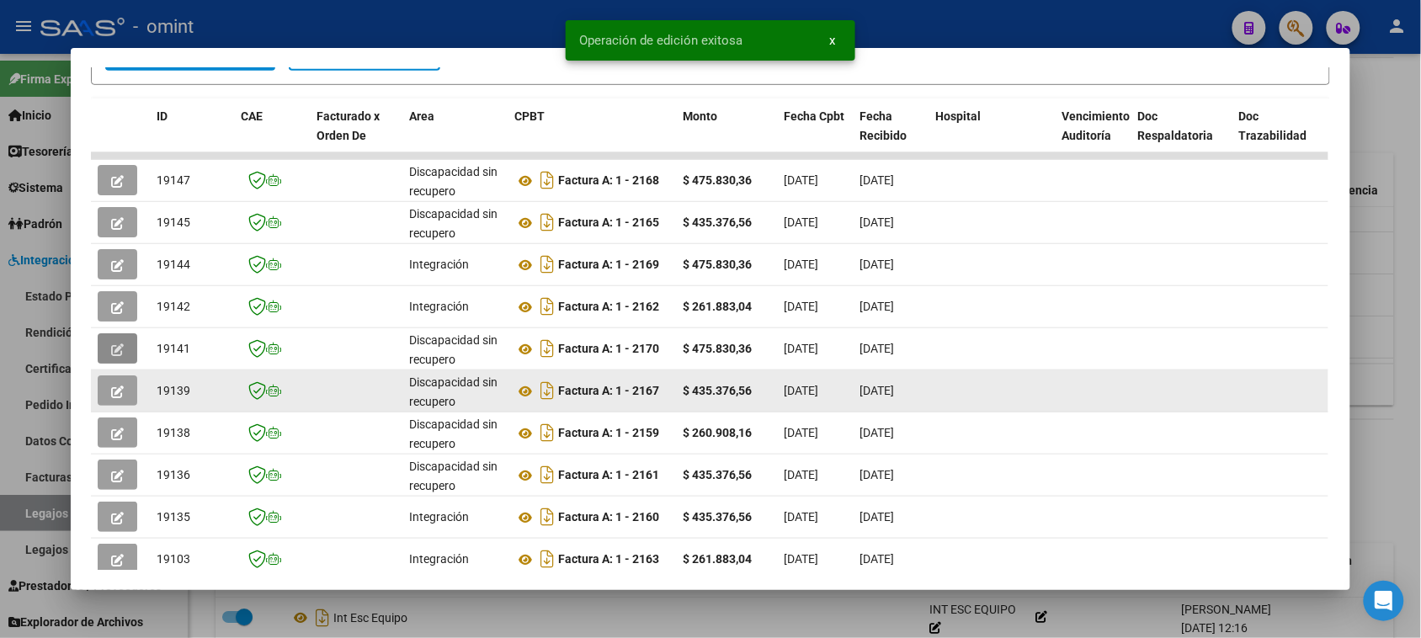
click at [111, 389] on icon "button" at bounding box center [117, 391] width 13 height 13
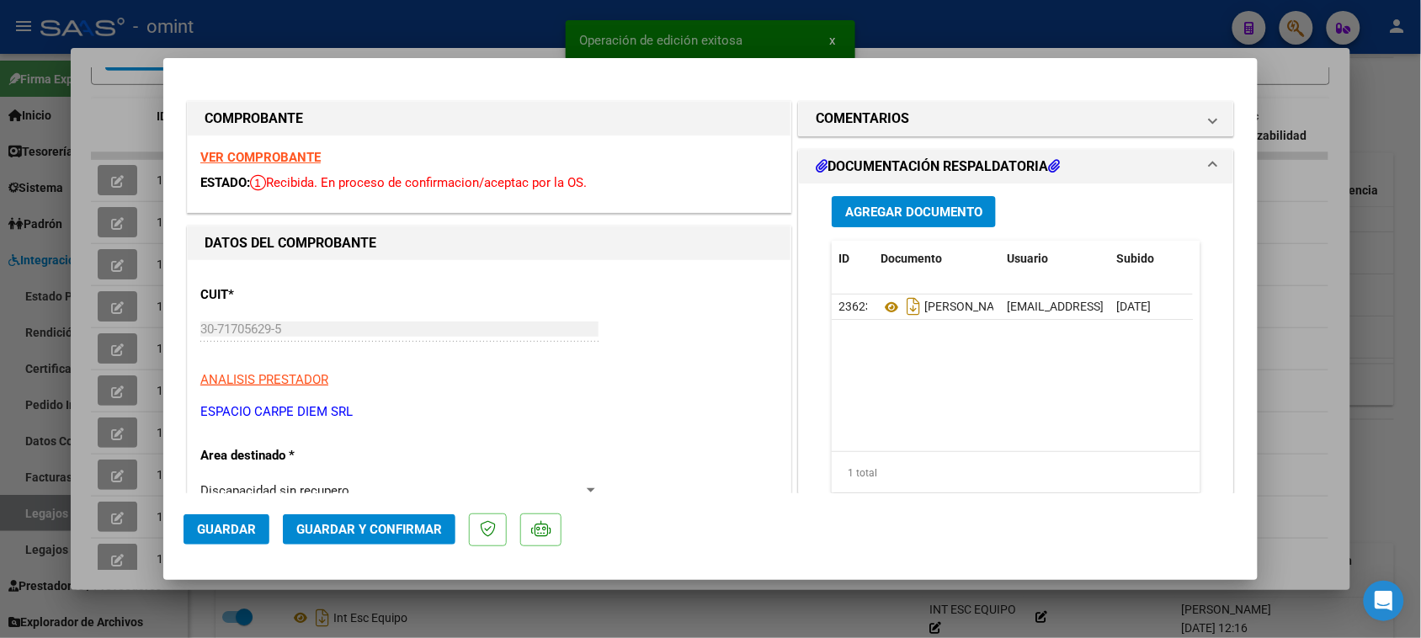
click at [238, 161] on strong "VER COMPROBANTE" at bounding box center [260, 157] width 120 height 15
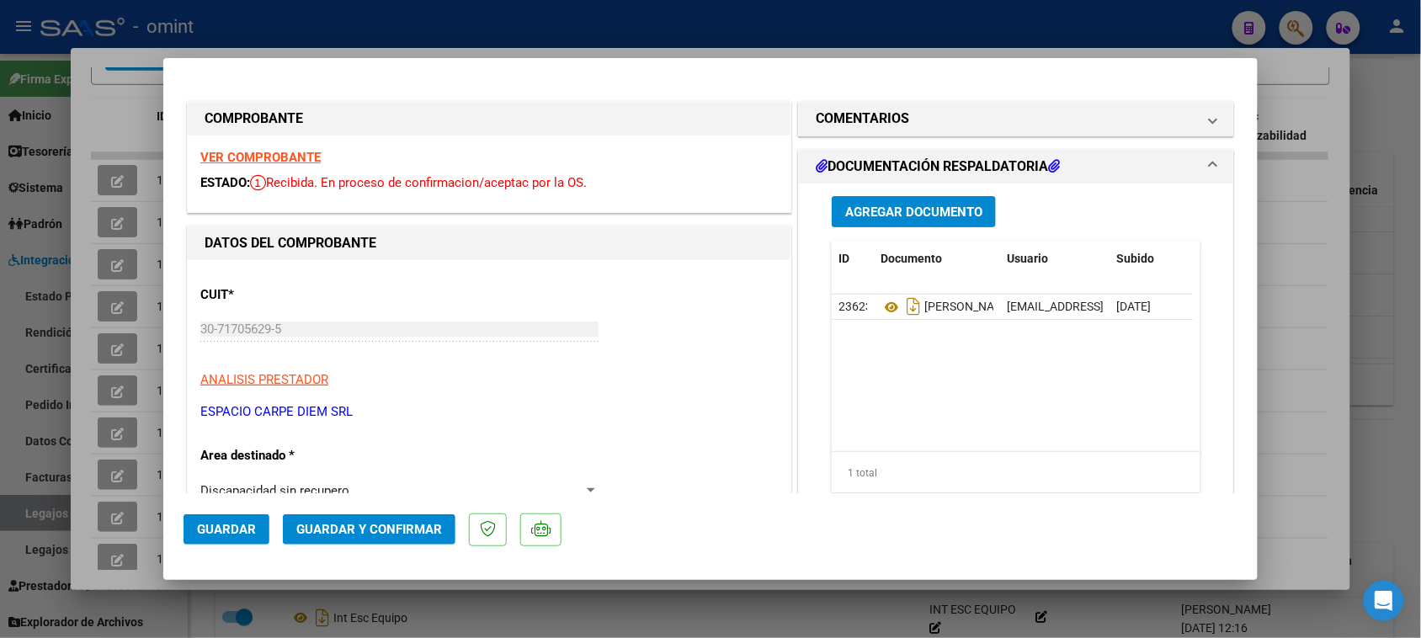
scroll to position [105, 0]
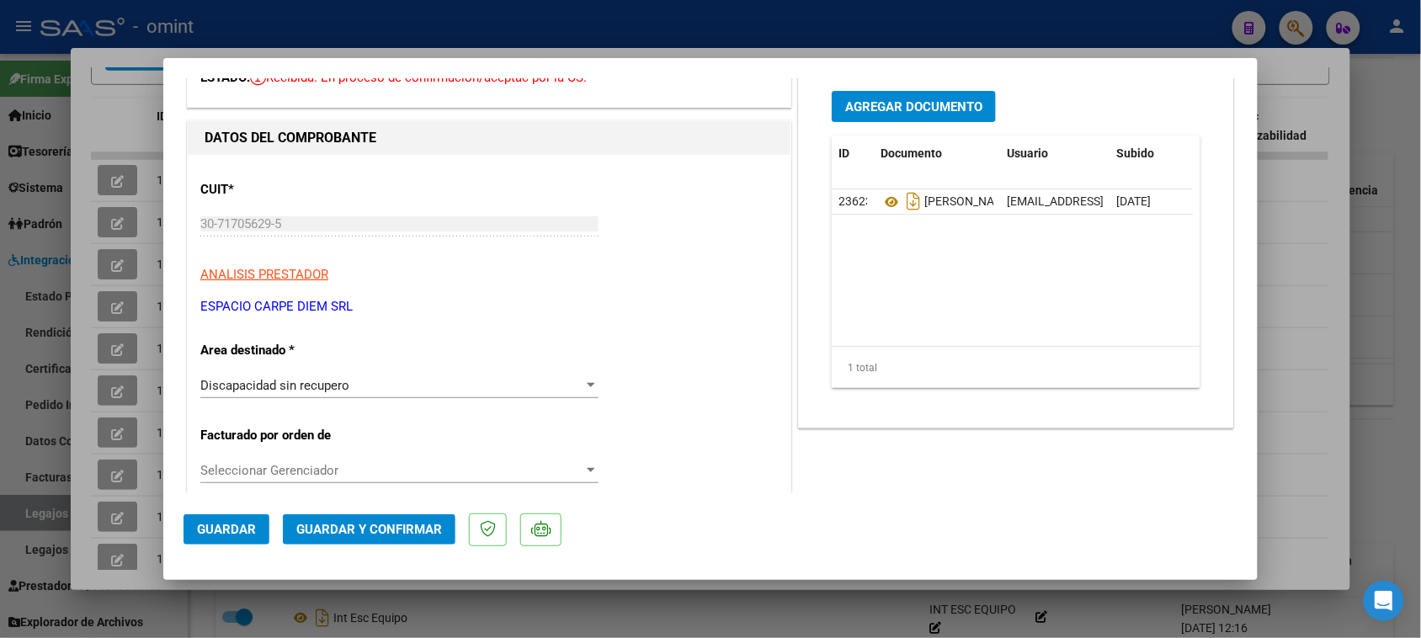
click at [280, 378] on span "Discapacidad sin recupero" at bounding box center [274, 385] width 149 height 15
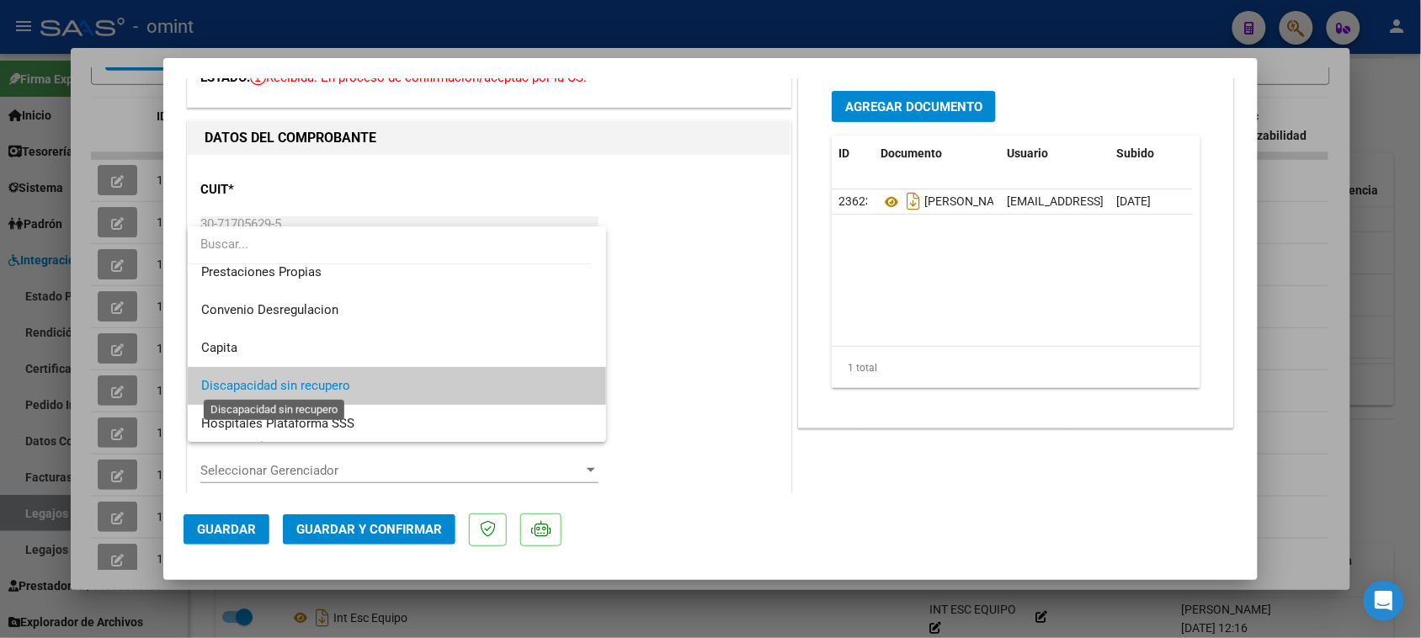
scroll to position [57, 0]
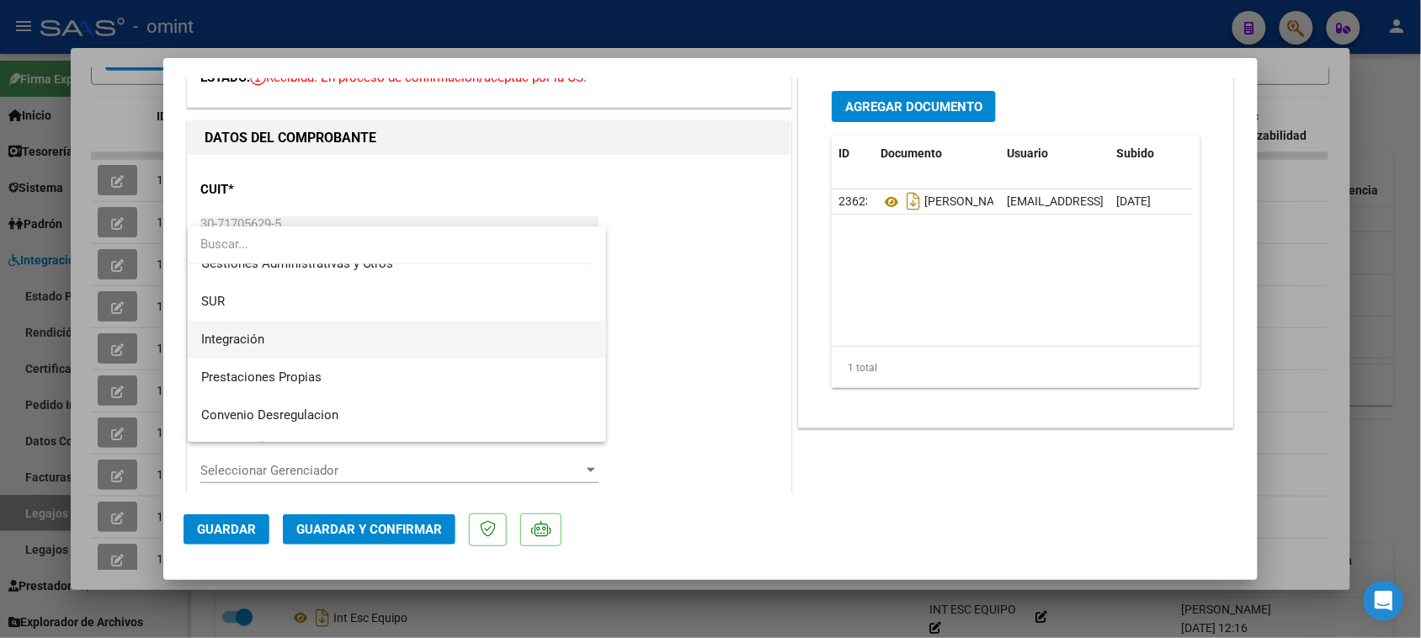
click at [280, 342] on span "Integración" at bounding box center [397, 340] width 392 height 38
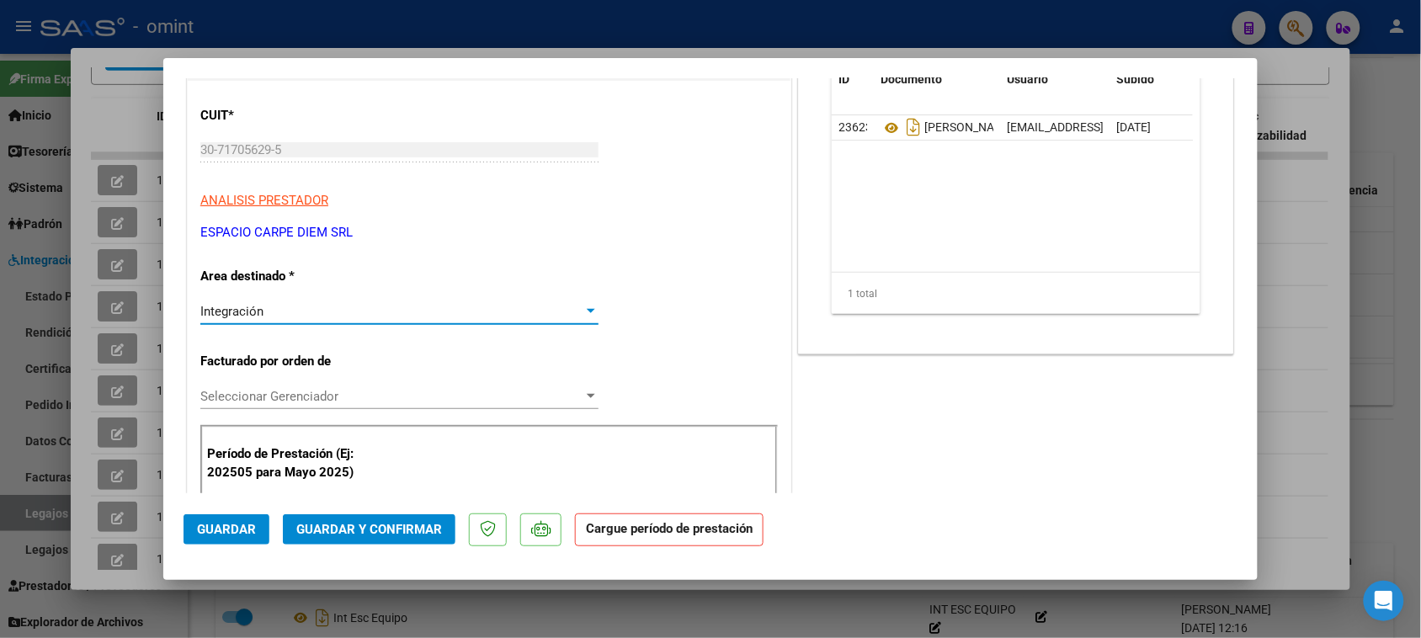
scroll to position [210, 0]
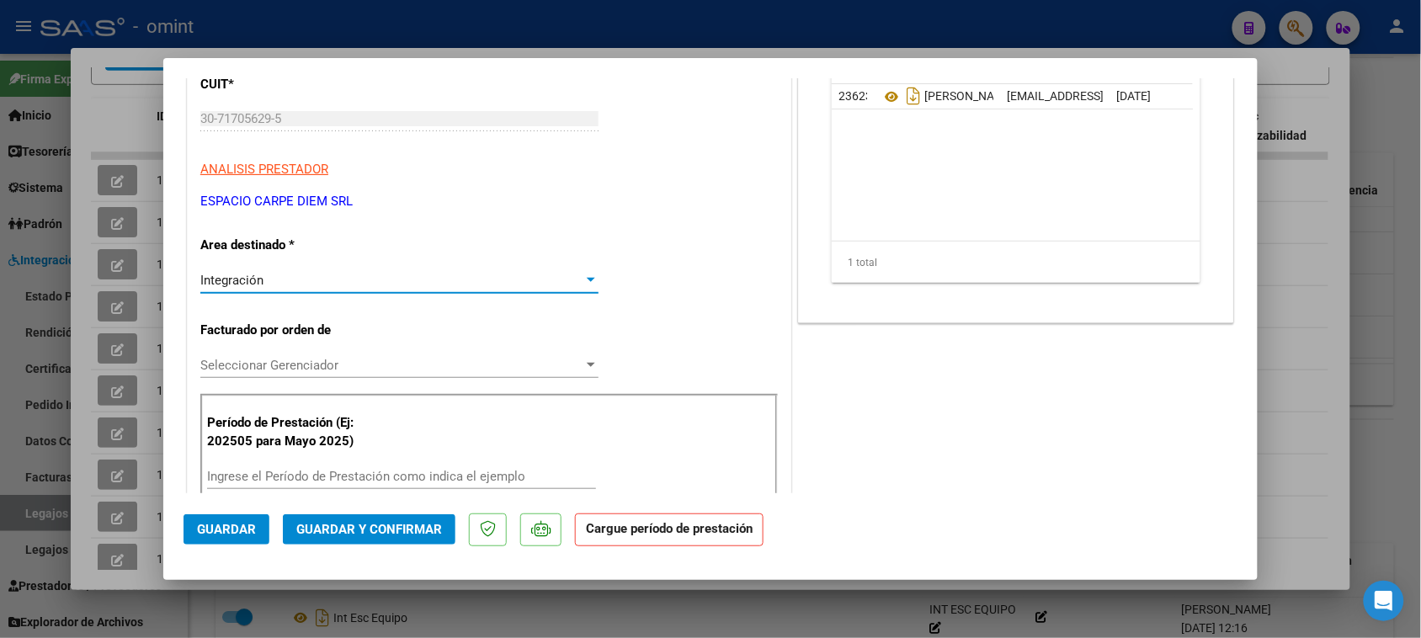
click at [295, 475] on input "Ingrese el Período de Prestación como indica el ejemplo" at bounding box center [401, 476] width 389 height 15
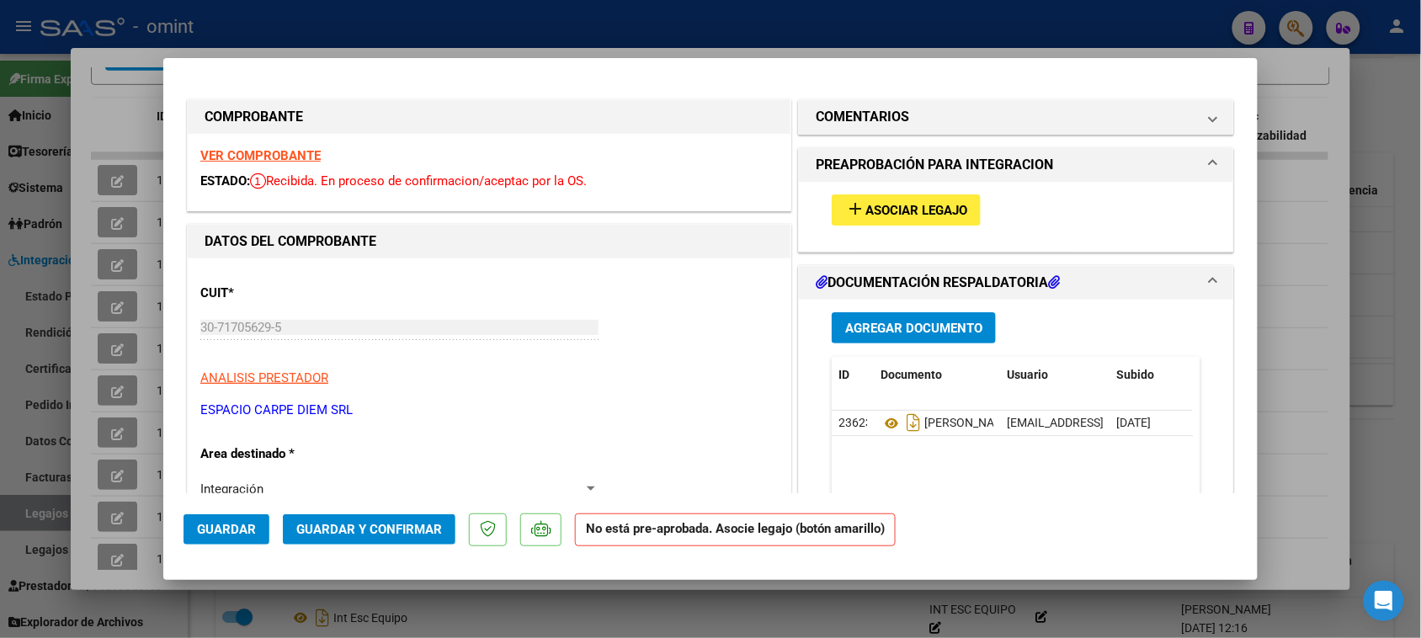
scroll to position [0, 0]
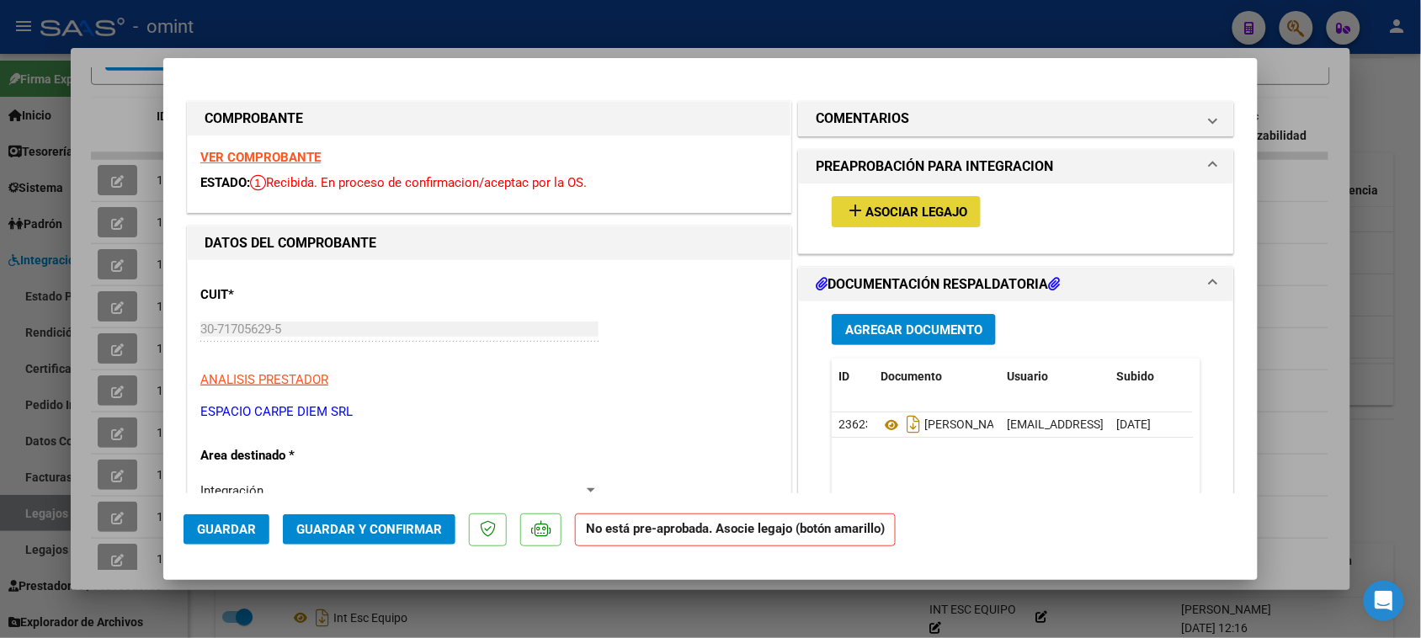
click at [894, 221] on button "add Asociar Legajo" at bounding box center [905, 211] width 149 height 31
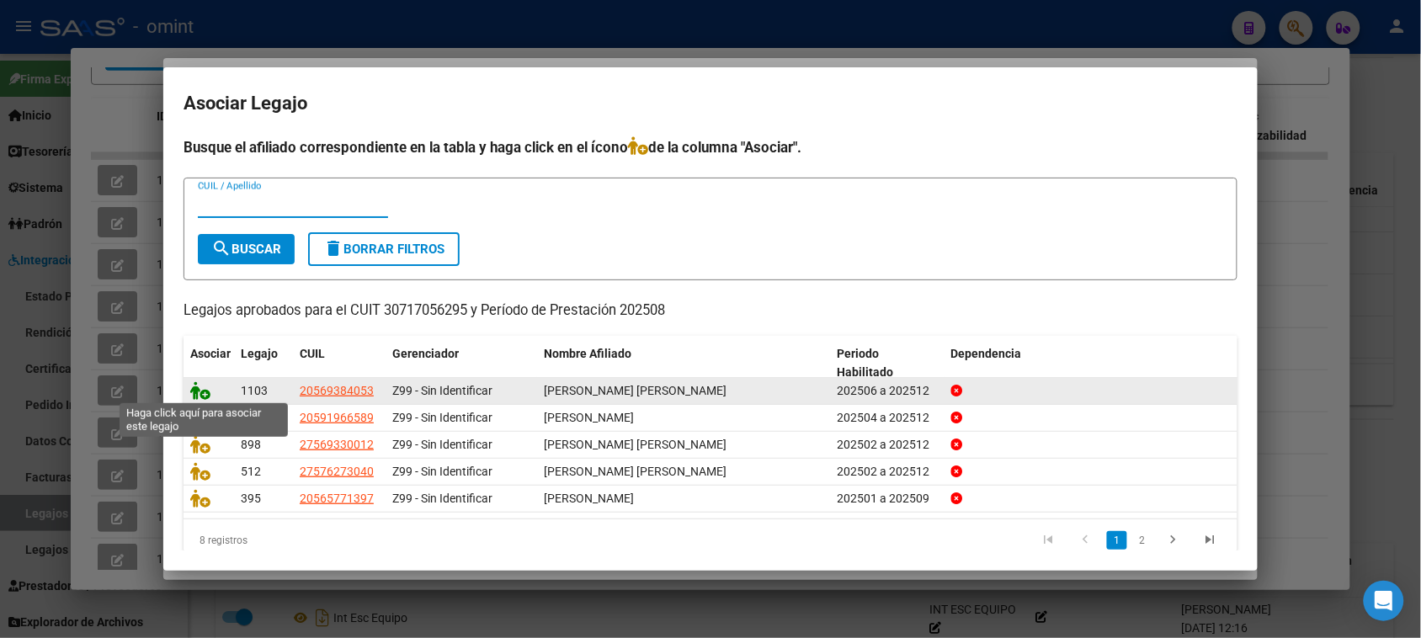
click at [206, 388] on icon at bounding box center [200, 390] width 20 height 19
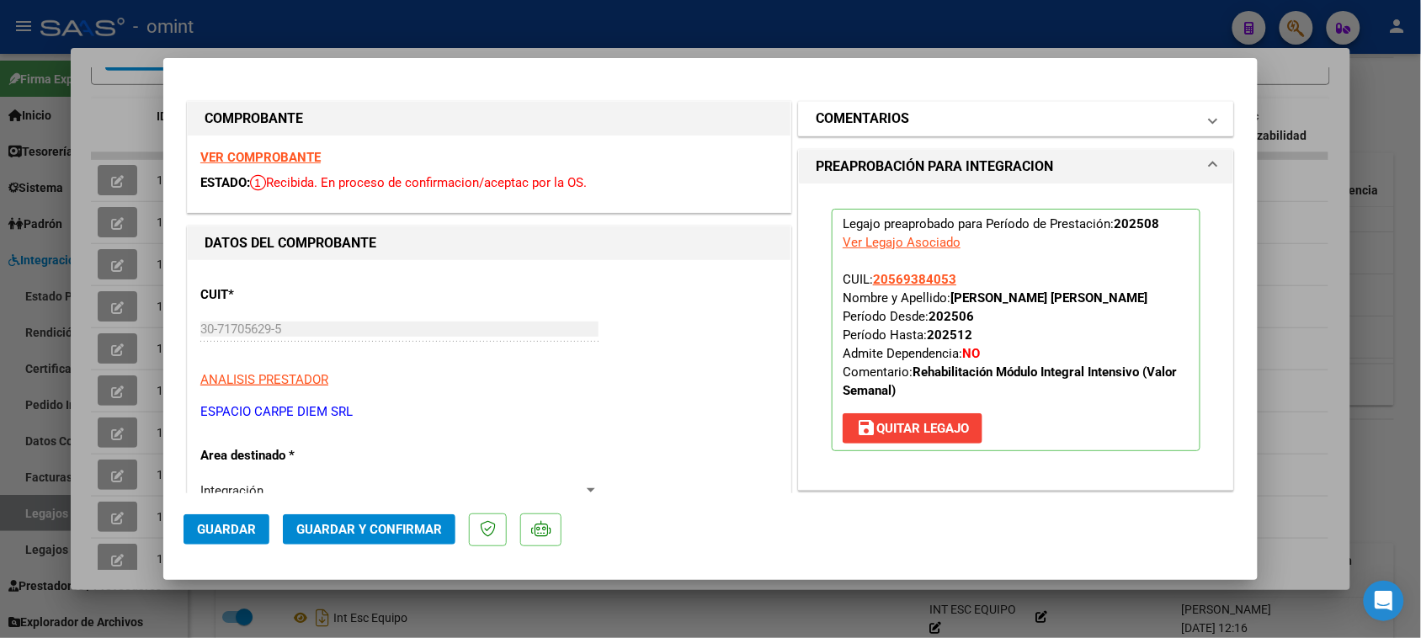
click at [969, 110] on mat-panel-title "COMENTARIOS" at bounding box center [1005, 119] width 380 height 20
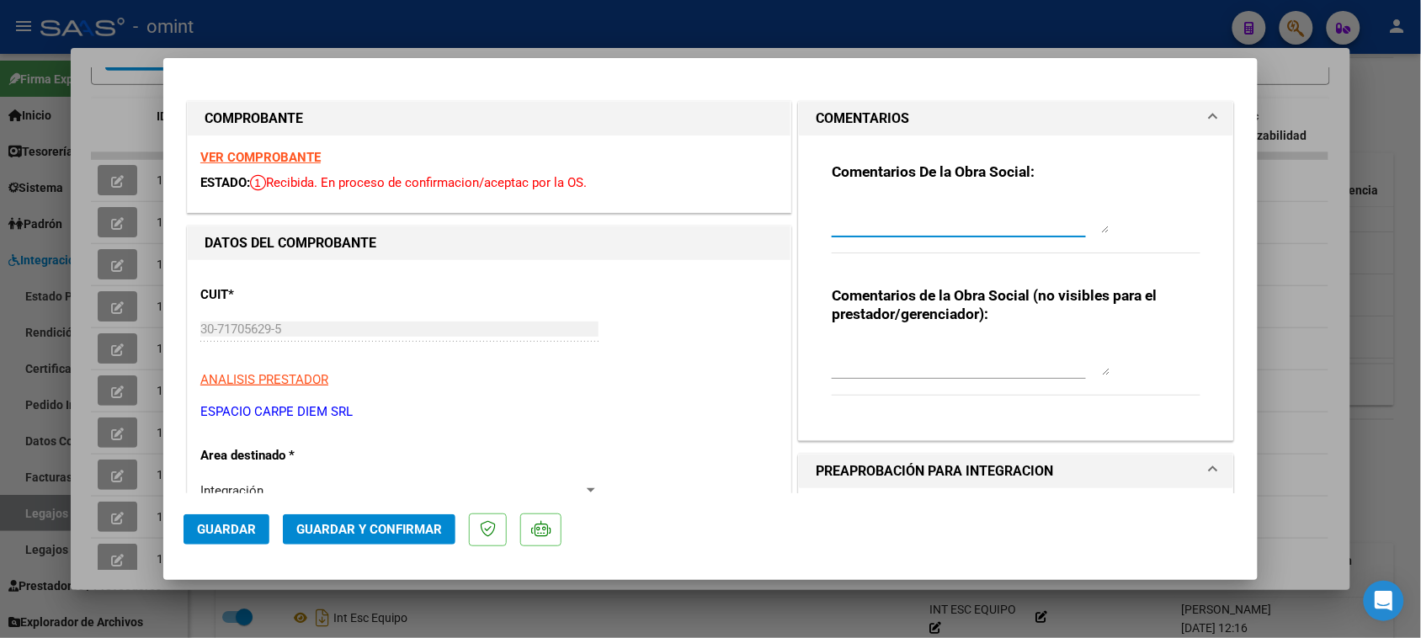
click at [922, 216] on textarea at bounding box center [970, 216] width 278 height 34
paste textarea "Recuerde debe cargar sus facturaciones seleccionando únicamente el área "Integr…"
click at [220, 532] on span "Guardar" at bounding box center [226, 529] width 59 height 15
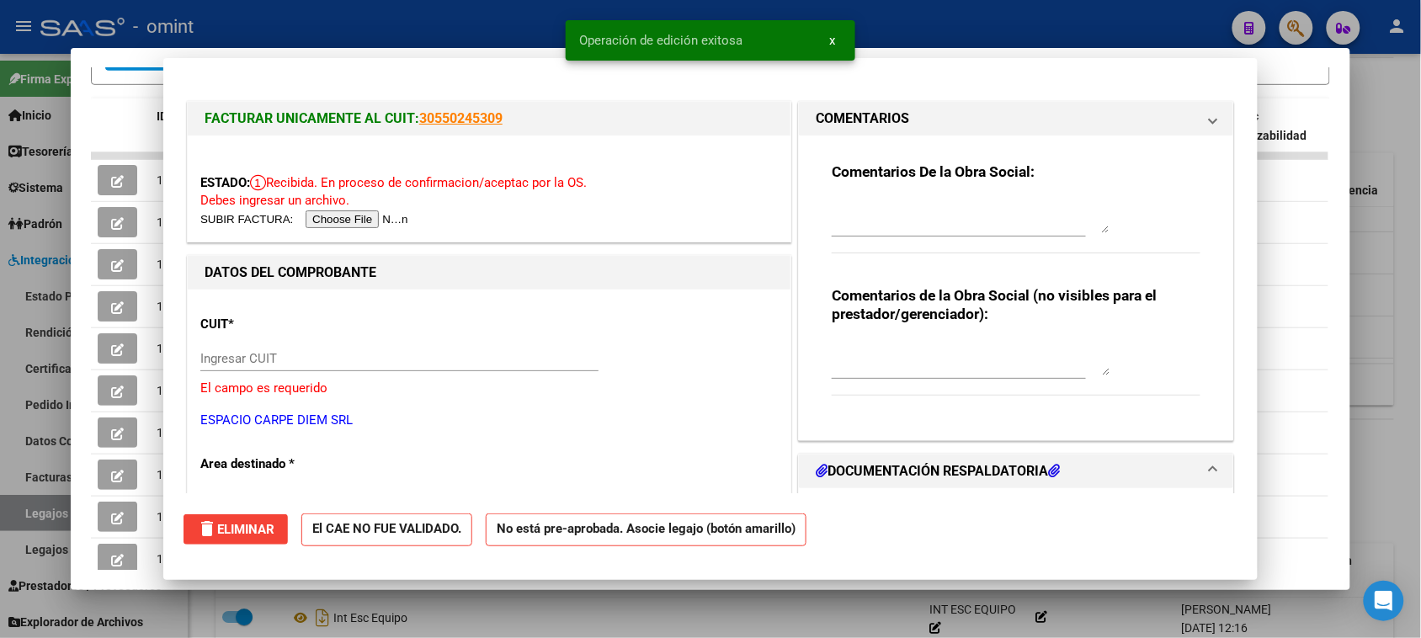
scroll to position [0, 0]
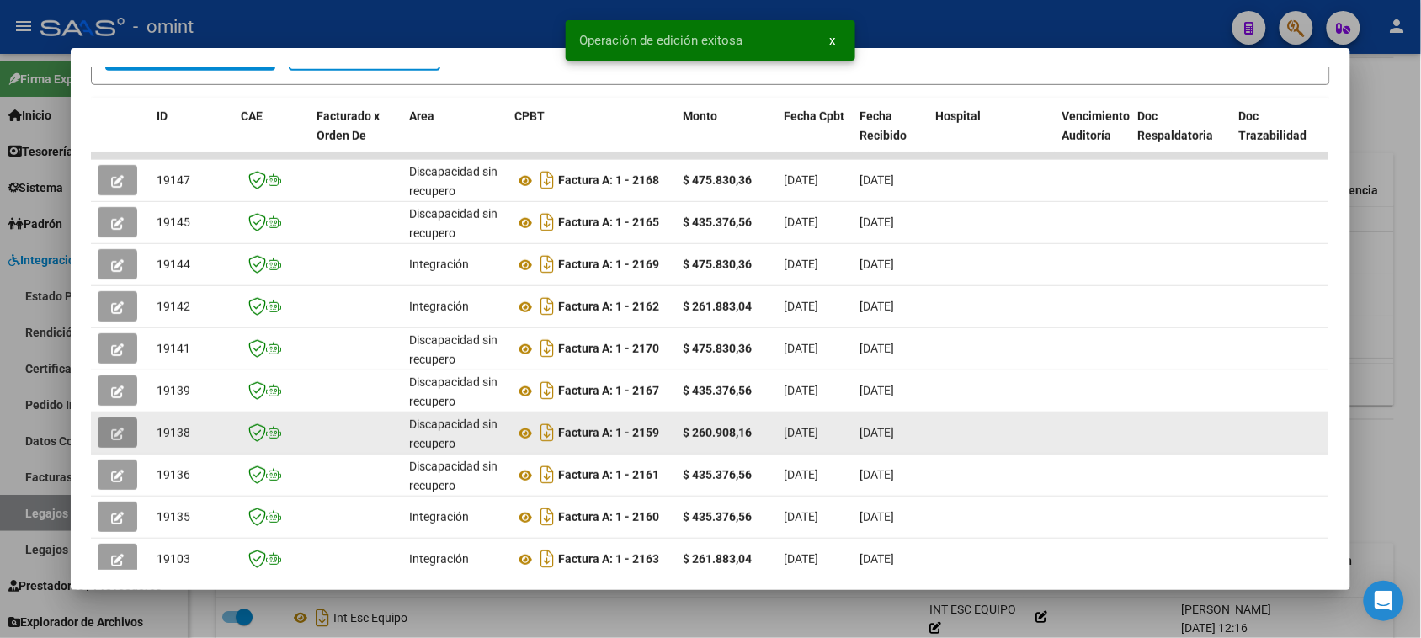
click at [99, 434] on button "button" at bounding box center [118, 432] width 40 height 30
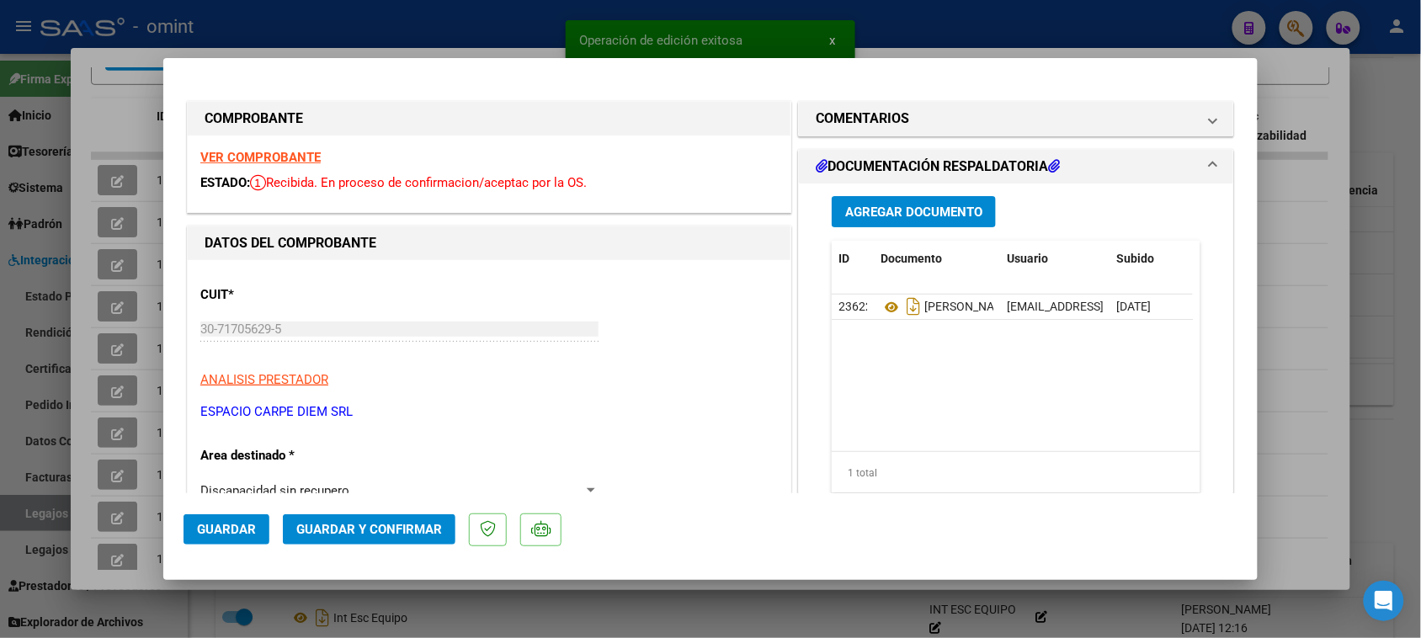
click at [279, 147] on div "VER COMPROBANTE ESTADO: Recibida. En proceso de confirmacion/aceptac por la OS." at bounding box center [489, 173] width 603 height 77
click at [279, 160] on strong "VER COMPROBANTE" at bounding box center [260, 157] width 120 height 15
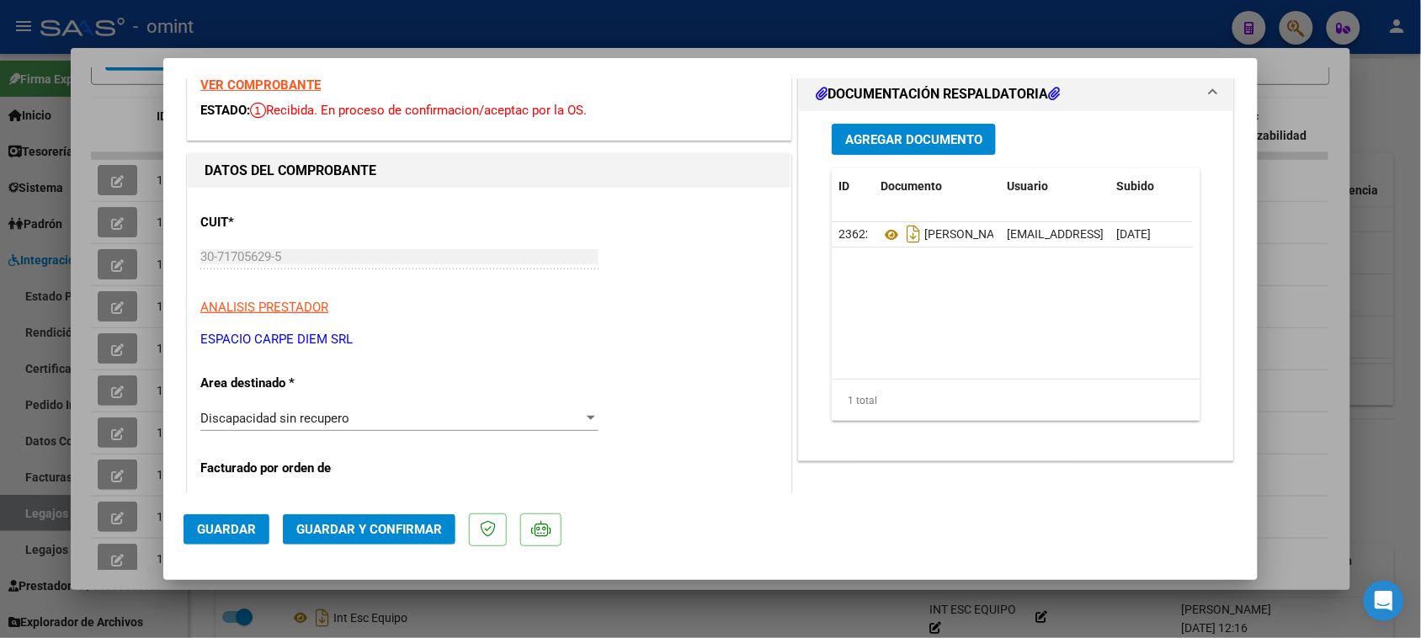
scroll to position [105, 0]
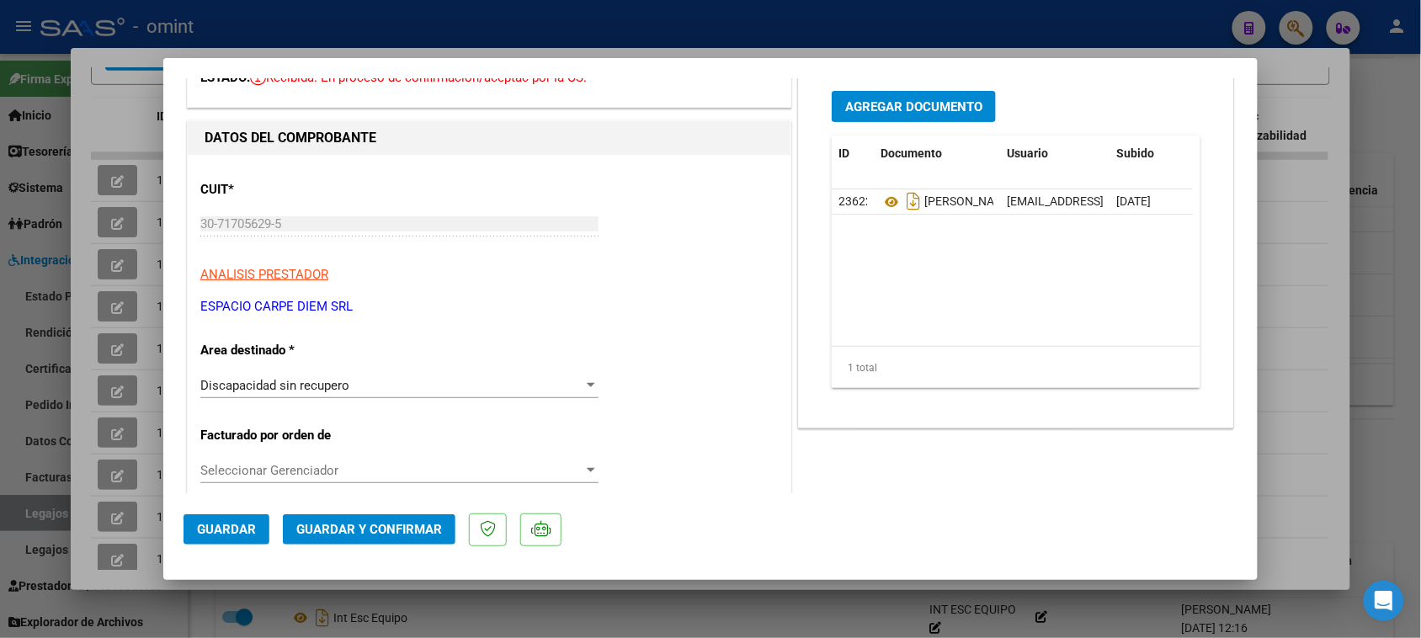
click at [314, 388] on span "Discapacidad sin recupero" at bounding box center [274, 385] width 149 height 15
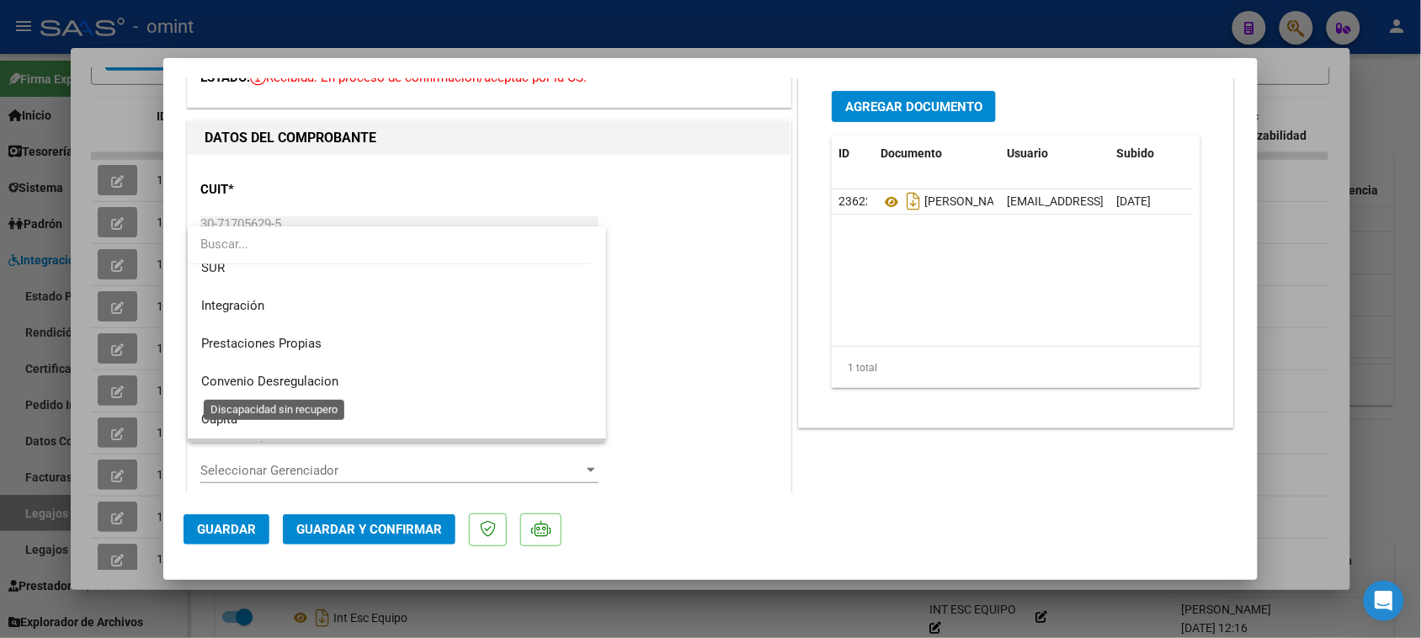
scroll to position [57, 0]
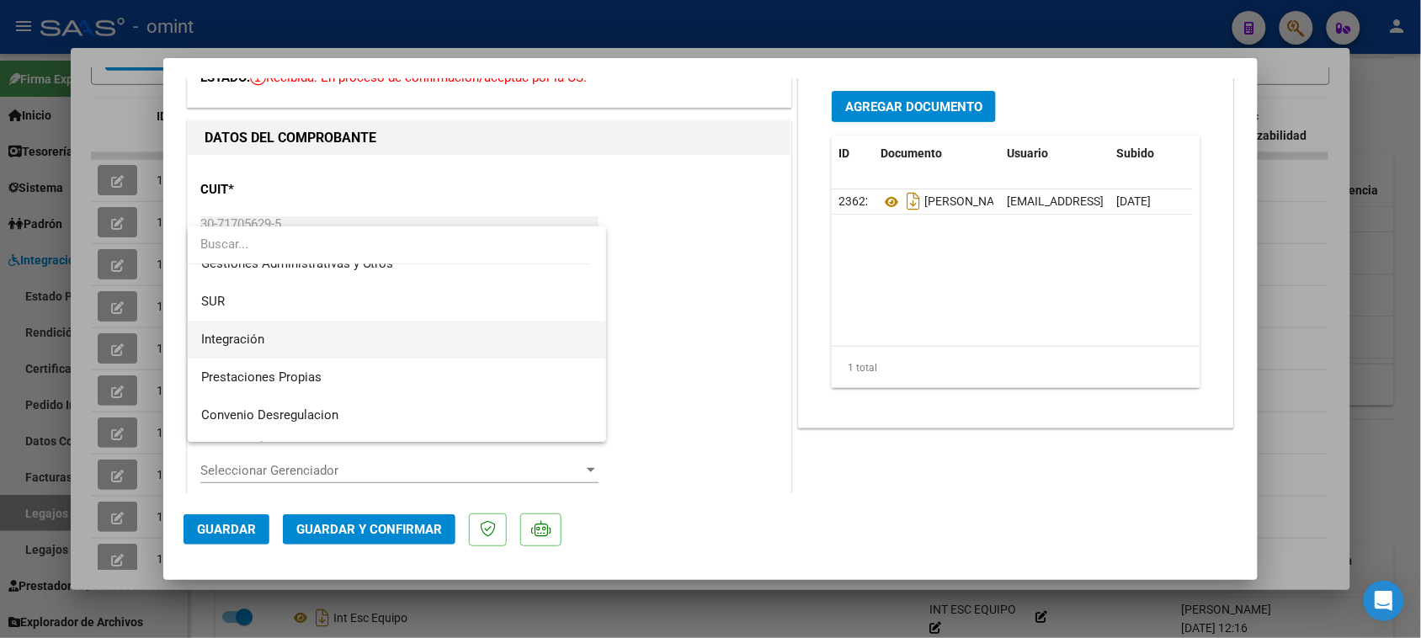
click at [321, 342] on span "Integración" at bounding box center [397, 340] width 392 height 38
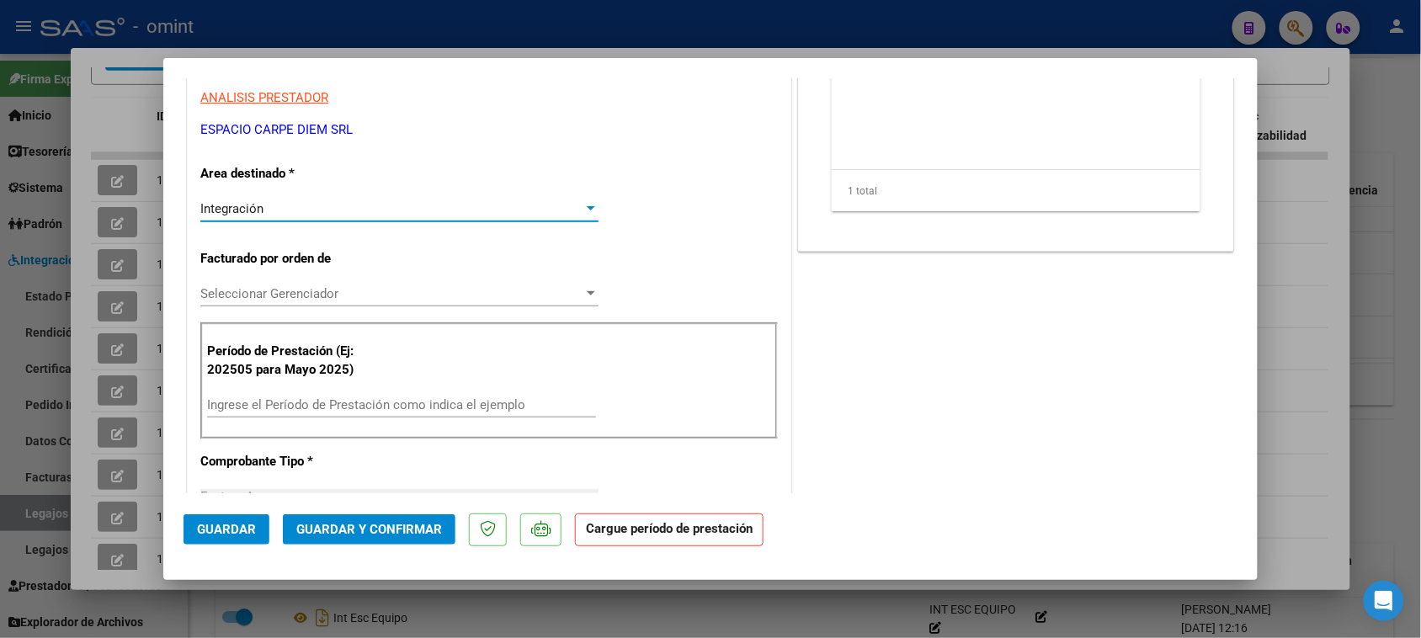
scroll to position [210, 0]
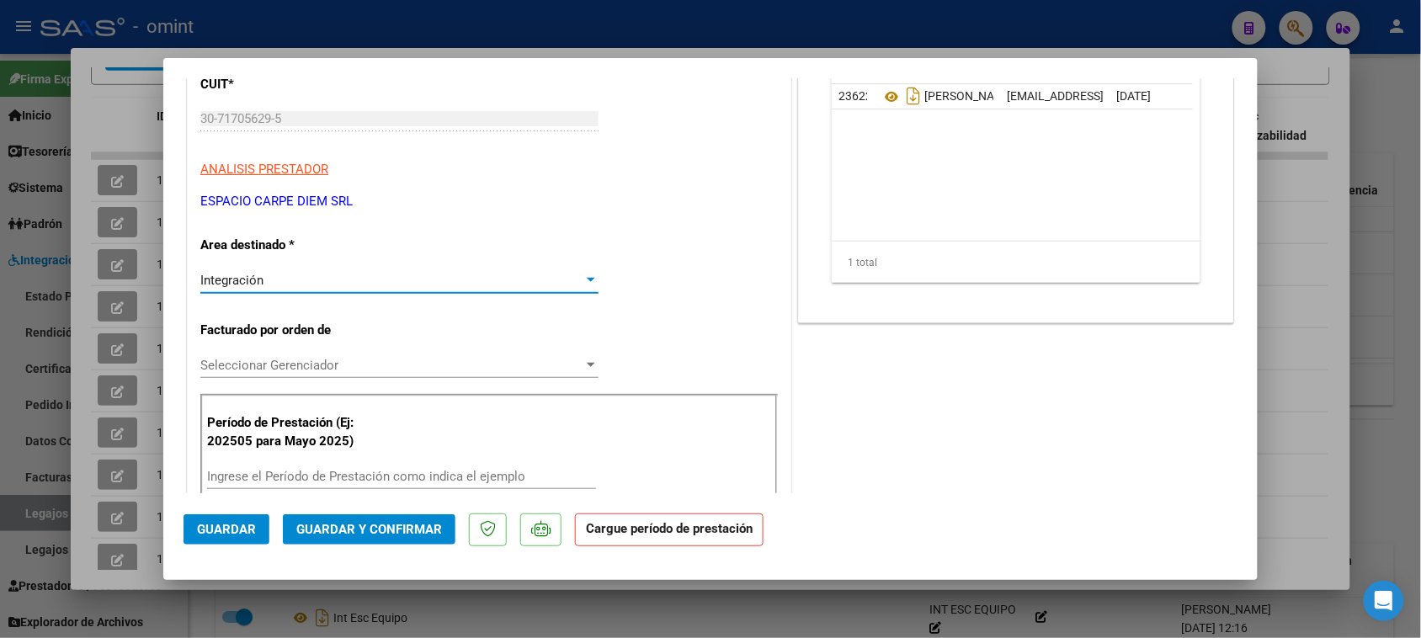
click at [300, 475] on input "Ingrese el Período de Prestación como indica el ejemplo" at bounding box center [401, 476] width 389 height 15
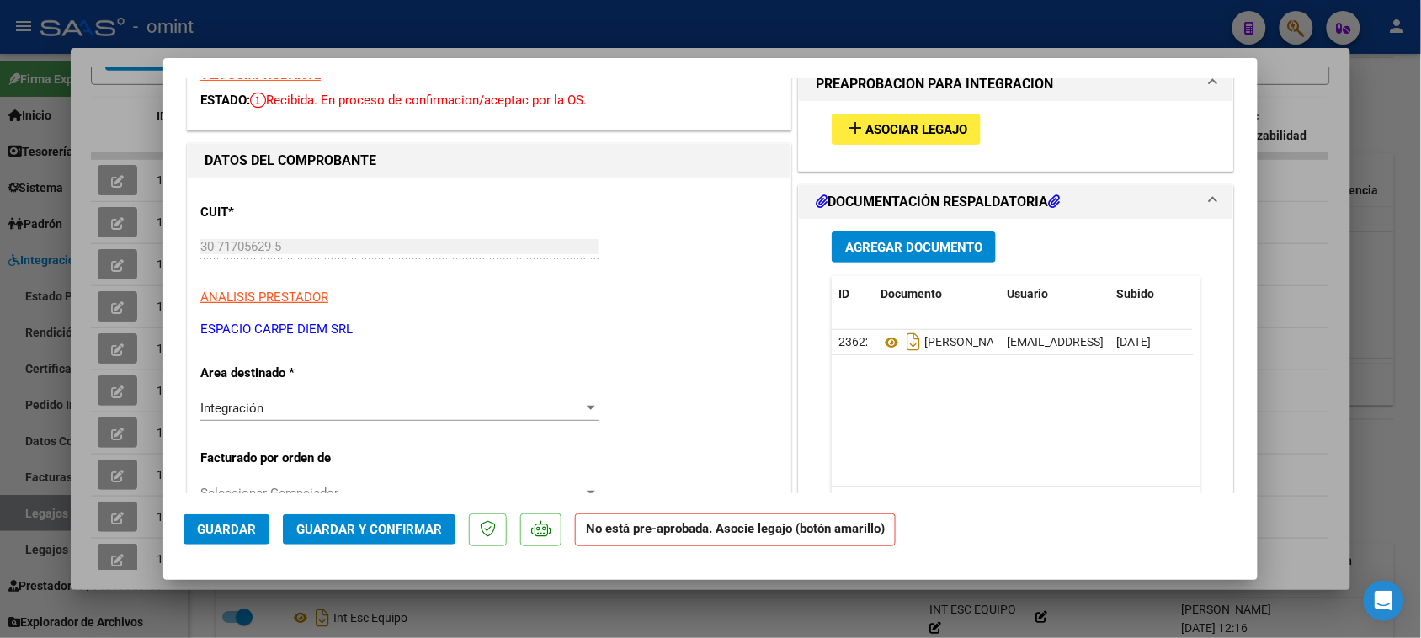
scroll to position [0, 0]
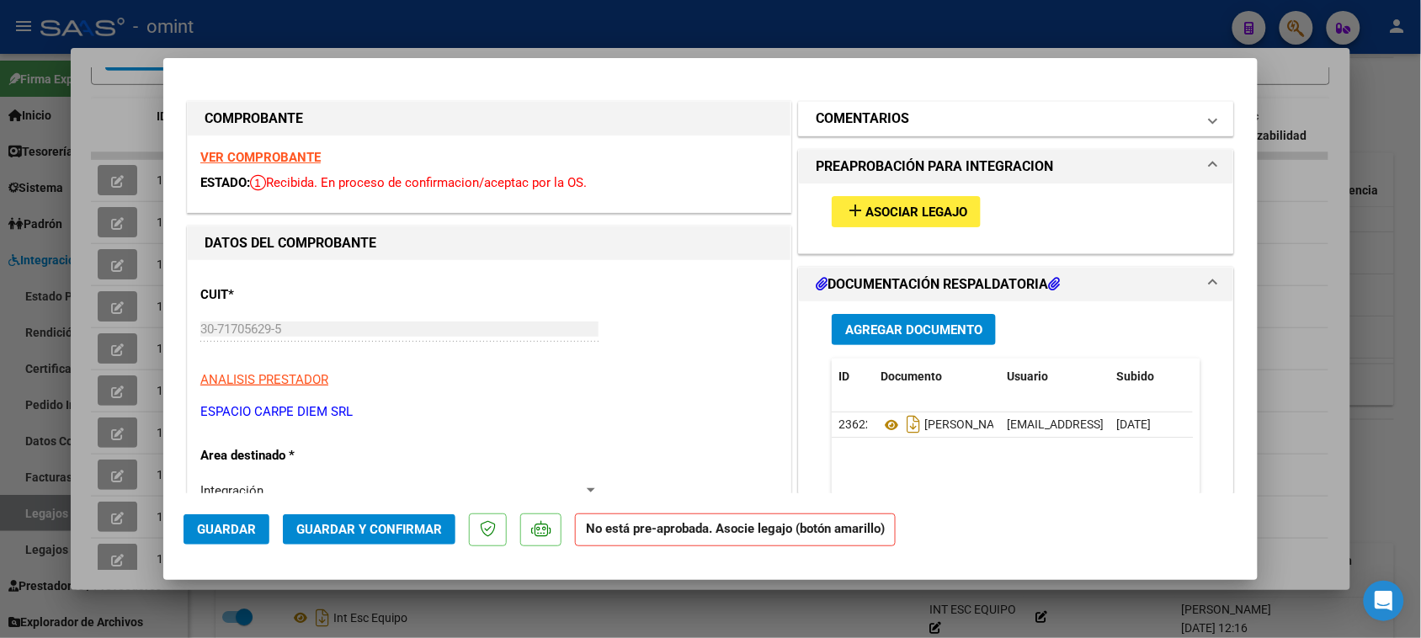
click at [985, 120] on mat-panel-title "COMENTARIOS" at bounding box center [1005, 119] width 380 height 20
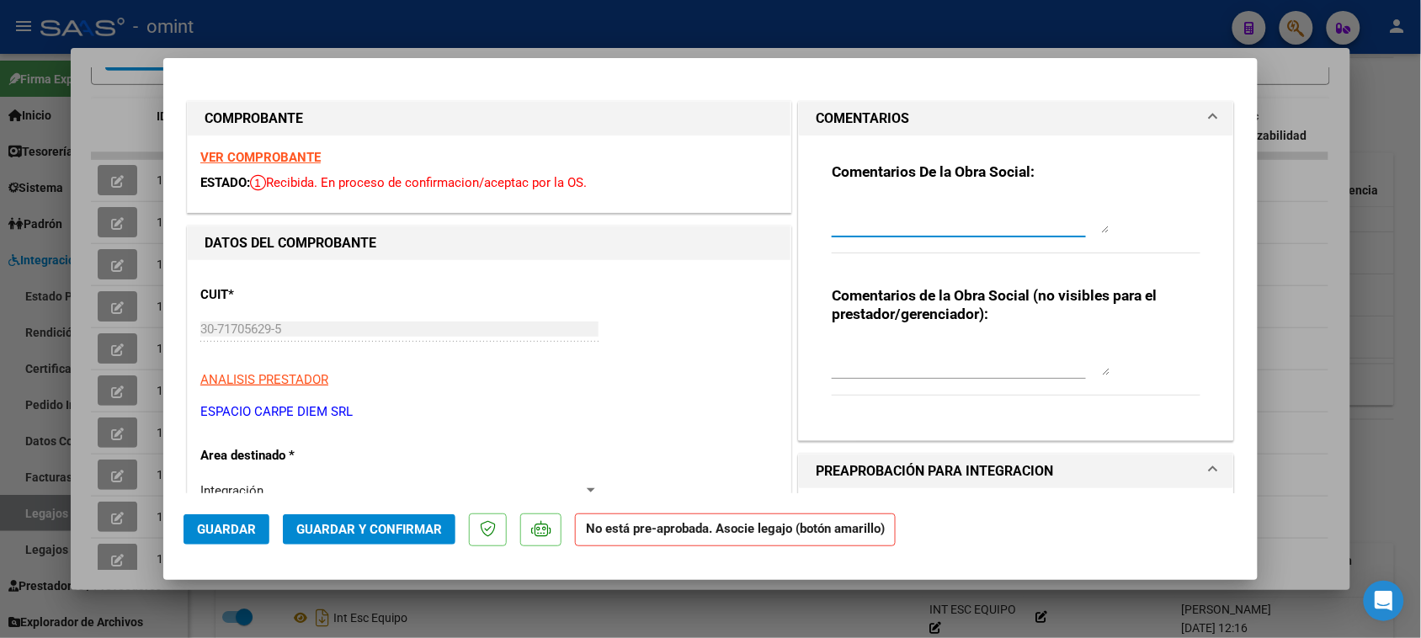
click at [943, 215] on textarea at bounding box center [970, 216] width 278 height 34
paste textarea "Recuerde debe cargar sus facturaciones seleccionando únicamente el área "Integr…"
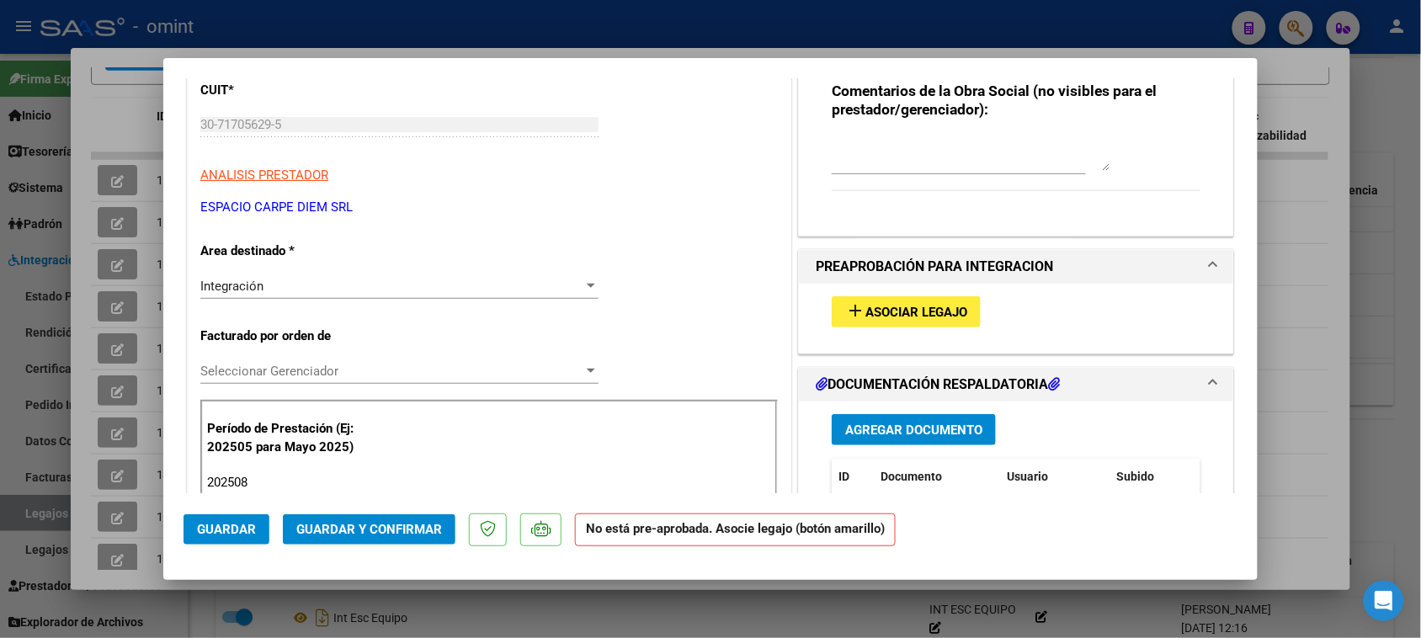
scroll to position [316, 0]
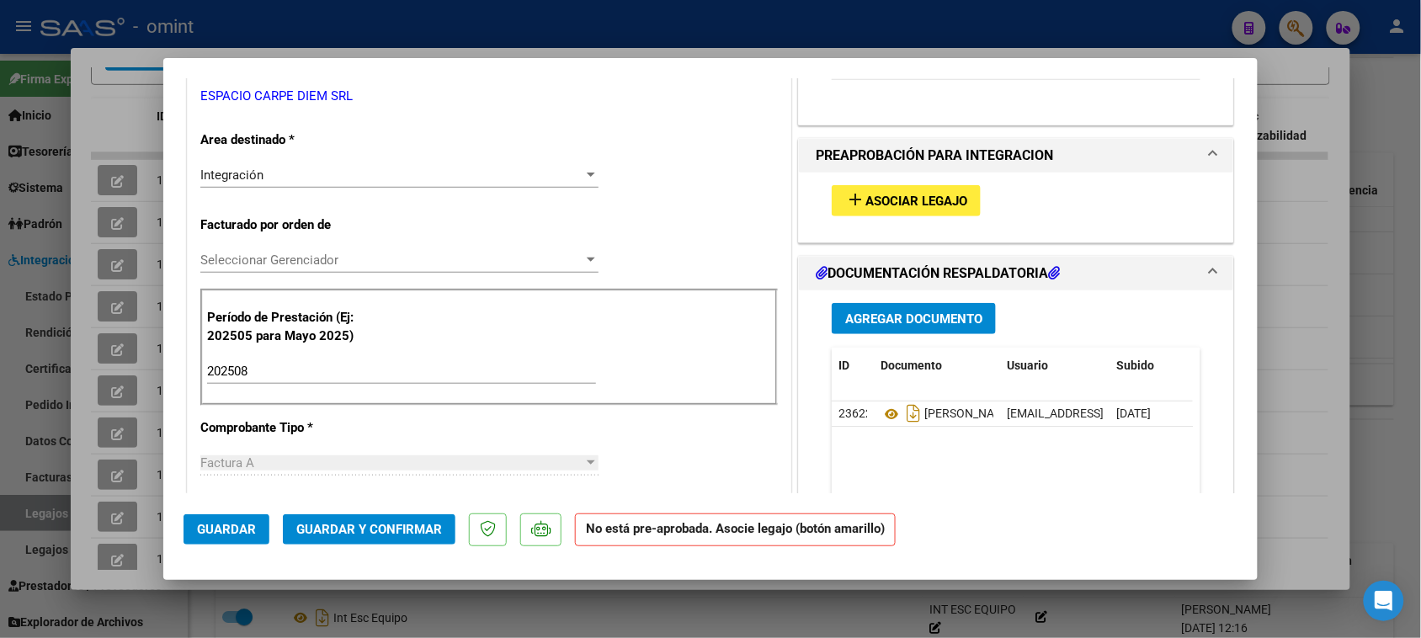
click at [918, 205] on span "Asociar Legajo" at bounding box center [916, 201] width 102 height 15
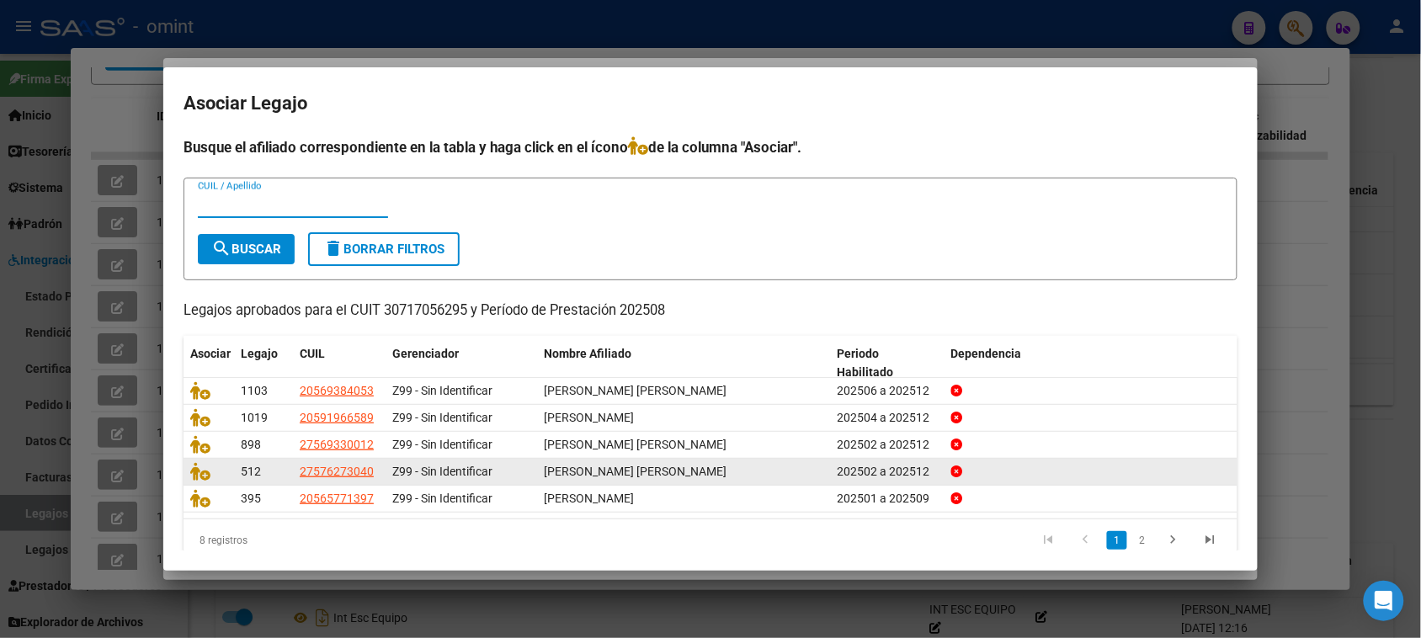
click at [1132, 533] on link "2" at bounding box center [1142, 540] width 20 height 19
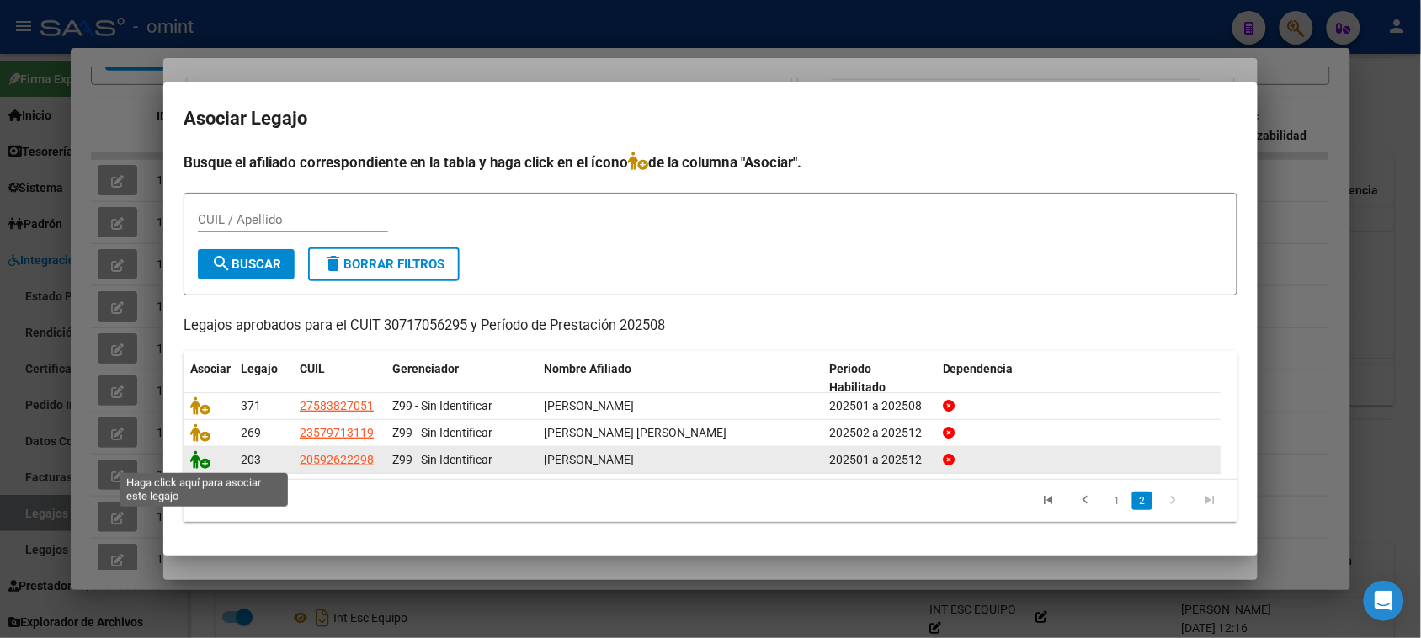
click at [202, 461] on icon at bounding box center [200, 459] width 20 height 19
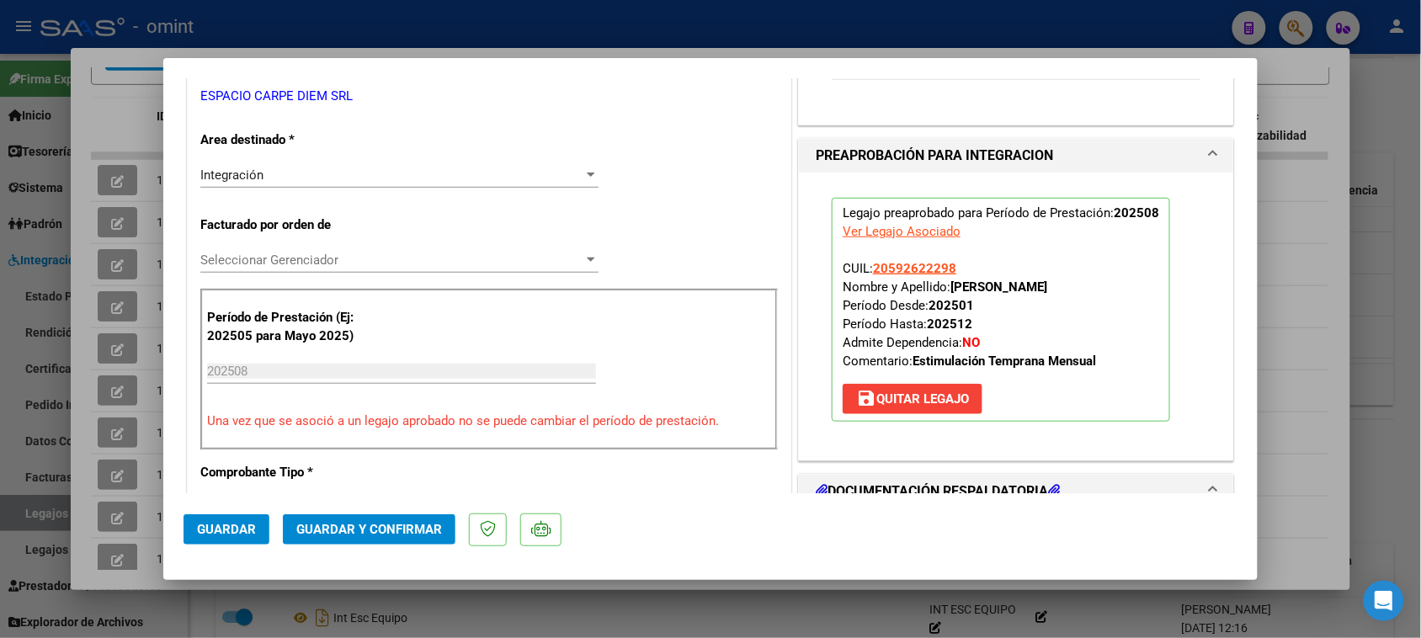
drag, startPoint x: 213, startPoint y: 527, endPoint x: 295, endPoint y: 507, distance: 84.9
click at [215, 527] on span "Guardar" at bounding box center [226, 529] width 59 height 15
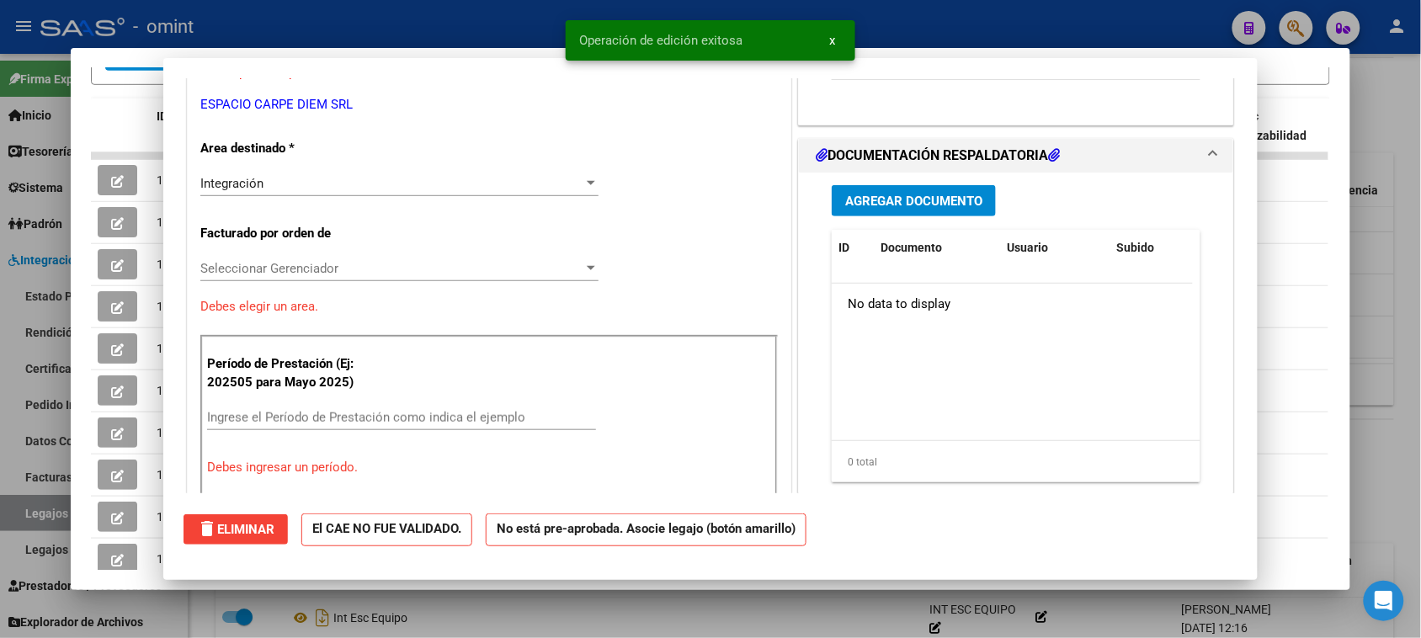
scroll to position [0, 0]
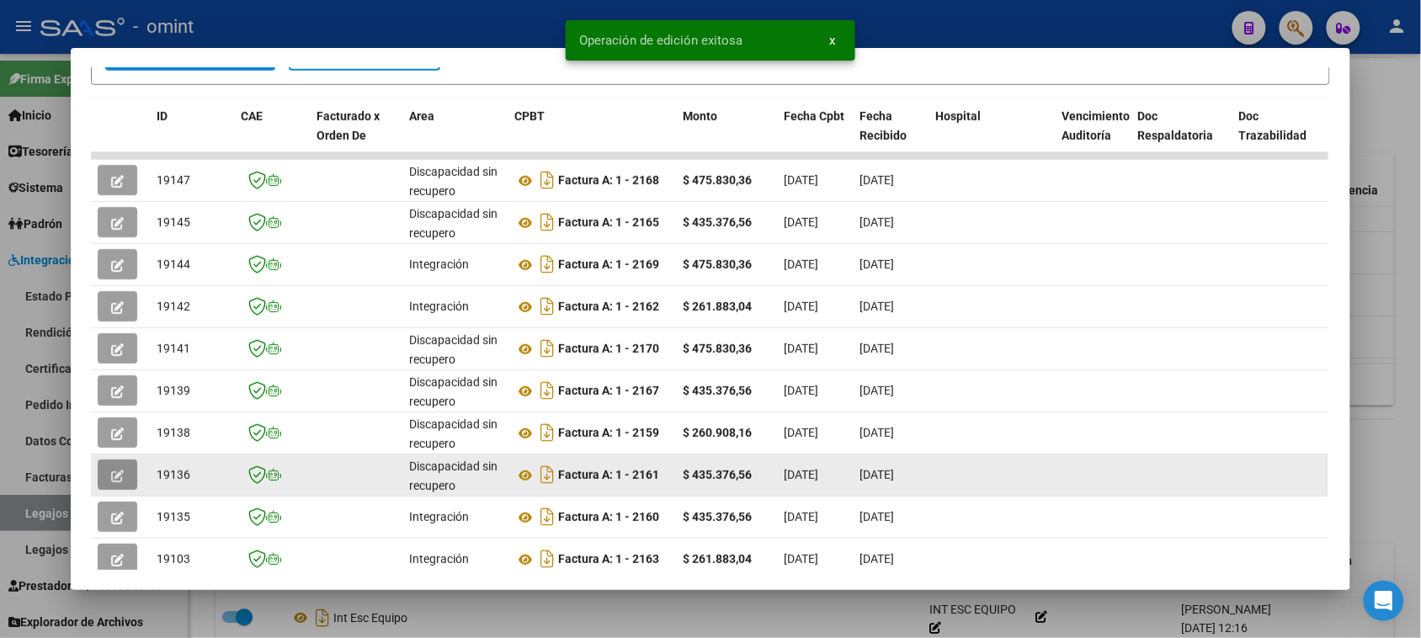
click at [111, 475] on icon "button" at bounding box center [117, 476] width 13 height 13
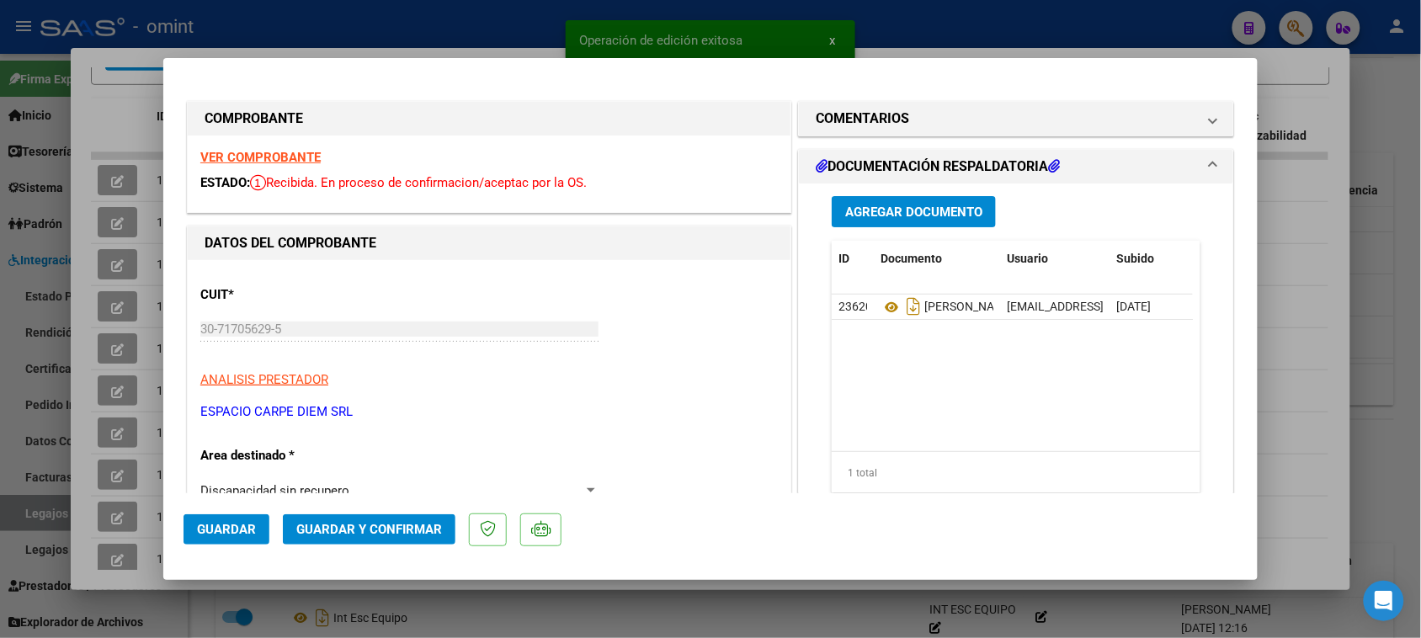
click at [266, 154] on strong "VER COMPROBANTE" at bounding box center [260, 157] width 120 height 15
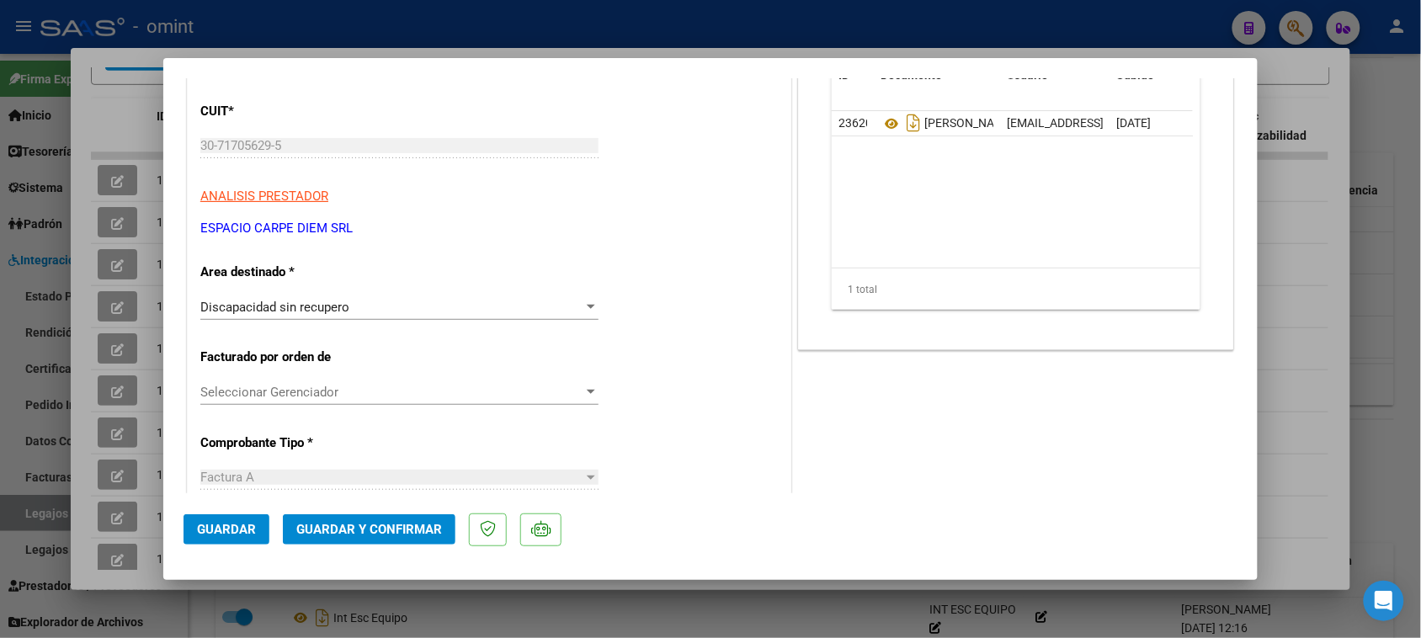
scroll to position [210, 0]
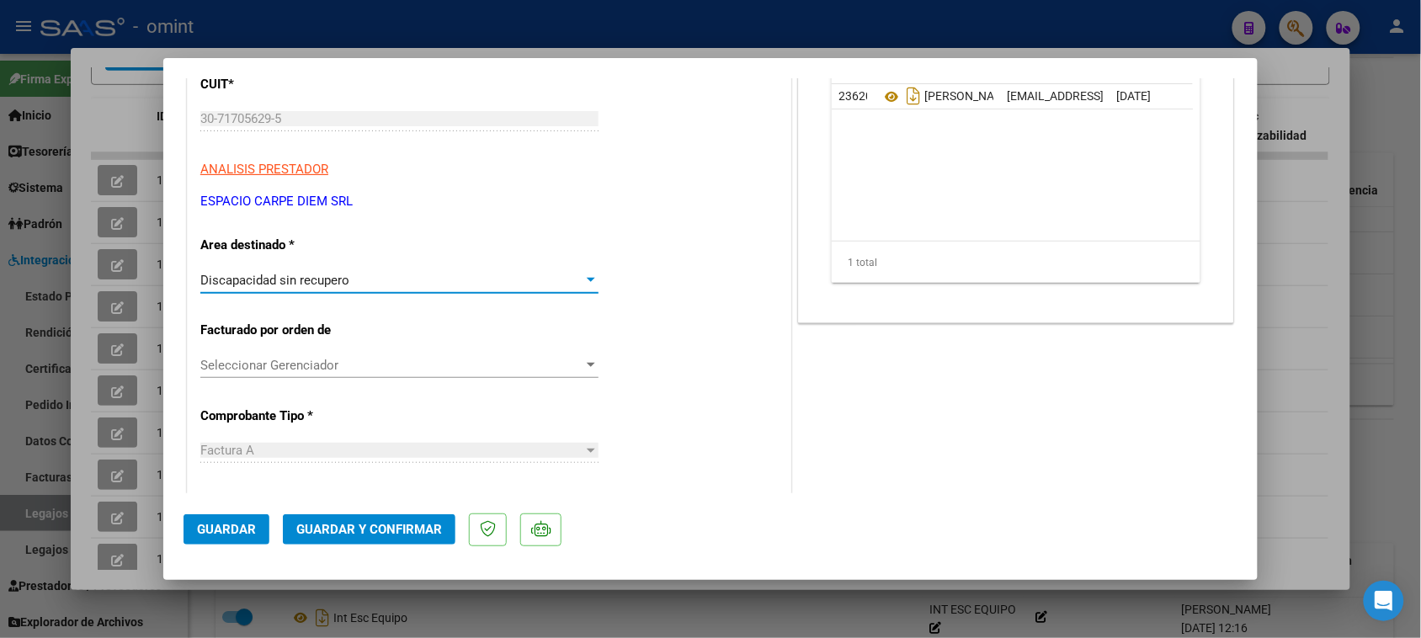
click at [412, 276] on div "Discapacidad sin recupero" at bounding box center [391, 280] width 383 height 15
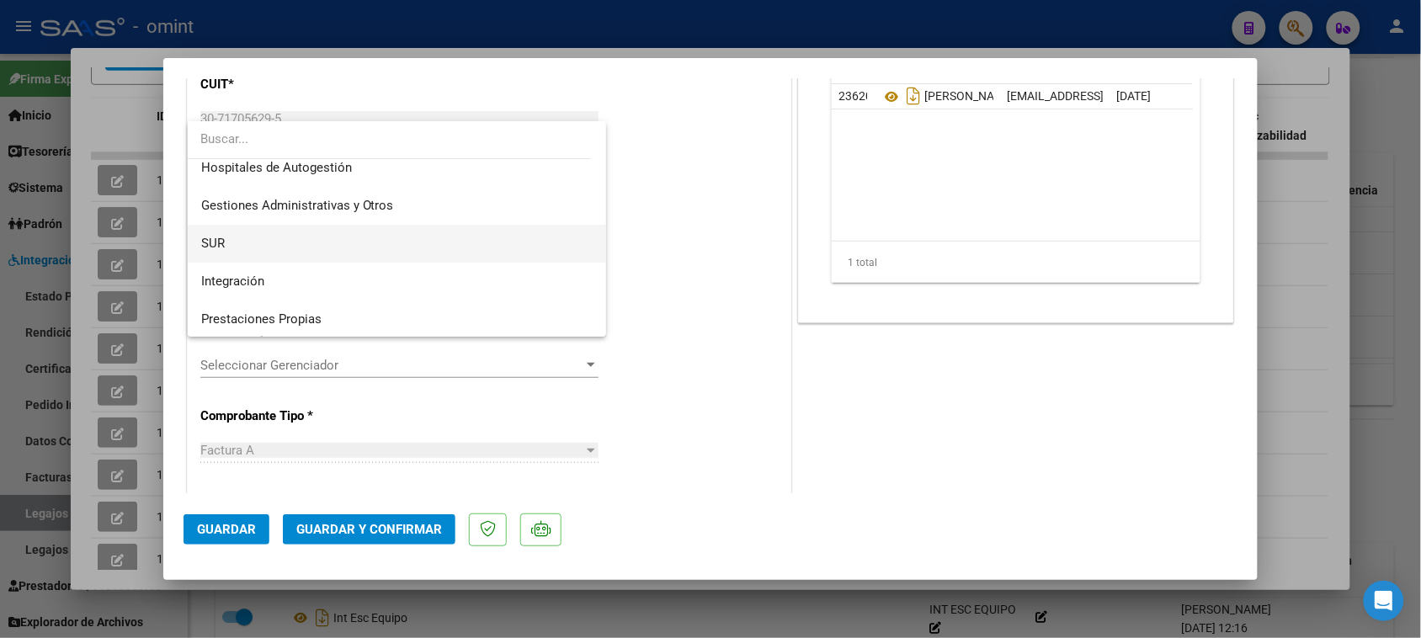
scroll to position [0, 0]
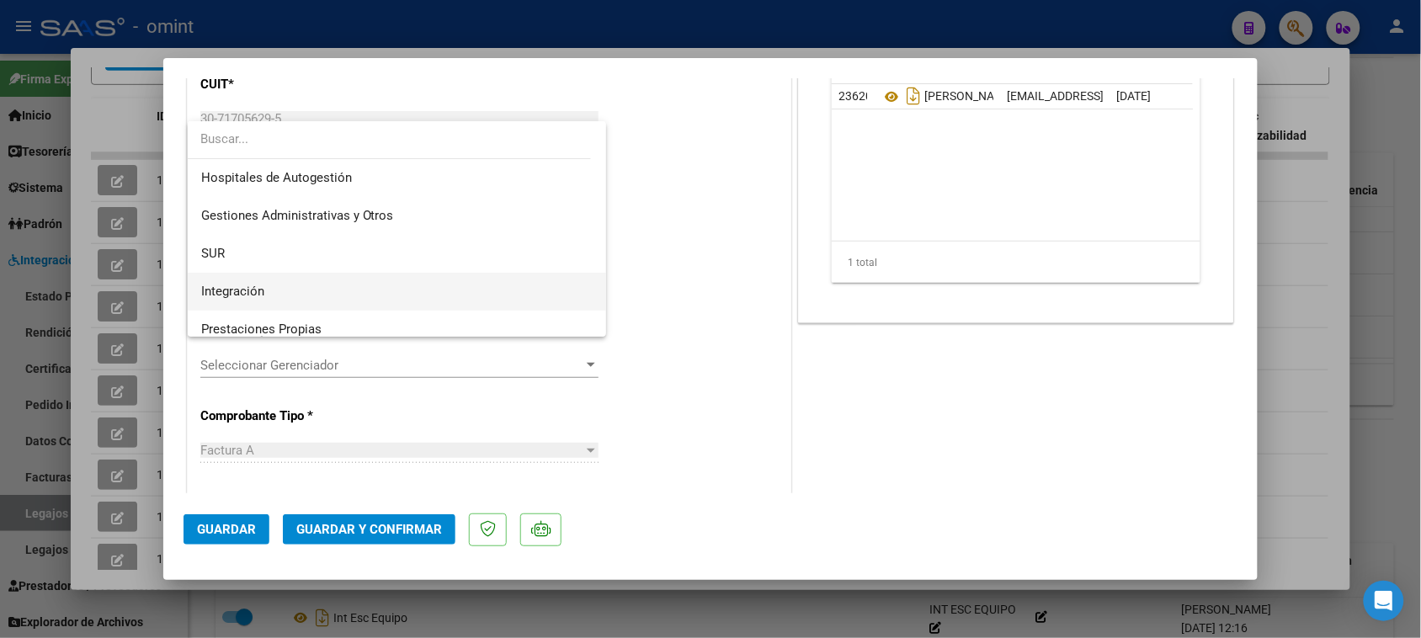
click at [345, 286] on span "Integración" at bounding box center [397, 292] width 392 height 38
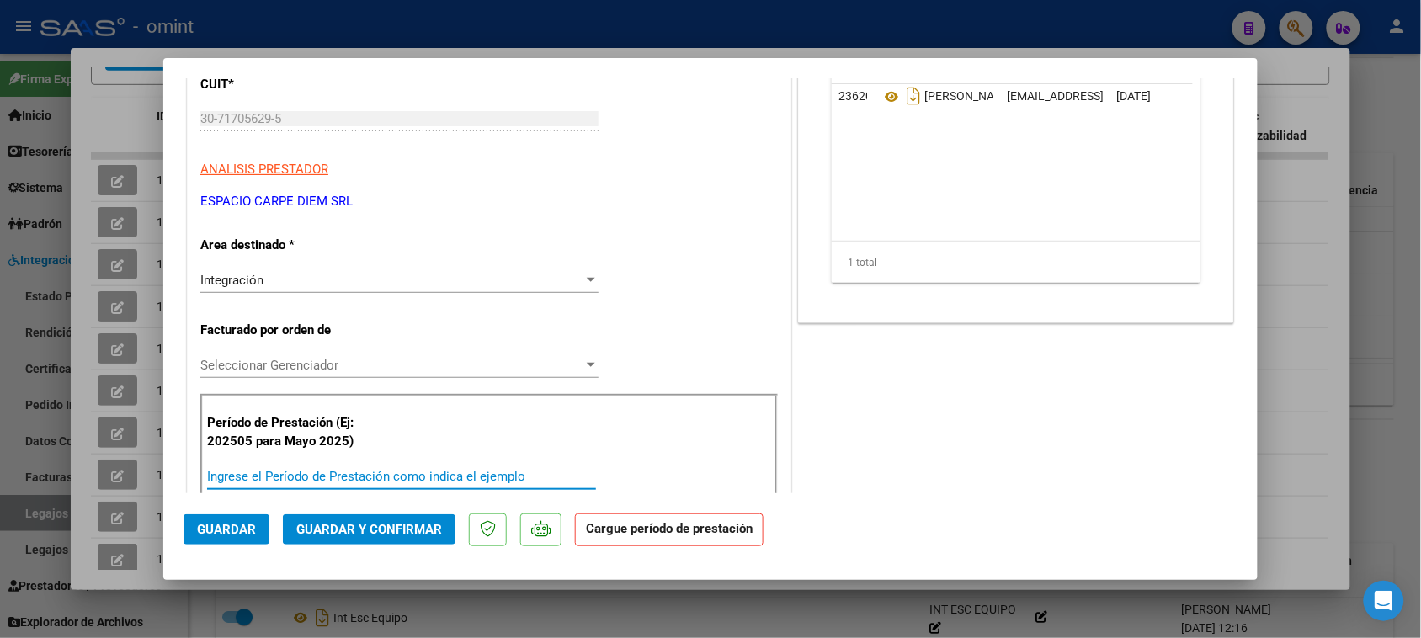
click at [330, 481] on input "Ingrese el Período de Prestación como indica el ejemplo" at bounding box center [401, 476] width 389 height 15
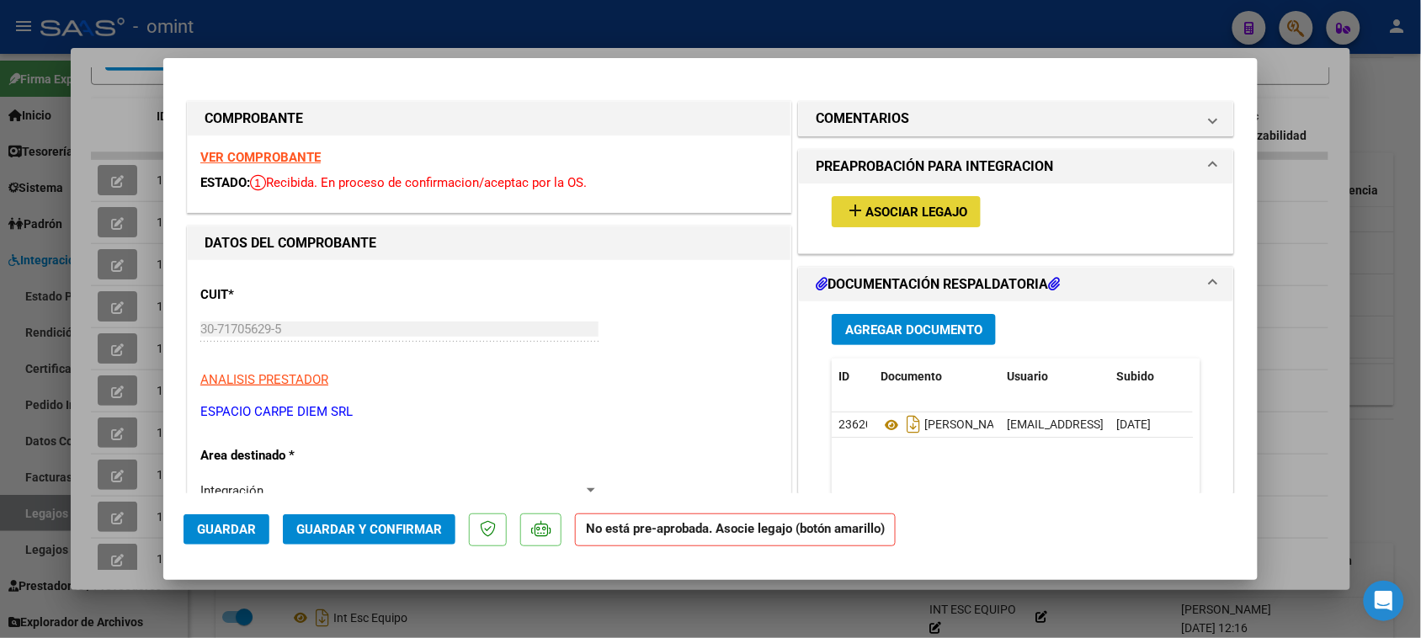
click at [907, 196] on button "add Asociar Legajo" at bounding box center [905, 211] width 149 height 31
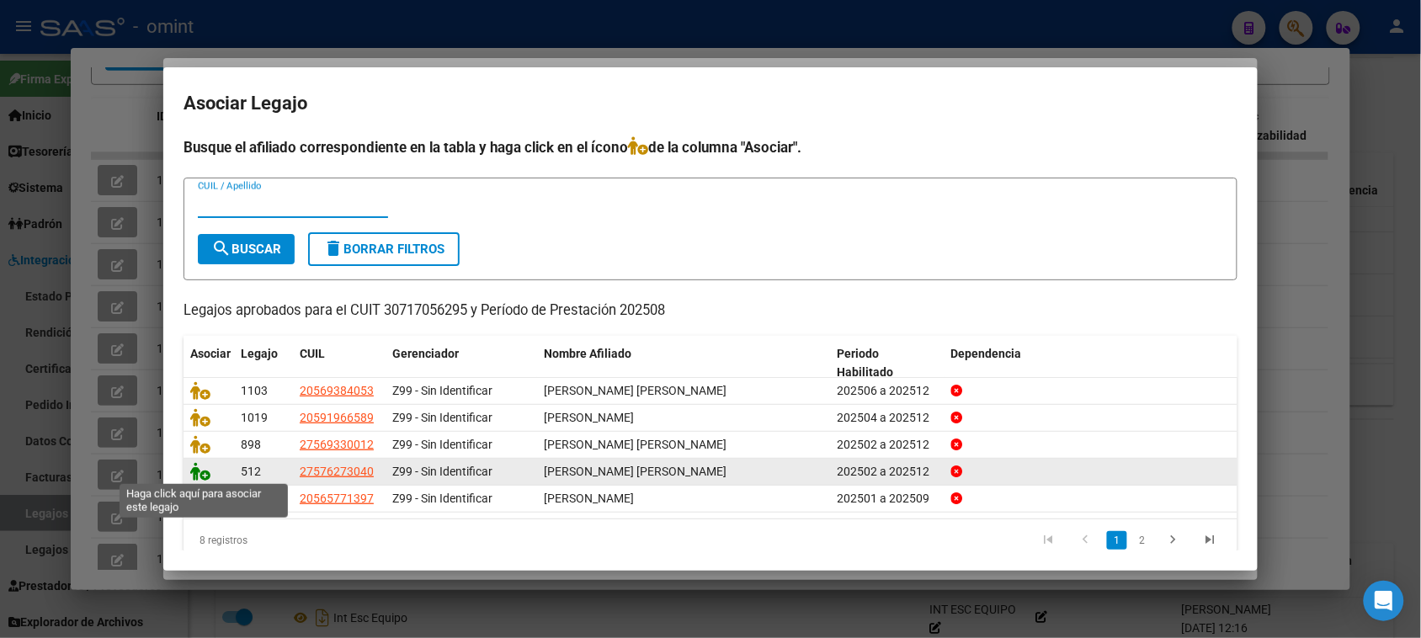
click at [205, 469] on icon at bounding box center [200, 471] width 20 height 19
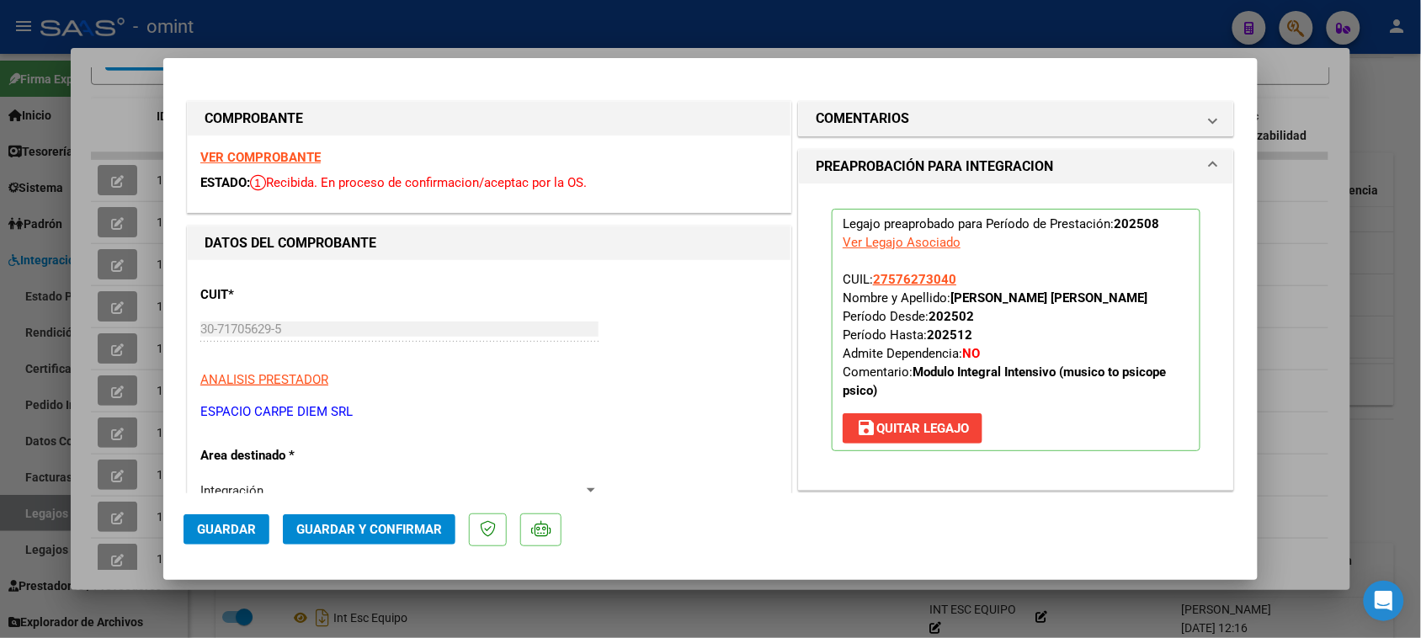
click at [236, 520] on button "Guardar" at bounding box center [226, 529] width 86 height 30
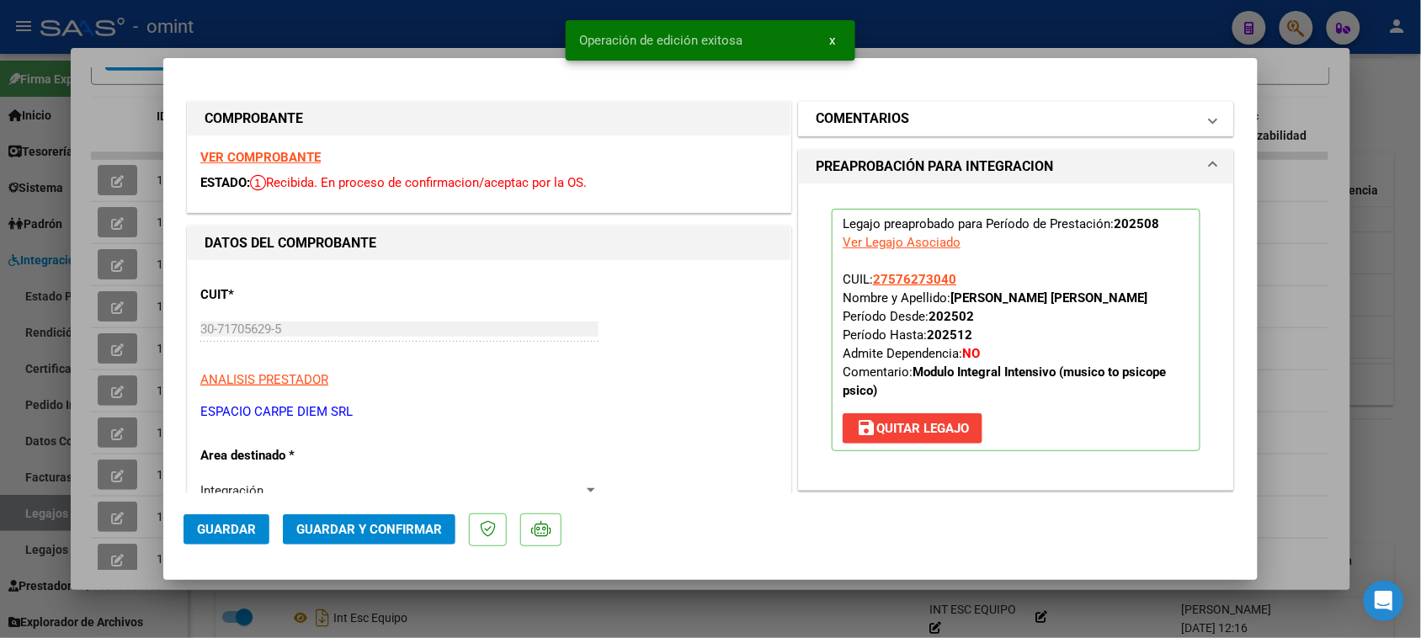
click at [927, 107] on mat-expansion-panel-header "COMENTARIOS" at bounding box center [1016, 119] width 434 height 34
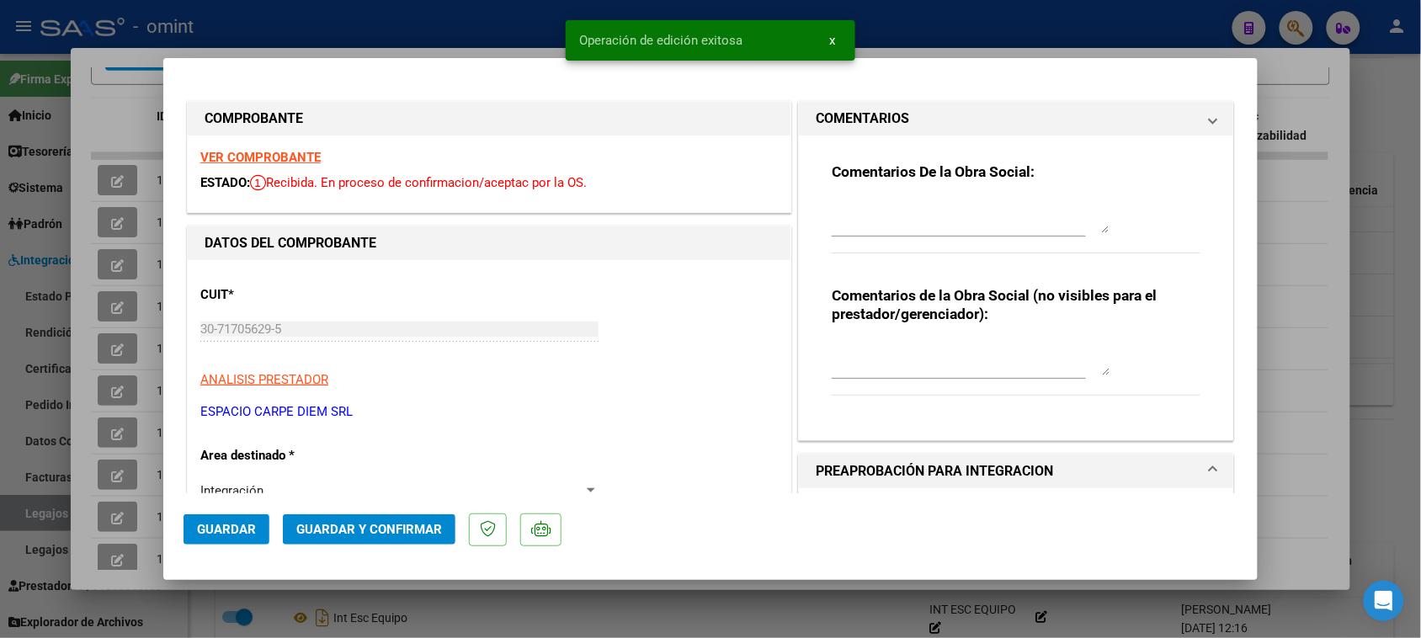
click at [922, 135] on mat-expansion-panel-header "COMENTARIOS" at bounding box center [1016, 119] width 434 height 34
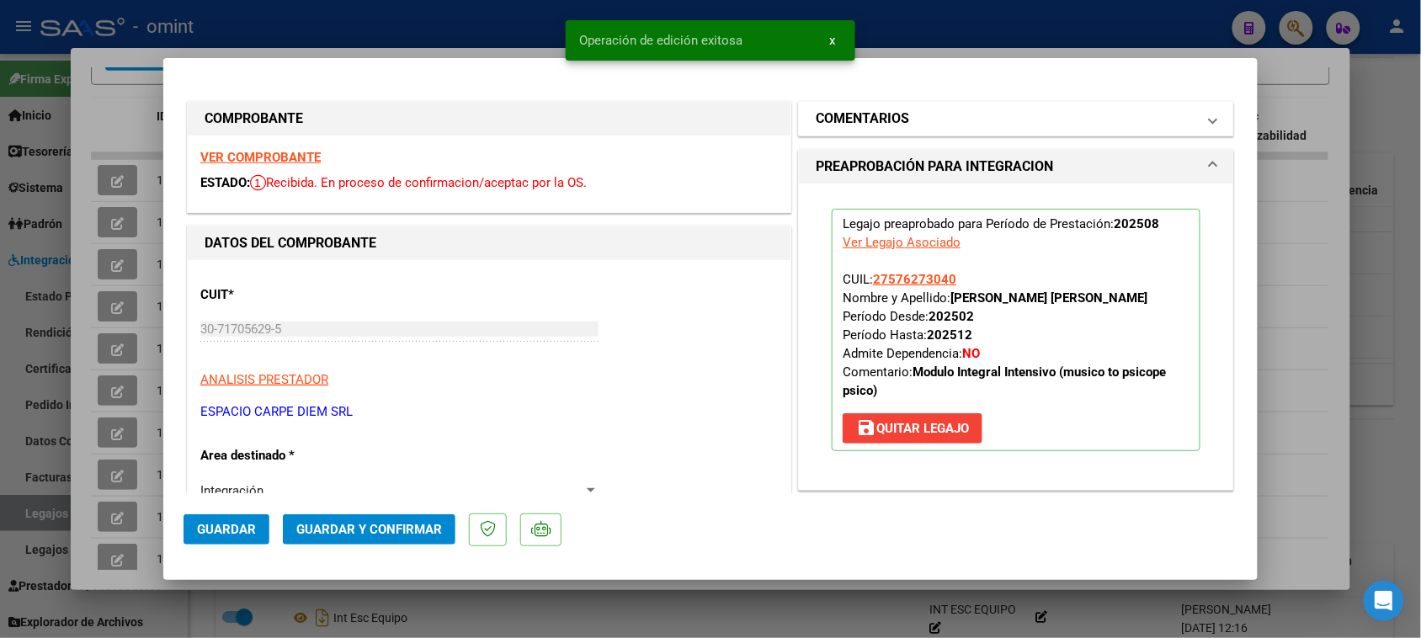
click at [923, 109] on mat-panel-title "COMENTARIOS" at bounding box center [1005, 119] width 380 height 20
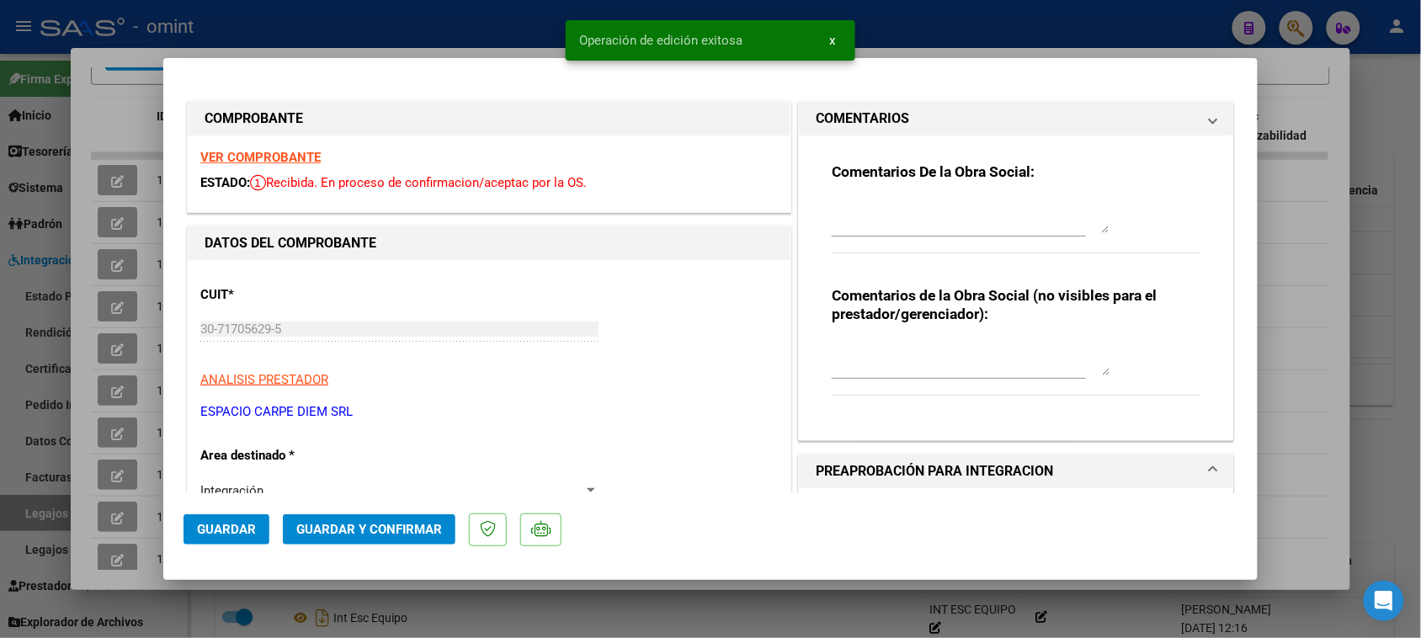
click at [902, 191] on div "Comentarios De la Obra Social:" at bounding box center [1015, 216] width 369 height 109
click at [884, 187] on div "Comentarios De la Obra Social:" at bounding box center [1015, 216] width 369 height 109
click at [884, 207] on textarea at bounding box center [970, 216] width 278 height 34
paste textarea "Recuerde debe cargar sus facturaciones seleccionando únicamente el área "Integr…"
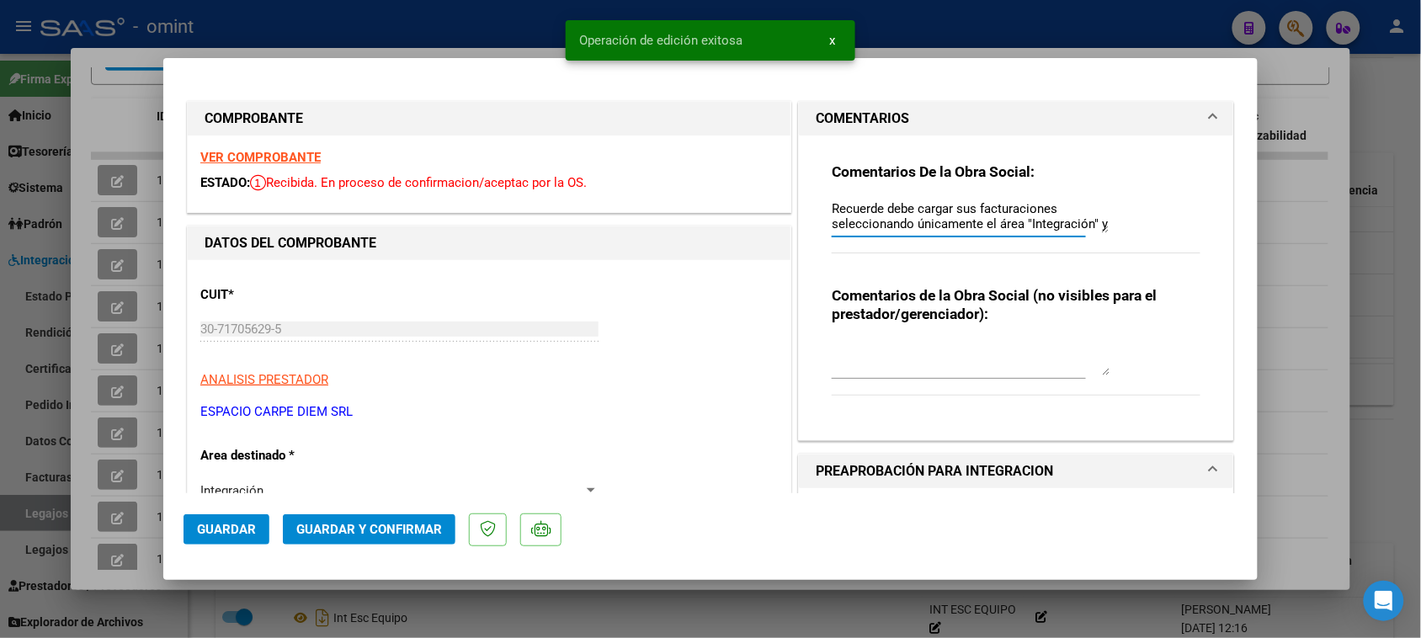
scroll to position [13, 0]
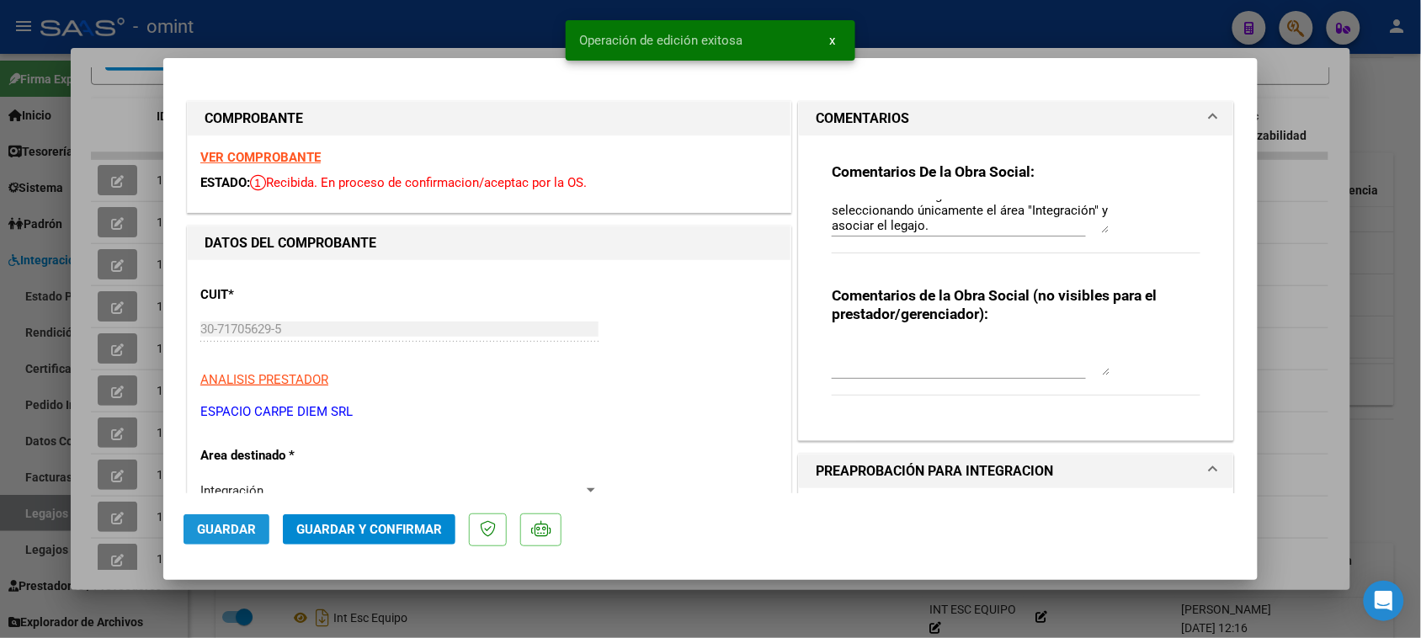
click at [226, 520] on button "Guardar" at bounding box center [226, 529] width 86 height 30
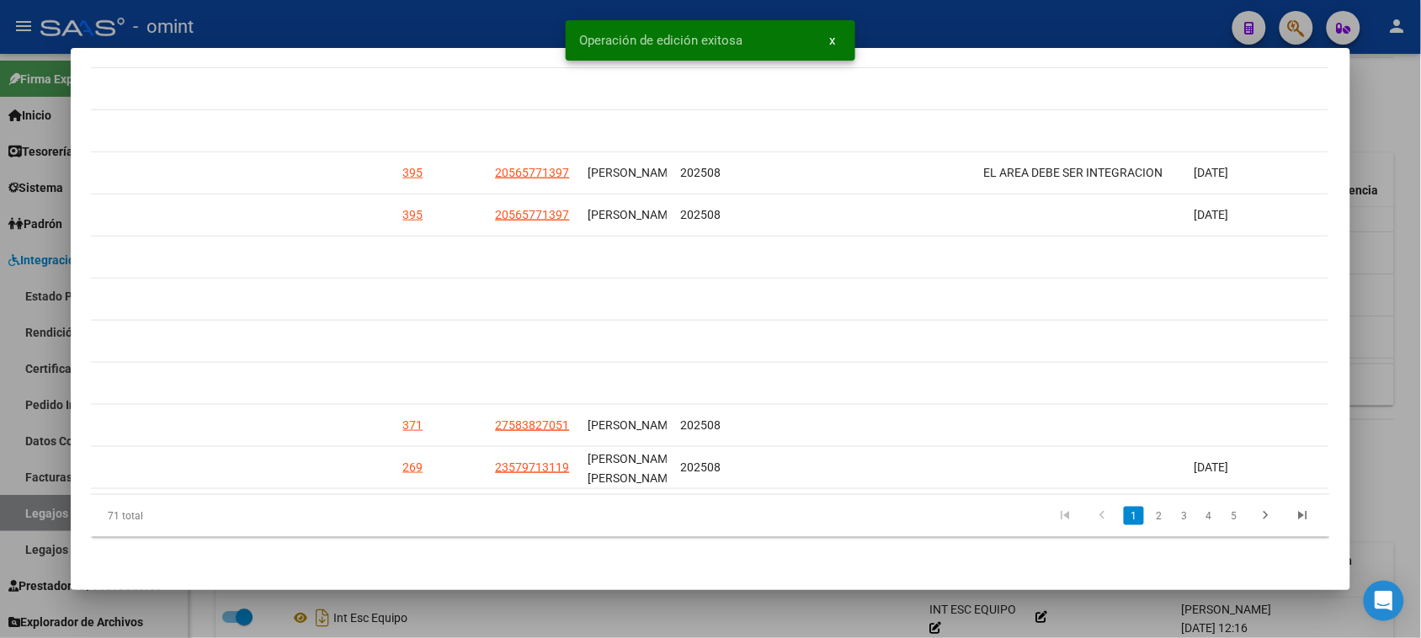
scroll to position [0, 2398]
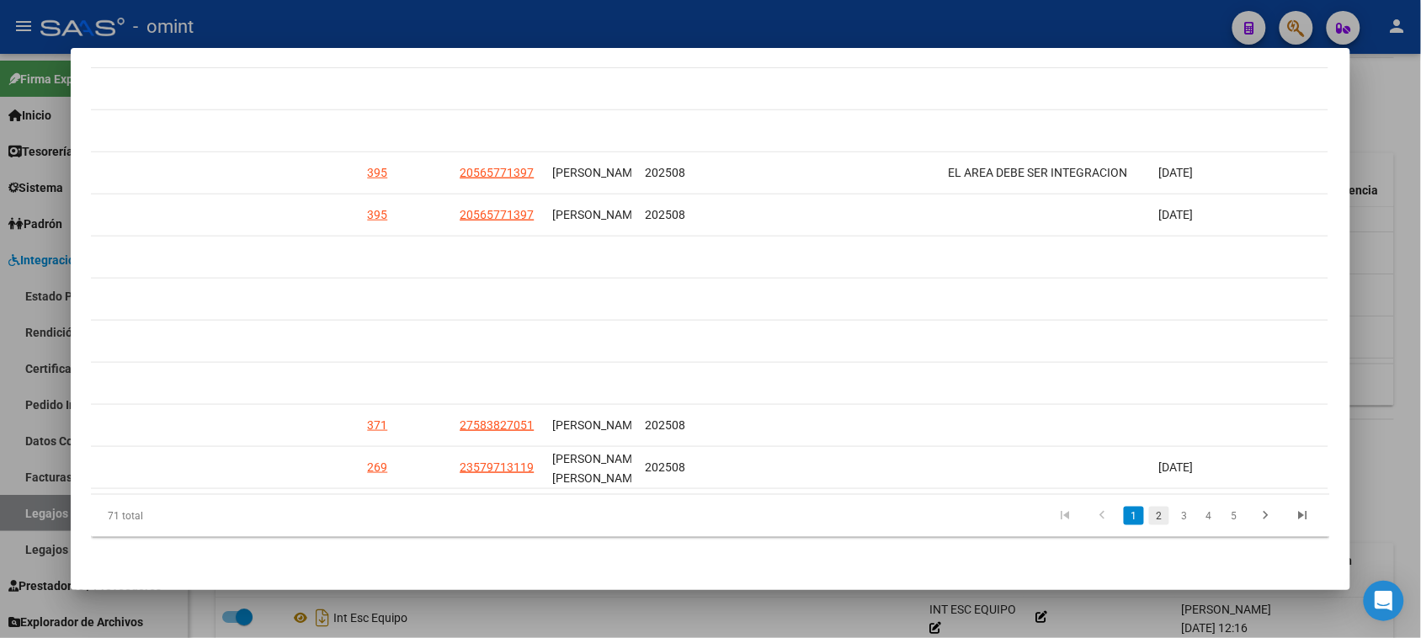
click at [1155, 518] on link "2" at bounding box center [1159, 516] width 20 height 19
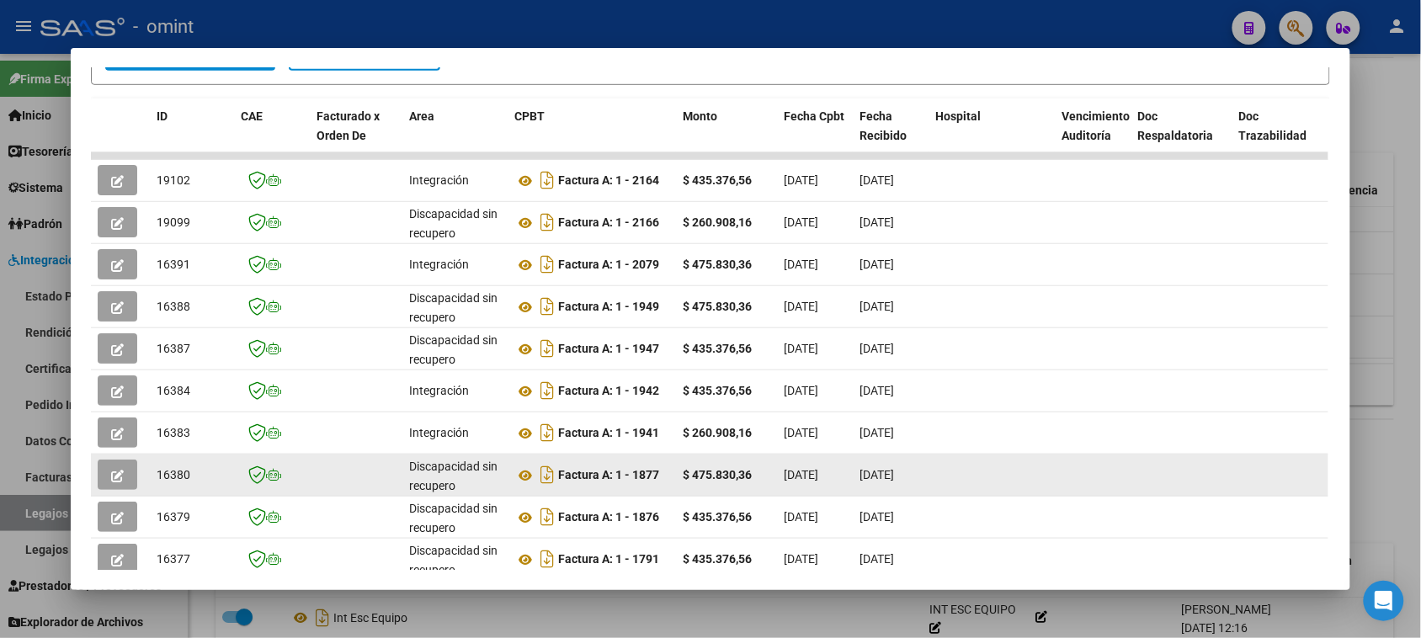
scroll to position [232, 0]
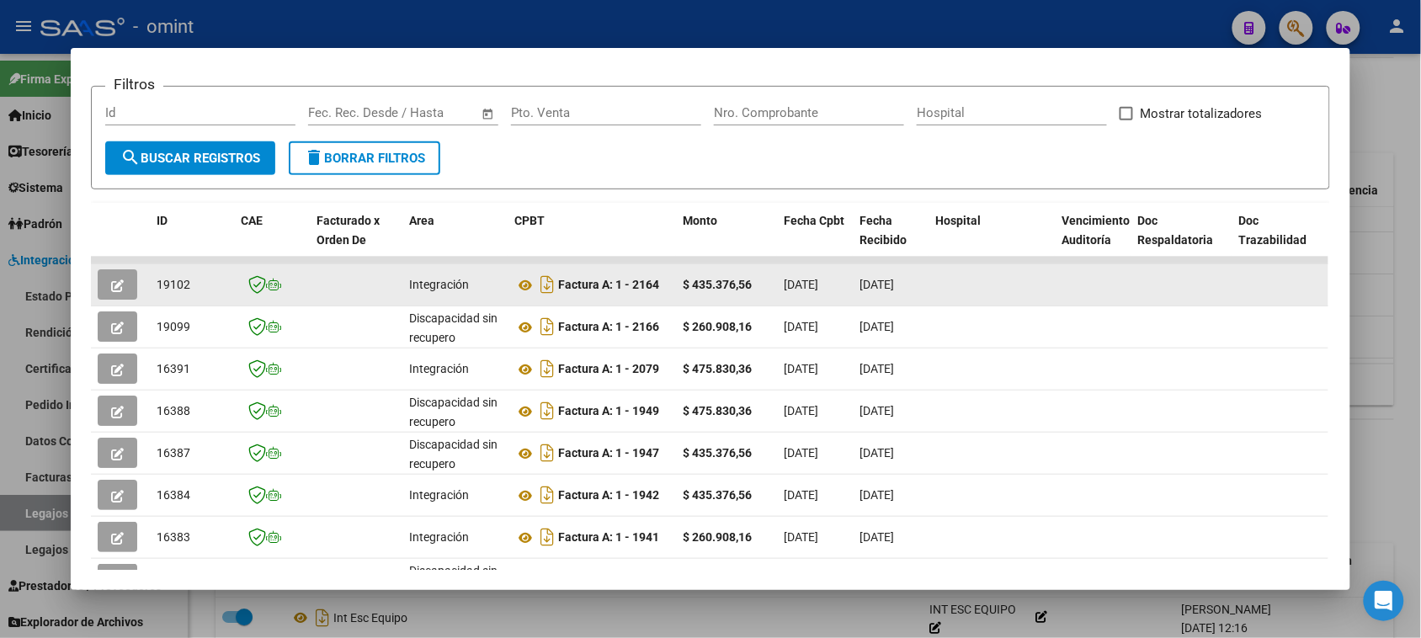
click at [127, 272] on button "button" at bounding box center [118, 284] width 40 height 30
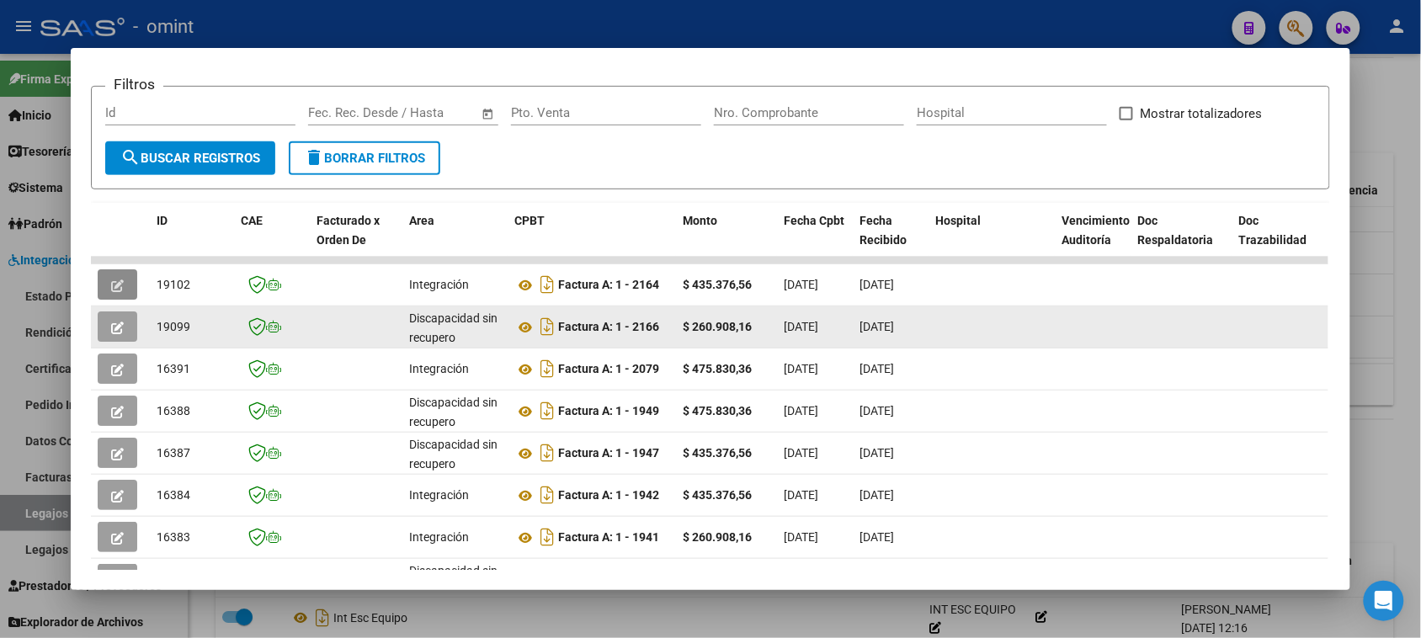
click at [111, 320] on span "button" at bounding box center [117, 326] width 13 height 15
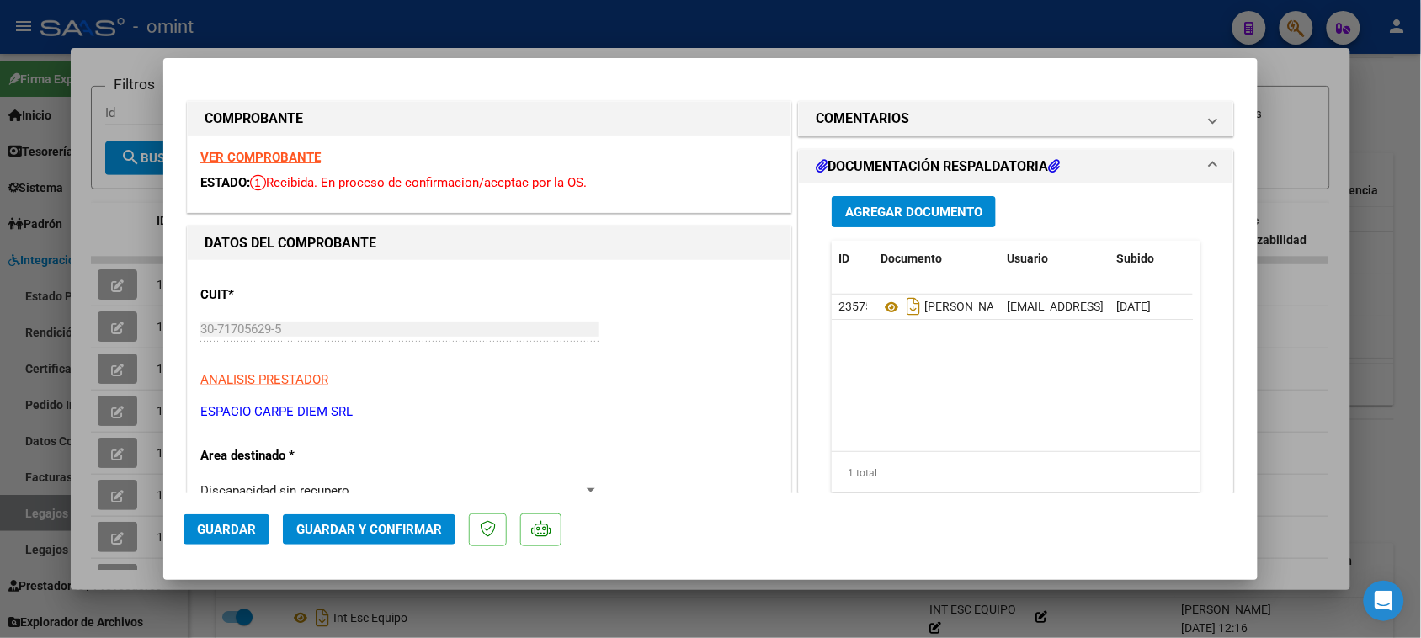
click at [234, 148] on div "VER COMPROBANTE ESTADO: Recibida. En proceso de confirmacion/aceptac por la OS." at bounding box center [489, 173] width 603 height 77
click at [258, 157] on strong "VER COMPROBANTE" at bounding box center [260, 157] width 120 height 15
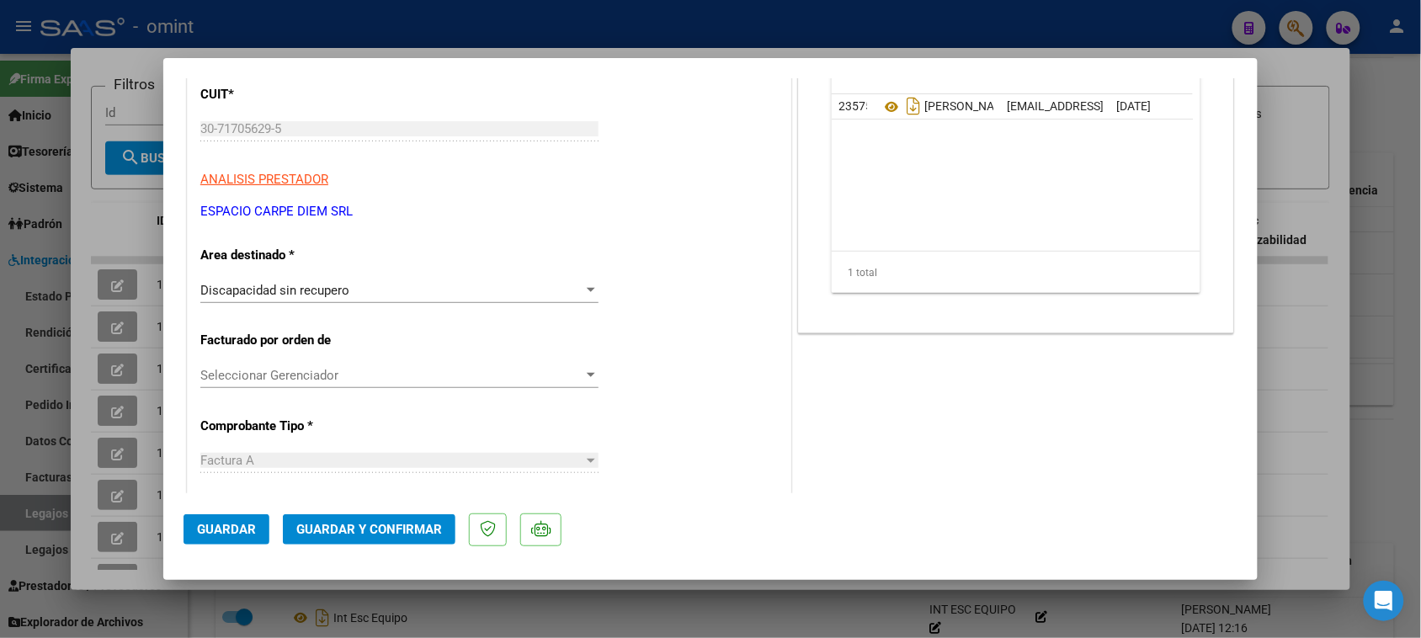
scroll to position [210, 0]
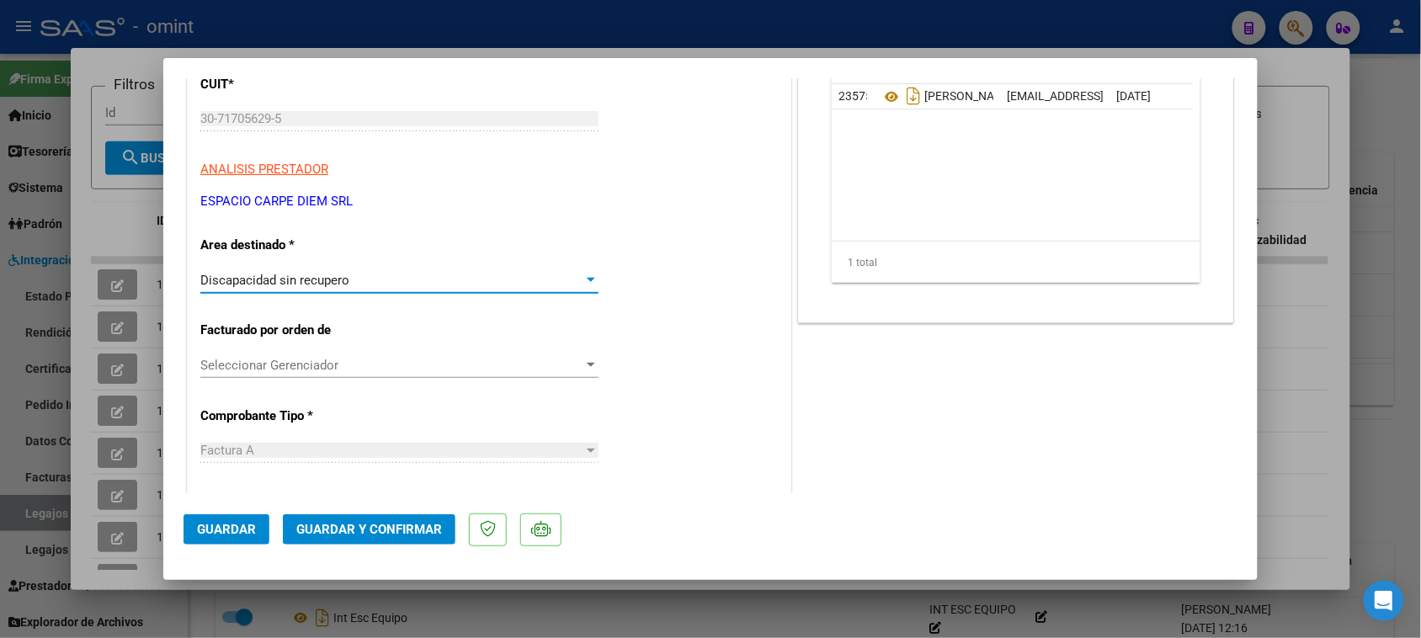
click at [350, 283] on div "Discapacidad sin recupero" at bounding box center [391, 280] width 383 height 15
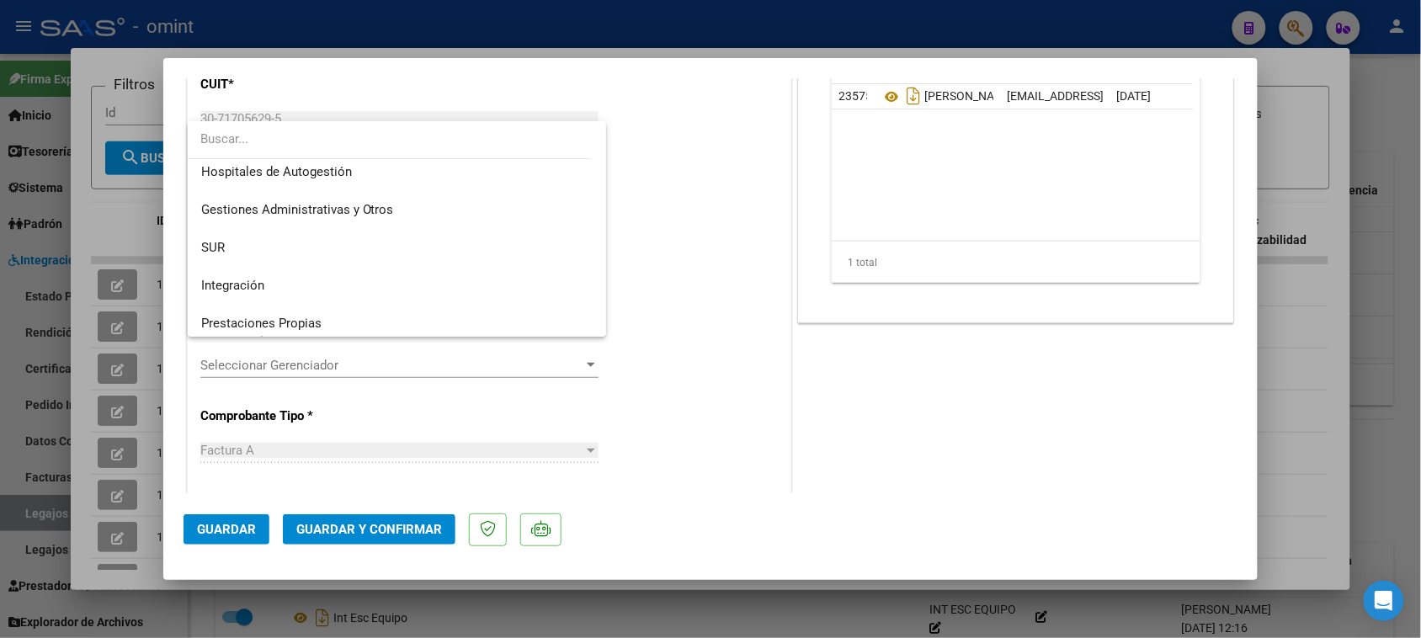
scroll to position [0, 0]
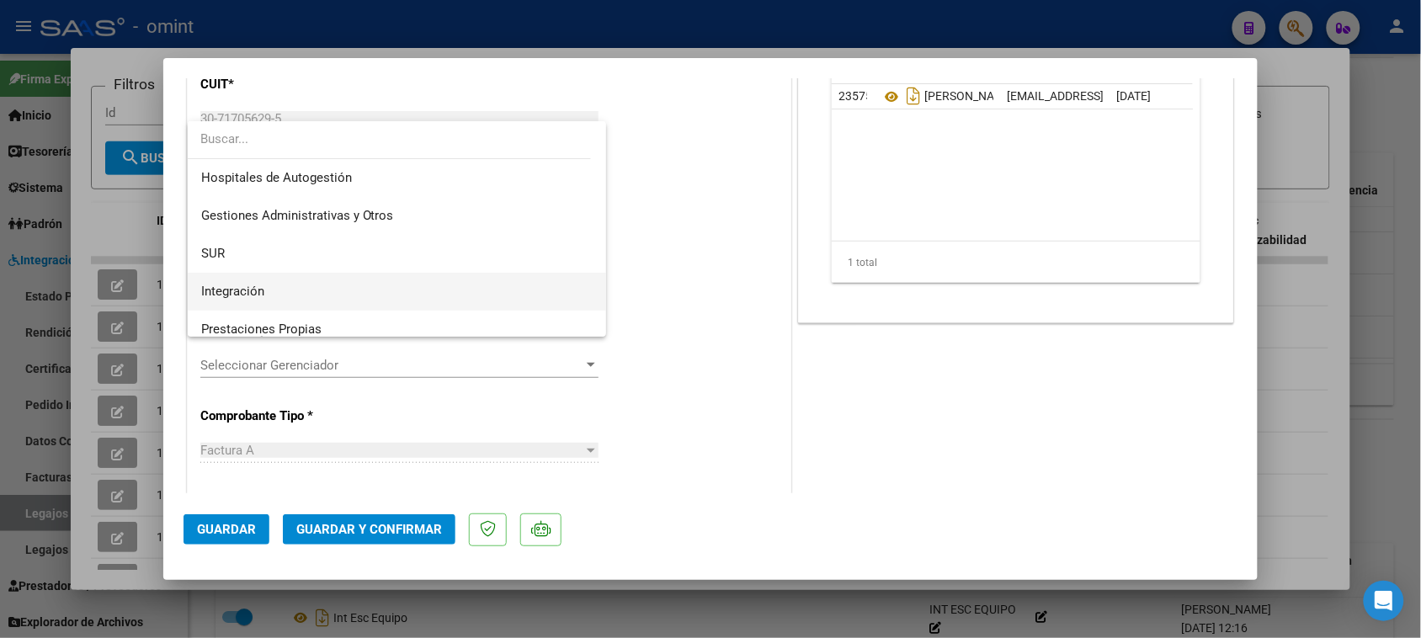
click at [343, 283] on span "Integración" at bounding box center [397, 292] width 392 height 38
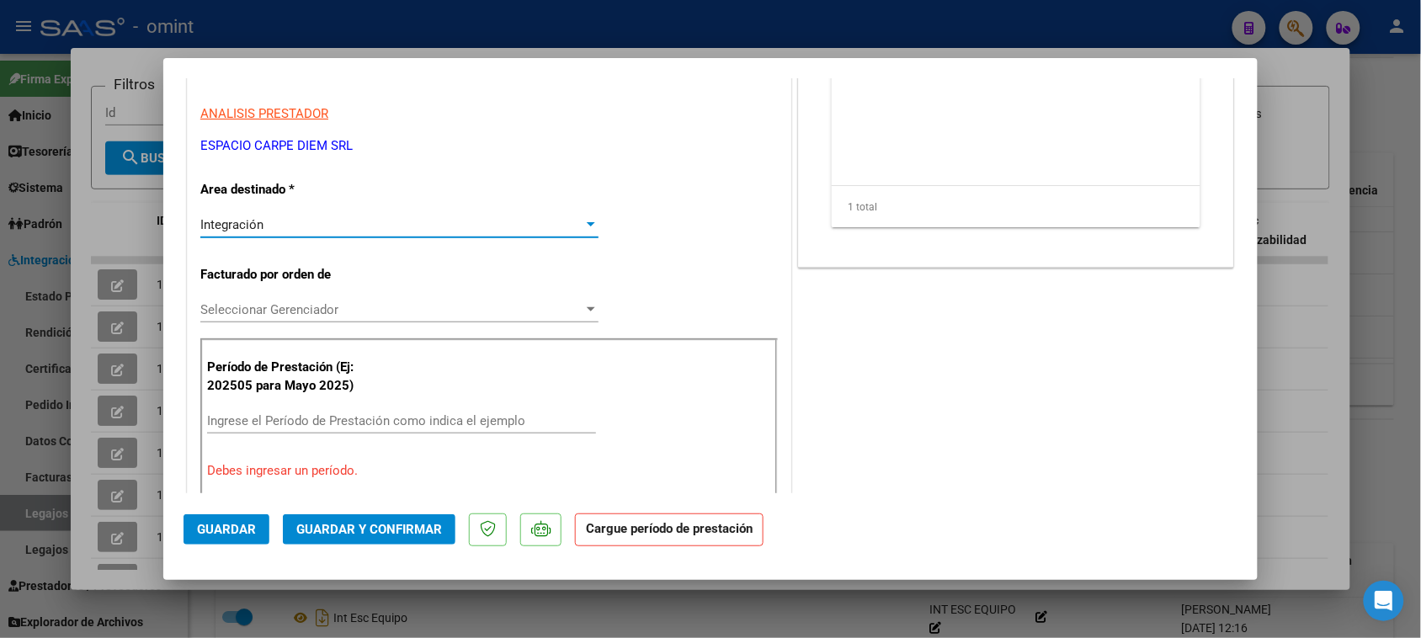
scroll to position [316, 0]
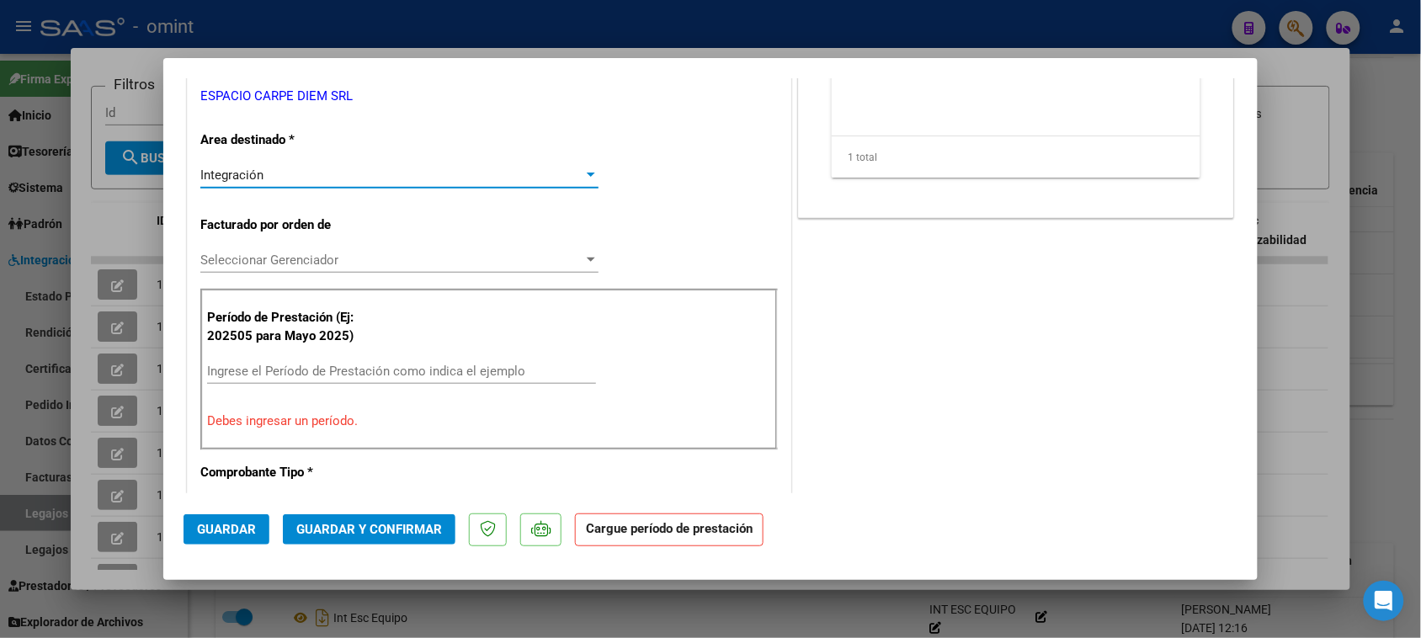
click at [338, 371] on input "Ingrese el Período de Prestación como indica el ejemplo" at bounding box center [401, 371] width 389 height 15
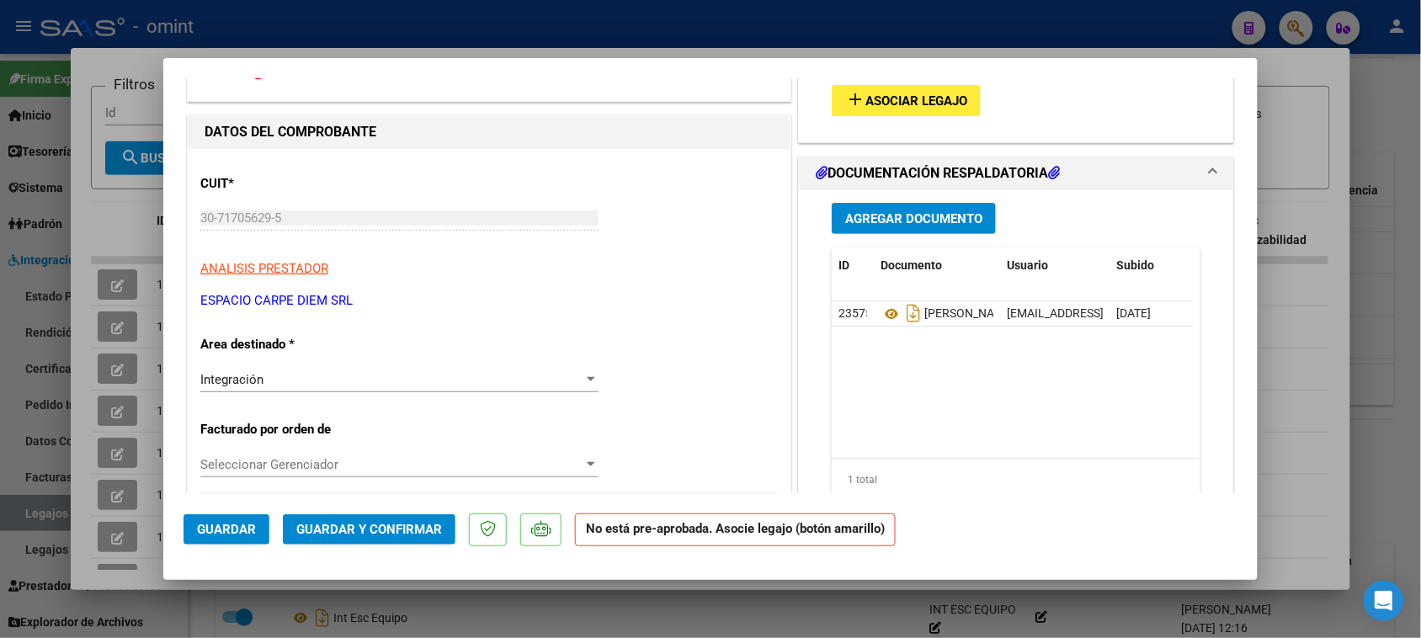
scroll to position [0, 0]
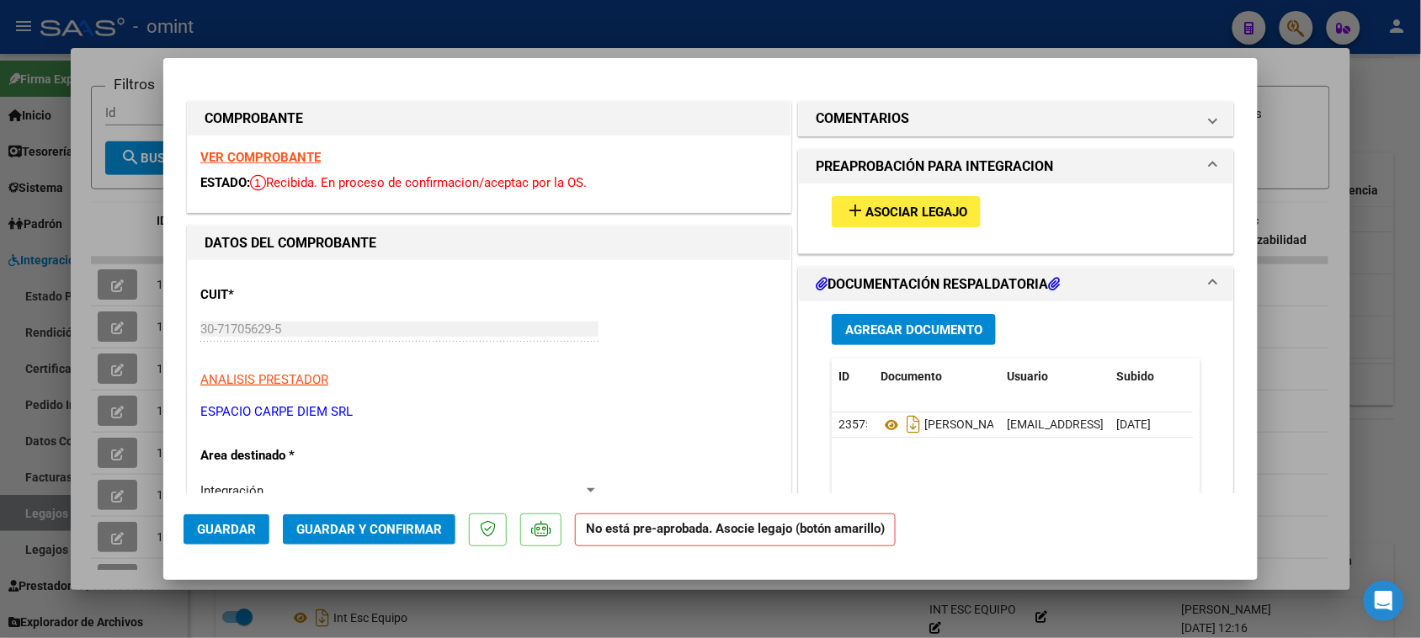
click at [911, 217] on span "Asociar Legajo" at bounding box center [916, 212] width 102 height 15
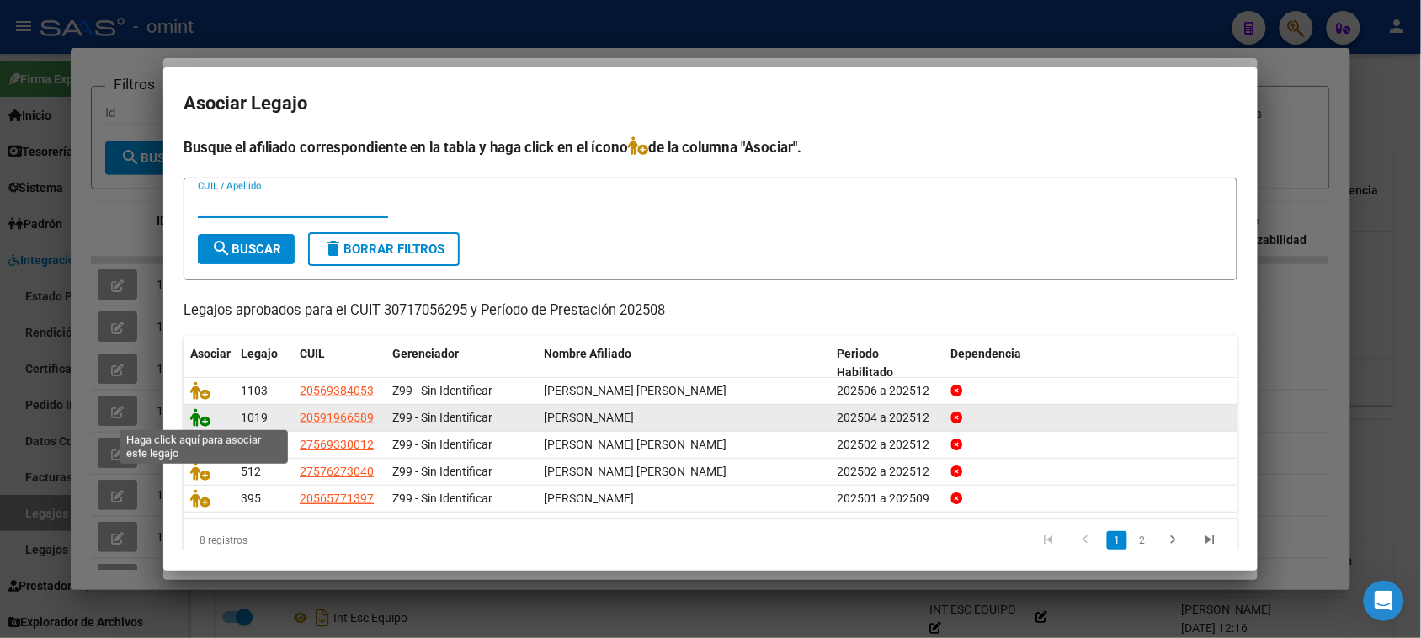
click at [195, 415] on icon at bounding box center [200, 417] width 20 height 19
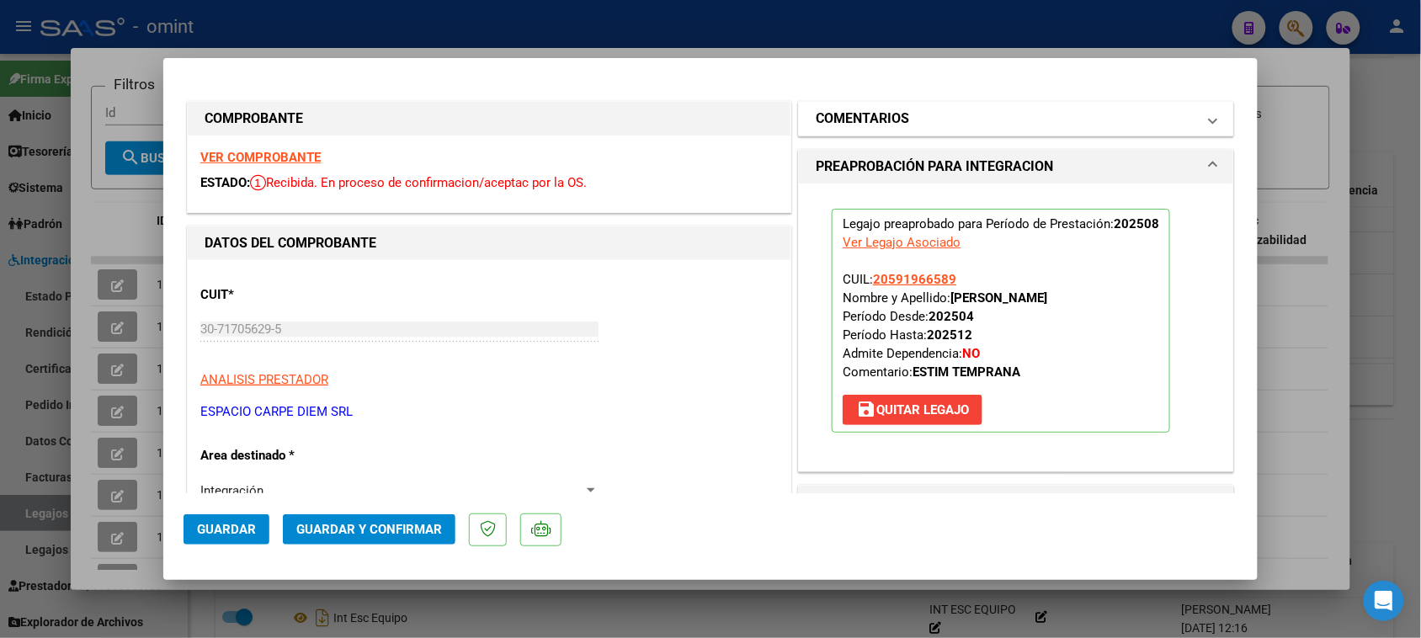
click at [847, 128] on mat-expansion-panel-header "COMENTARIOS" at bounding box center [1016, 119] width 434 height 34
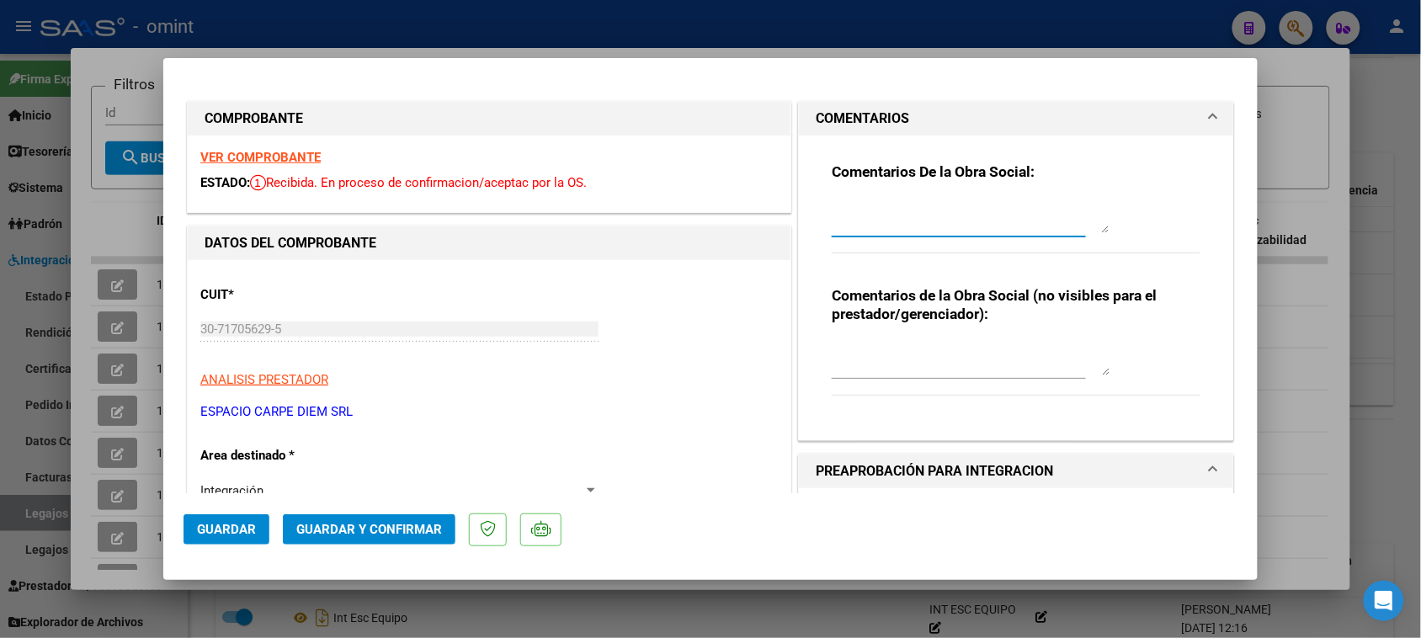
click at [874, 220] on textarea at bounding box center [970, 216] width 278 height 34
paste textarea "Recuerde debe cargar sus facturaciones seleccionando únicamente el área "Integr…"
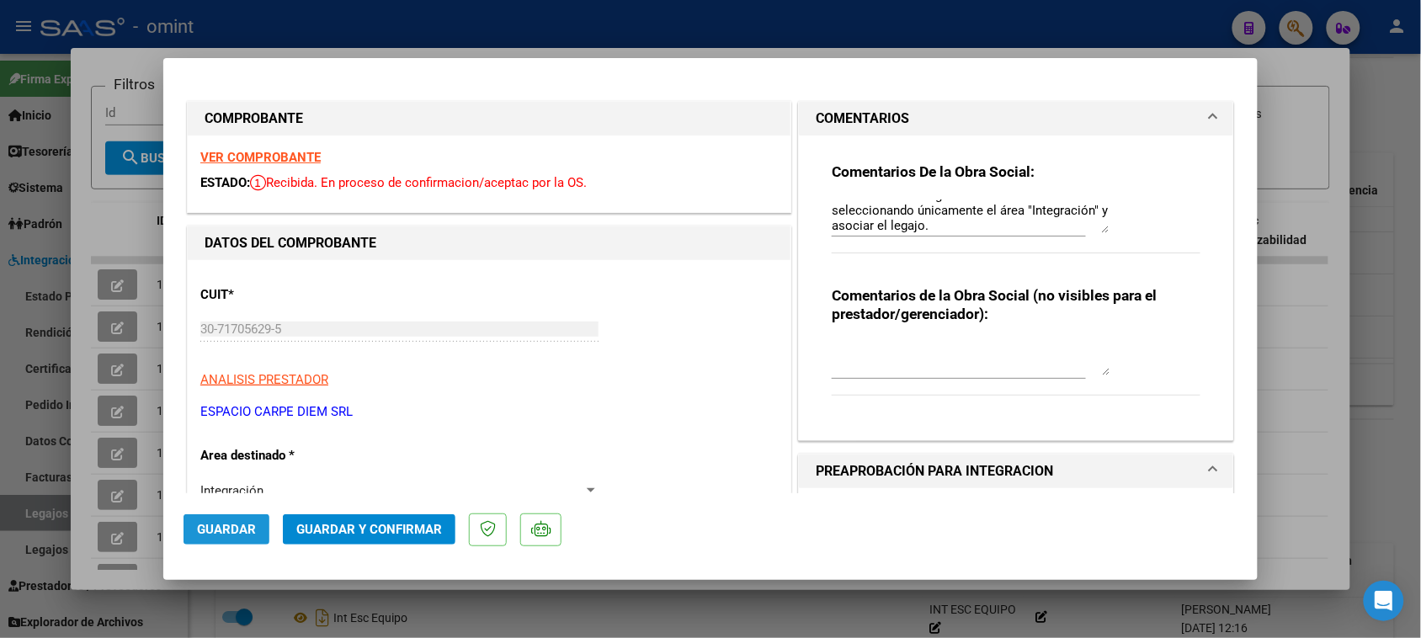
click at [247, 536] on span "Guardar" at bounding box center [226, 529] width 59 height 15
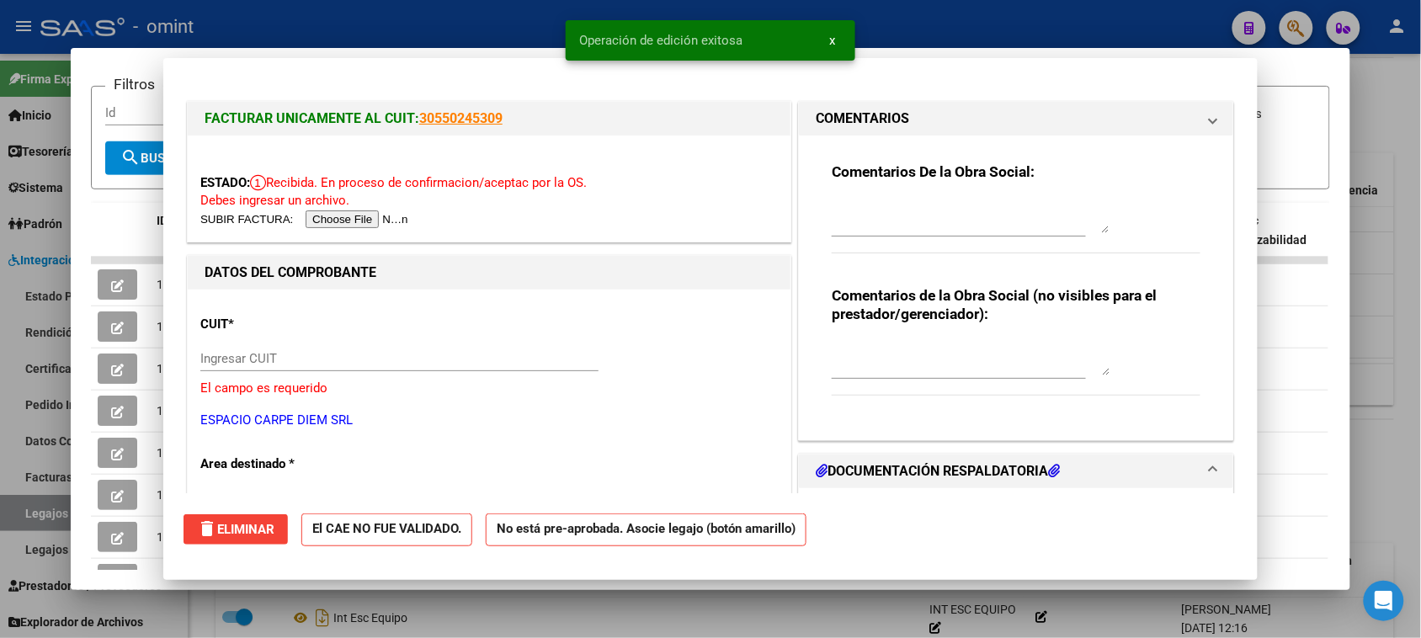
scroll to position [0, 0]
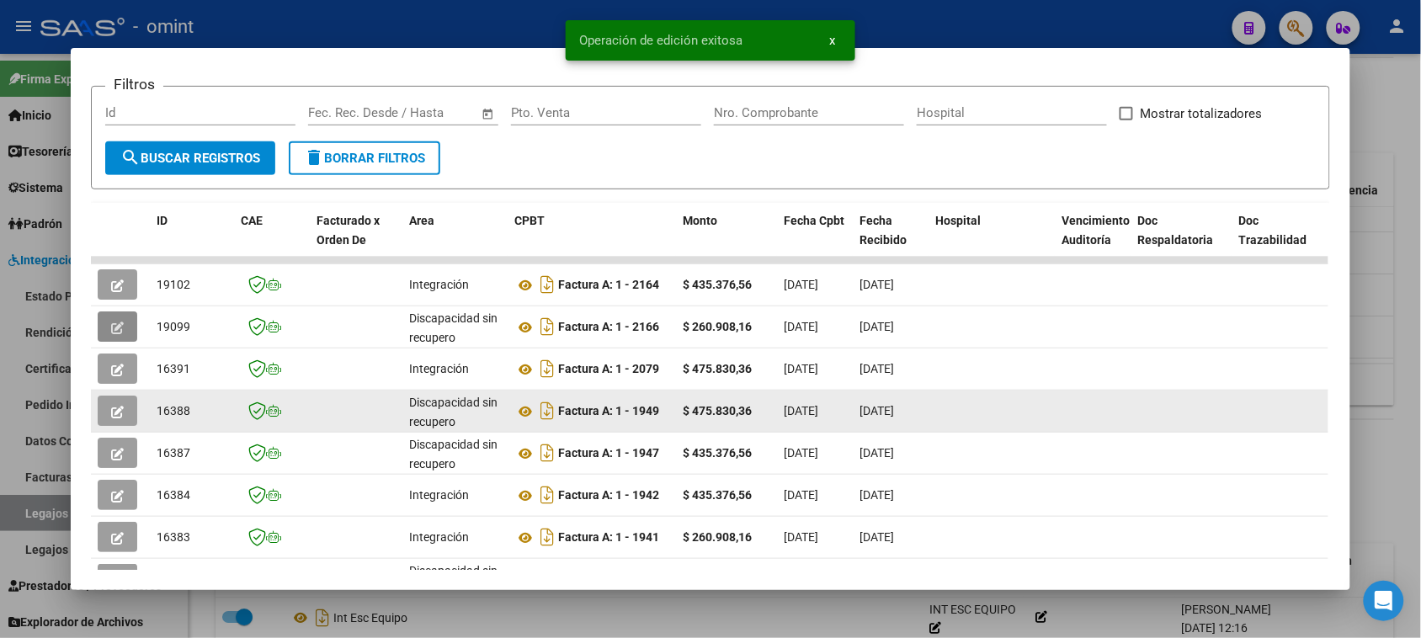
click at [118, 414] on button "button" at bounding box center [118, 411] width 40 height 30
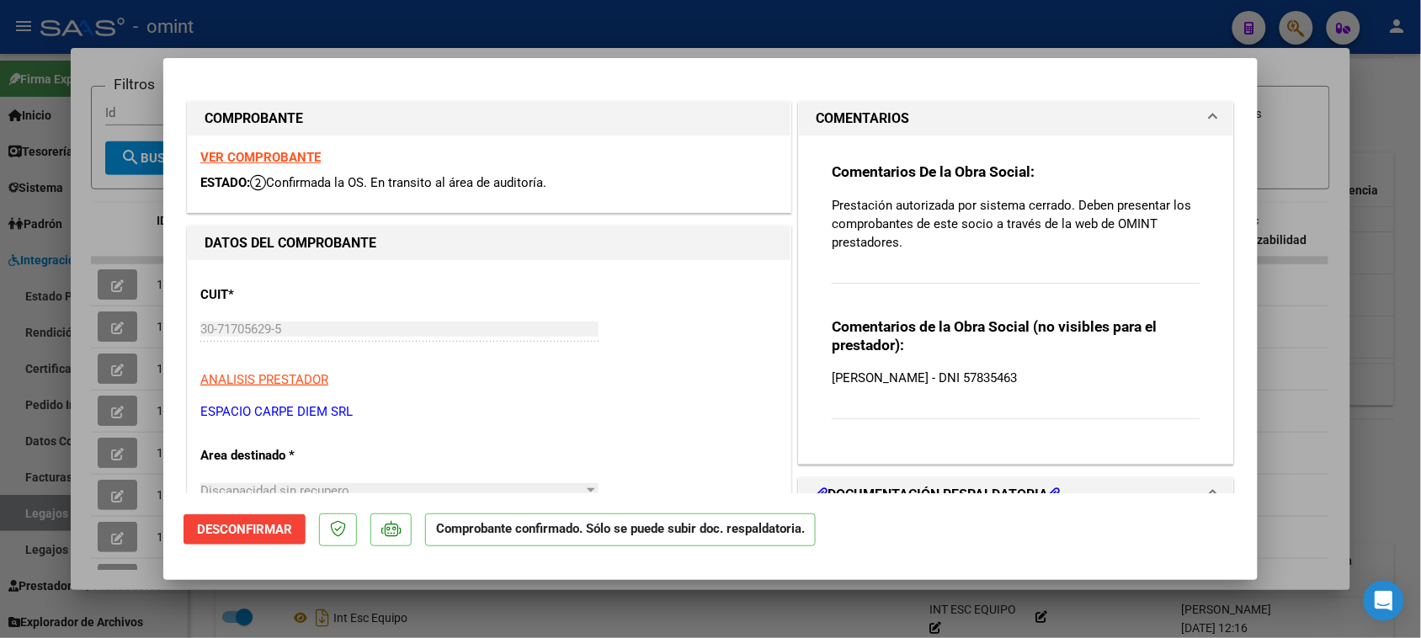
click at [288, 161] on strong "VER COMPROBANTE" at bounding box center [260, 157] width 120 height 15
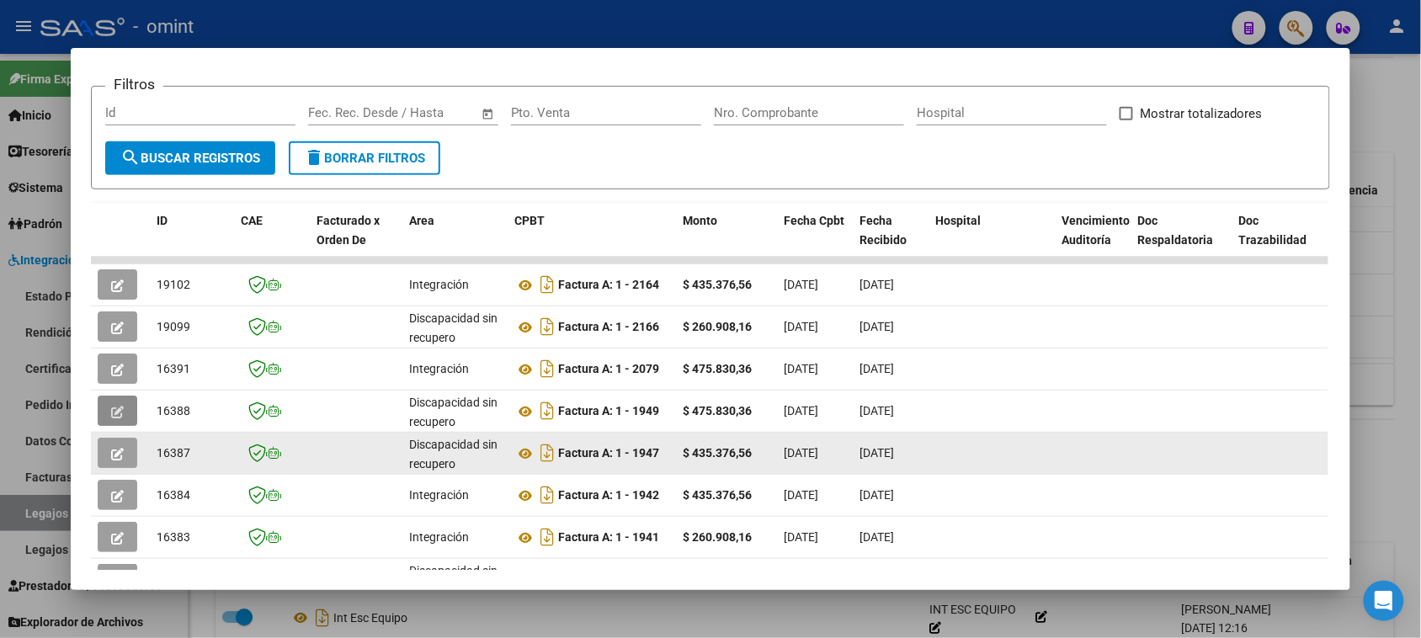
click at [124, 459] on button "button" at bounding box center [118, 453] width 40 height 30
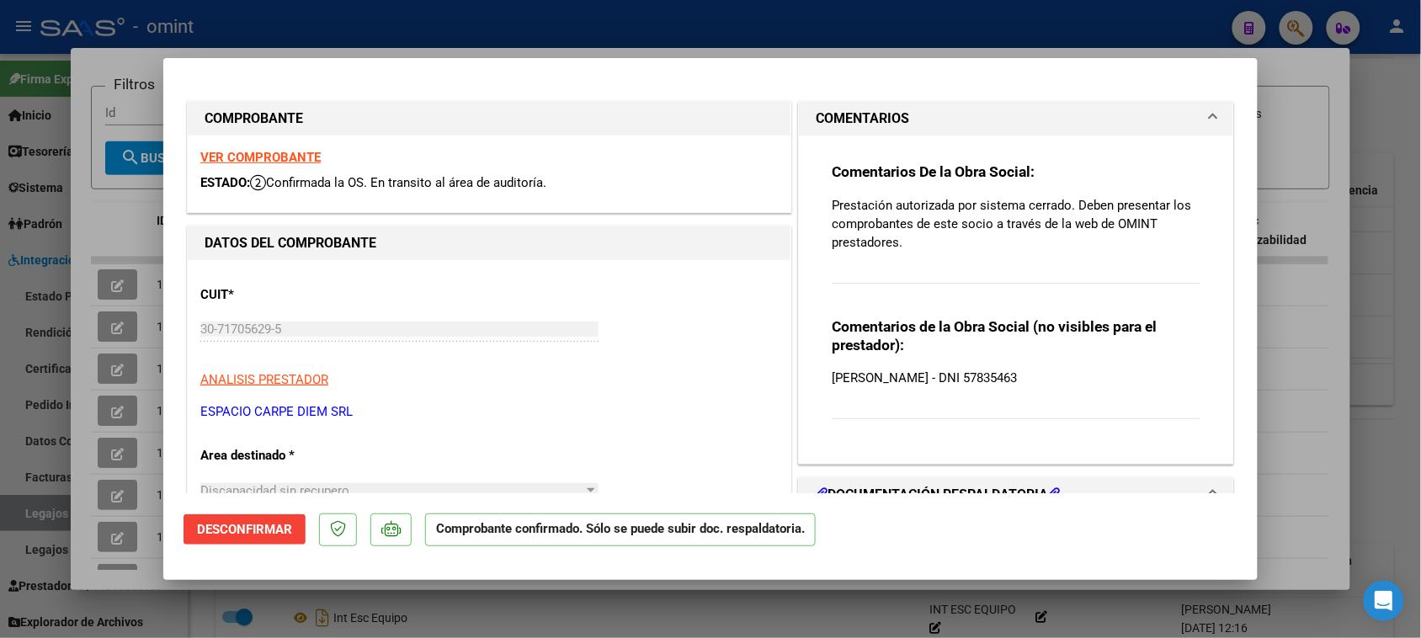
drag, startPoint x: 1102, startPoint y: 379, endPoint x: 821, endPoint y: 387, distance: 282.1
click at [821, 387] on div "Comentarios De la Obra Social: Prestación autorizada por sistema cerrado. Deben…" at bounding box center [1016, 292] width 394 height 315
copy p "[PERSON_NAME] - DNI 57835463"
drag, startPoint x: 913, startPoint y: 236, endPoint x: 867, endPoint y: 242, distance: 46.7
click at [808, 189] on div "Comentarios De la Obra Social: Prestación autorizada por sistema cerrado. Deben…" at bounding box center [1016, 299] width 434 height 328
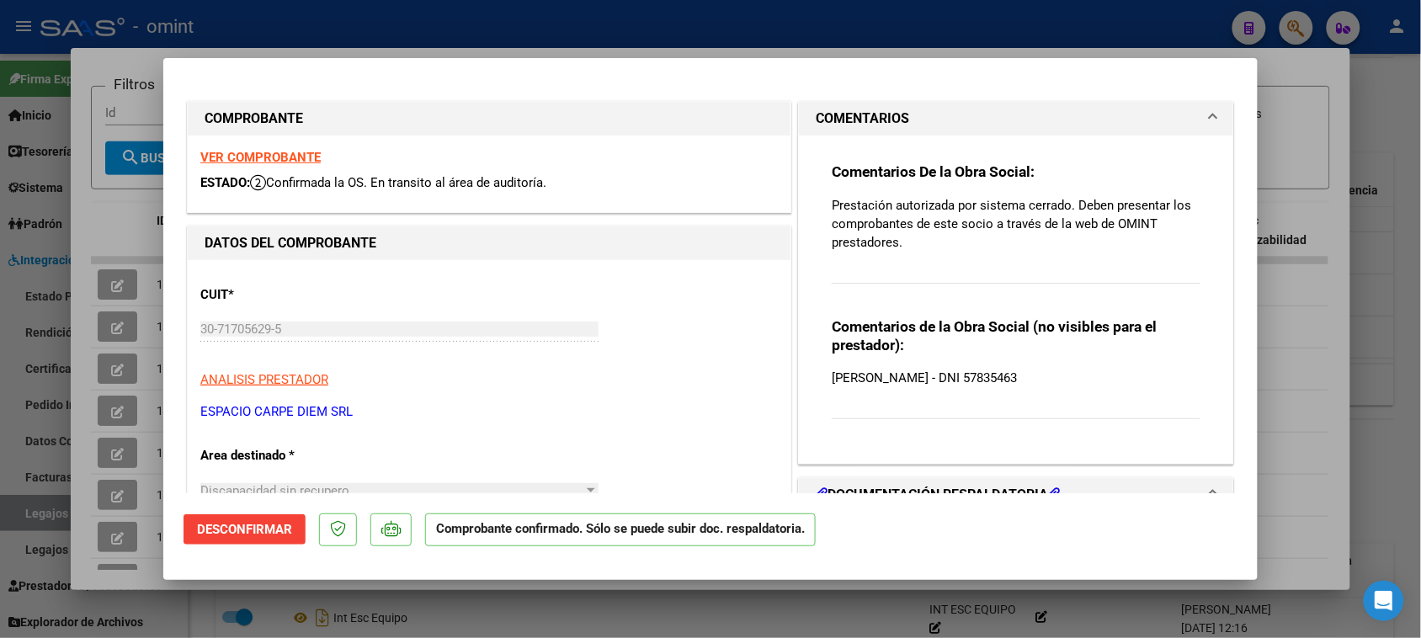
copy p "Prestación autorizada por sistema cerrado. Deben presentar los comprobantes de …"
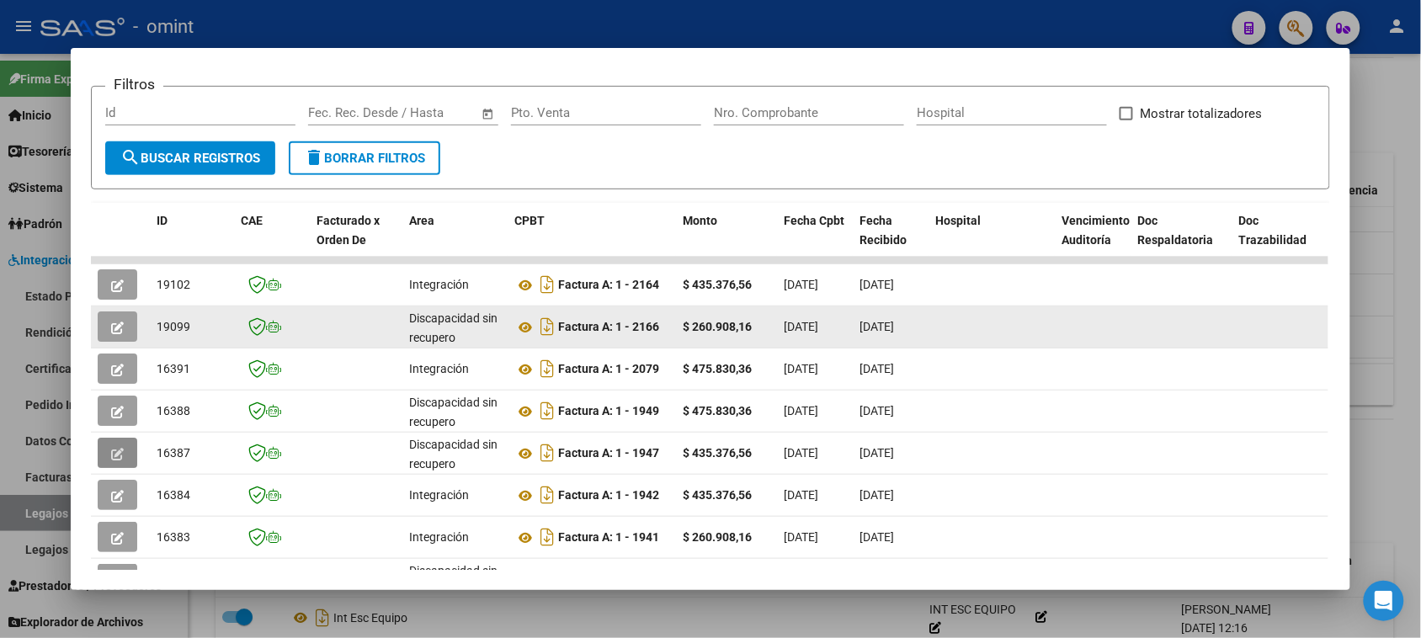
click at [98, 324] on button "button" at bounding box center [118, 326] width 40 height 30
click at [123, 328] on button "button" at bounding box center [118, 326] width 40 height 30
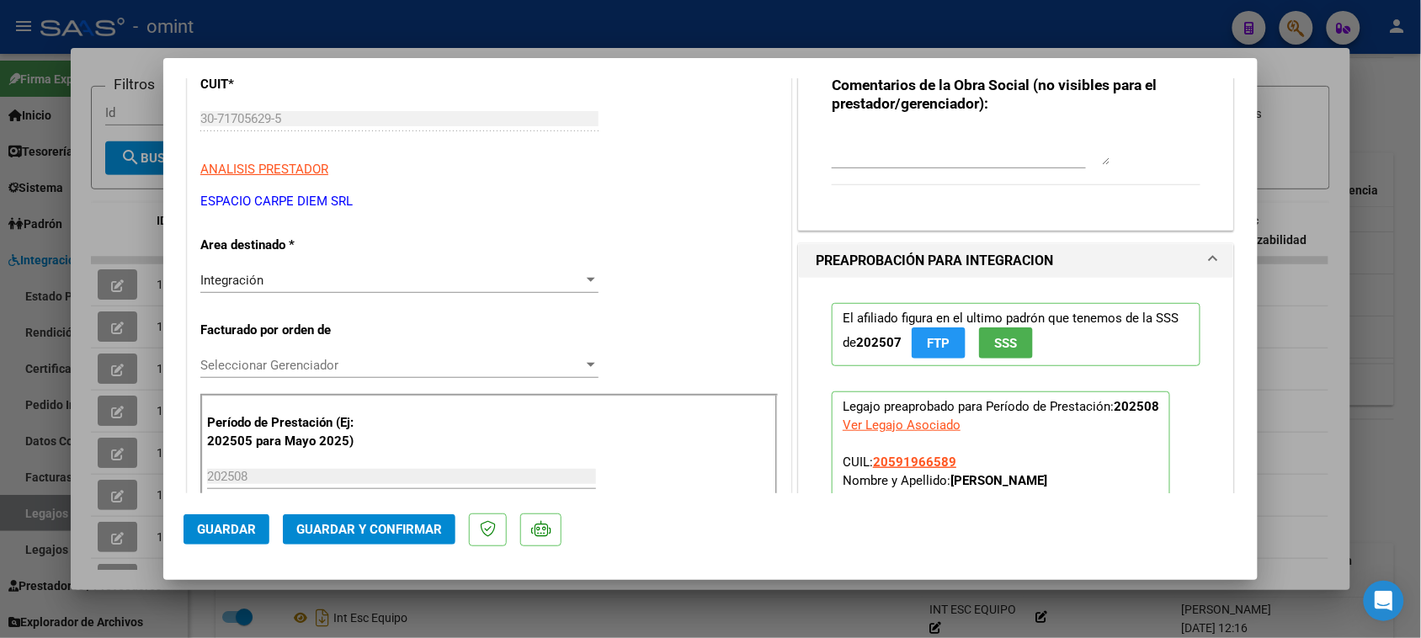
scroll to position [316, 0]
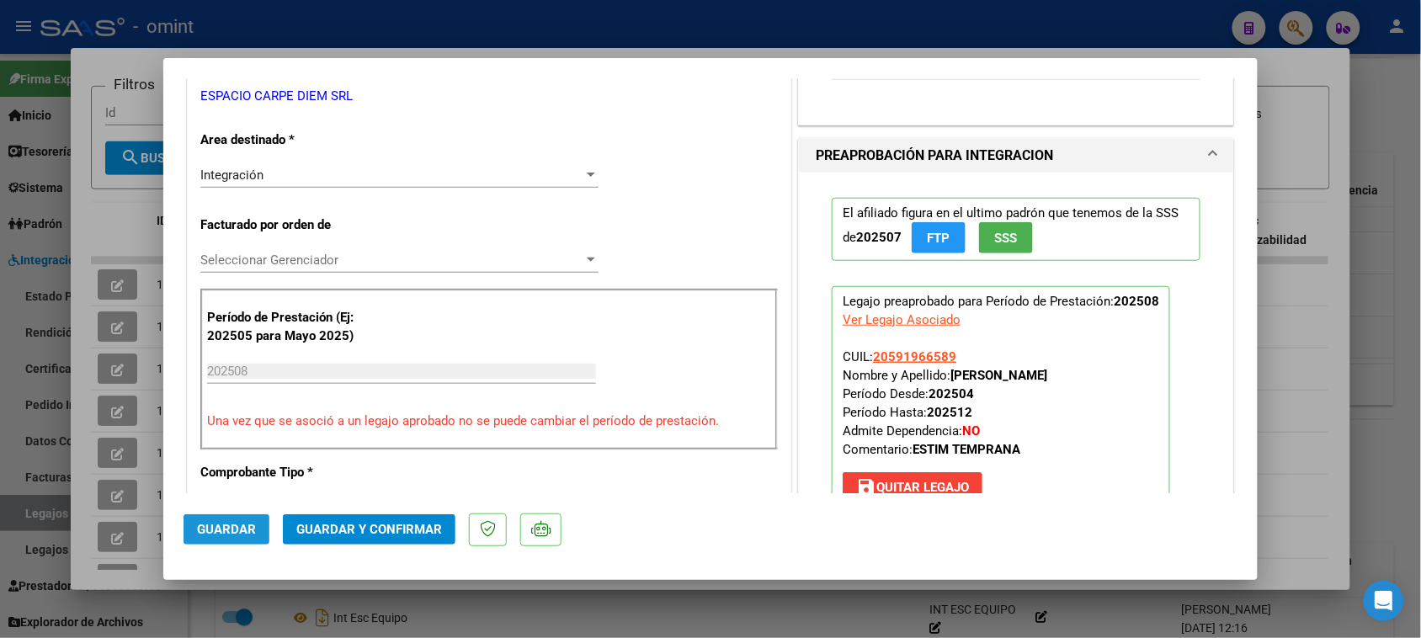
click at [207, 528] on span "Guardar" at bounding box center [226, 529] width 59 height 15
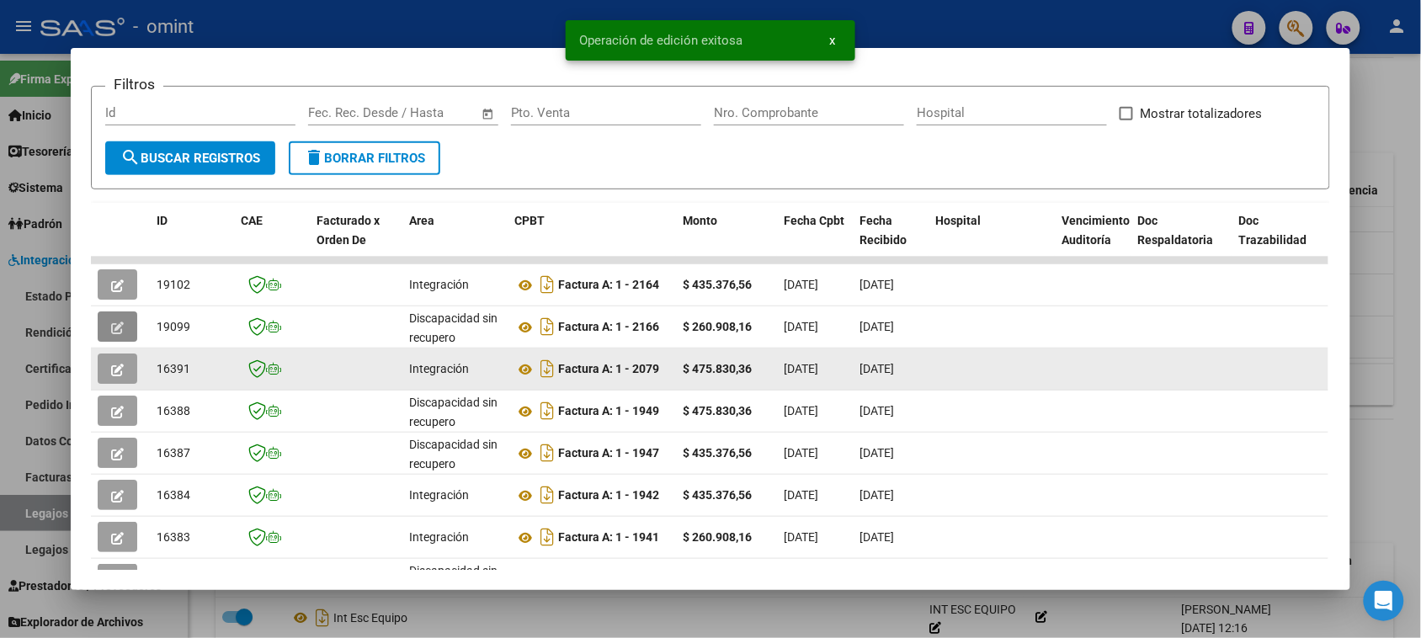
scroll to position [337, 0]
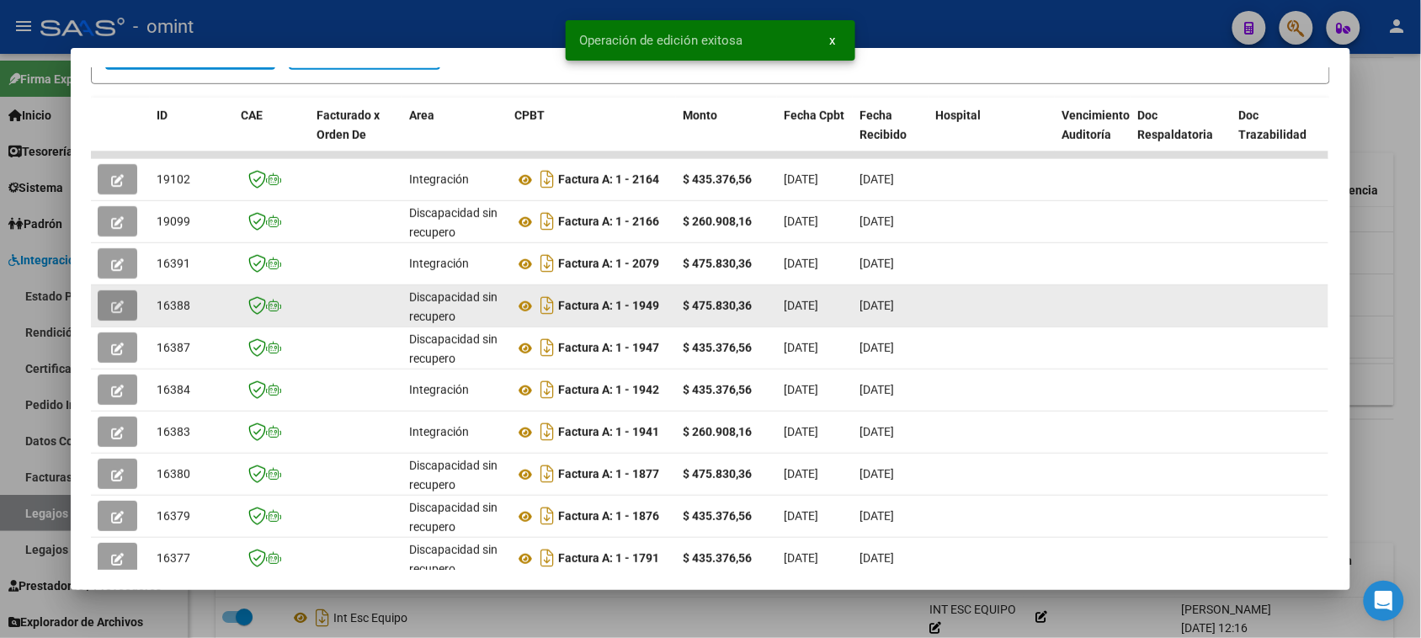
click at [112, 312] on button "button" at bounding box center [118, 305] width 40 height 30
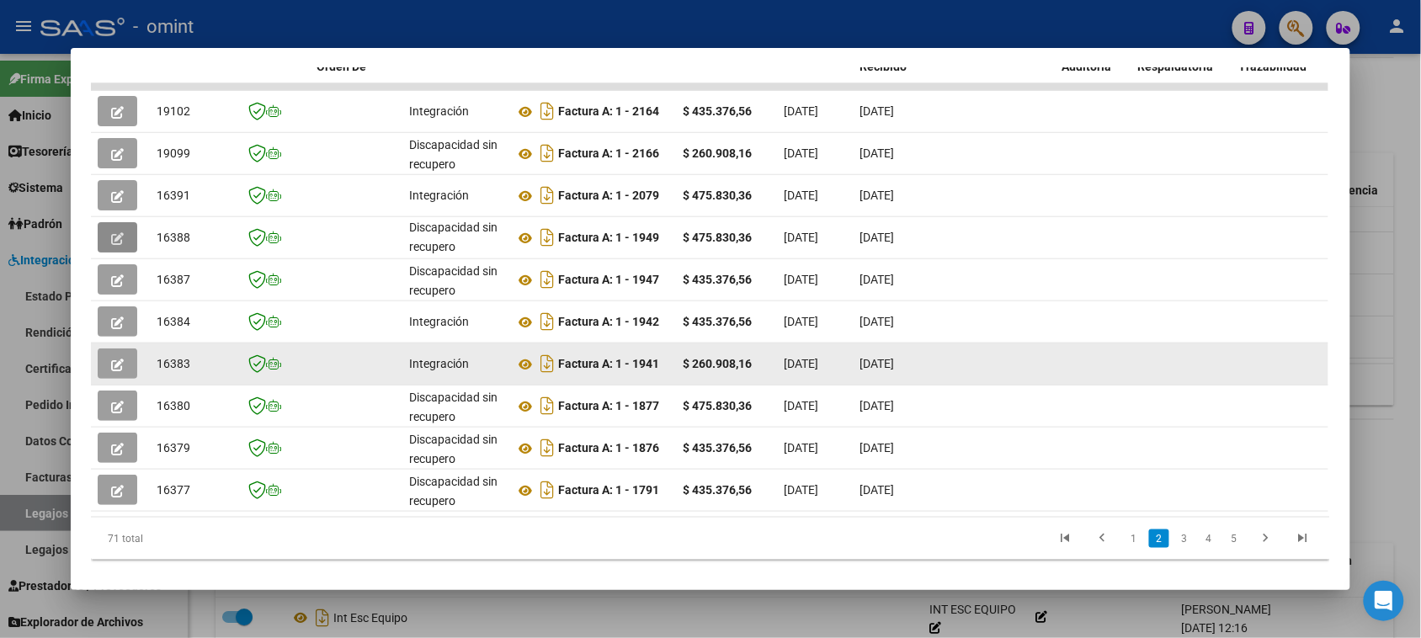
scroll to position [442, 0]
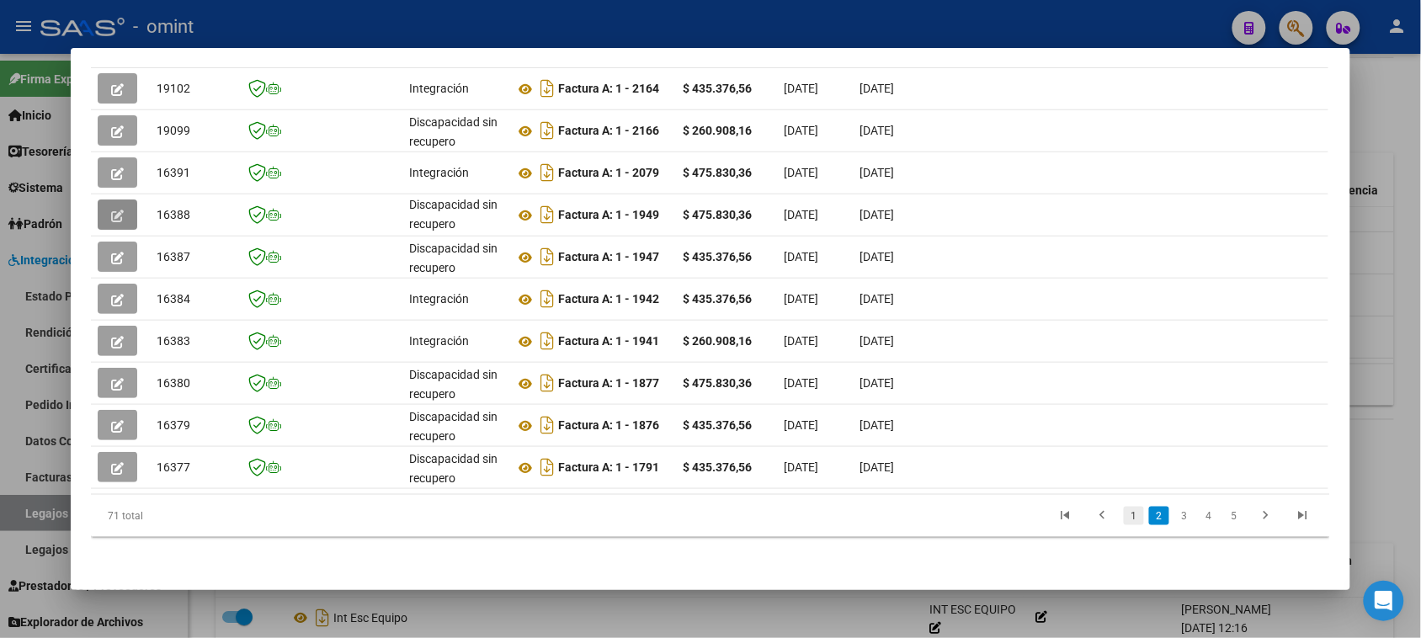
click at [1128, 514] on link "1" at bounding box center [1133, 516] width 20 height 19
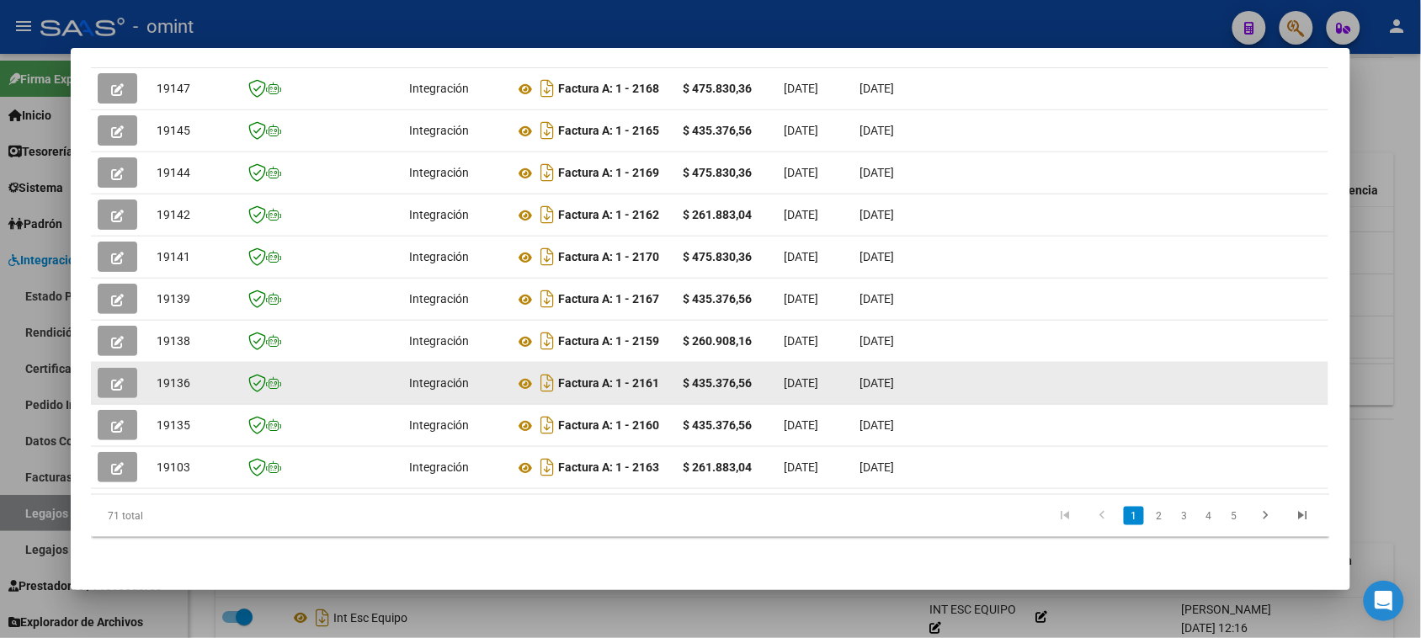
scroll to position [231, 0]
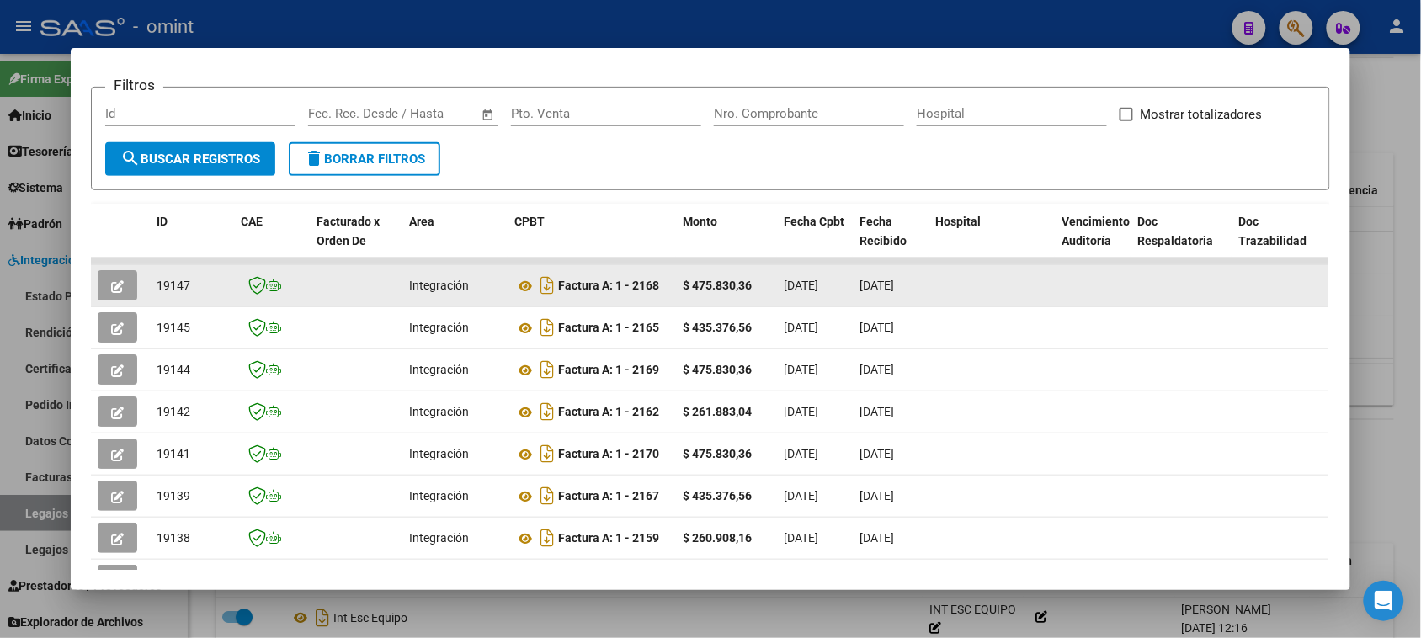
click at [124, 290] on button "button" at bounding box center [118, 285] width 40 height 30
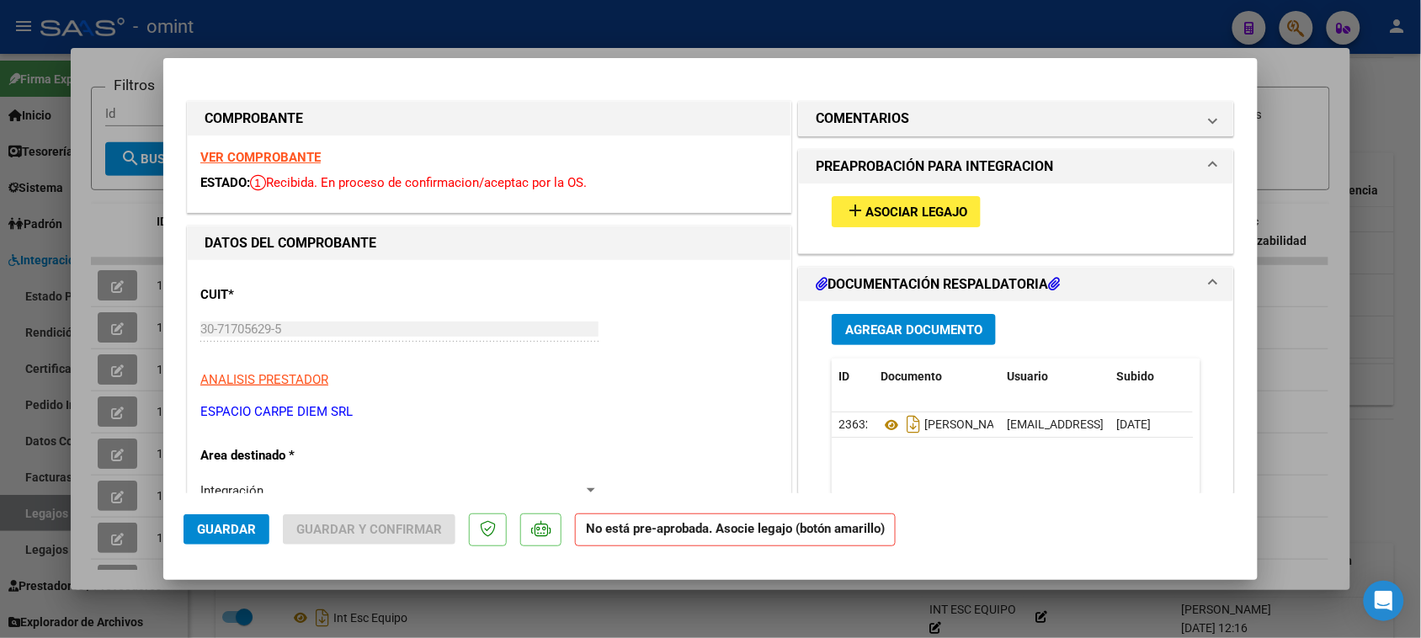
click at [289, 160] on strong "VER COMPROBANTE" at bounding box center [260, 157] width 120 height 15
click at [881, 128] on h1 "COMENTARIOS" at bounding box center [861, 119] width 93 height 20
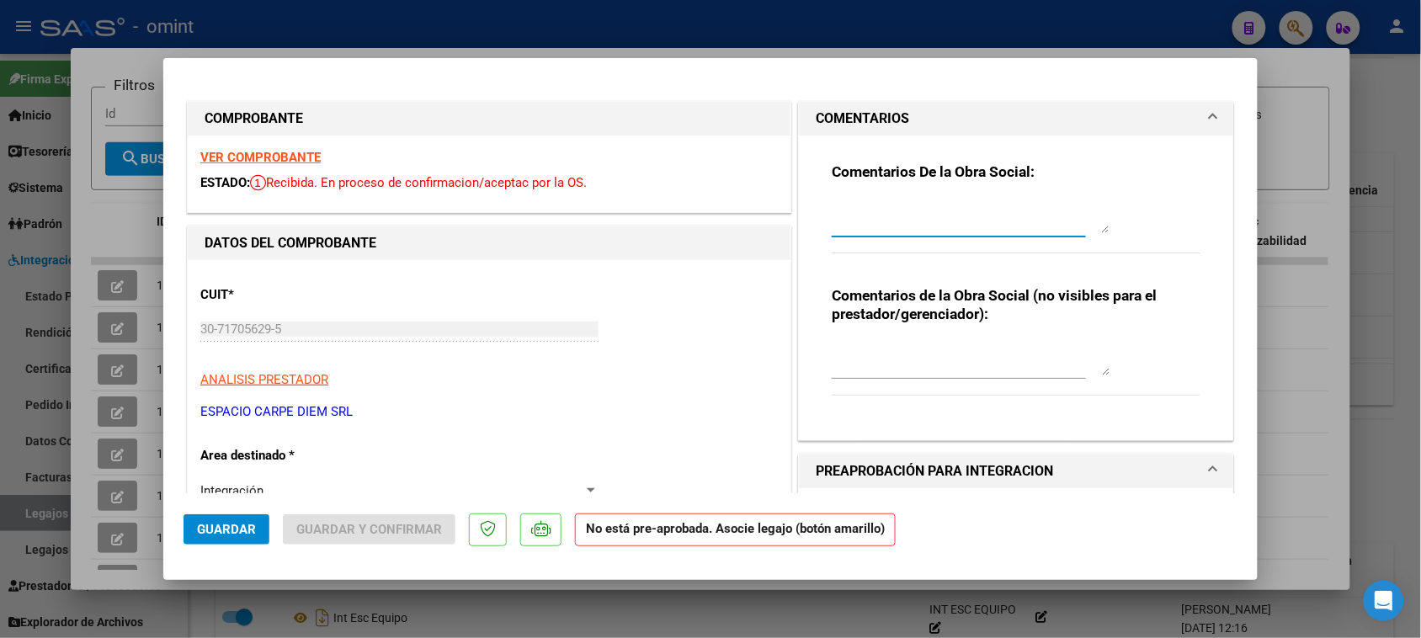
click at [880, 199] on textarea at bounding box center [970, 216] width 278 height 34
paste textarea "Prestación autorizada por sistema cerrado. Deben presentar los comprobantes de …"
paste textarea "[PERSON_NAME] - DNI 57835463"
click at [844, 220] on textarea "Socio [PERSON_NAME] - DNI 57835463" at bounding box center [970, 216] width 278 height 34
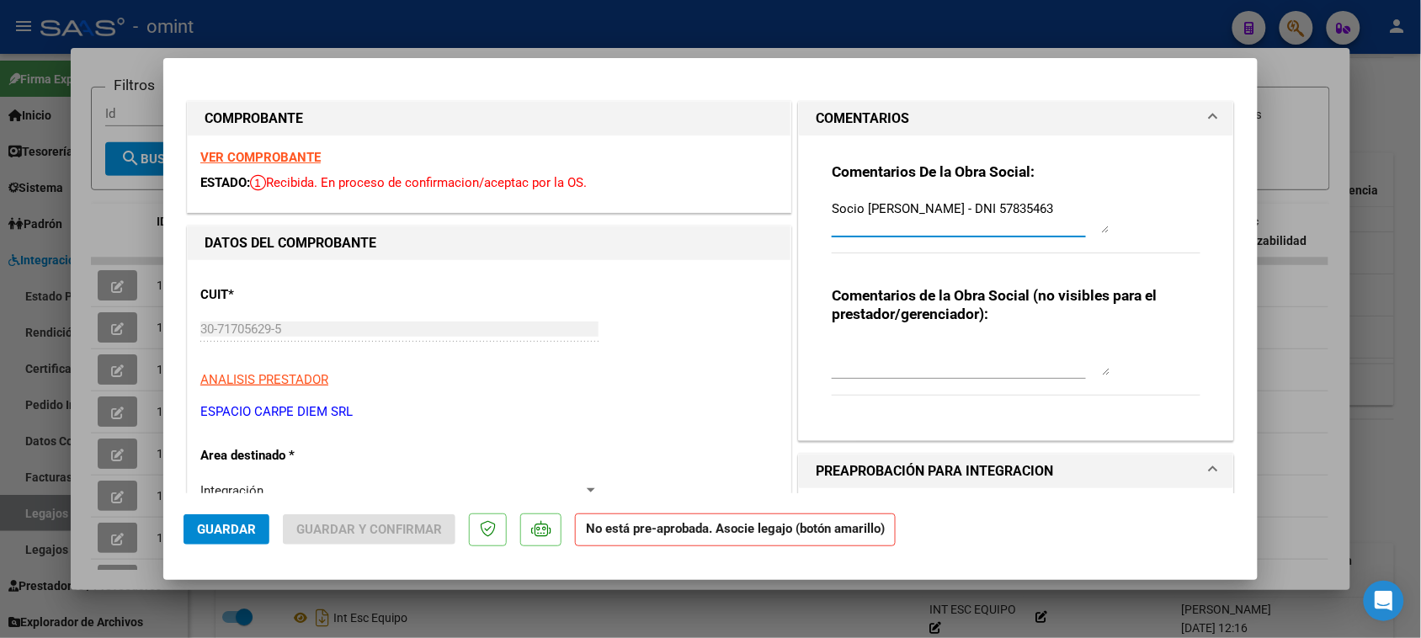
click at [844, 220] on textarea "Socio [PERSON_NAME] - DNI 57835463" at bounding box center [970, 216] width 278 height 34
click at [907, 217] on textarea "Socio [PERSON_NAME] - DNI 57835463" at bounding box center [970, 216] width 278 height 34
click at [907, 219] on textarea "Socio [PERSON_NAME] - DNI 57835463" at bounding box center [970, 216] width 278 height 34
click at [914, 217] on textarea "Socio [PERSON_NAME] - DNI 57835463" at bounding box center [970, 216] width 278 height 34
paste textarea "Debe presentar la facturación de esta socia en la web de prestadores Omint [URL…"
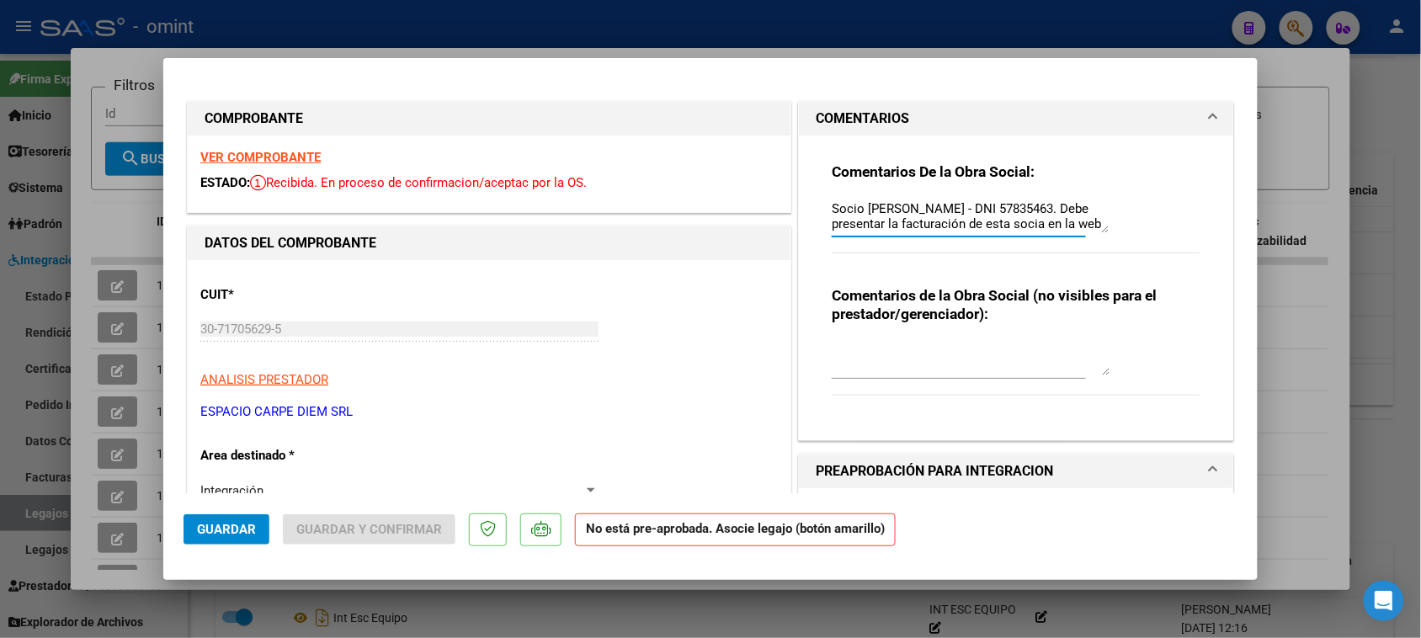
click at [1092, 219] on textarea "Socio [PERSON_NAME] - DNI 57835463. Debe presentar la facturación de esta socia…" at bounding box center [970, 216] width 278 height 34
drag, startPoint x: 826, startPoint y: 207, endPoint x: 1069, endPoint y: 263, distance: 248.7
click at [1069, 263] on div "Comentarios De la Obra Social: Socio [PERSON_NAME] - DNI 57835463. Debe present…" at bounding box center [1015, 216] width 369 height 109
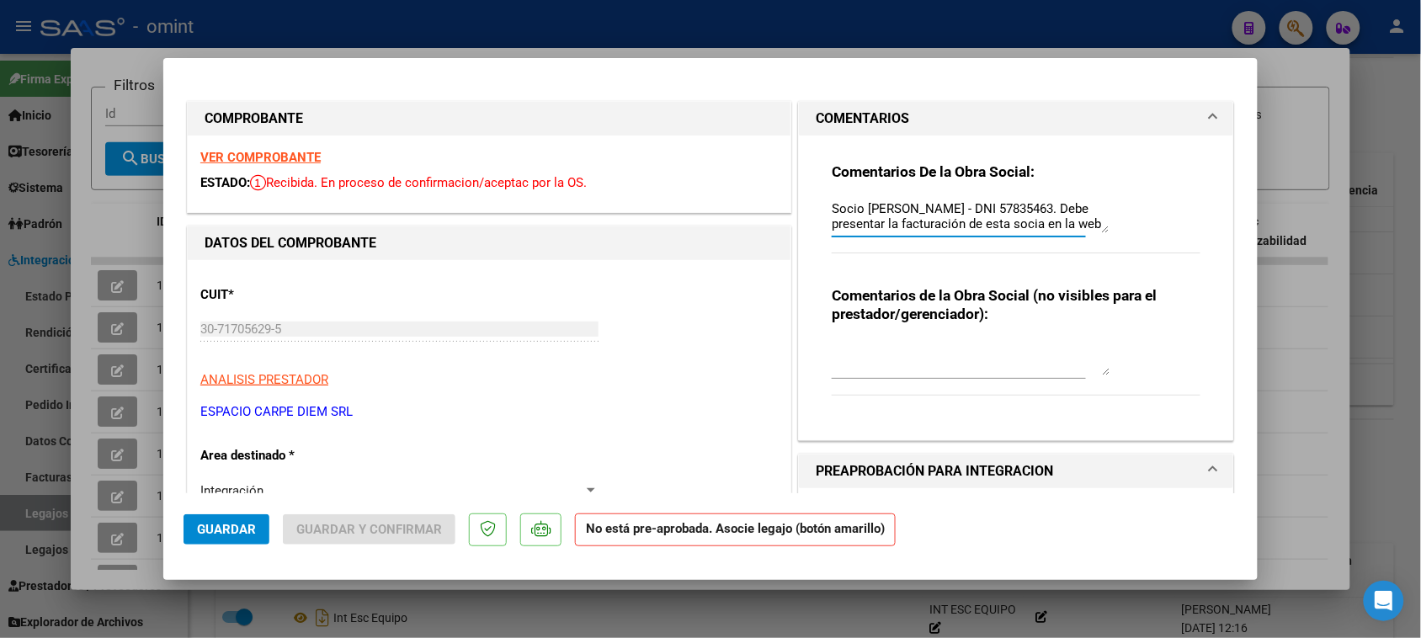
click at [831, 209] on textarea "Socio [PERSON_NAME] - DNI 57835463. Debe presentar la facturación de esta socia…" at bounding box center [970, 216] width 278 height 34
drag, startPoint x: 822, startPoint y: 206, endPoint x: 1136, endPoint y: 322, distance: 334.7
click at [1140, 320] on div "Comentarios De la Obra Social: Socio [PERSON_NAME] - DNI 57835463. Debe present…" at bounding box center [1016, 280] width 394 height 291
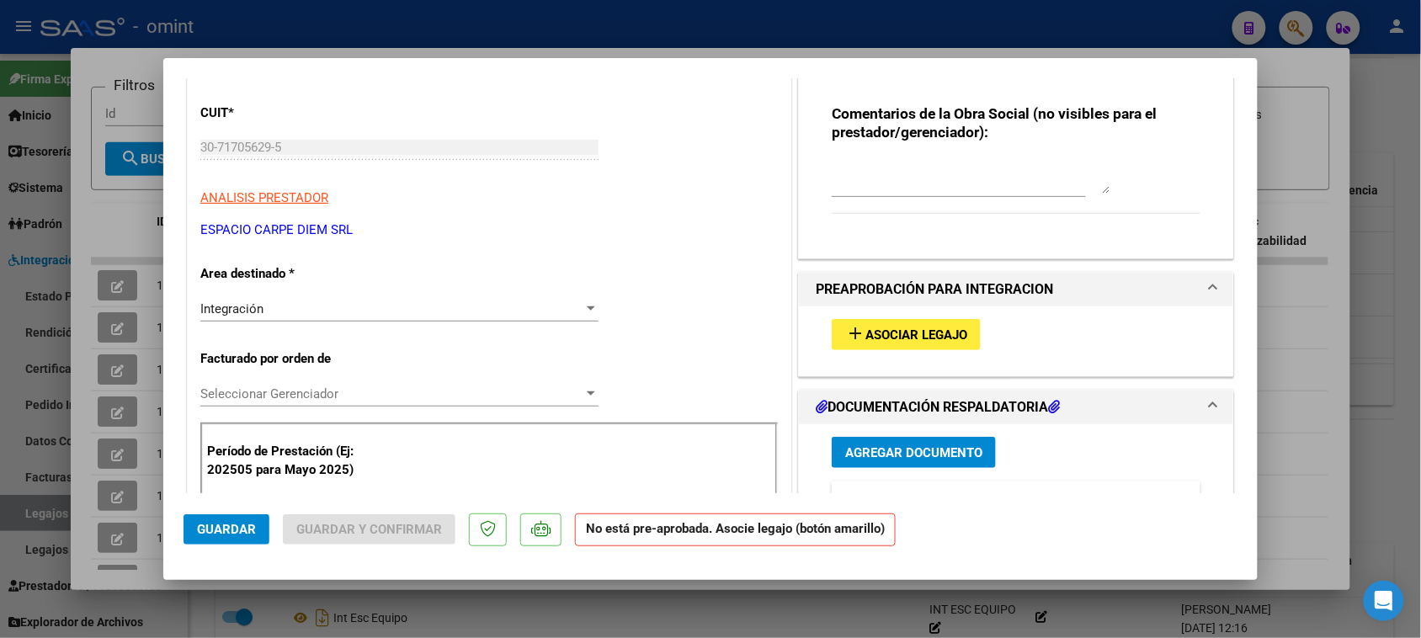
scroll to position [210, 0]
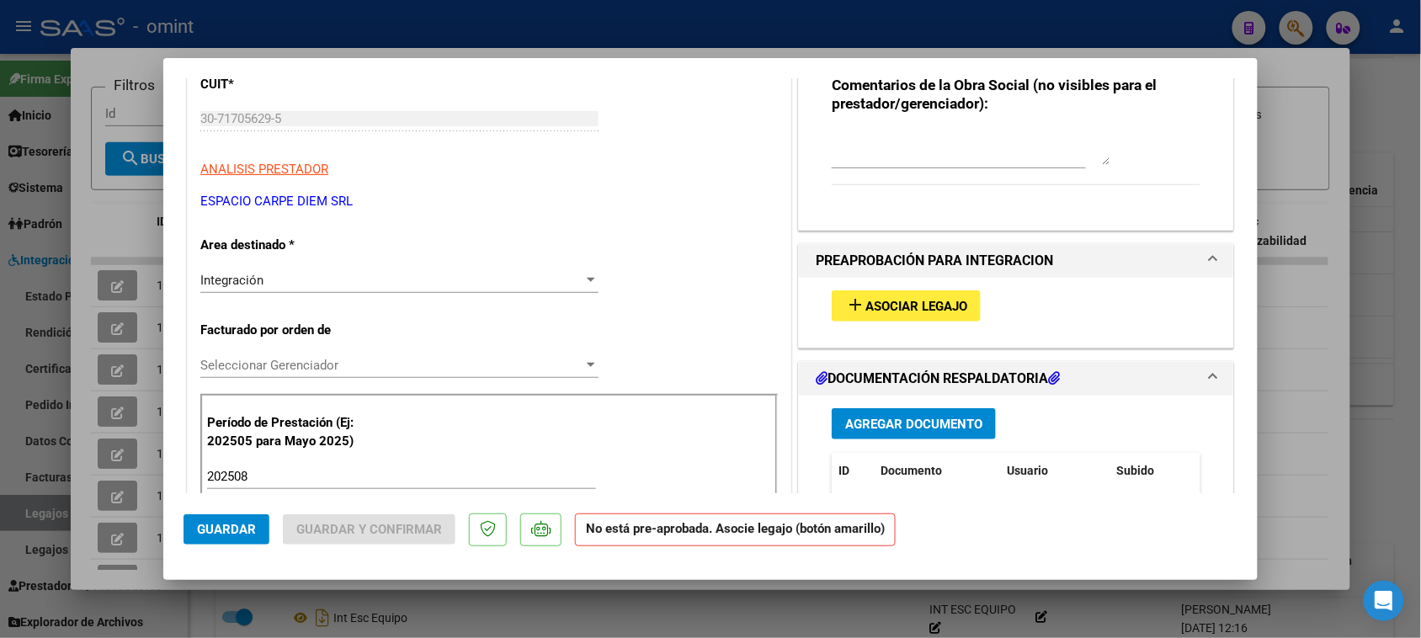
click at [438, 280] on div "Integración" at bounding box center [391, 280] width 383 height 15
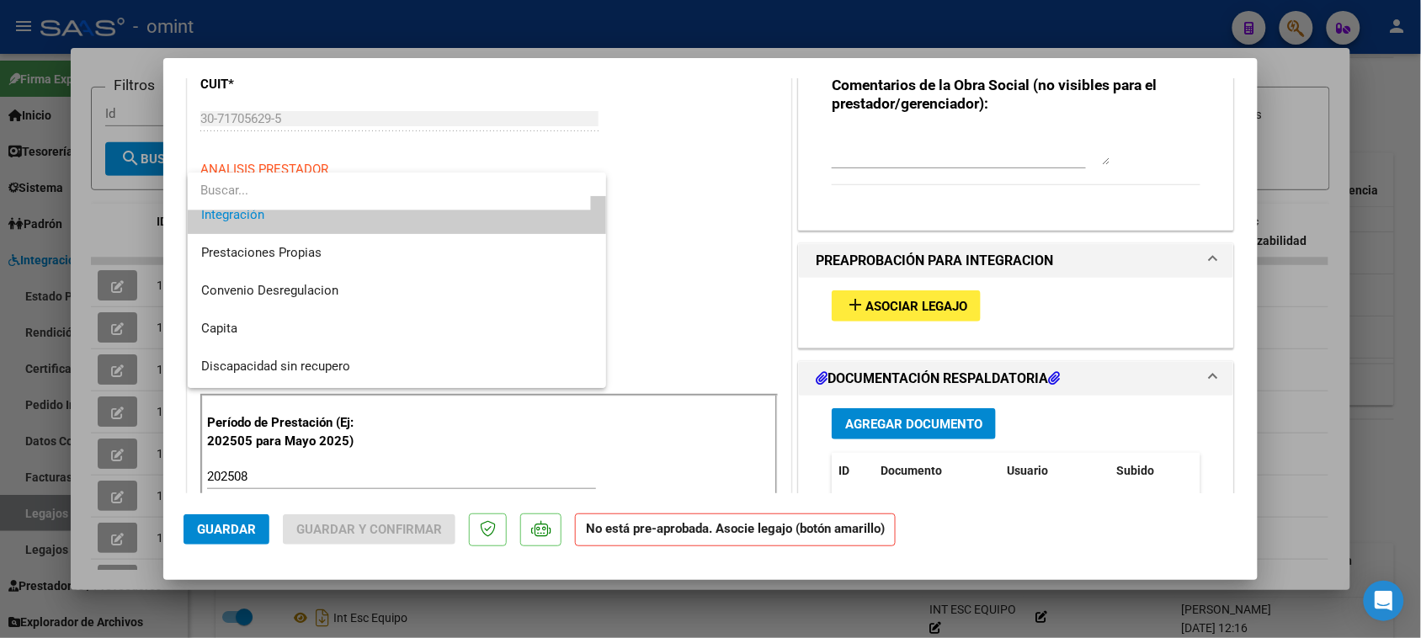
scroll to position [162, 0]
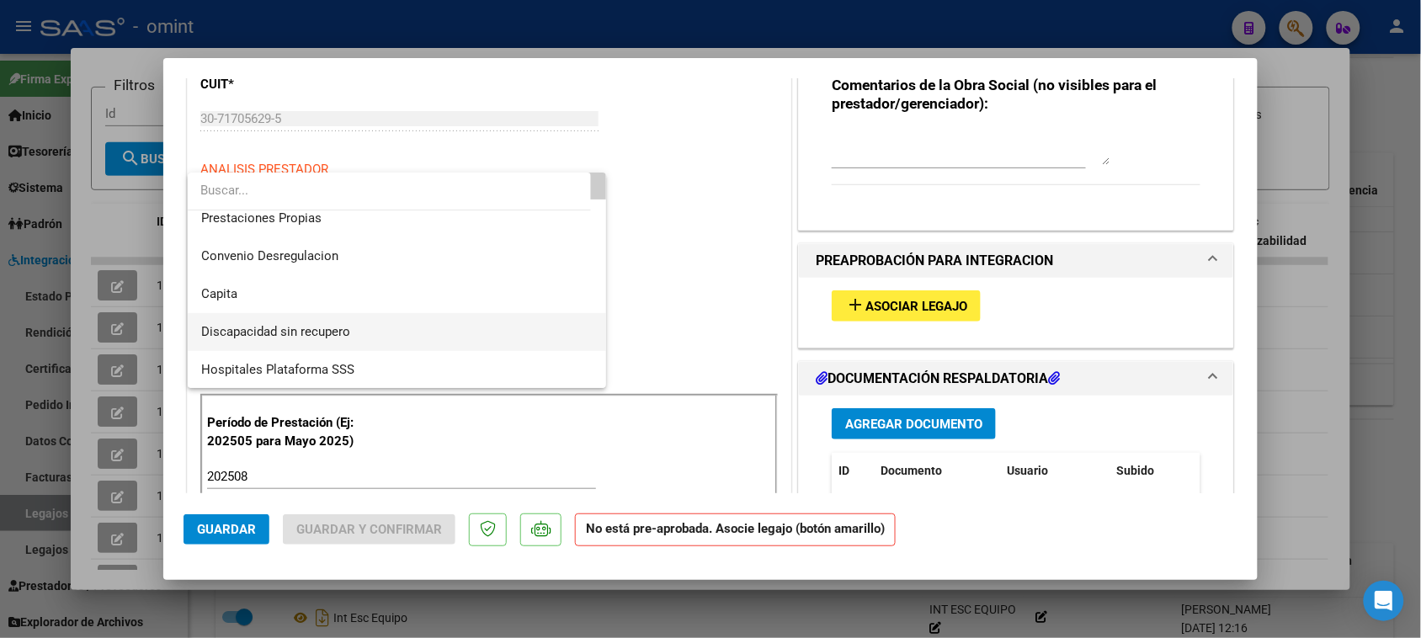
click at [434, 325] on span "Discapacidad sin recupero" at bounding box center [397, 332] width 392 height 38
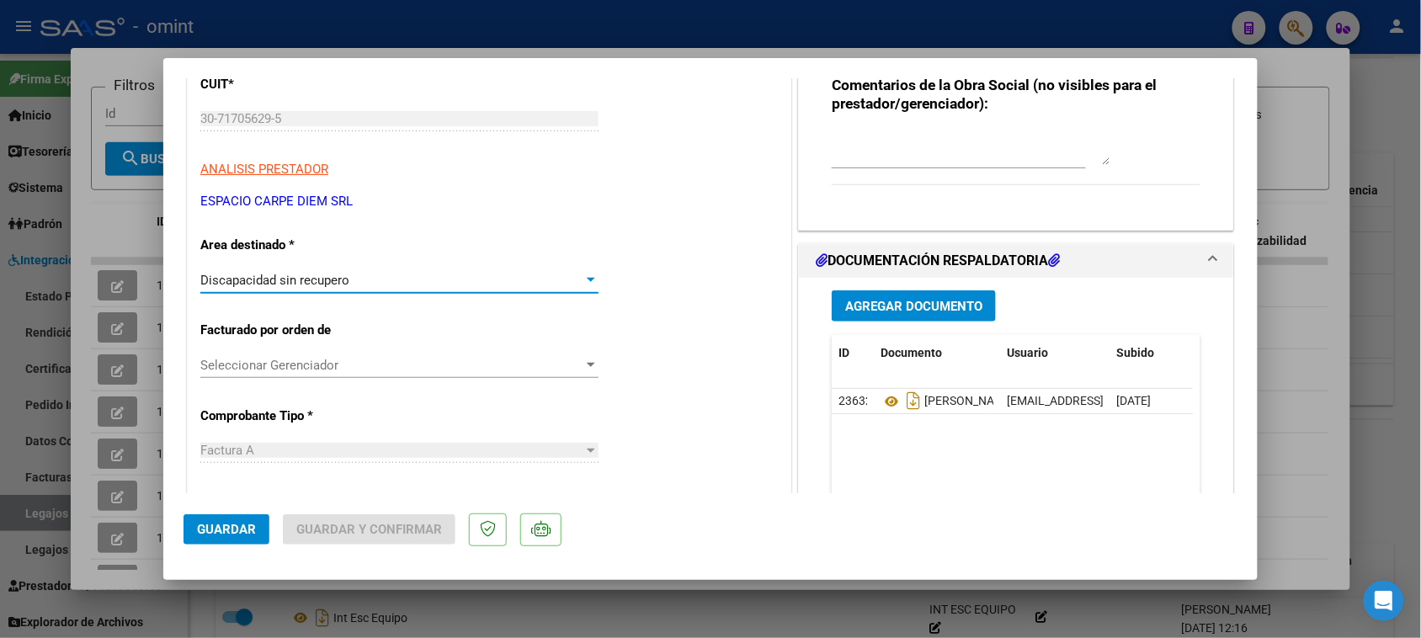
click at [261, 531] on button "Guardar" at bounding box center [226, 529] width 86 height 30
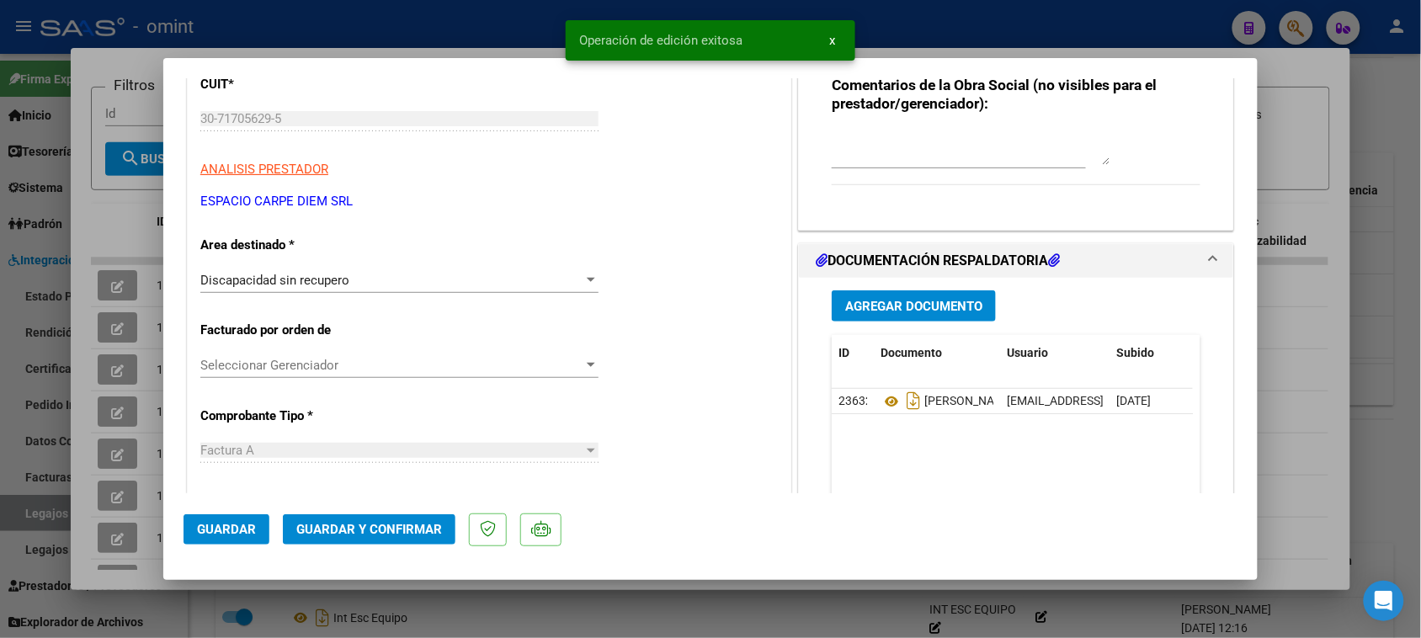
click at [359, 526] on span "Guardar y Confirmar" at bounding box center [369, 529] width 146 height 15
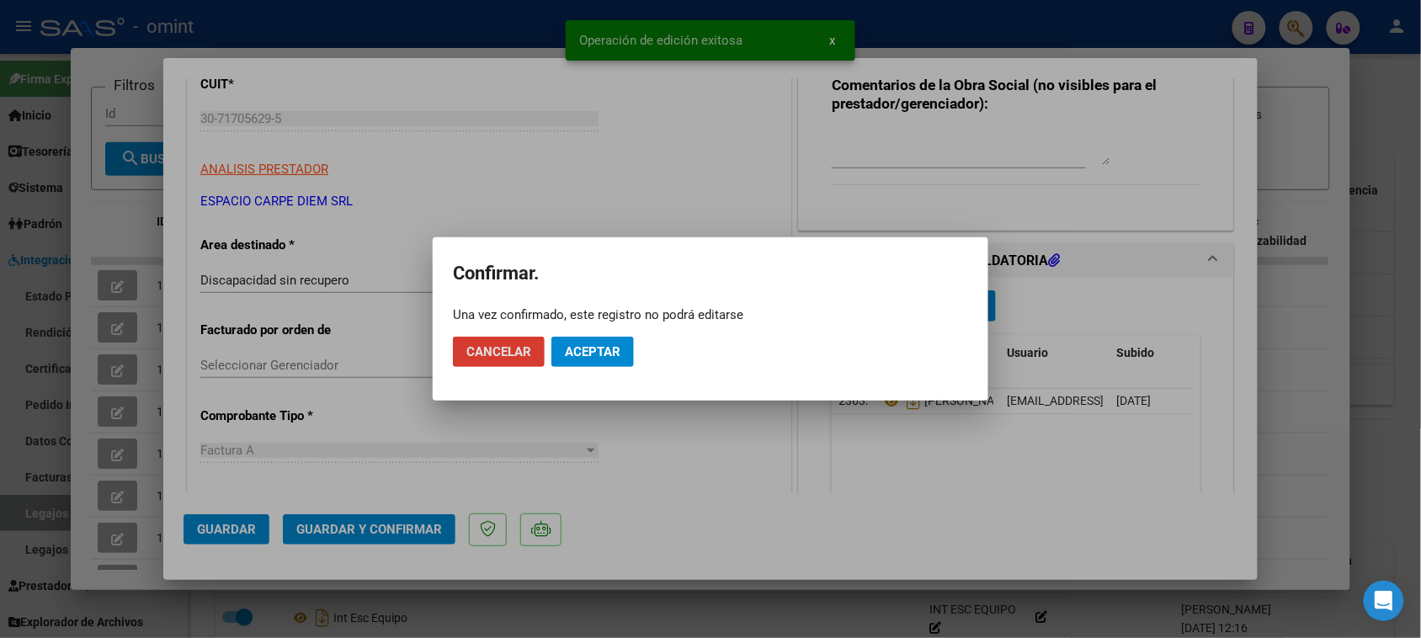
click at [603, 351] on span "Aceptar" at bounding box center [593, 351] width 56 height 15
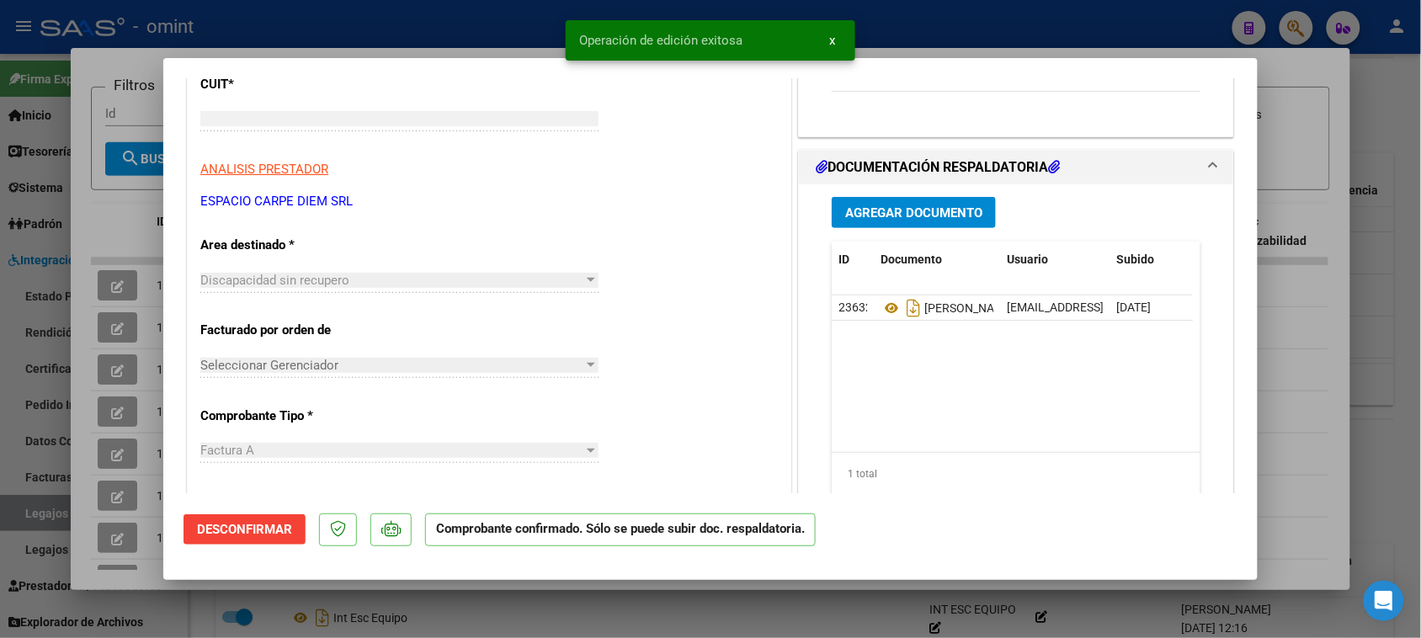
scroll to position [0, 0]
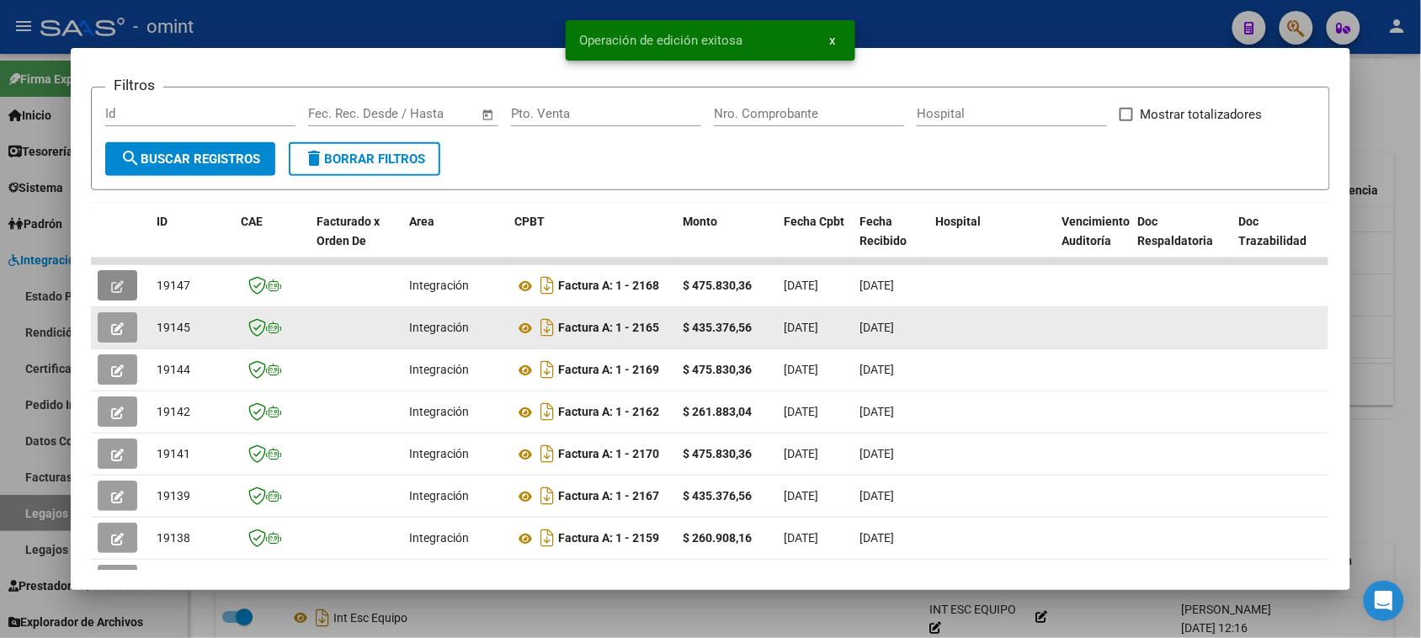
click at [116, 328] on icon "button" at bounding box center [117, 328] width 13 height 13
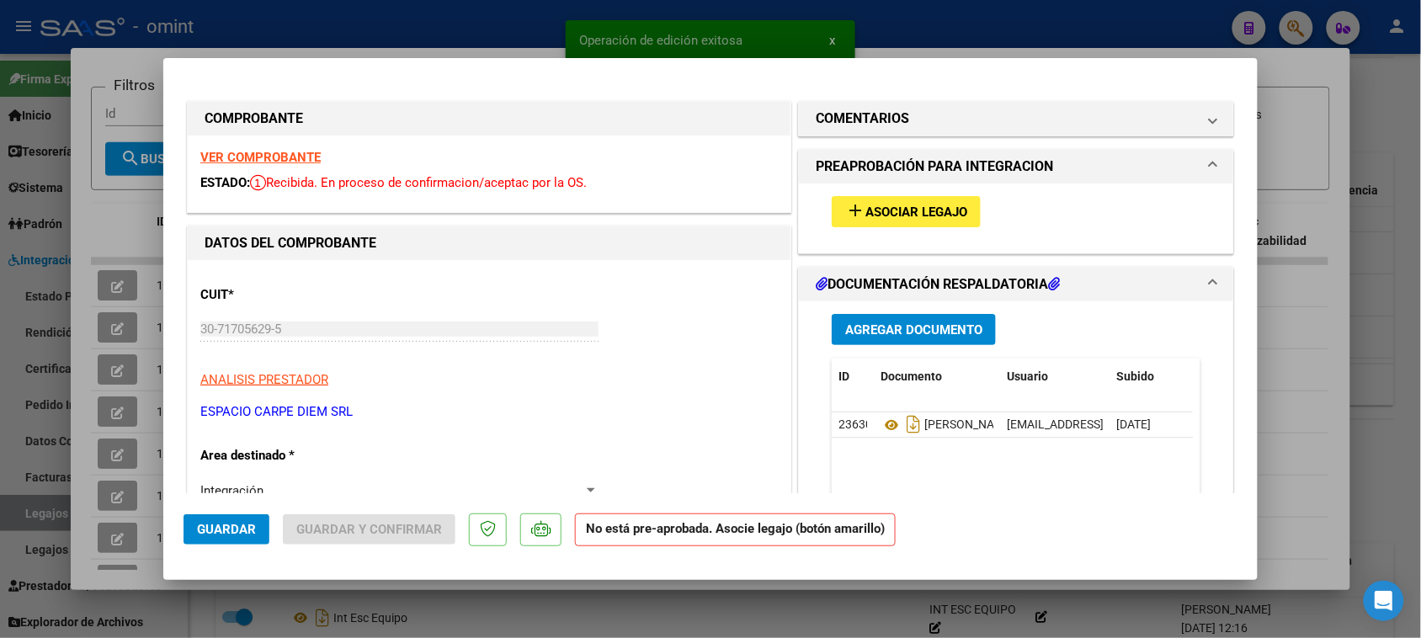
click at [280, 157] on strong "VER COMPROBANTE" at bounding box center [260, 157] width 120 height 15
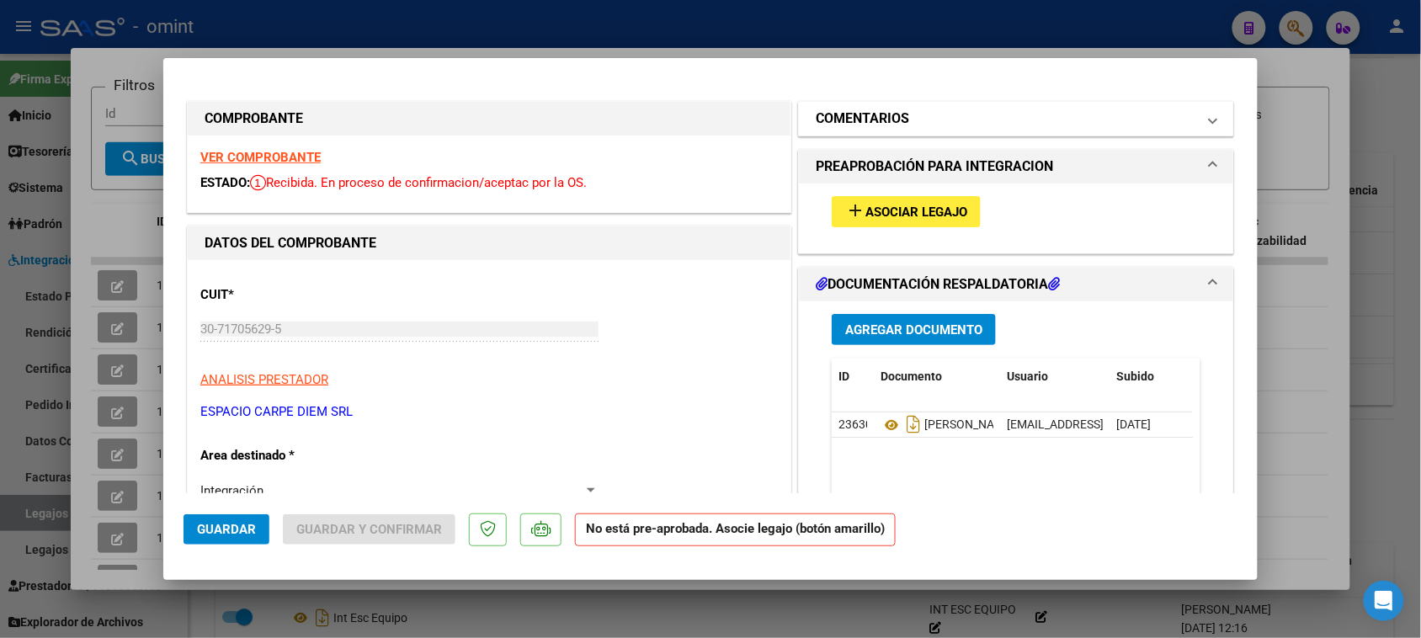
click at [823, 129] on mat-expansion-panel-header "COMENTARIOS" at bounding box center [1016, 119] width 434 height 34
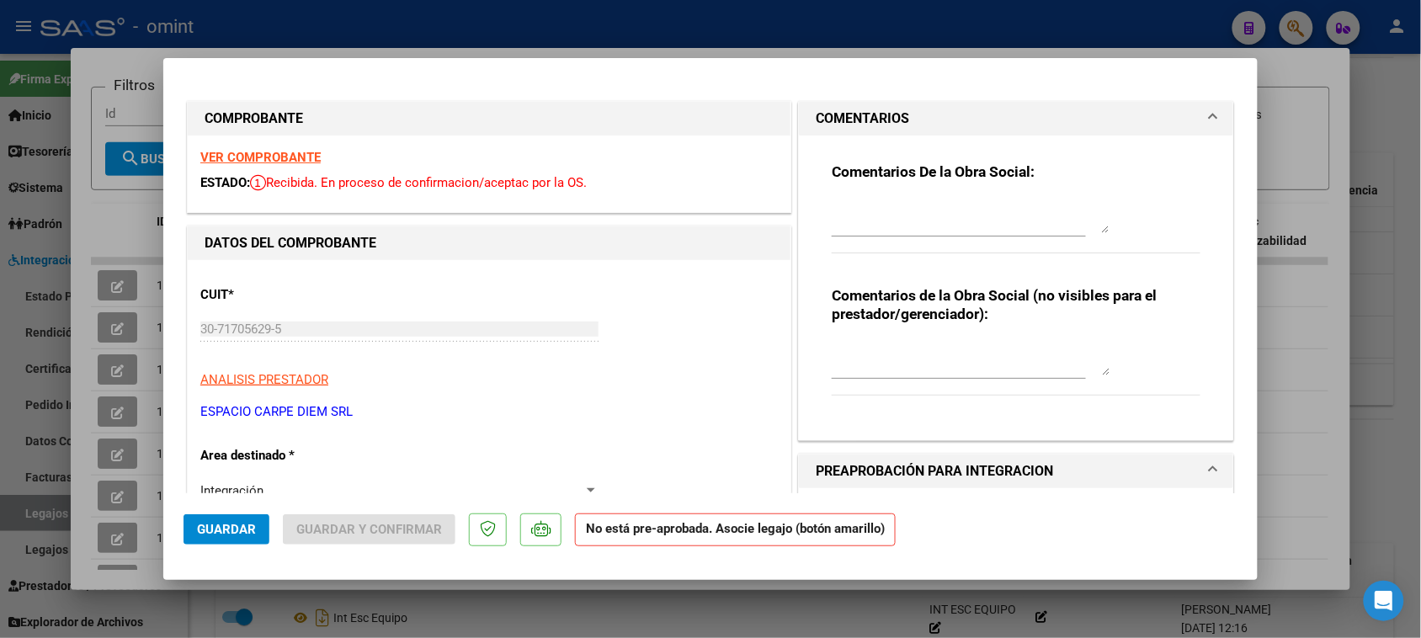
click at [892, 216] on textarea at bounding box center [970, 216] width 278 height 34
paste textarea "Socio [PERSON_NAME] - DNI 57835463. Debe presentar la facturación de esta socia…"
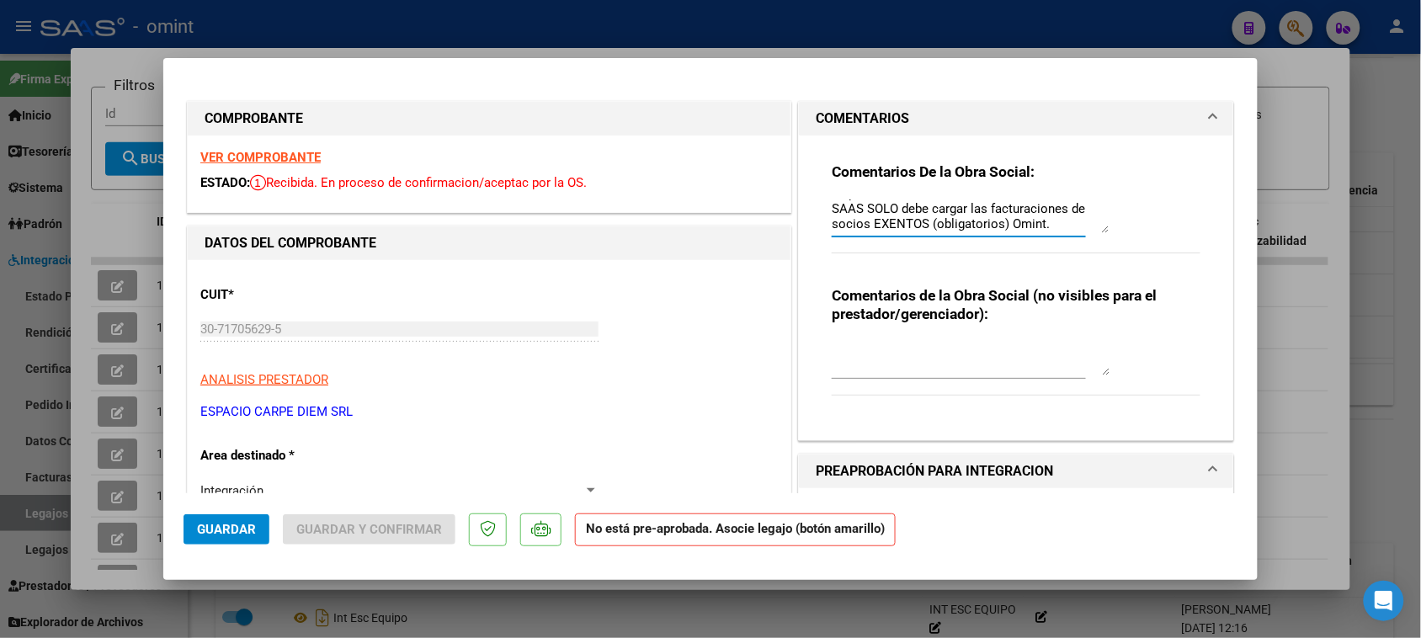
scroll to position [105, 0]
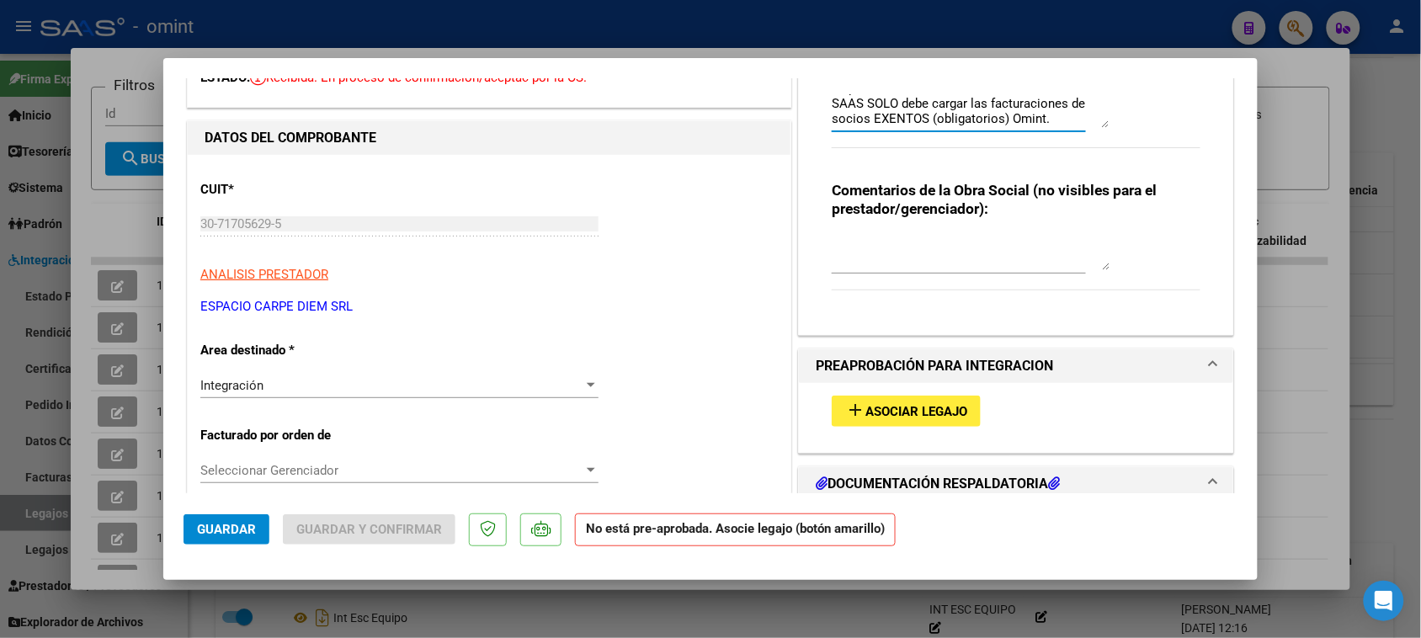
click at [328, 379] on div "Integración" at bounding box center [391, 385] width 383 height 15
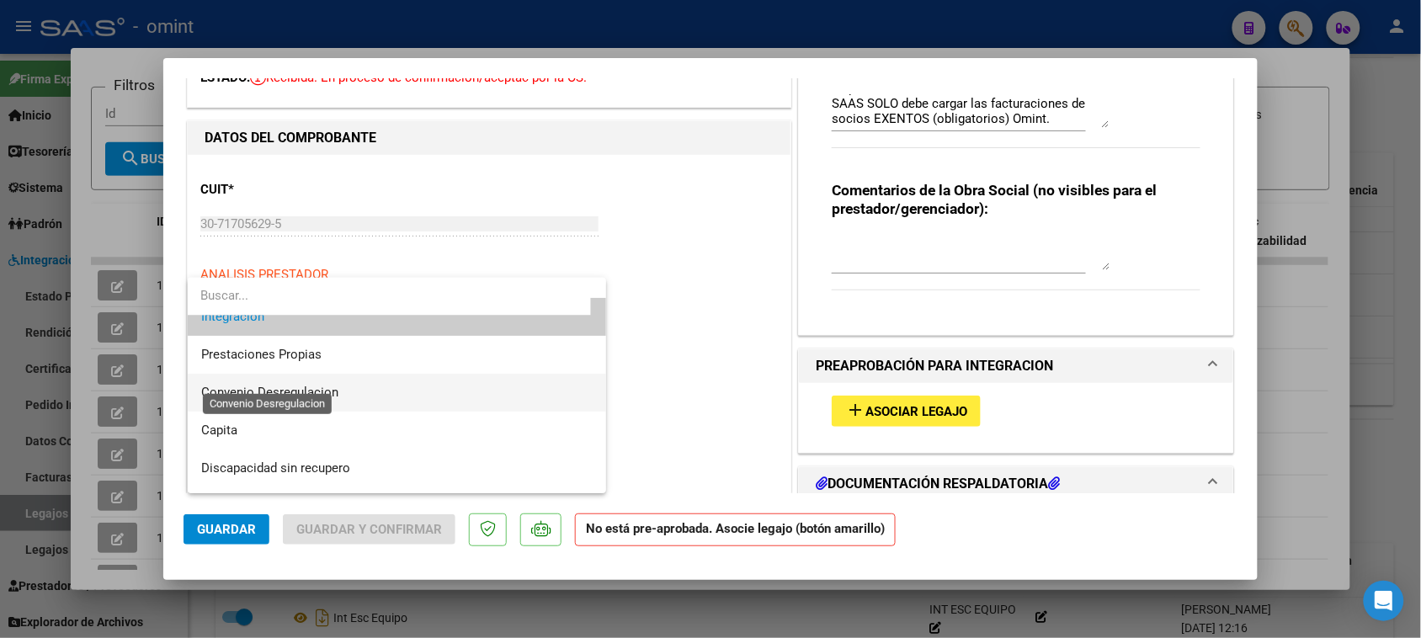
scroll to position [162, 0]
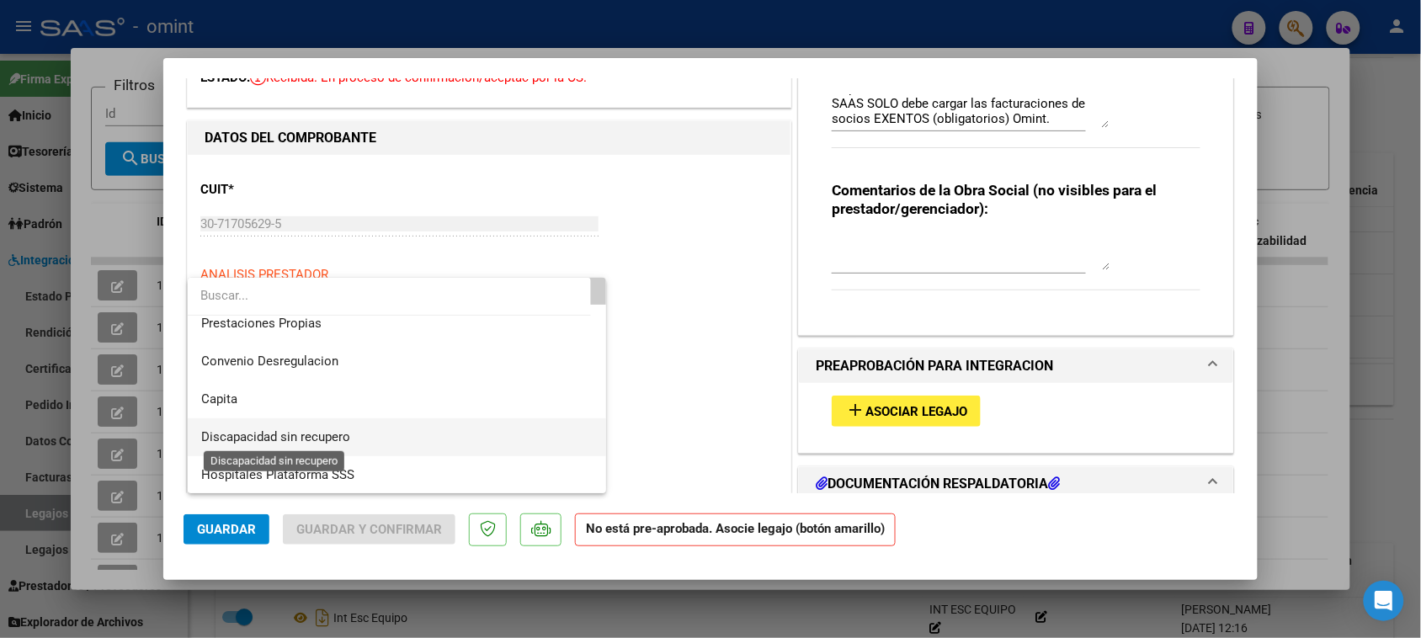
click at [339, 439] on span "Discapacidad sin recupero" at bounding box center [275, 436] width 149 height 15
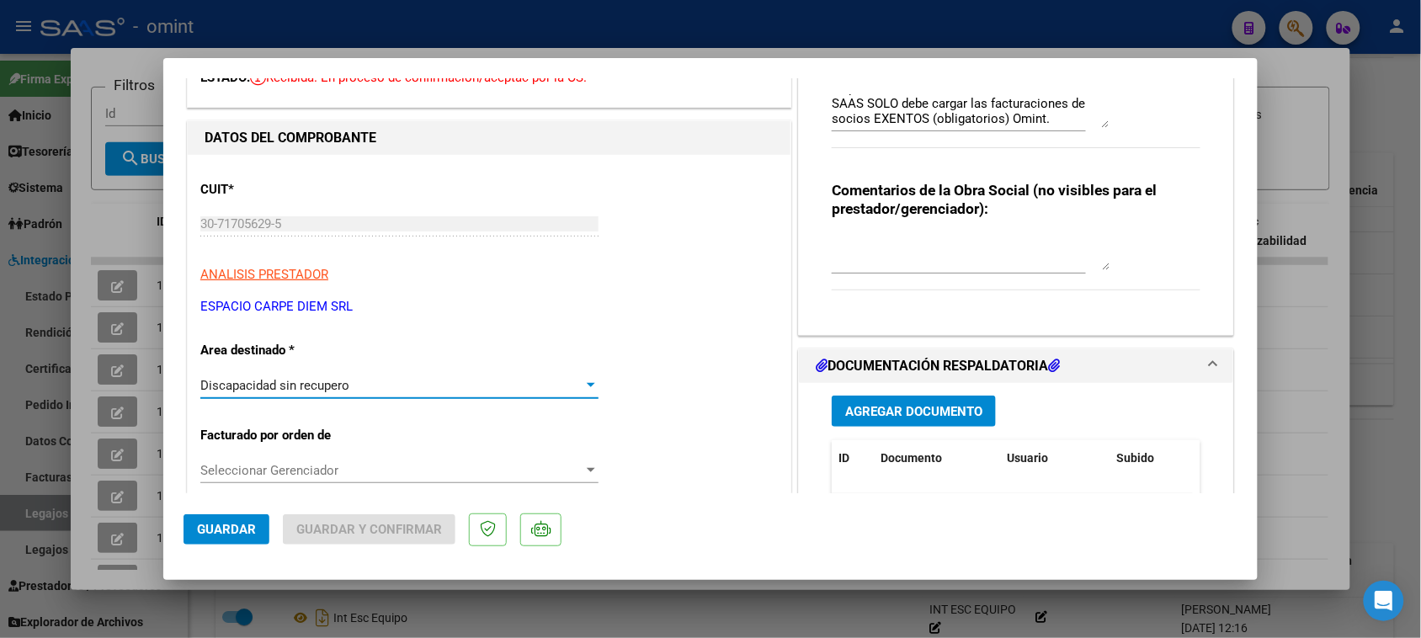
click at [227, 526] on span "Guardar" at bounding box center [226, 529] width 59 height 15
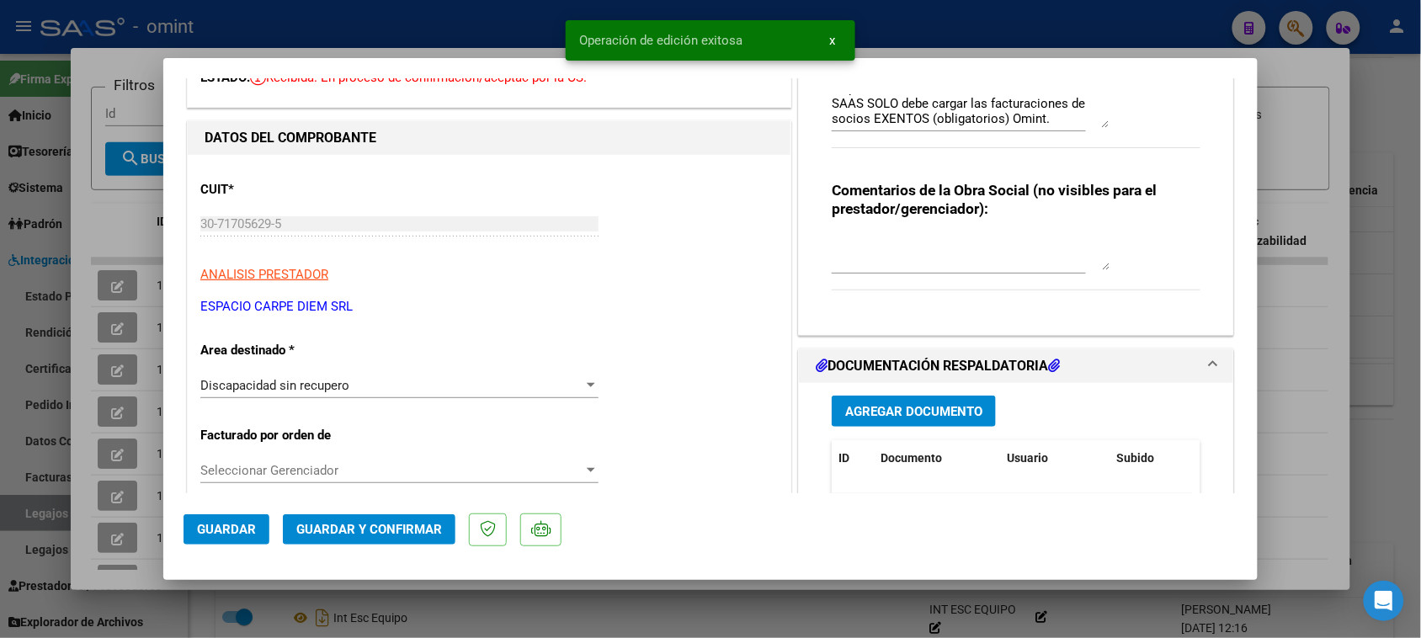
click at [400, 524] on span "Guardar y Confirmar" at bounding box center [369, 529] width 146 height 15
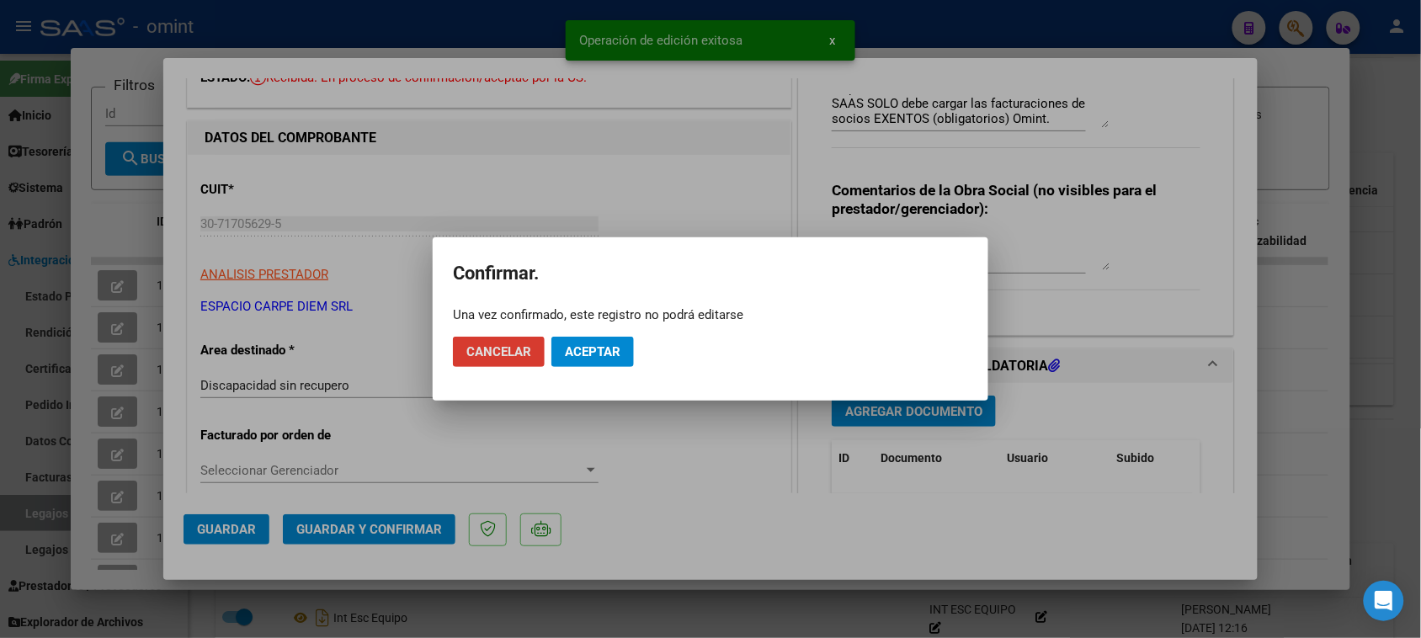
click at [602, 330] on mat-dialog-actions "Cancelar Aceptar" at bounding box center [710, 351] width 515 height 57
drag, startPoint x: 603, startPoint y: 354, endPoint x: 492, endPoint y: 394, distance: 117.9
click at [604, 354] on span "Aceptar" at bounding box center [593, 351] width 56 height 15
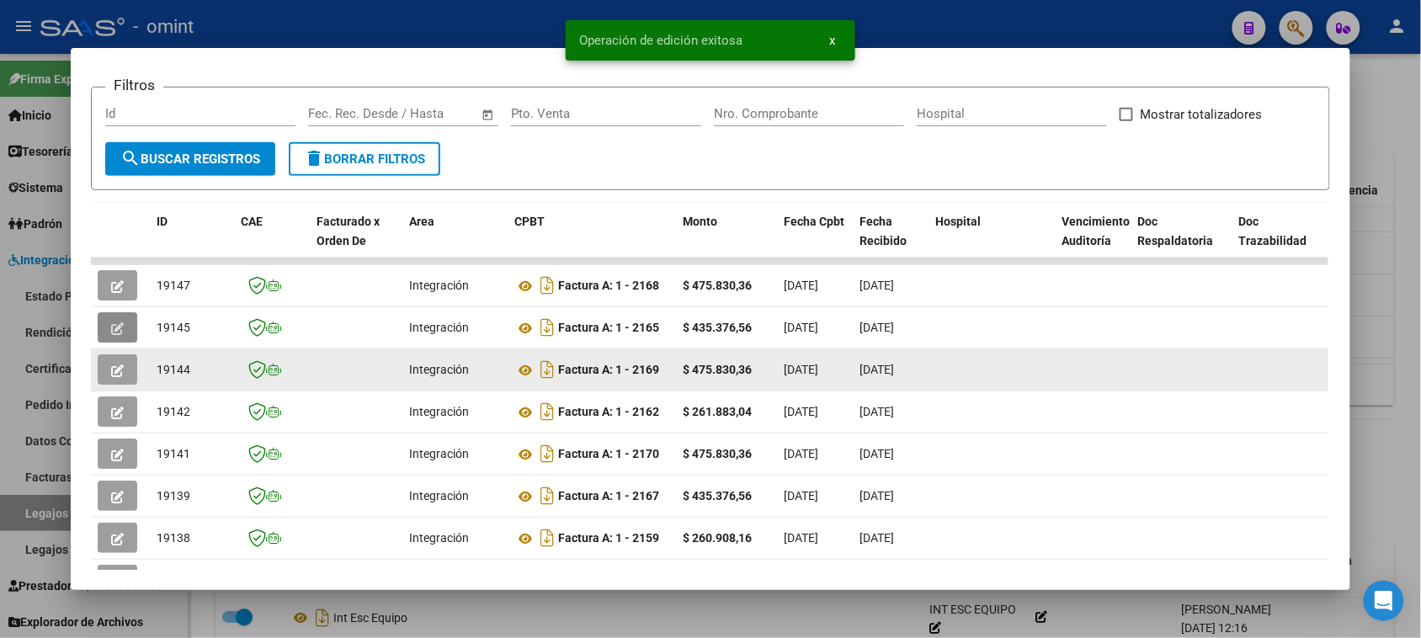
click at [118, 369] on button "button" at bounding box center [118, 369] width 40 height 30
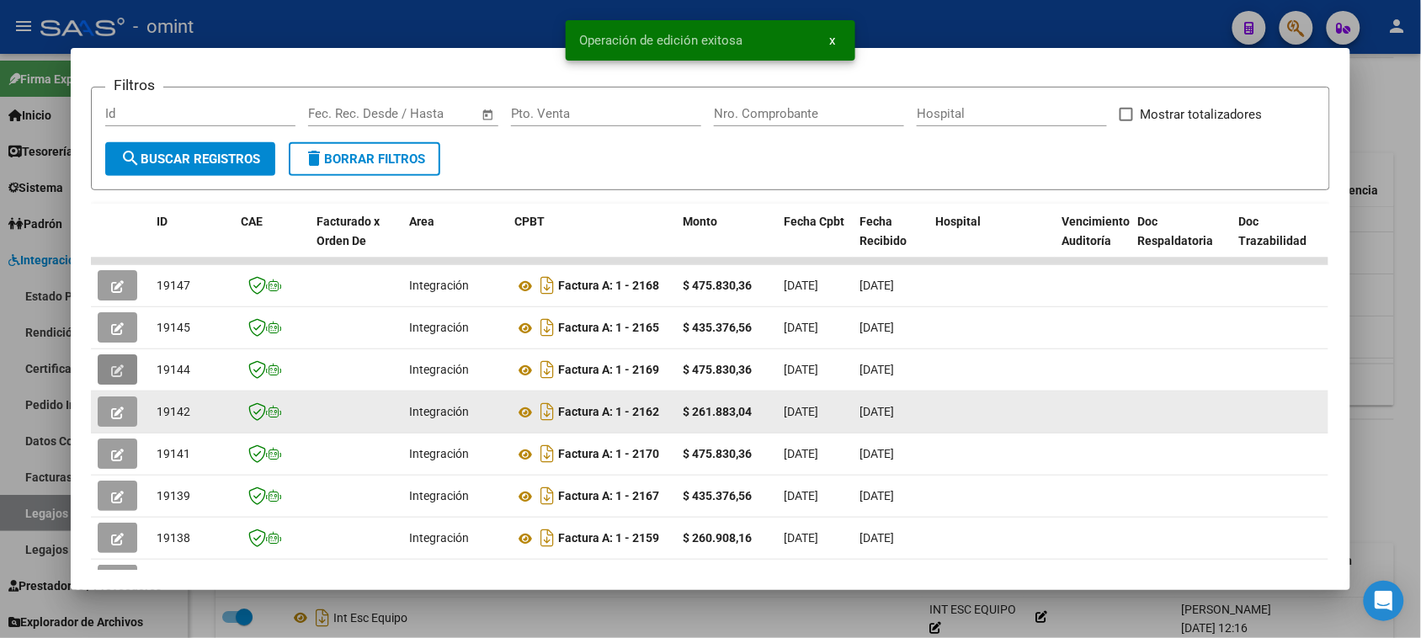
click at [98, 411] on button "button" at bounding box center [118, 411] width 40 height 30
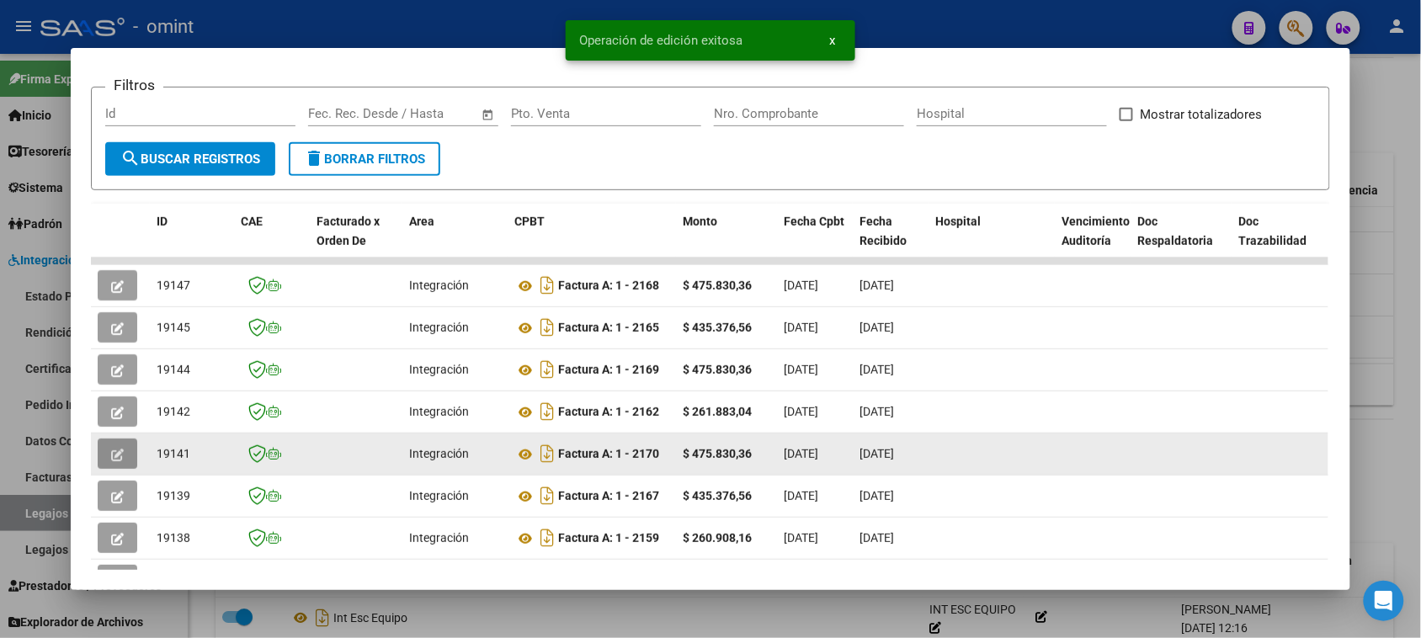
click at [111, 449] on icon "button" at bounding box center [117, 455] width 13 height 13
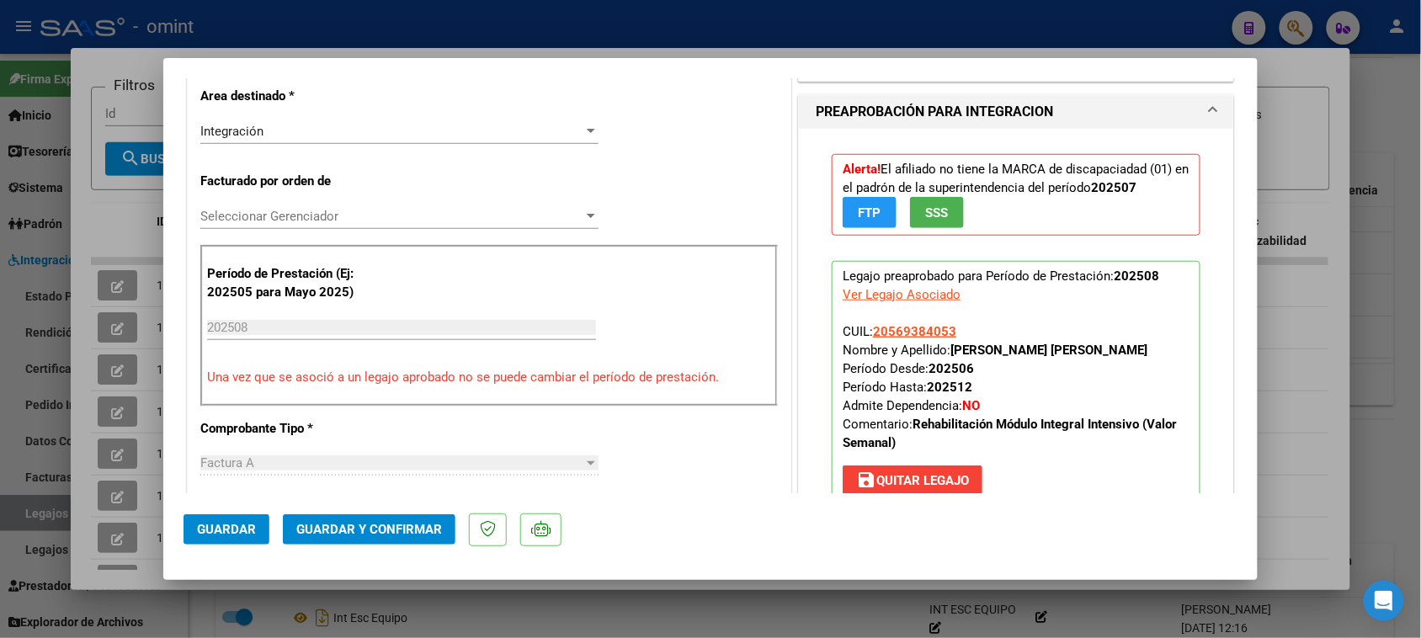
scroll to position [421, 0]
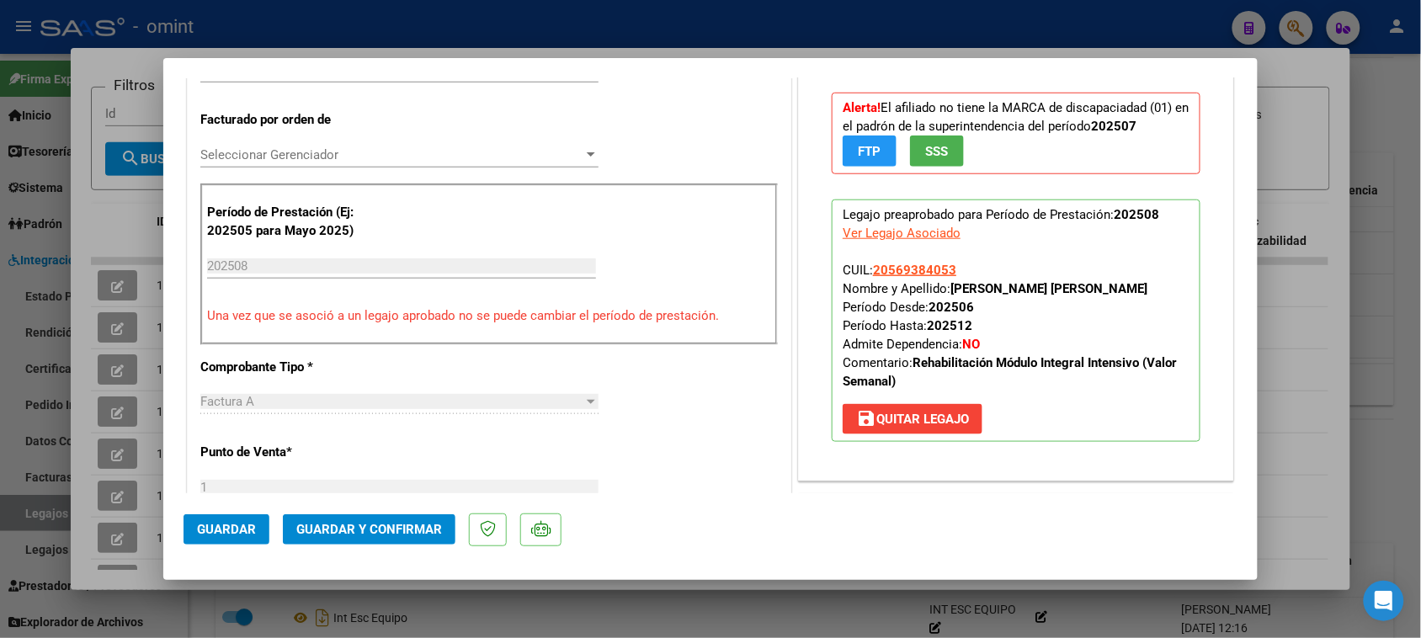
click at [254, 522] on span "Guardar" at bounding box center [226, 529] width 59 height 15
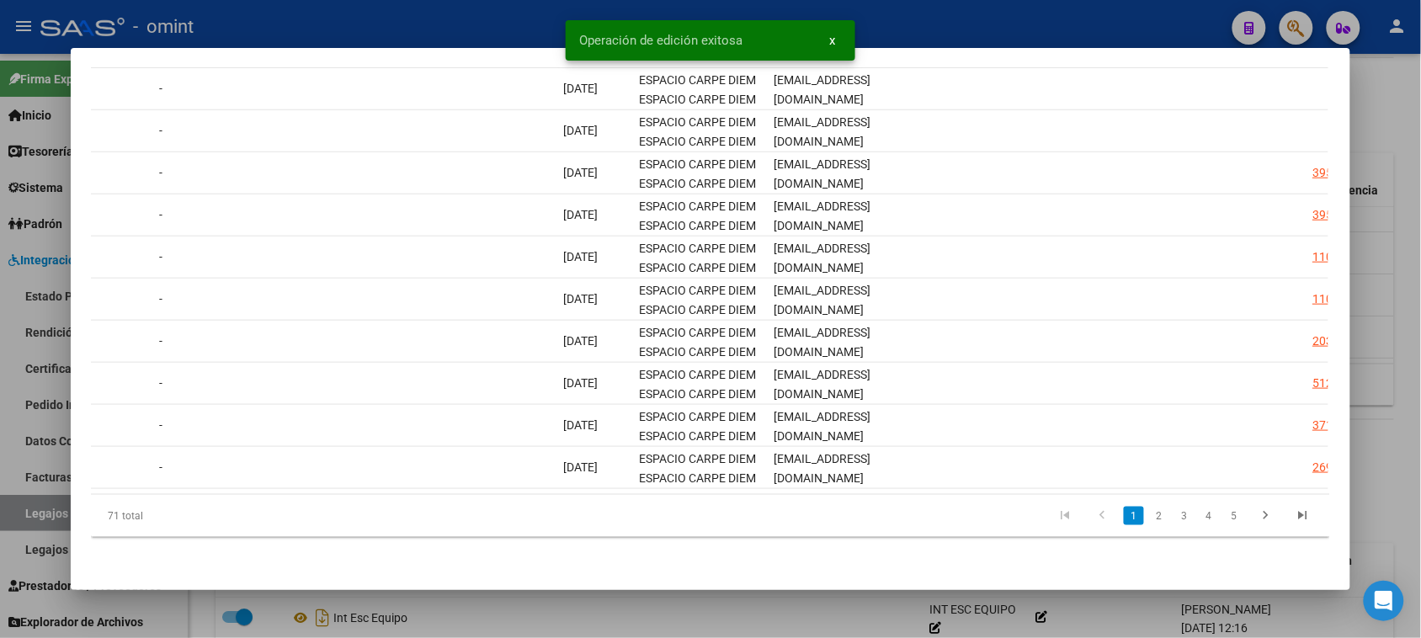
scroll to position [0, 2398]
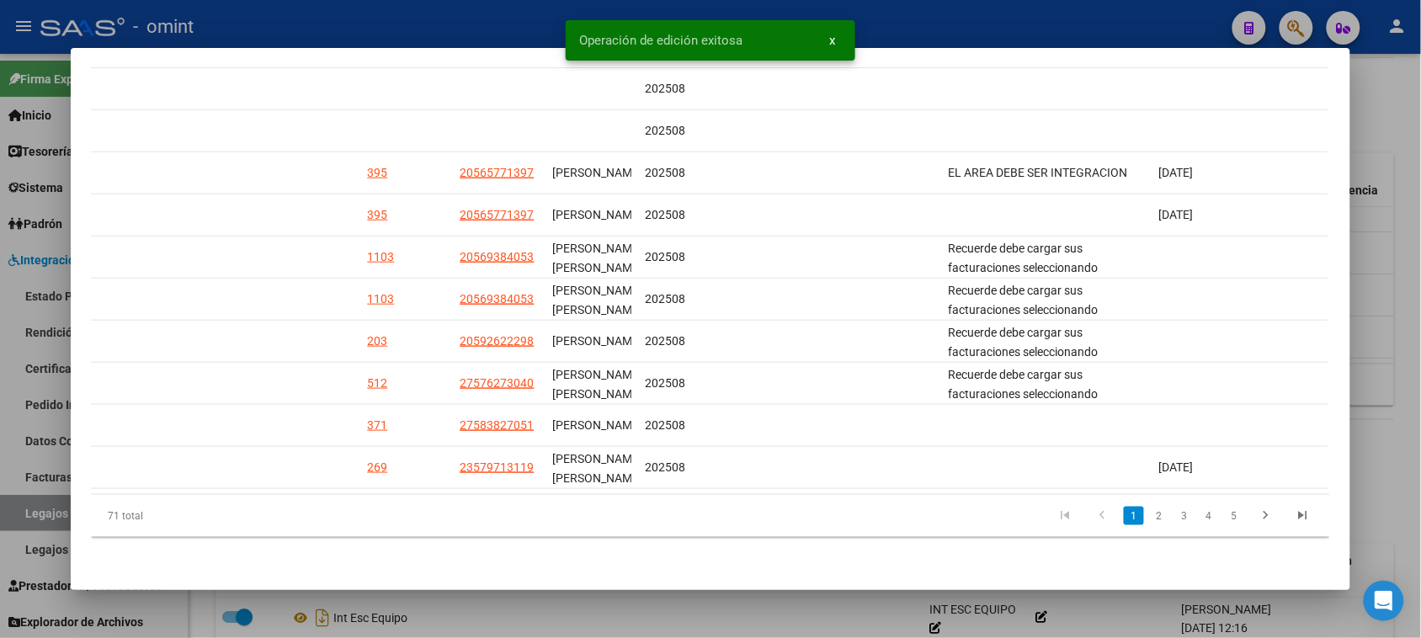
click at [1150, 514] on link "2" at bounding box center [1159, 516] width 20 height 19
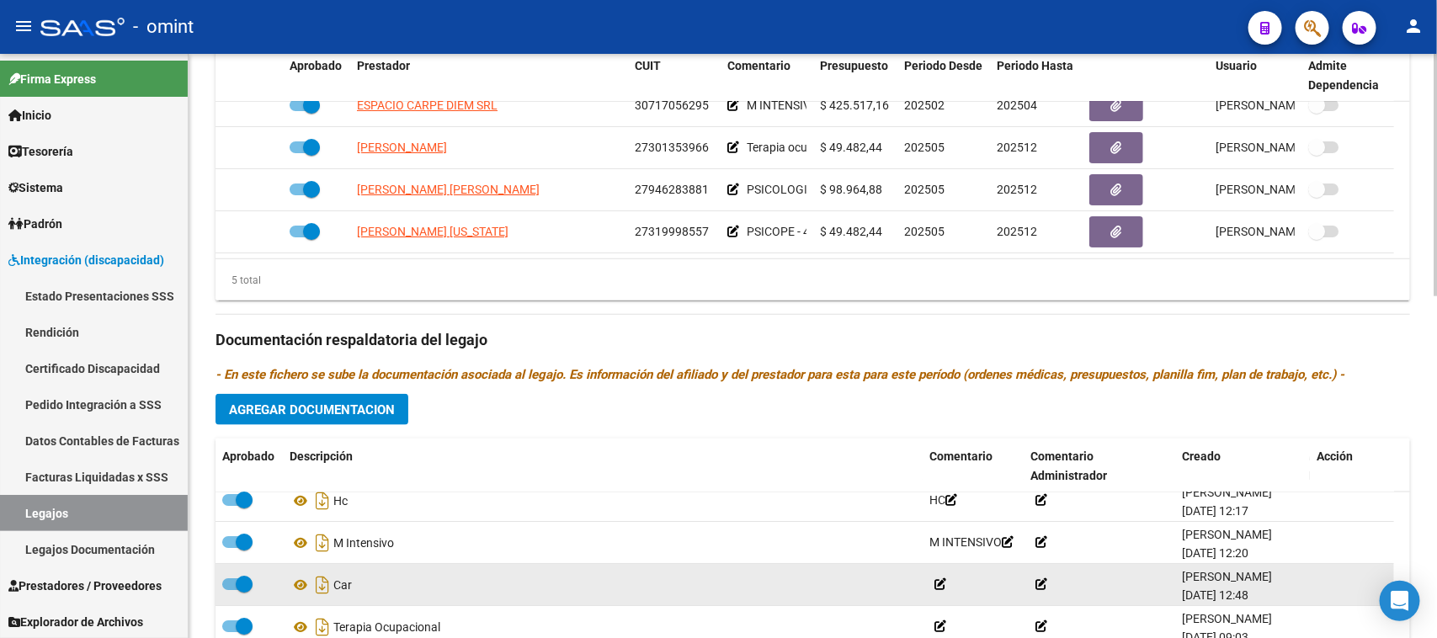
scroll to position [105, 0]
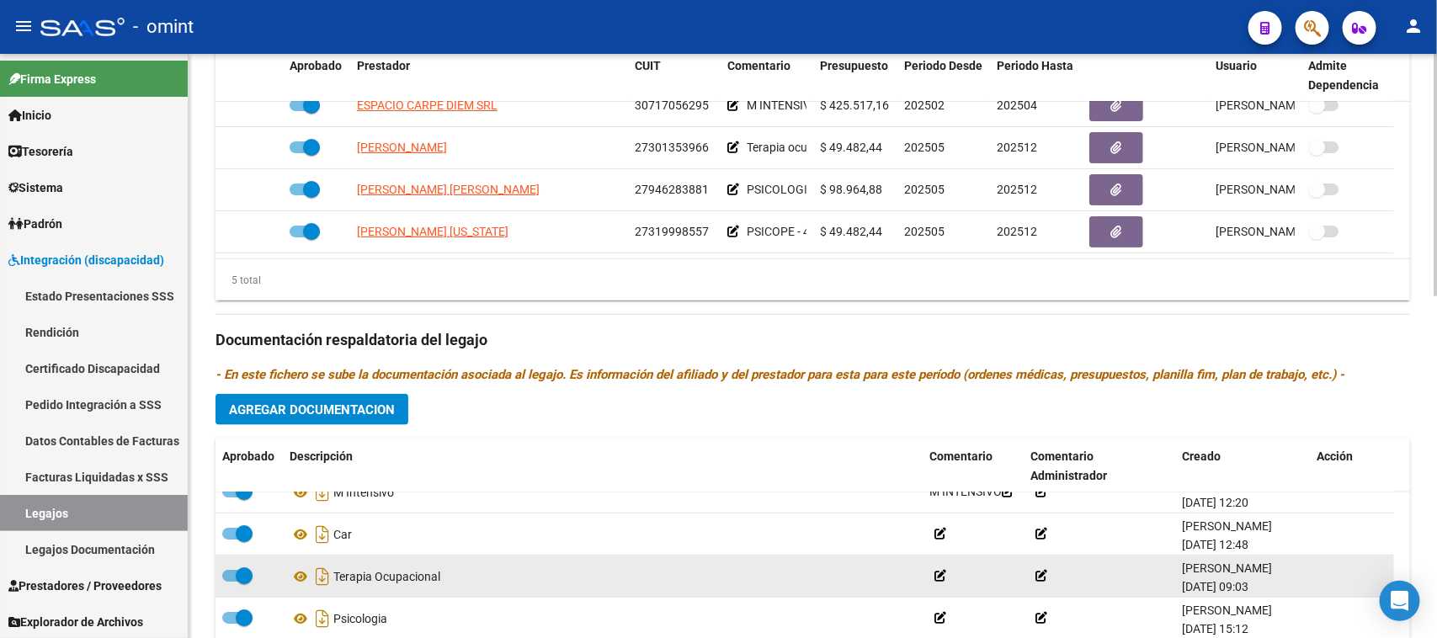
click at [228, 571] on span at bounding box center [237, 576] width 30 height 12
click at [230, 582] on input "checkbox" at bounding box center [230, 582] width 1 height 1
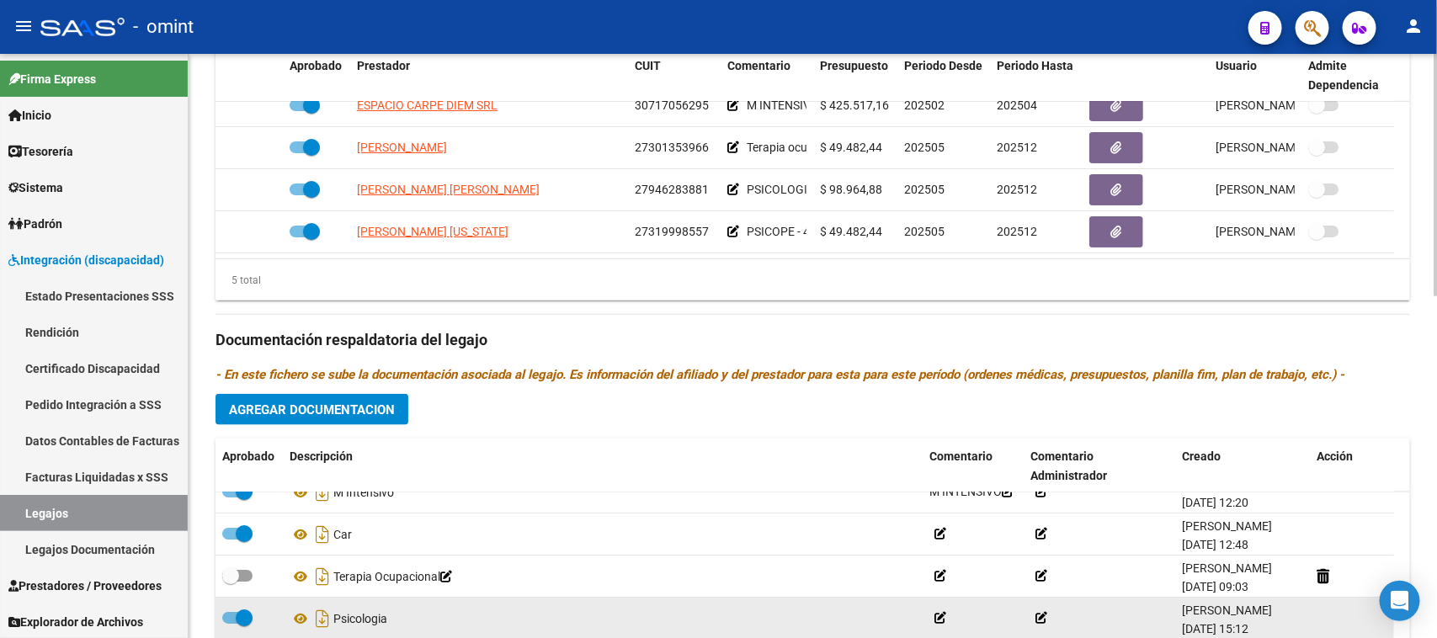
click at [230, 608] on label at bounding box center [237, 618] width 30 height 20
click at [230, 624] on input "checkbox" at bounding box center [230, 624] width 1 height 1
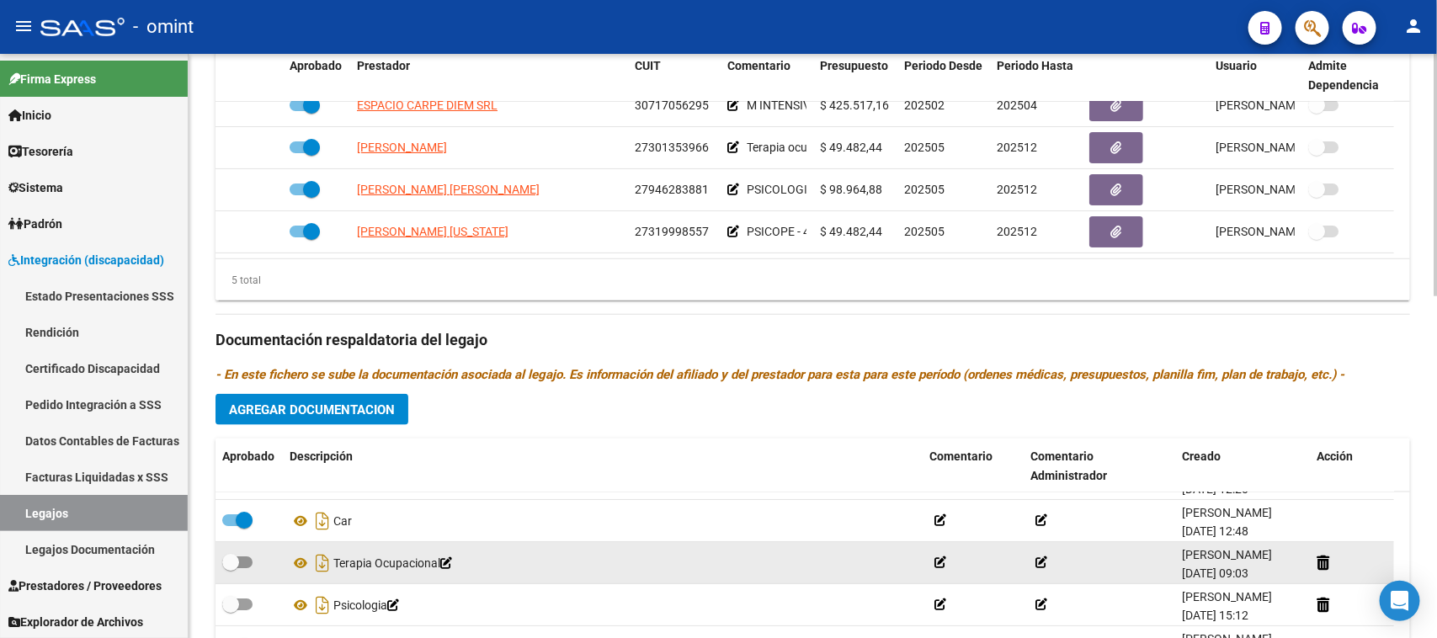
scroll to position [144, 0]
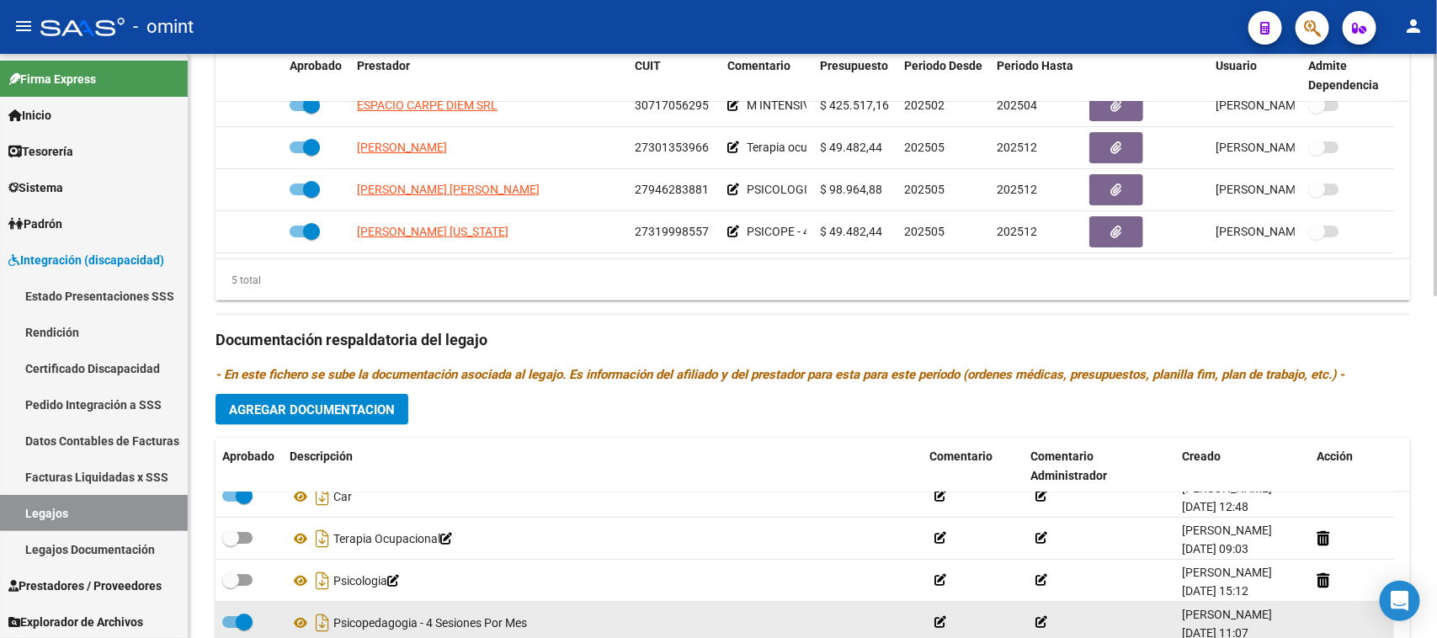
click at [242, 623] on span at bounding box center [244, 622] width 17 height 17
click at [231, 628] on input "checkbox" at bounding box center [230, 628] width 1 height 1
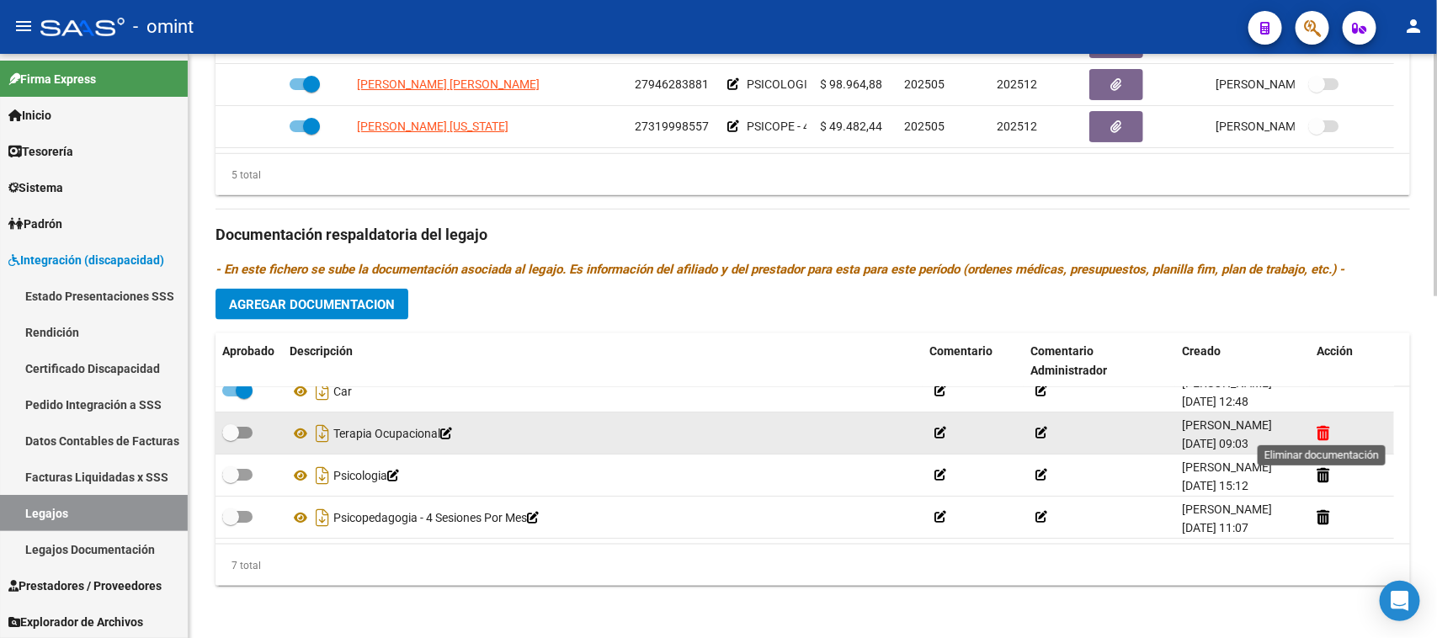
click at [1316, 427] on icon at bounding box center [1322, 433] width 13 height 16
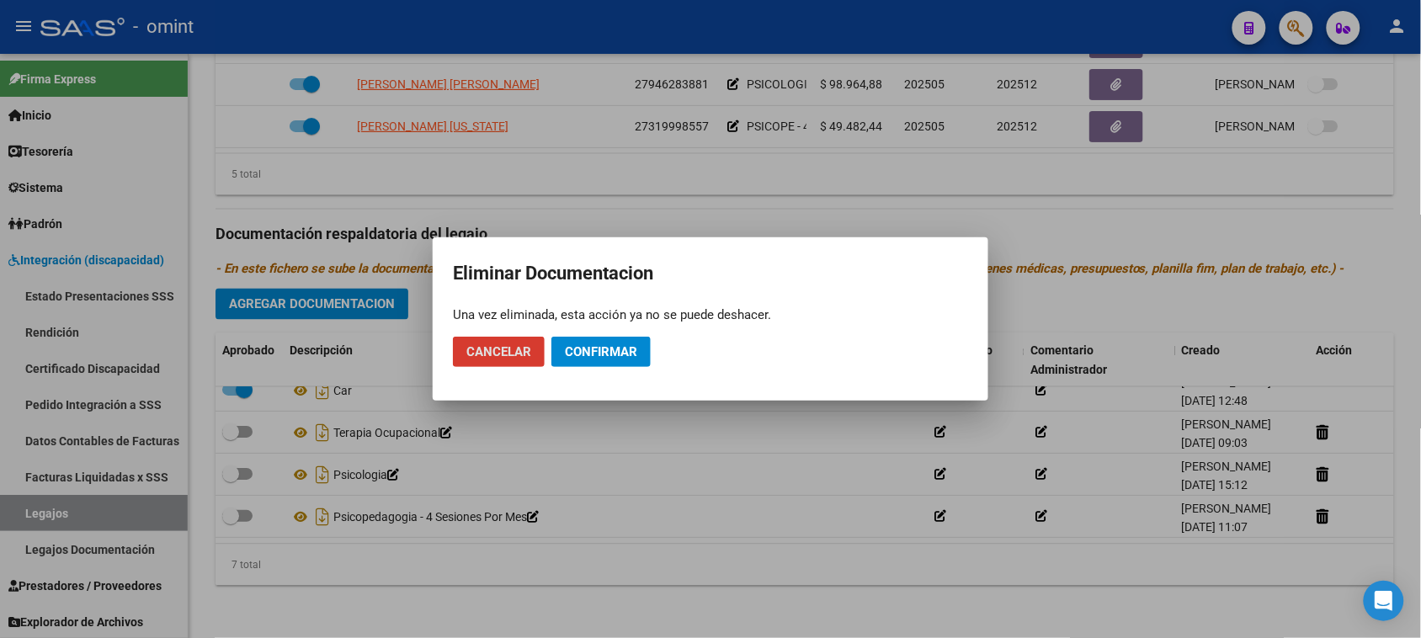
click at [587, 344] on span "Confirmar" at bounding box center [601, 351] width 72 height 15
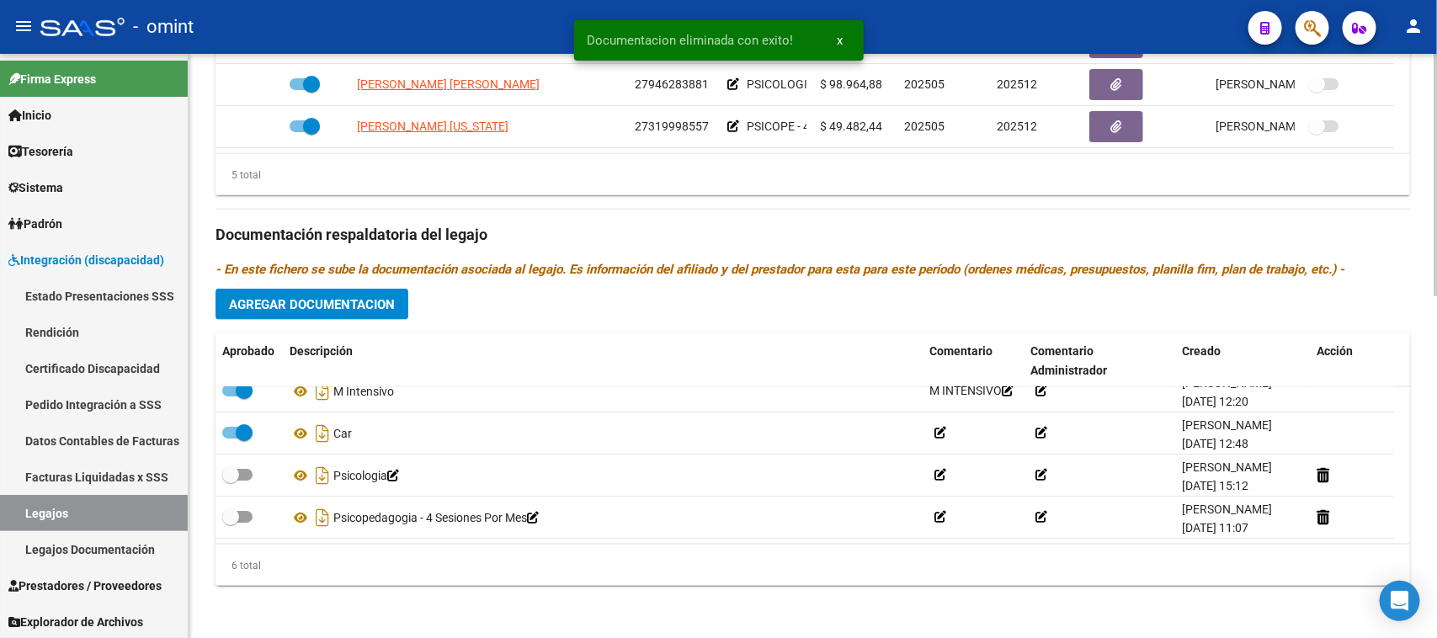
scroll to position [102, 0]
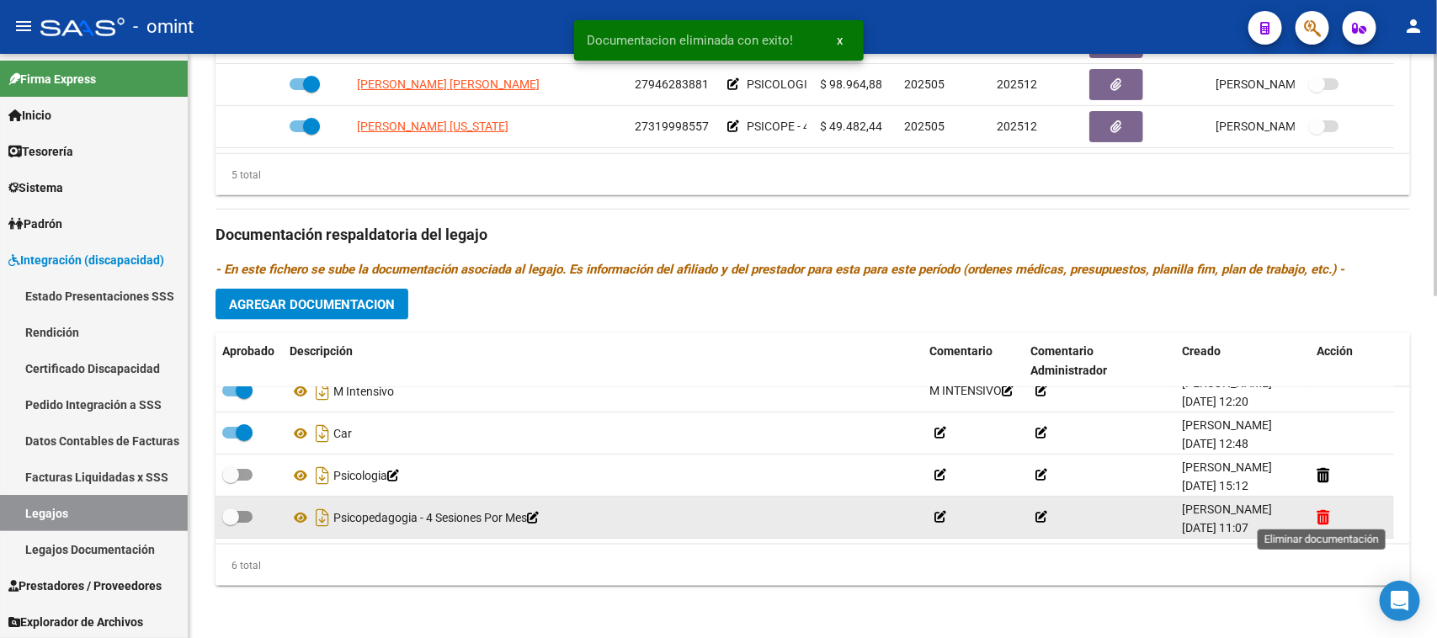
click at [1318, 520] on icon at bounding box center [1322, 517] width 13 height 16
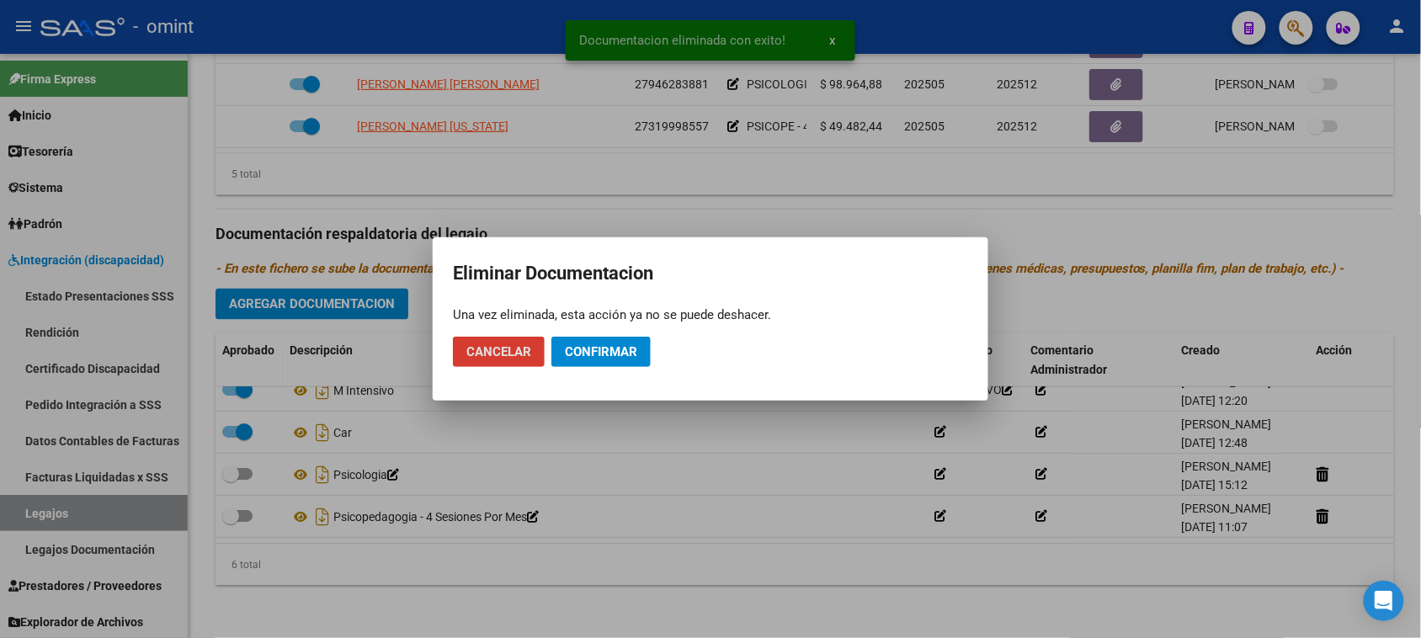
click at [623, 356] on span "Confirmar" at bounding box center [601, 351] width 72 height 15
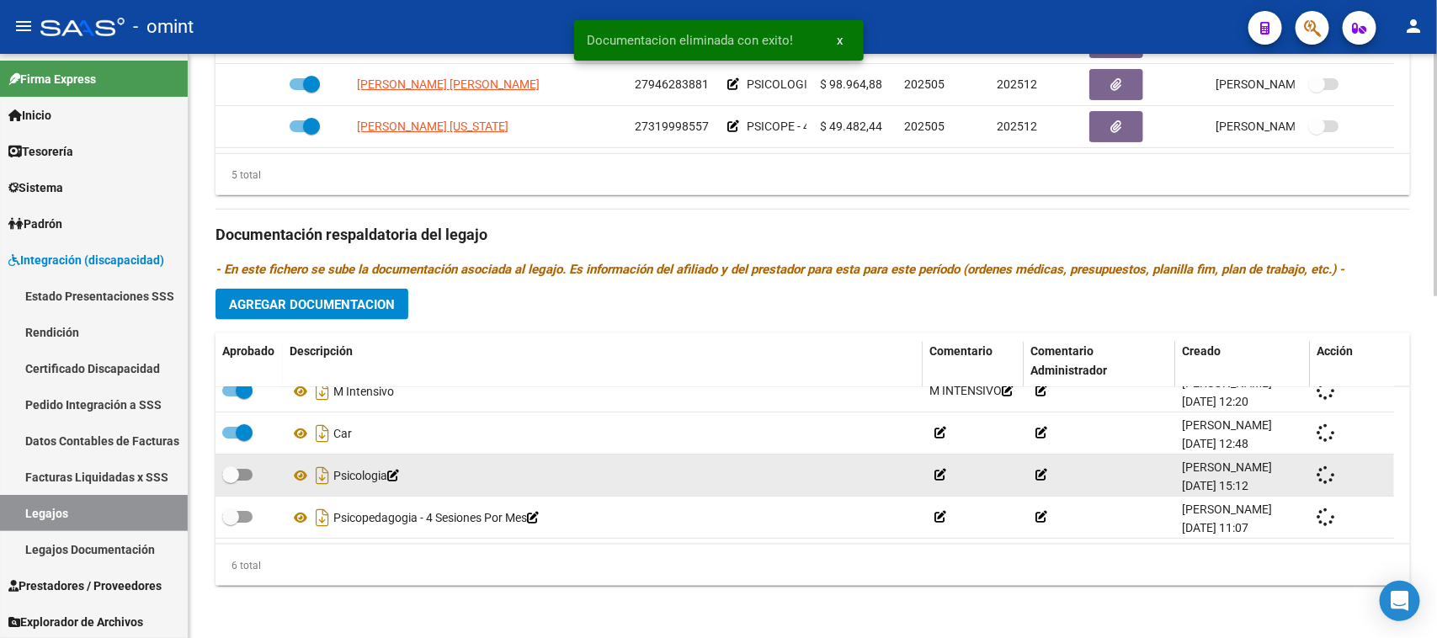
scroll to position [60, 0]
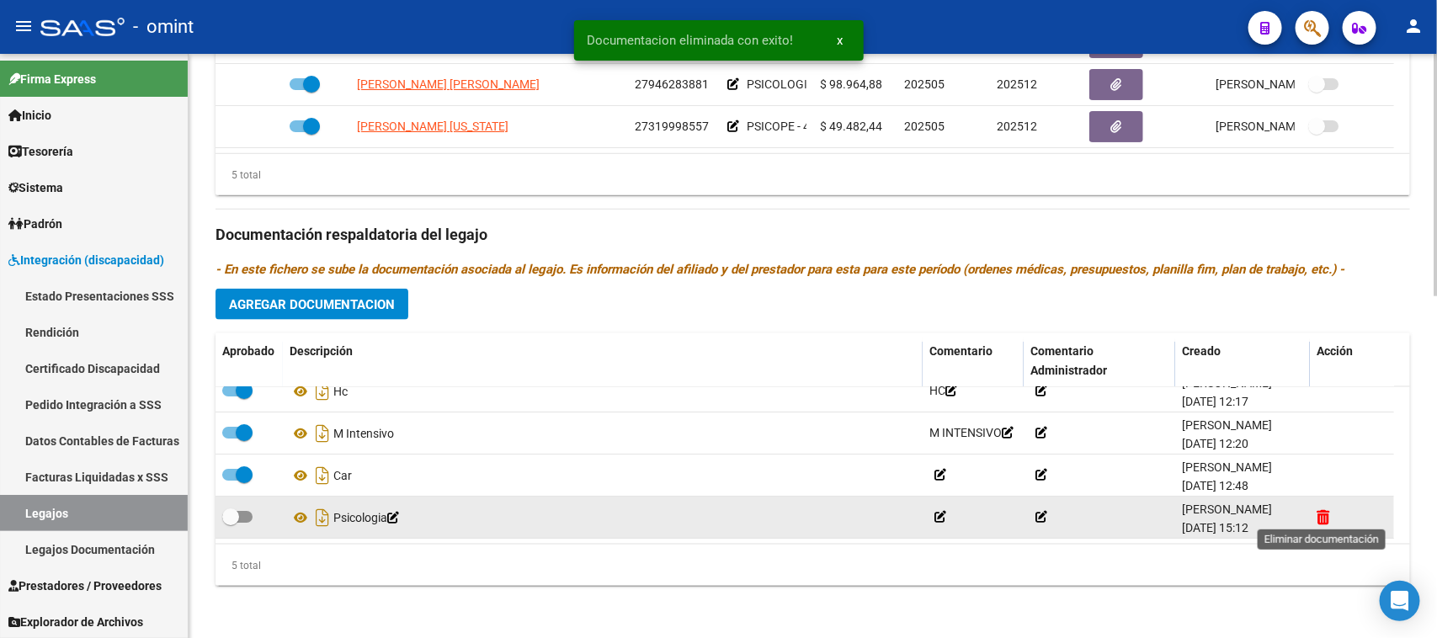
click at [1320, 518] on icon at bounding box center [1322, 517] width 13 height 16
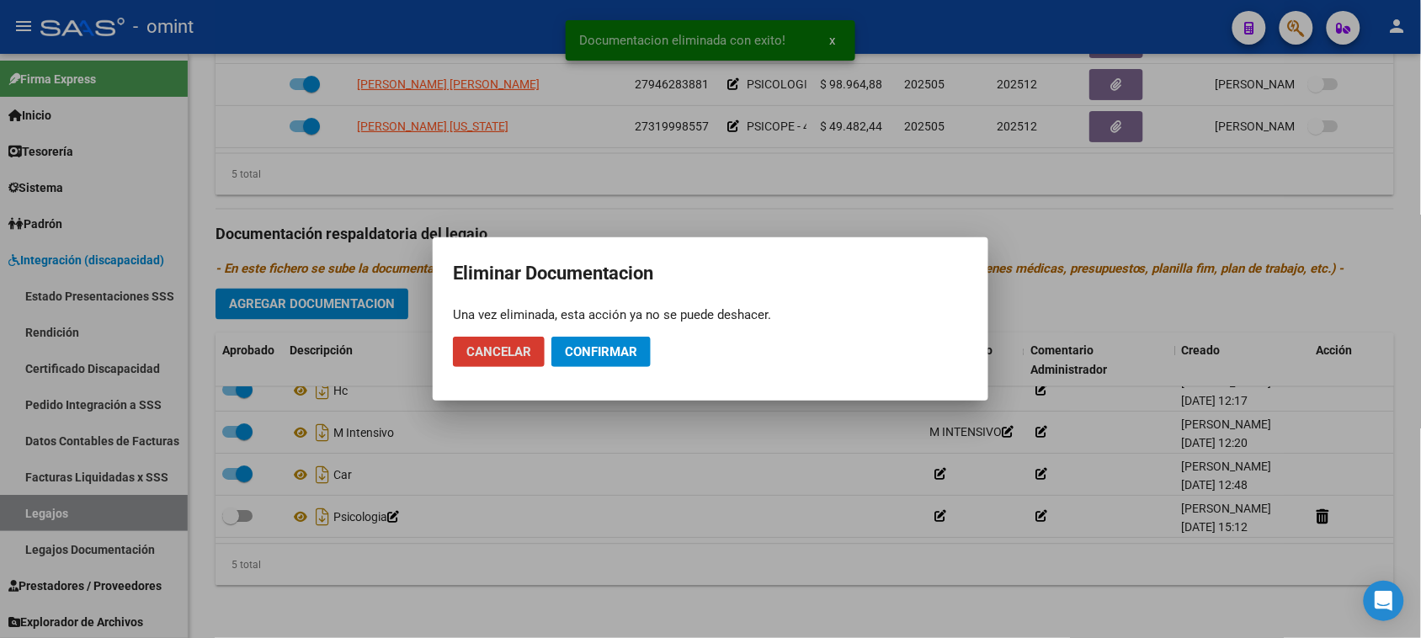
click at [620, 362] on button "Confirmar" at bounding box center [600, 352] width 99 height 30
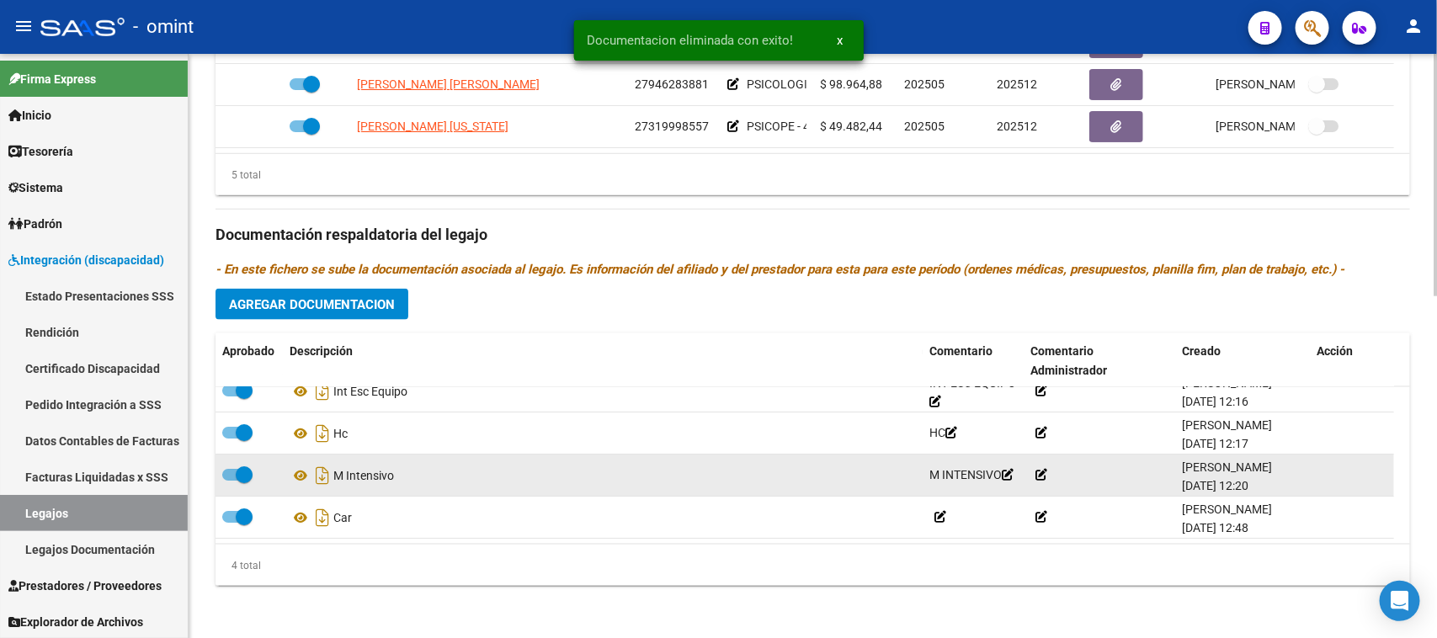
scroll to position [18, 0]
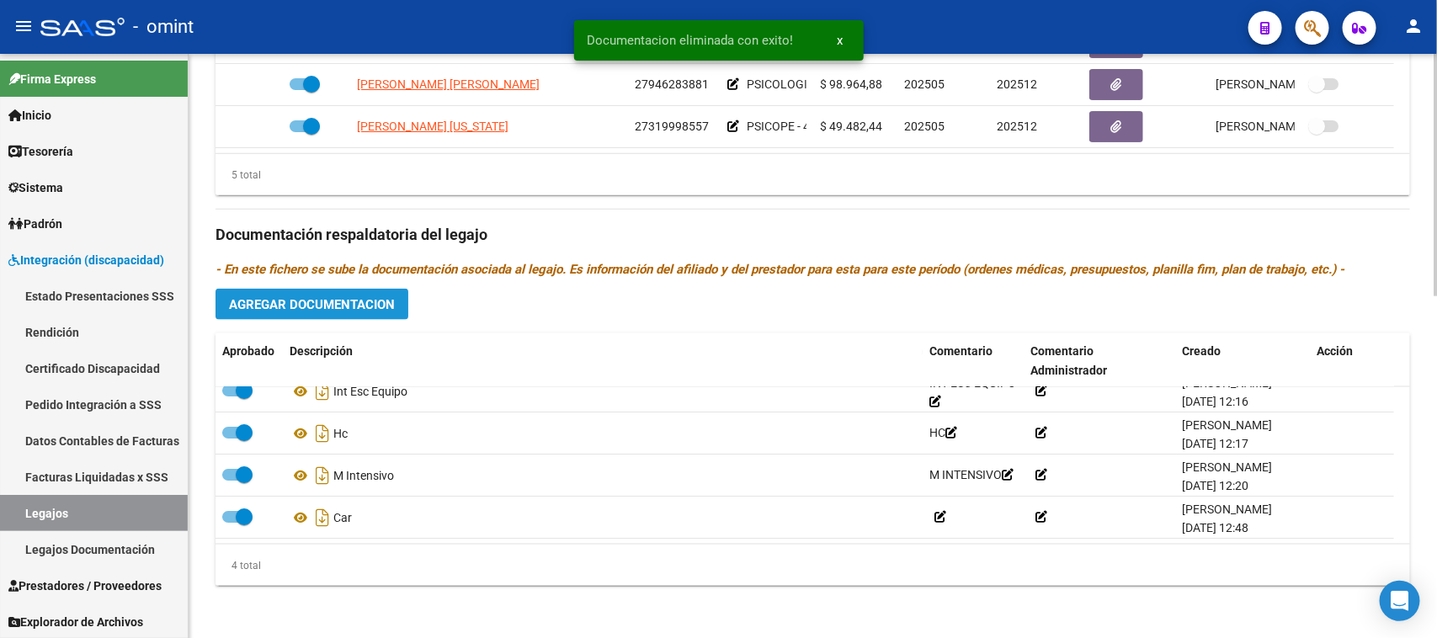
click at [367, 289] on button "Agregar Documentacion" at bounding box center [311, 304] width 193 height 31
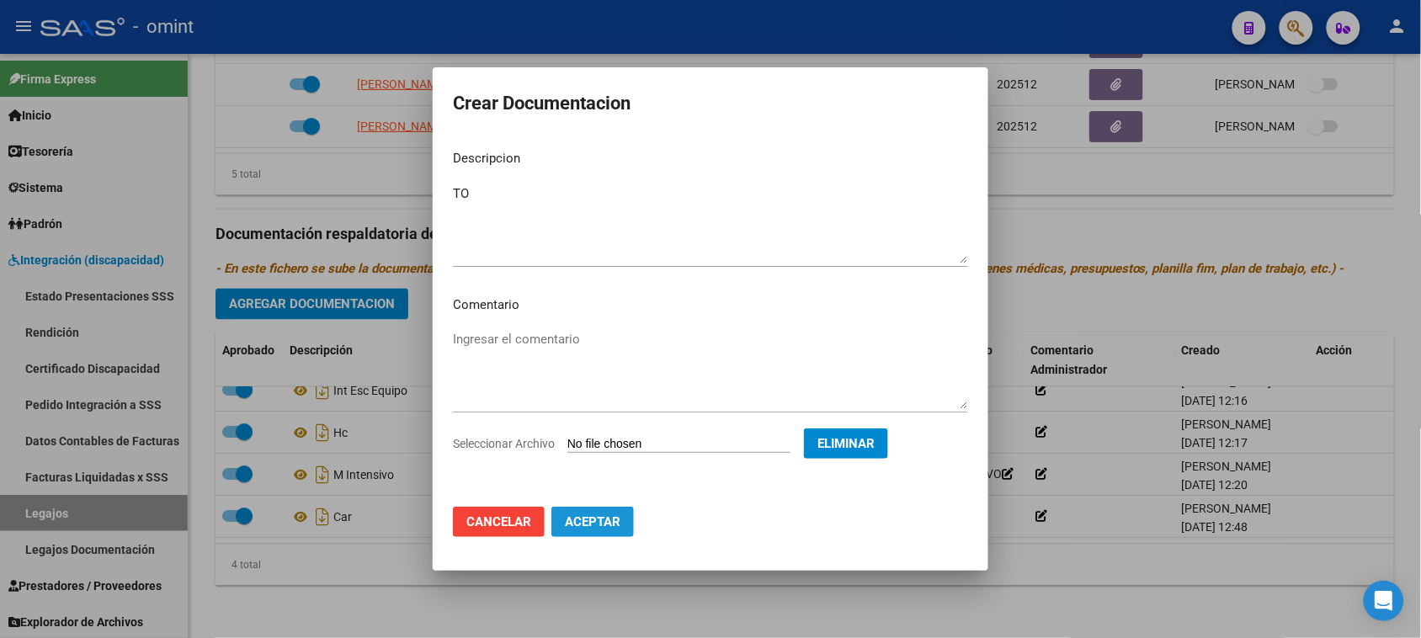
drag, startPoint x: 589, startPoint y: 529, endPoint x: 570, endPoint y: 547, distance: 26.8
click at [589, 528] on button "Aceptar" at bounding box center [592, 522] width 82 height 30
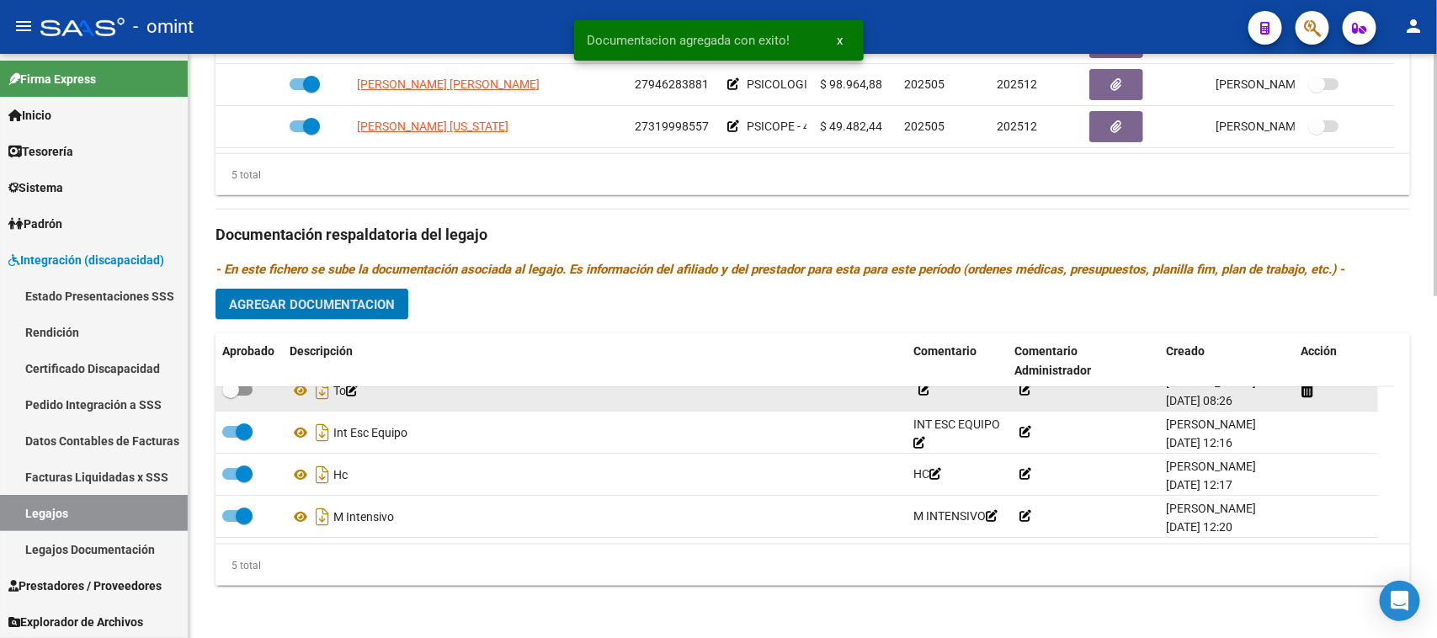
click at [246, 387] on span at bounding box center [237, 390] width 30 height 12
click at [231, 396] on input "checkbox" at bounding box center [230, 396] width 1 height 1
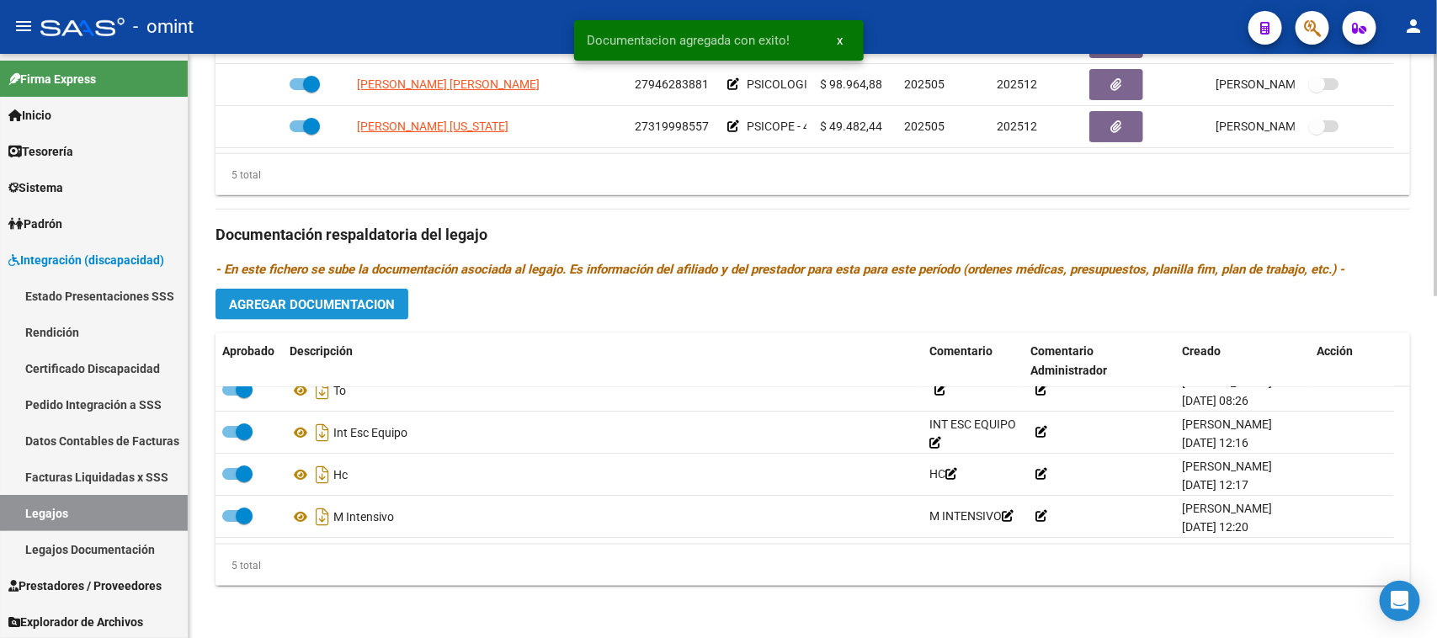
click at [398, 300] on button "Agregar Documentacion" at bounding box center [311, 304] width 193 height 31
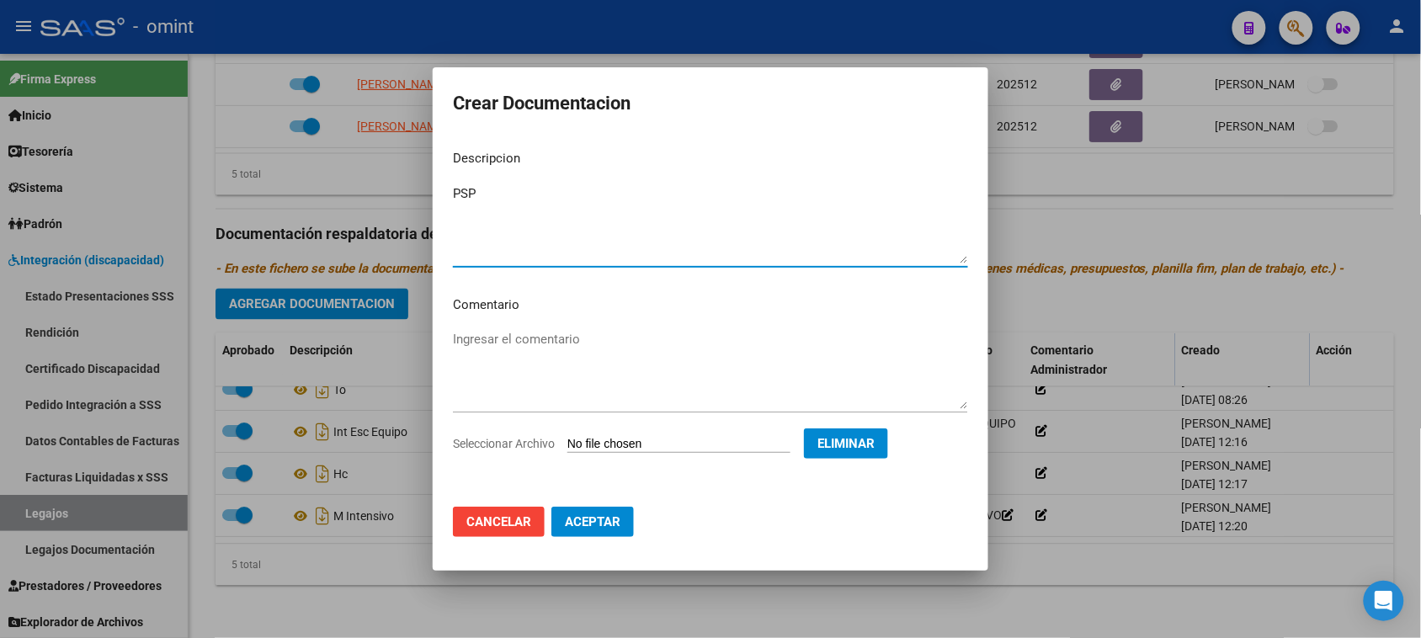
click at [598, 523] on span "Aceptar" at bounding box center [593, 521] width 56 height 15
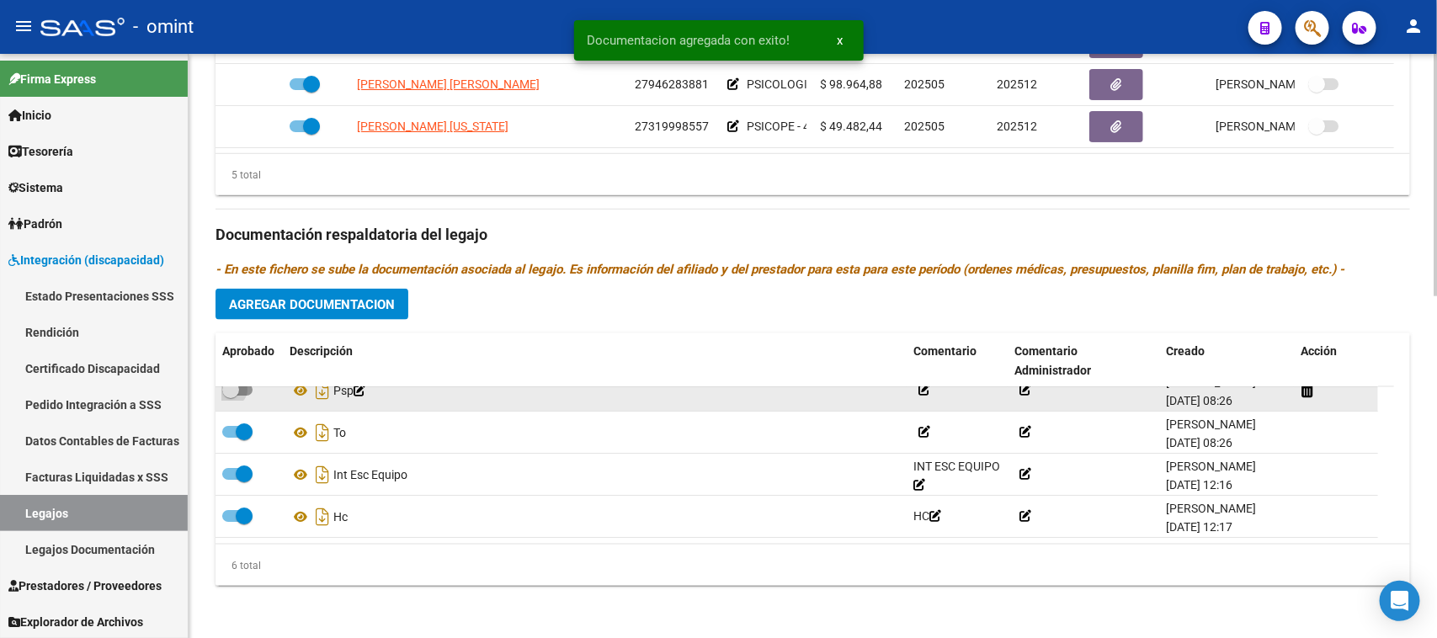
click at [248, 391] on span at bounding box center [237, 390] width 30 height 12
click at [231, 396] on input "checkbox" at bounding box center [230, 396] width 1 height 1
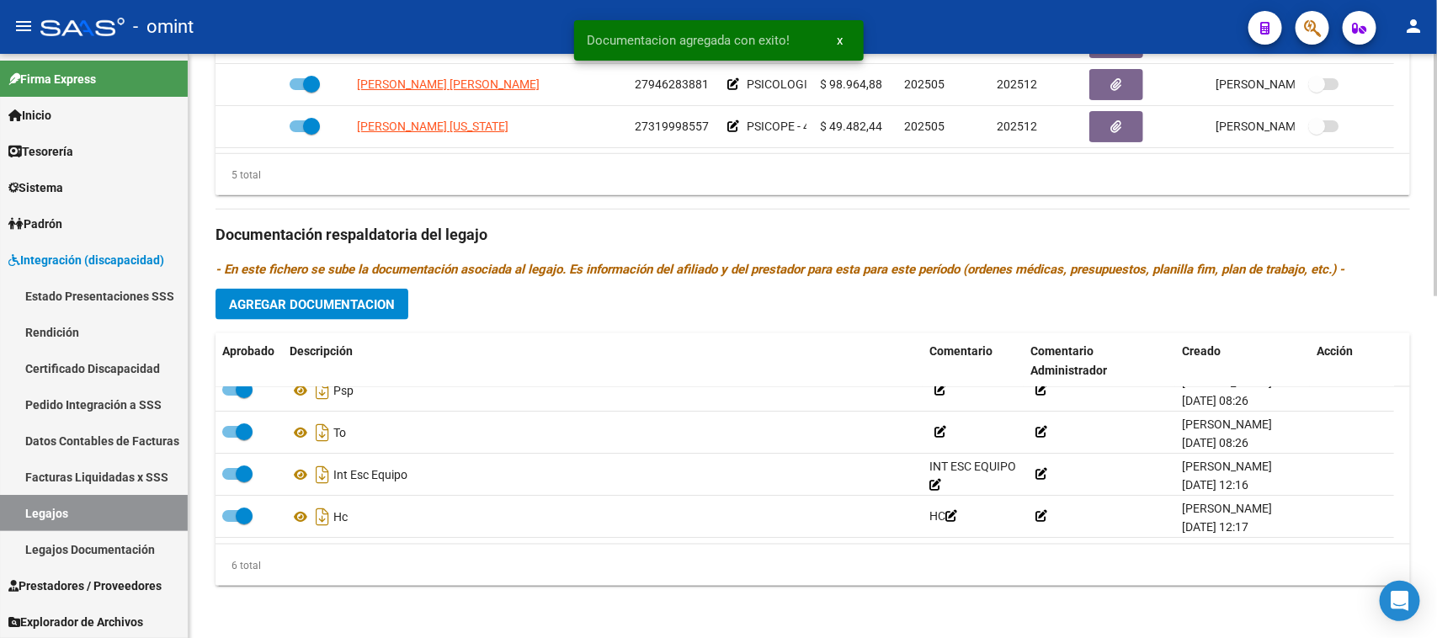
click at [316, 304] on span "Agregar Documentacion" at bounding box center [312, 304] width 166 height 15
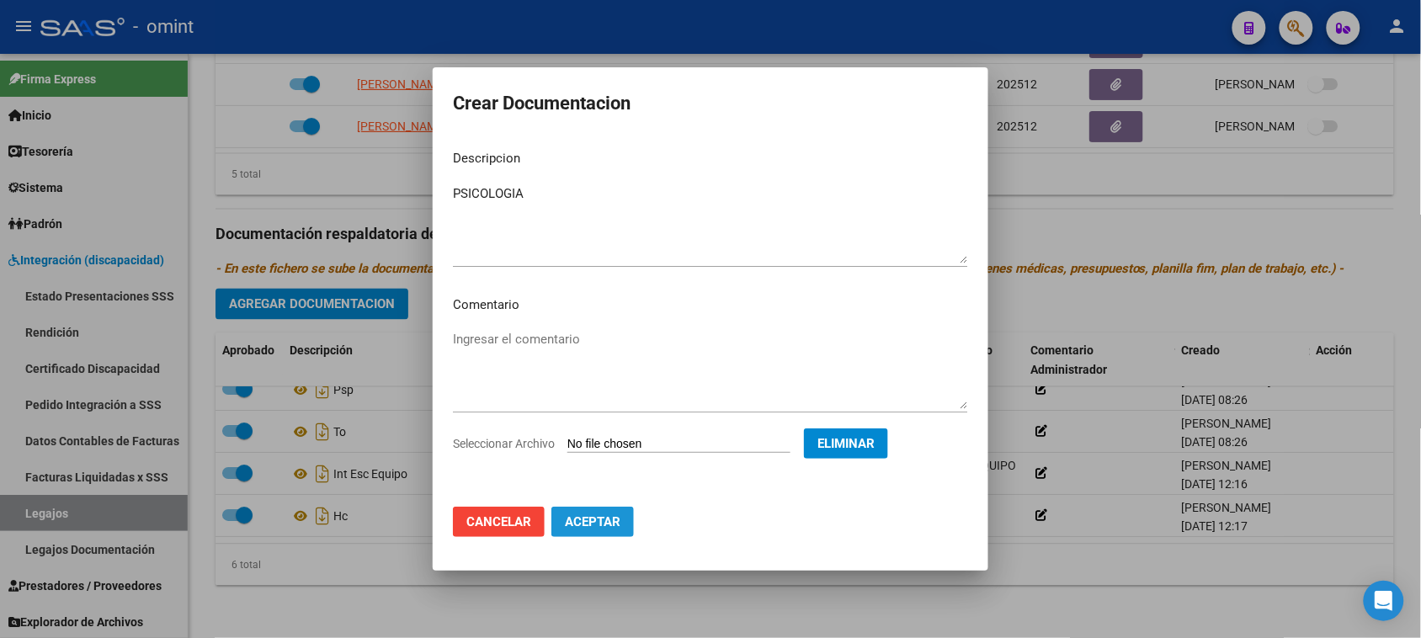
click at [593, 529] on button "Aceptar" at bounding box center [592, 522] width 82 height 30
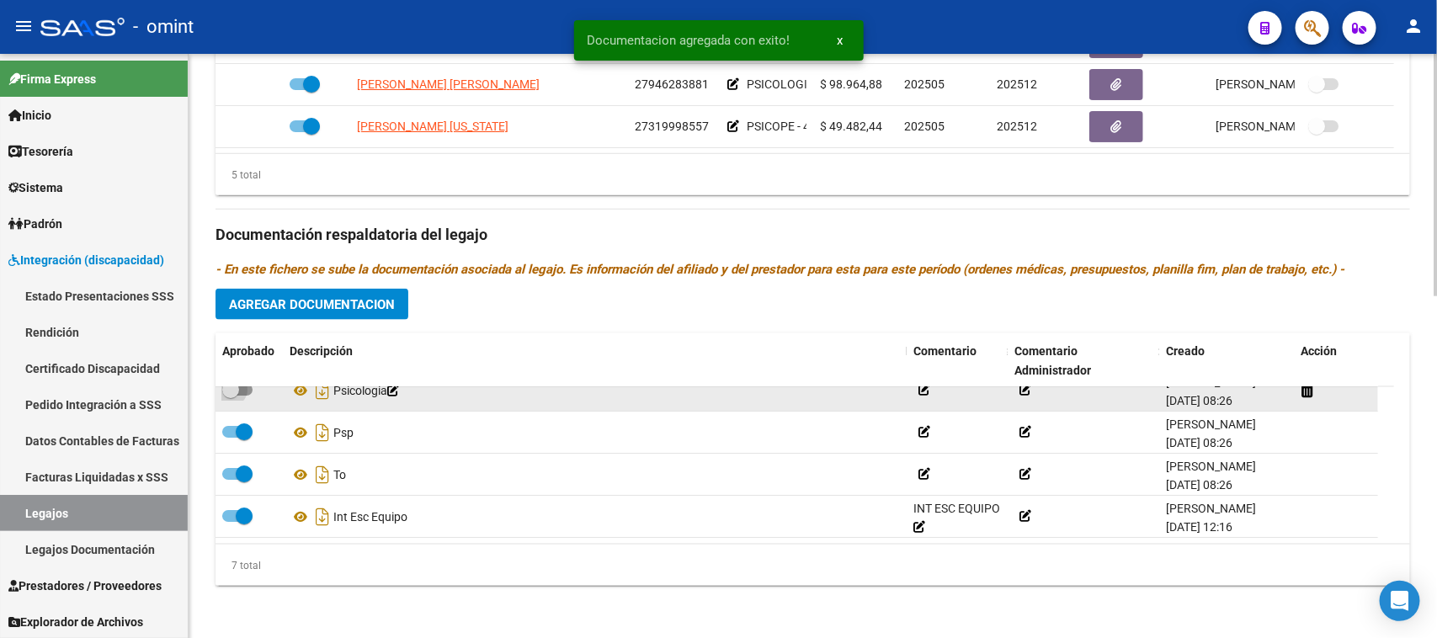
click at [242, 391] on span at bounding box center [237, 390] width 30 height 12
click at [231, 396] on input "checkbox" at bounding box center [230, 396] width 1 height 1
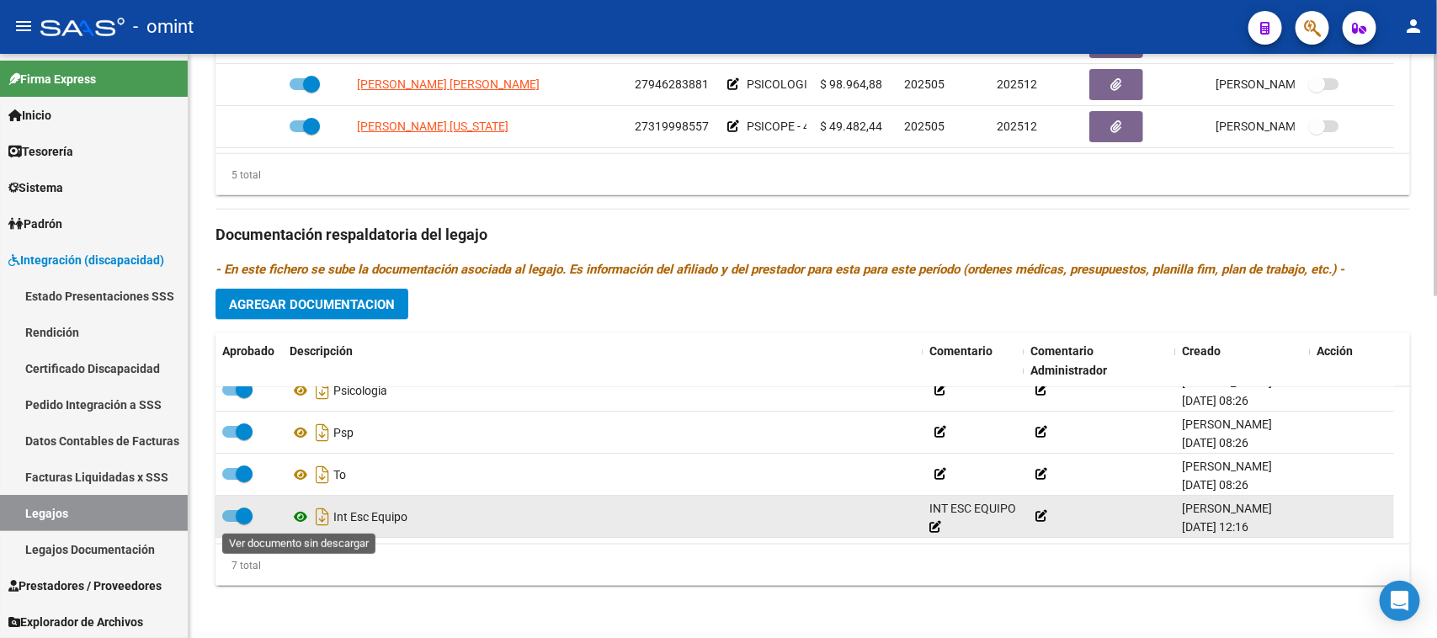
click at [295, 515] on icon at bounding box center [300, 517] width 22 height 20
drag, startPoint x: 231, startPoint y: 511, endPoint x: 309, endPoint y: 505, distance: 77.6
click at [232, 512] on span at bounding box center [237, 516] width 30 height 12
click at [231, 522] on input "checkbox" at bounding box center [230, 522] width 1 height 1
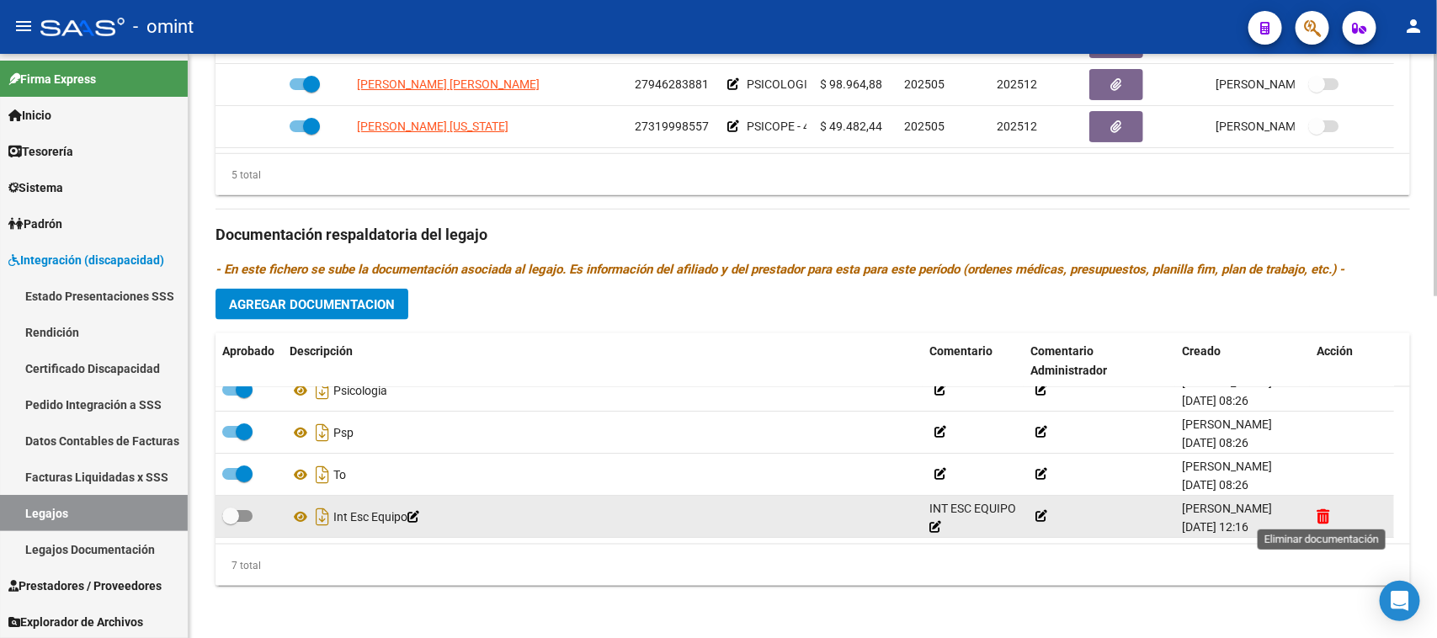
click at [1324, 510] on icon at bounding box center [1322, 516] width 13 height 16
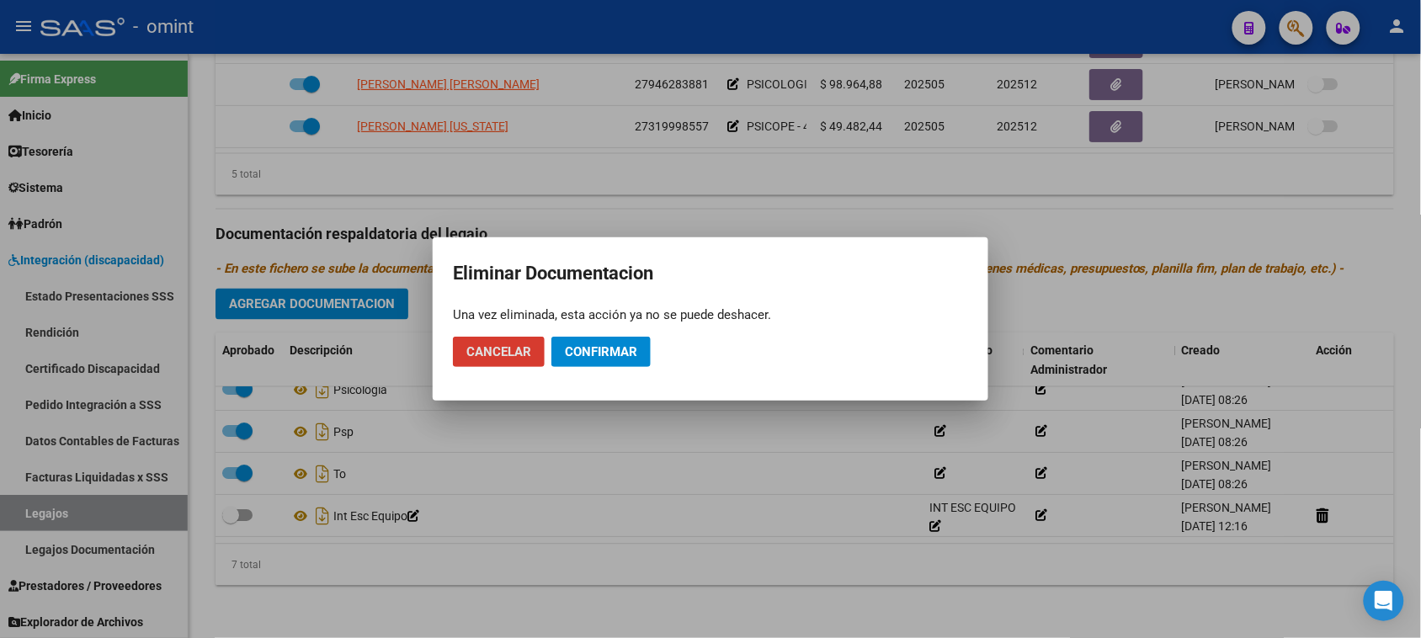
click at [633, 353] on span "Confirmar" at bounding box center [601, 351] width 72 height 15
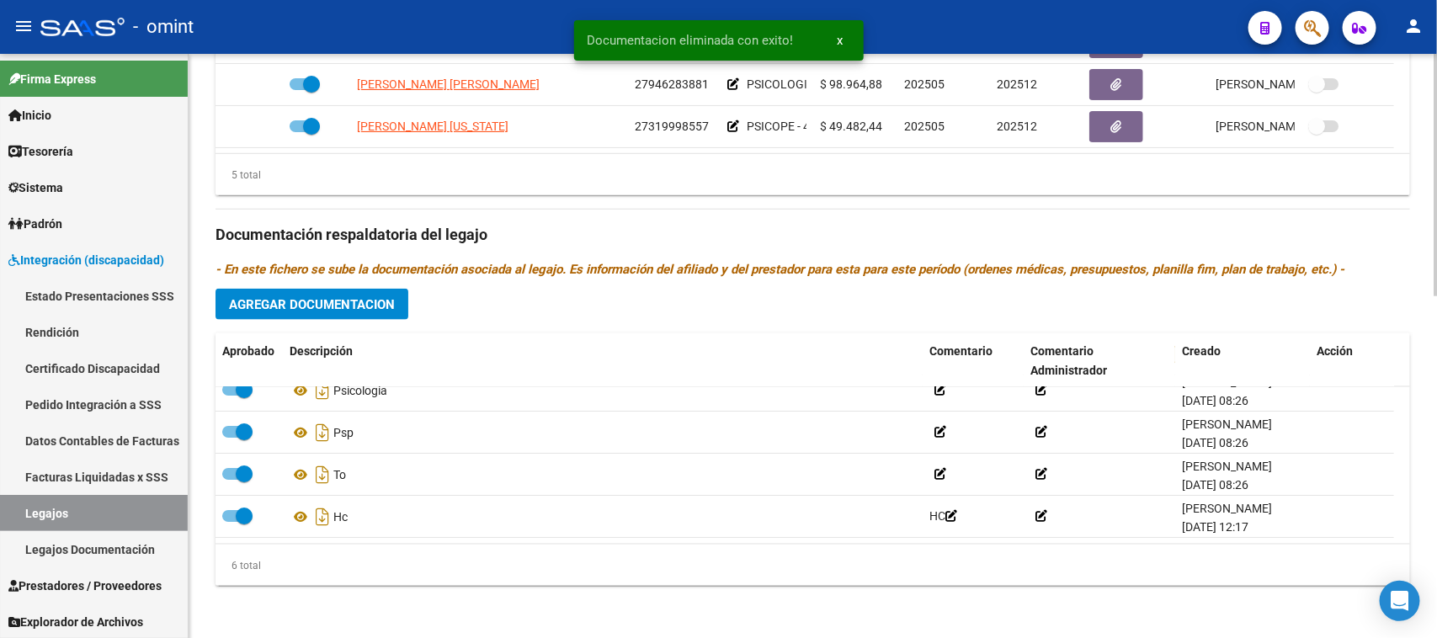
click at [359, 309] on span "Agregar Documentacion" at bounding box center [312, 304] width 166 height 15
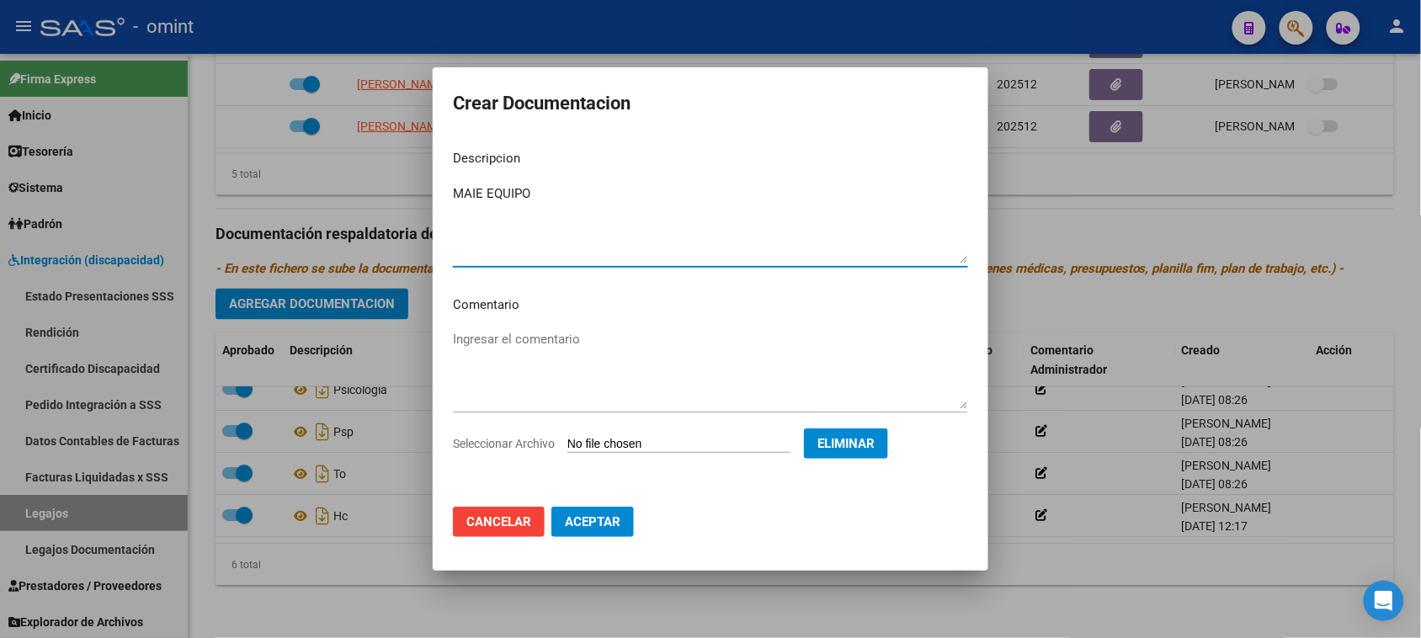
click at [603, 516] on span "Aceptar" at bounding box center [593, 521] width 56 height 15
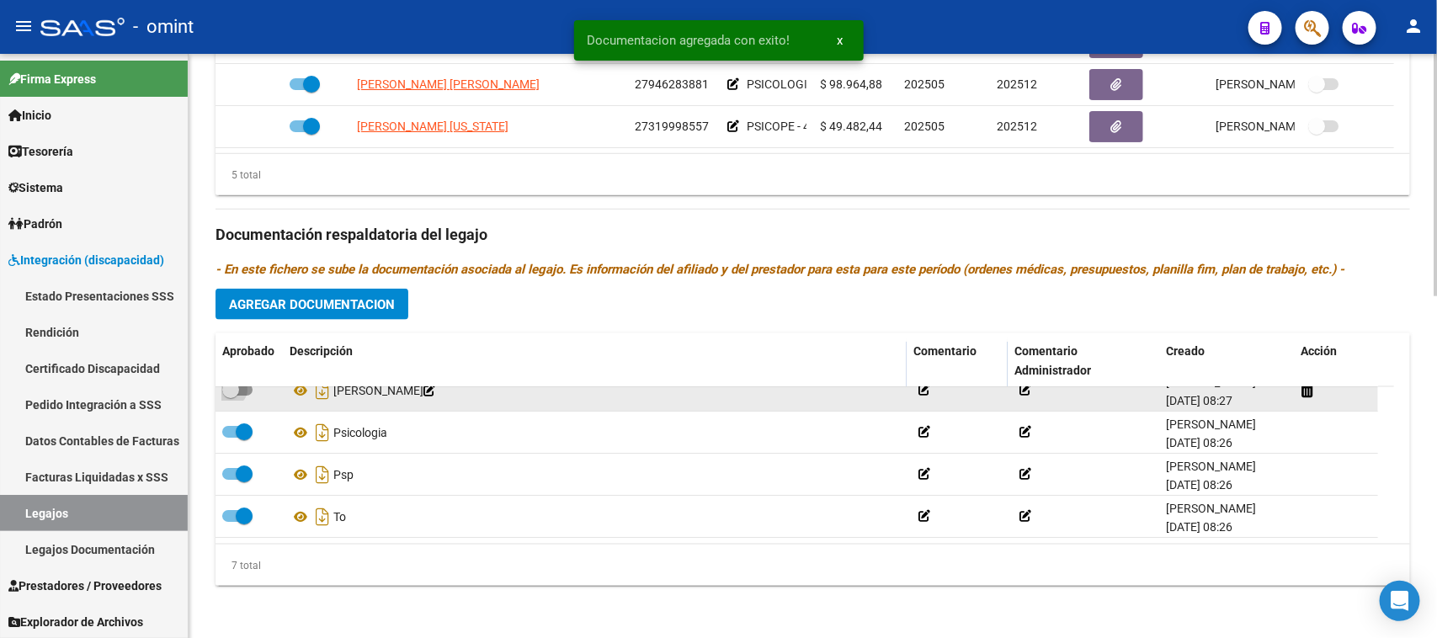
click at [236, 388] on span at bounding box center [230, 389] width 17 height 17
click at [231, 396] on input "checkbox" at bounding box center [230, 396] width 1 height 1
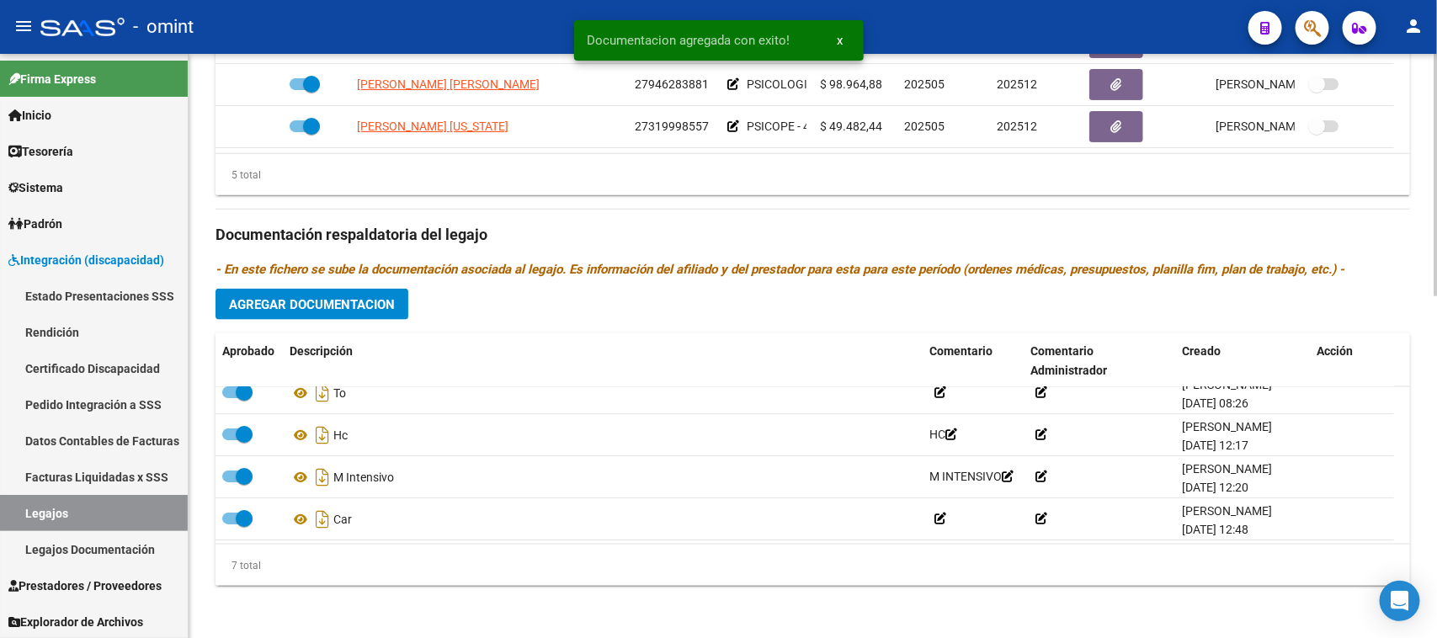
scroll to position [144, 0]
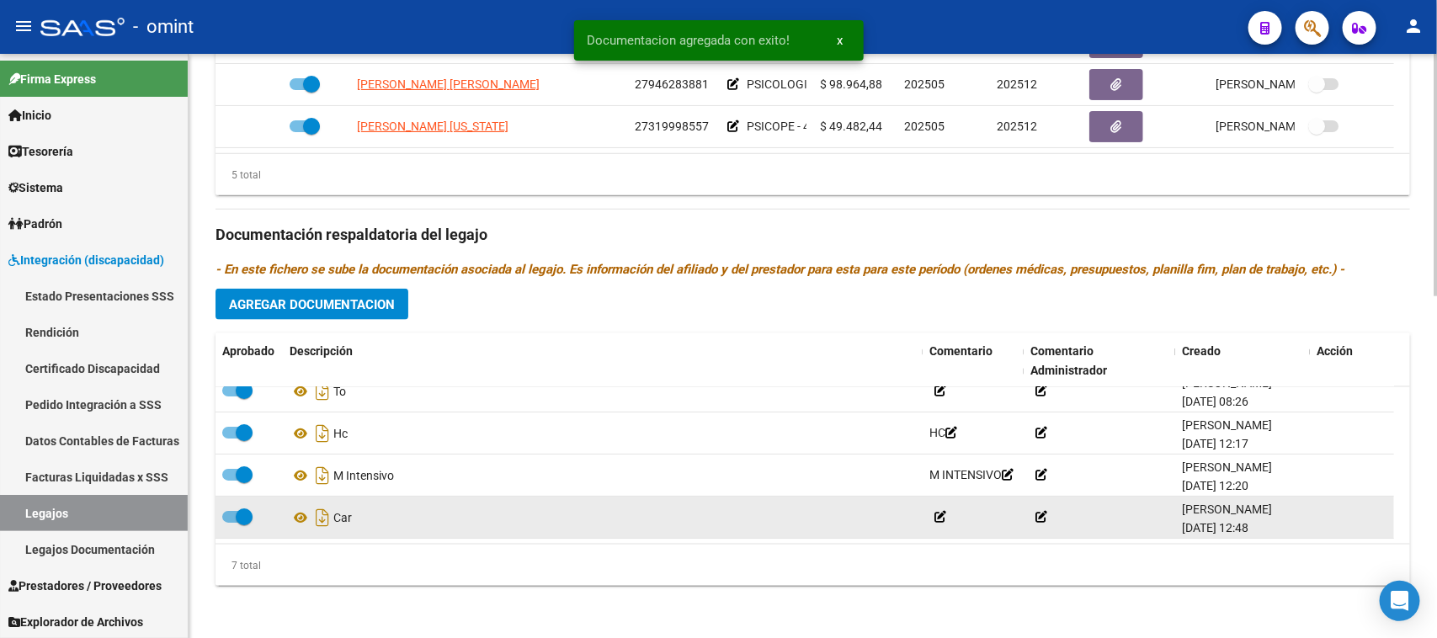
click at [237, 519] on span at bounding box center [244, 516] width 17 height 17
click at [231, 523] on input "checkbox" at bounding box center [230, 523] width 1 height 1
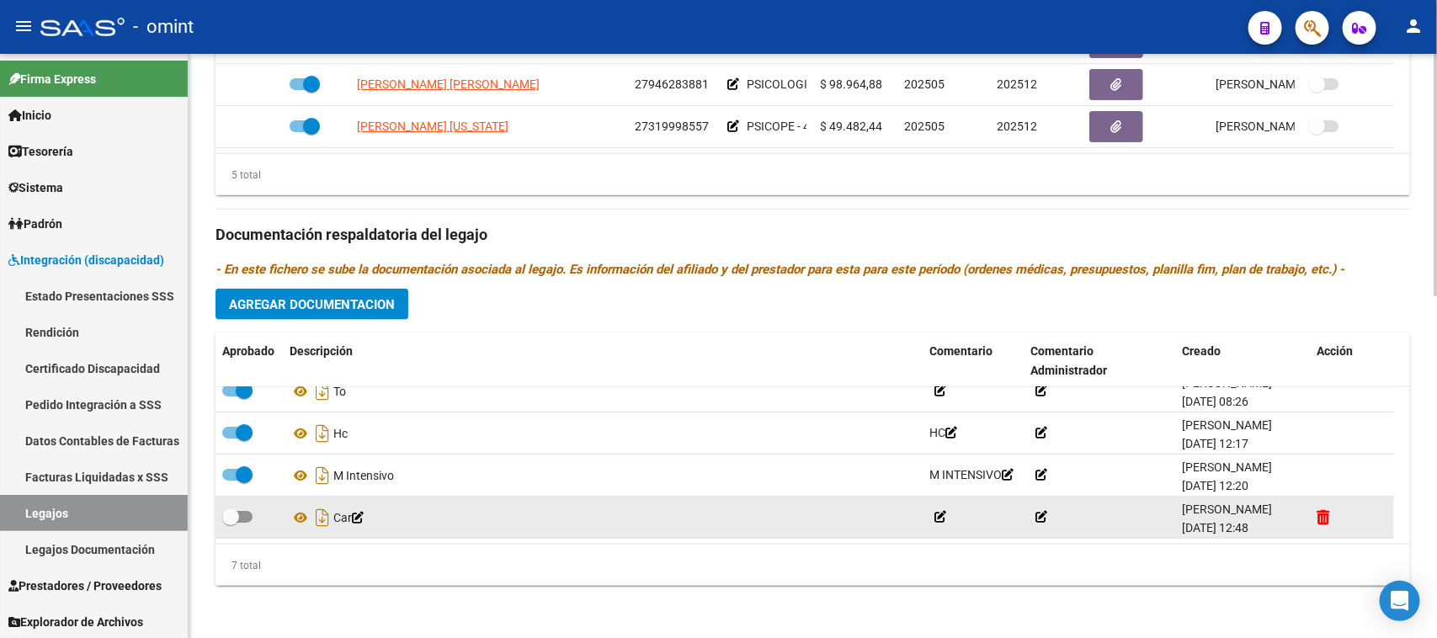
click at [1324, 518] on icon at bounding box center [1322, 517] width 13 height 16
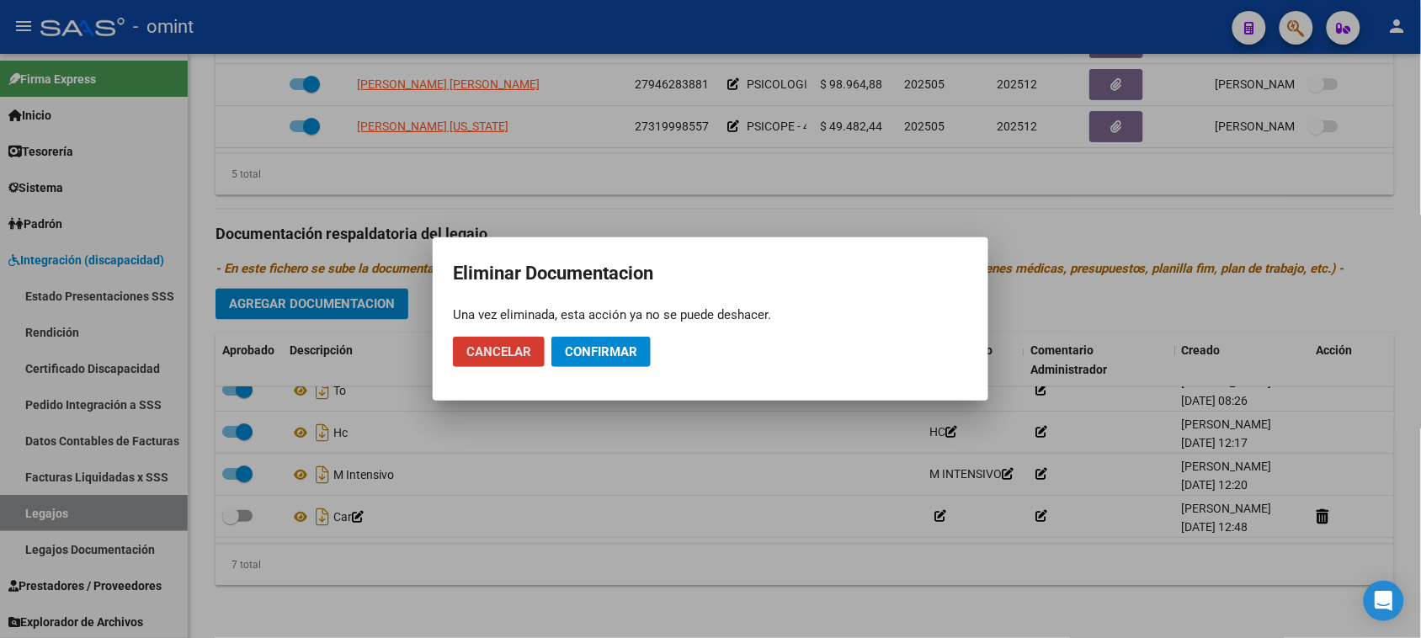
click at [628, 356] on span "Confirmar" at bounding box center [601, 351] width 72 height 15
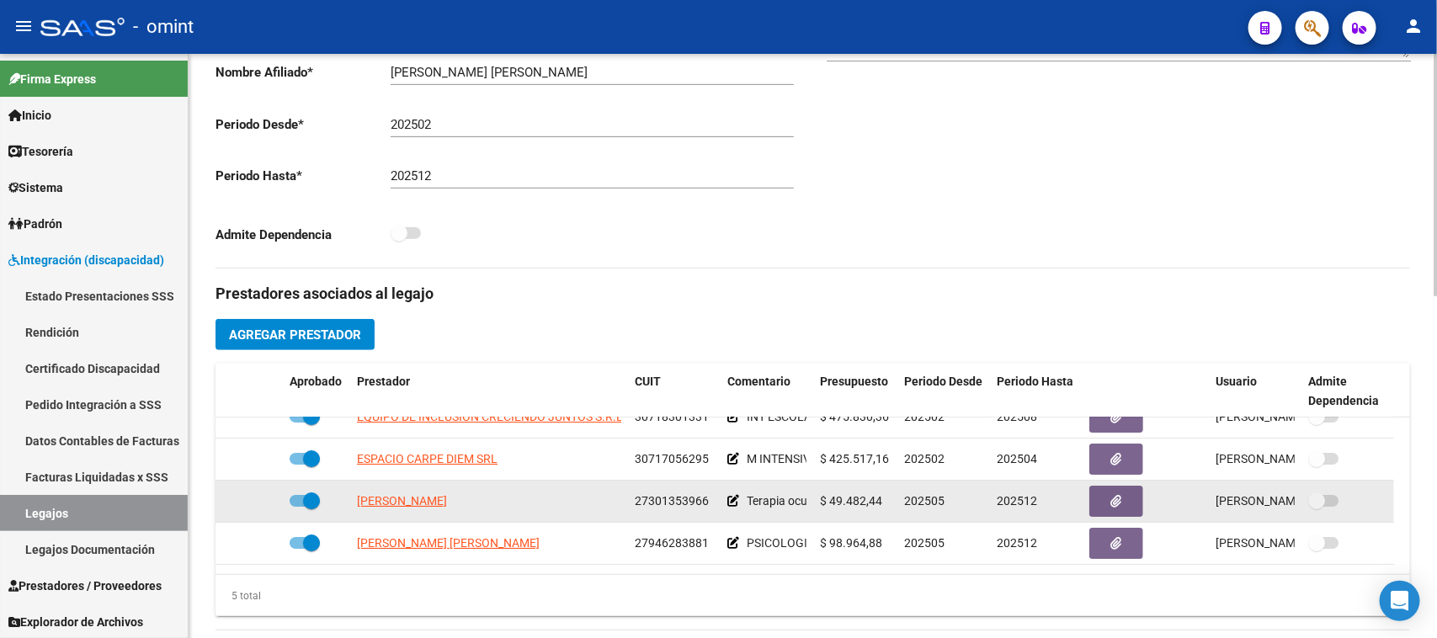
scroll to position [0, 0]
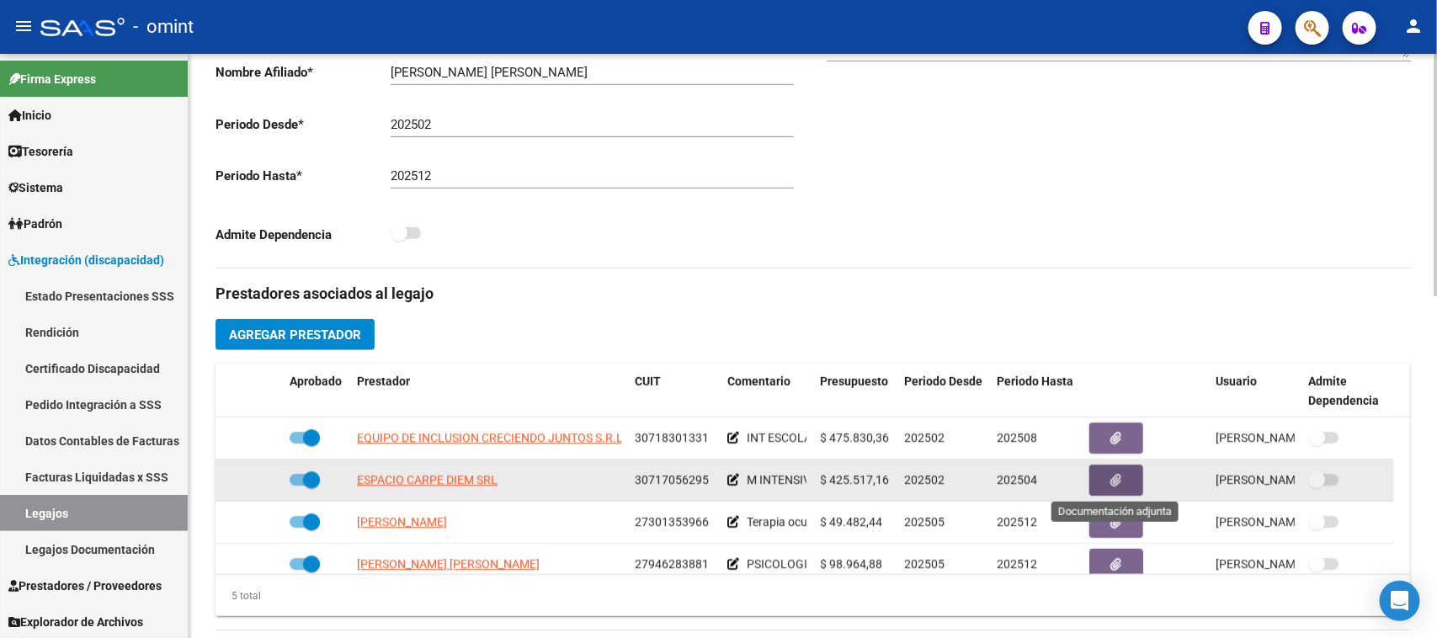
click at [1105, 480] on button "button" at bounding box center [1116, 480] width 54 height 31
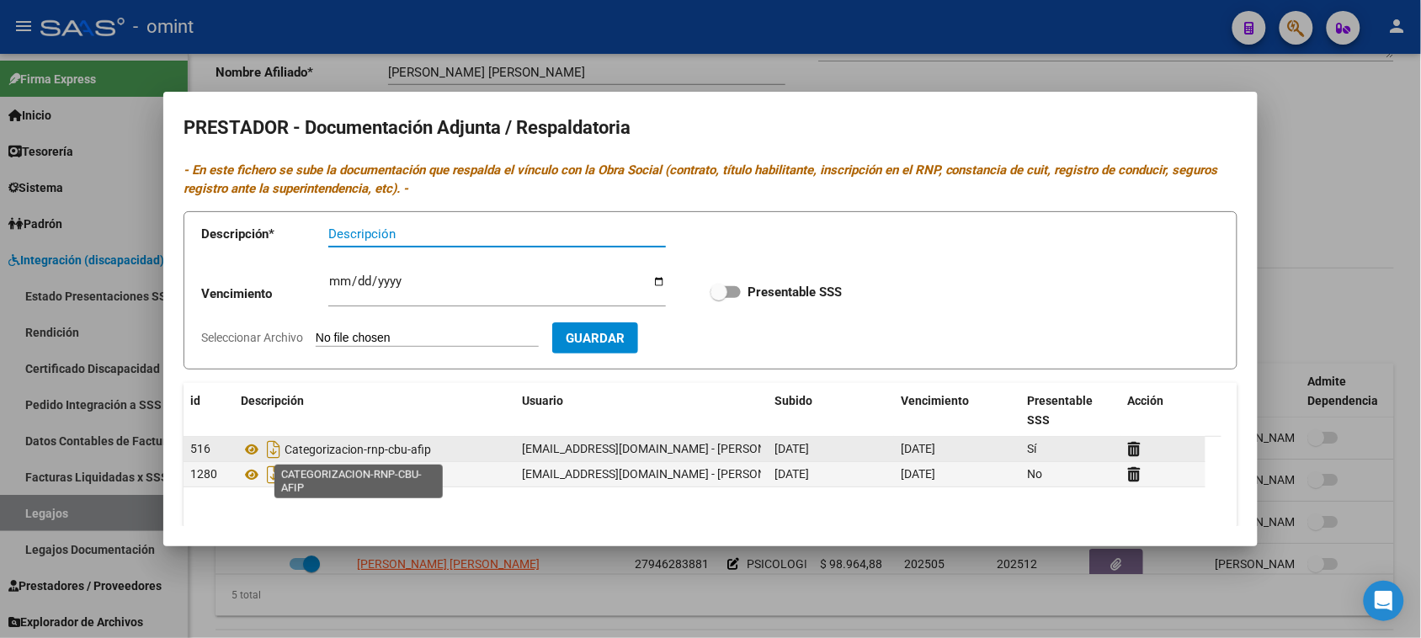
click at [415, 452] on span "Categorizacion-rnp-cbu-afip" at bounding box center [357, 449] width 146 height 13
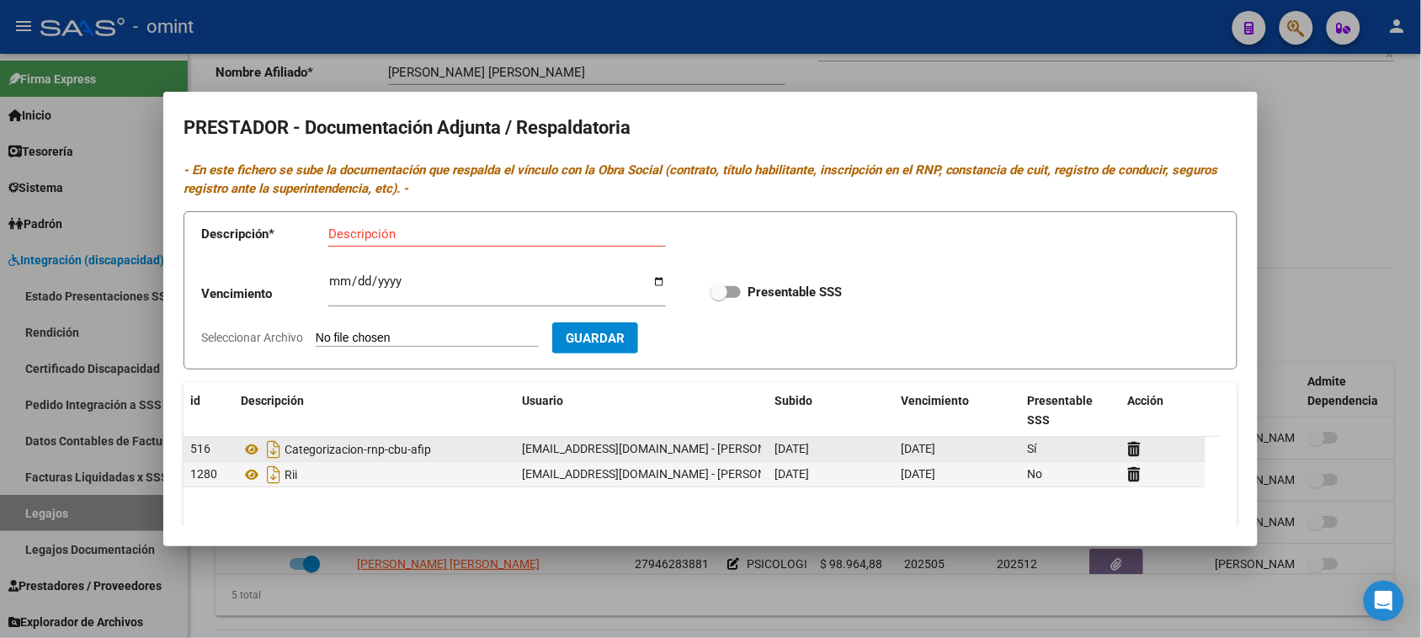
click at [415, 452] on span "Categorizacion-rnp-cbu-afip" at bounding box center [357, 449] width 146 height 13
click at [414, 451] on span "Categorizacion-rnp-cbu-afip" at bounding box center [357, 449] width 146 height 13
copy span "Categorizacion-rnp-cbu-afip"
click at [1137, 454] on icon at bounding box center [1134, 449] width 13 height 16
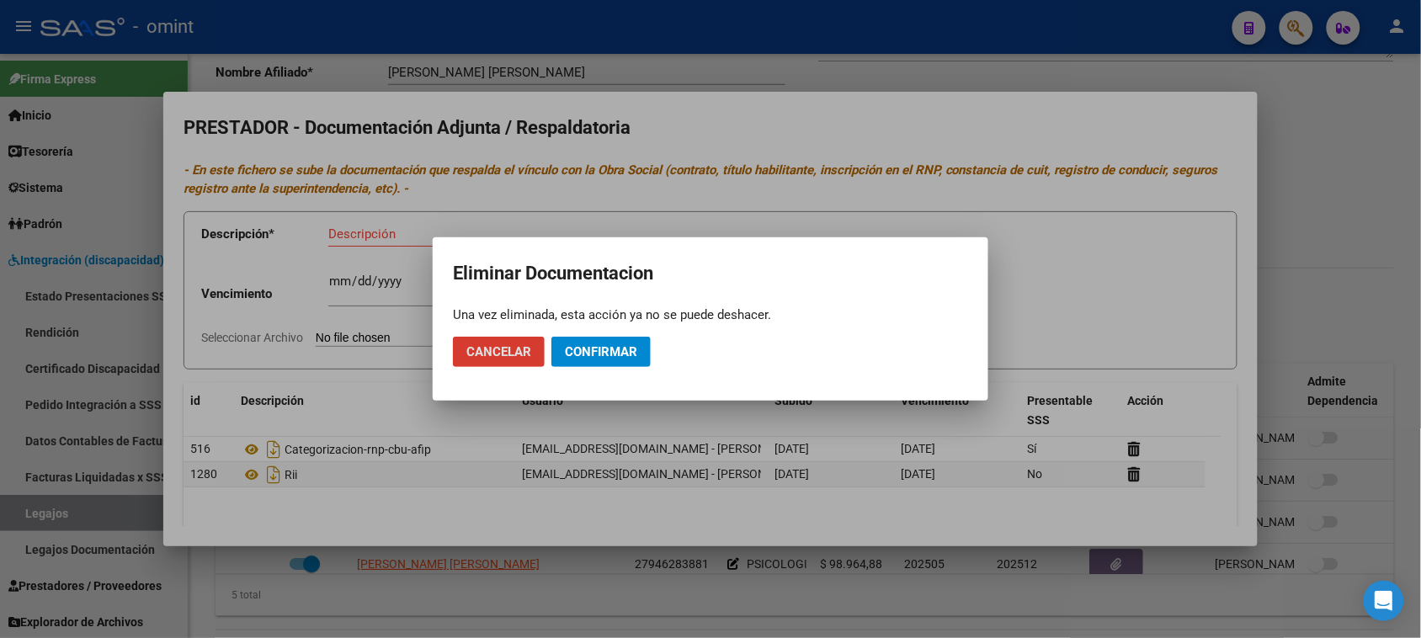
click at [615, 348] on span "Confirmar" at bounding box center [601, 351] width 72 height 15
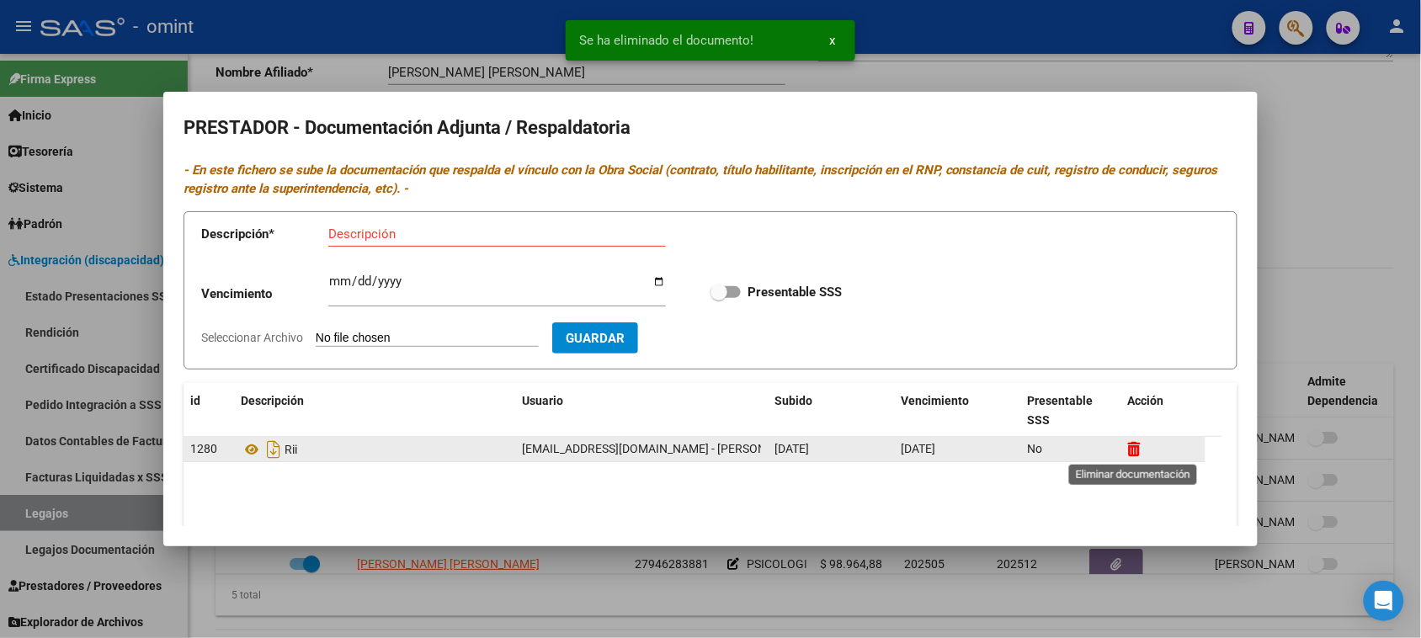
click at [1140, 454] on icon at bounding box center [1134, 449] width 13 height 16
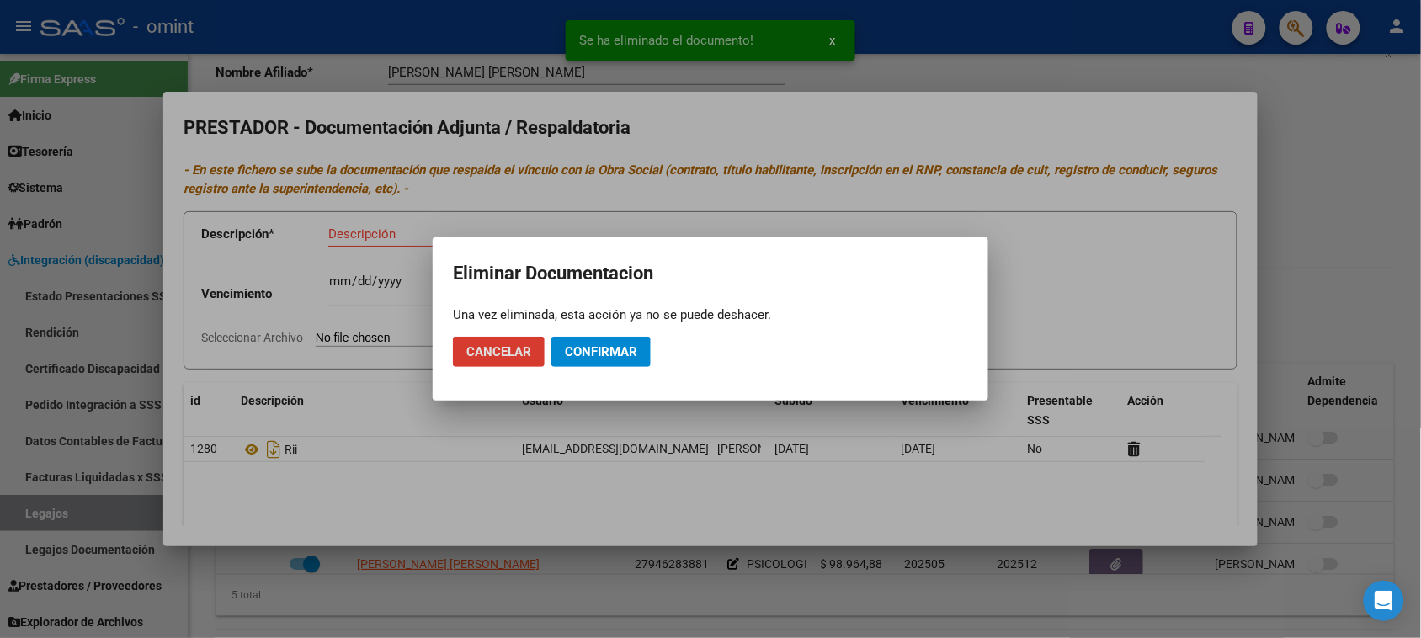
click at [566, 352] on span "Confirmar" at bounding box center [601, 351] width 72 height 15
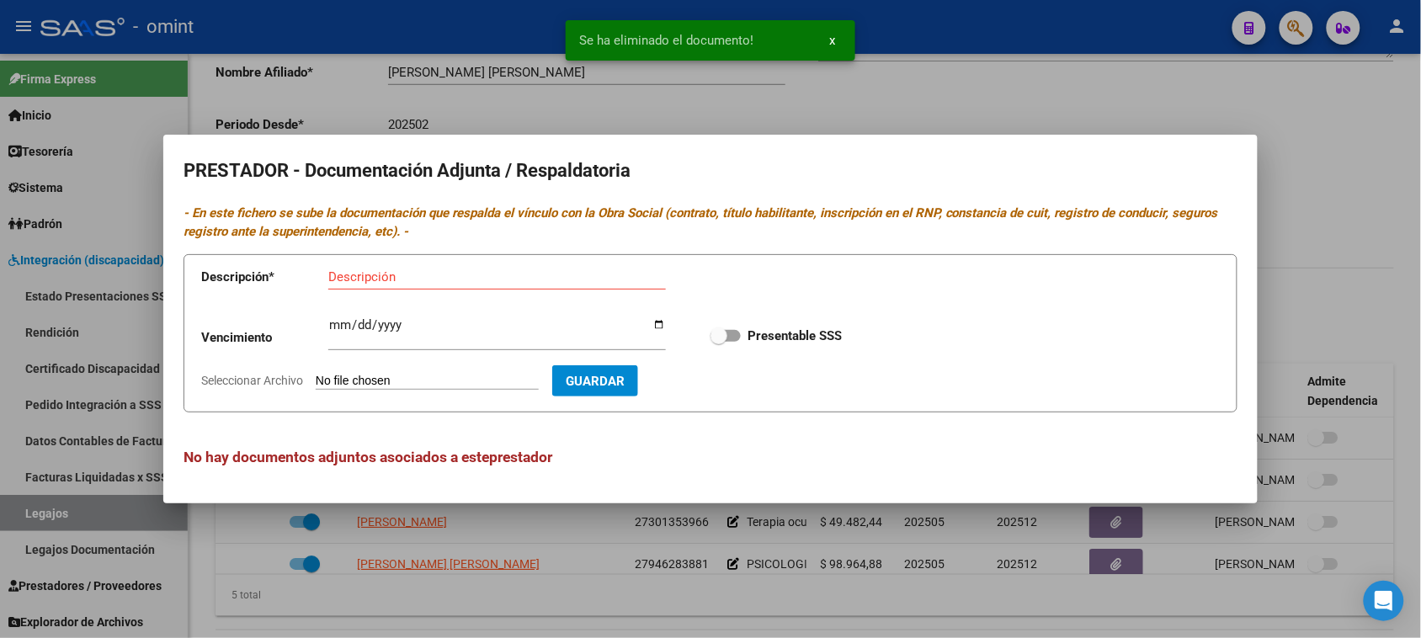
click at [432, 279] on input "Descripción" at bounding box center [496, 276] width 337 height 15
paste input "Categorizacion-rnp-cbu-afip"
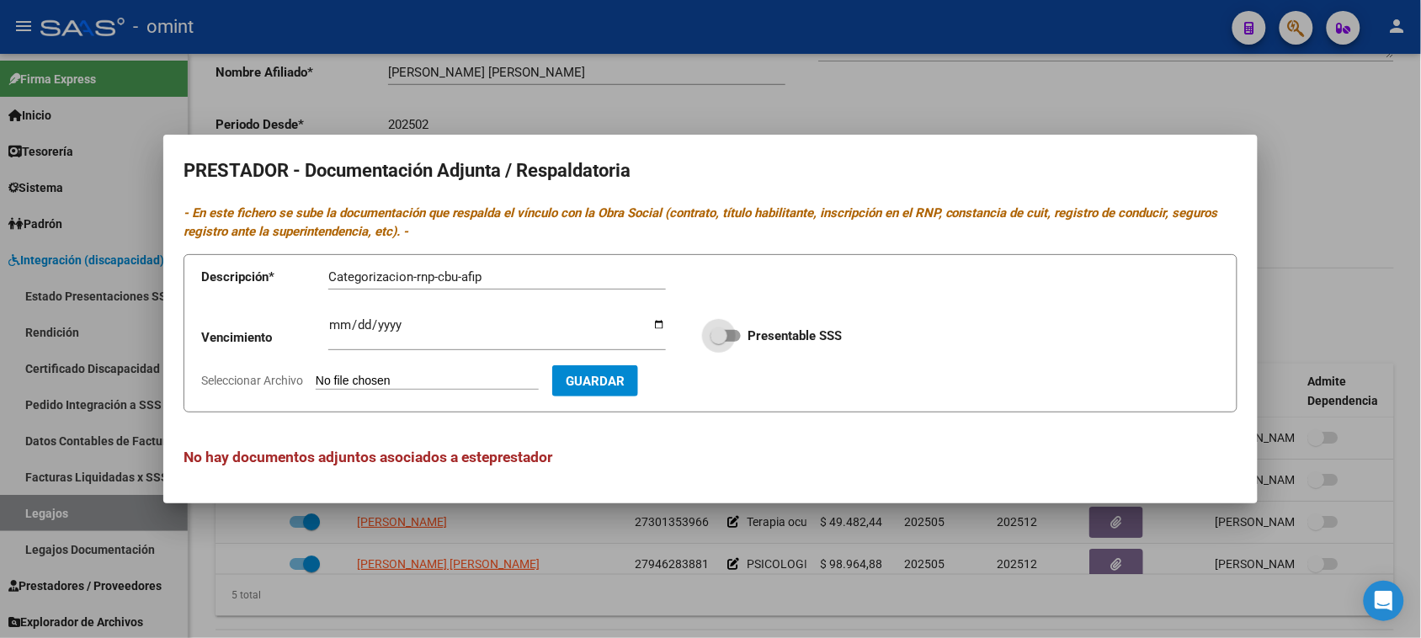
click at [718, 342] on input "Presentable SSS" at bounding box center [718, 342] width 1 height 1
click at [717, 379] on span "Guardar" at bounding box center [692, 381] width 59 height 15
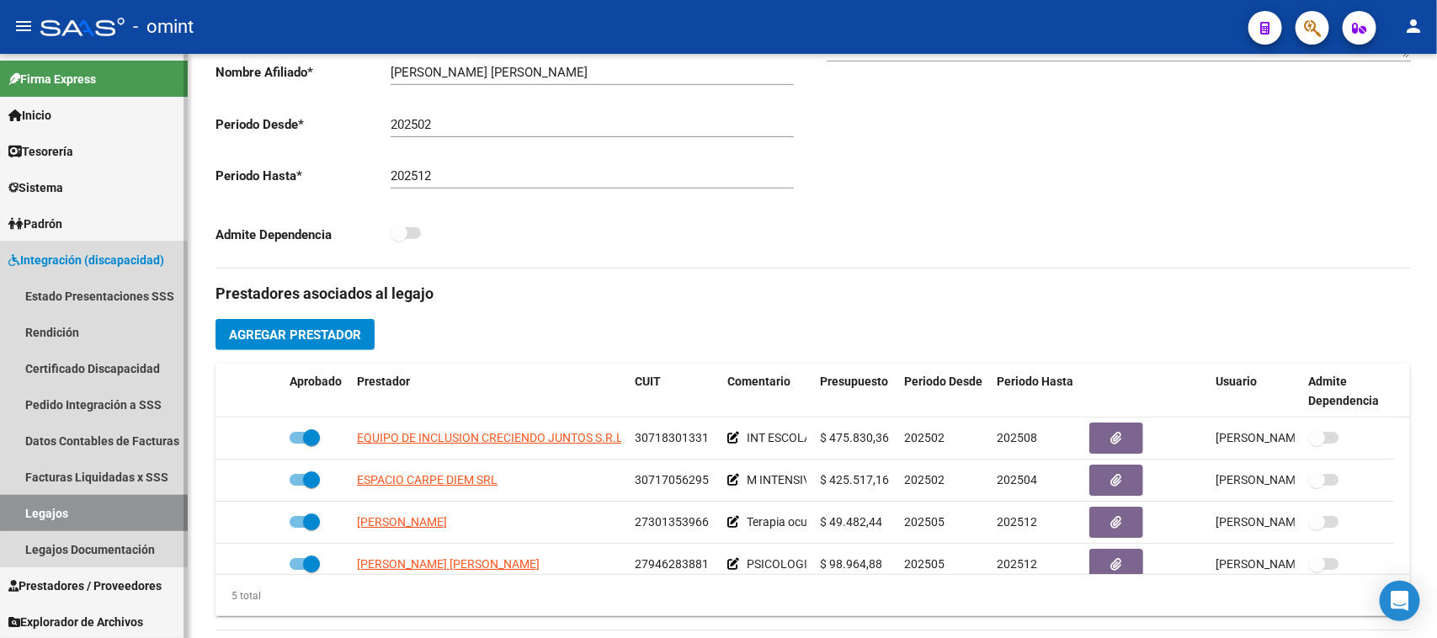
drag, startPoint x: 65, startPoint y: 528, endPoint x: 69, endPoint y: 519, distance: 9.4
click at [65, 527] on link "Legajos" at bounding box center [94, 513] width 188 height 36
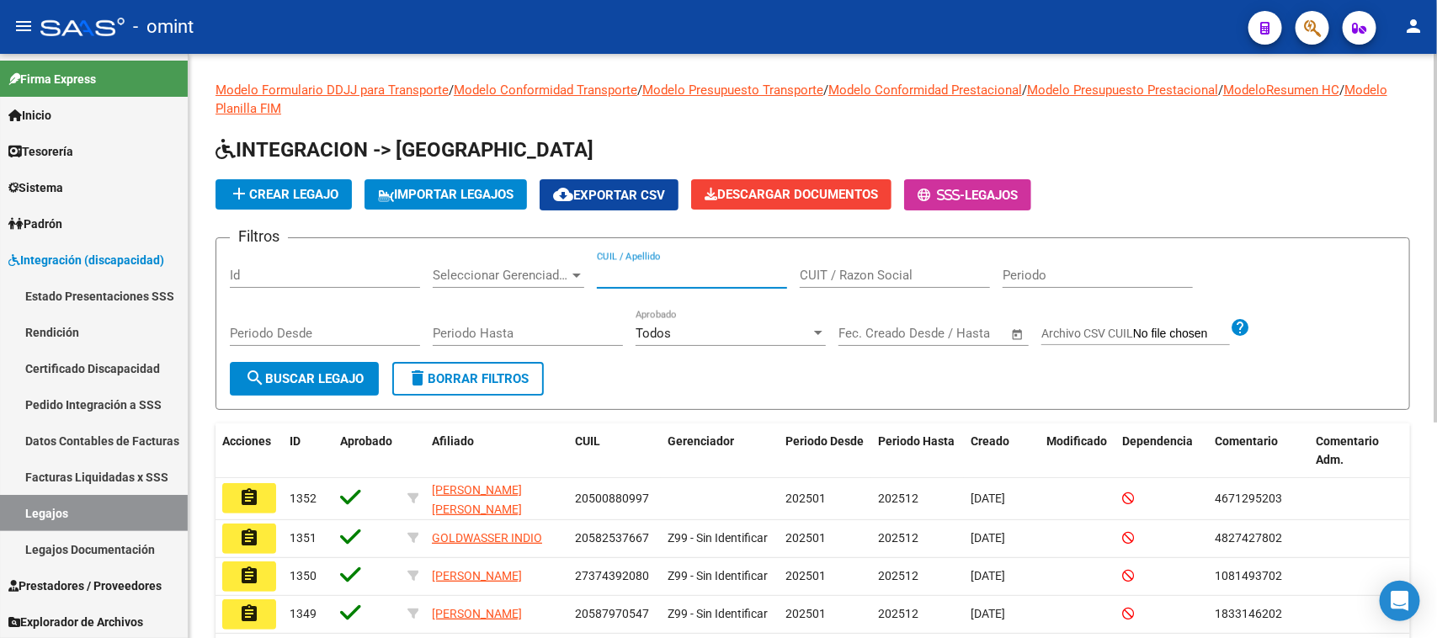
click at [619, 272] on input "CUIL / Apellido" at bounding box center [692, 275] width 190 height 15
click at [310, 373] on span "search Buscar Legajo" at bounding box center [304, 378] width 119 height 15
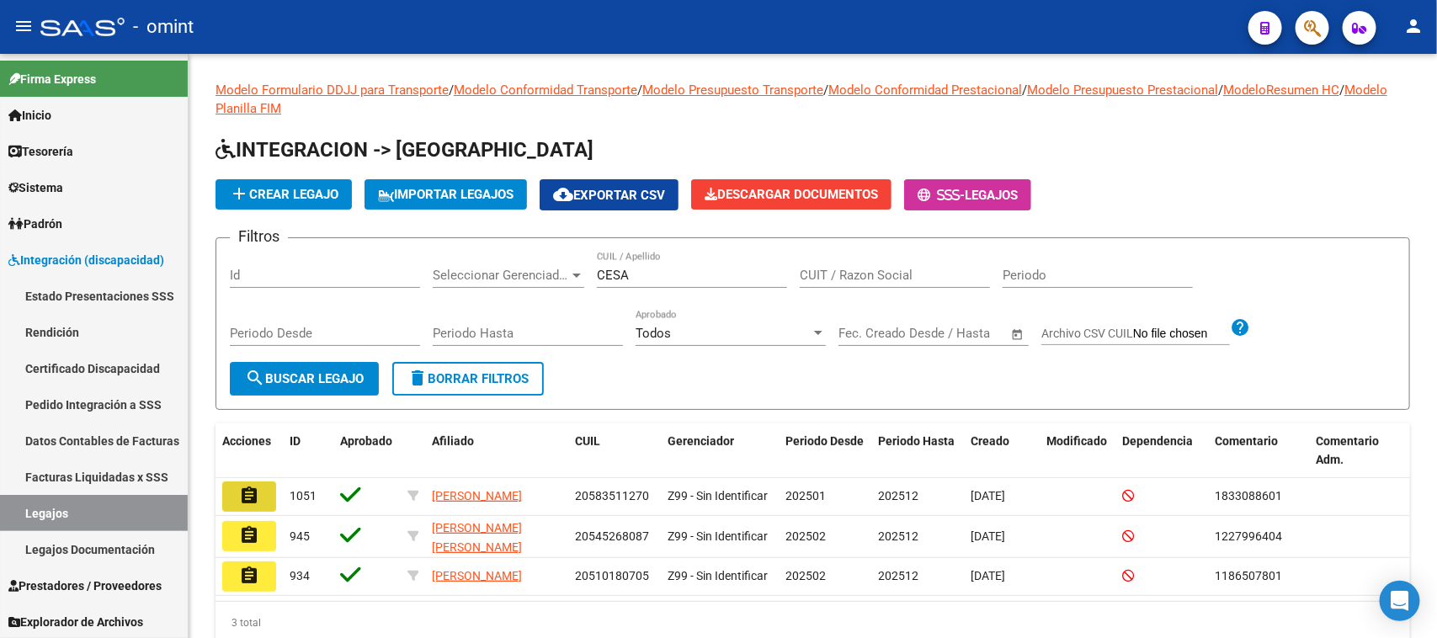
drag, startPoint x: 238, startPoint y: 489, endPoint x: 459, endPoint y: 493, distance: 220.5
click at [239, 489] on mat-icon "assignment" at bounding box center [249, 496] width 20 height 20
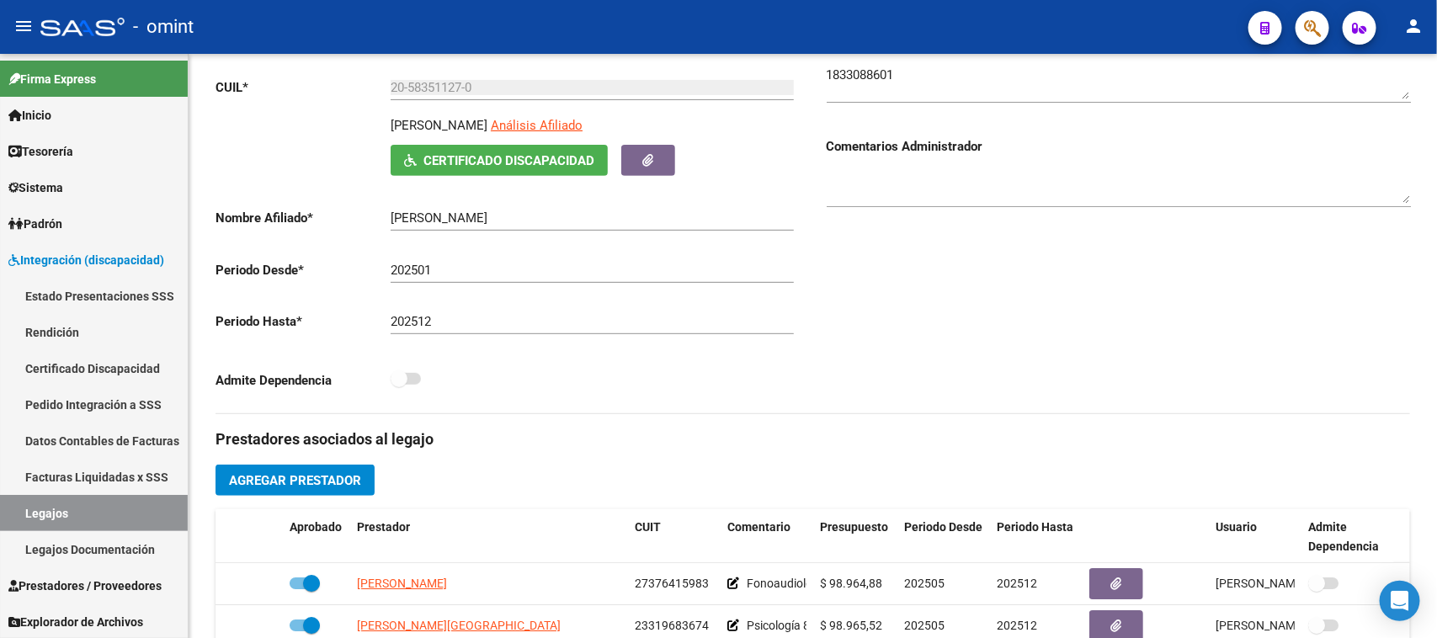
scroll to position [421, 0]
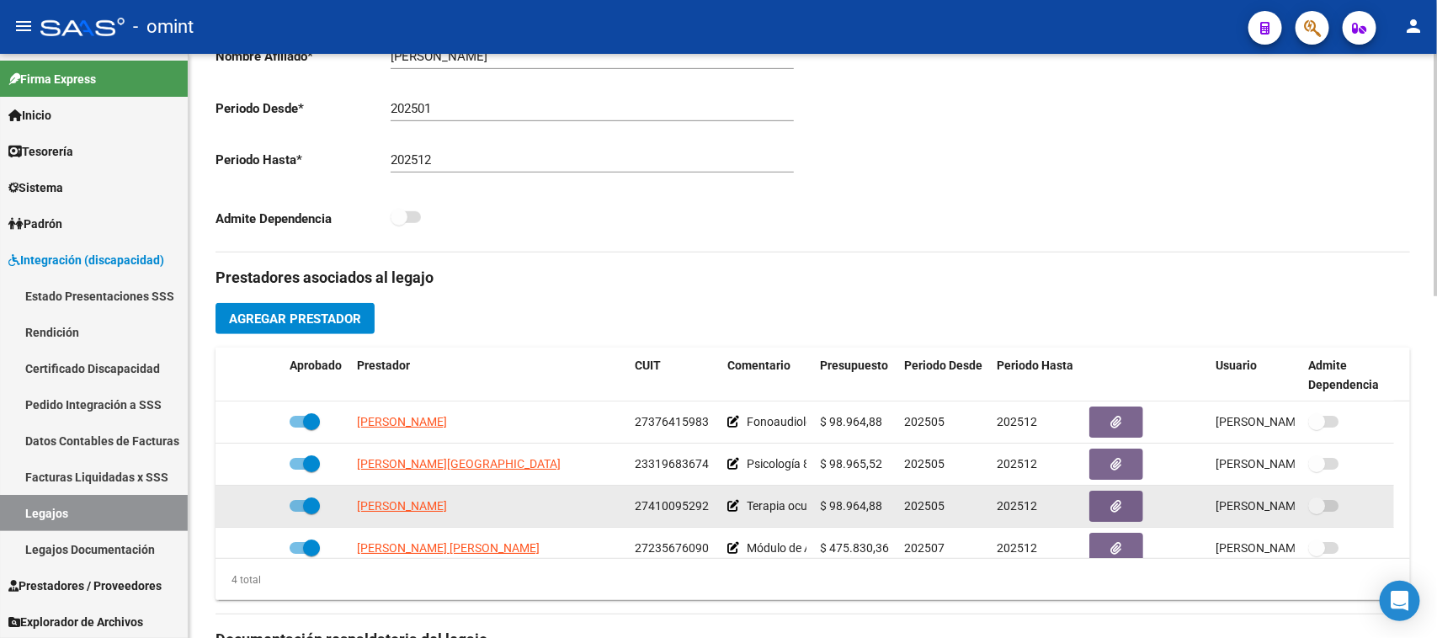
click at [691, 507] on span "27410095292" at bounding box center [672, 505] width 74 height 13
copy span "27410095292"
click at [1104, 519] on button "button" at bounding box center [1116, 506] width 54 height 31
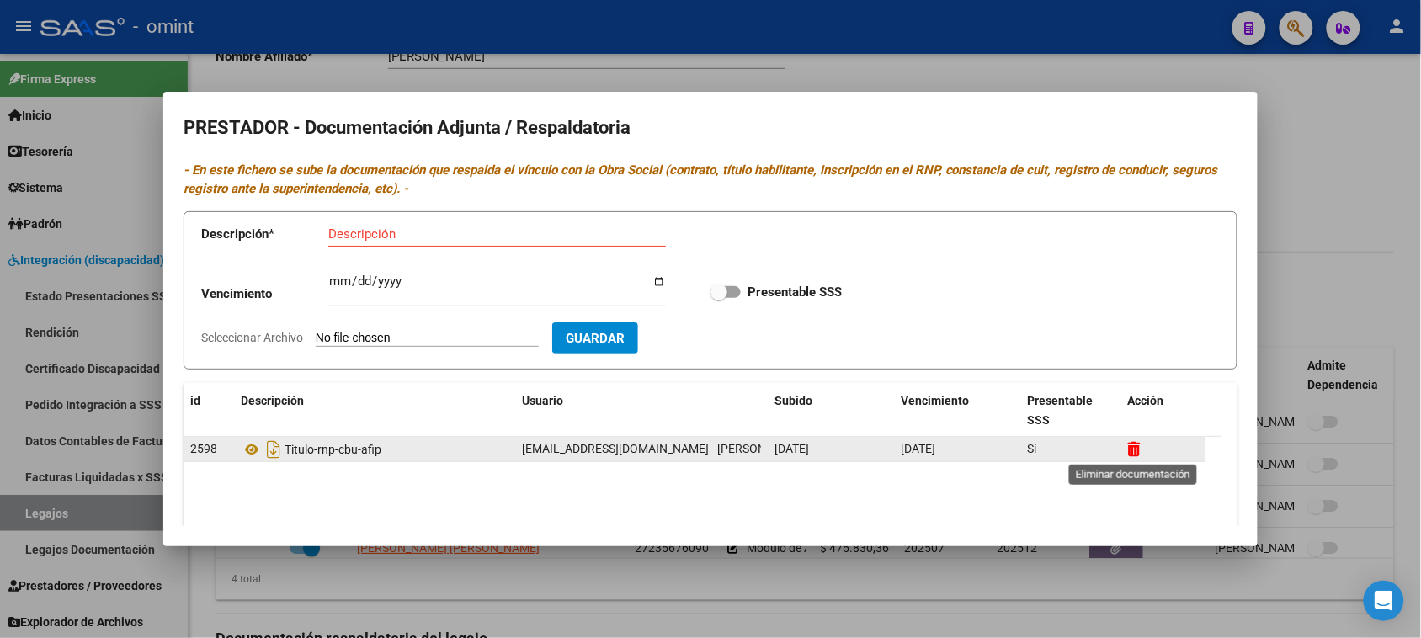
click at [1133, 446] on icon at bounding box center [1134, 449] width 13 height 16
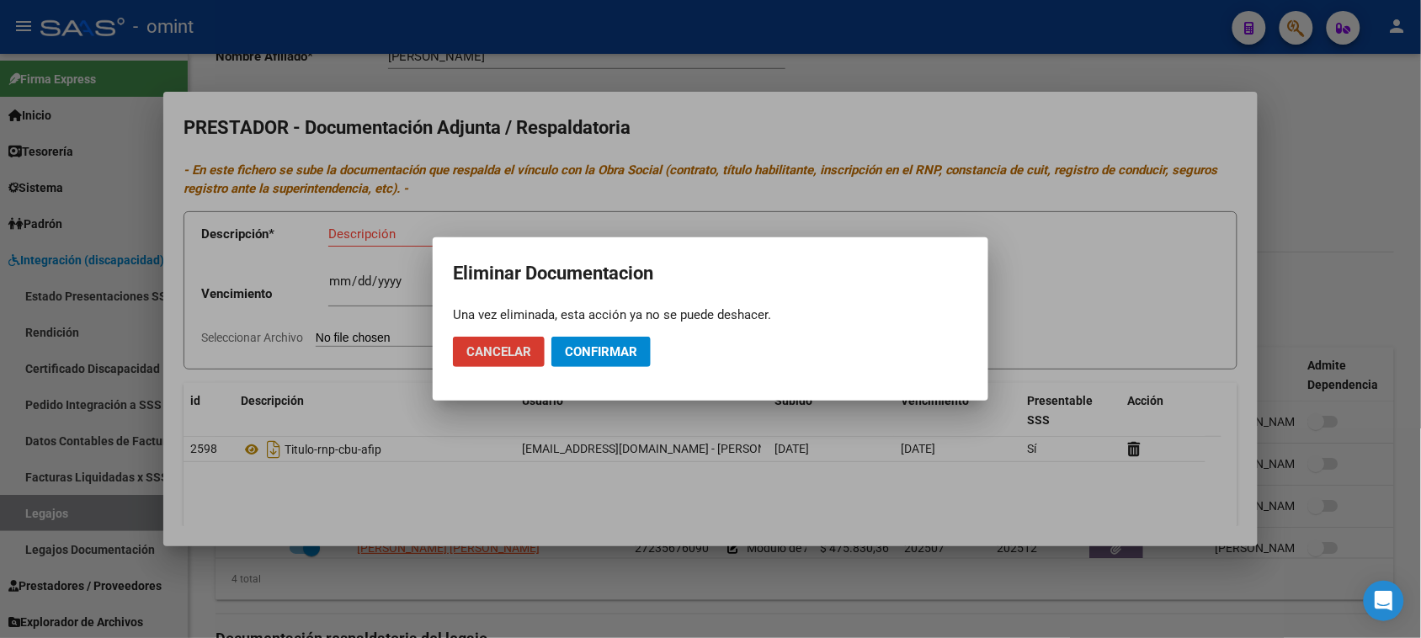
click at [624, 372] on mat-dialog-actions "Cancelar Confirmar" at bounding box center [710, 351] width 515 height 57
click at [631, 345] on span "Confirmar" at bounding box center [601, 351] width 72 height 15
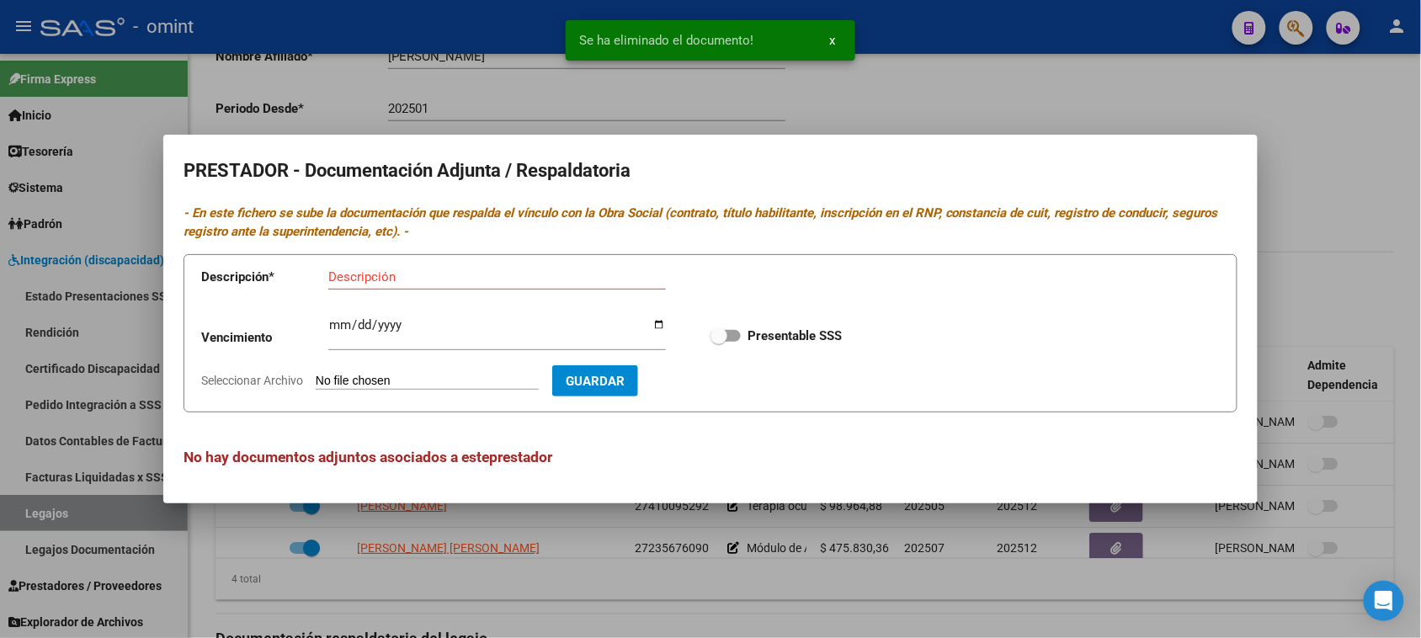
click at [410, 274] on input "Descripción" at bounding box center [496, 276] width 337 height 15
paste input "Título/RNP/CBU/ARCA"
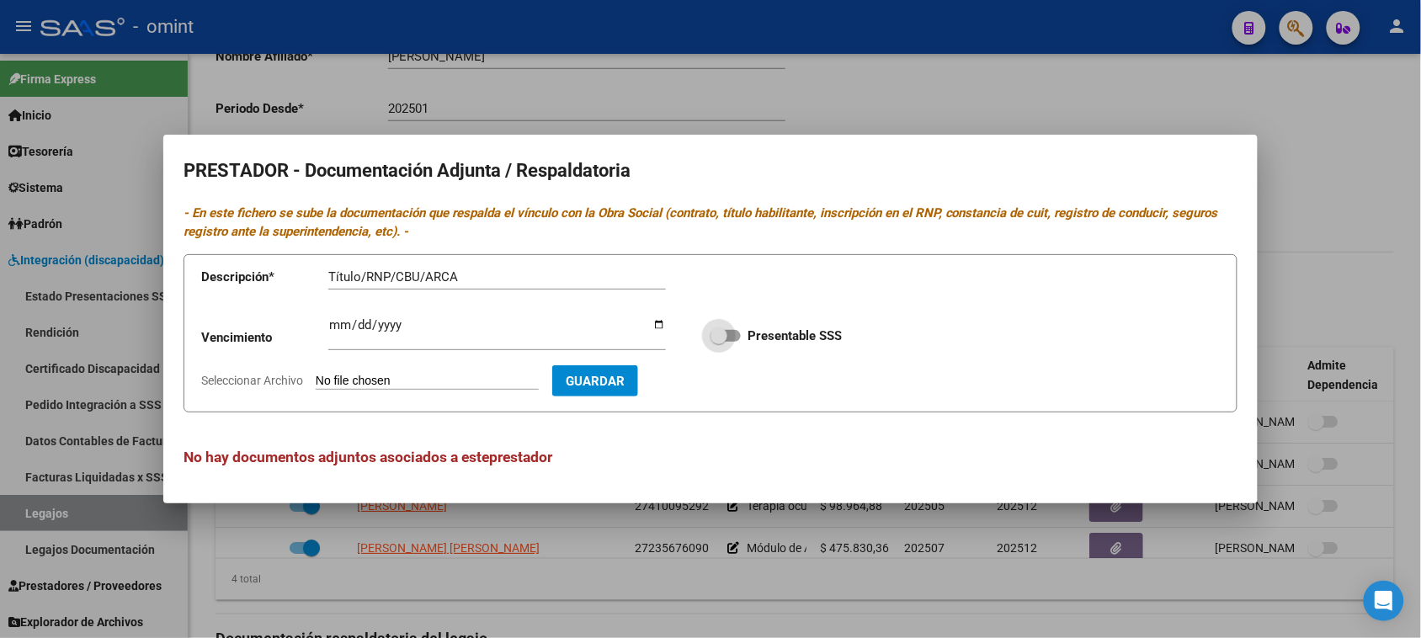
click at [718, 342] on input "Presentable SSS" at bounding box center [718, 342] width 1 height 1
click at [722, 388] on span "Guardar" at bounding box center [692, 381] width 59 height 15
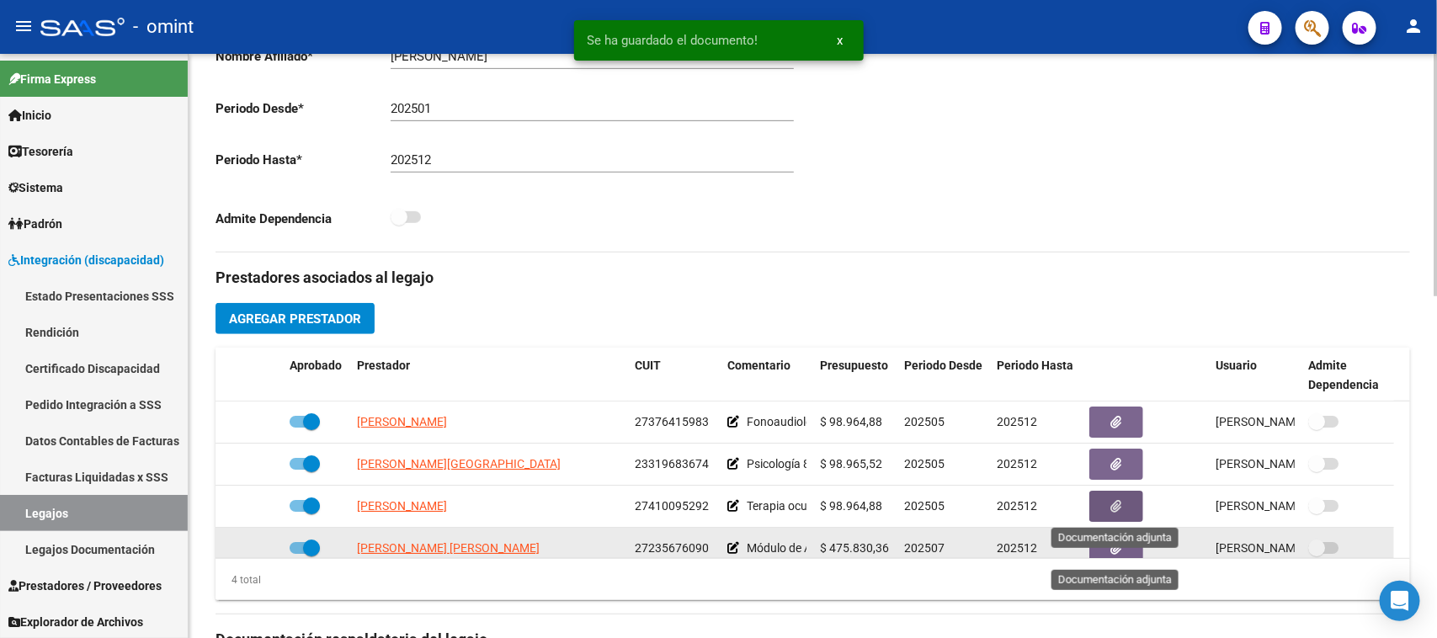
click at [1111, 547] on icon "button" at bounding box center [1116, 548] width 11 height 13
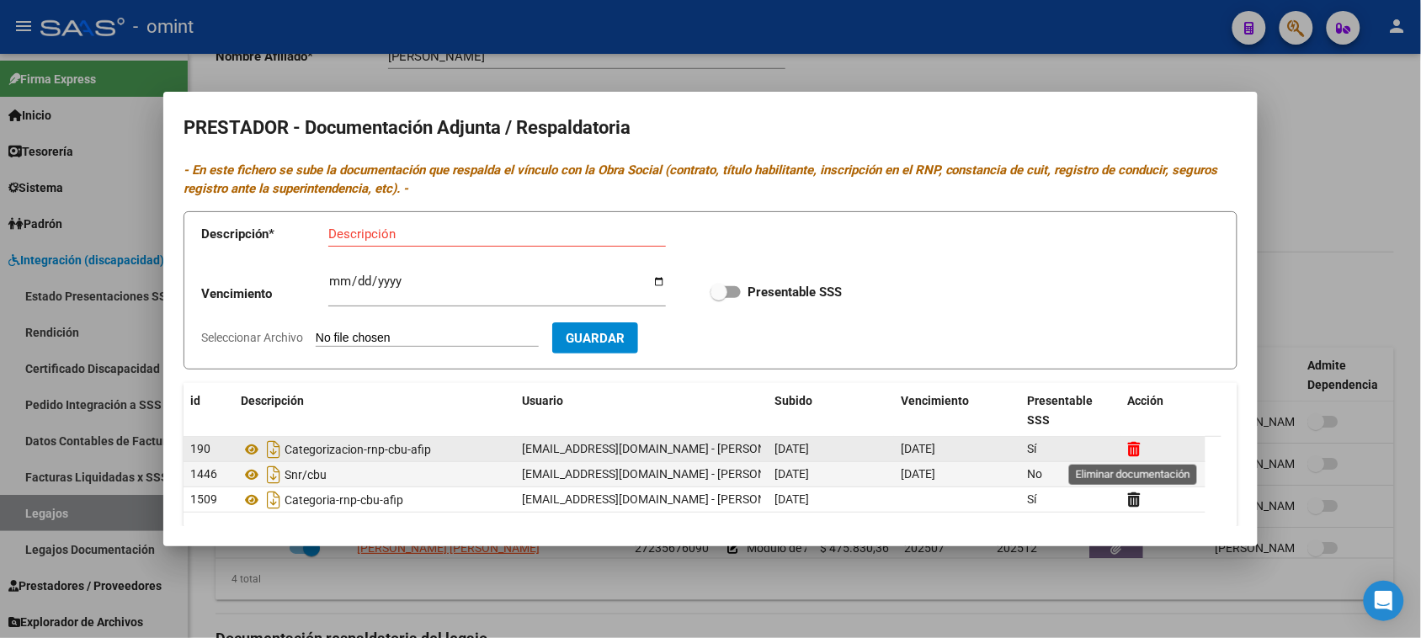
click at [1134, 450] on icon at bounding box center [1134, 449] width 13 height 16
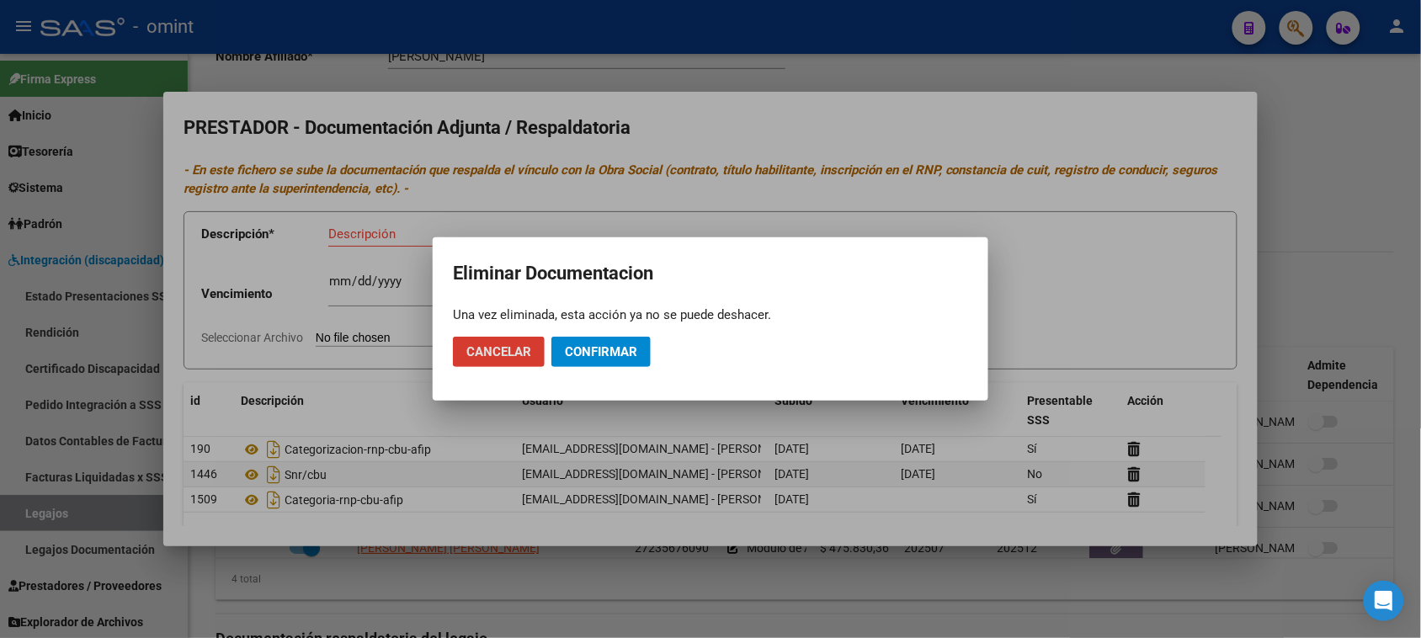
click at [629, 346] on span "Confirmar" at bounding box center [601, 351] width 72 height 15
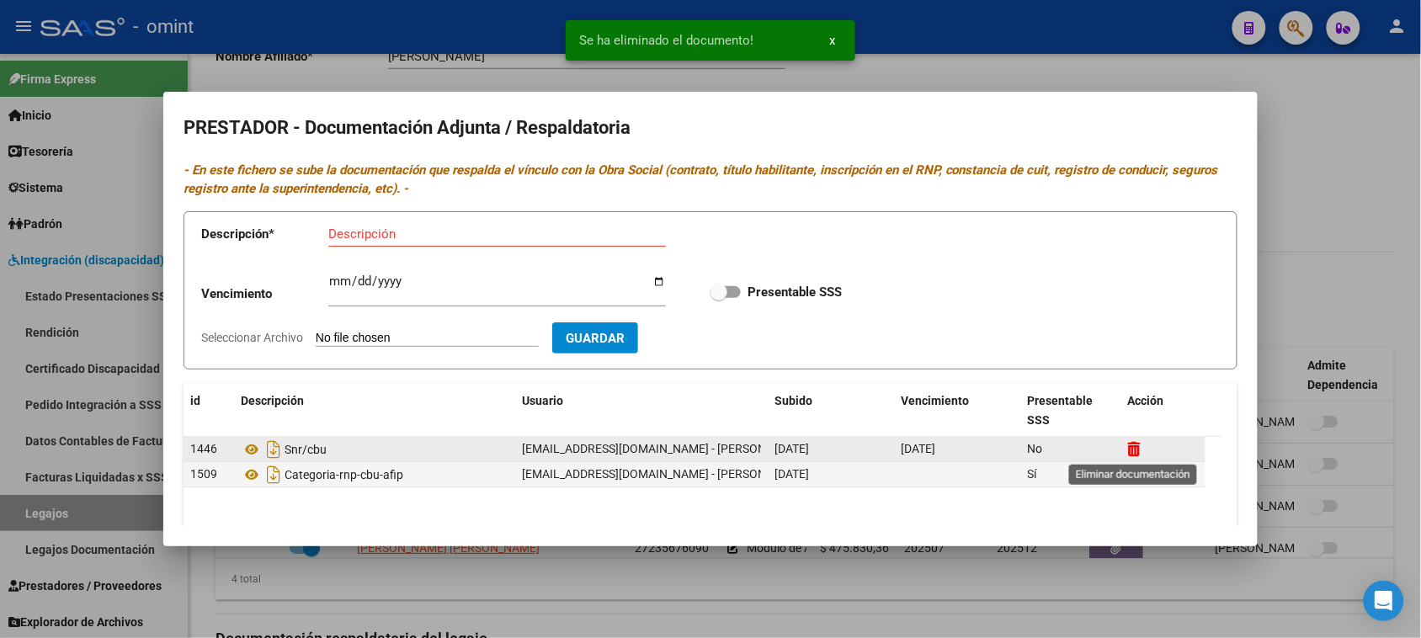
click at [1139, 450] on icon at bounding box center [1134, 449] width 13 height 16
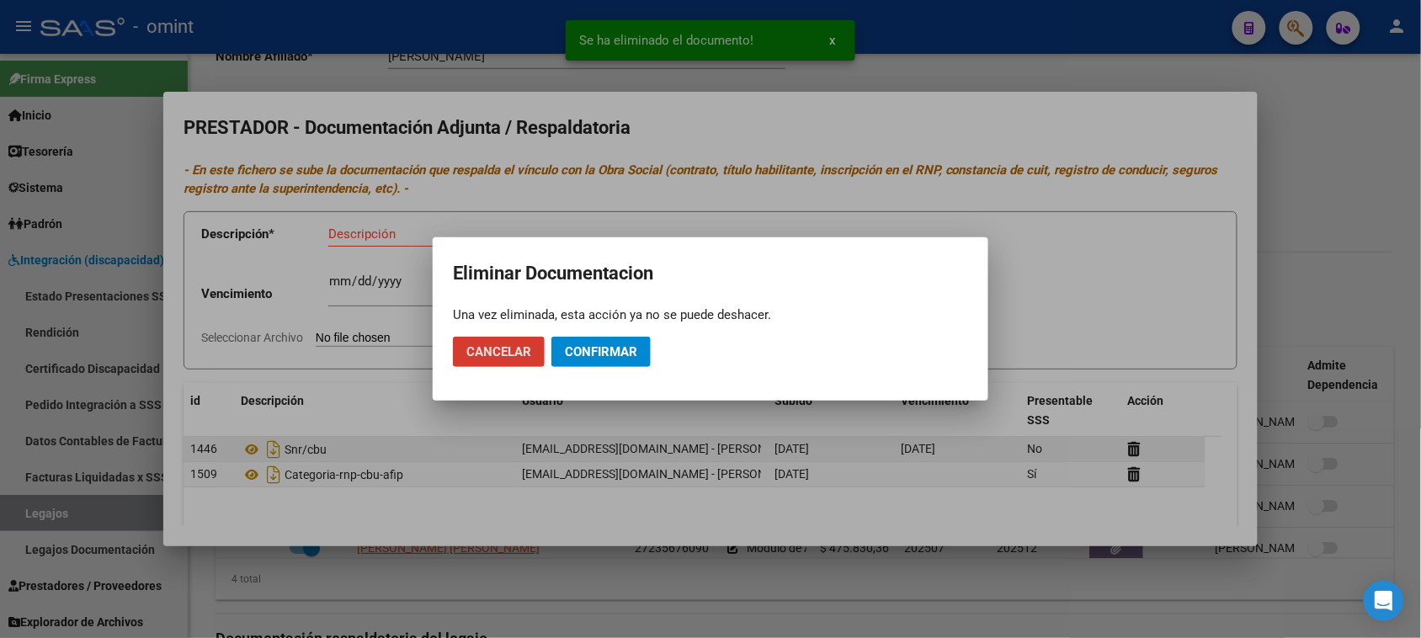
drag, startPoint x: 624, startPoint y: 356, endPoint x: 905, endPoint y: 447, distance: 294.6
click at [623, 355] on span "Confirmar" at bounding box center [601, 351] width 72 height 15
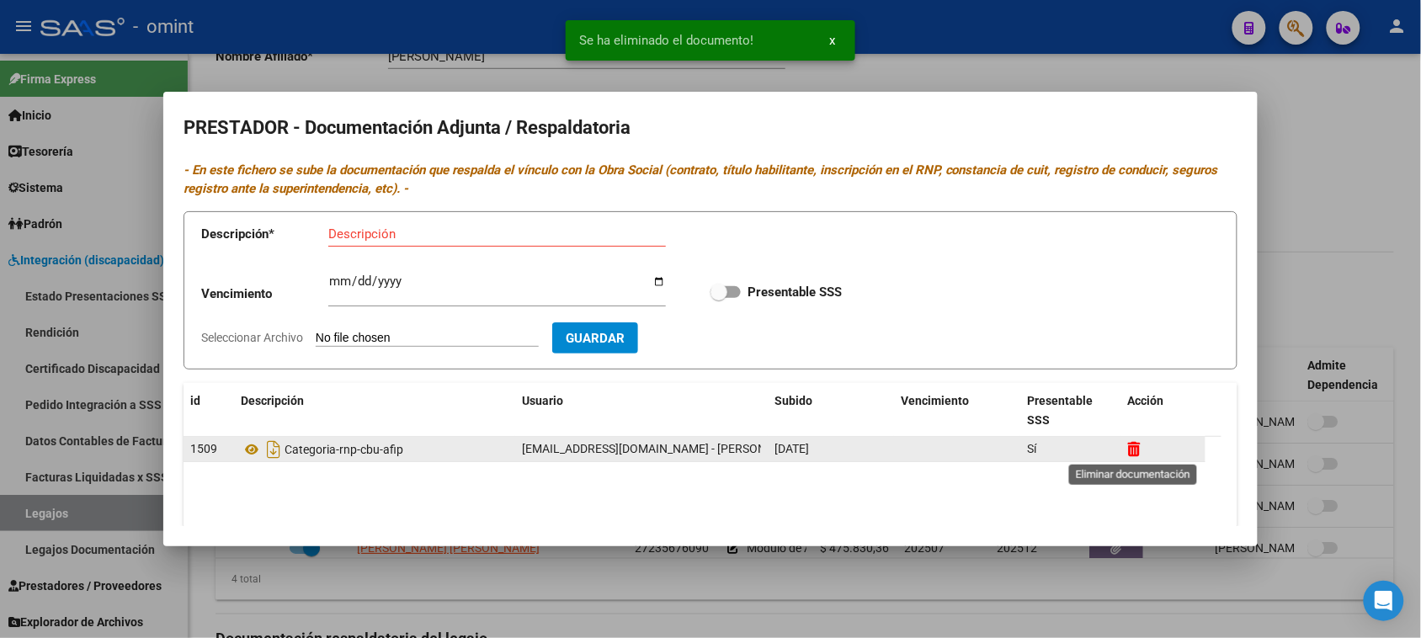
click at [1139, 452] on icon at bounding box center [1134, 449] width 13 height 16
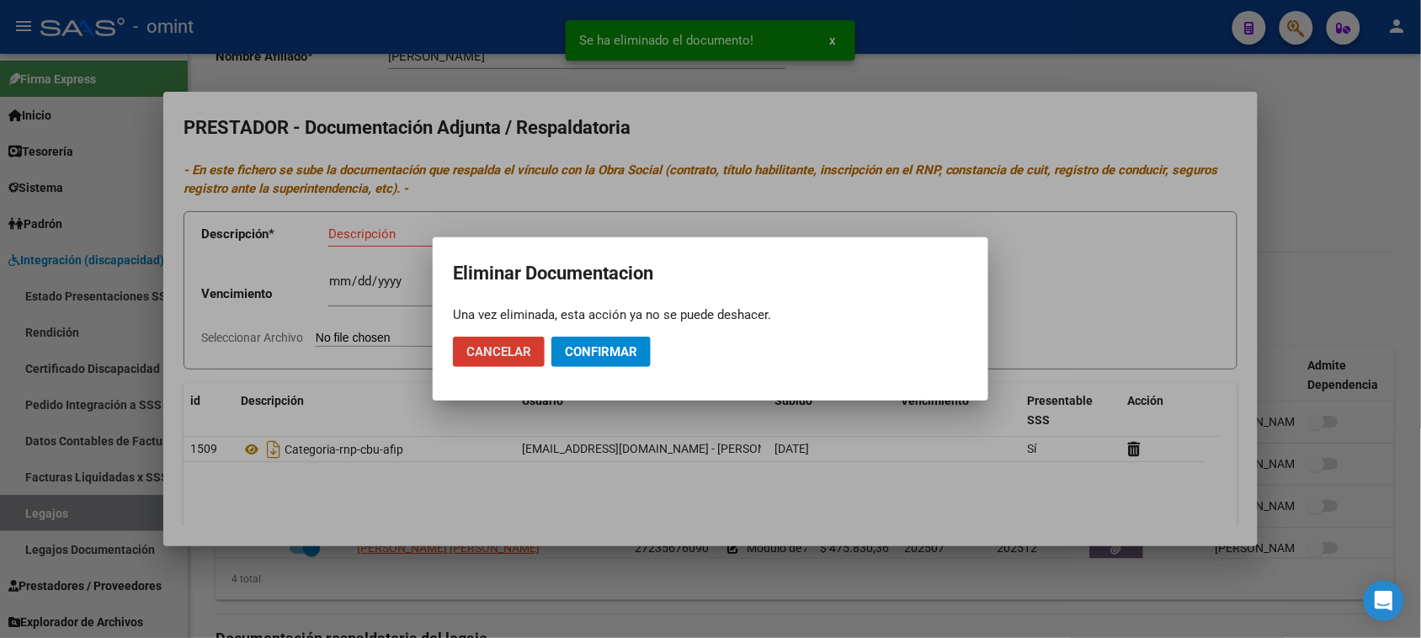
click at [631, 359] on span "Confirmar" at bounding box center [601, 351] width 72 height 15
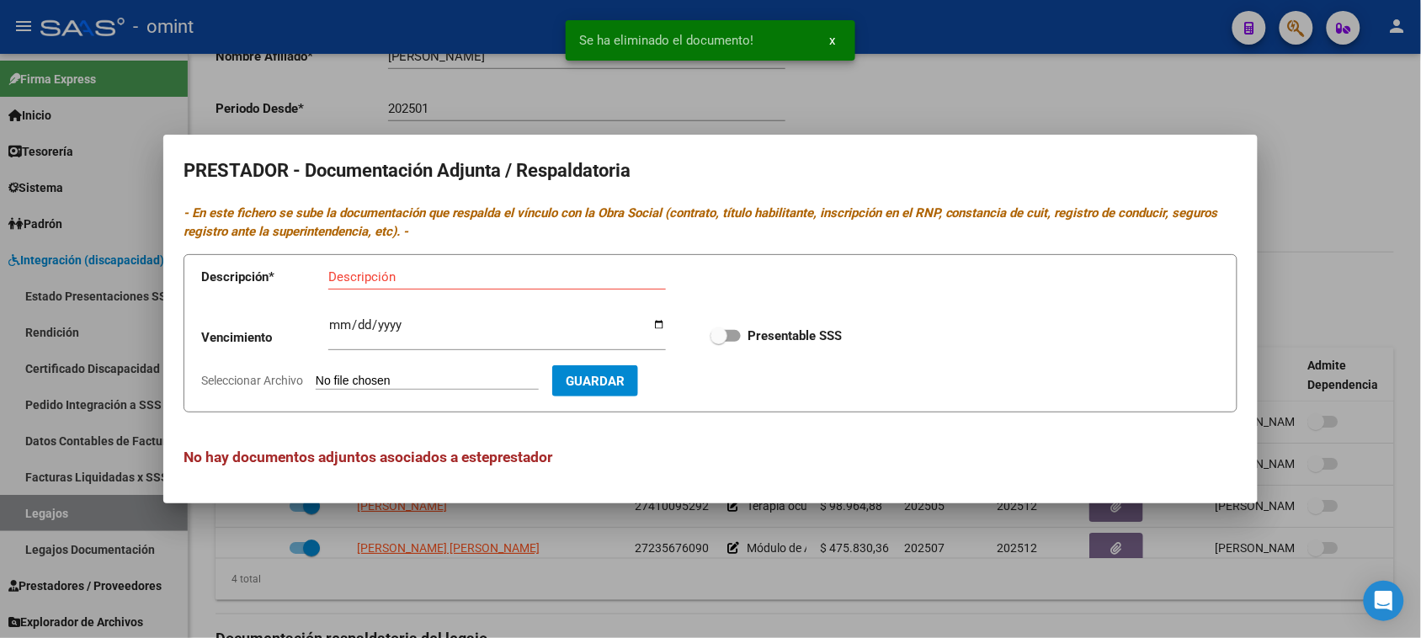
click at [418, 274] on input "Descripción" at bounding box center [496, 276] width 337 height 15
paste input "Habilitación/Categoria/CBU/ARCA"
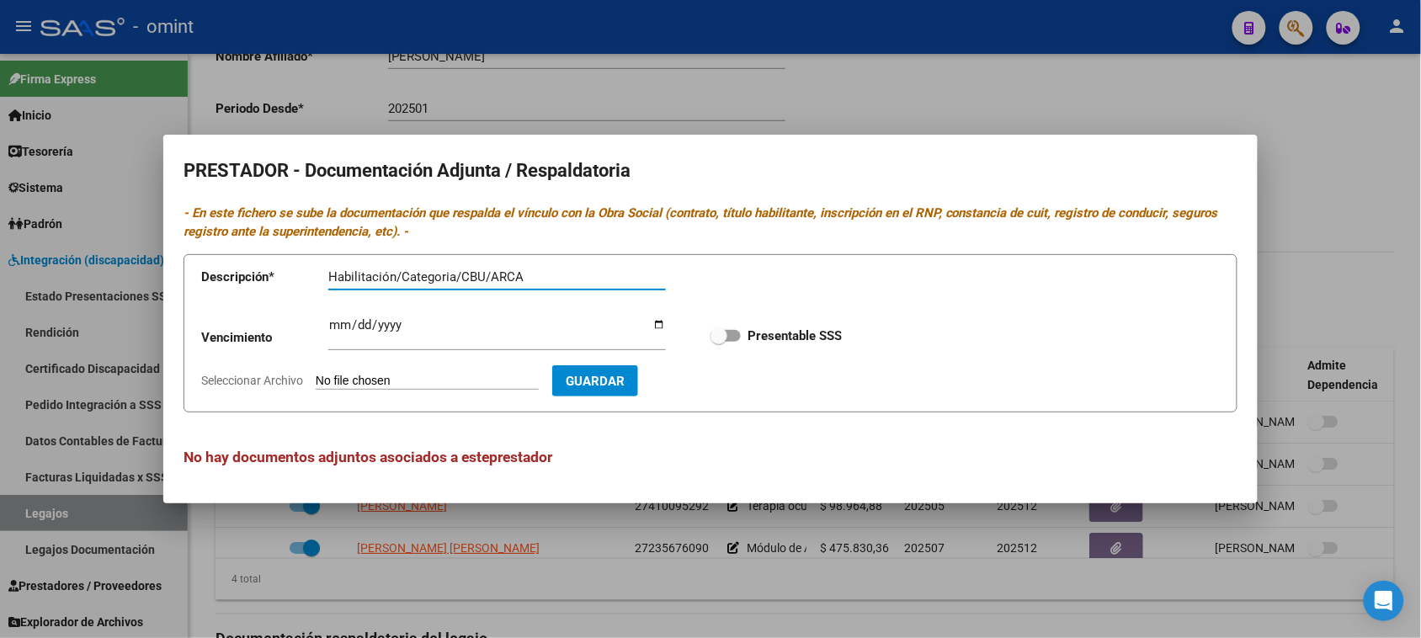
click at [401, 274] on input "Habilitación/Categoria/CBU/ARCA" at bounding box center [496, 276] width 337 height 15
click at [720, 331] on span at bounding box center [718, 335] width 17 height 17
click at [719, 342] on input "Presentable SSS" at bounding box center [718, 342] width 1 height 1
click at [337, 325] on input "Ingresar vencimiento" at bounding box center [496, 331] width 337 height 27
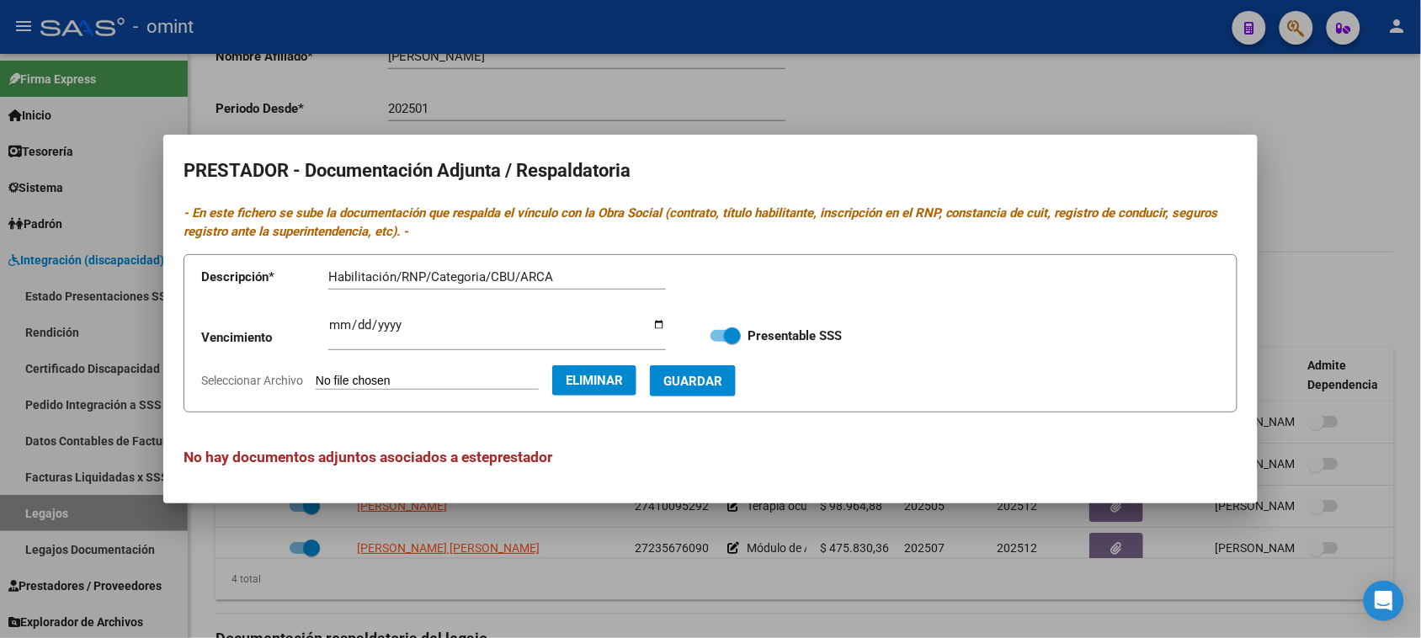
click at [722, 385] on span "Guardar" at bounding box center [692, 381] width 59 height 15
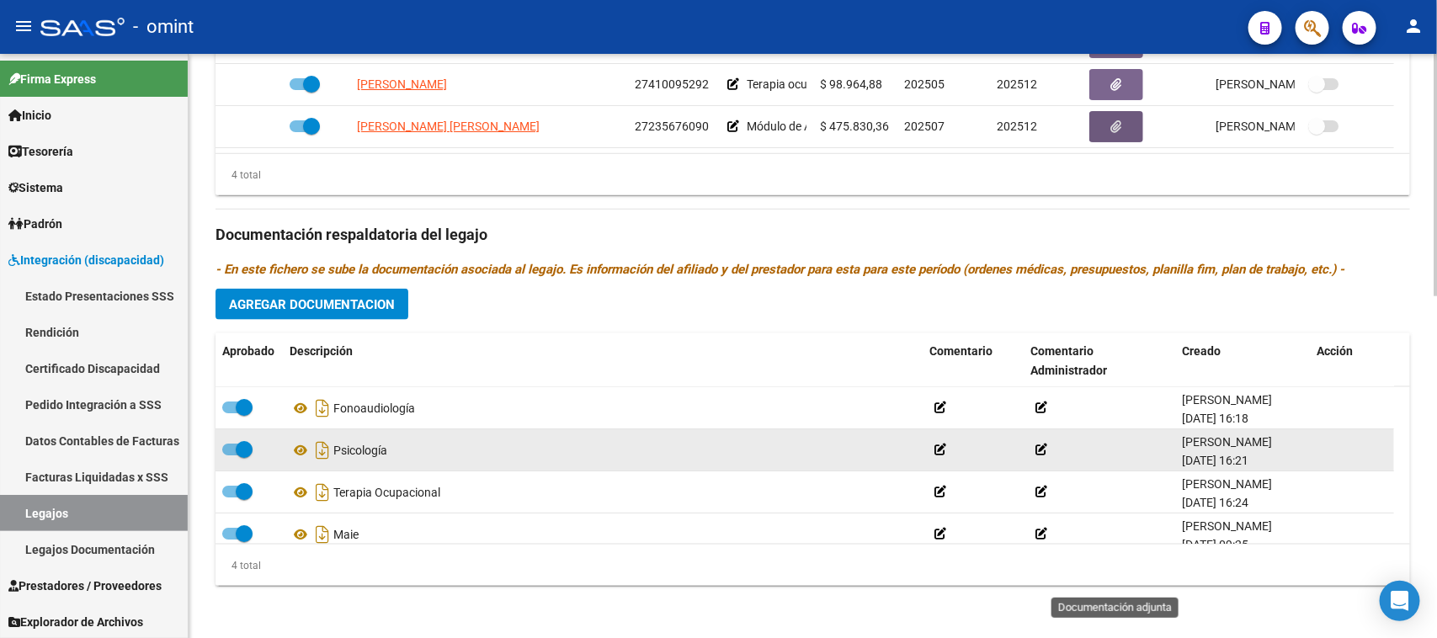
scroll to position [18, 0]
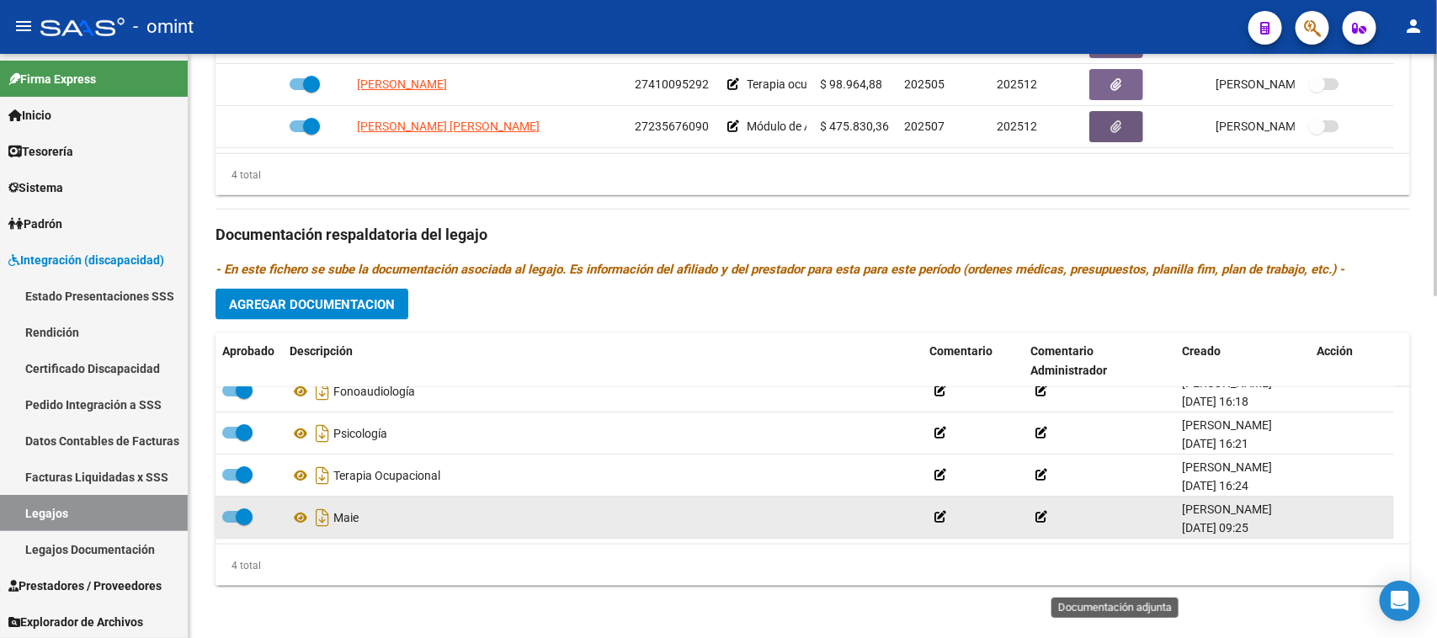
click at [233, 511] on span at bounding box center [237, 517] width 30 height 12
click at [231, 523] on input "checkbox" at bounding box center [230, 523] width 1 height 1
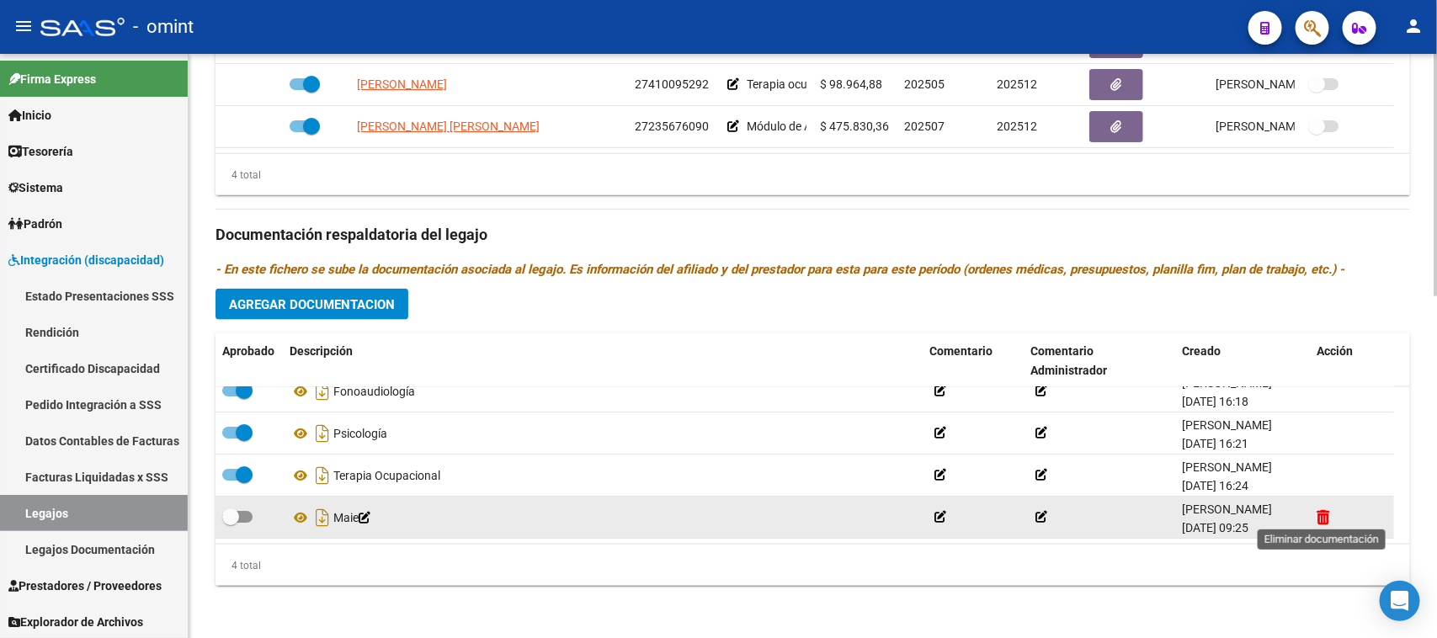
click at [1323, 509] on icon at bounding box center [1322, 517] width 13 height 16
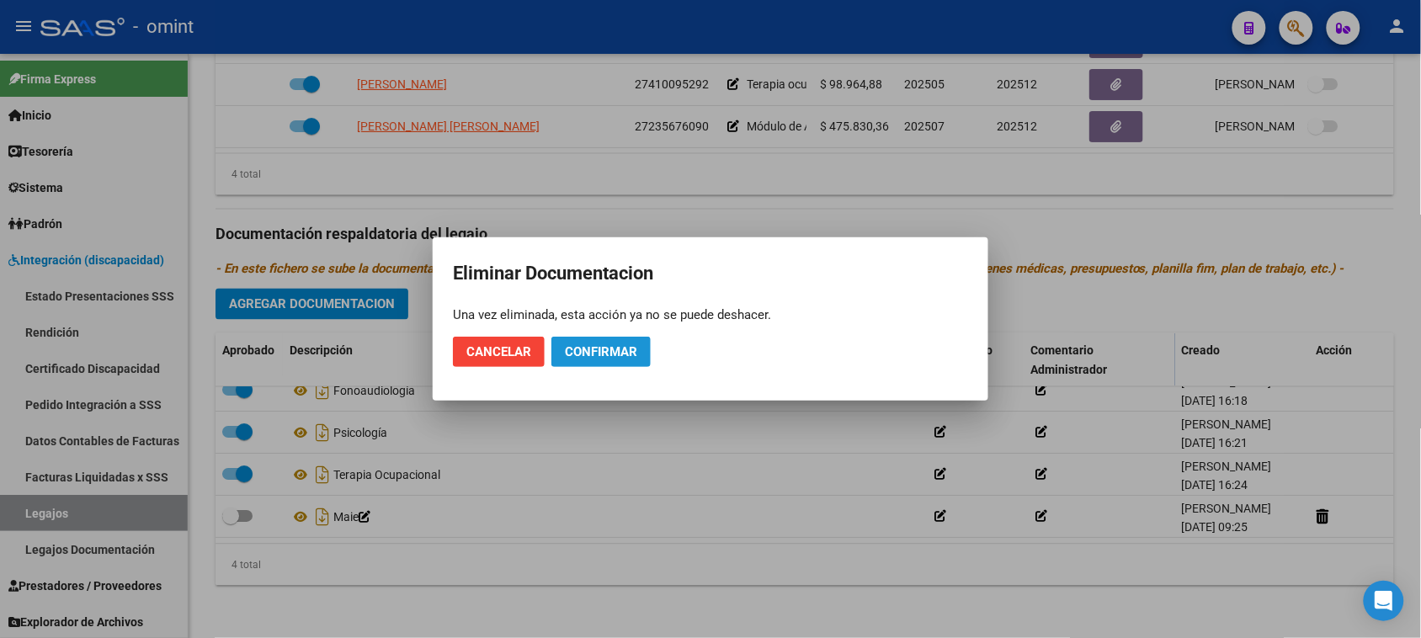
drag, startPoint x: 593, startPoint y: 349, endPoint x: 570, endPoint y: 368, distance: 30.0
click at [592, 348] on span "Confirmar" at bounding box center [601, 351] width 72 height 15
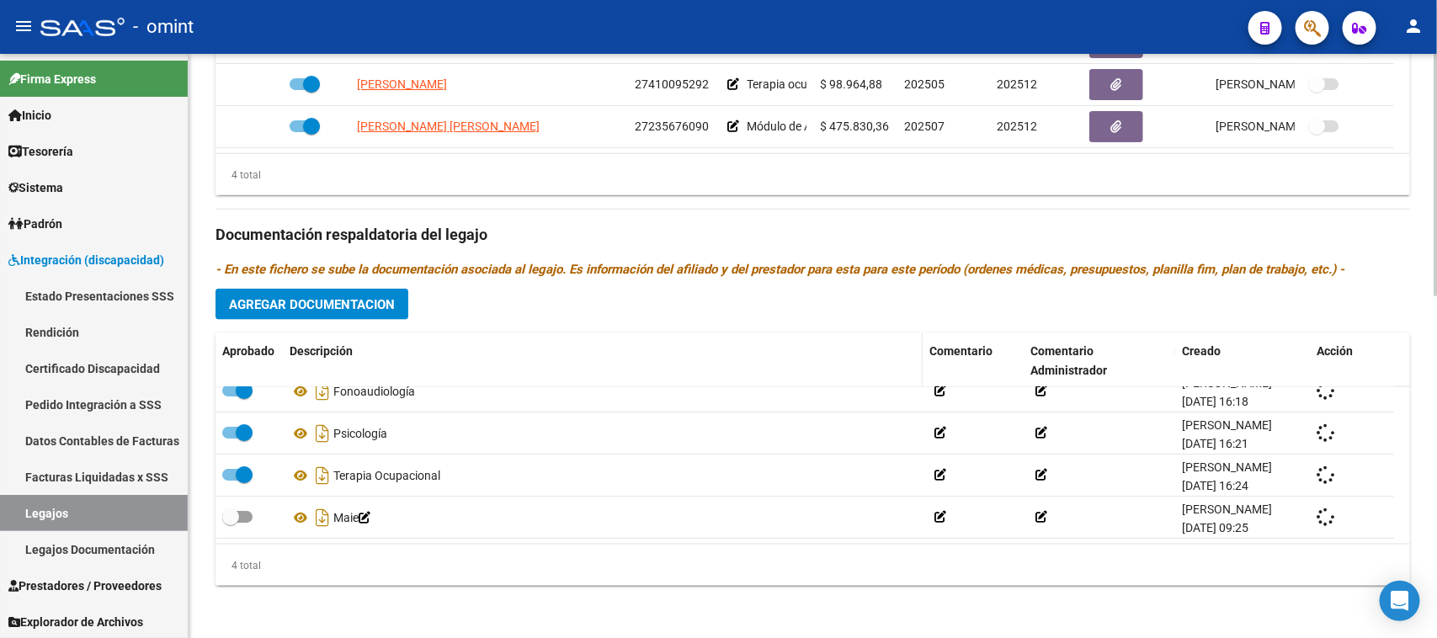
scroll to position [0, 0]
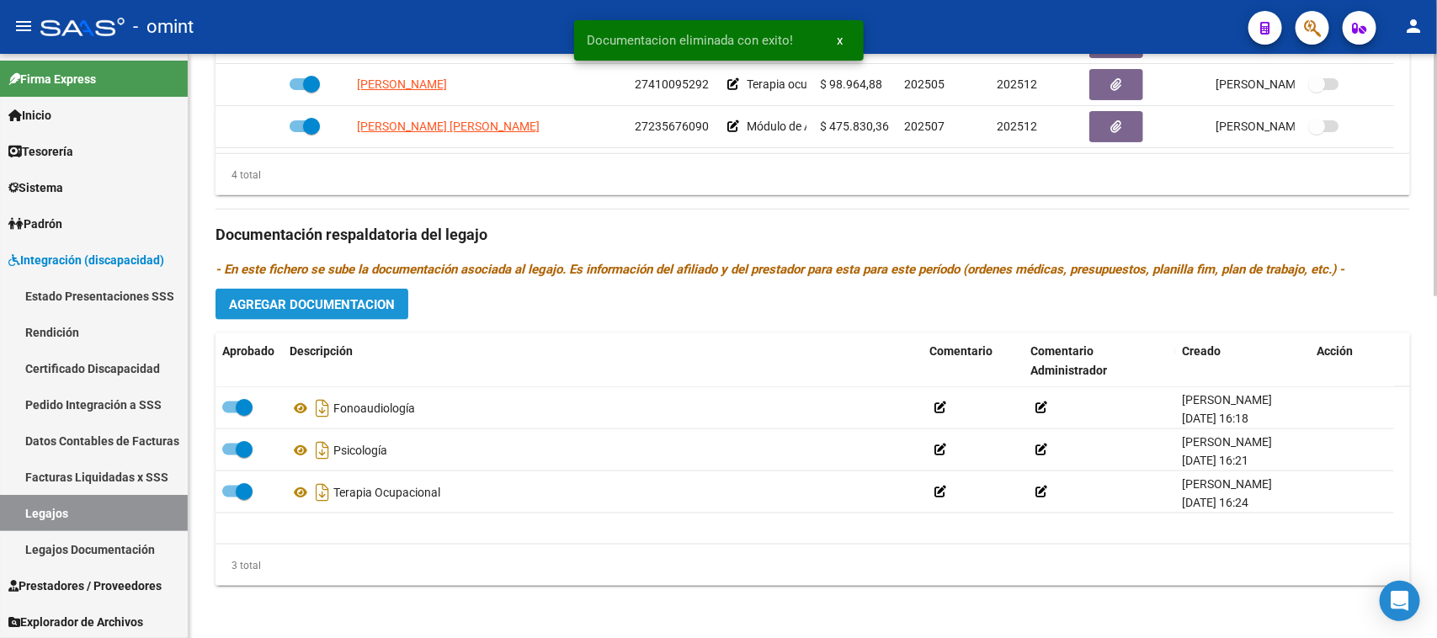
click at [326, 303] on span "Agregar Documentacion" at bounding box center [312, 304] width 166 height 15
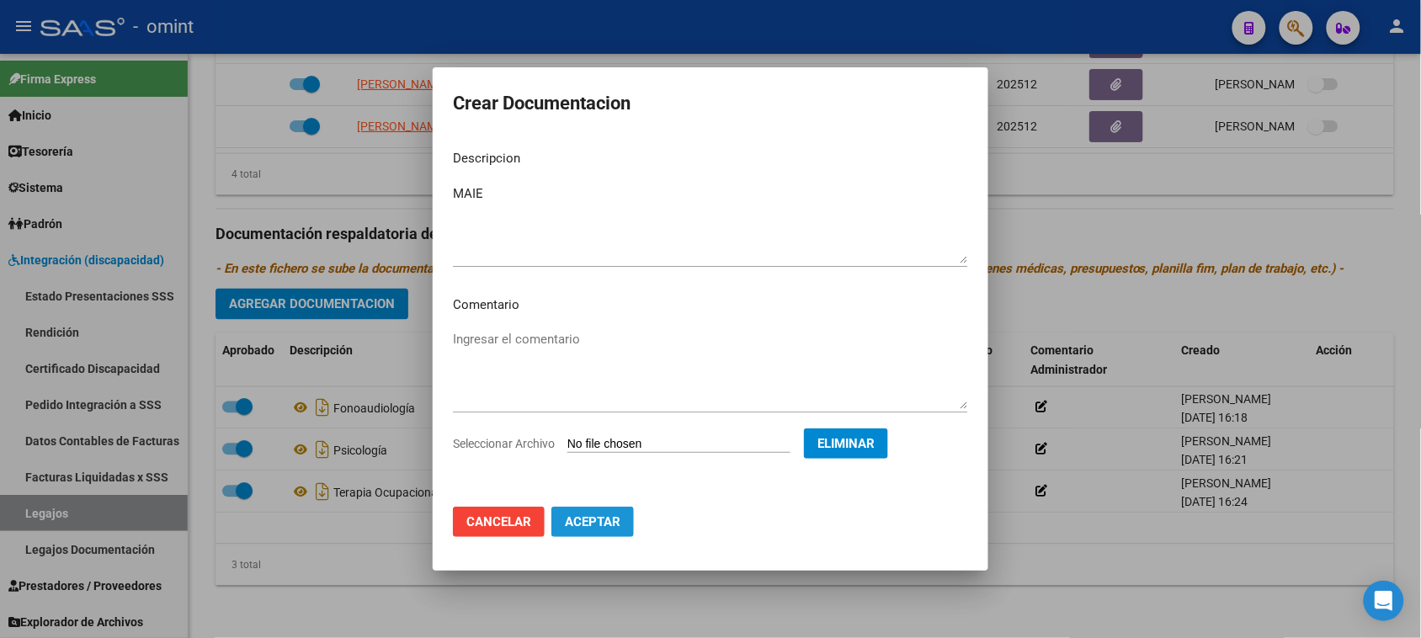
drag, startPoint x: 608, startPoint y: 533, endPoint x: 595, endPoint y: 545, distance: 17.9
click at [607, 533] on button "Aceptar" at bounding box center [592, 522] width 82 height 30
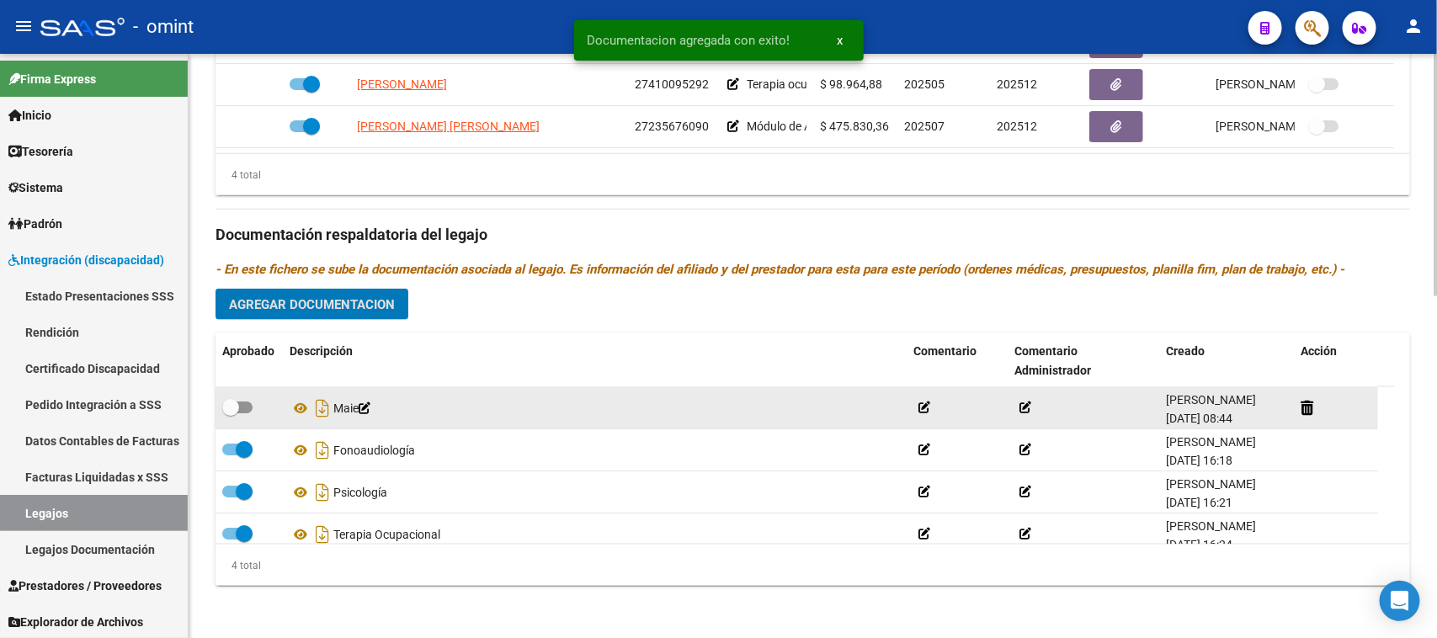
click at [251, 412] on label at bounding box center [237, 407] width 30 height 20
click at [231, 413] on input "checkbox" at bounding box center [230, 413] width 1 height 1
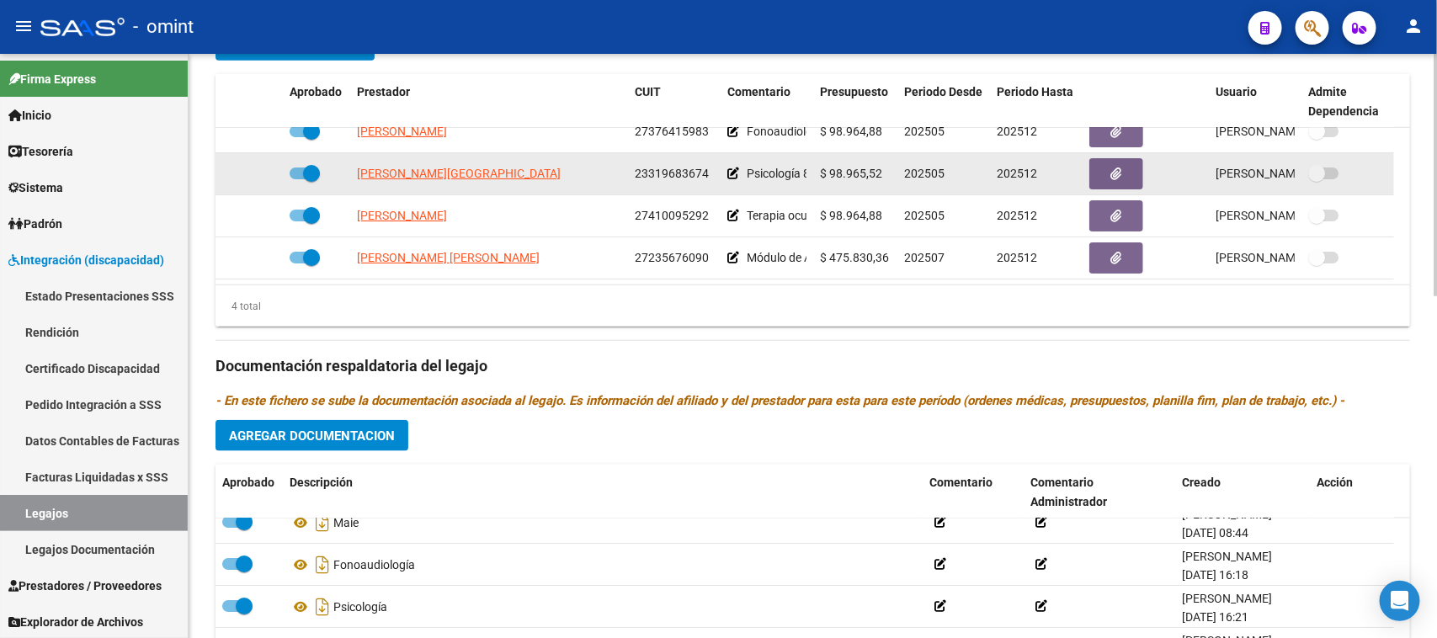
scroll to position [826, 0]
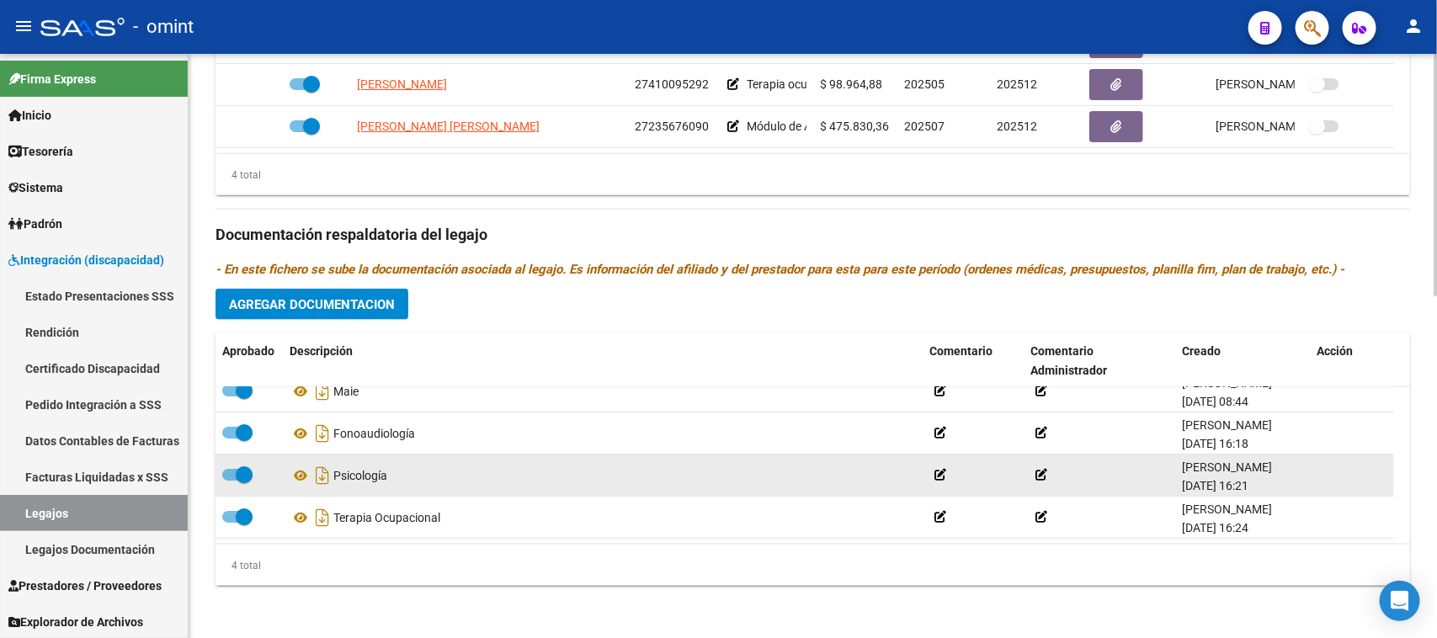
click at [375, 481] on div "Psicología" at bounding box center [602, 475] width 626 height 27
click at [244, 473] on span at bounding box center [244, 474] width 17 height 17
click at [231, 481] on input "checkbox" at bounding box center [230, 481] width 1 height 1
click at [1341, 469] on div at bounding box center [1351, 474] width 71 height 19
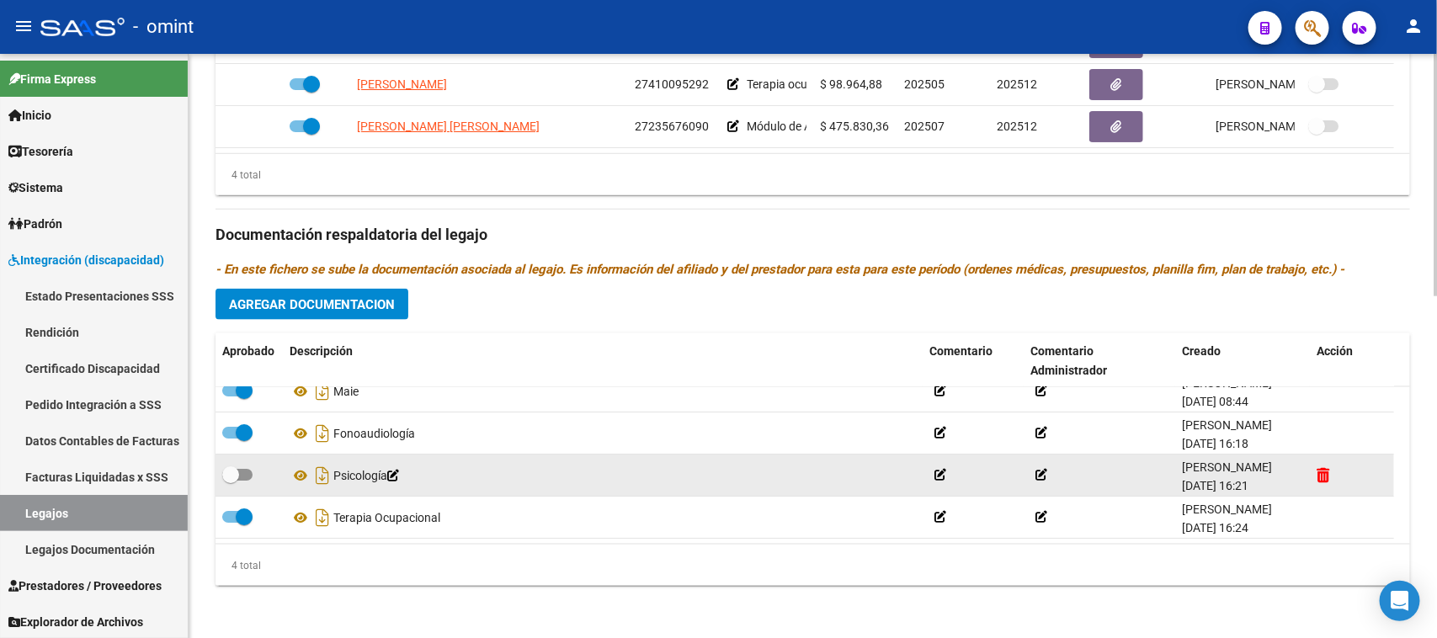
drag, startPoint x: 1330, startPoint y: 475, endPoint x: 1315, endPoint y: 477, distance: 14.4
click at [1330, 475] on div at bounding box center [1351, 474] width 71 height 19
click at [1328, 470] on icon at bounding box center [1322, 475] width 13 height 16
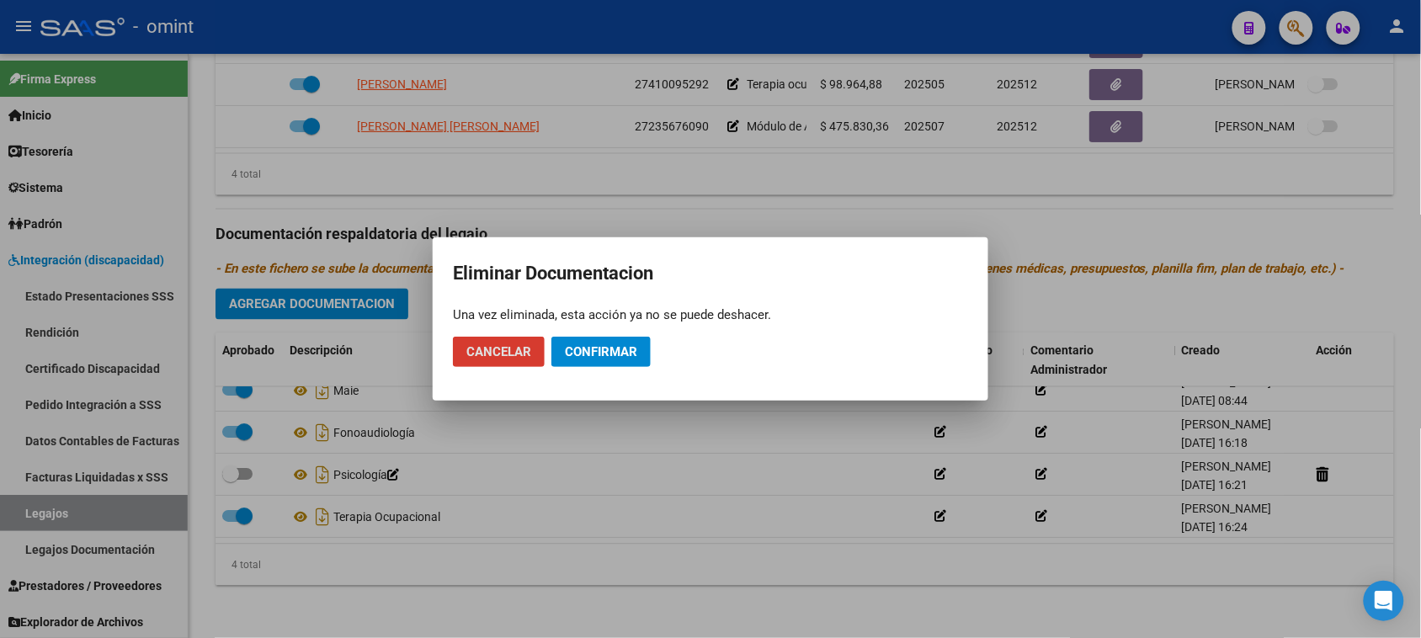
click at [640, 356] on button "Confirmar" at bounding box center [600, 352] width 99 height 30
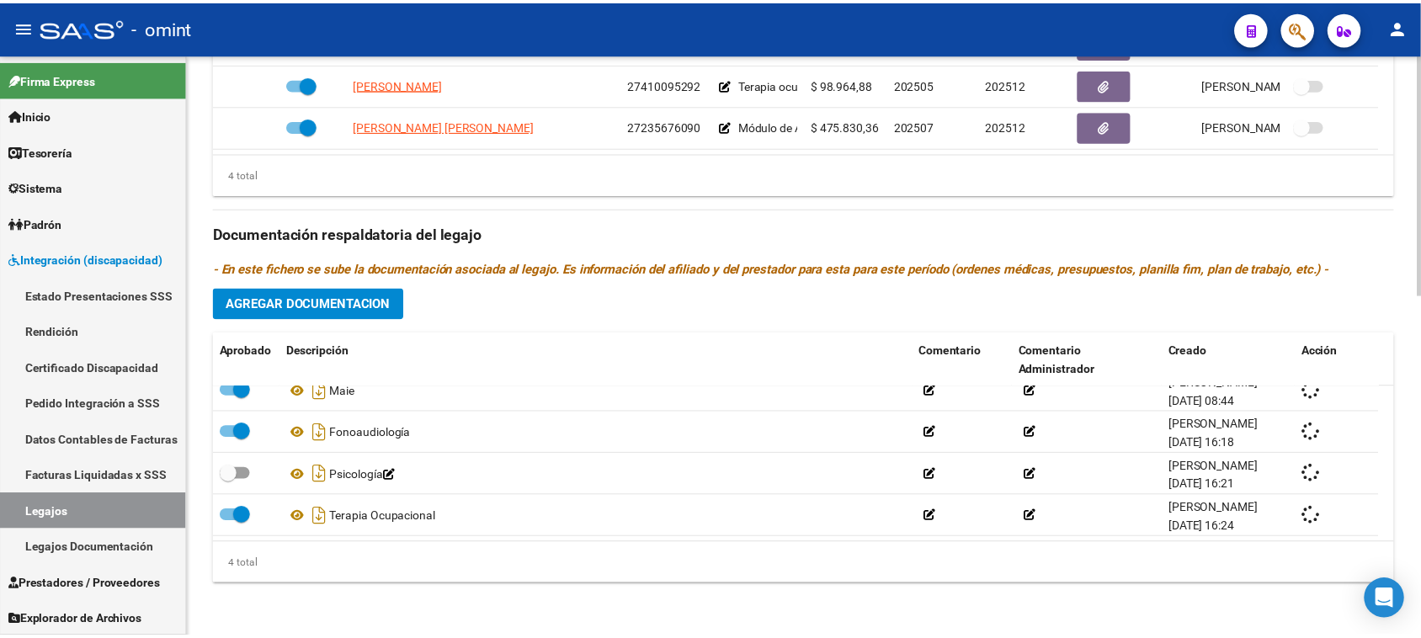
scroll to position [0, 0]
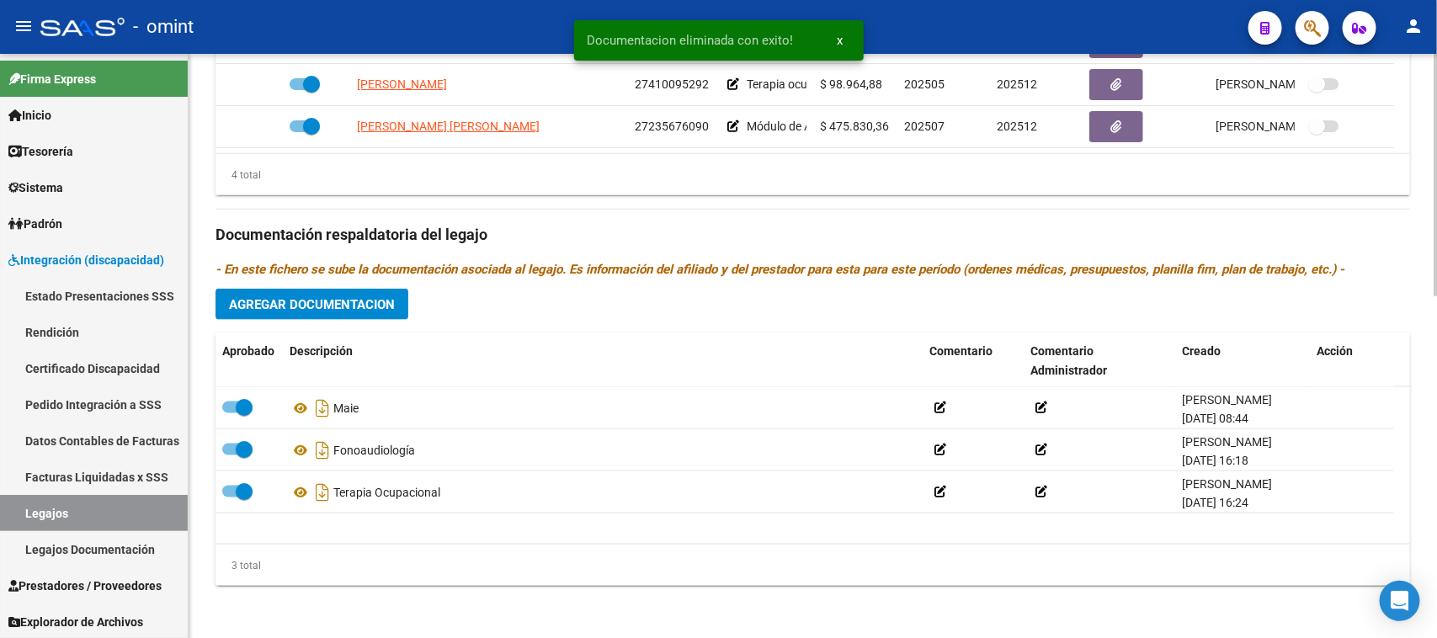
click at [359, 284] on div "Prestadores asociados al legajo Agregar Prestador Aprobado Prestador CUIT Comen…" at bounding box center [812, 224] width 1194 height 752
click at [368, 308] on span "Agregar Documentacion" at bounding box center [312, 304] width 166 height 15
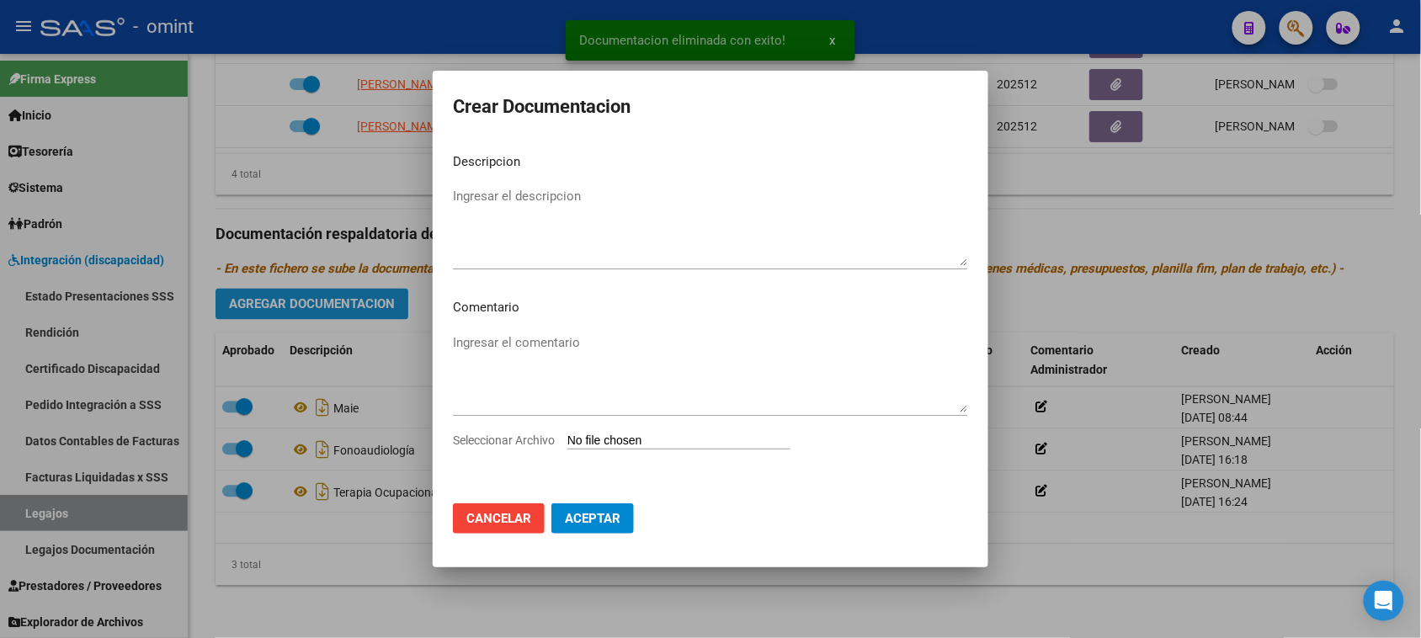
paste textarea "Psicología"
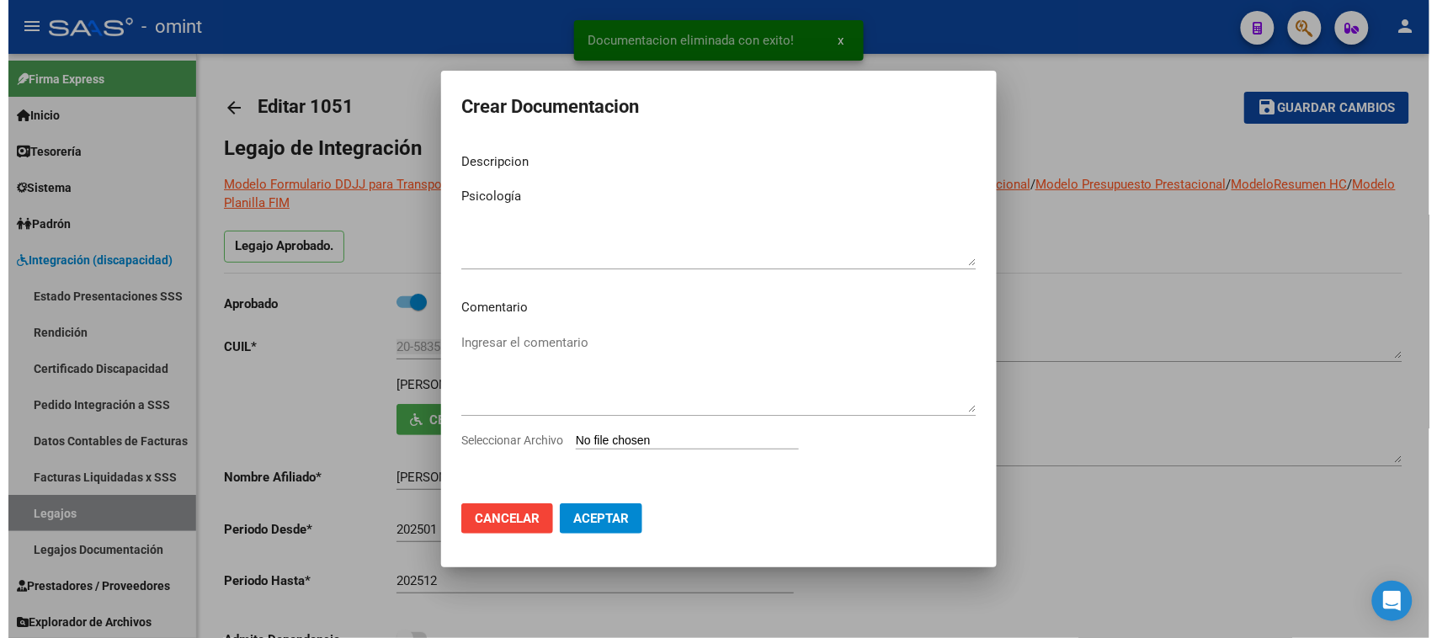
scroll to position [18, 0]
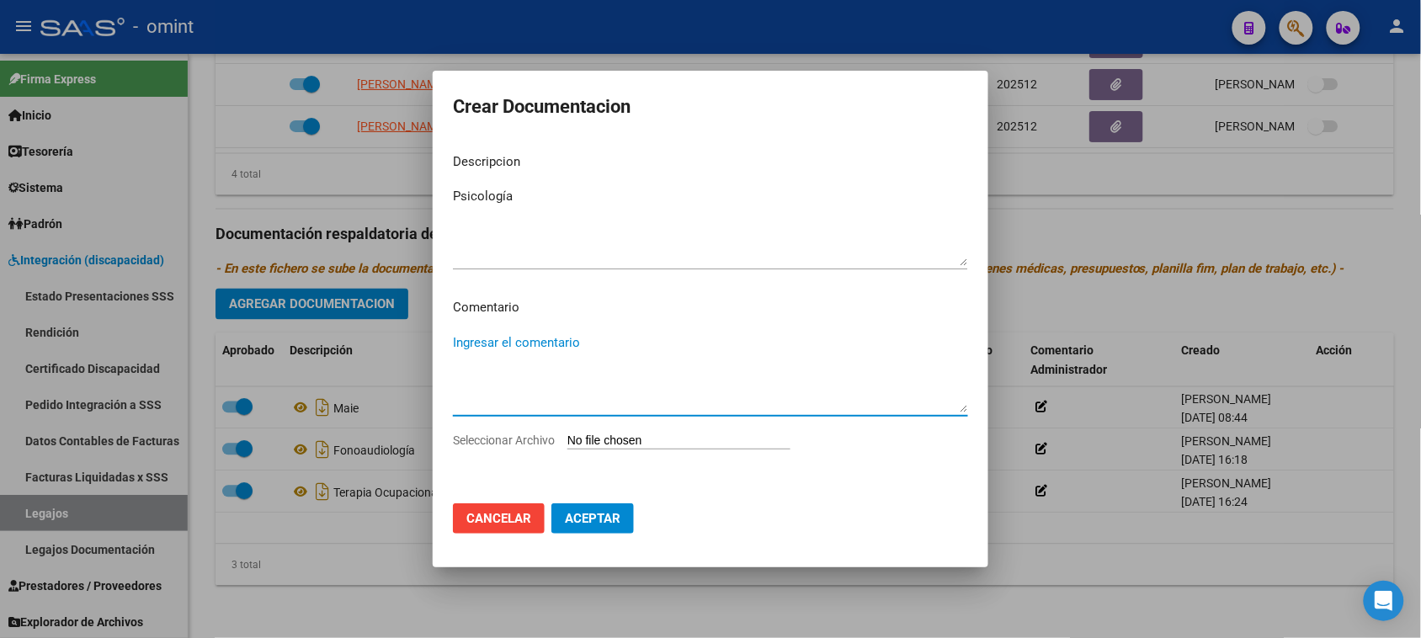
type input "C:\fakepath\PSICO PRESTACION.pdf"
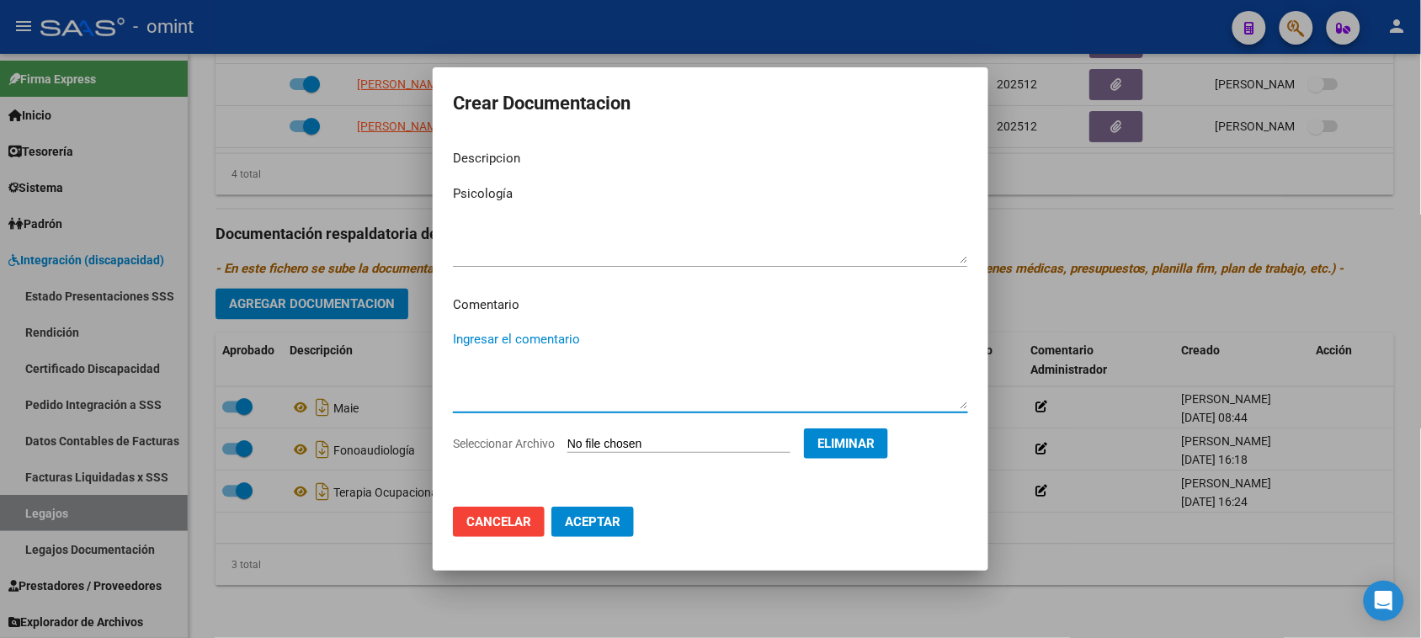
click at [604, 528] on span "Aceptar" at bounding box center [593, 521] width 56 height 15
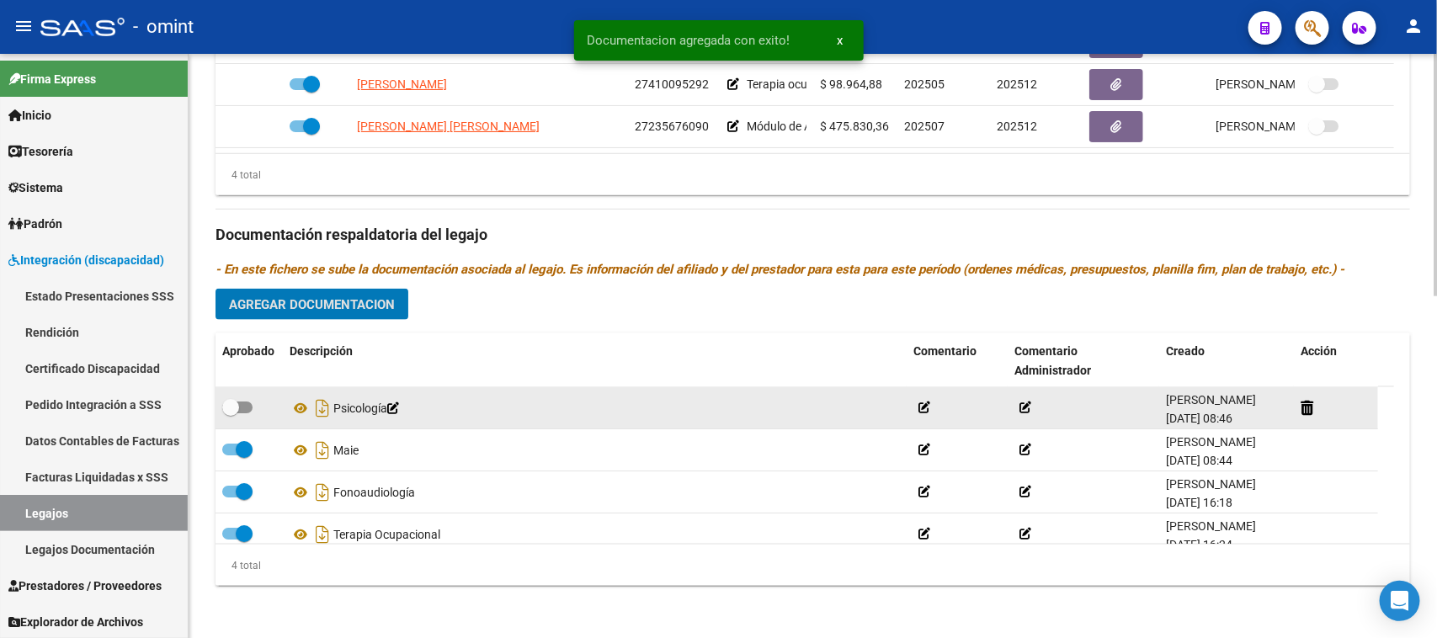
drag, startPoint x: 240, startPoint y: 410, endPoint x: 251, endPoint y: 409, distance: 11.0
click at [240, 409] on span at bounding box center [237, 407] width 30 height 12
click at [231, 413] on input "checkbox" at bounding box center [230, 413] width 1 height 1
checkbox input "true"
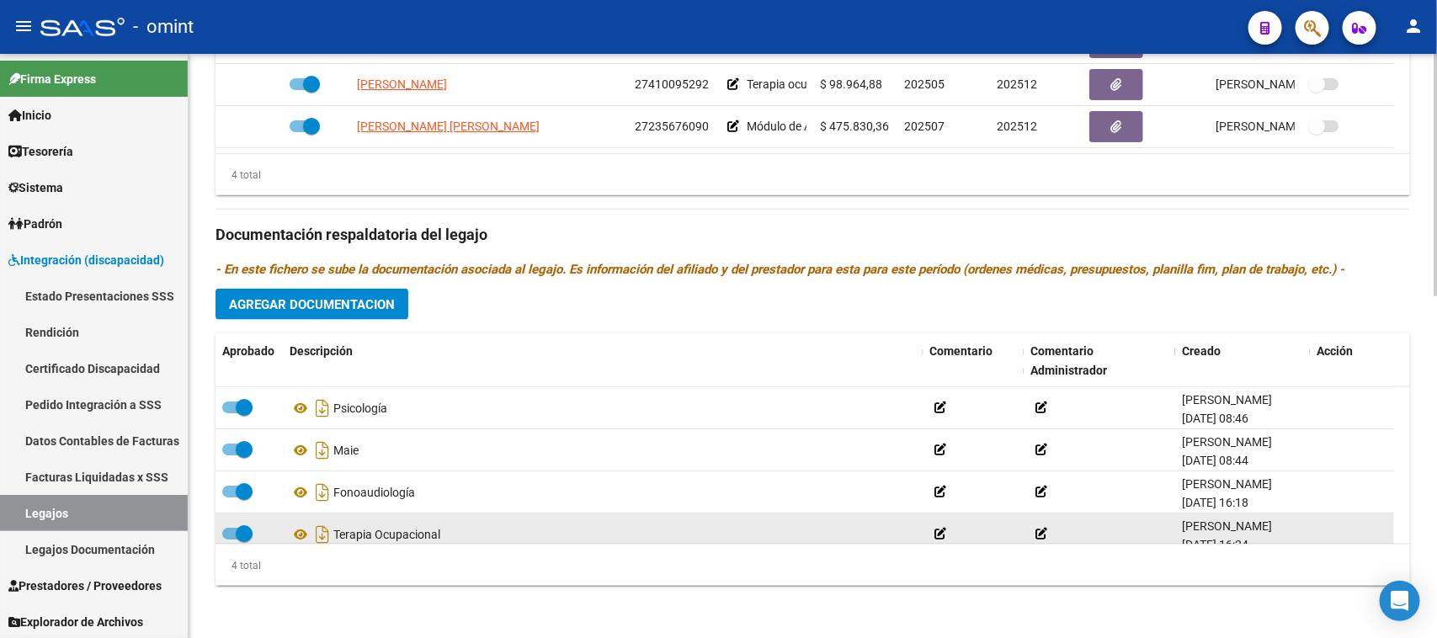
click at [367, 537] on div "Terapia Ocupacional" at bounding box center [602, 534] width 626 height 27
copy div "Terapia Ocupacional"
click at [242, 526] on span at bounding box center [244, 533] width 17 height 17
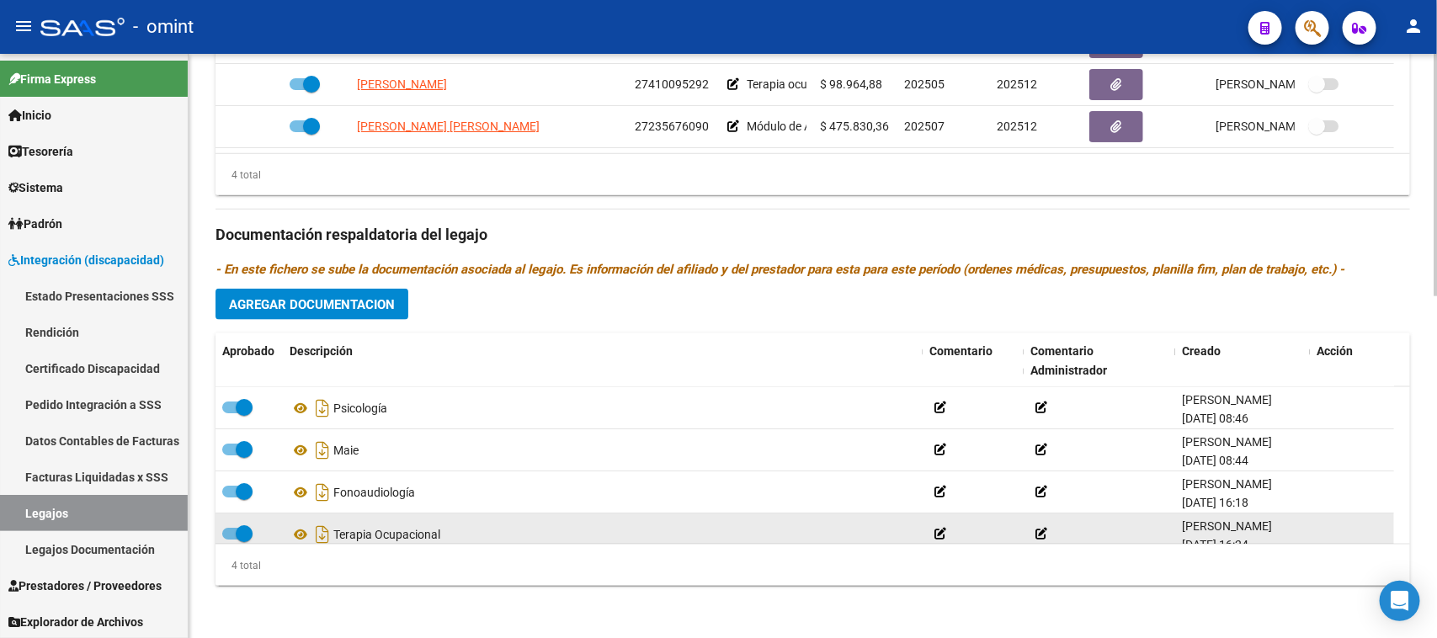
click at [231, 539] on input "checkbox" at bounding box center [230, 539] width 1 height 1
checkbox input "false"
click at [1330, 528] on div at bounding box center [1351, 533] width 71 height 19
click at [1322, 530] on icon at bounding box center [1322, 534] width 13 height 16
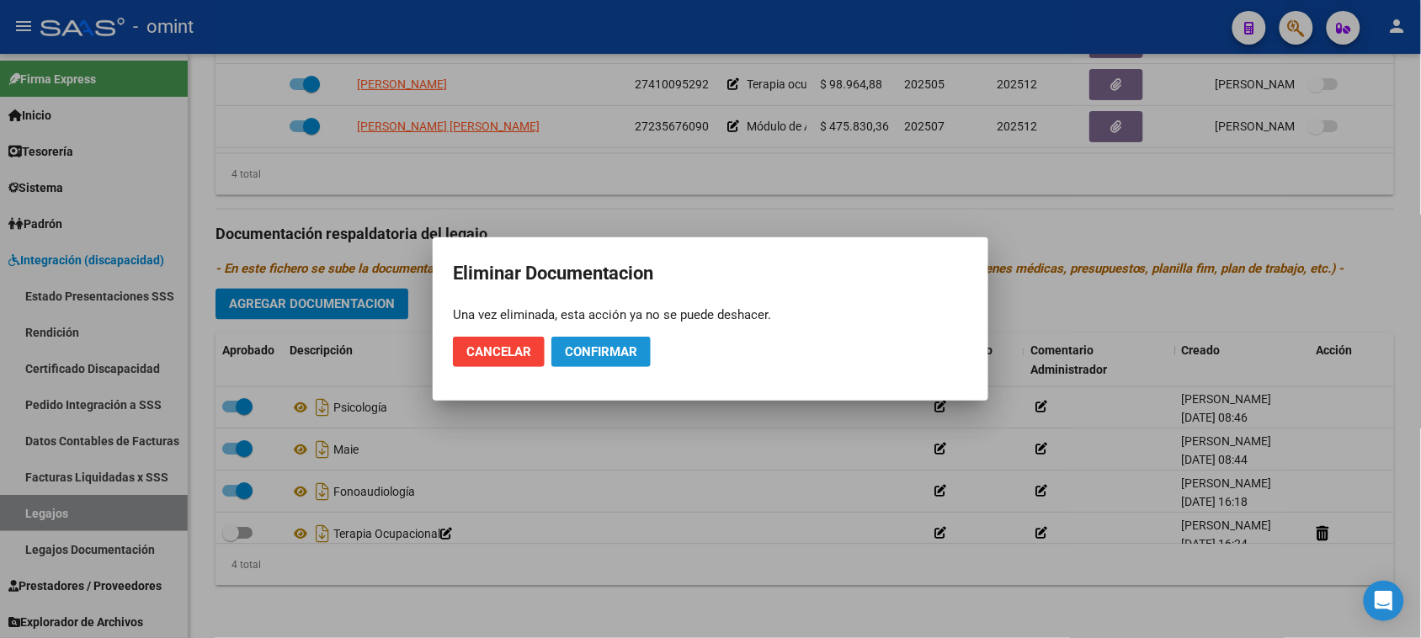
click at [593, 345] on span "Confirmar" at bounding box center [601, 351] width 72 height 15
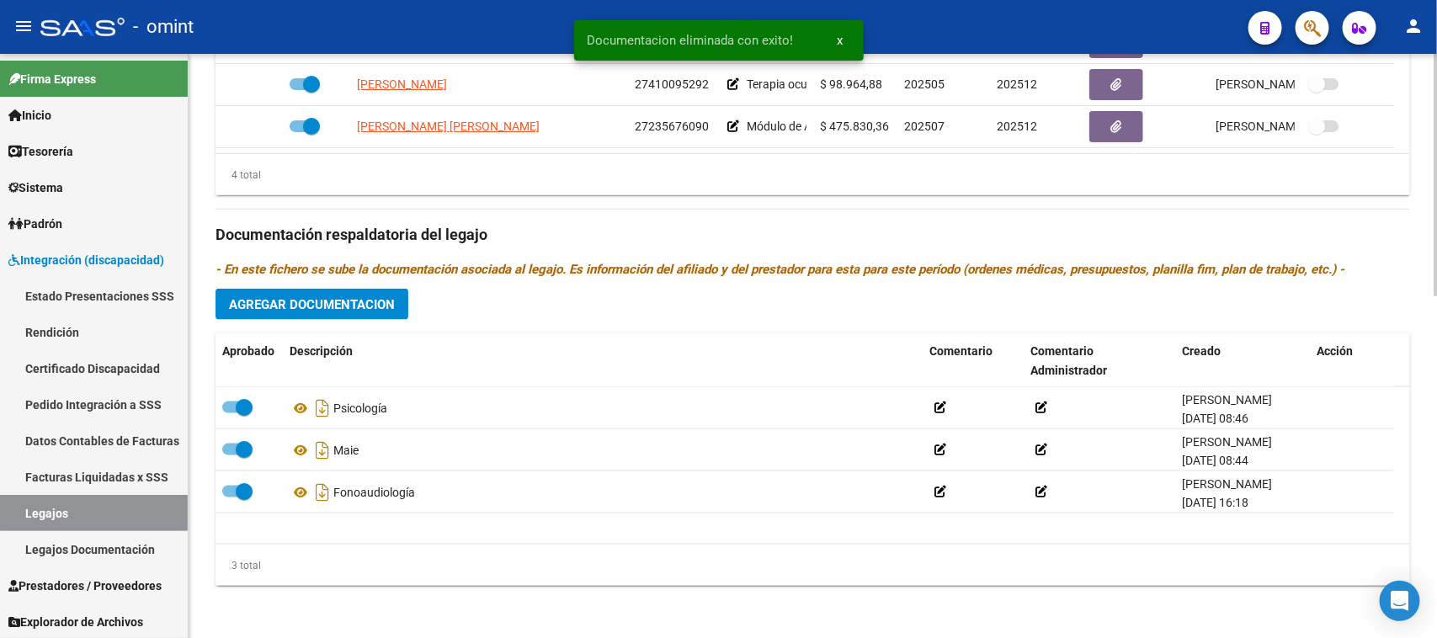
scroll to position [0, 0]
click at [359, 305] on span "Agregar Documentacion" at bounding box center [312, 304] width 166 height 15
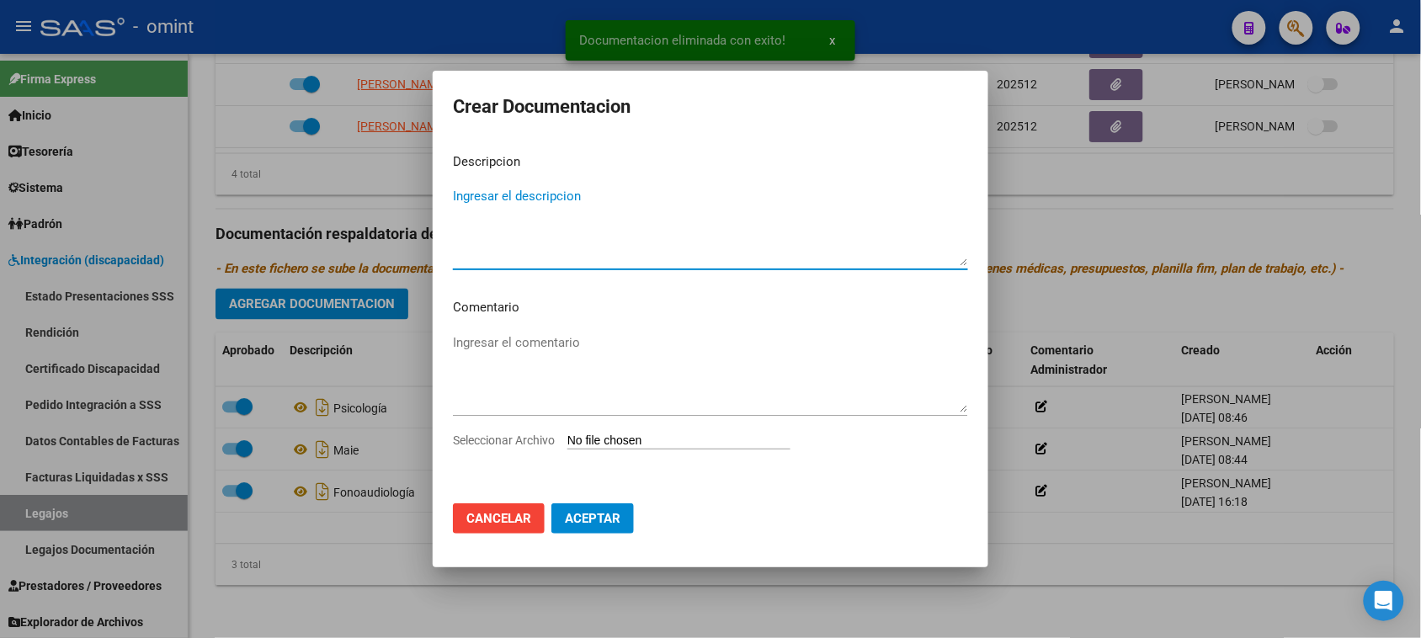
paste textarea "Terapia Ocupacional"
type textarea "Terapia Ocupacional"
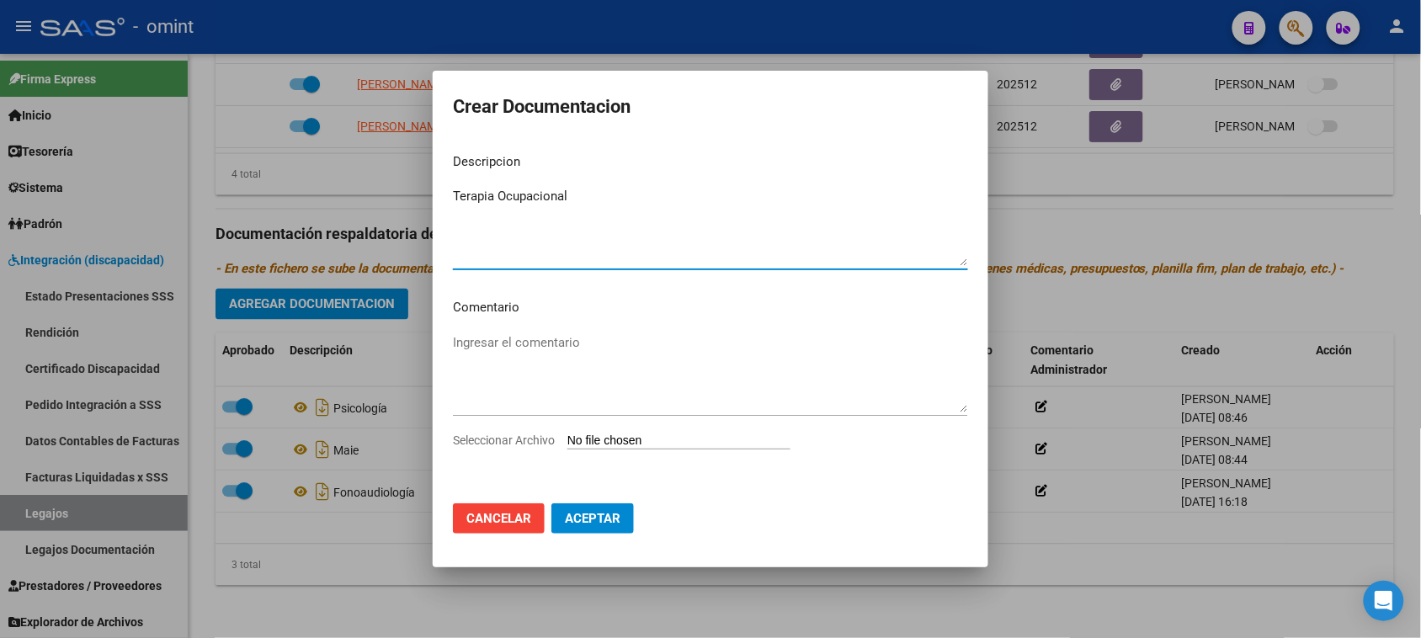
type input "C:\fakepath\TO PRESTACION.pdf"
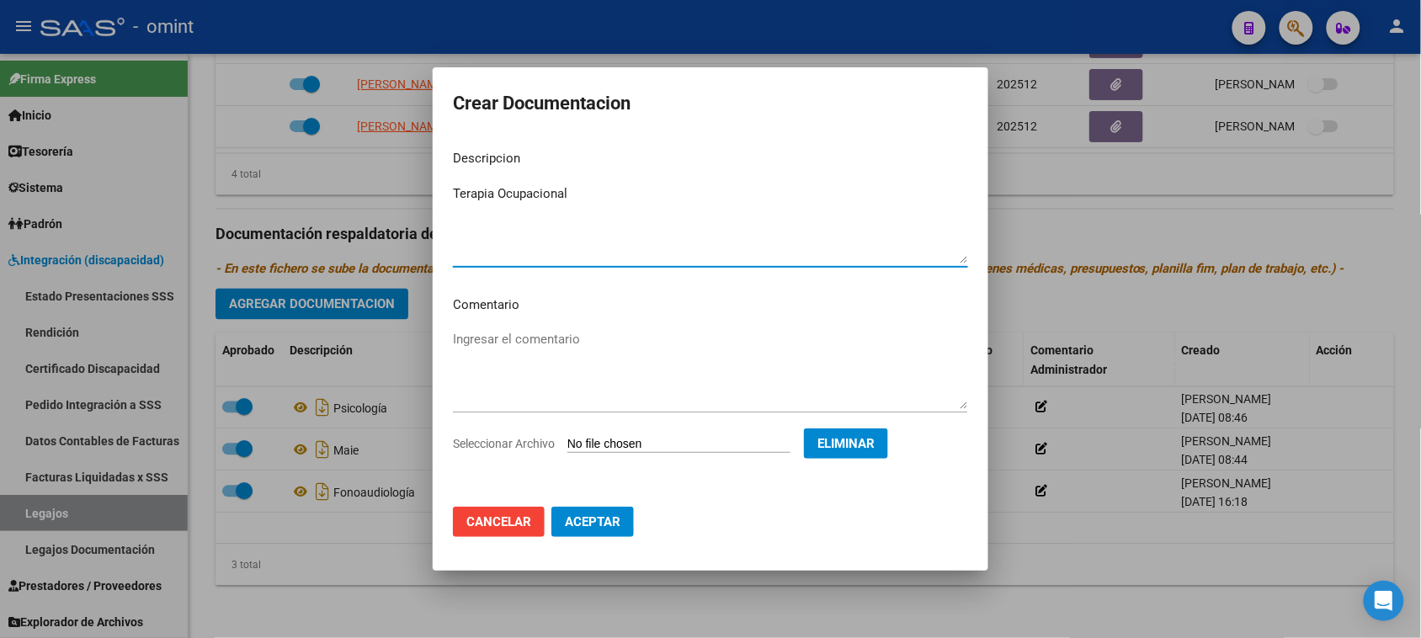
click at [591, 523] on span "Aceptar" at bounding box center [593, 521] width 56 height 15
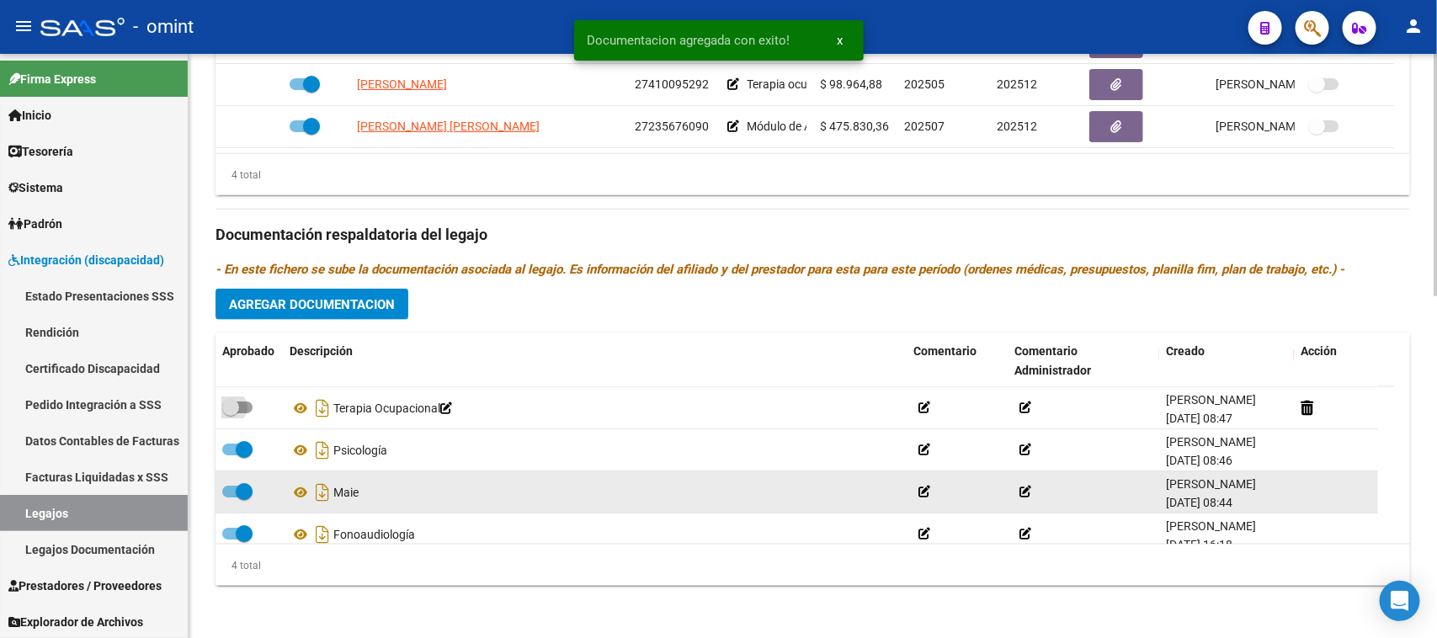
drag, startPoint x: 237, startPoint y: 409, endPoint x: 577, endPoint y: 501, distance: 352.2
click at [237, 408] on span at bounding box center [230, 407] width 17 height 17
click at [231, 413] on input "checkbox" at bounding box center [230, 413] width 1 height 1
checkbox input "true"
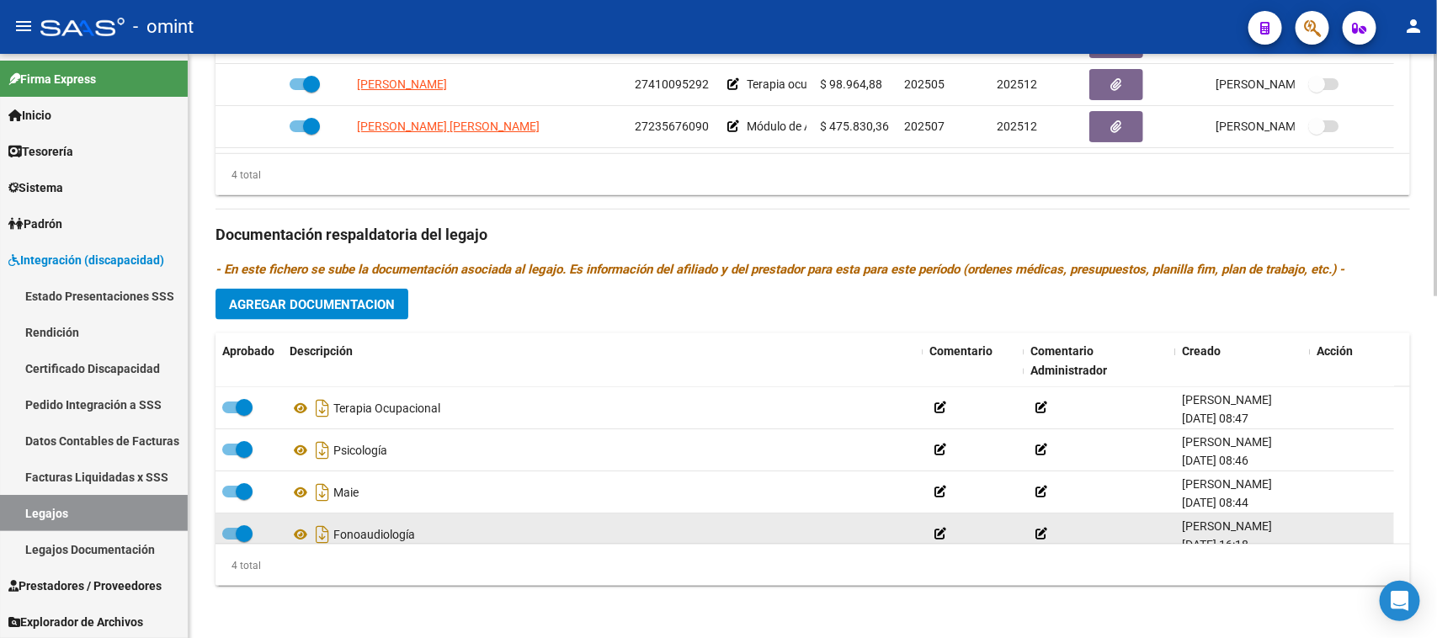
click at [241, 532] on span at bounding box center [244, 533] width 17 height 17
click at [231, 539] on input "checkbox" at bounding box center [230, 539] width 1 height 1
checkbox input "false"
click at [1319, 526] on icon at bounding box center [1322, 534] width 13 height 16
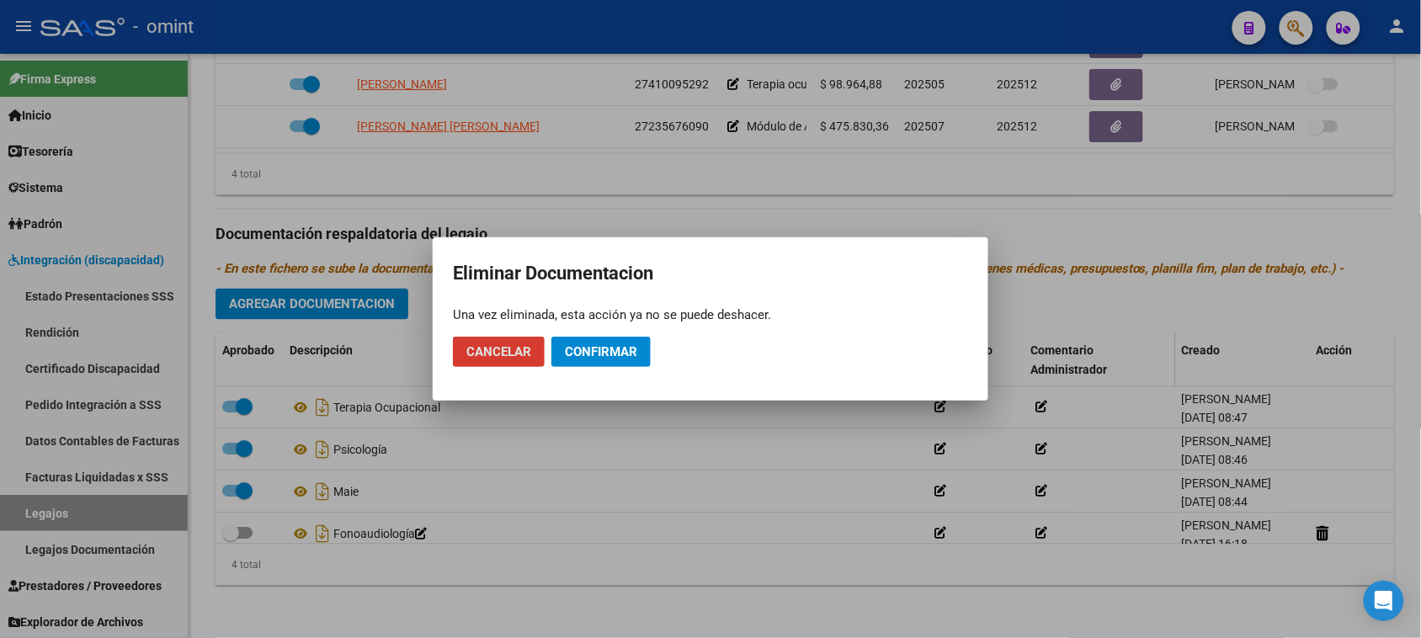
click at [629, 354] on span "Confirmar" at bounding box center [601, 351] width 72 height 15
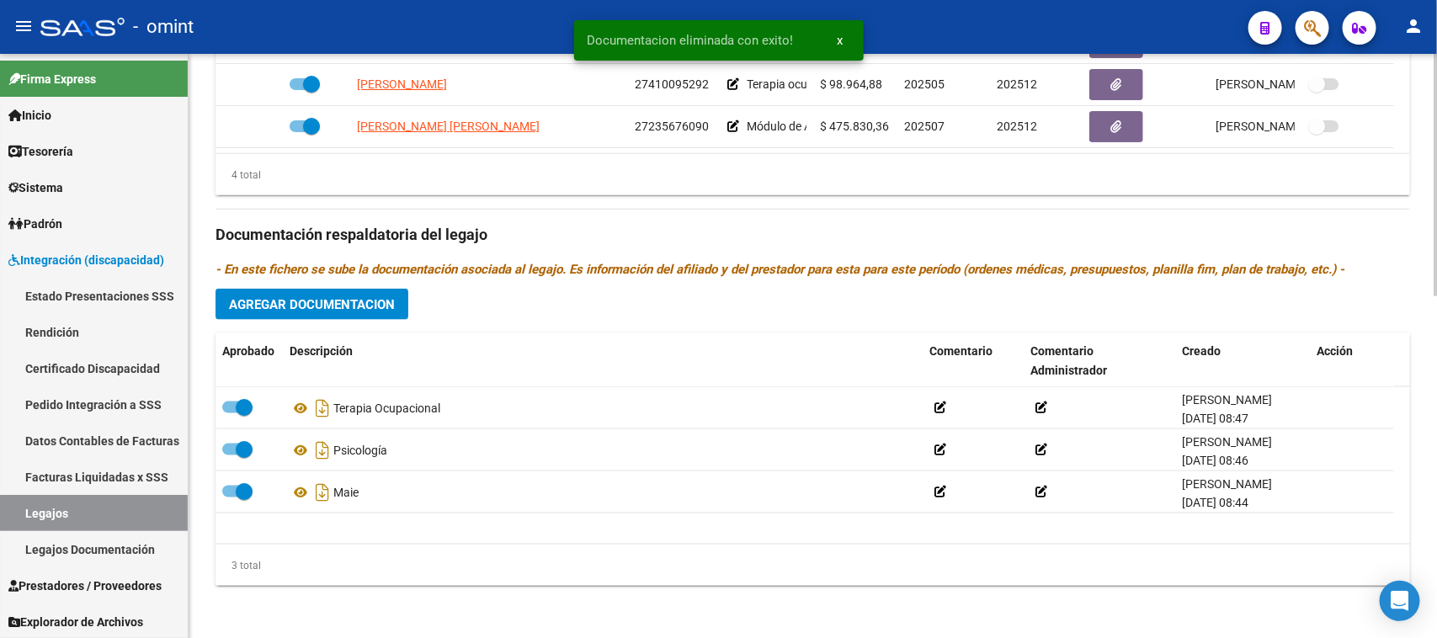
click at [368, 309] on span "Agregar Documentacion" at bounding box center [312, 304] width 166 height 15
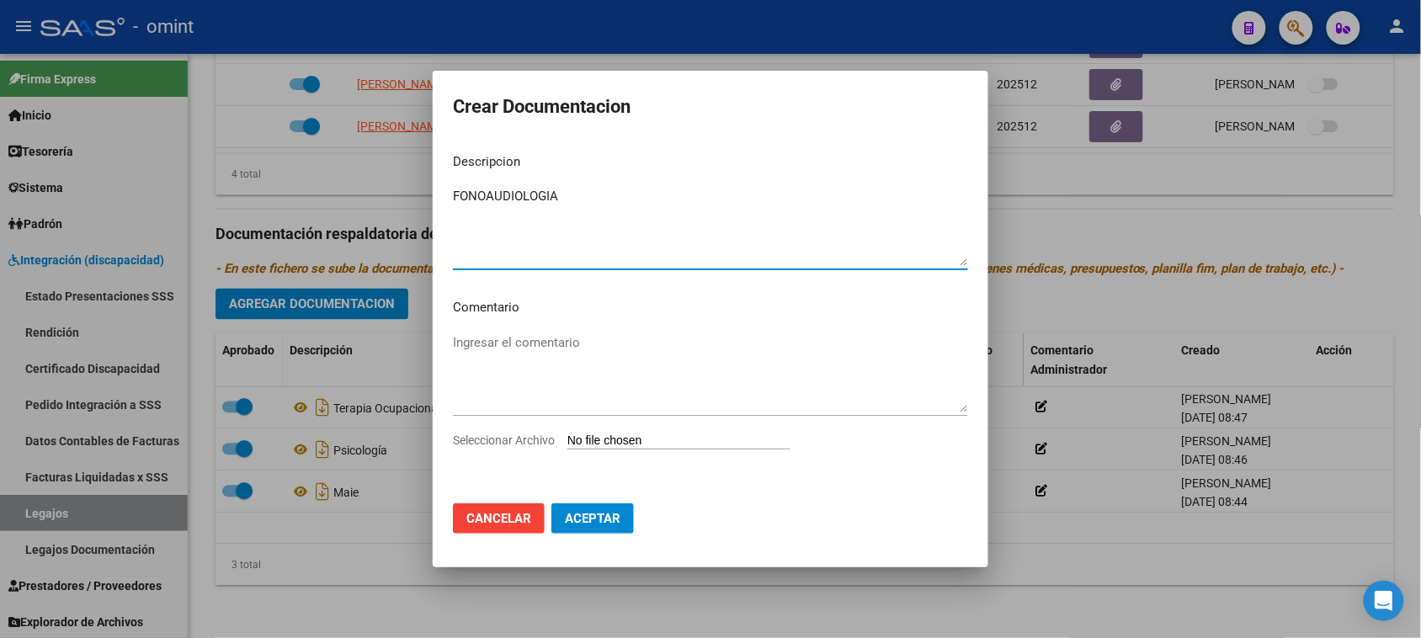
type textarea "FONOAUDIOLOGIA"
type input "C:\fakepath\FONO PRESTACION.pdf"
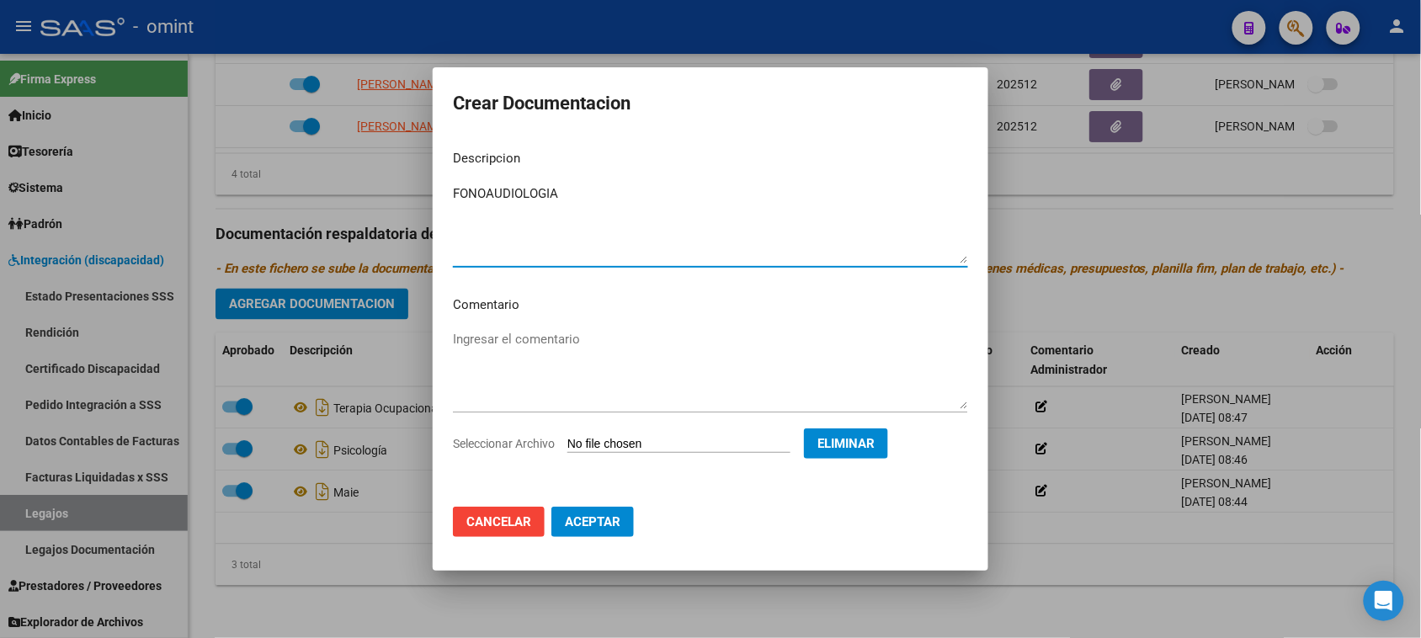
click at [599, 529] on button "Aceptar" at bounding box center [592, 522] width 82 height 30
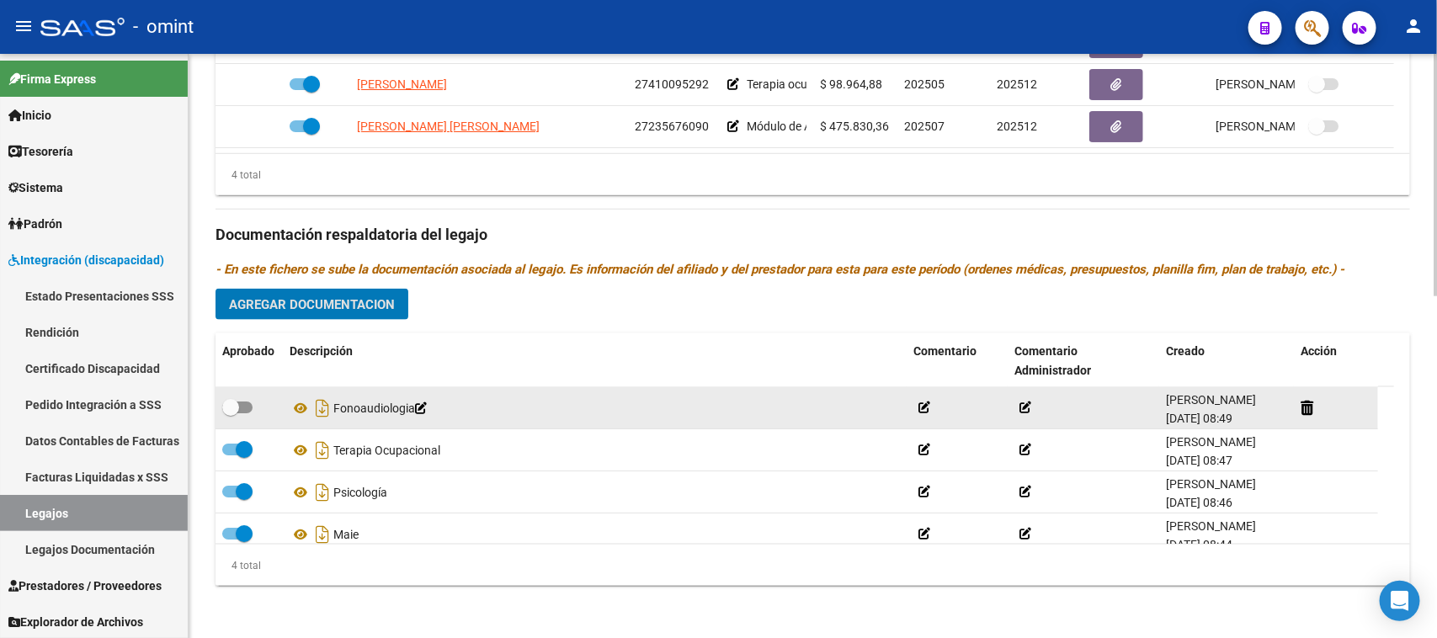
click at [251, 412] on label at bounding box center [237, 407] width 30 height 20
click at [231, 413] on input "checkbox" at bounding box center [230, 413] width 1 height 1
checkbox input "true"
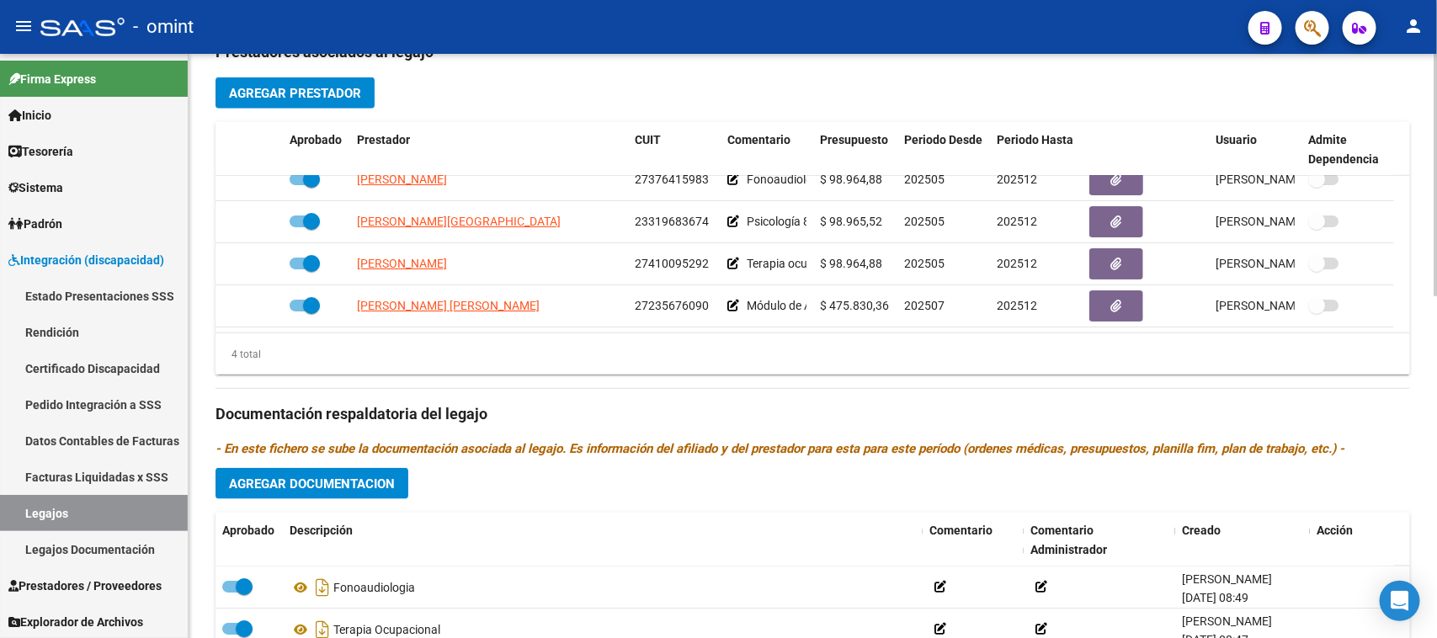
scroll to position [615, 0]
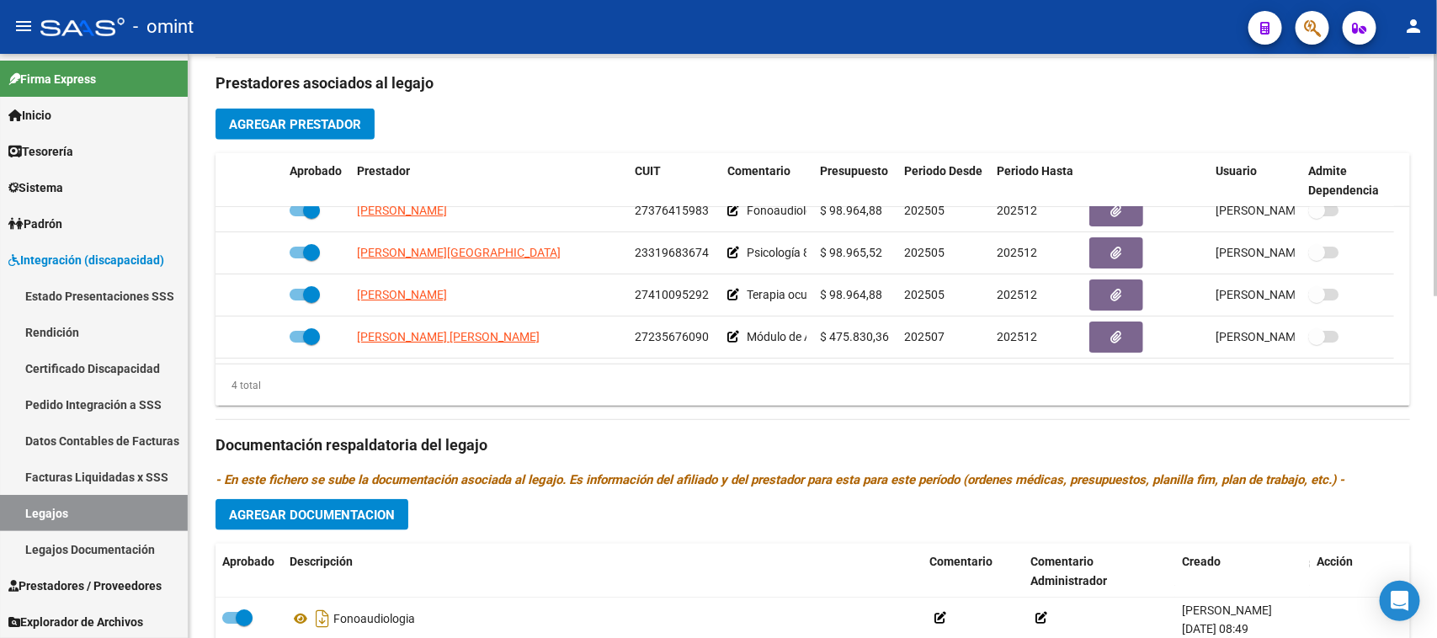
click at [299, 494] on div "Prestadores asociados al legajo Agregar Prestador Aprobado Prestador CUIT Comen…" at bounding box center [812, 434] width 1194 height 752
click at [307, 502] on button "Agregar Documentacion" at bounding box center [311, 514] width 193 height 31
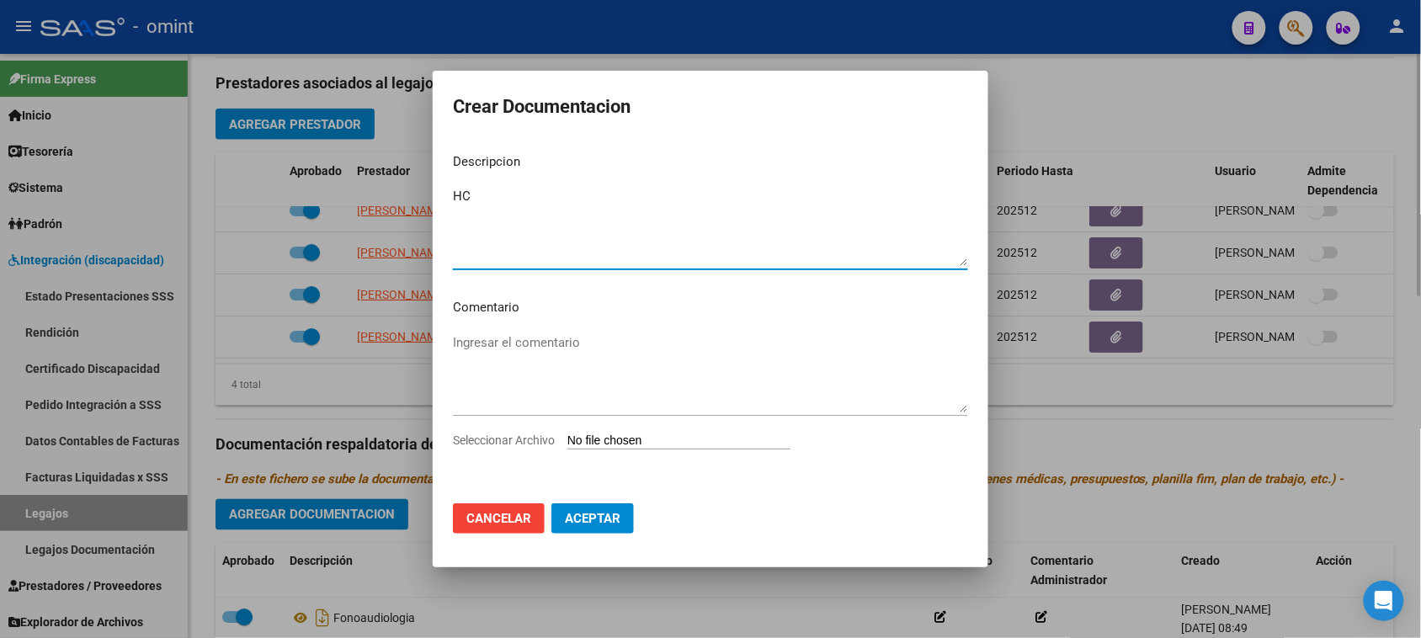
type textarea "HC"
type input "C:\fakepath\HC.pdf"
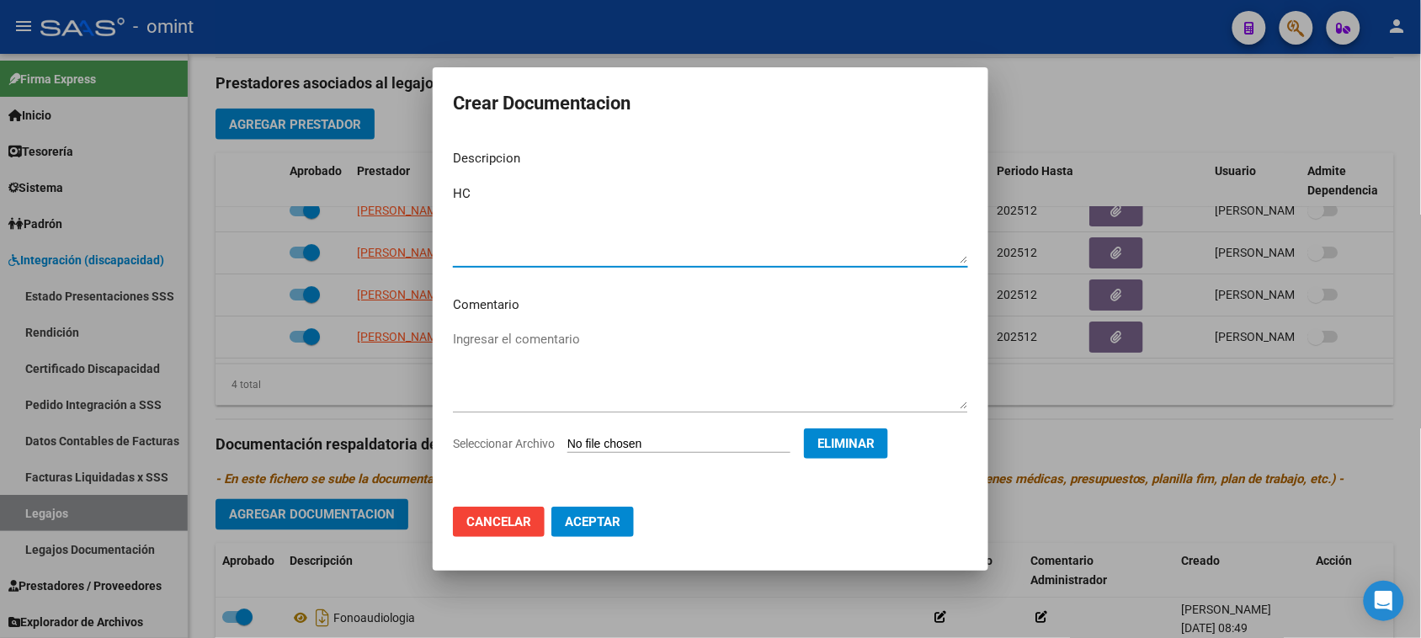
click at [602, 526] on span "Aceptar" at bounding box center [593, 521] width 56 height 15
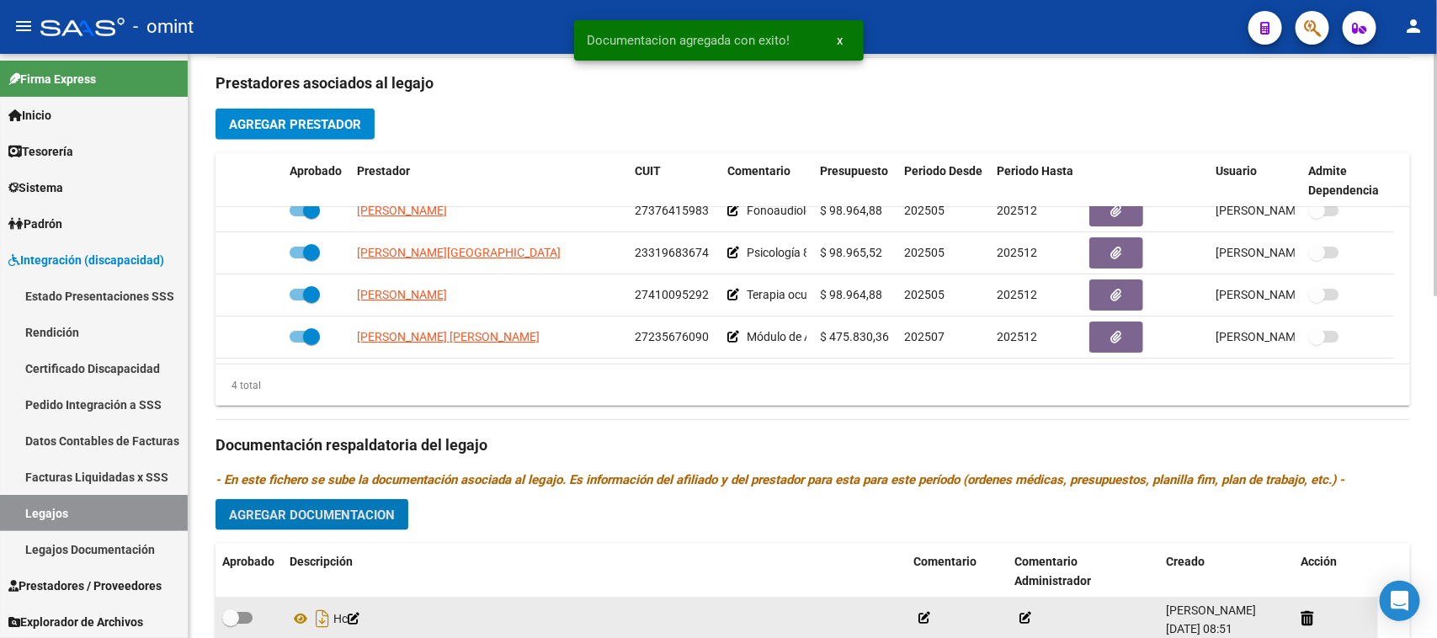
click at [236, 614] on span at bounding box center [230, 617] width 17 height 17
click at [231, 624] on input "checkbox" at bounding box center [230, 624] width 1 height 1
checkbox input "true"
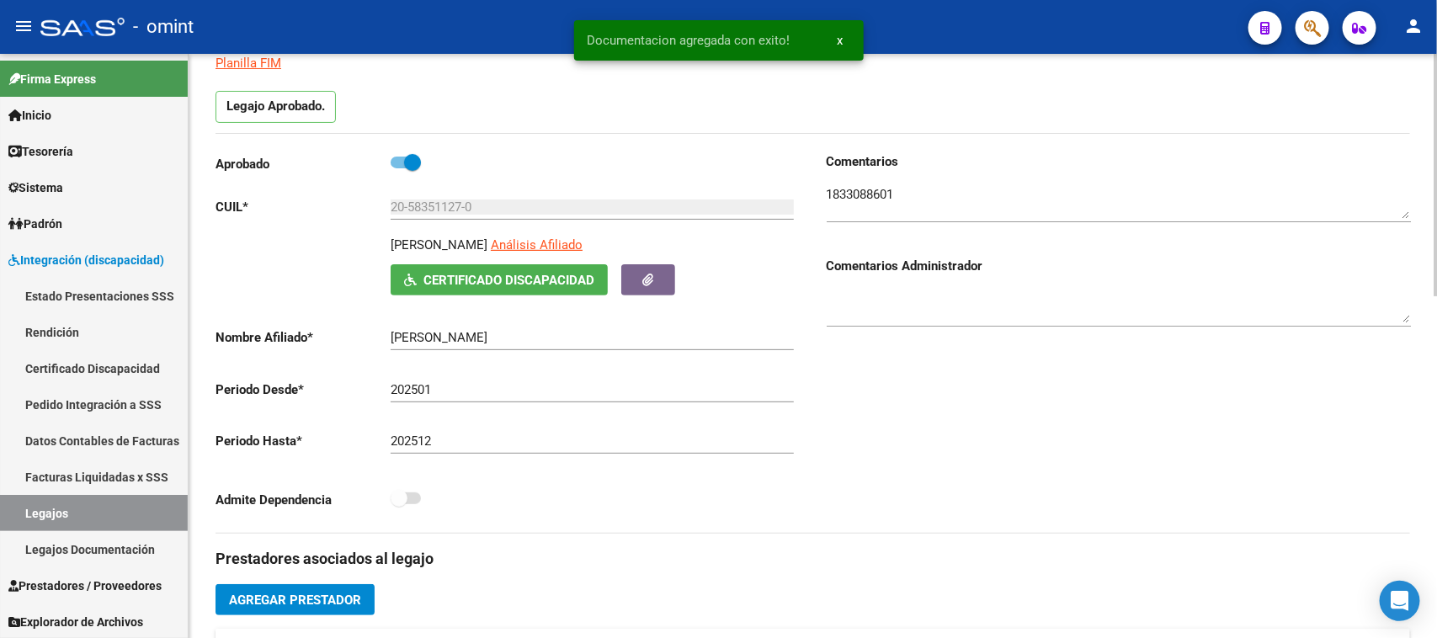
scroll to position [0, 0]
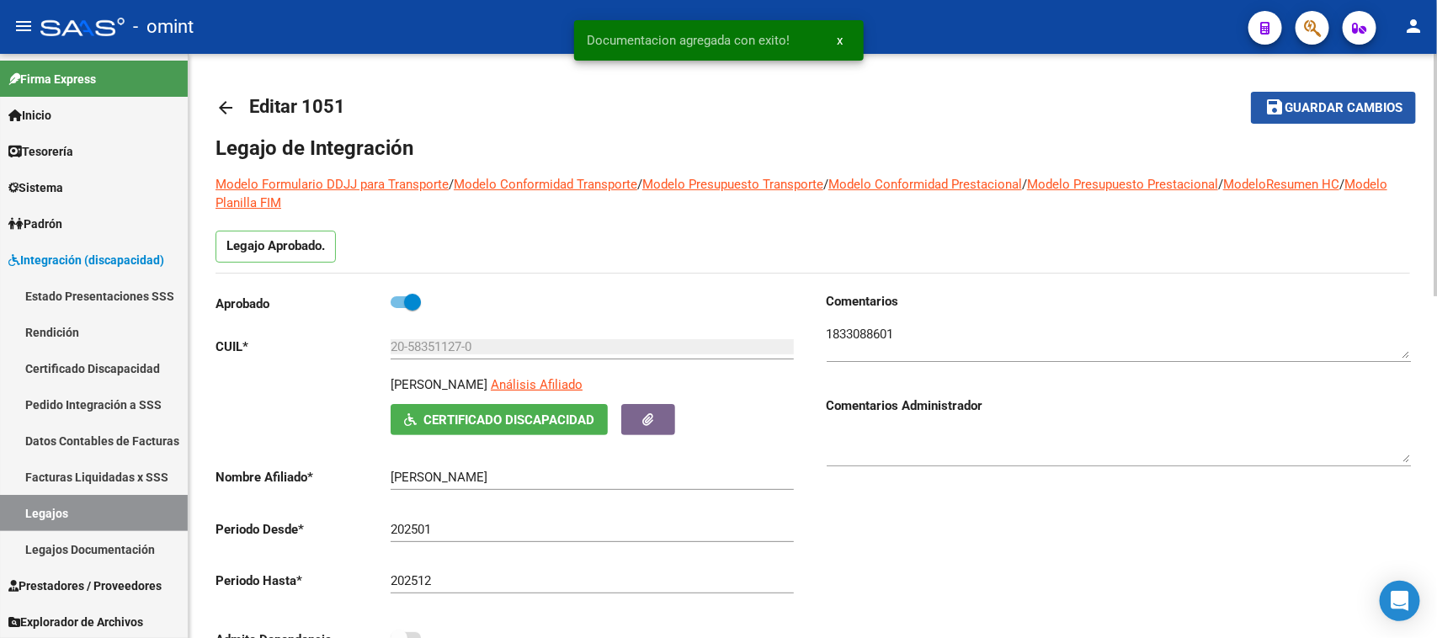
click at [1356, 108] on span "Guardar cambios" at bounding box center [1343, 108] width 118 height 15
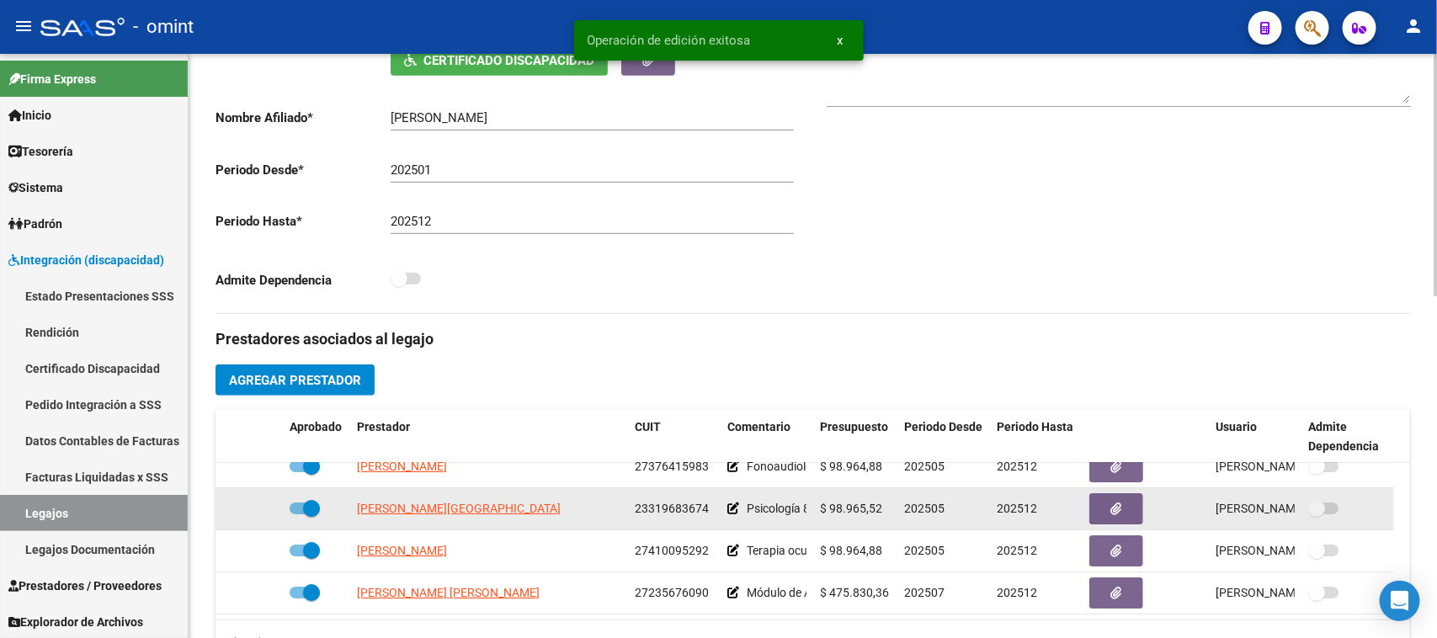
scroll to position [526, 0]
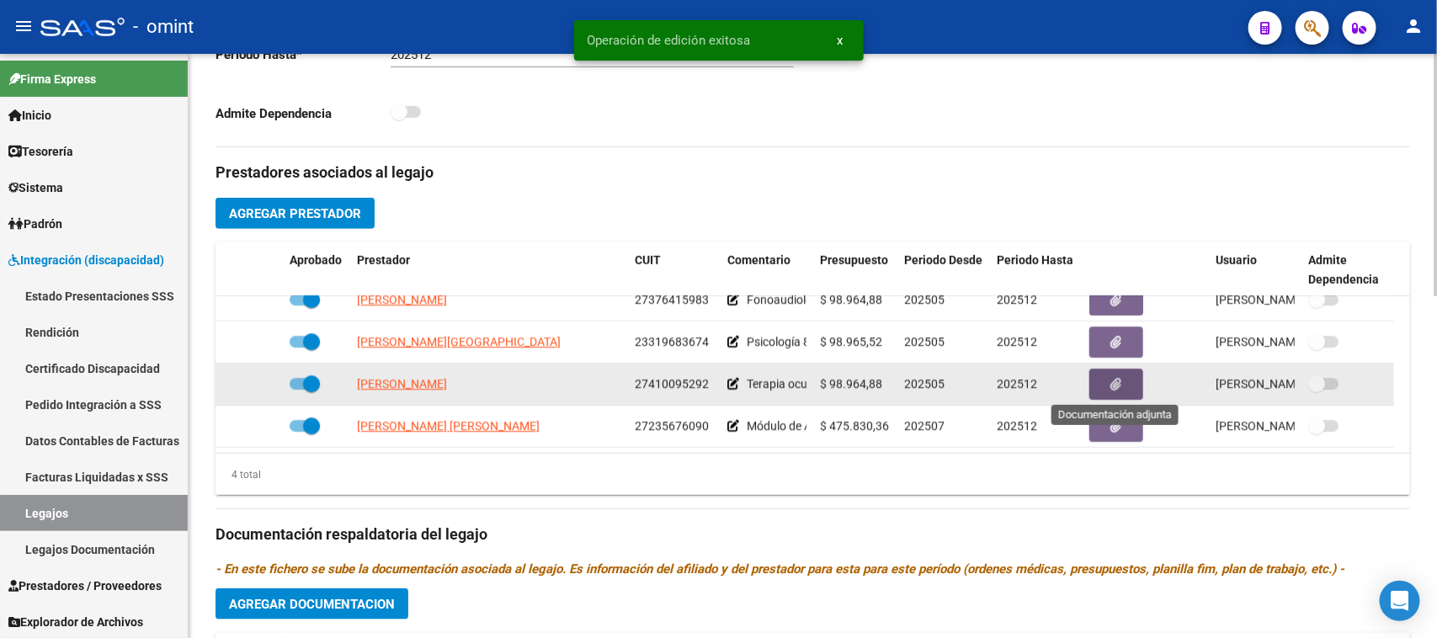
click at [1113, 379] on icon "button" at bounding box center [1116, 384] width 11 height 13
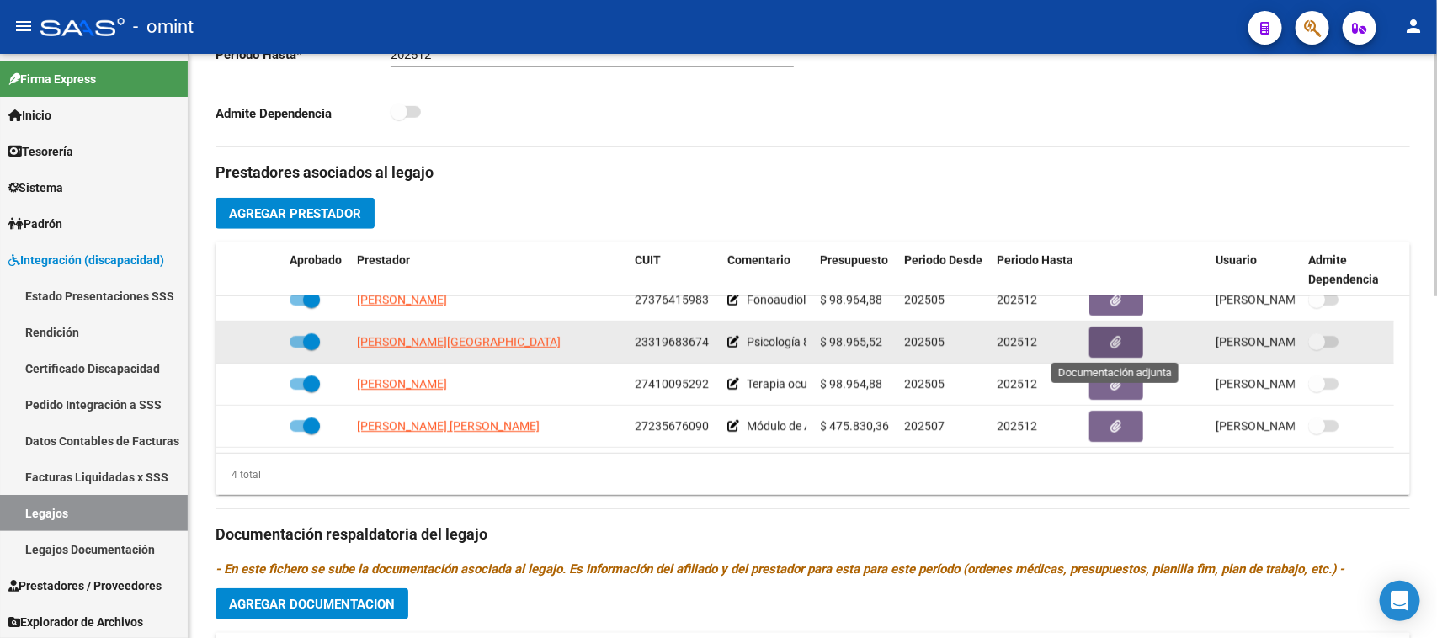
click at [1128, 341] on button "button" at bounding box center [1116, 342] width 54 height 31
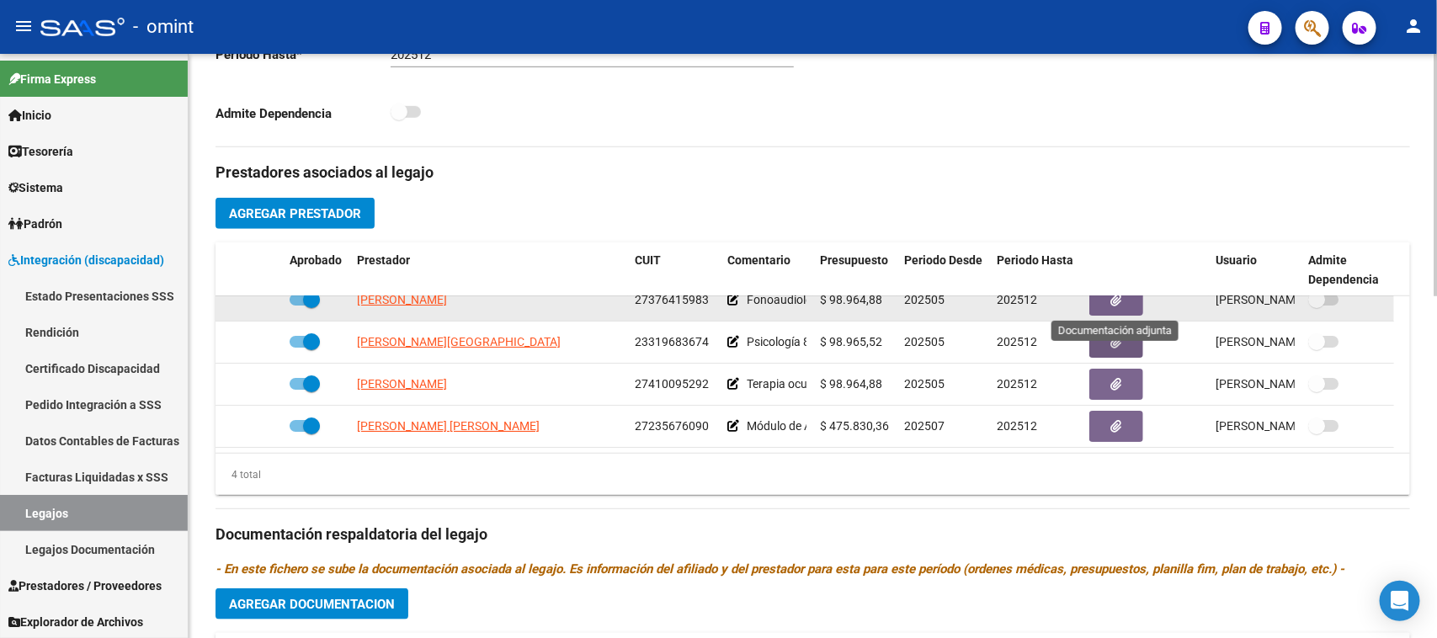
click at [1117, 305] on button "button" at bounding box center [1116, 299] width 54 height 31
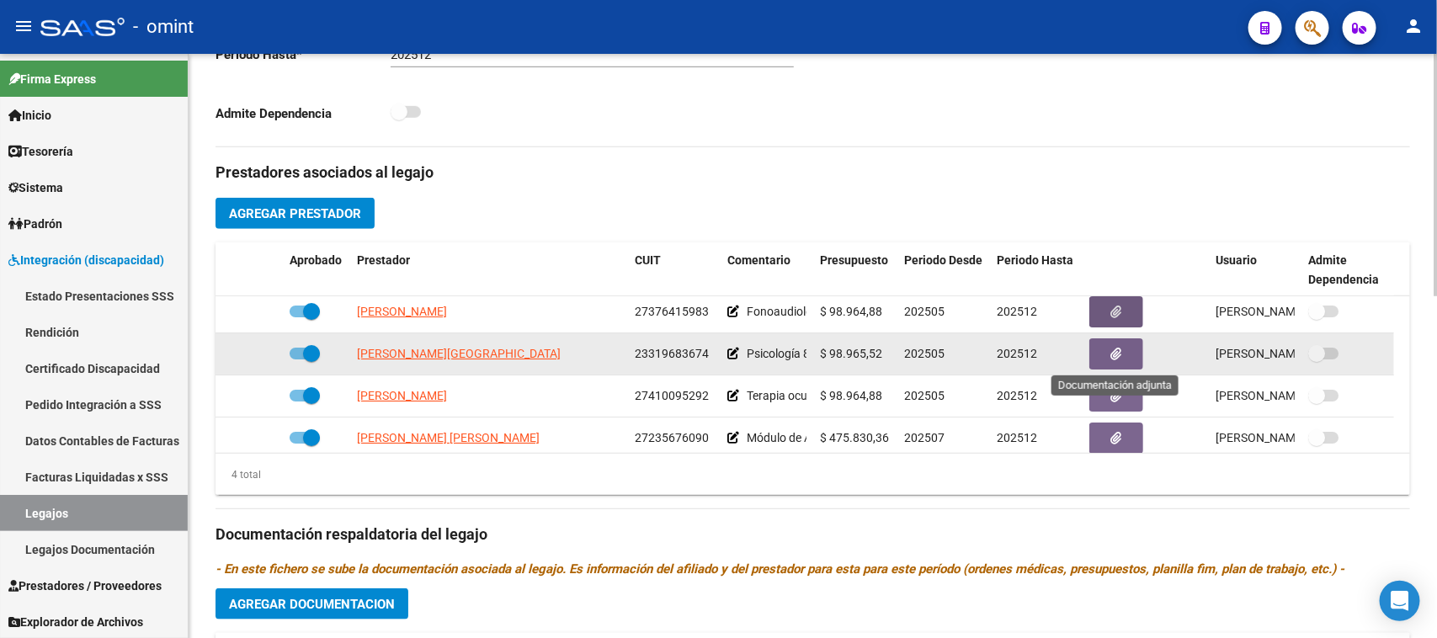
scroll to position [0, 0]
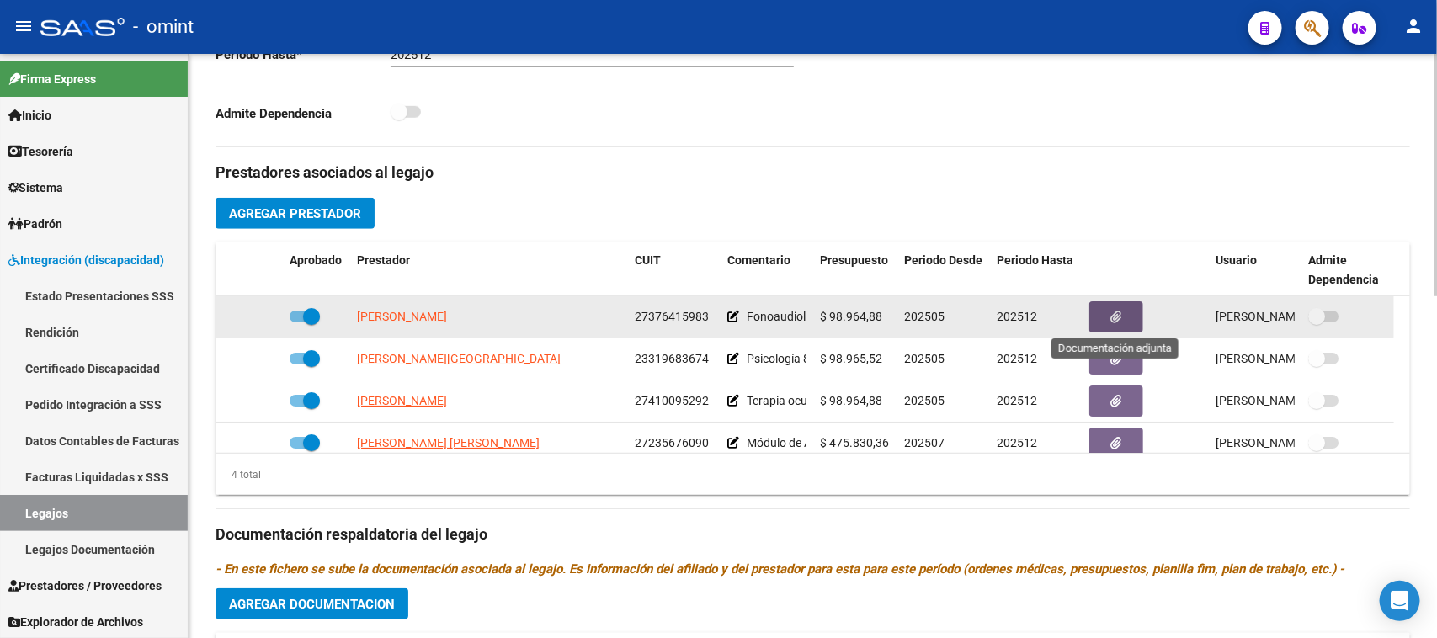
click at [1136, 320] on button "button" at bounding box center [1116, 316] width 54 height 31
